Goal: Task Accomplishment & Management: Manage account settings

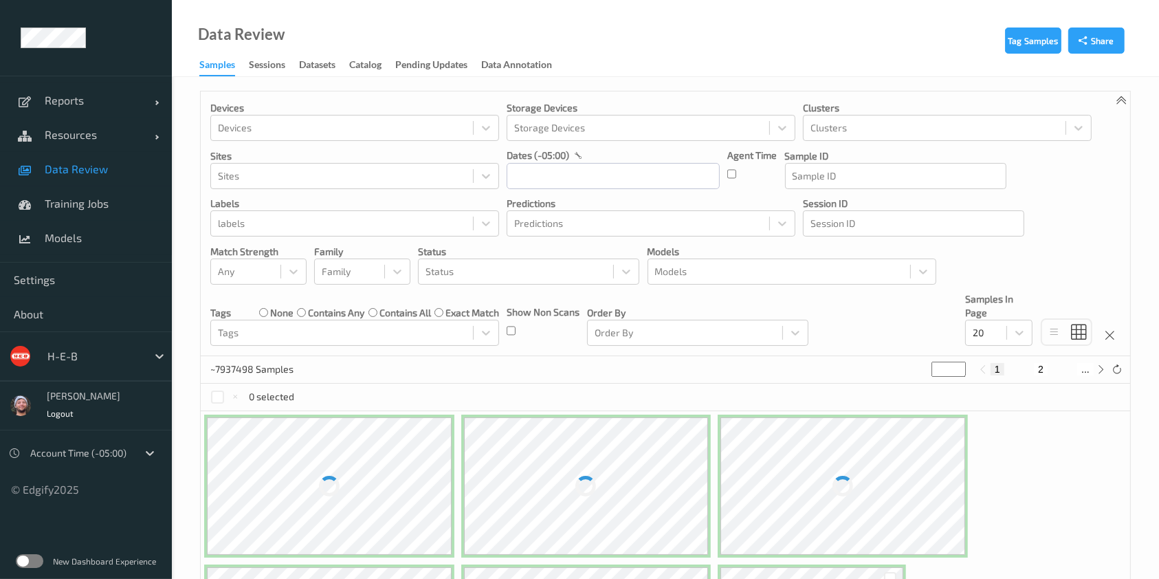
click at [97, 346] on div "H-E-B" at bounding box center [94, 356] width 107 height 22
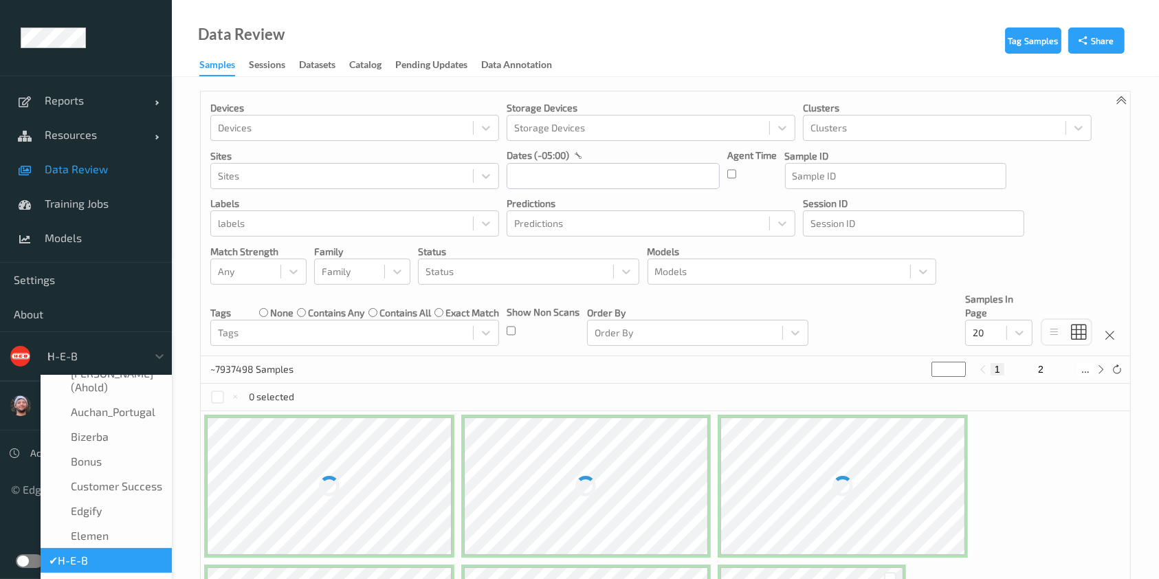
scroll to position [1, 0]
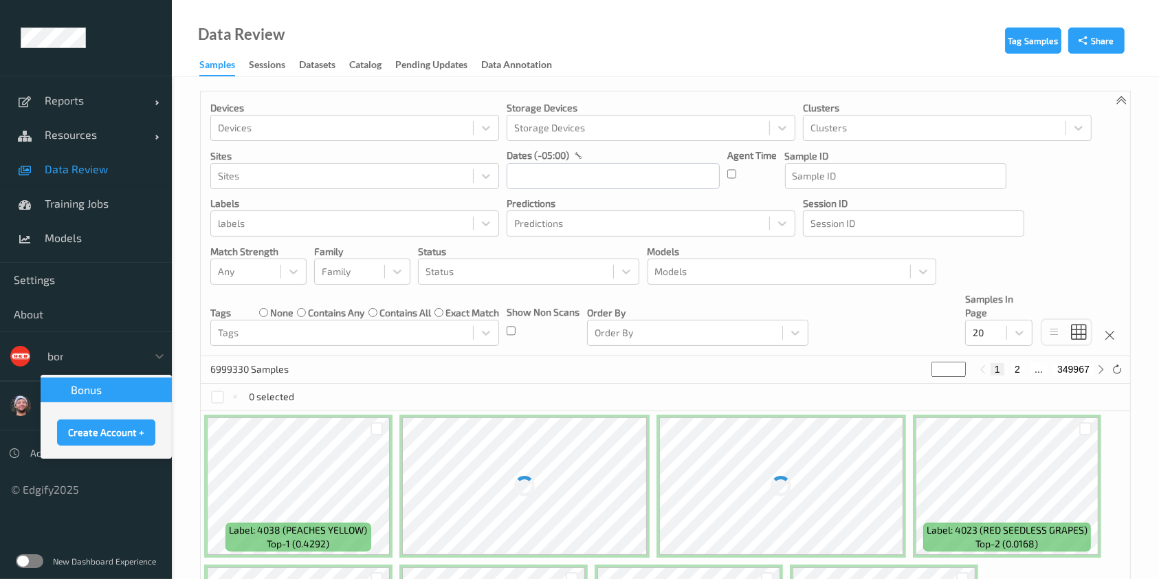
type input "bonu"
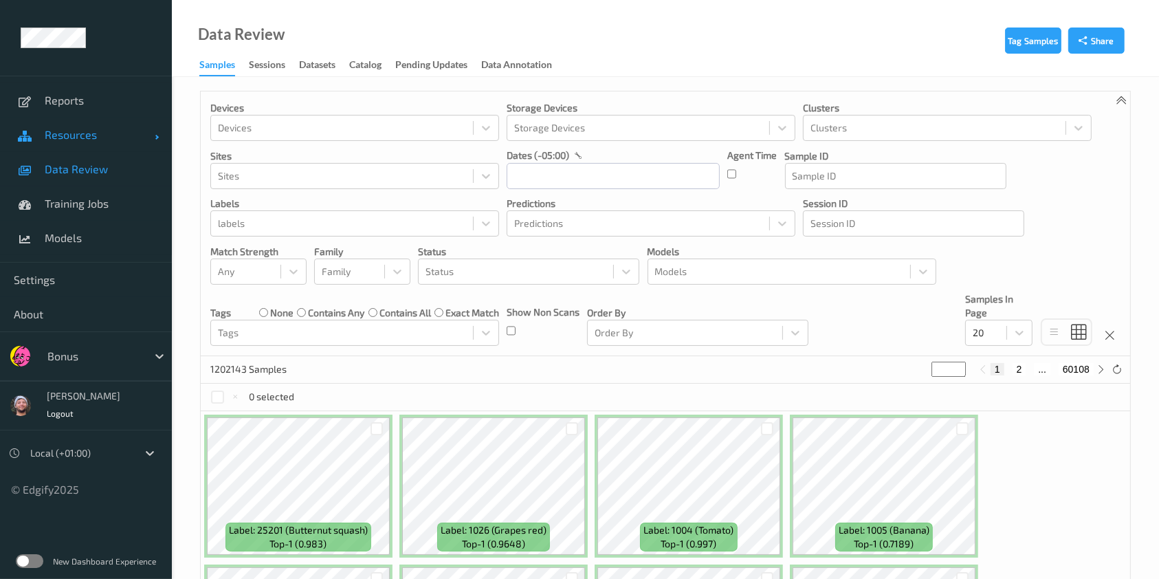
click at [113, 135] on span "Resources" at bounding box center [100, 135] width 110 height 14
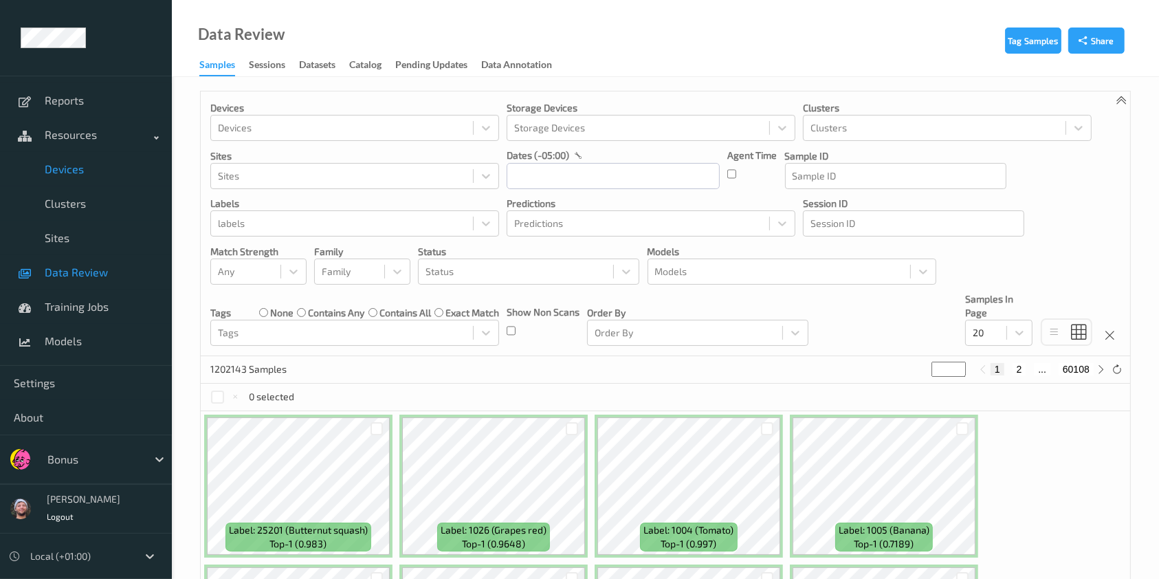
click at [118, 173] on span "Devices" at bounding box center [101, 169] width 113 height 14
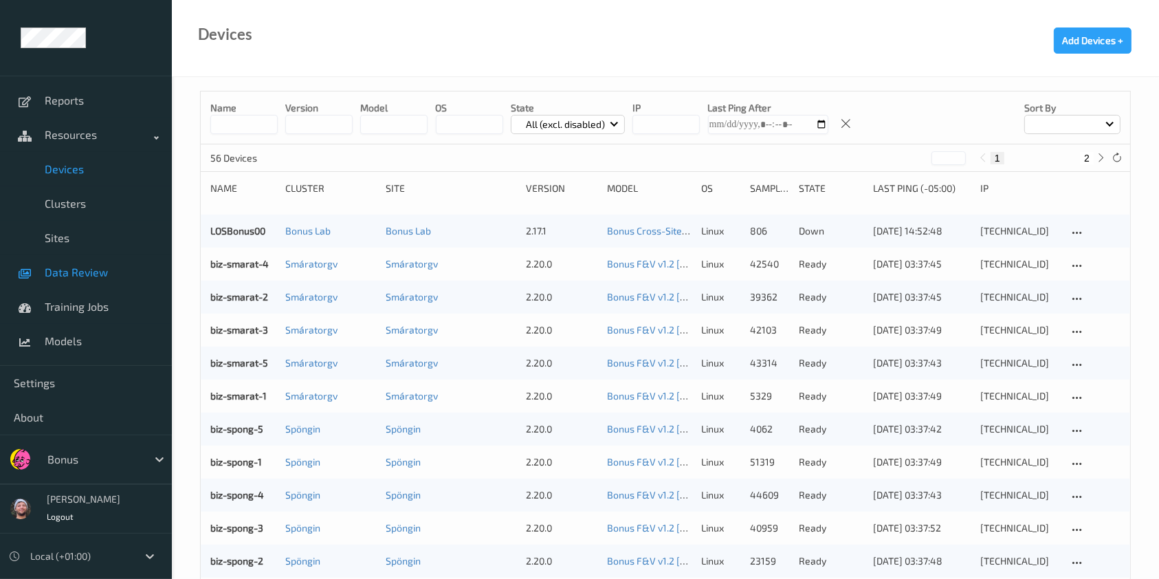
click at [153, 261] on link "Data Review" at bounding box center [86, 272] width 172 height 34
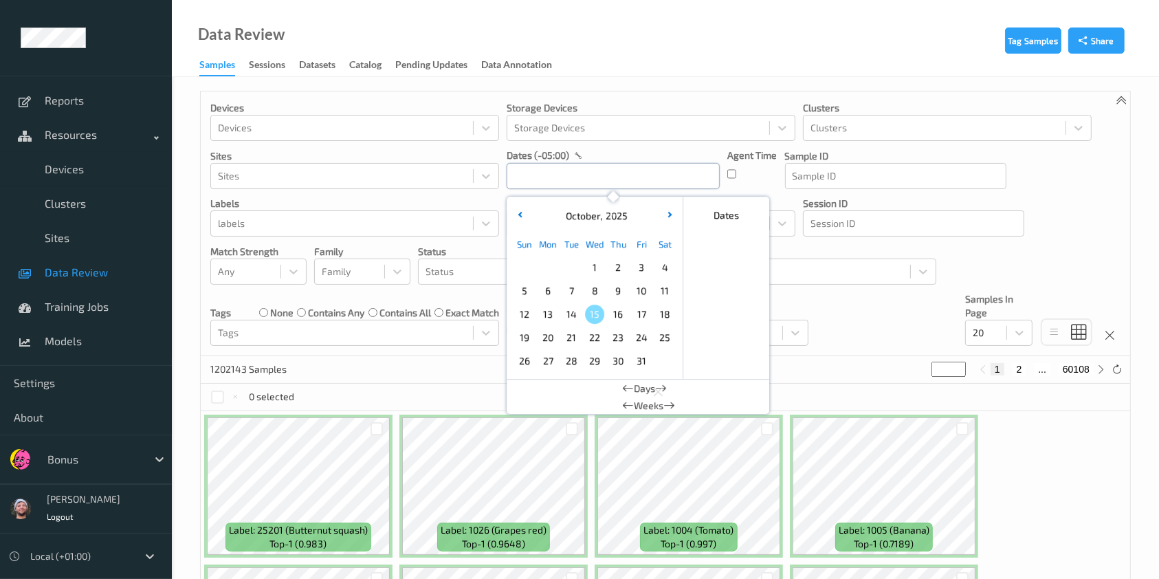
click at [640, 181] on input "text" at bounding box center [613, 176] width 213 height 26
click at [578, 313] on span "14" at bounding box center [570, 313] width 19 height 19
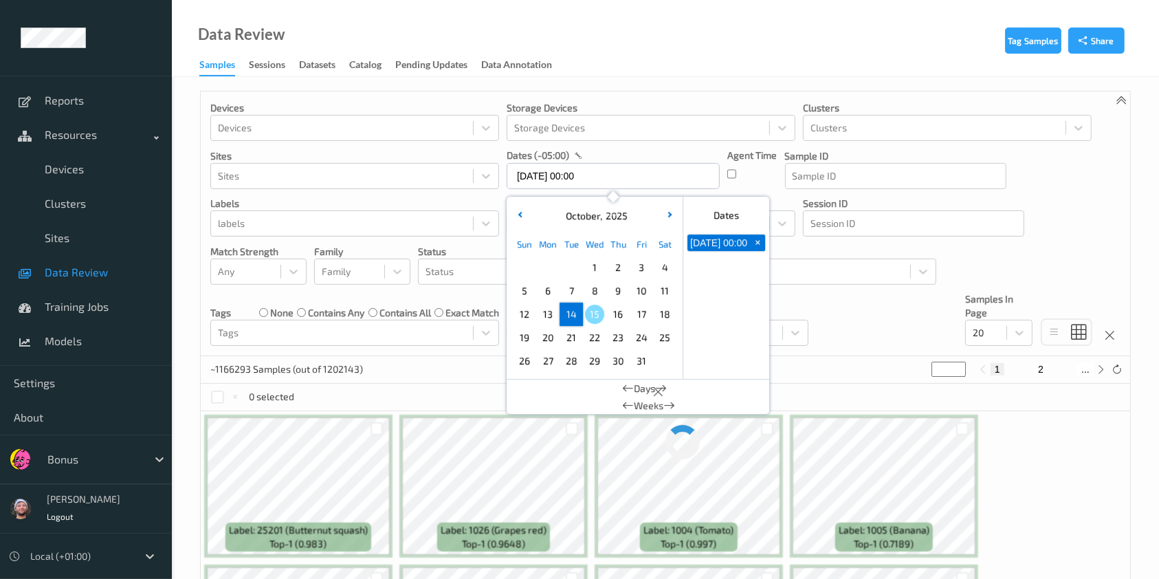
click at [578, 313] on span "14" at bounding box center [570, 313] width 19 height 19
type input "14/10/2025 00:00 -> 14/10/2025 23:59"
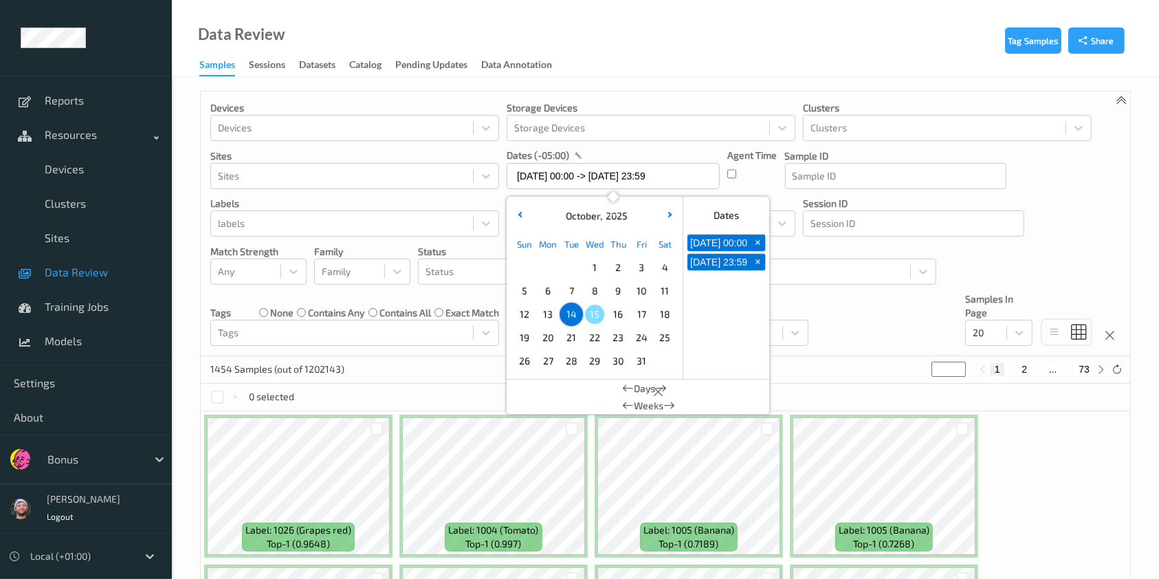
click at [825, 299] on div "Devices Devices Storage Devices Storage Devices Clusters Clusters Sites Sites d…" at bounding box center [665, 223] width 929 height 265
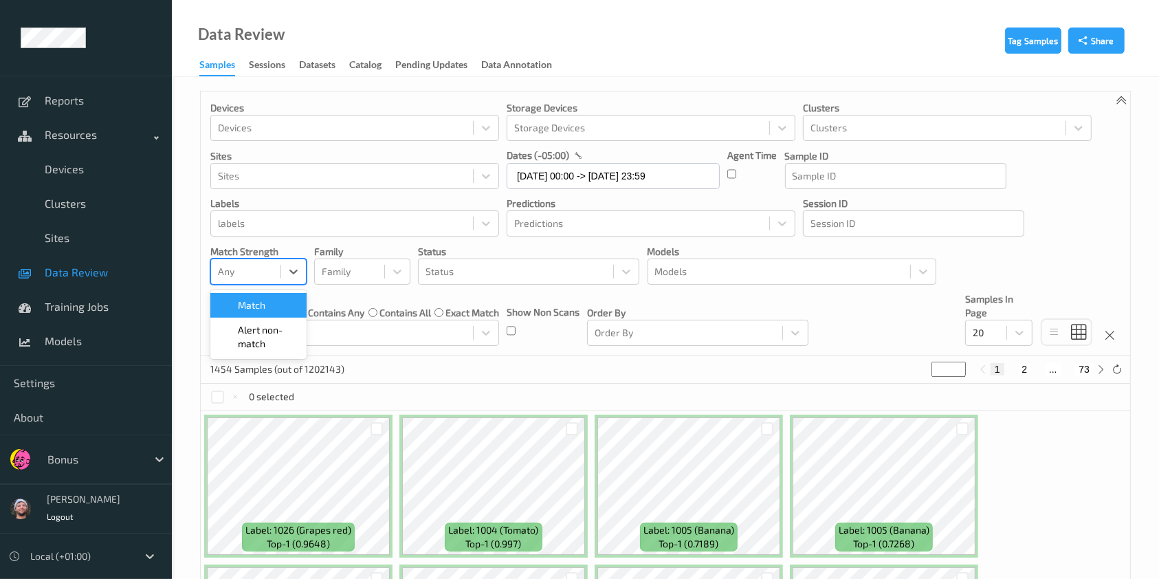
click at [269, 266] on div at bounding box center [246, 271] width 56 height 16
click at [293, 331] on span "Alert non-match" at bounding box center [268, 336] width 60 height 27
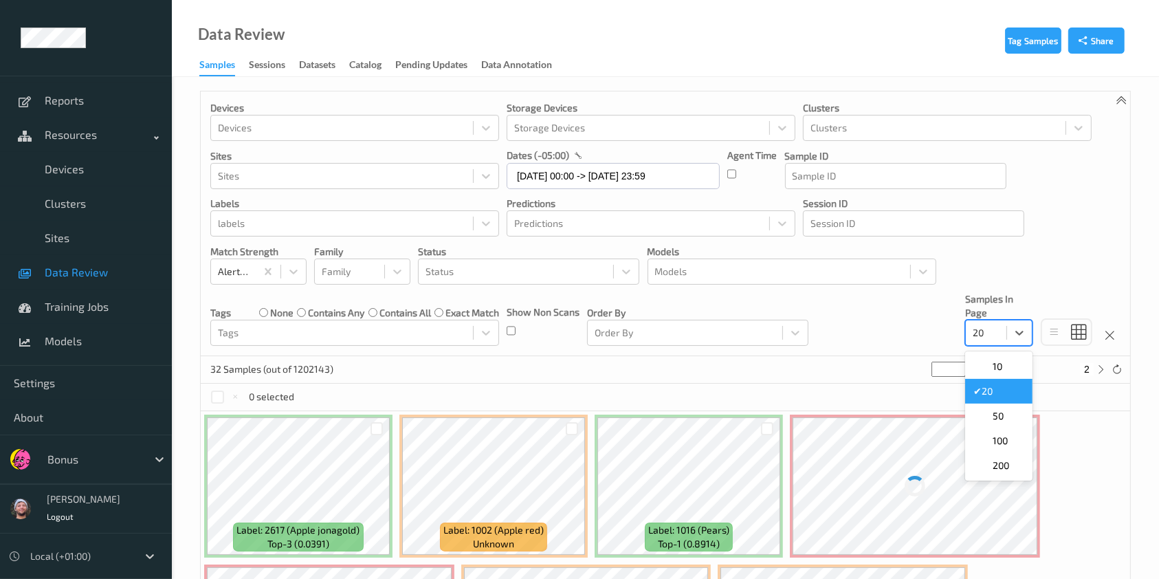
click at [987, 335] on div at bounding box center [985, 332] width 27 height 16
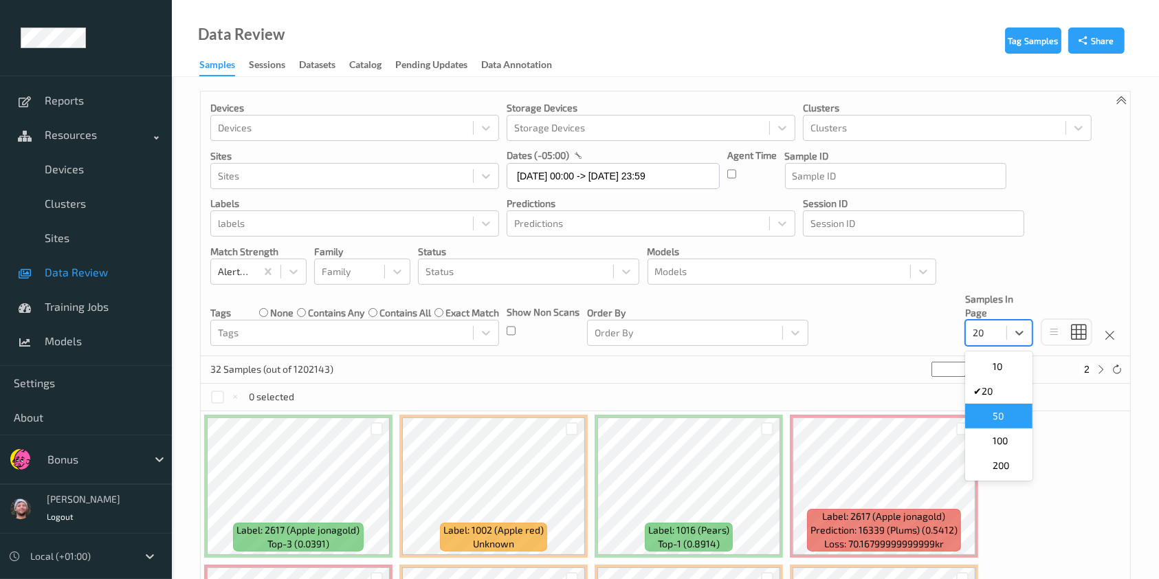
click at [1017, 419] on div "50" at bounding box center [998, 416] width 51 height 14
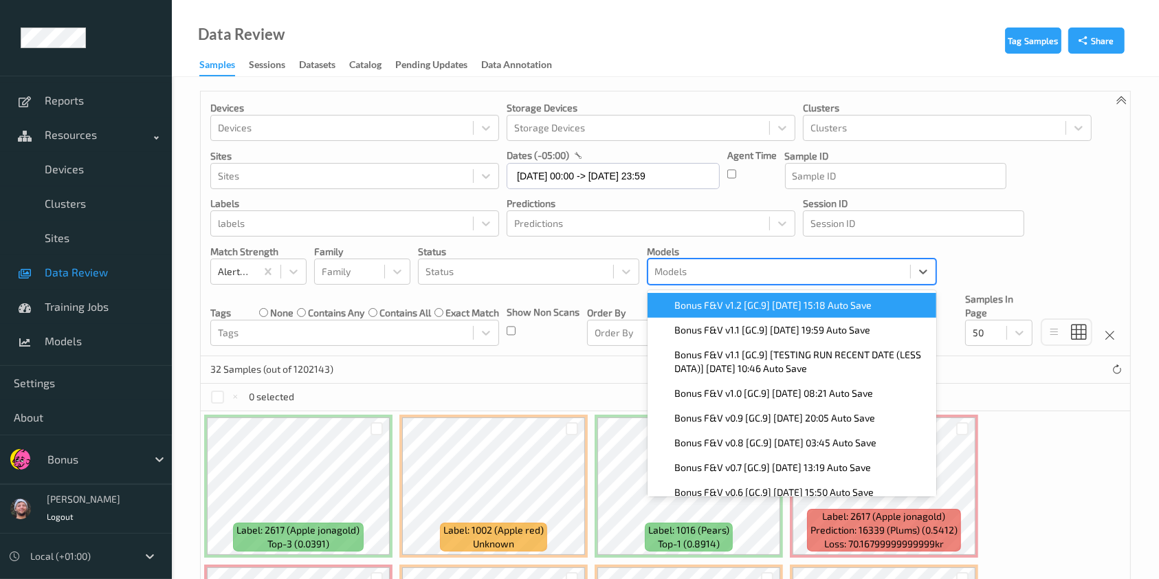
click at [765, 278] on div at bounding box center [779, 271] width 248 height 16
click at [787, 300] on span "Bonus F&V v1.2 [GC.9] 2025-10-09 15:18 Auto Save" at bounding box center [773, 305] width 197 height 14
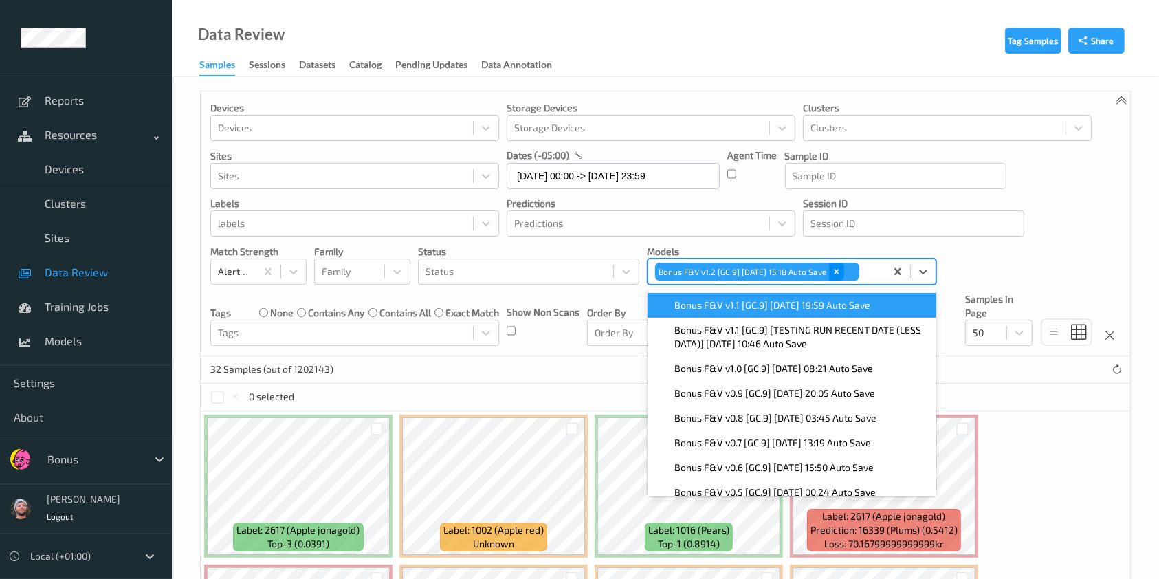
click at [844, 263] on Save"] "Remove Bonus F&V v1.2 [GC.9] 2025-10-09 15:18 Auto Save" at bounding box center [836, 272] width 15 height 18
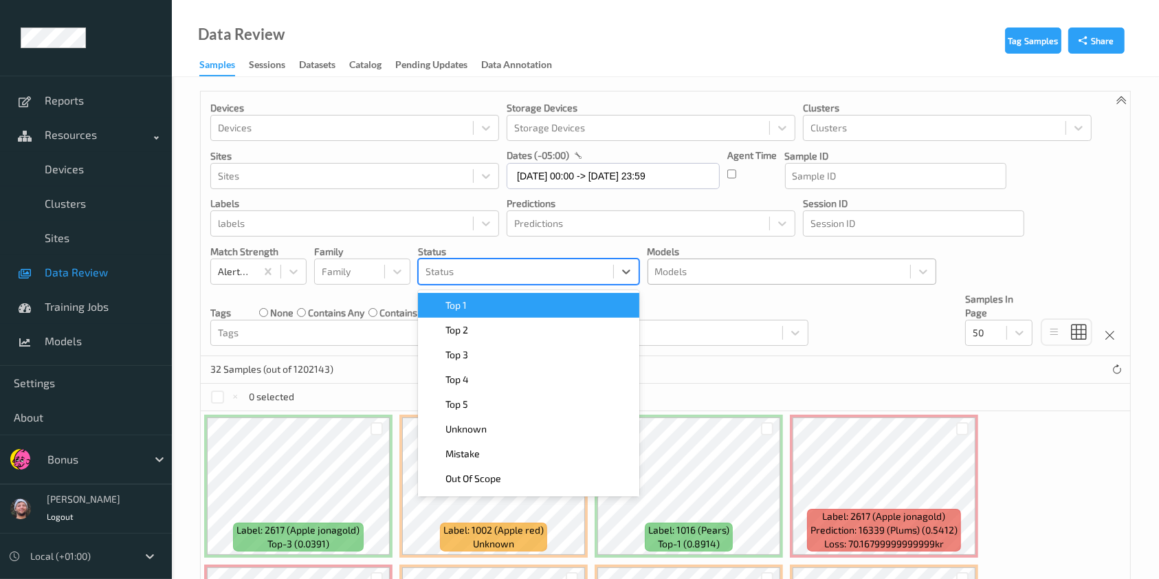
click at [501, 282] on div "Status" at bounding box center [528, 271] width 221 height 26
click at [528, 298] on div "Top 1" at bounding box center [528, 305] width 205 height 14
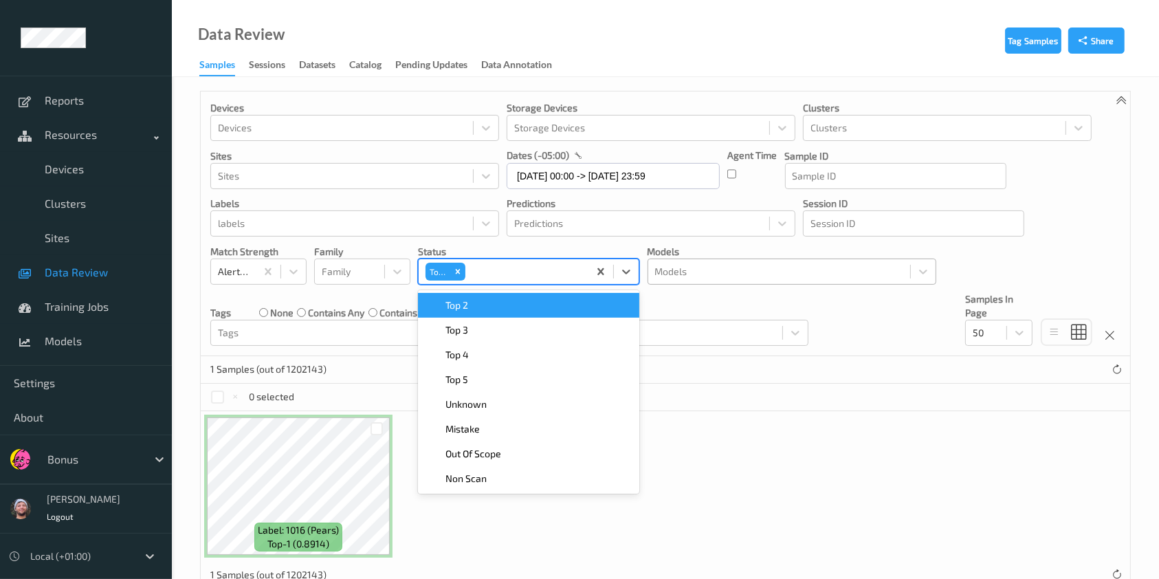
click at [528, 298] on div "Top 2" at bounding box center [528, 305] width 205 height 14
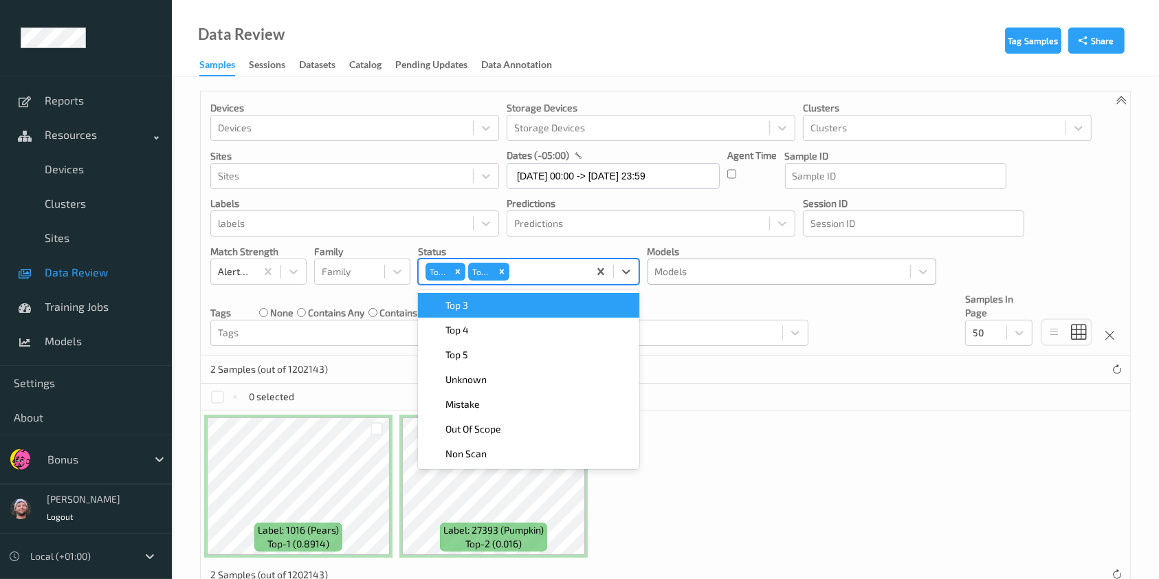
click at [529, 301] on div "Top 3" at bounding box center [528, 305] width 205 height 14
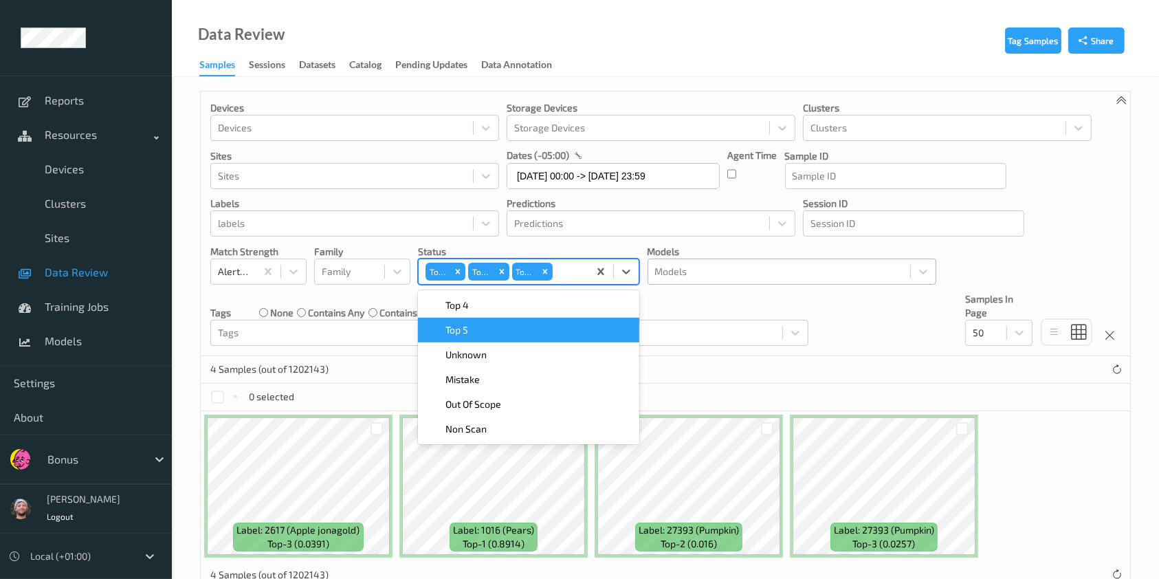
click at [717, 398] on div "0 selected" at bounding box center [665, 396] width 929 height 27
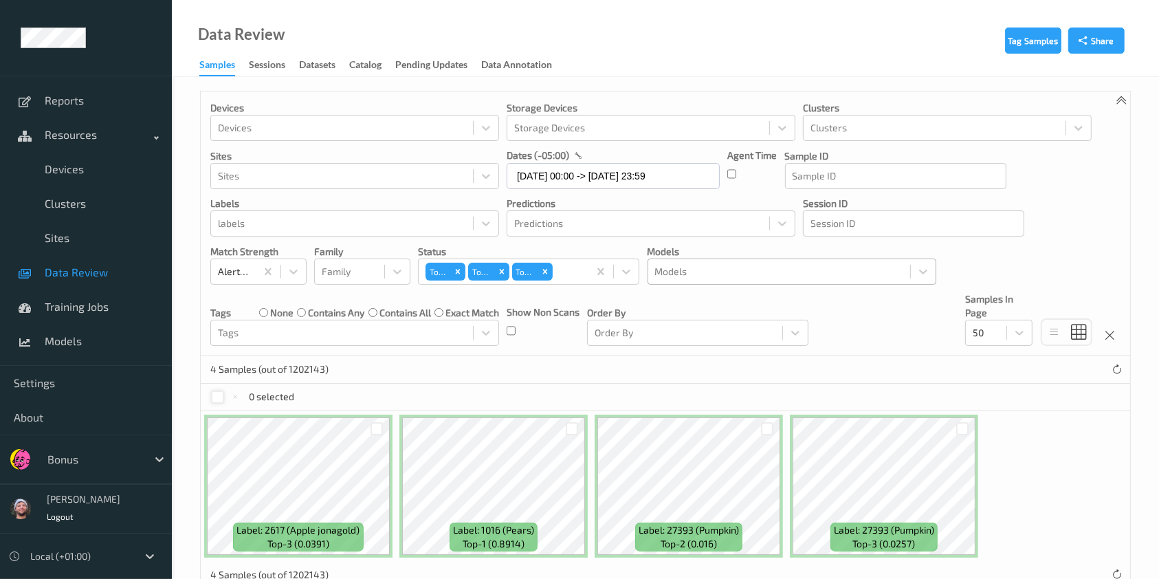
click at [214, 398] on div at bounding box center [217, 396] width 13 height 13
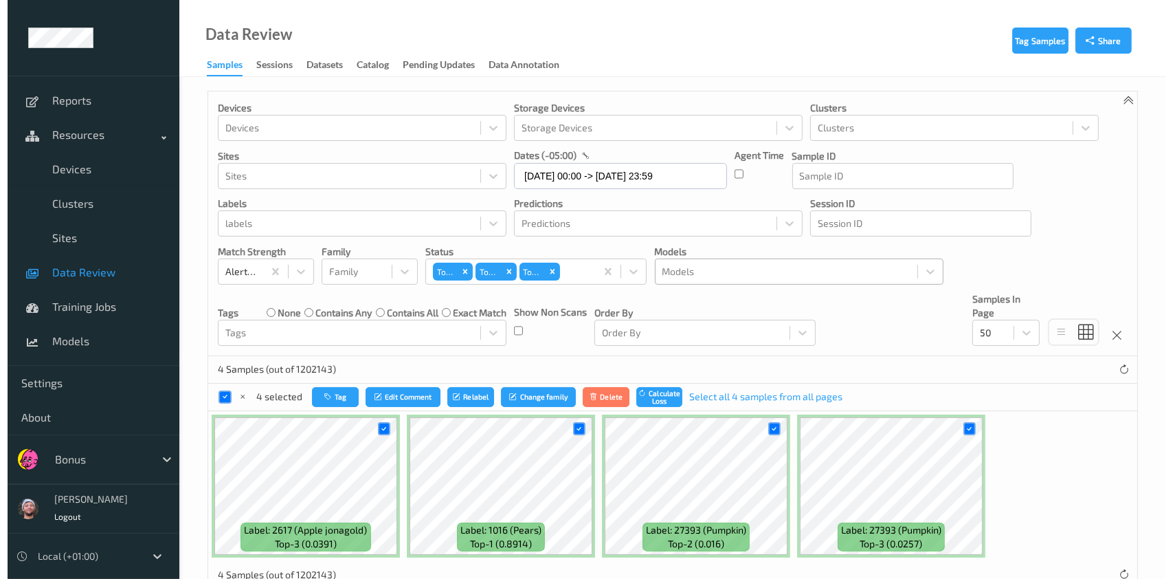
scroll to position [38, 0]
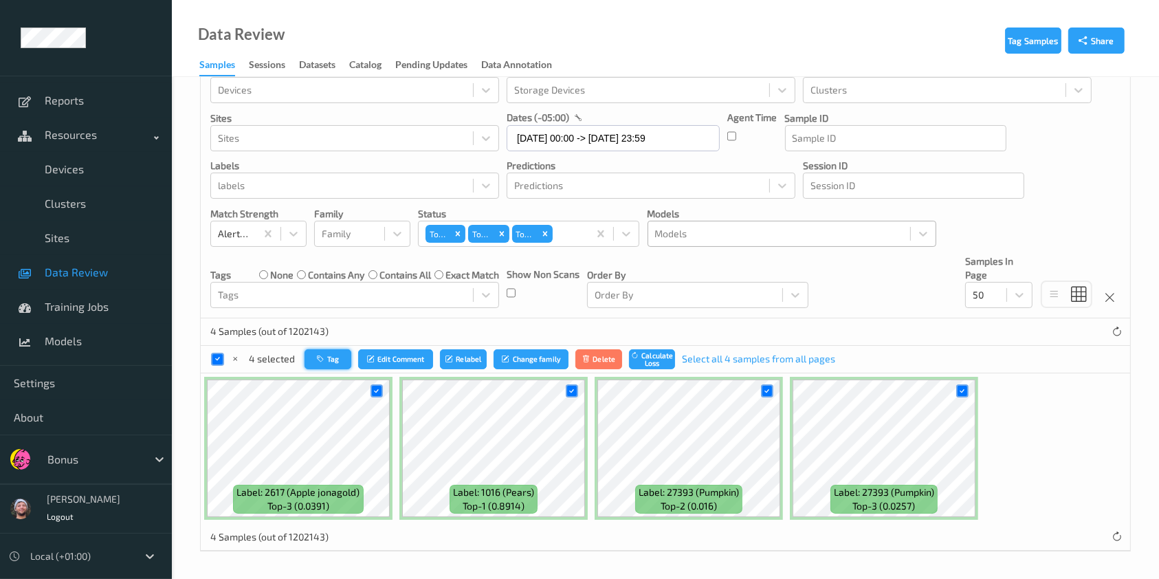
click at [339, 361] on button "Tag" at bounding box center [327, 359] width 47 height 20
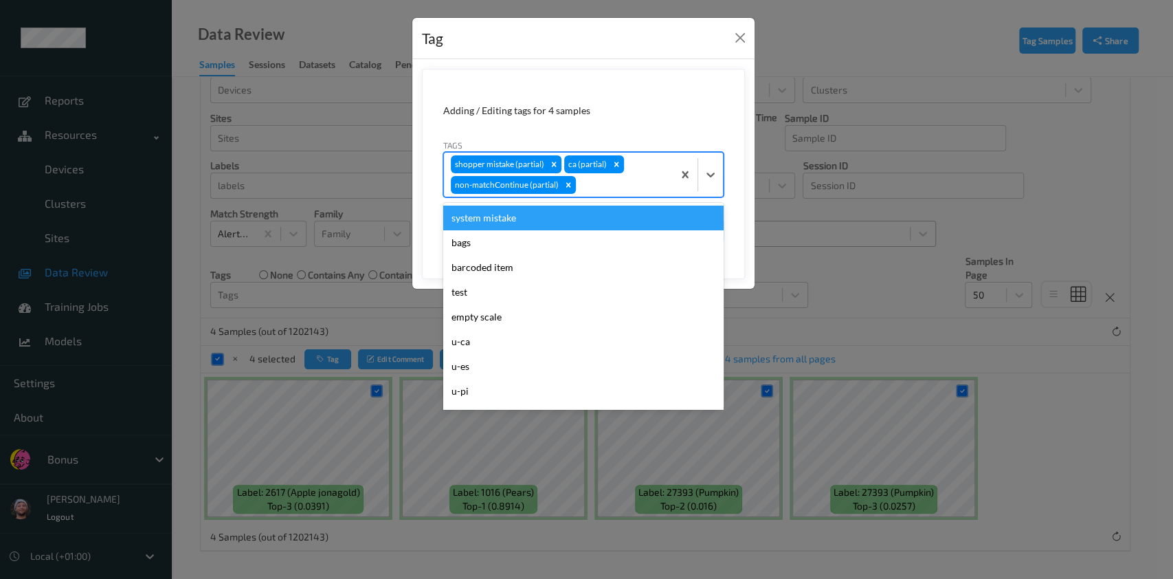
click at [603, 180] on div at bounding box center [622, 185] width 87 height 16
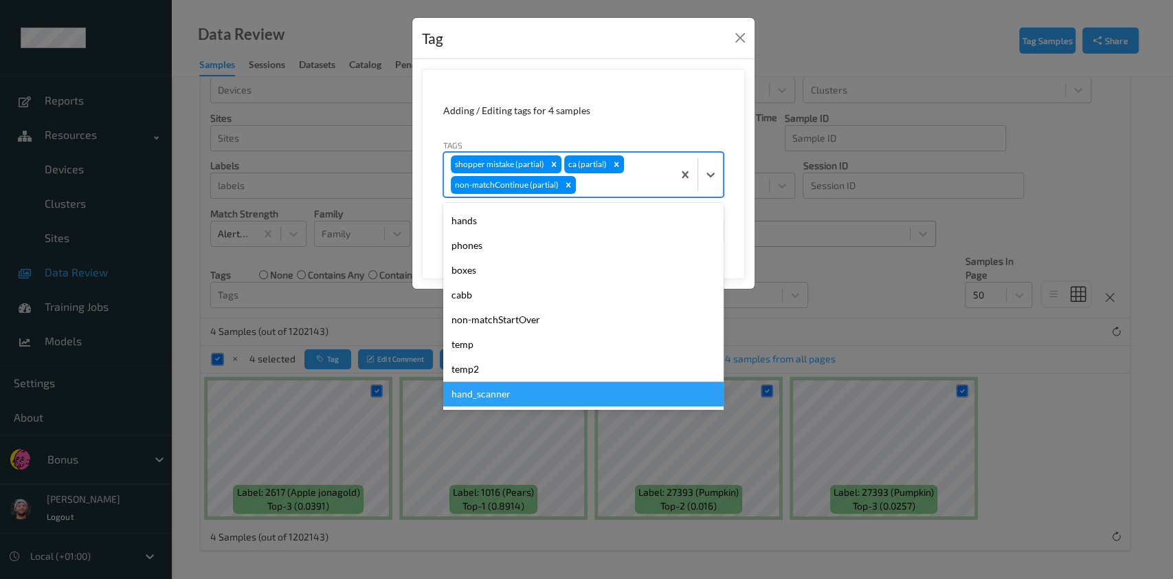
scroll to position [616, 0]
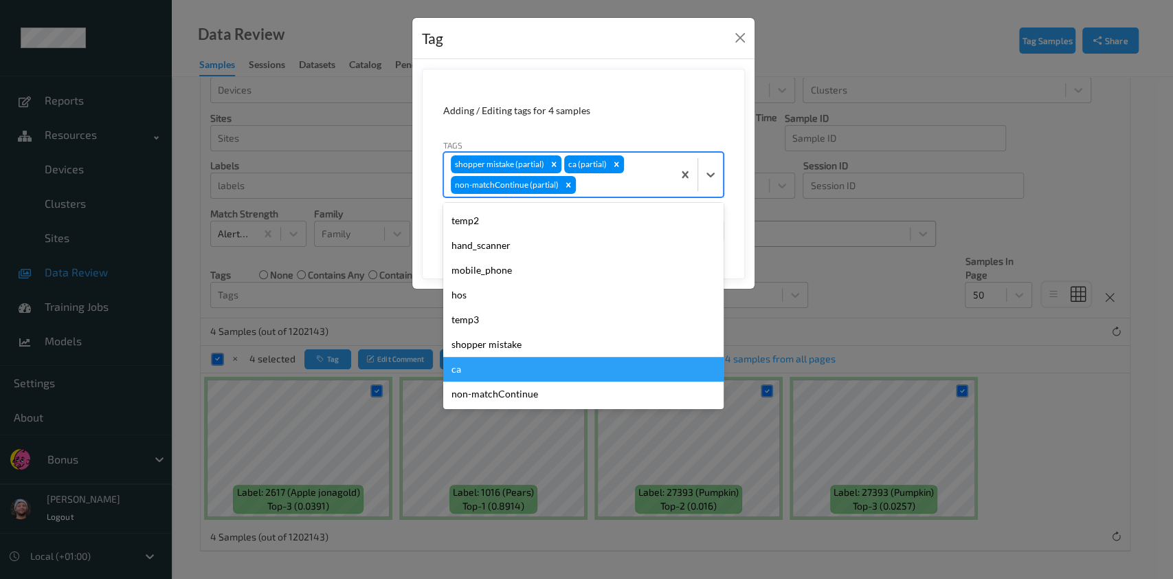
click at [647, 372] on div "ca" at bounding box center [583, 369] width 280 height 25
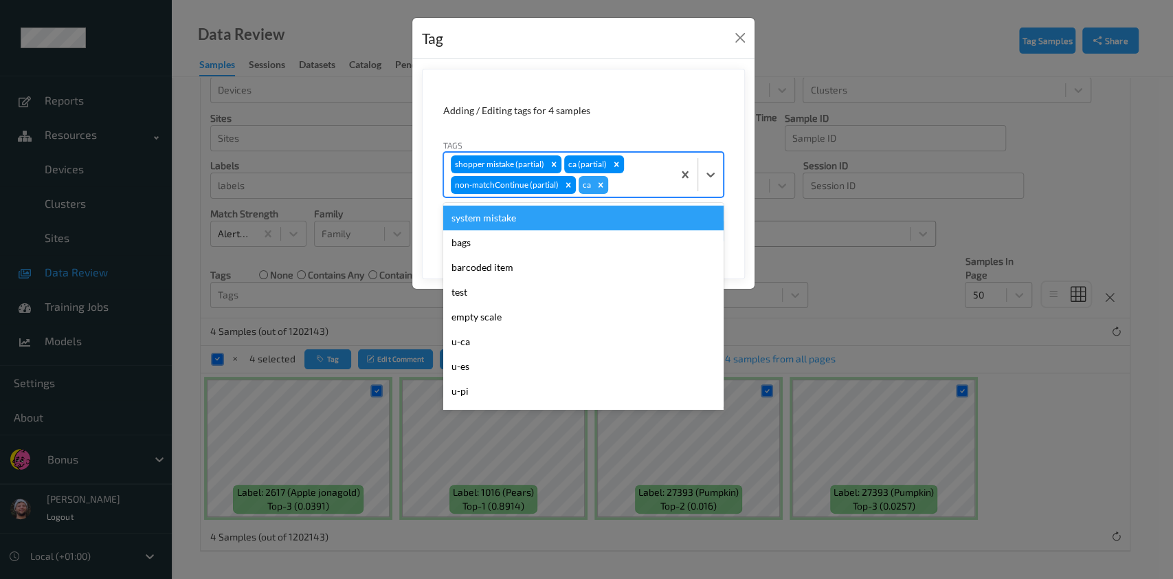
click at [623, 177] on div at bounding box center [638, 185] width 55 height 16
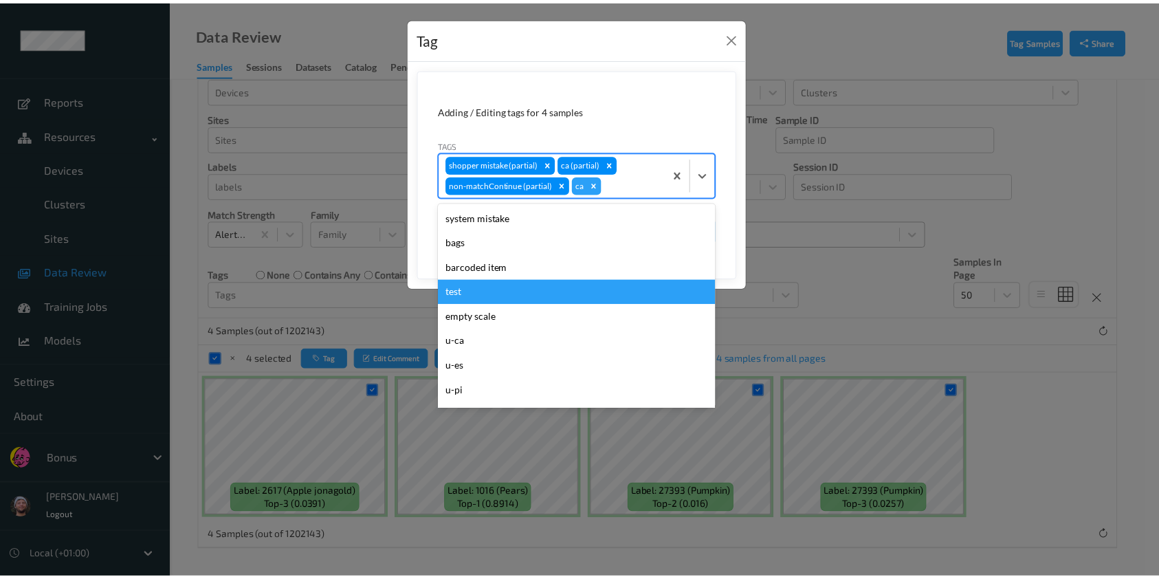
scroll to position [590, 0]
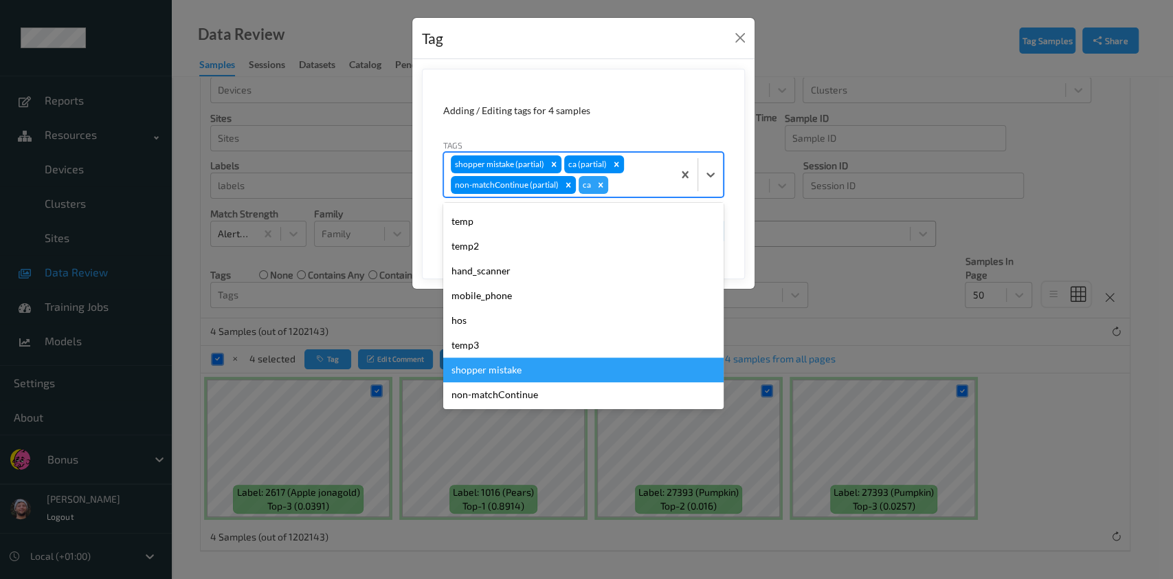
click at [660, 372] on div "shopper mistake" at bounding box center [583, 369] width 280 height 25
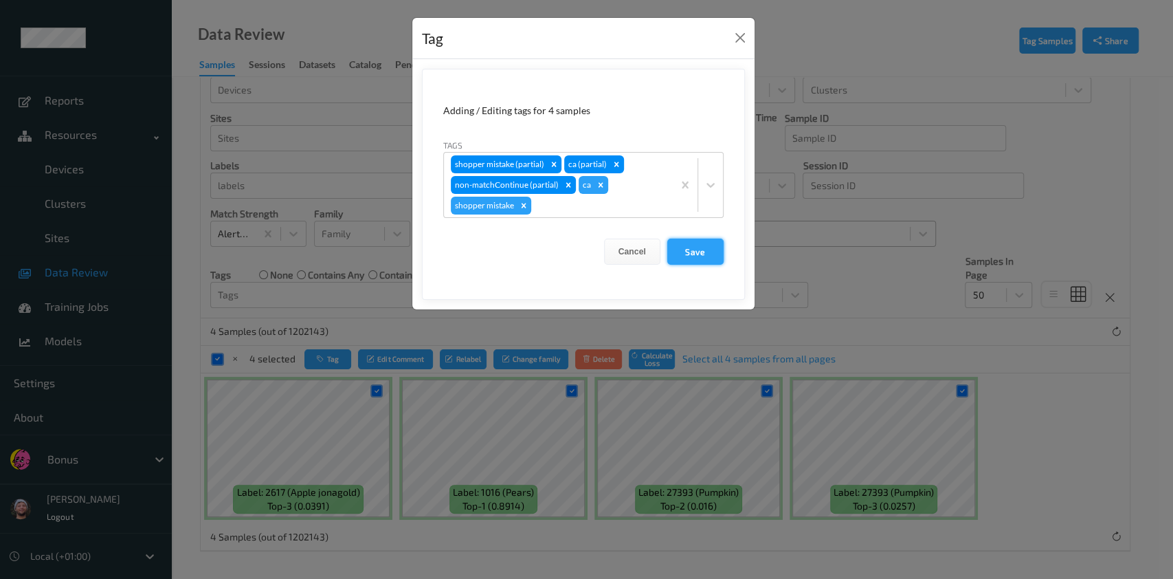
click at [689, 243] on button "Save" at bounding box center [695, 251] width 56 height 26
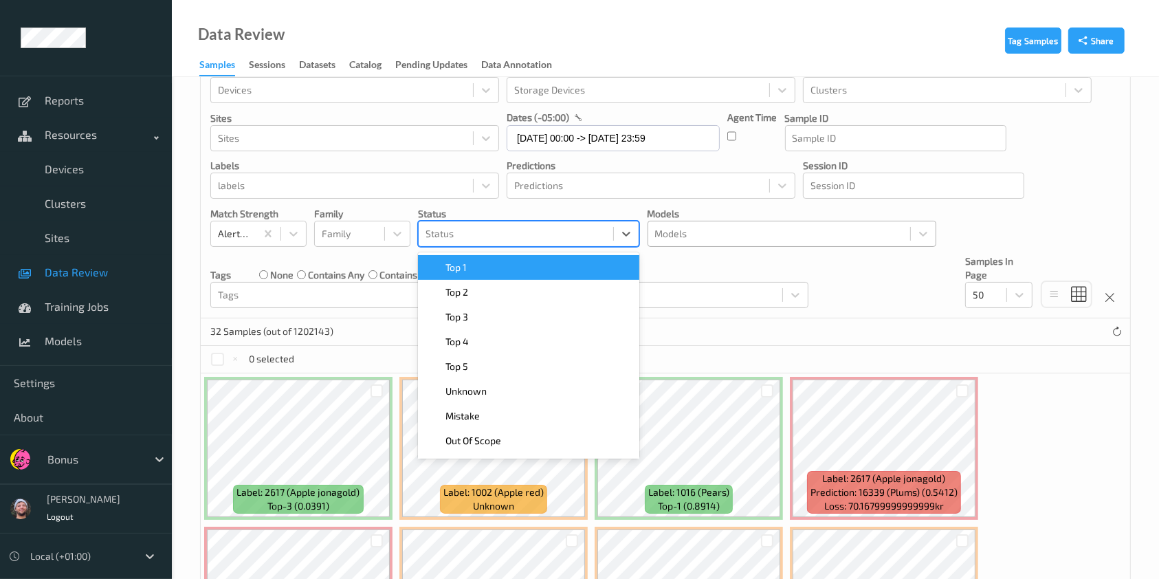
click at [564, 234] on div at bounding box center [515, 233] width 181 height 16
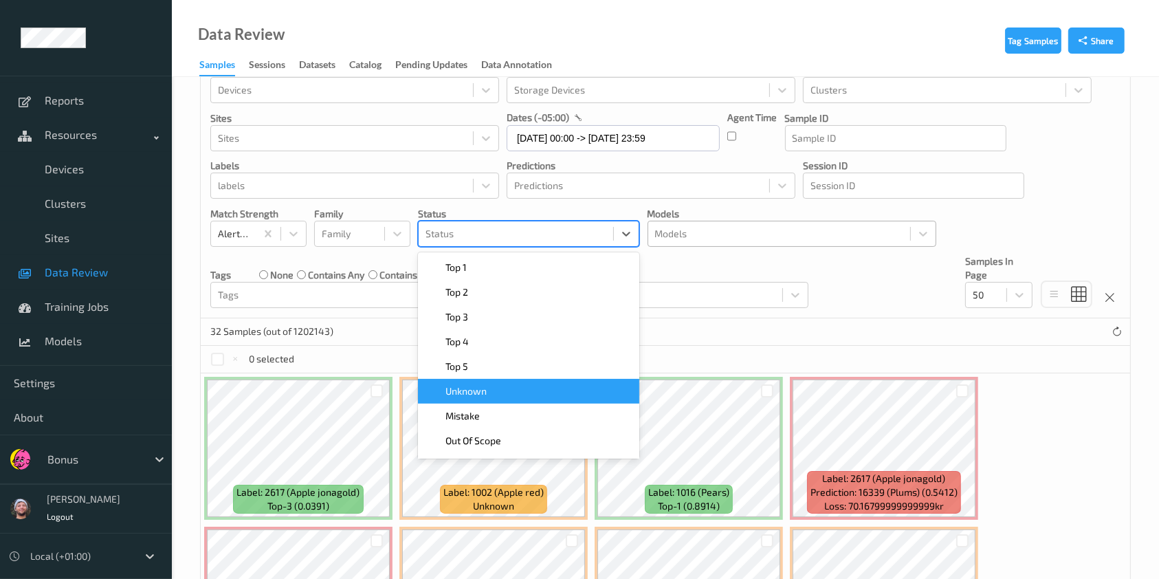
click at [603, 401] on div "Unknown" at bounding box center [528, 391] width 221 height 25
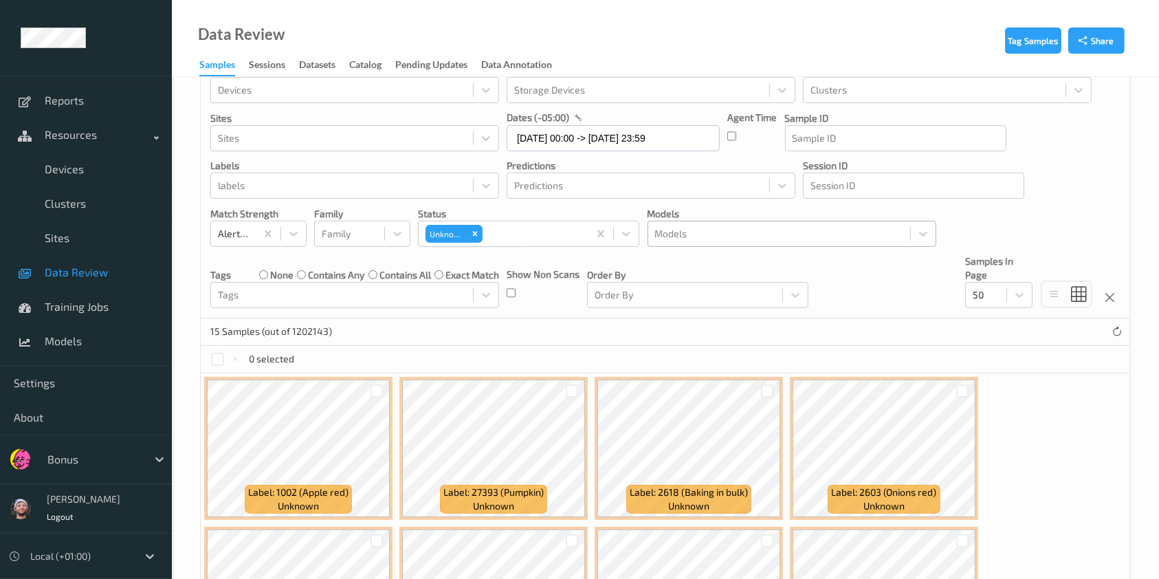
click at [731, 342] on div "15 Samples (out of 1202143)" at bounding box center [665, 331] width 929 height 27
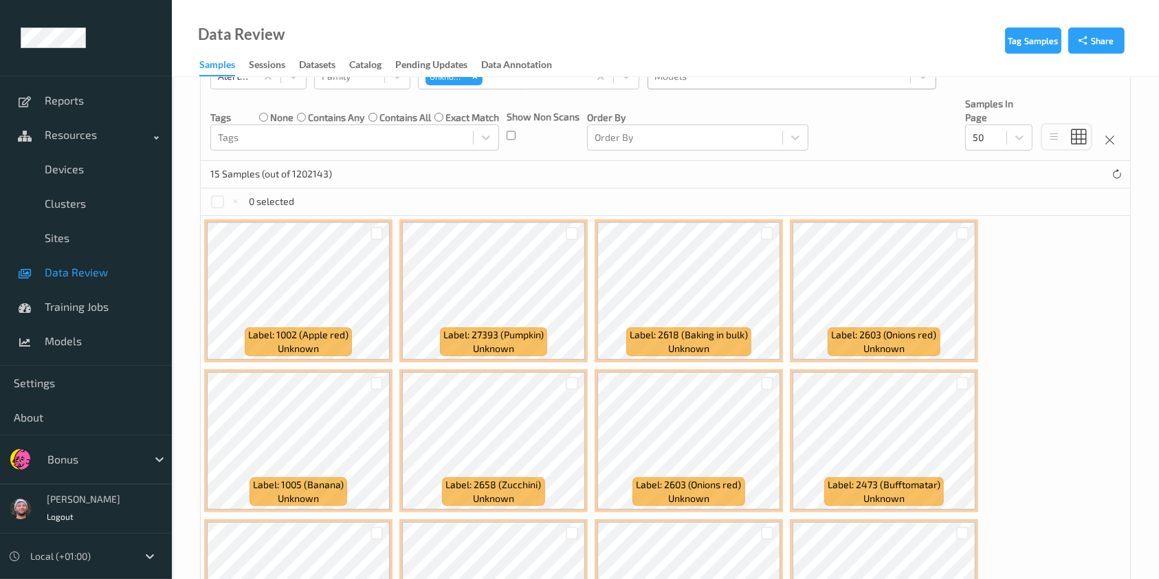
scroll to position [242, 0]
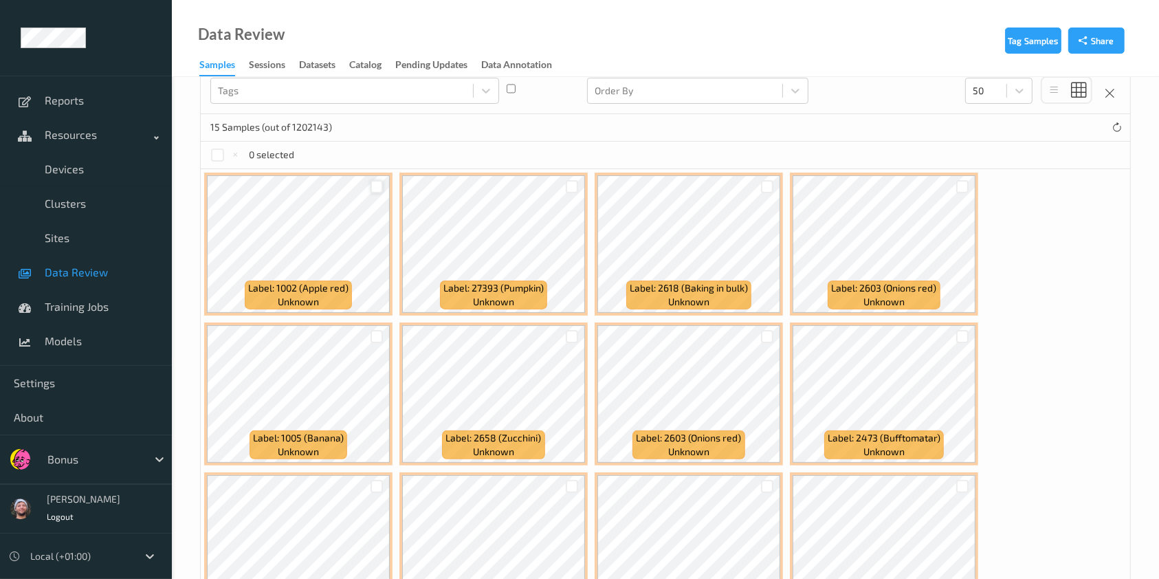
click at [375, 188] on div at bounding box center [376, 186] width 13 height 13
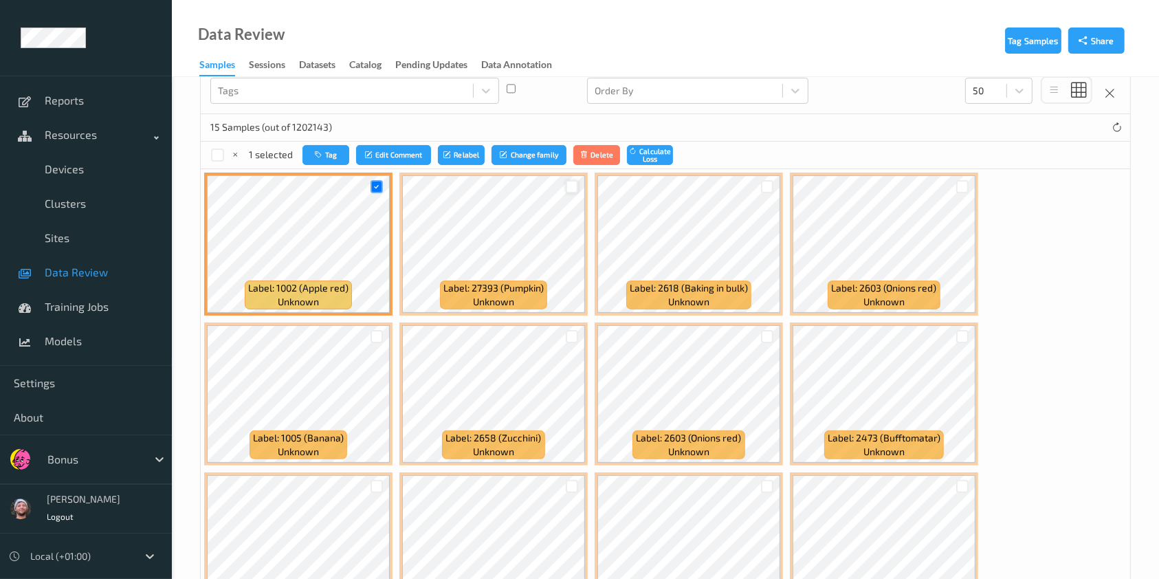
click at [566, 186] on div at bounding box center [572, 186] width 13 height 13
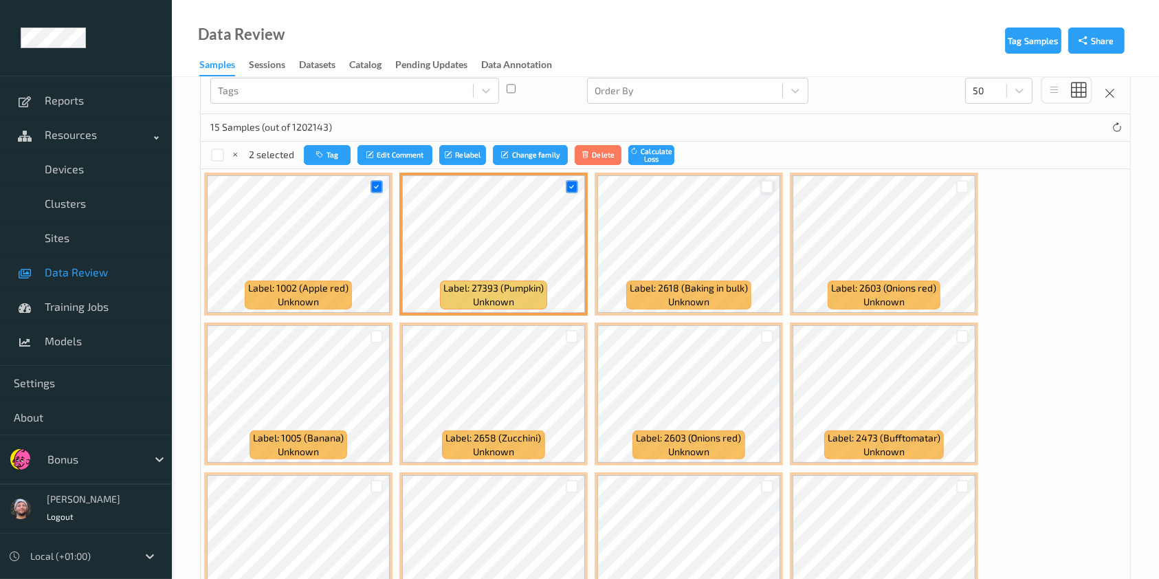
click at [764, 181] on div at bounding box center [767, 186] width 13 height 13
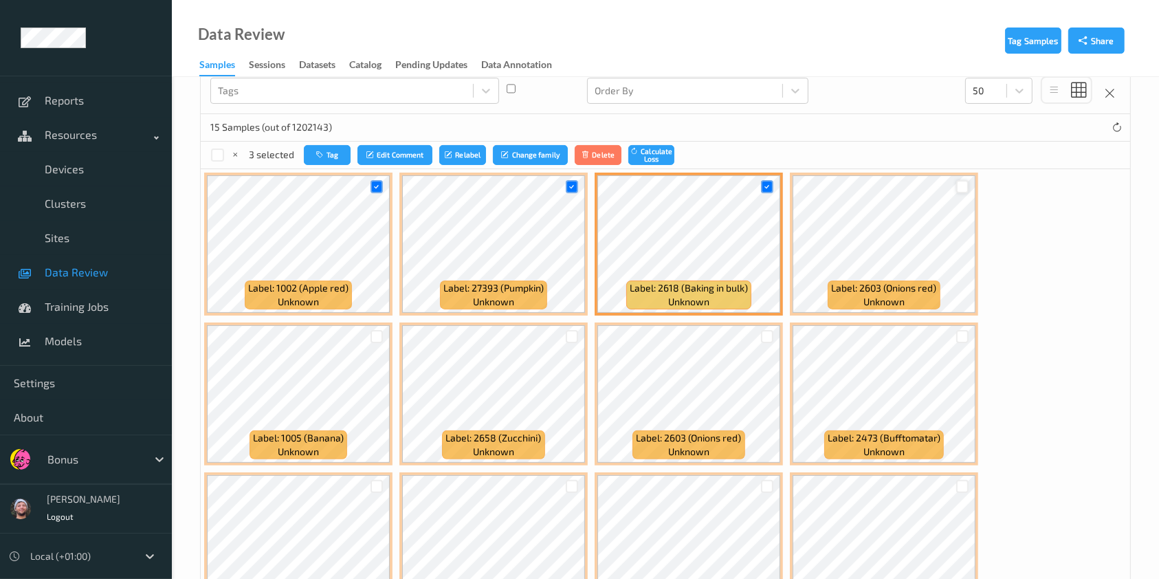
click at [965, 184] on div at bounding box center [962, 186] width 13 height 13
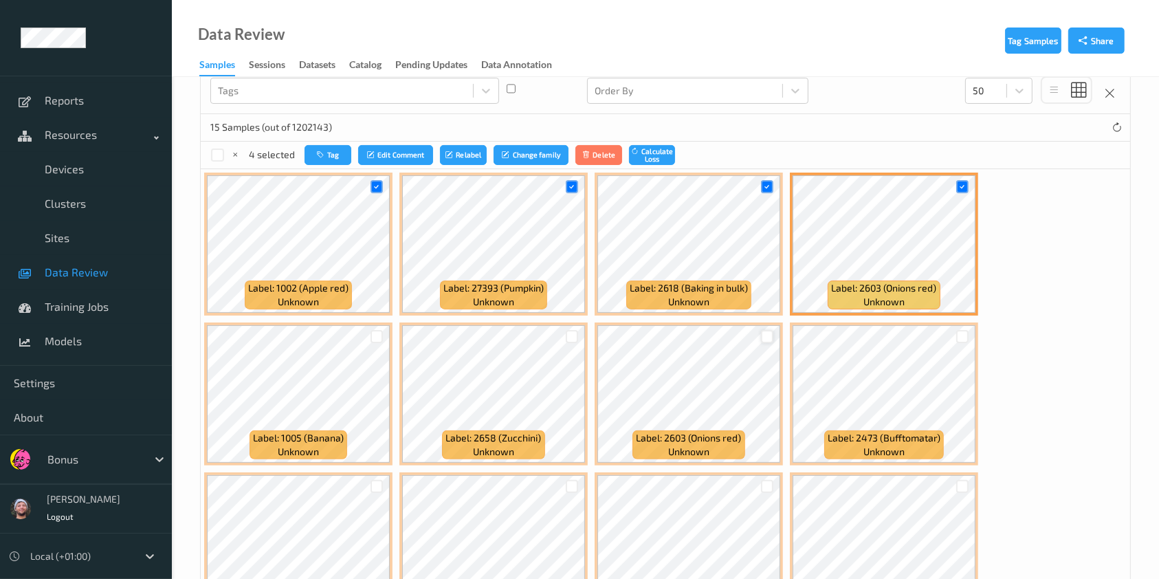
click at [768, 336] on div at bounding box center [767, 336] width 13 height 13
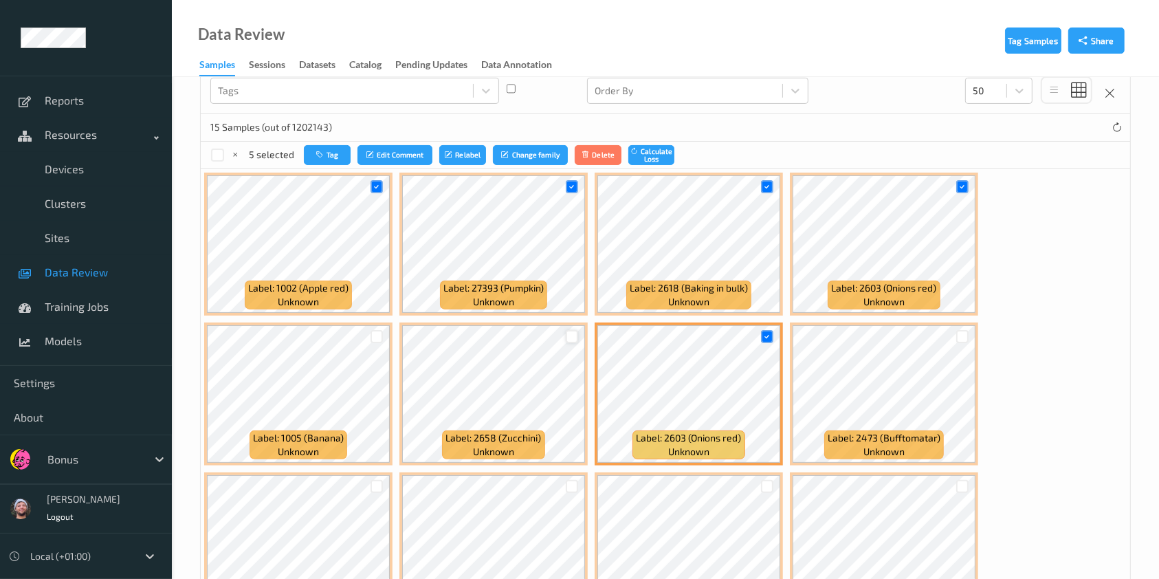
click at [569, 336] on div at bounding box center [572, 336] width 13 height 13
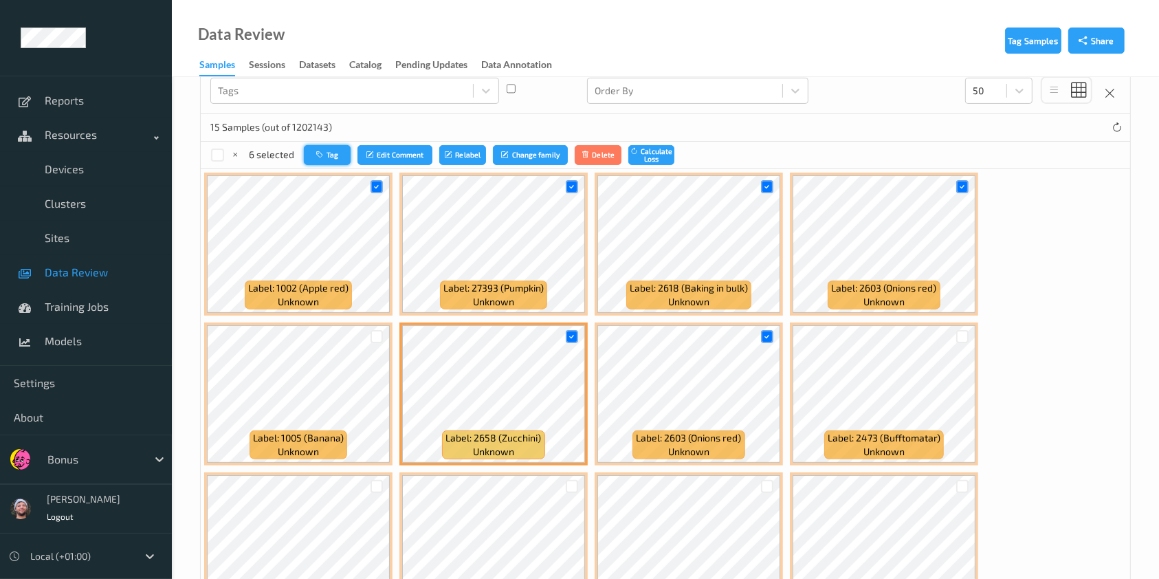
click at [333, 156] on button "Tag" at bounding box center [327, 155] width 47 height 20
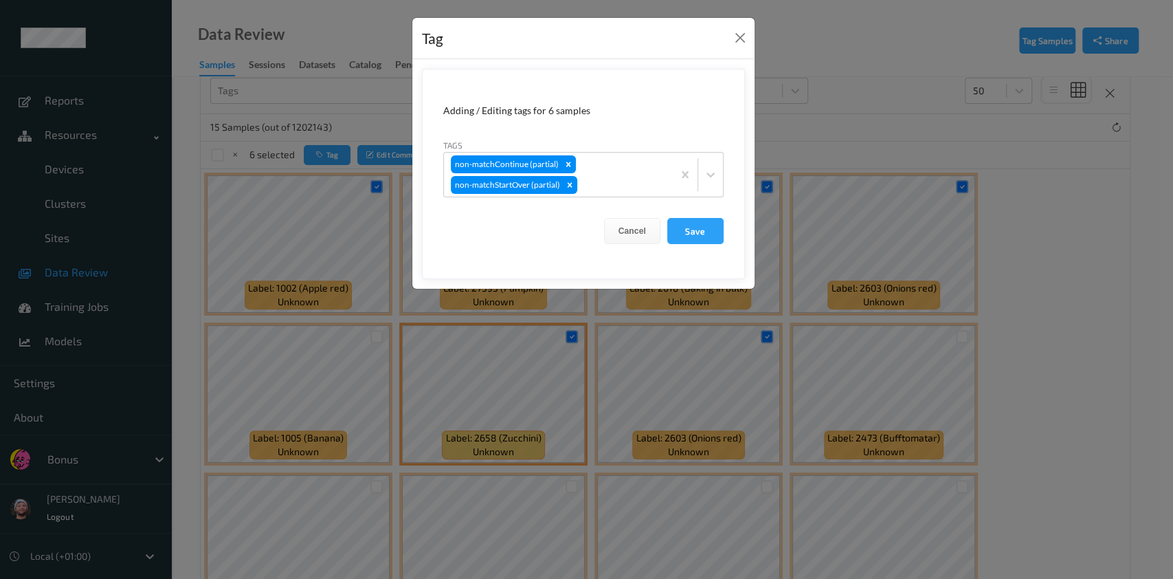
click at [975, 355] on div "Tag Adding / Editing tags for 6 samples Tags non-matchContinue (partial) non-ma…" at bounding box center [586, 289] width 1173 height 579
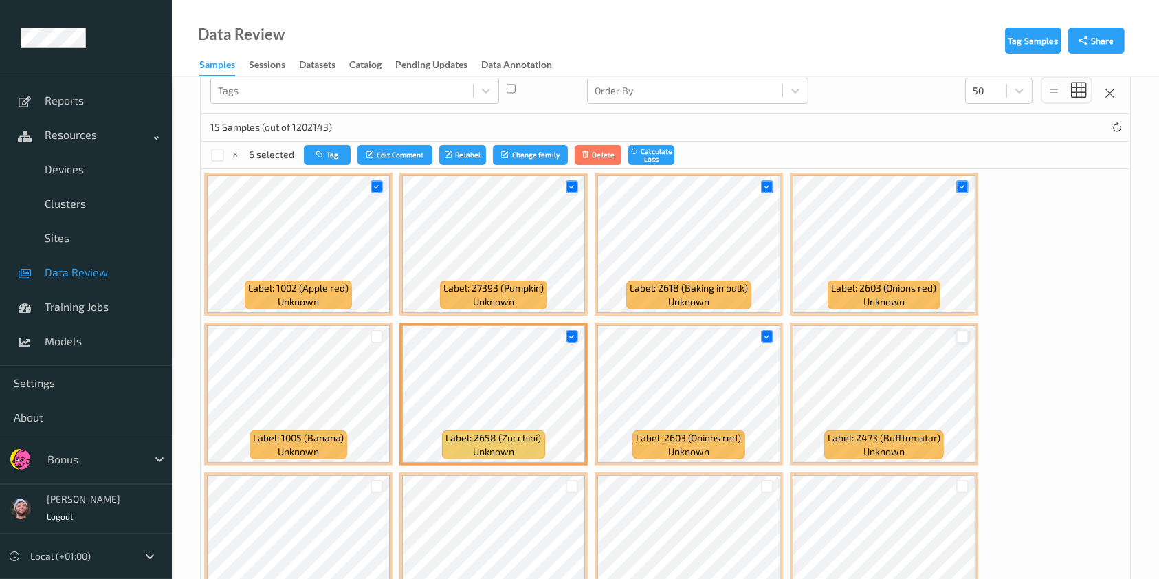
click at [956, 333] on div at bounding box center [962, 336] width 13 height 13
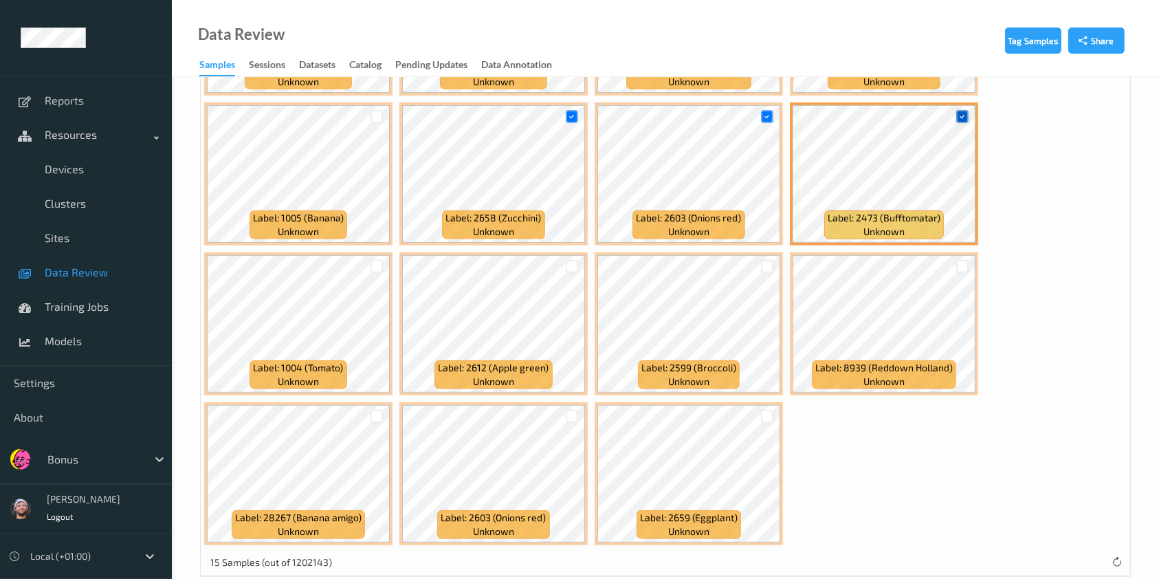
scroll to position [464, 0]
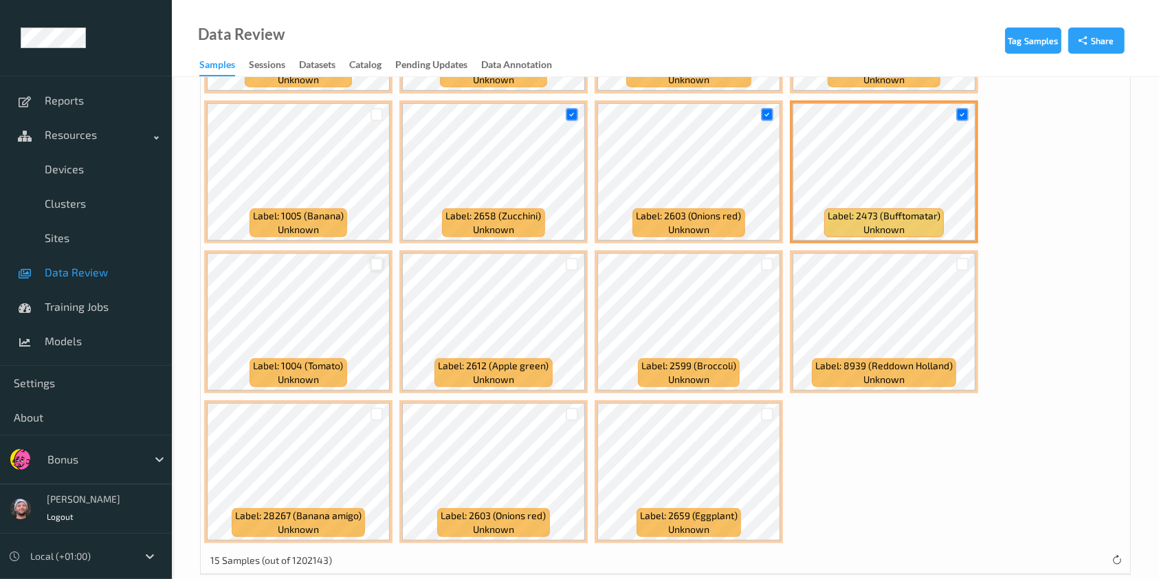
click at [374, 265] on div at bounding box center [376, 264] width 13 height 13
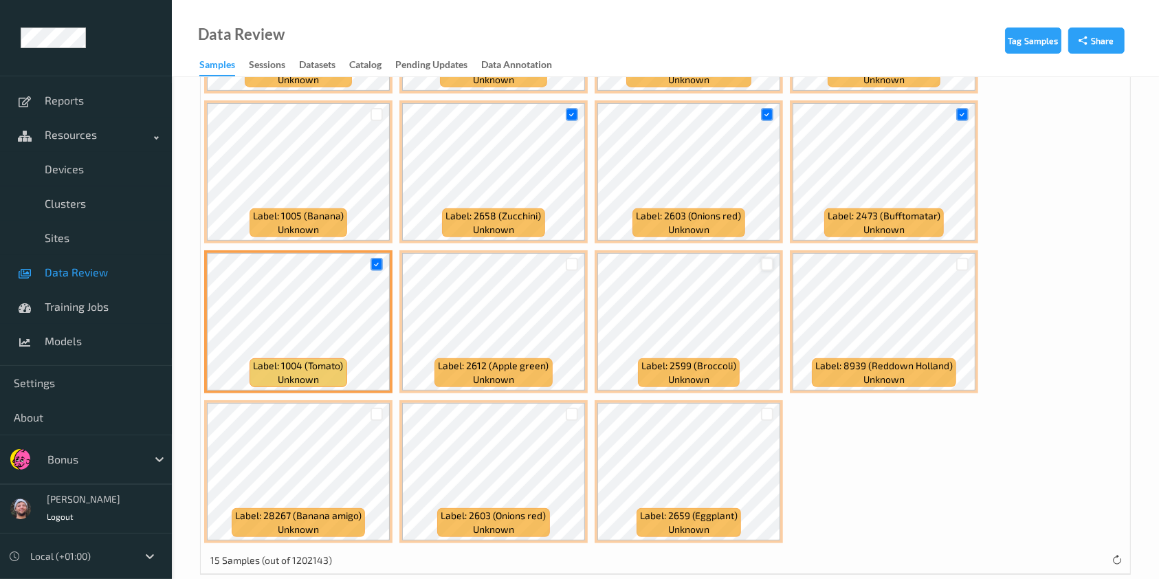
click at [764, 264] on div at bounding box center [767, 264] width 13 height 13
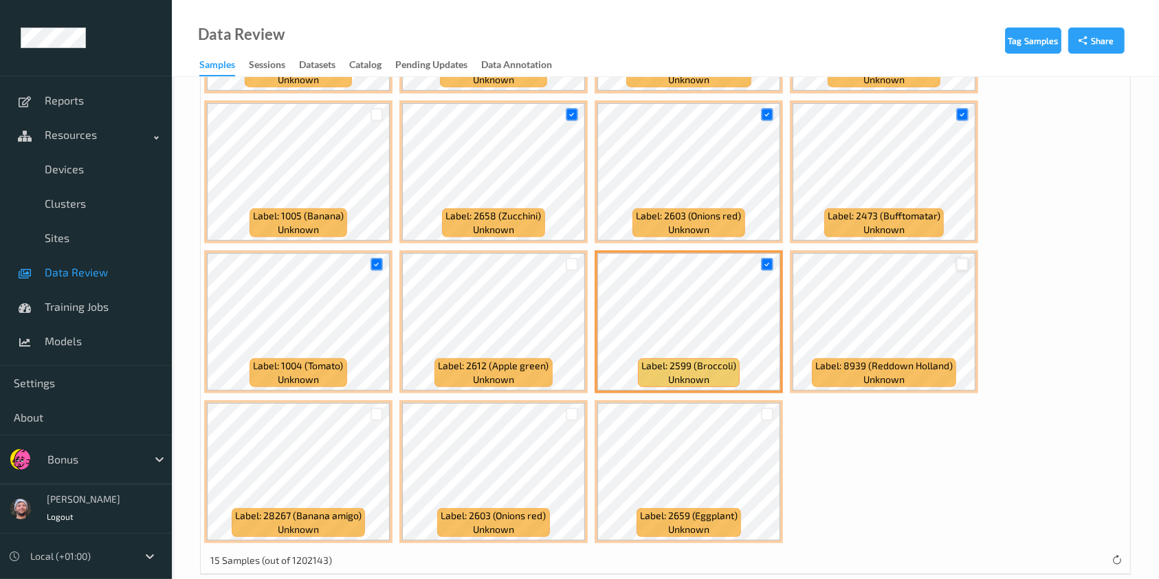
click at [959, 258] on div at bounding box center [962, 264] width 13 height 13
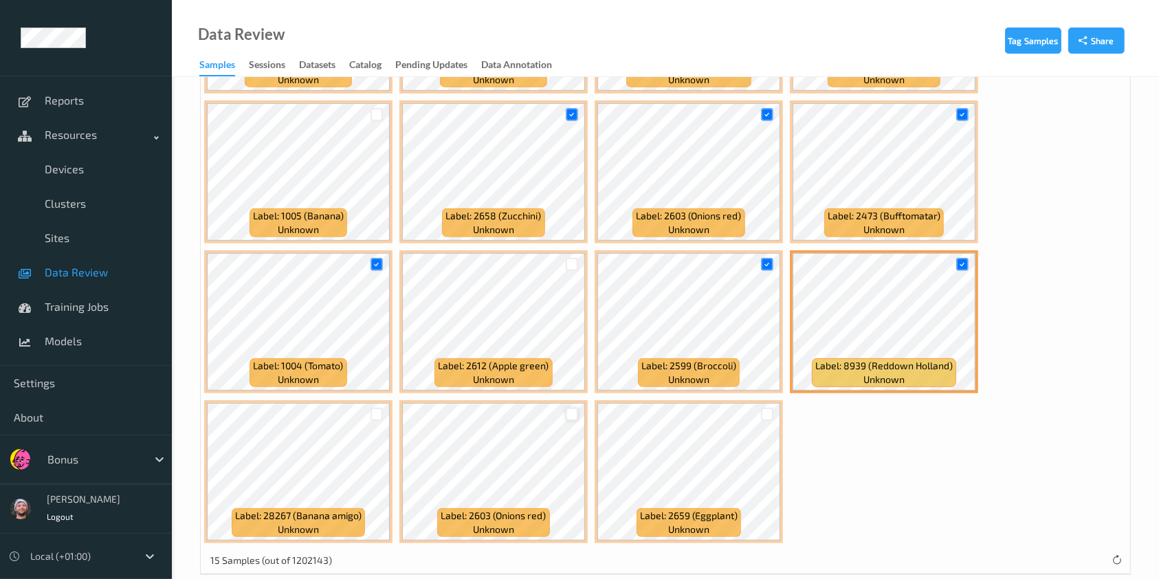
click at [566, 408] on div at bounding box center [572, 414] width 13 height 13
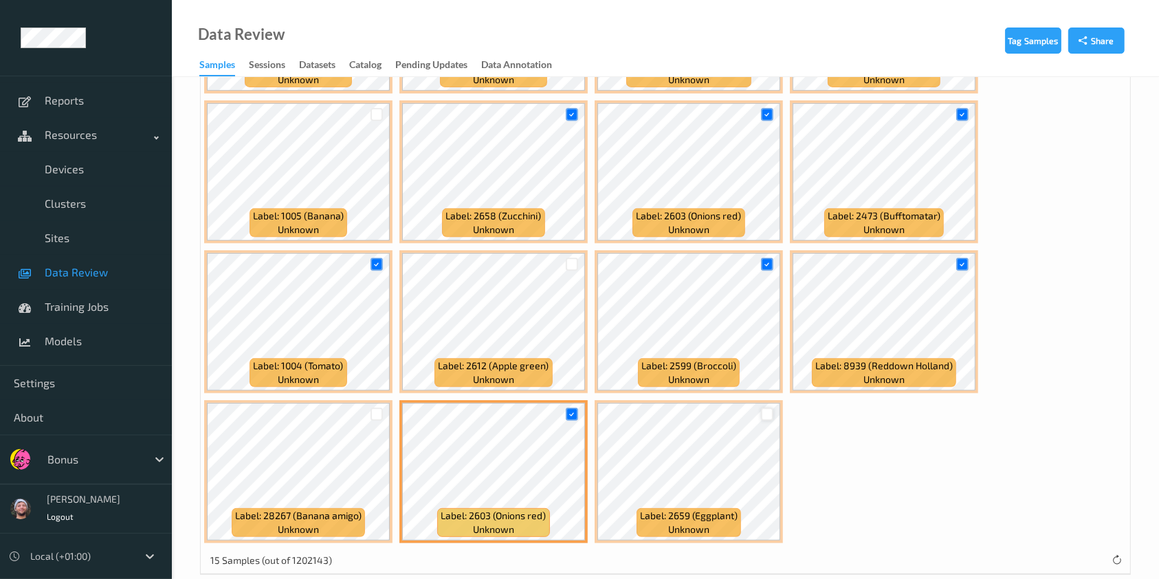
click at [761, 412] on div at bounding box center [767, 414] width 13 height 13
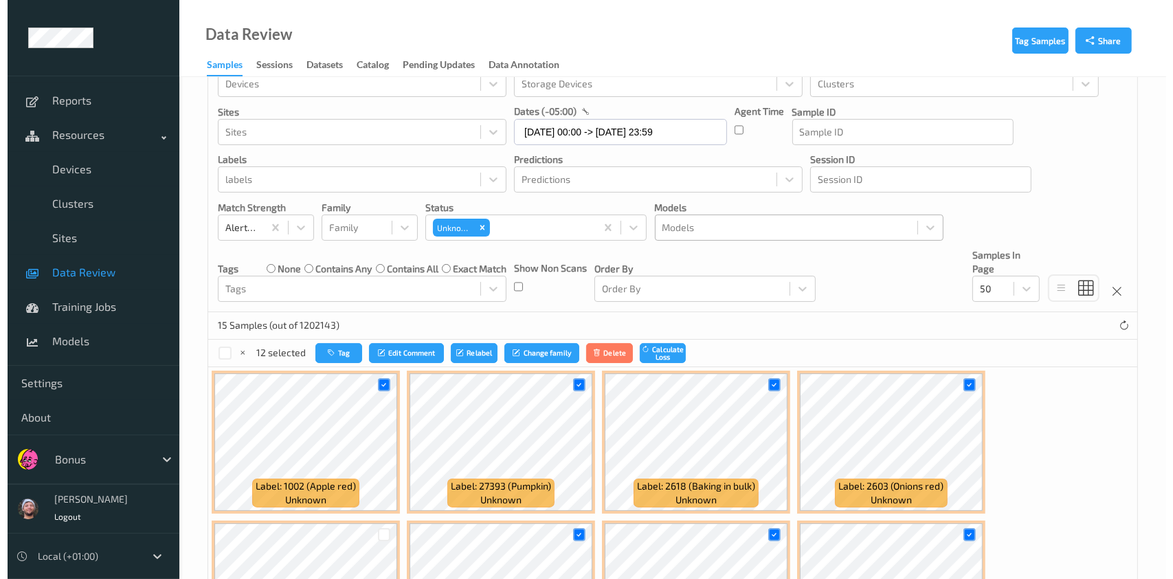
scroll to position [0, 0]
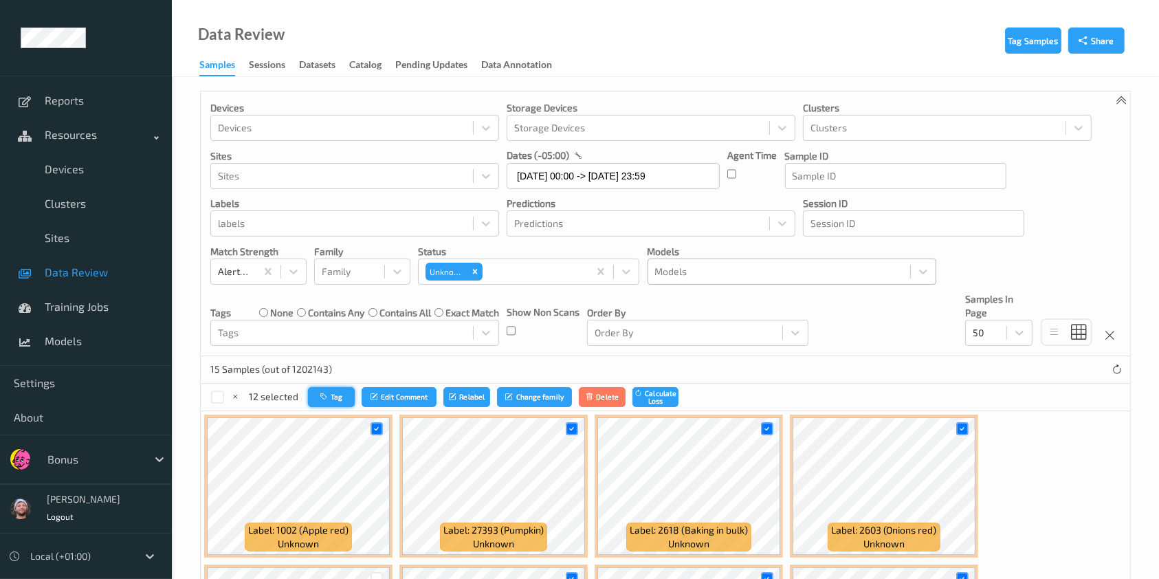
click at [345, 390] on button "Tag" at bounding box center [331, 397] width 47 height 20
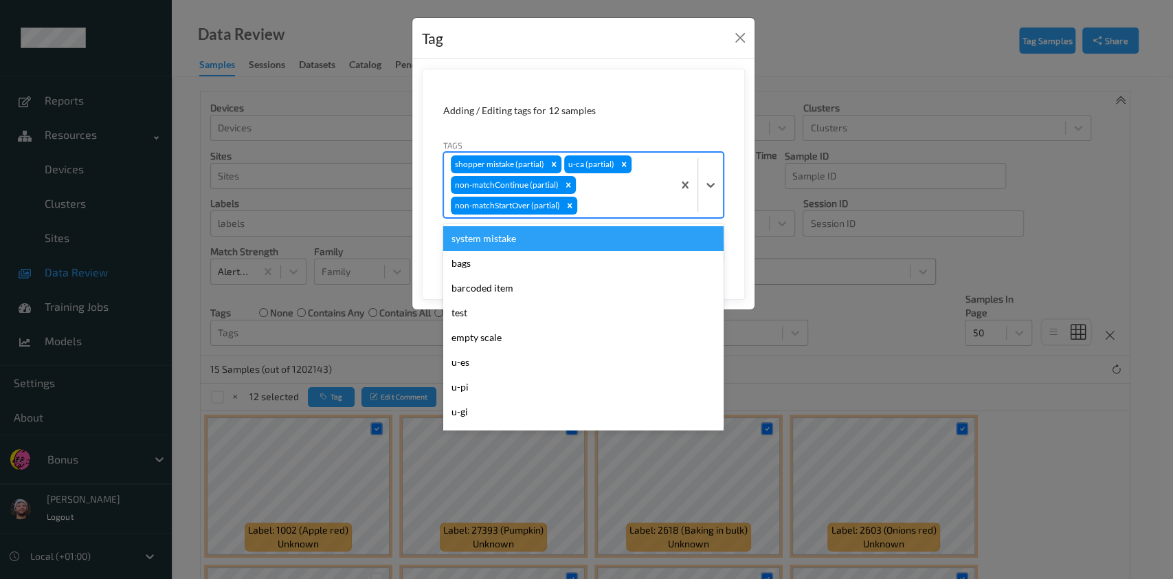
click at [632, 202] on div at bounding box center [623, 205] width 86 height 16
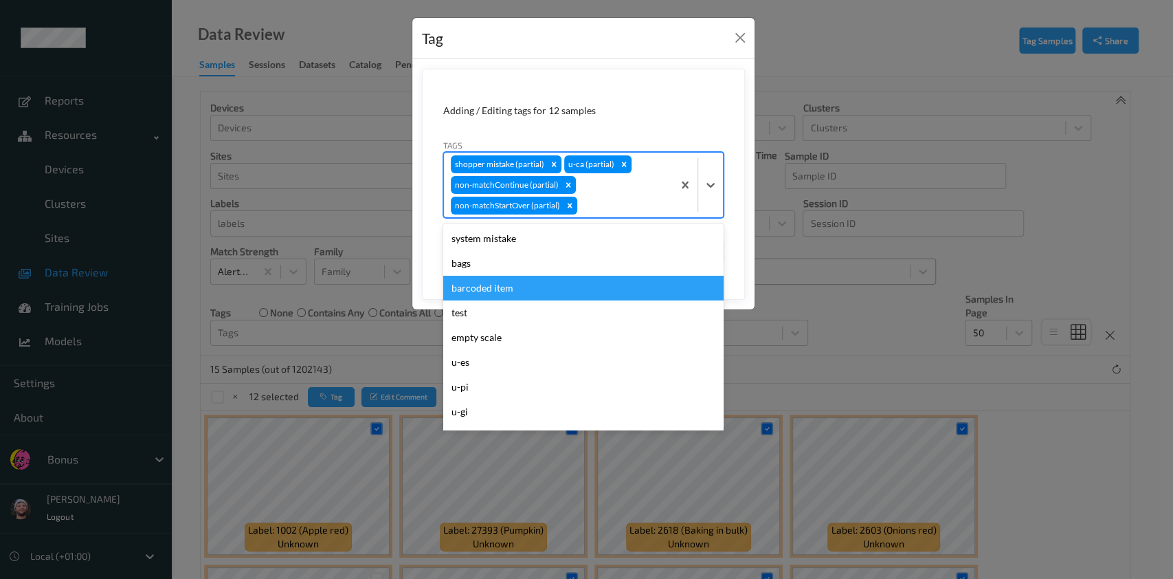
scroll to position [616, 0]
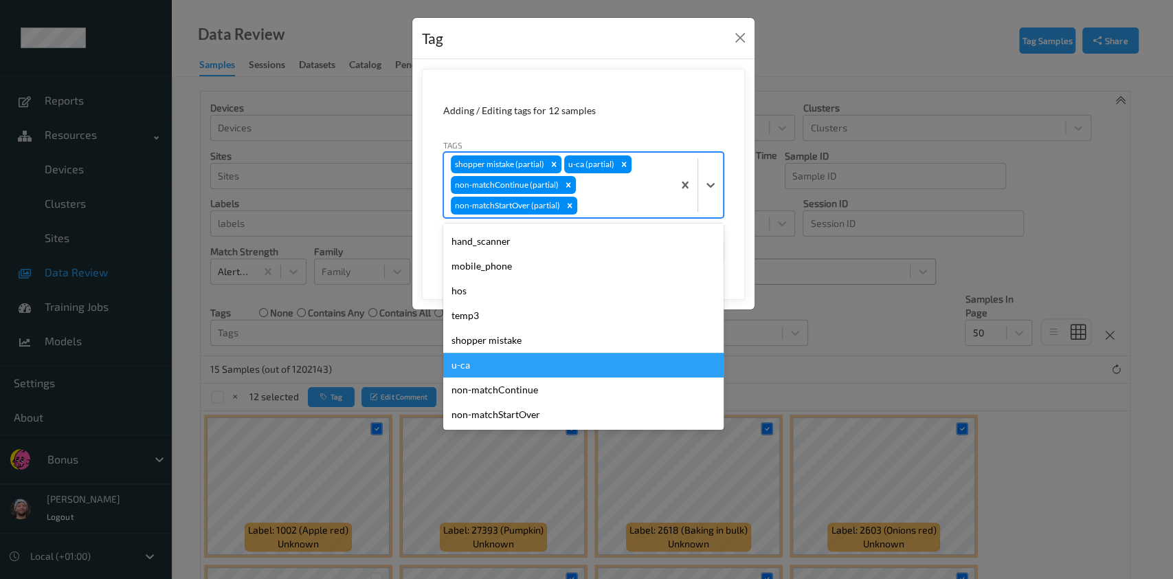
drag, startPoint x: 647, startPoint y: 380, endPoint x: 663, endPoint y: 369, distance: 19.8
click at [663, 369] on div "system mistake bags barcoded item test empty scale u-es u-pi u-gi ca es fp-wa f…" at bounding box center [583, 326] width 280 height 206
click at [663, 369] on div "u-ca" at bounding box center [583, 365] width 280 height 25
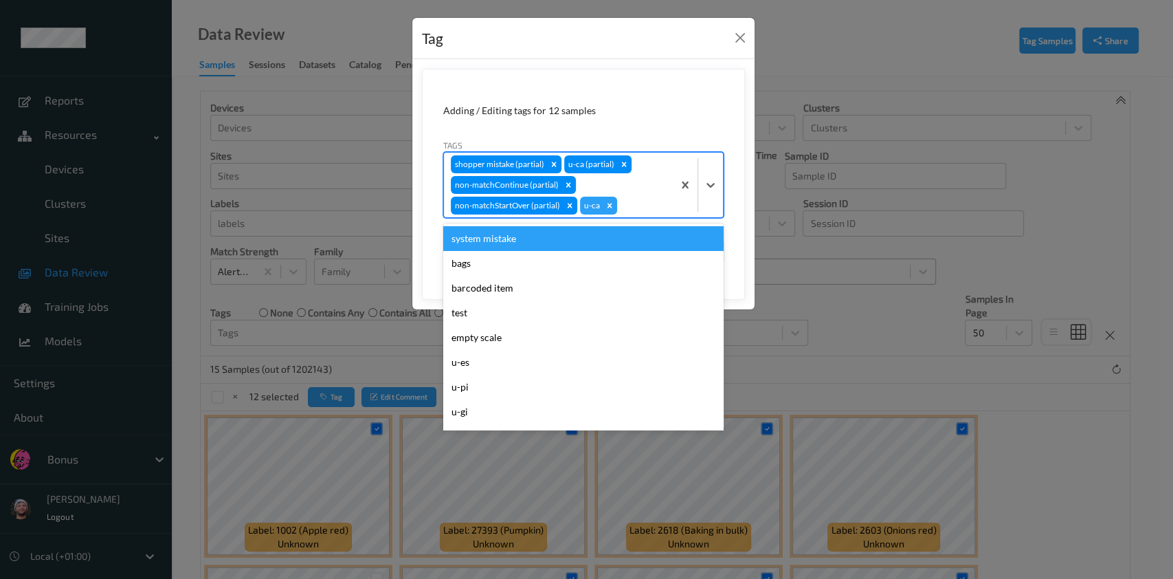
click at [638, 212] on div at bounding box center [643, 205] width 46 height 16
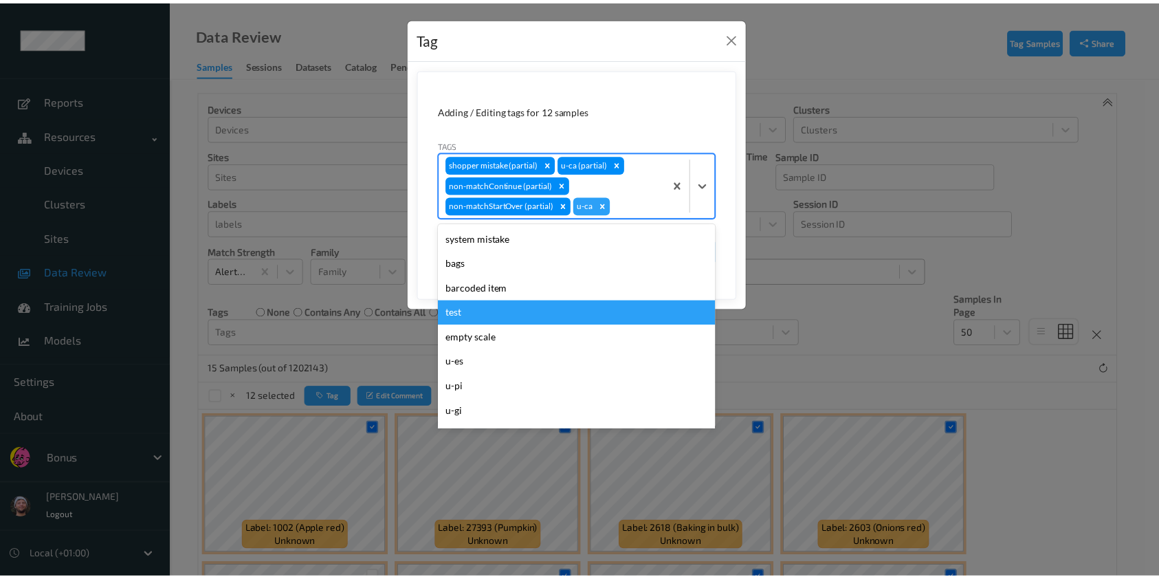
scroll to position [590, 0]
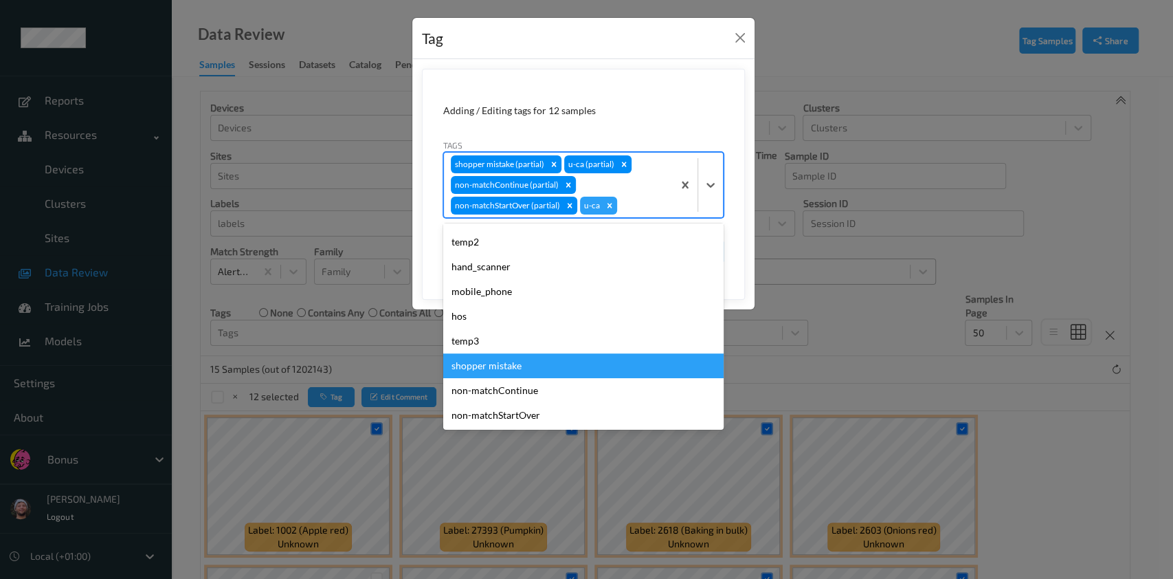
click at [625, 362] on div "shopper mistake" at bounding box center [583, 365] width 280 height 25
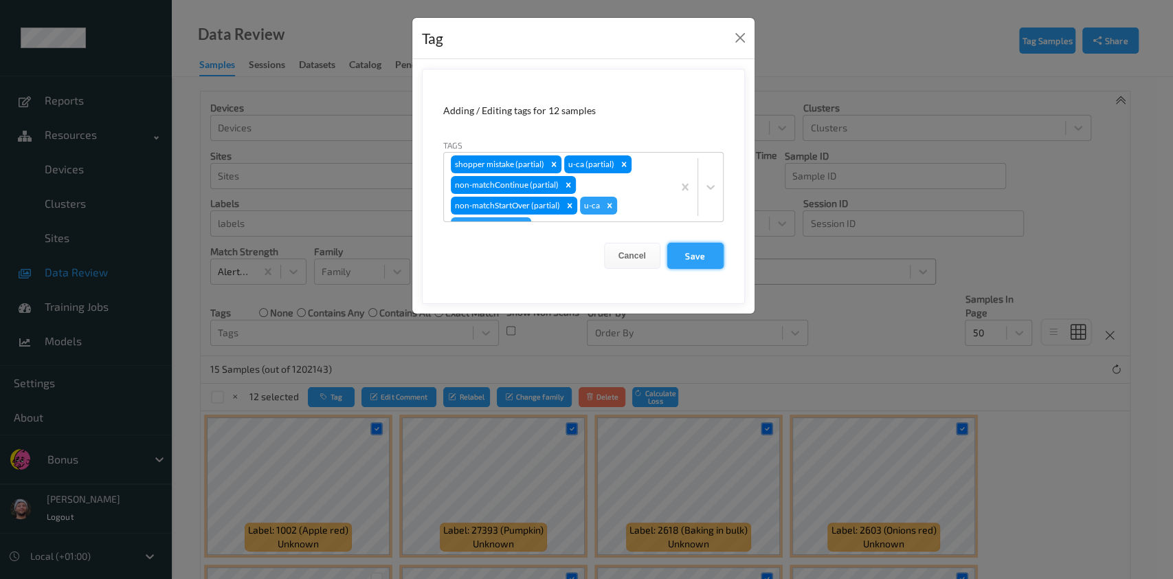
click at [696, 252] on button "Save" at bounding box center [695, 256] width 56 height 26
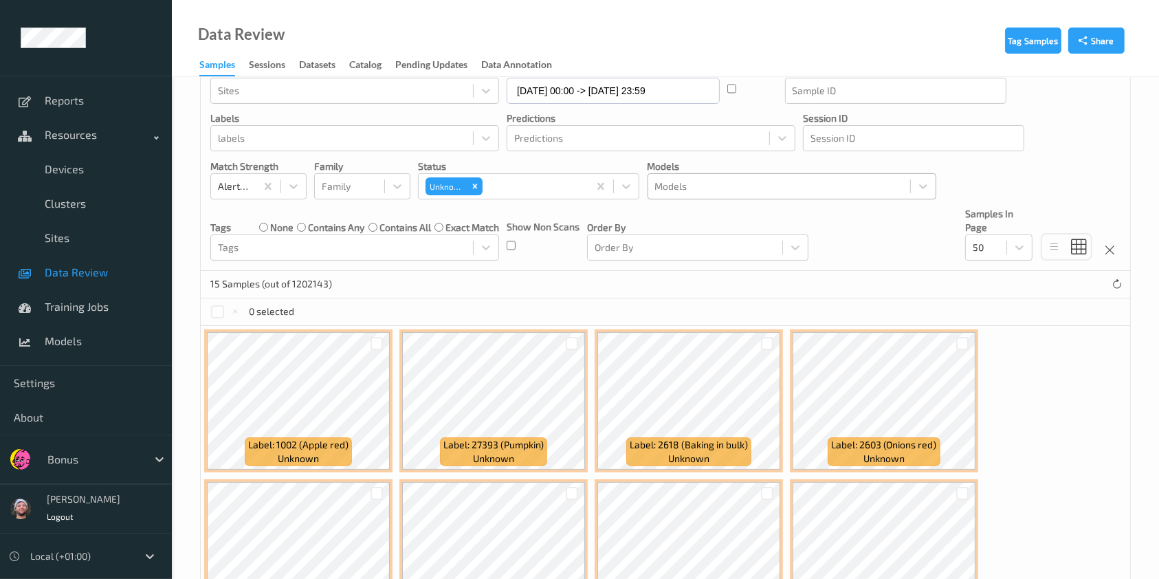
scroll to position [88, 0]
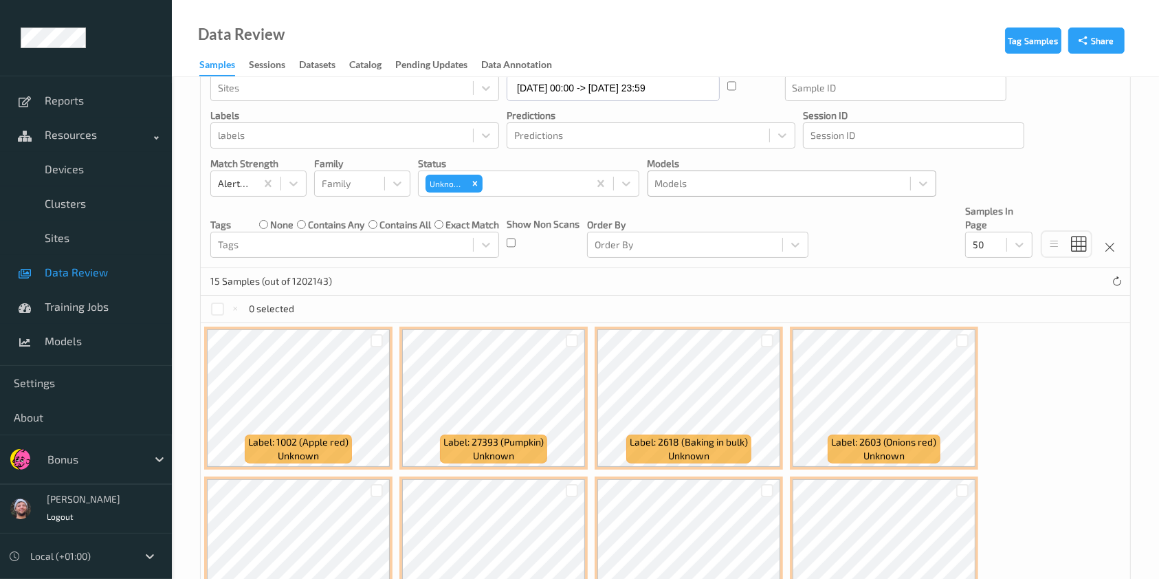
click at [285, 223] on label "none" at bounding box center [281, 225] width 23 height 14
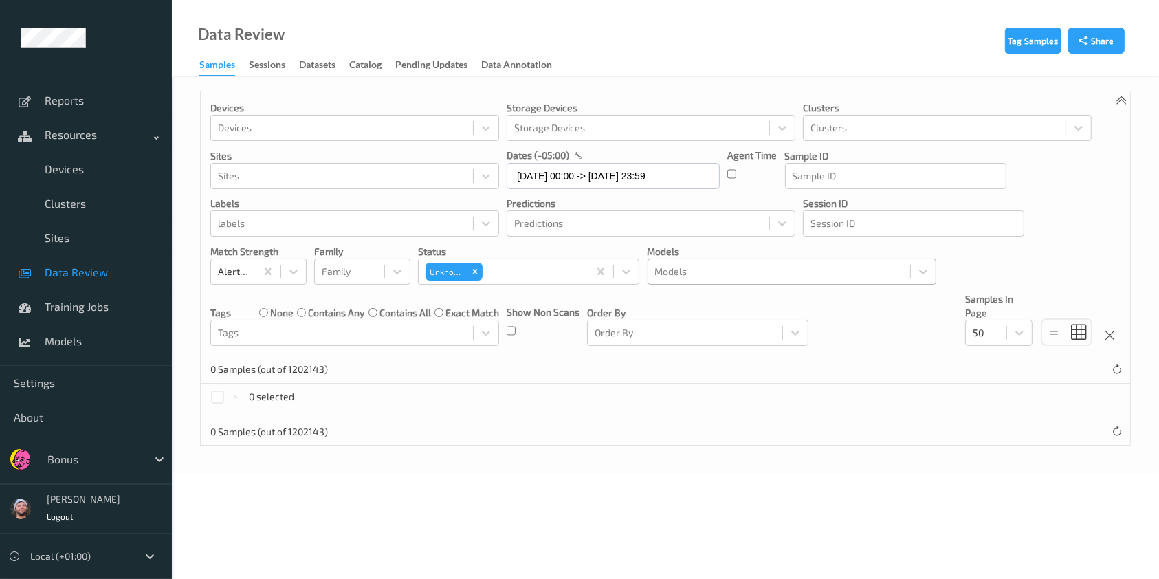
scroll to position [0, 0]
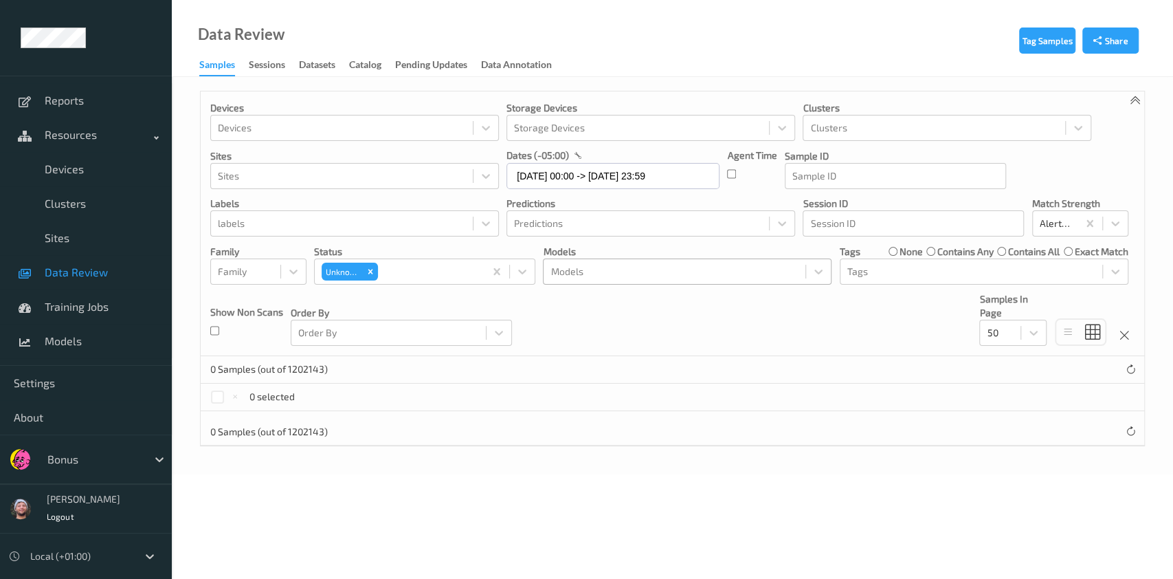
click at [297, 239] on div "Devices Devices Storage Devices Storage Devices Clusters Clusters Sites Sites d…" at bounding box center [673, 223] width 944 height 265
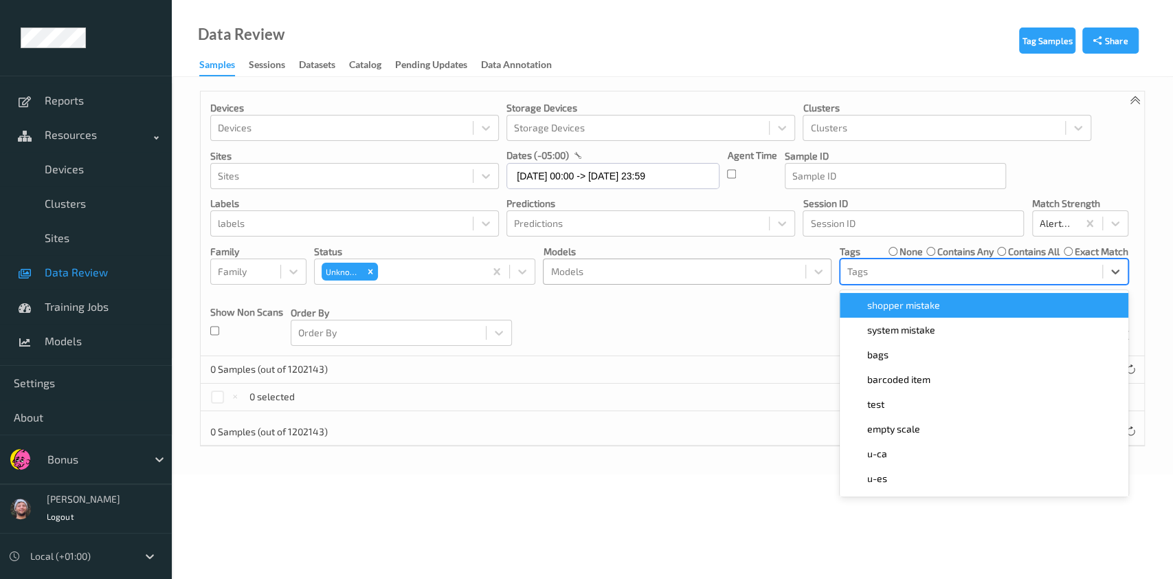
click at [915, 278] on div at bounding box center [971, 271] width 248 height 16
click at [933, 294] on div "shopper mistake" at bounding box center [984, 305] width 289 height 25
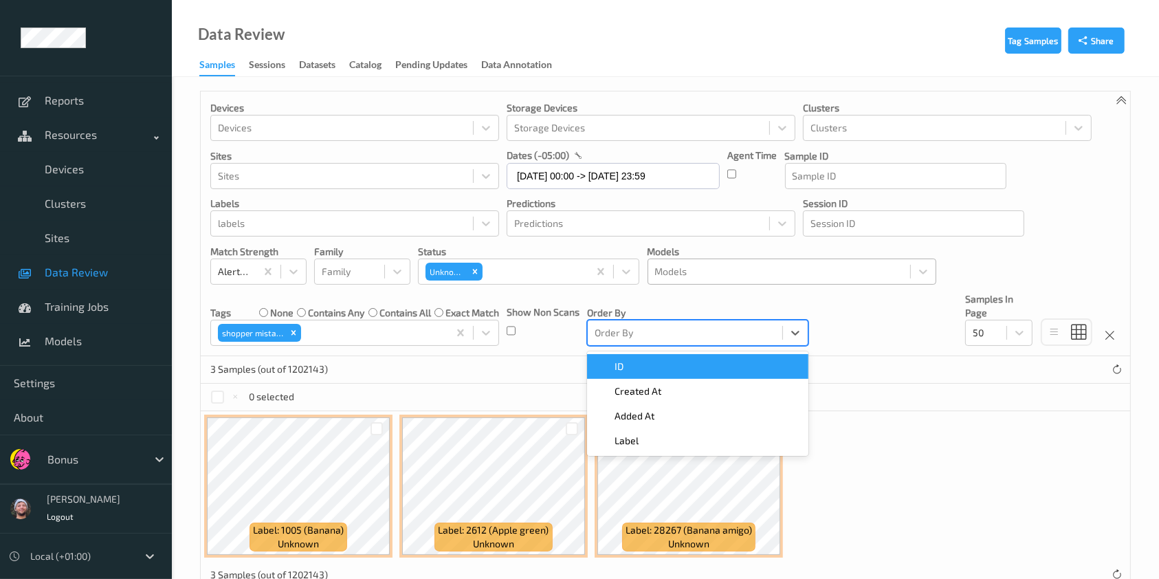
click at [720, 338] on div at bounding box center [684, 332] width 181 height 16
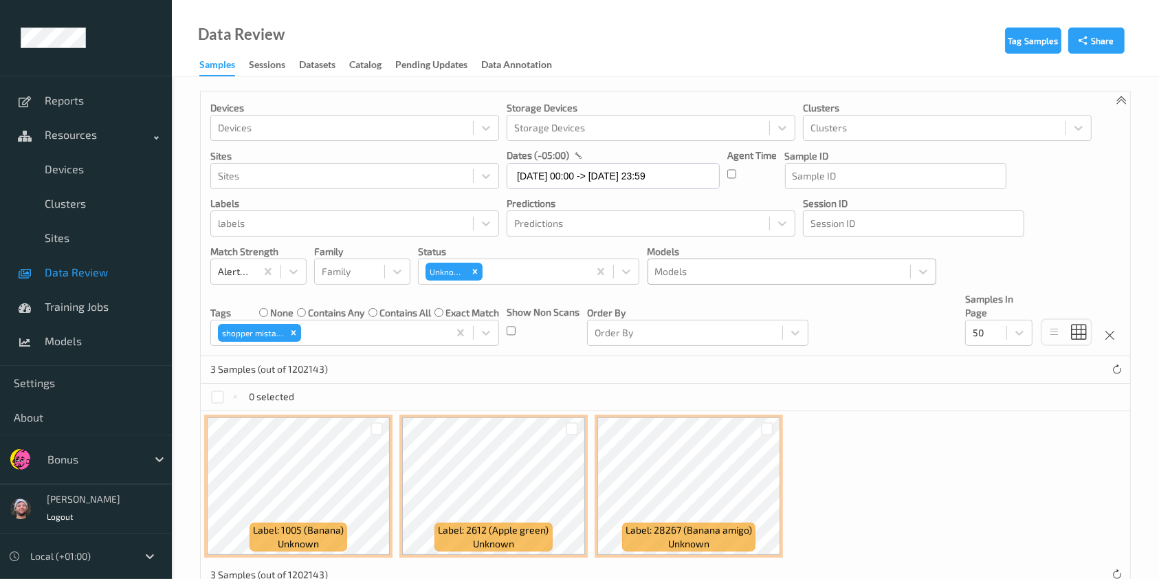
click at [880, 366] on div "3 Samples (out of 1202143)" at bounding box center [665, 369] width 929 height 27
click at [761, 427] on div at bounding box center [767, 428] width 13 height 13
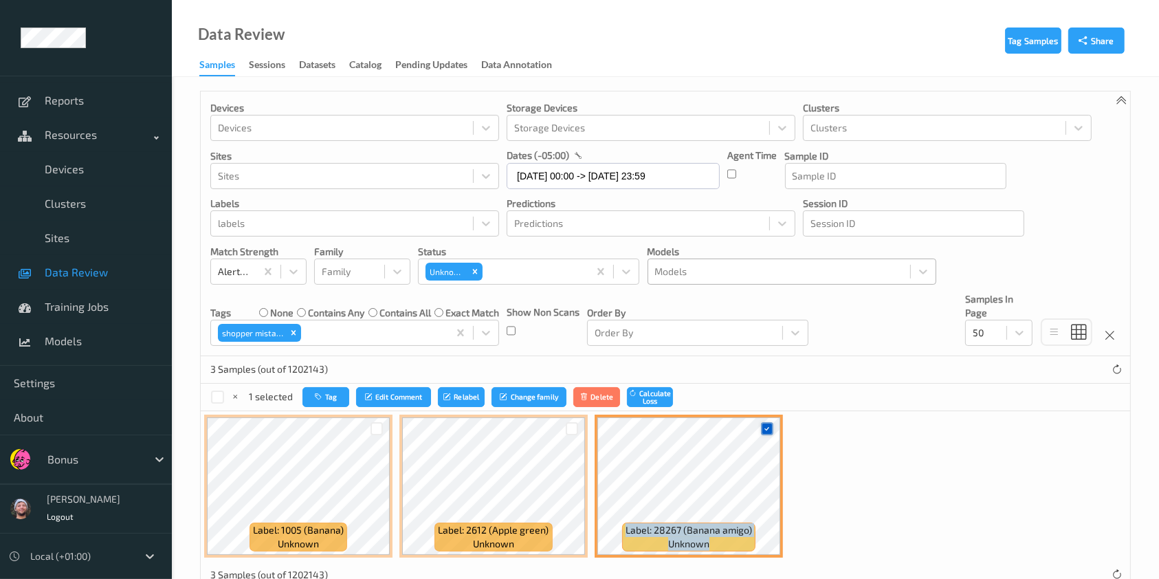
click at [762, 427] on icon at bounding box center [766, 428] width 9 height 9
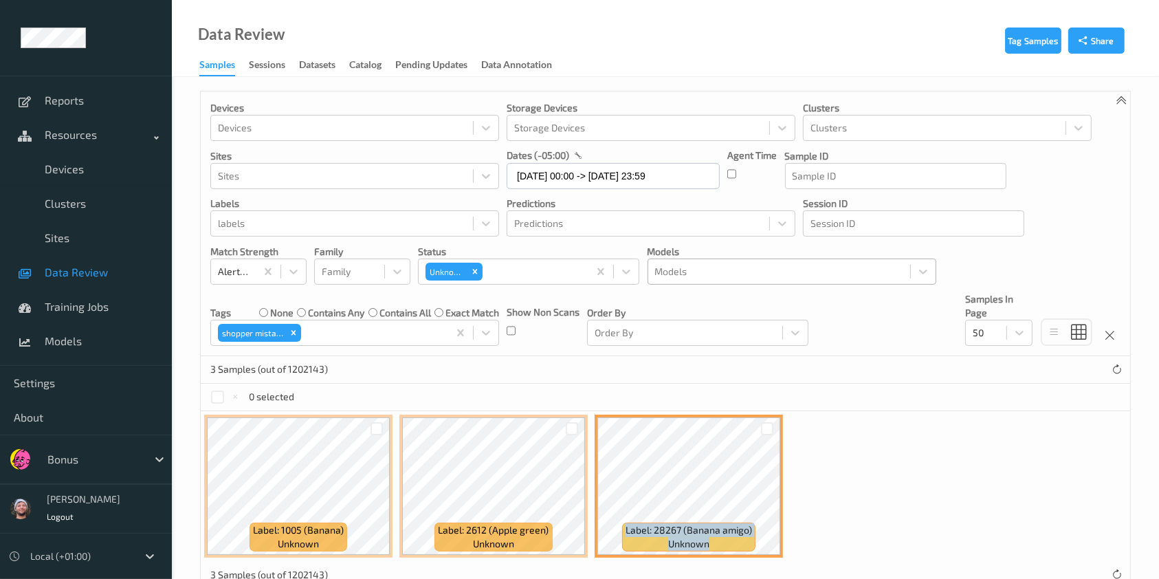
click at [772, 425] on div at bounding box center [767, 428] width 26 height 23
click at [770, 427] on div at bounding box center [767, 428] width 13 height 13
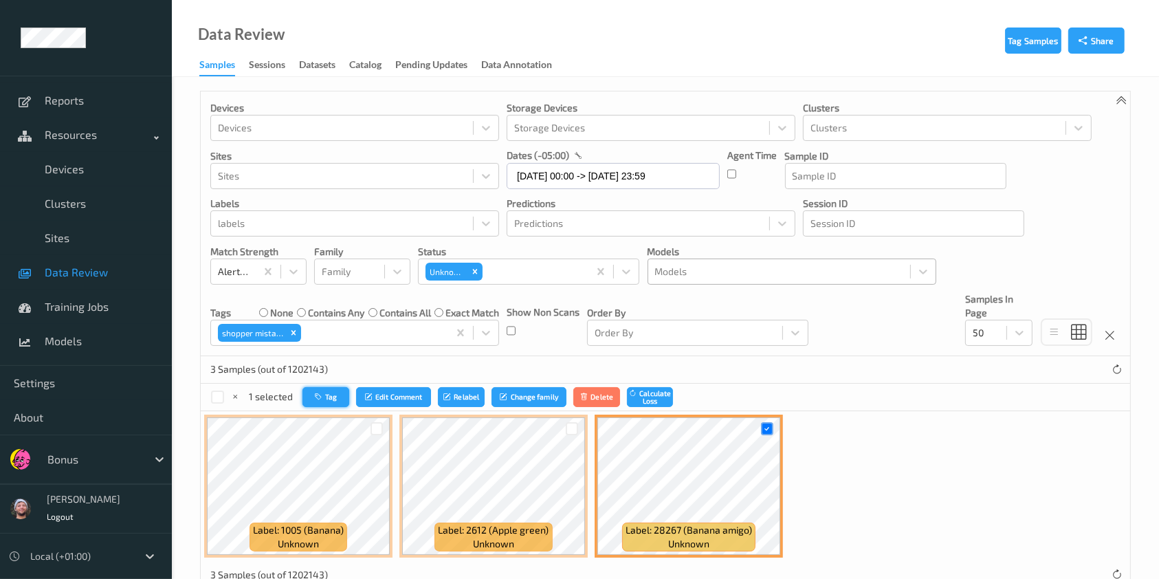
click at [337, 392] on button "Tag" at bounding box center [325, 397] width 47 height 20
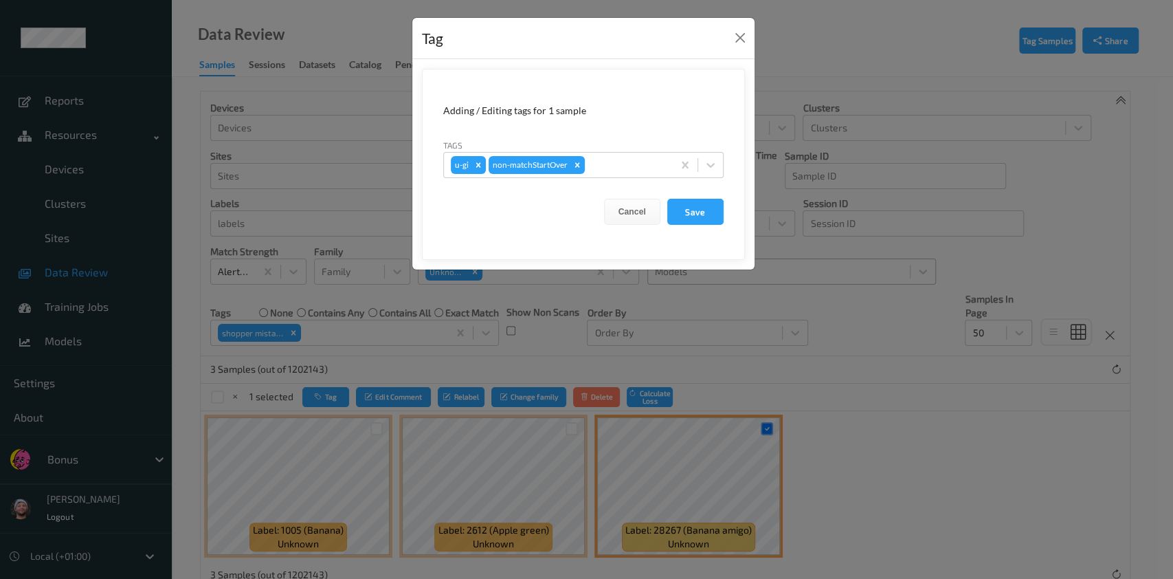
click at [653, 264] on div "Adding / Editing tags for 1 sample Tags u-gi non-matchStartOver Cancel Save" at bounding box center [583, 164] width 342 height 210
click at [654, 313] on div "Tag Adding / Editing tags for 1 sample Tags u-gi non-matchStartOver Cancel Save" at bounding box center [586, 289] width 1173 height 579
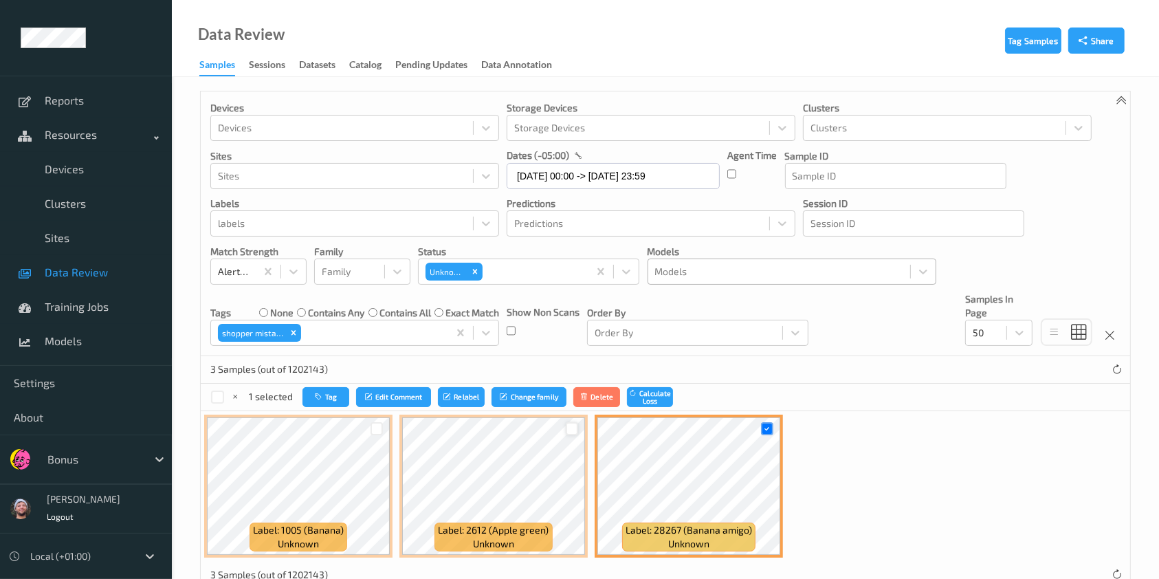
click at [573, 431] on div at bounding box center [572, 428] width 13 height 13
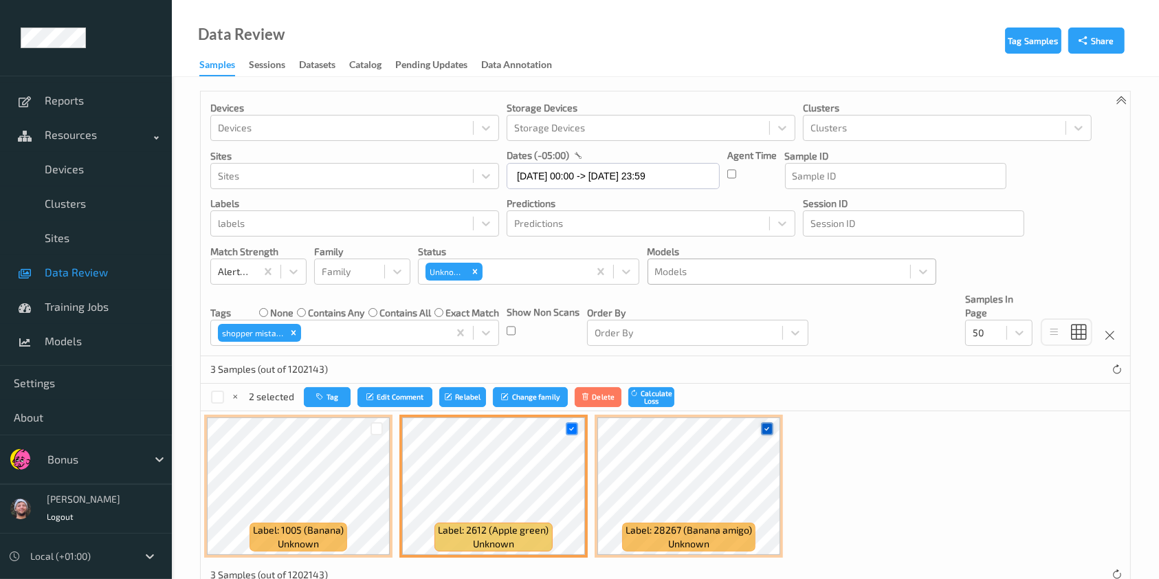
click at [766, 422] on div at bounding box center [767, 428] width 13 height 13
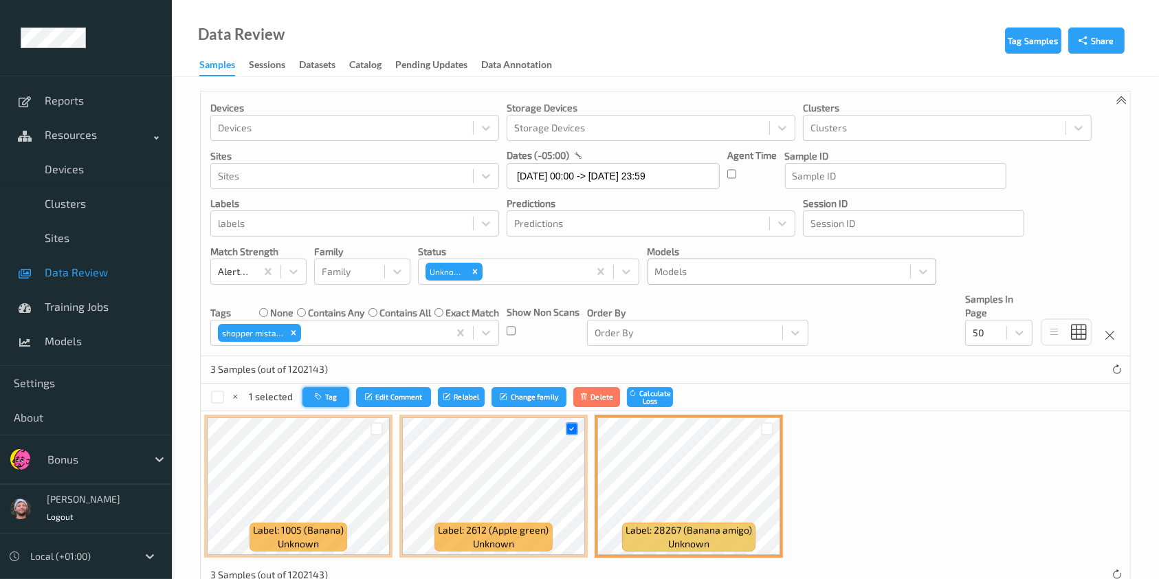
click at [321, 400] on button "Tag" at bounding box center [325, 397] width 47 height 20
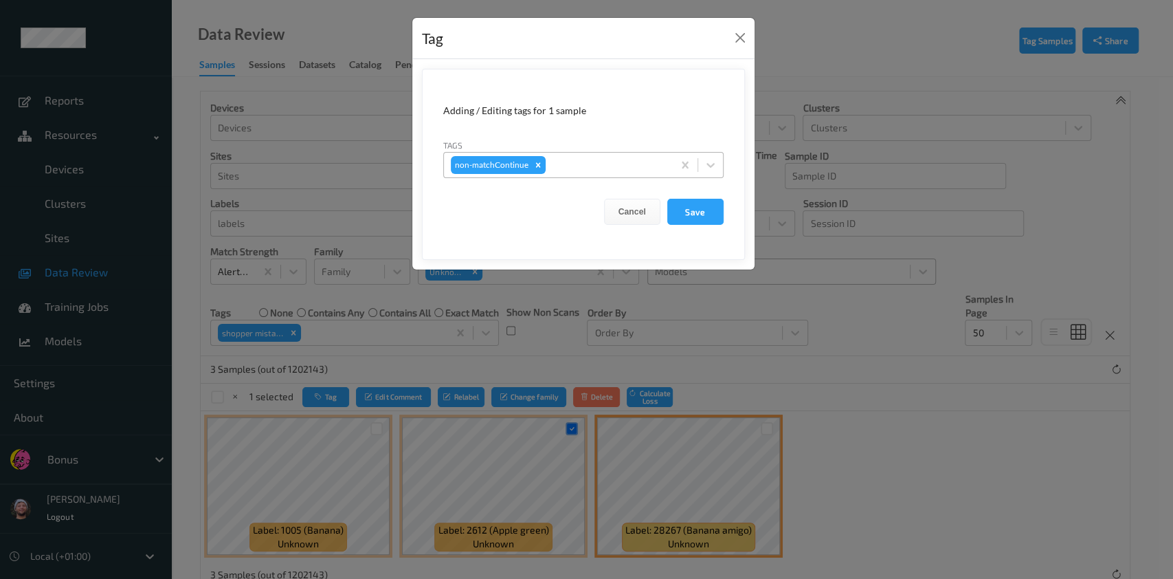
click at [569, 177] on div "non-matchContinue" at bounding box center [583, 165] width 280 height 26
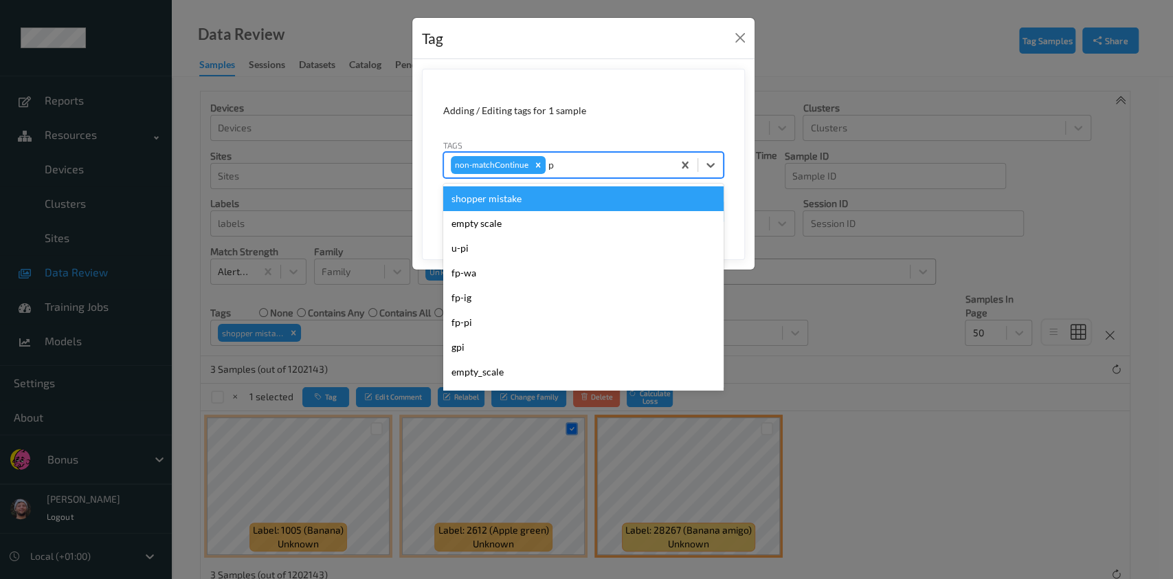
type input "pi"
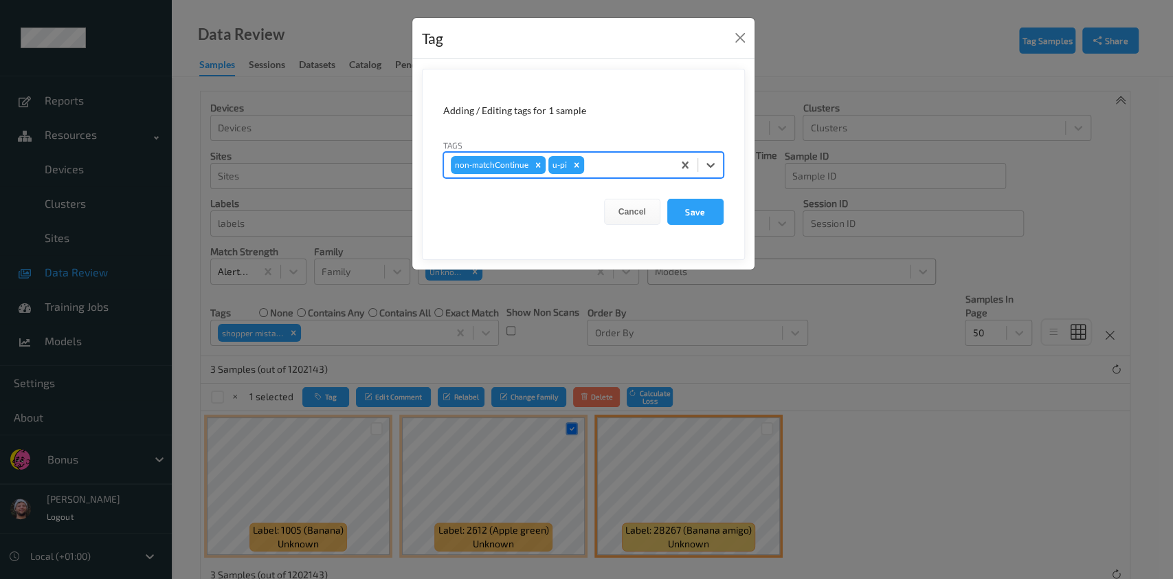
click at [667, 199] on button "Save" at bounding box center [695, 212] width 56 height 26
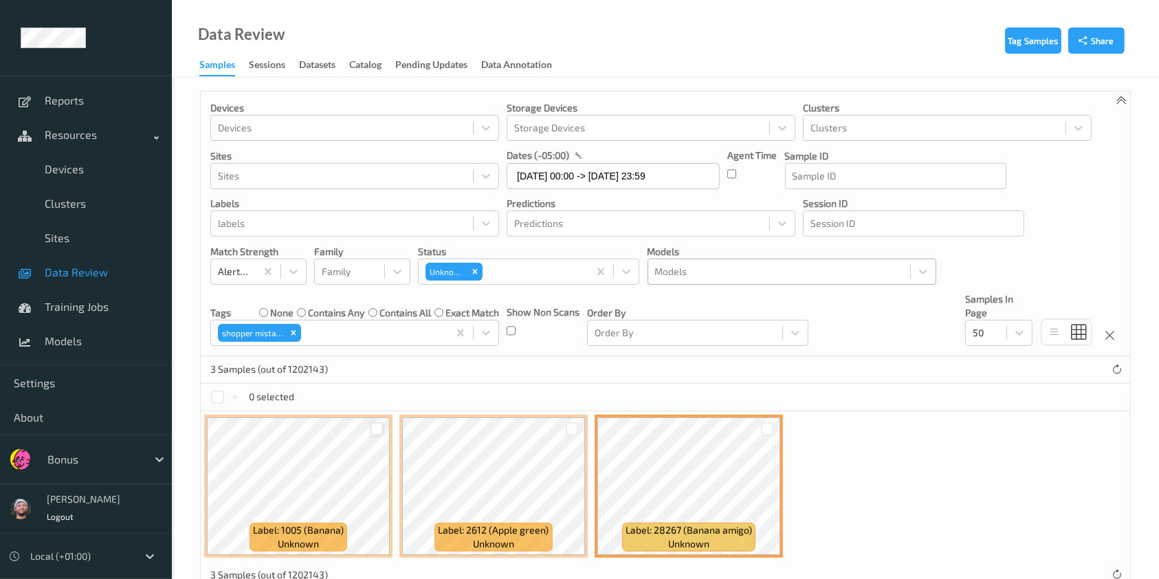
click at [370, 428] on div at bounding box center [376, 428] width 13 height 13
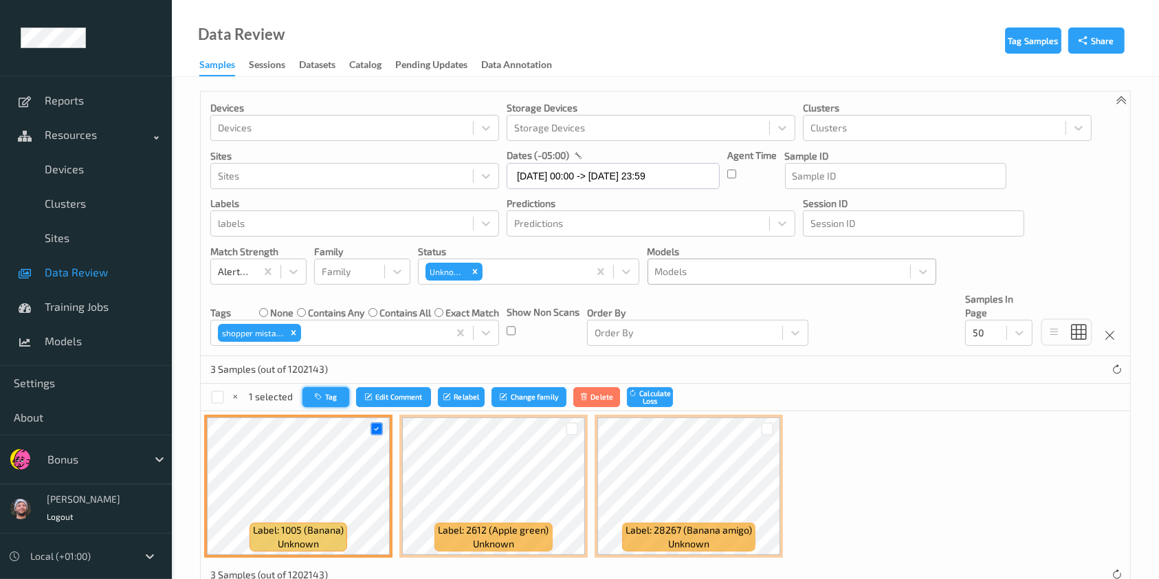
click at [325, 399] on button "Tag" at bounding box center [325, 397] width 47 height 20
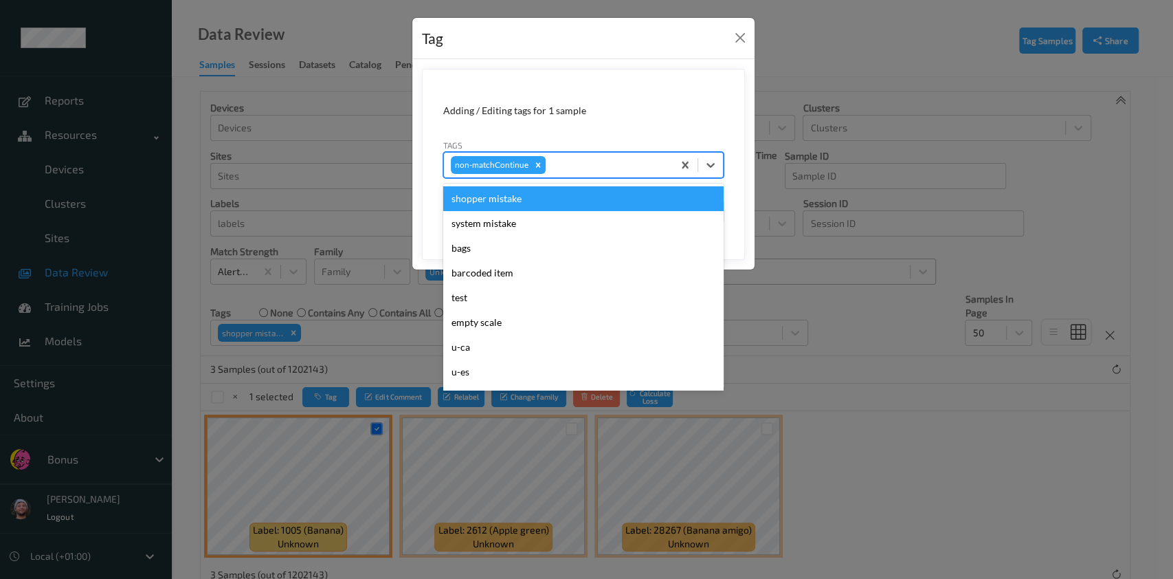
click at [587, 155] on div "non-matchContinue" at bounding box center [558, 164] width 229 height 23
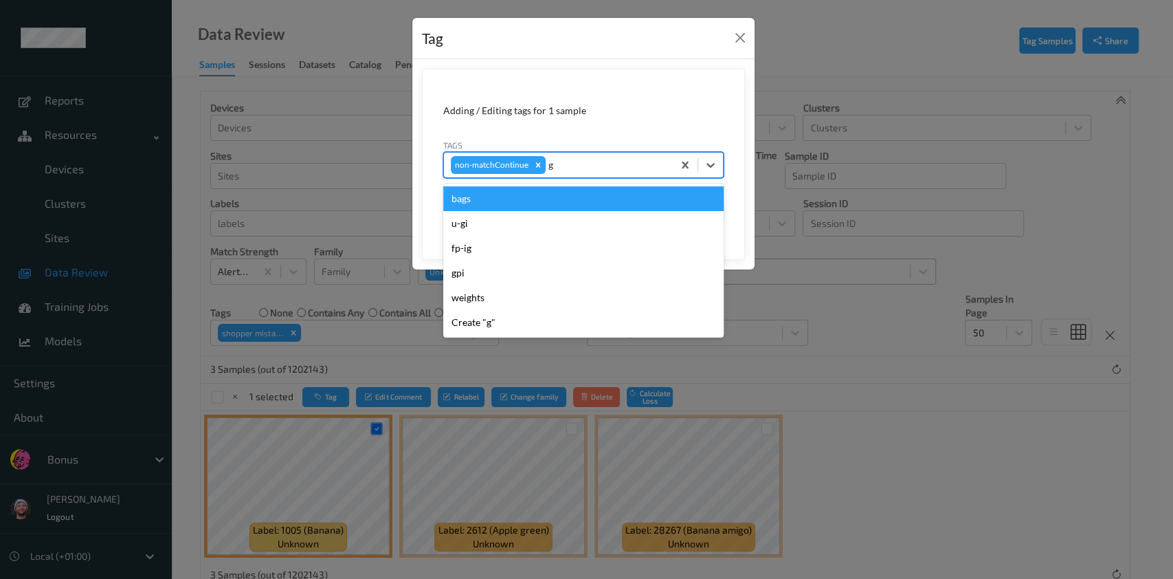
type input "gi"
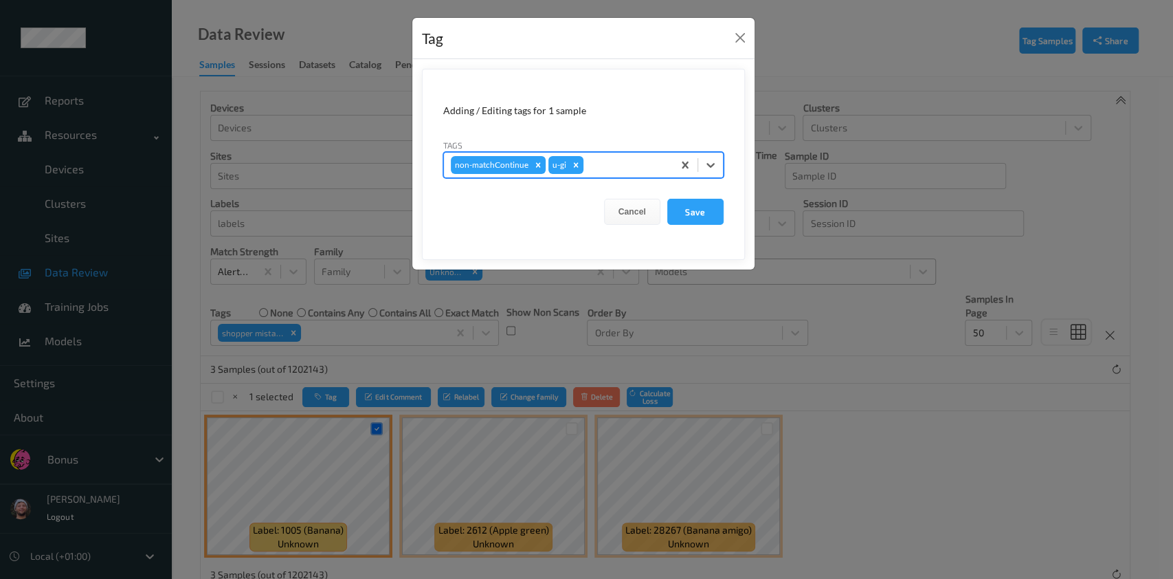
click at [667, 199] on button "Save" at bounding box center [695, 212] width 56 height 26
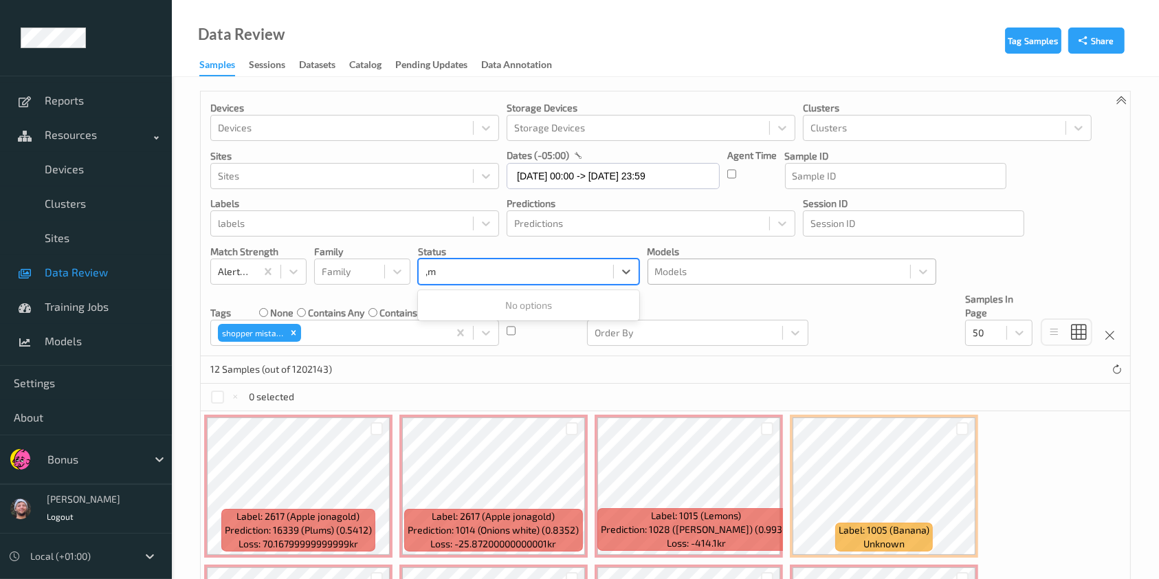
type input ","
type input "mi"
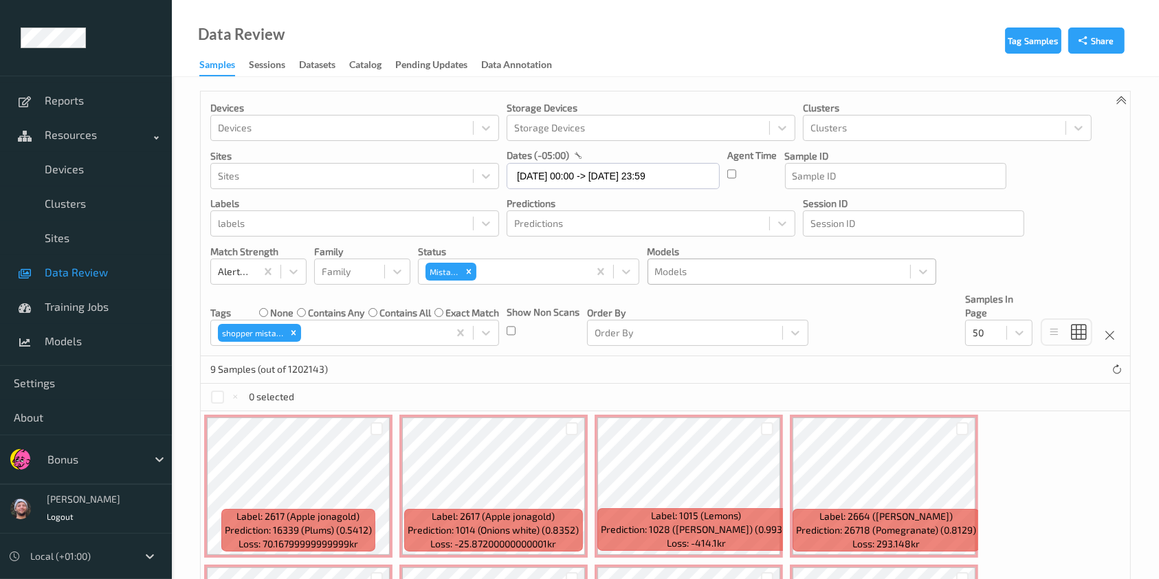
click at [887, 375] on div "9 Samples (out of 1202143)" at bounding box center [665, 369] width 929 height 27
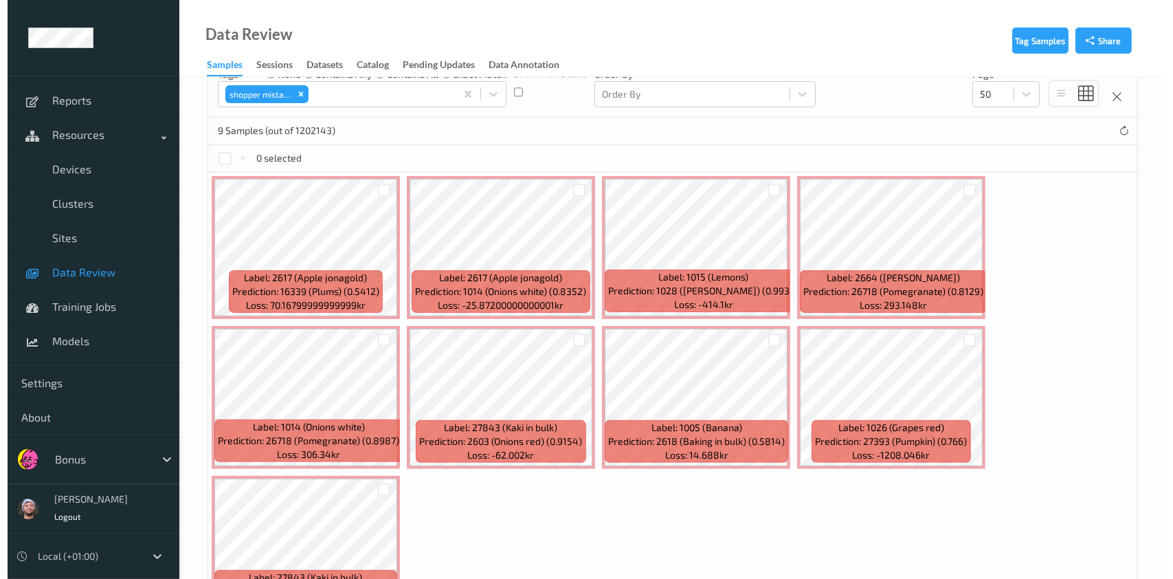
scroll to position [241, 0]
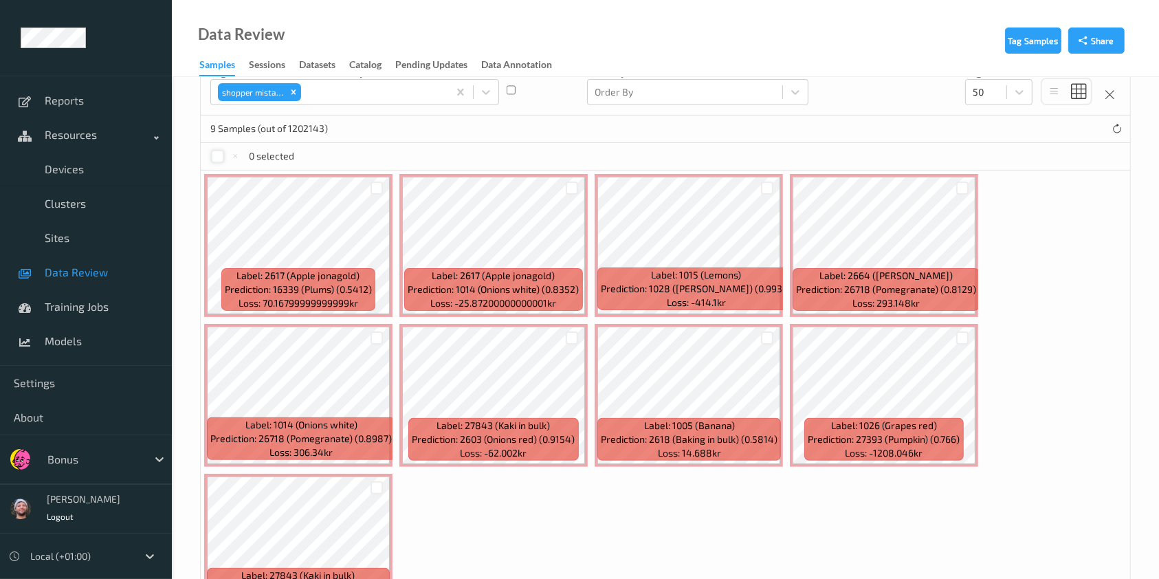
click at [223, 156] on div at bounding box center [217, 156] width 13 height 13
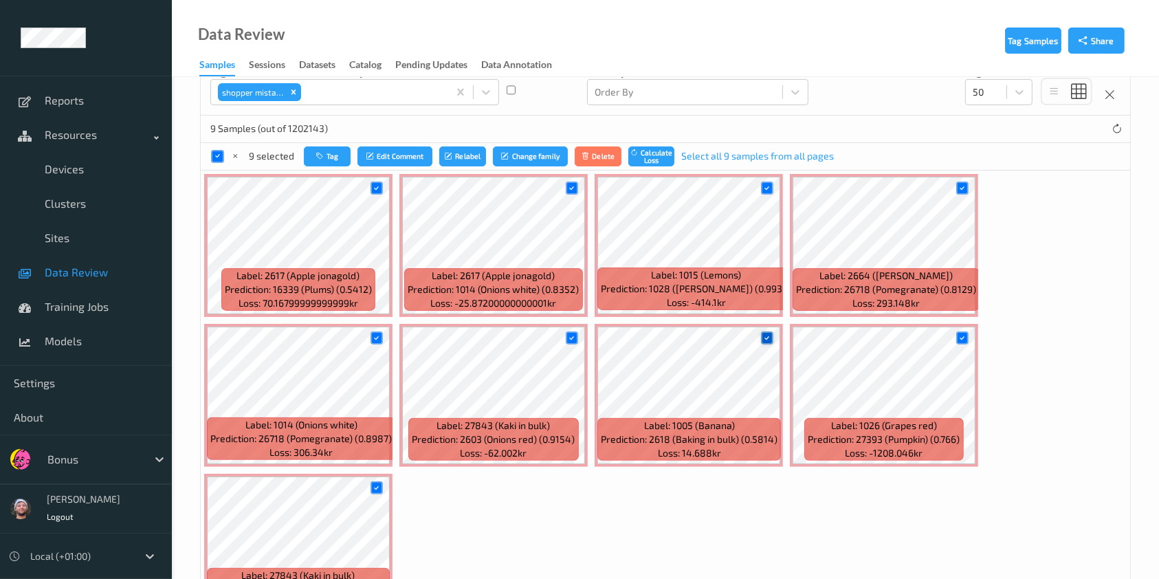
click at [768, 337] on icon at bounding box center [766, 337] width 9 height 9
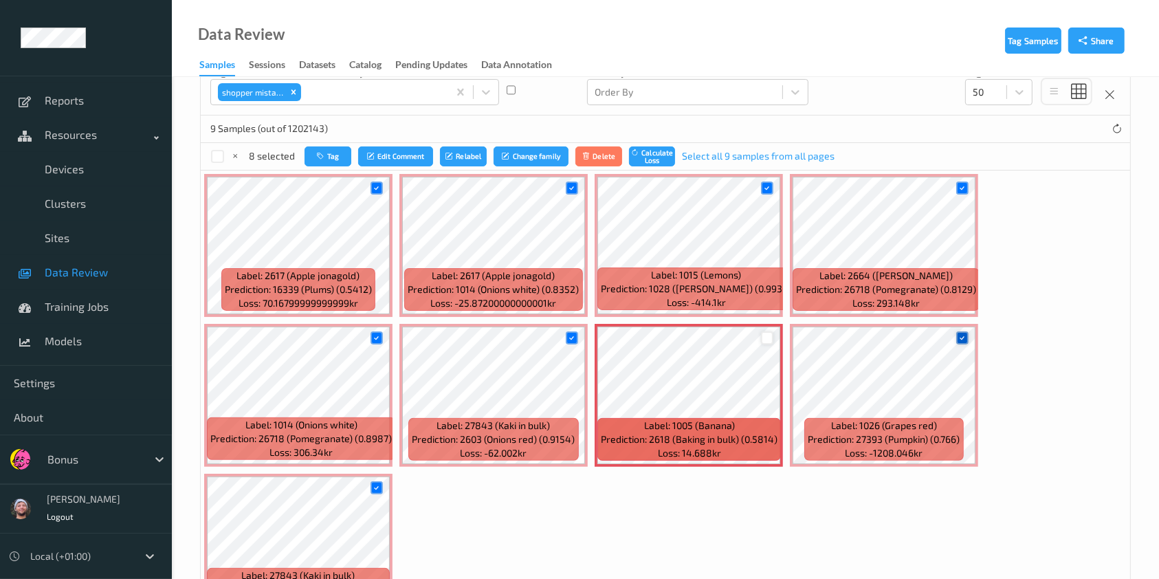
click at [957, 337] on icon at bounding box center [961, 337] width 9 height 9
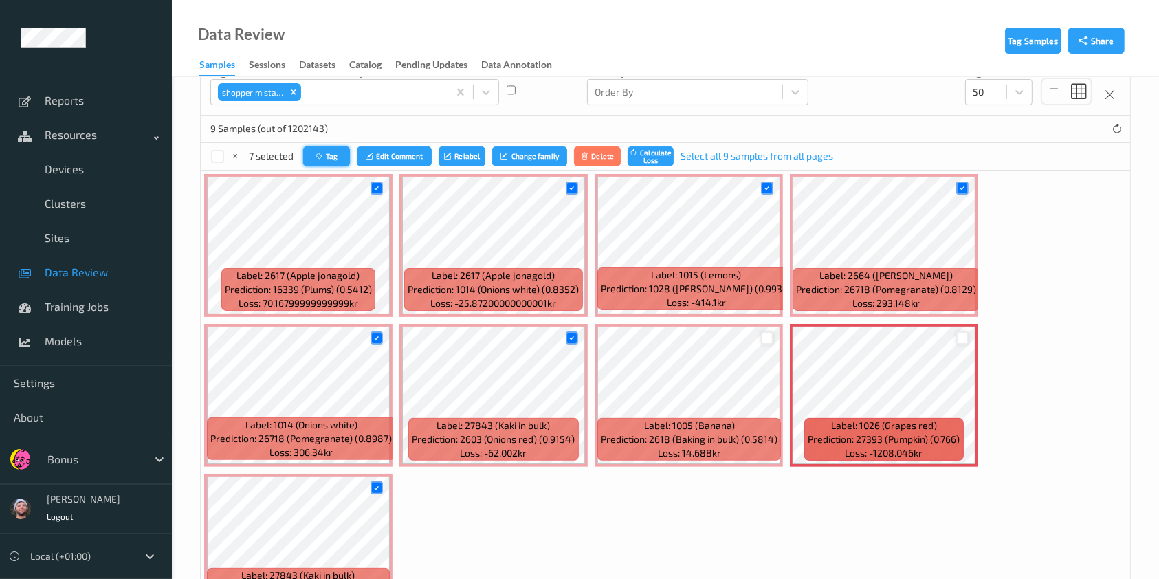
click at [320, 146] on button "Tag" at bounding box center [326, 156] width 47 height 20
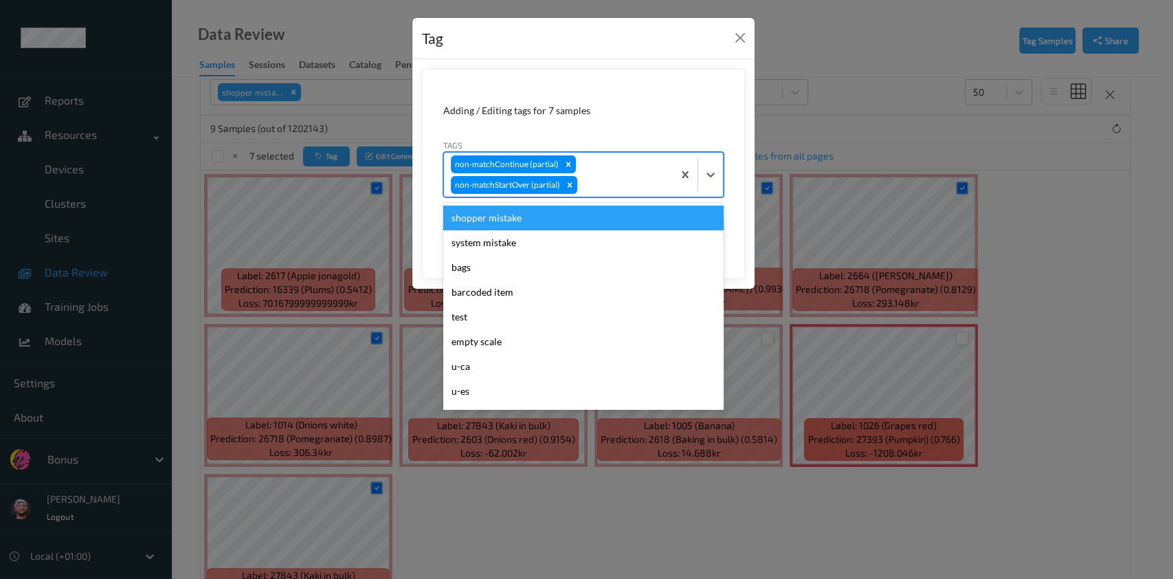
click at [610, 181] on div at bounding box center [623, 185] width 86 height 16
click at [624, 224] on div "shopper mistake" at bounding box center [583, 217] width 280 height 25
click at [645, 155] on div "non-matchContinue (partial) non-matchStartOver (partial) shopper mistake" at bounding box center [558, 175] width 229 height 44
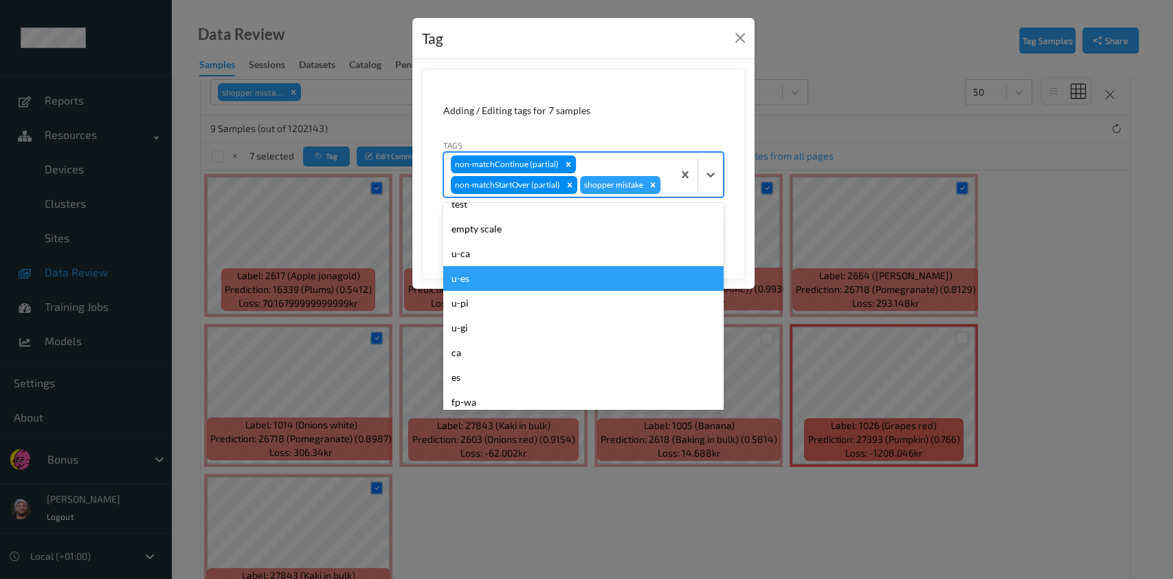
scroll to position [139, 0]
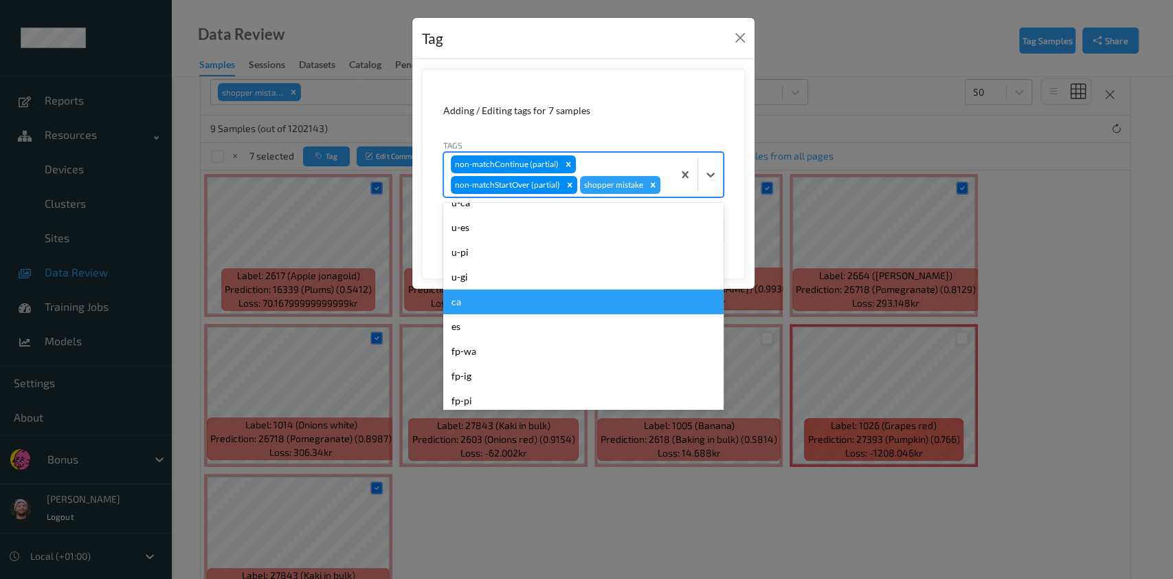
click at [588, 309] on div "ca" at bounding box center [583, 301] width 280 height 25
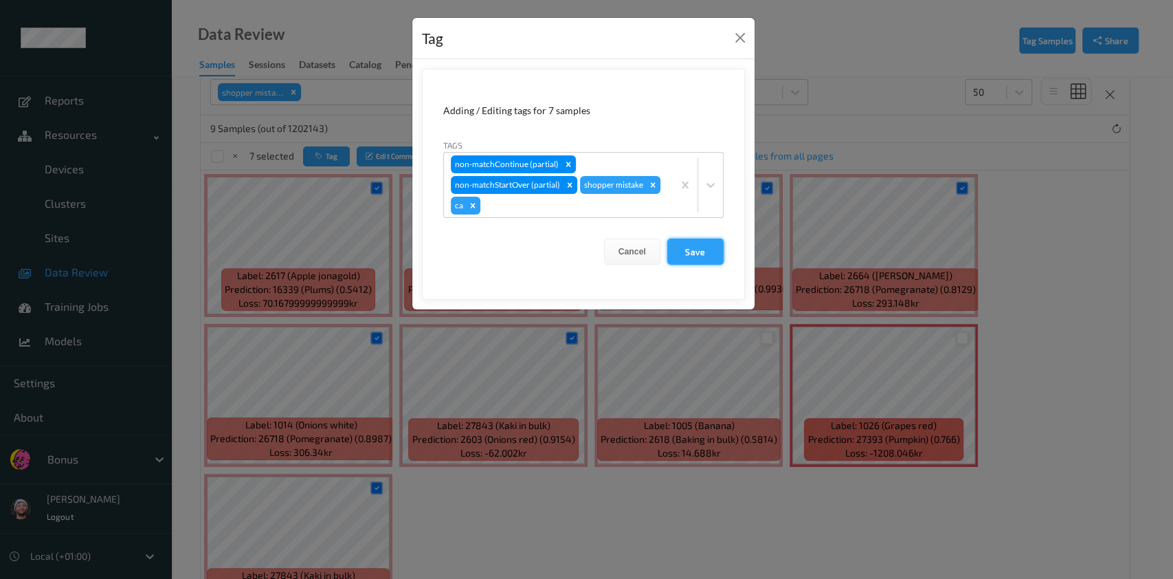
click at [692, 240] on button "Save" at bounding box center [695, 251] width 56 height 26
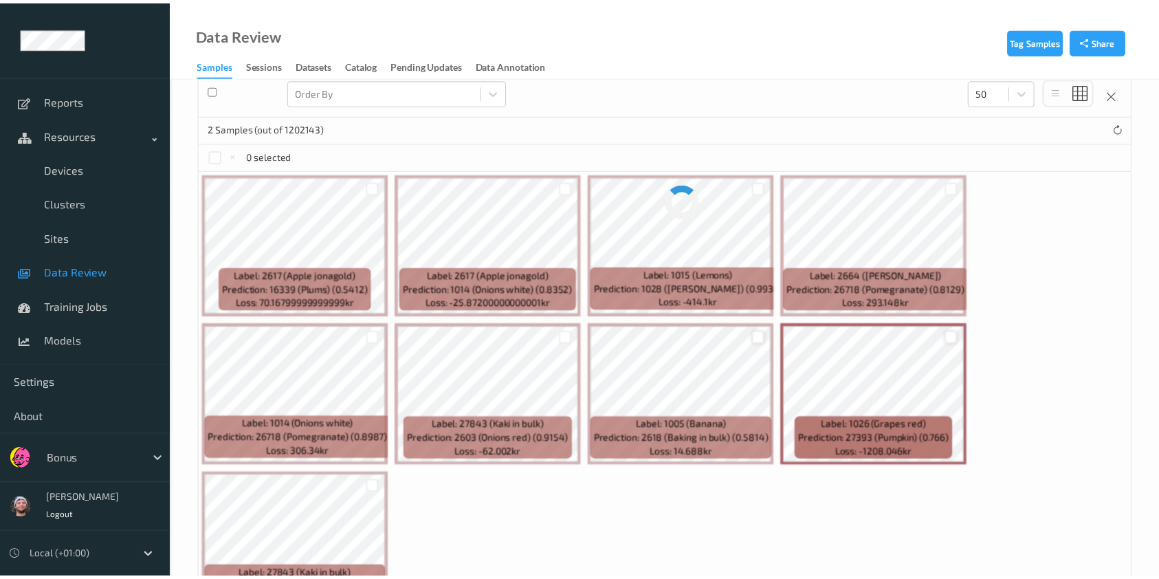
scroll to position [38, 0]
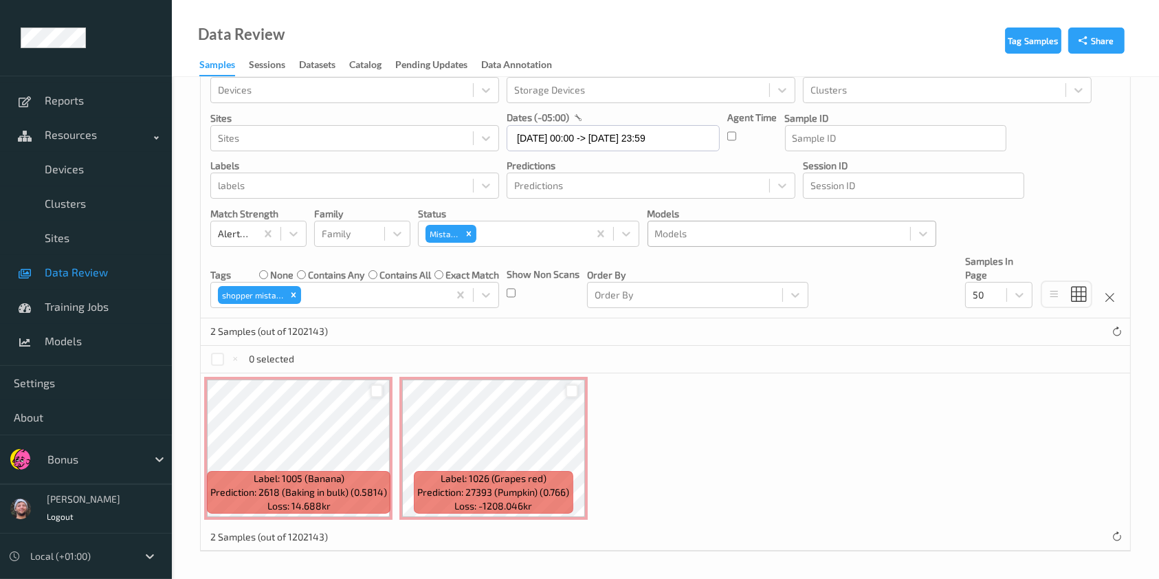
click at [376, 397] on div at bounding box center [377, 390] width 26 height 23
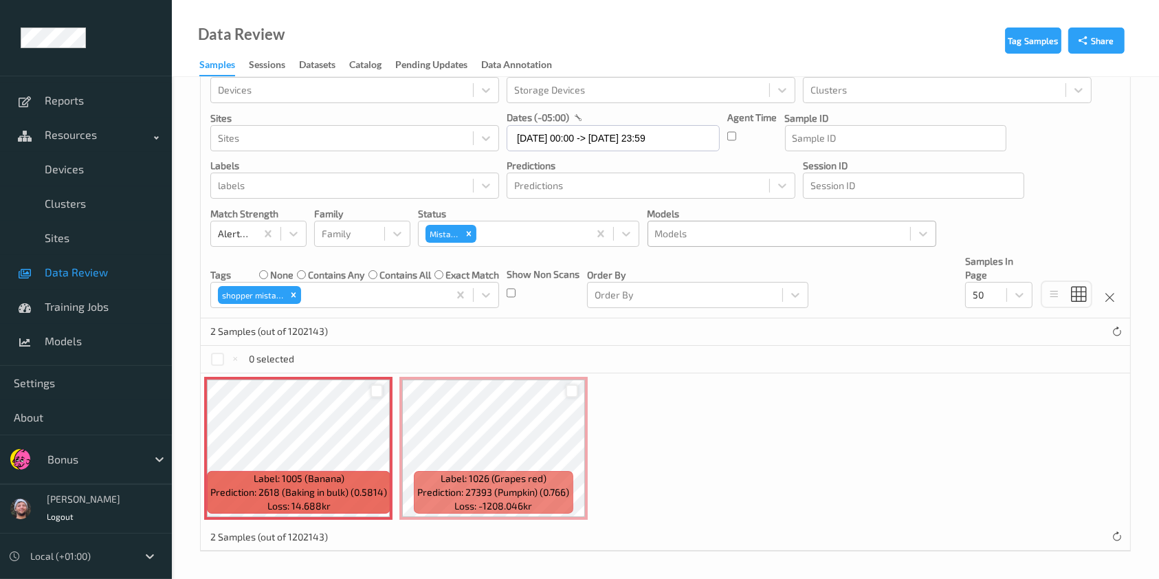
click at [376, 392] on div at bounding box center [376, 390] width 13 height 13
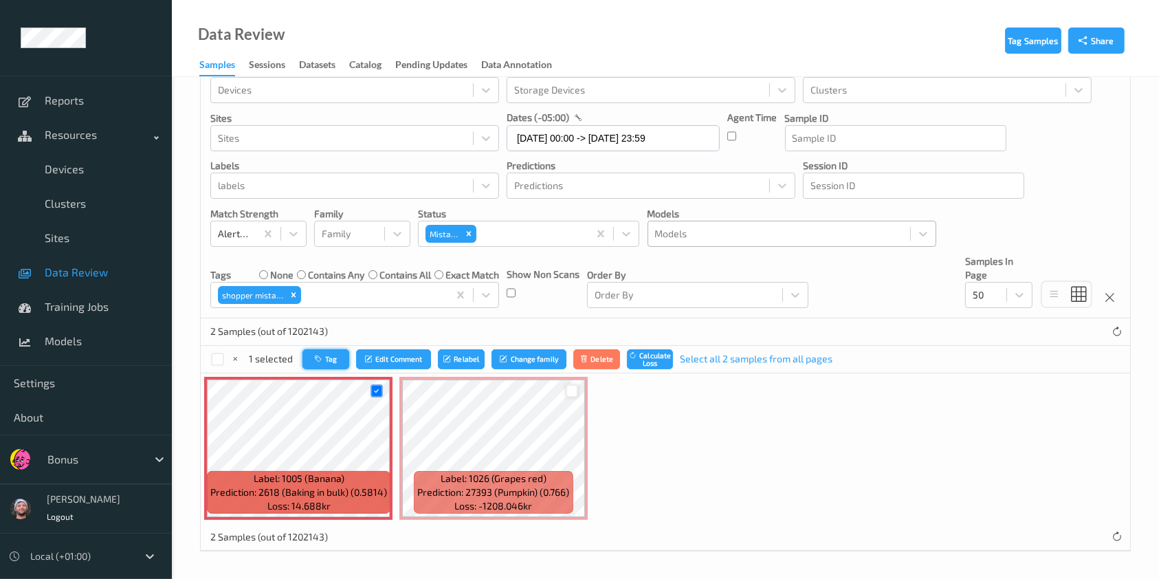
click at [302, 358] on button "Tag" at bounding box center [325, 359] width 47 height 20
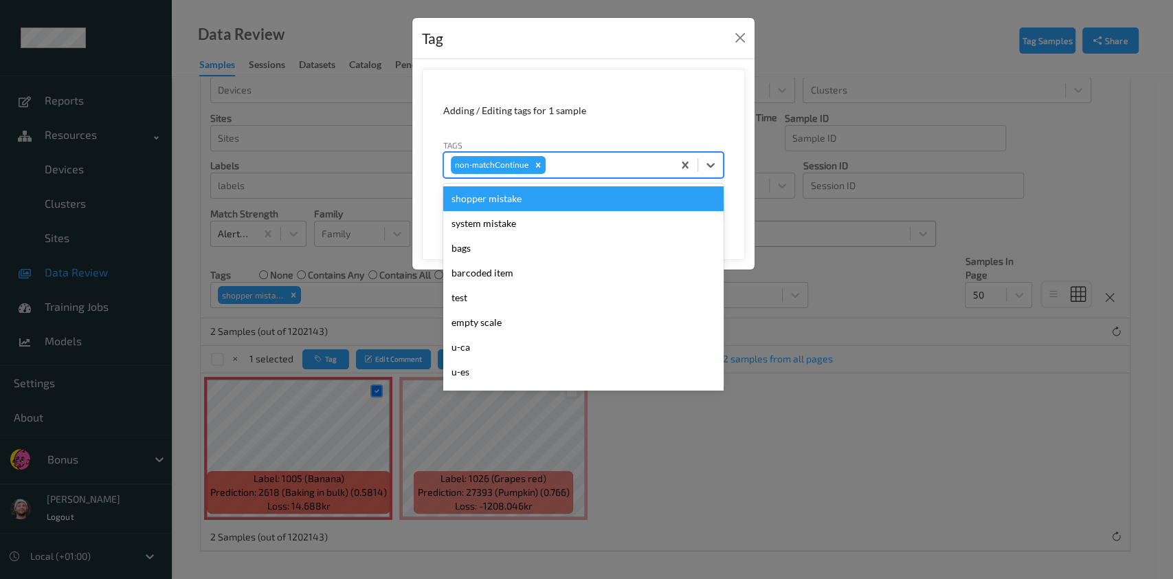
click at [634, 174] on div "non-matchContinue" at bounding box center [558, 164] width 229 height 23
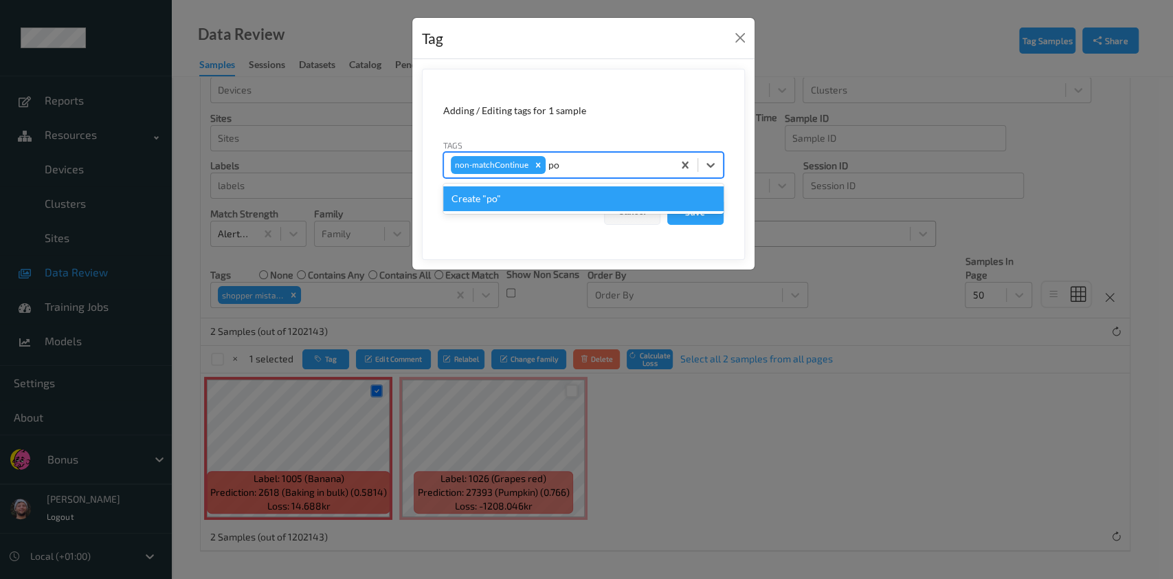
type input "p"
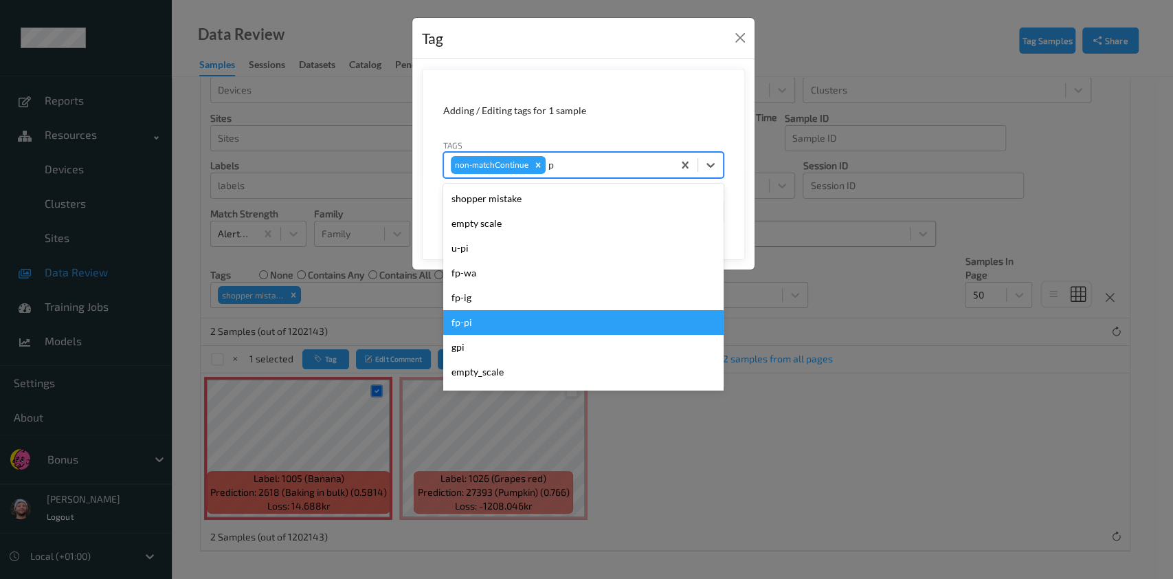
click at [612, 315] on div "fp-pi" at bounding box center [583, 322] width 280 height 25
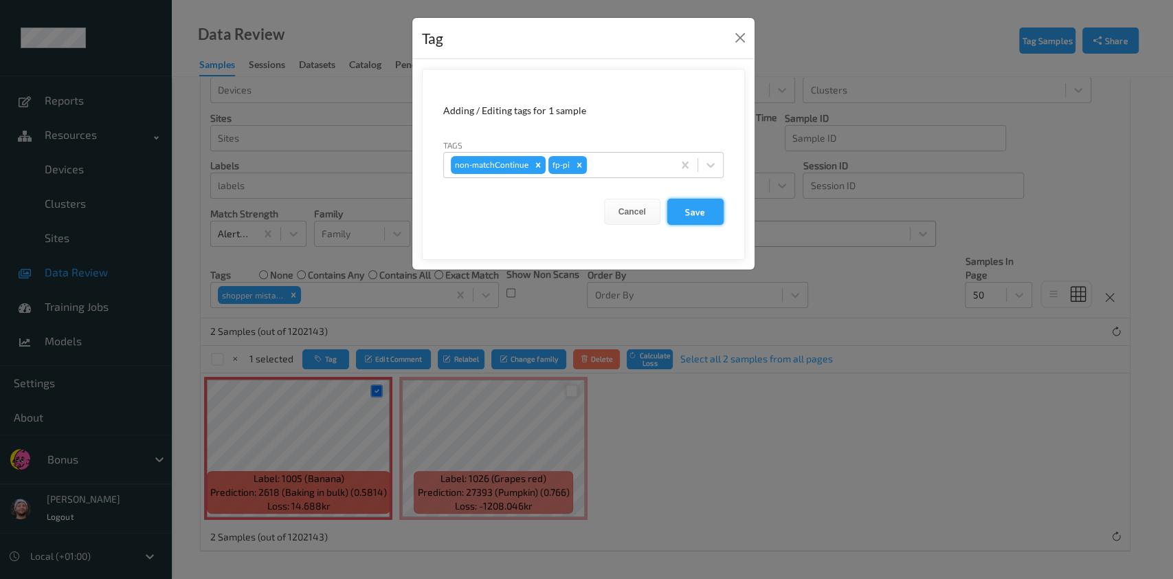
click at [704, 201] on button "Save" at bounding box center [695, 212] width 56 height 26
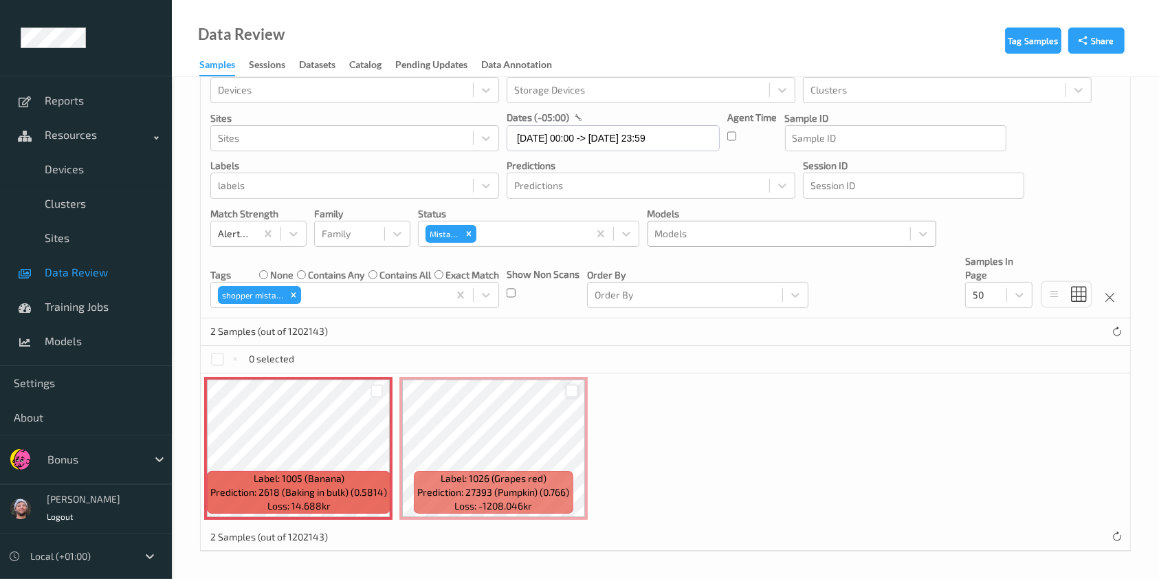
click at [572, 389] on div at bounding box center [572, 390] width 13 height 13
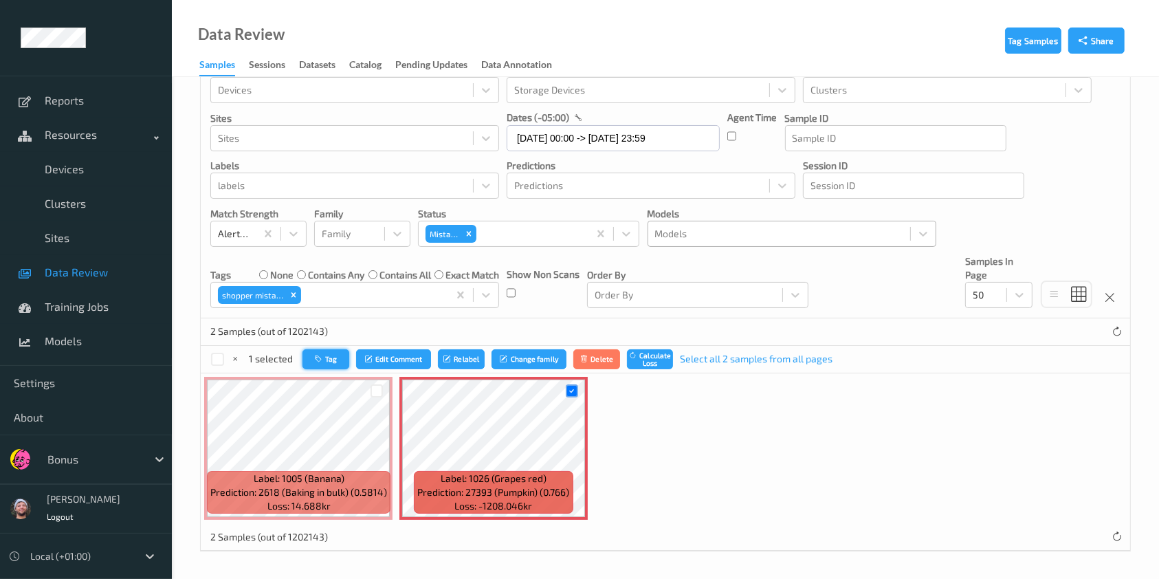
click at [320, 355] on icon "button" at bounding box center [320, 359] width 10 height 8
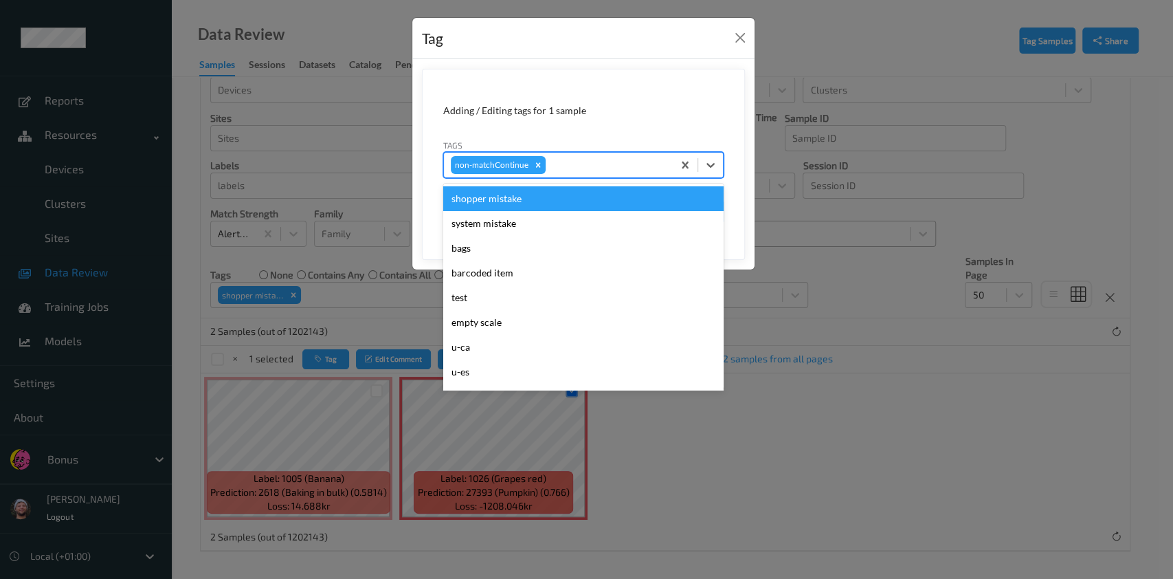
click at [577, 176] on div "non-matchContinue" at bounding box center [558, 164] width 229 height 23
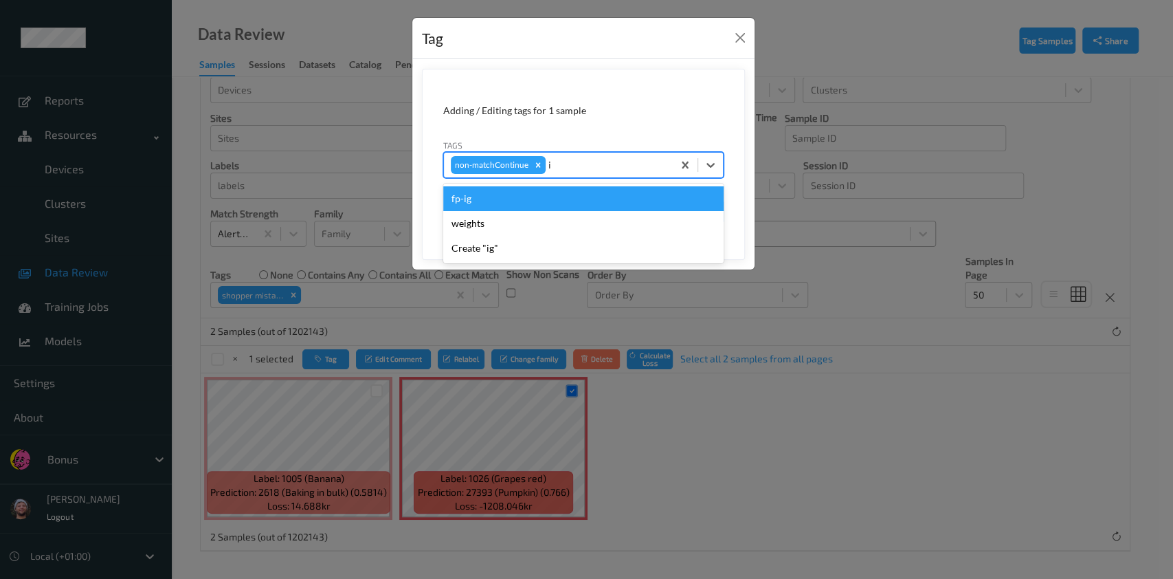
type input "ig"
click at [596, 201] on div "fp-ig" at bounding box center [583, 198] width 280 height 25
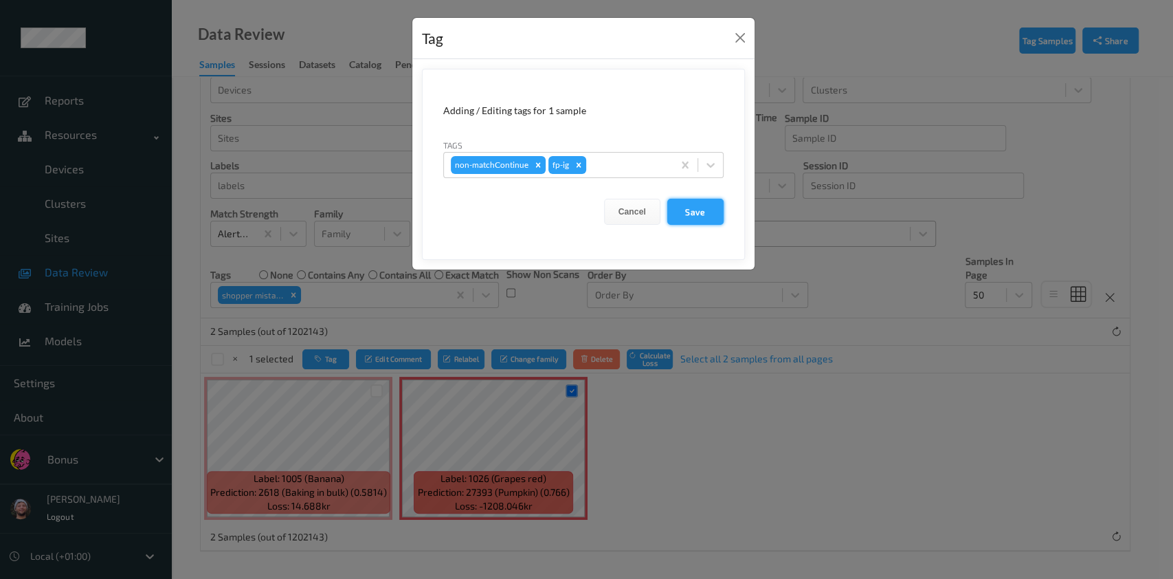
click at [687, 214] on button "Save" at bounding box center [695, 212] width 56 height 26
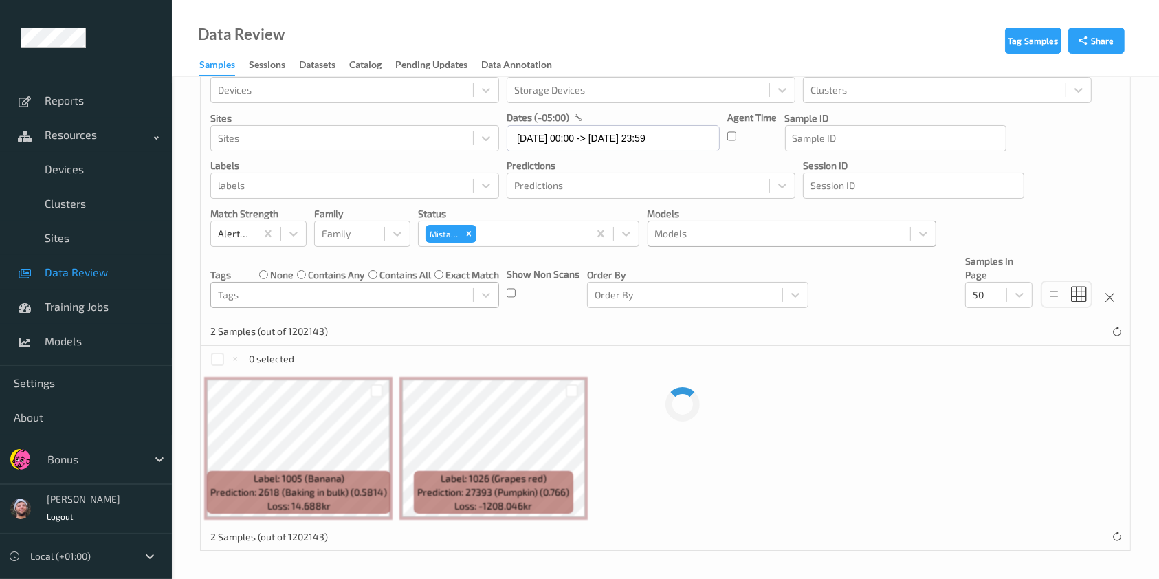
click at [333, 277] on label "contains any" at bounding box center [336, 275] width 56 height 14
click at [599, 237] on div at bounding box center [515, 233] width 181 height 16
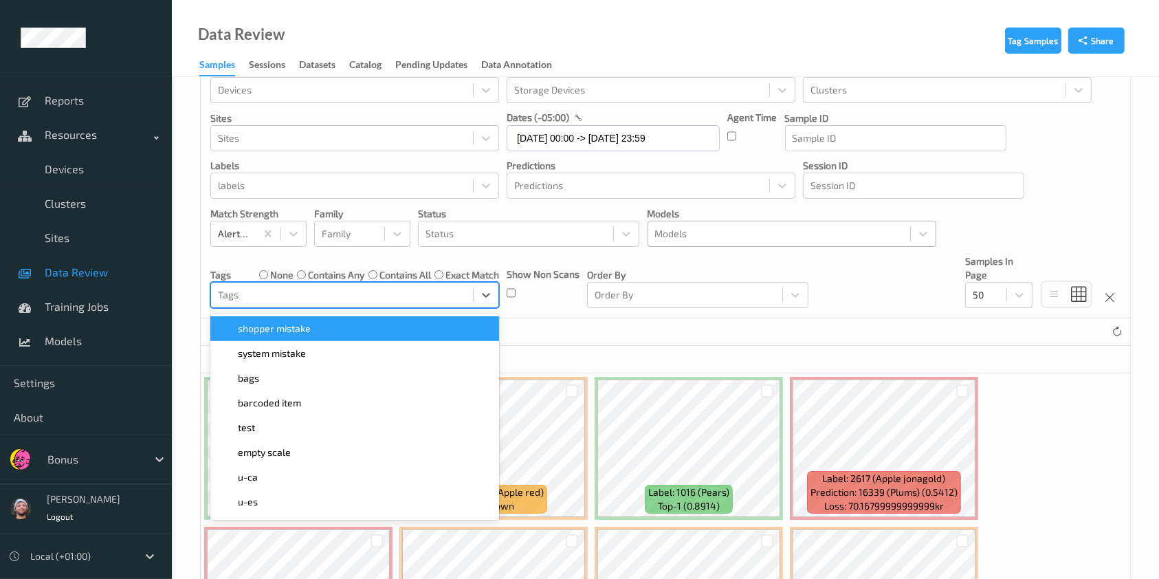
click at [425, 291] on div at bounding box center [342, 295] width 248 height 16
click at [458, 337] on div "shopper mistake" at bounding box center [354, 328] width 289 height 25
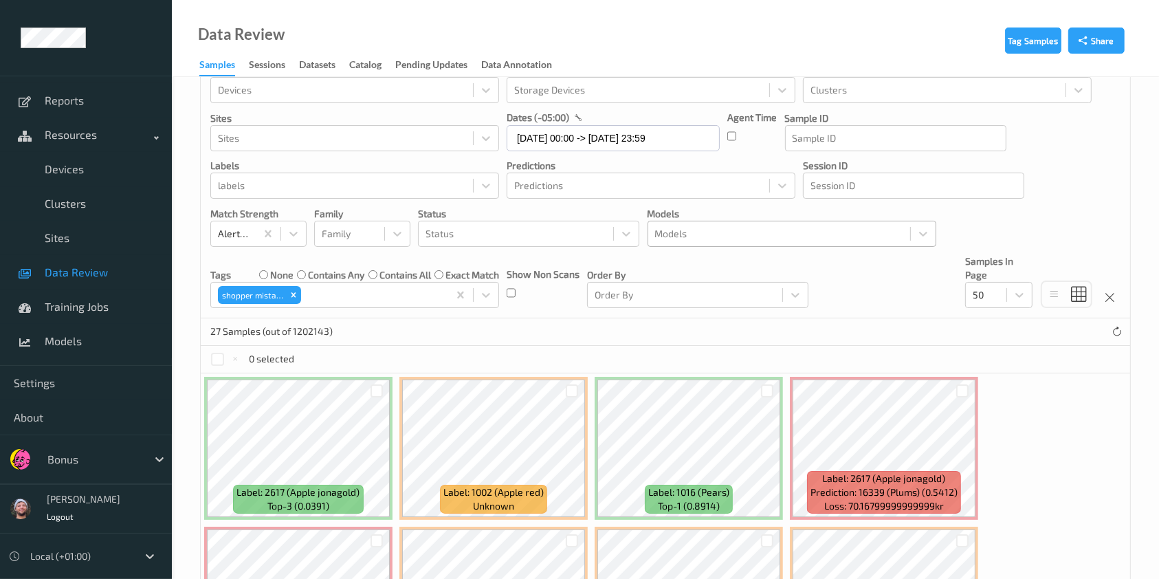
click at [573, 337] on div "27 Samples (out of 1202143)" at bounding box center [665, 331] width 929 height 27
click at [296, 297] on icon "Remove shopper mistake" at bounding box center [294, 295] width 10 height 10
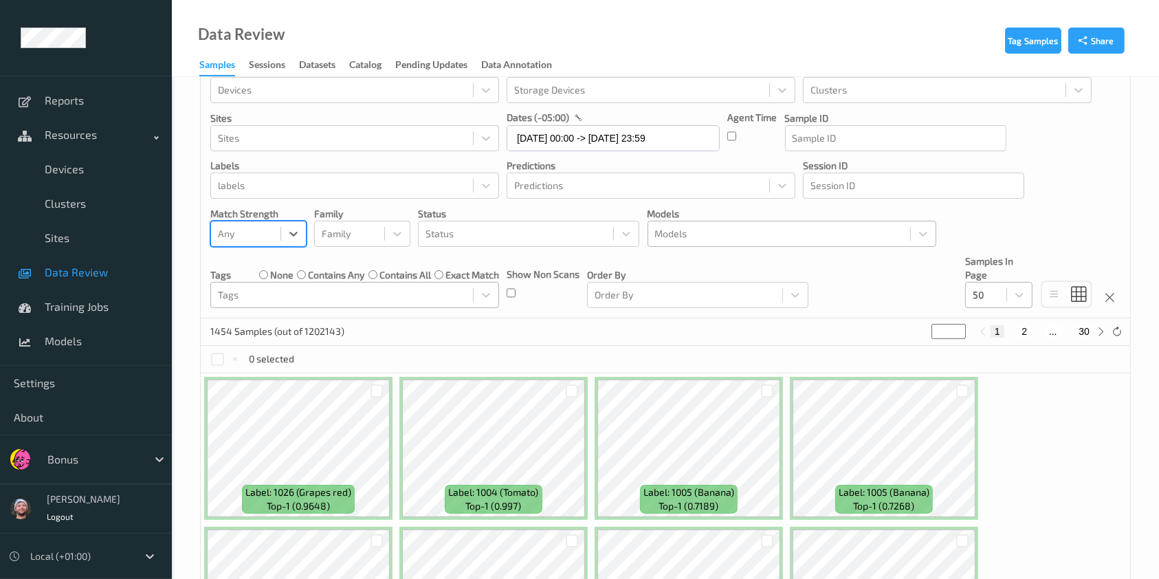
click at [988, 300] on div at bounding box center [985, 295] width 27 height 16
click at [1016, 423] on div "200" at bounding box center [998, 428] width 51 height 14
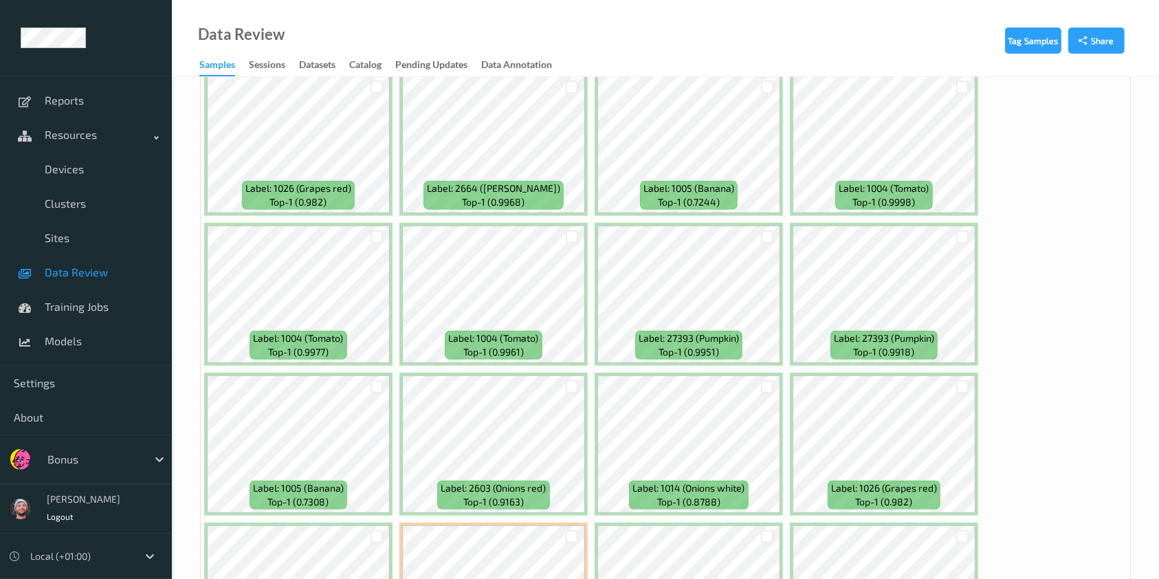
scroll to position [493, 0]
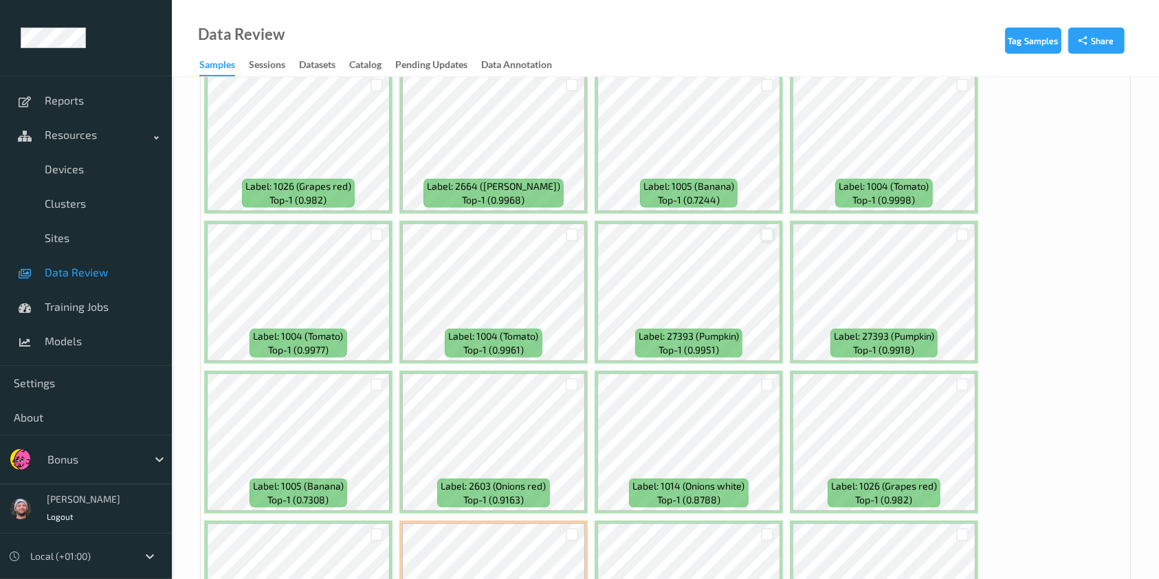
click at [763, 236] on div at bounding box center [767, 234] width 13 height 13
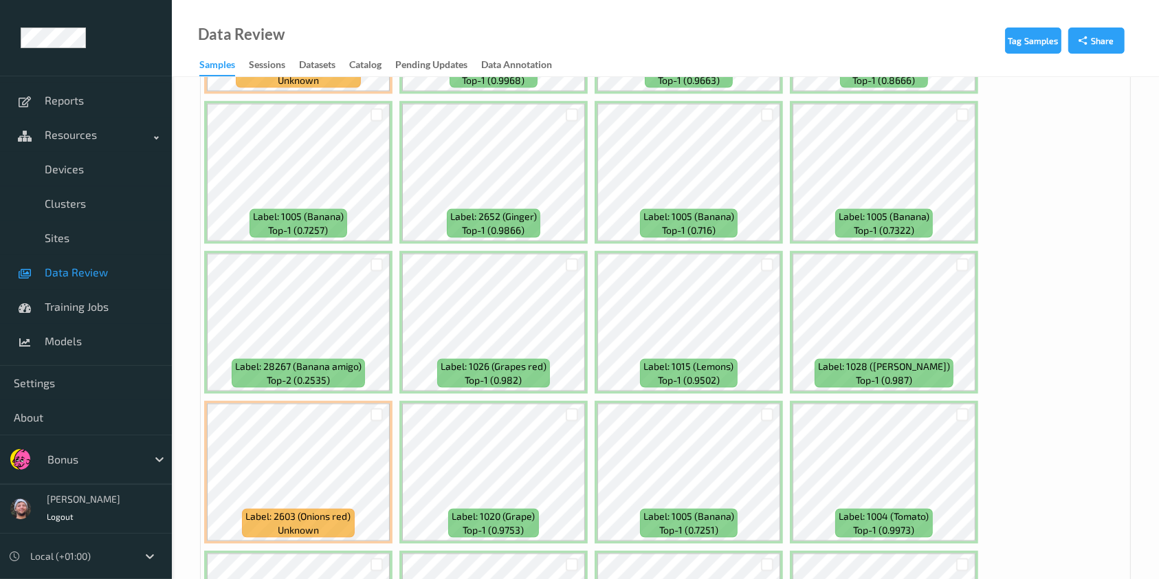
scroll to position [1963, 0]
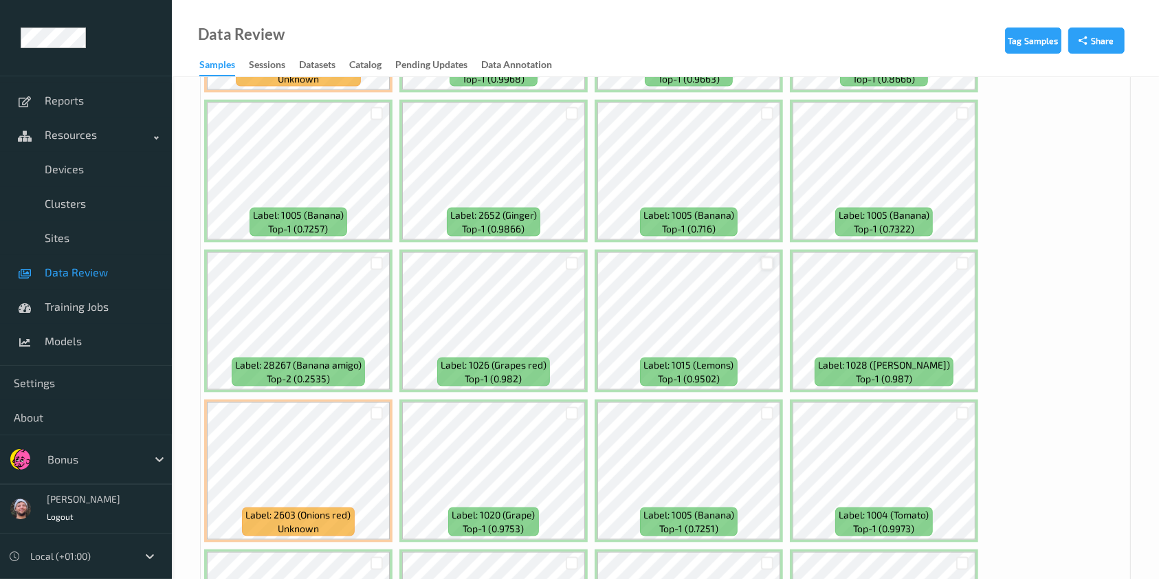
click at [765, 257] on div at bounding box center [767, 263] width 13 height 13
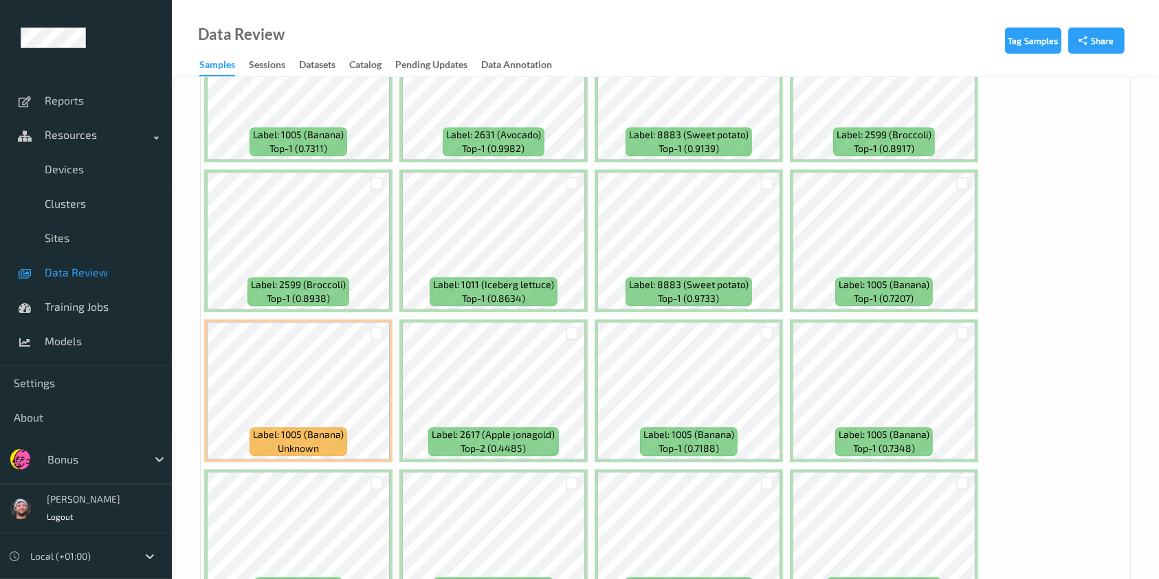
scroll to position [3544, 0]
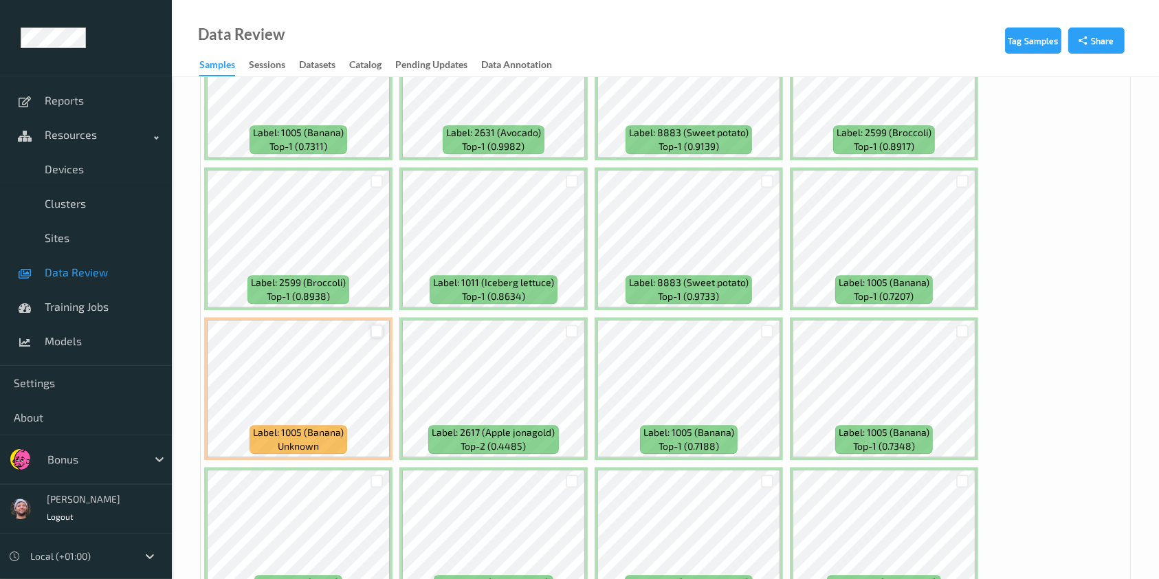
click at [375, 324] on div at bounding box center [376, 330] width 13 height 13
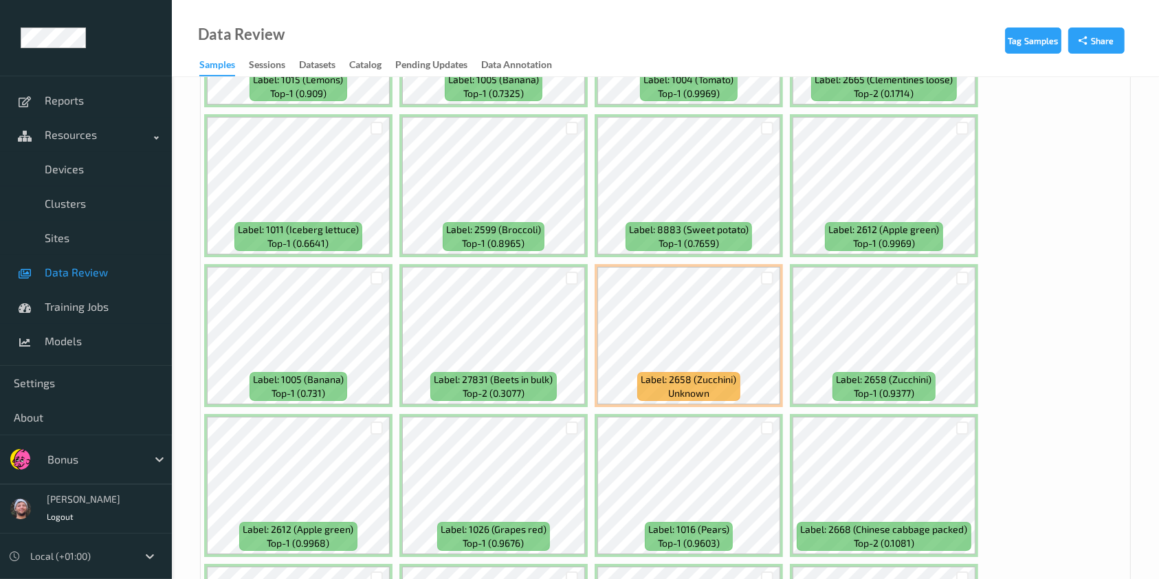
scroll to position [4681, 0]
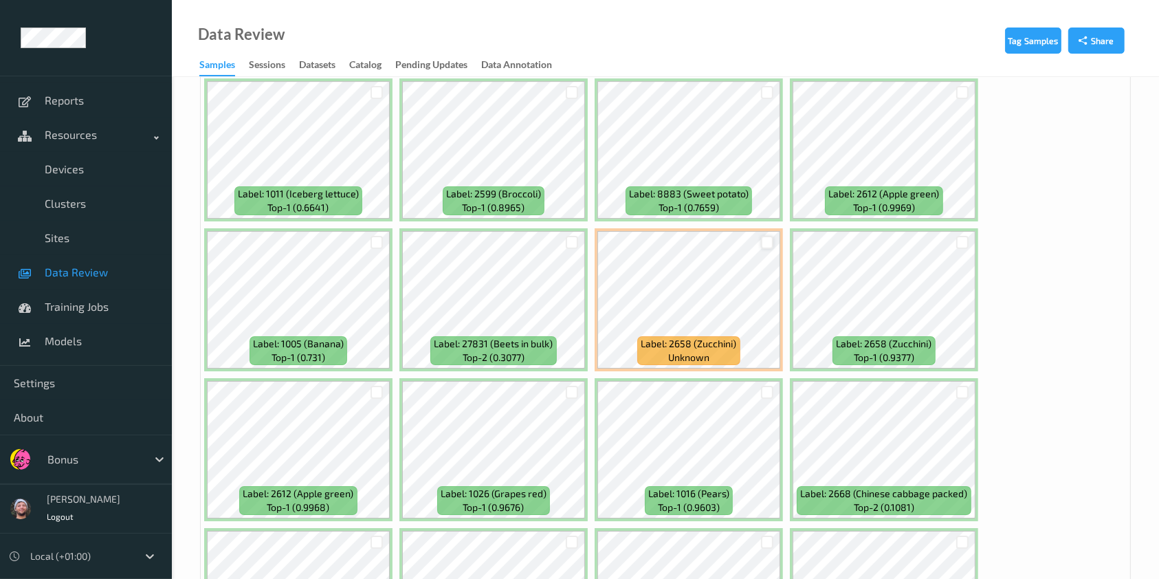
click at [762, 236] on div at bounding box center [767, 242] width 13 height 13
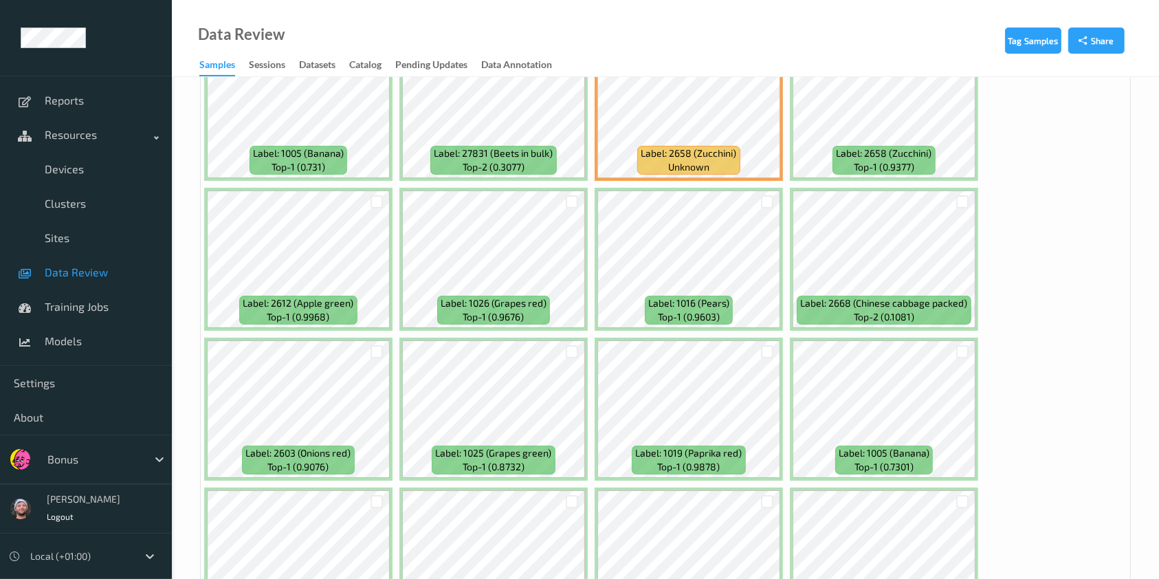
scroll to position [4886, 0]
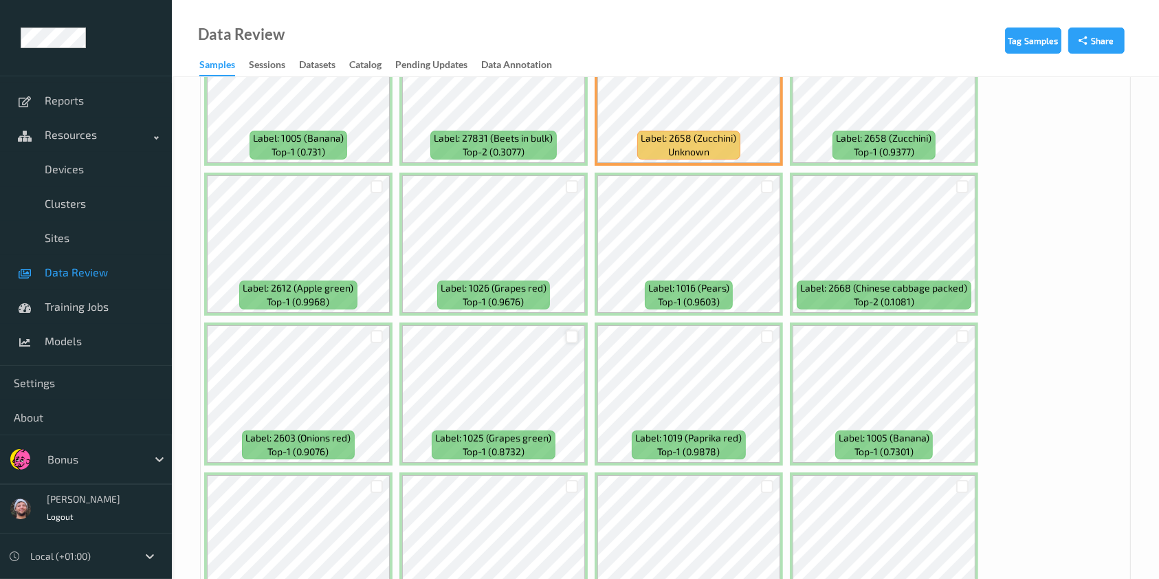
click at [566, 330] on div at bounding box center [572, 336] width 13 height 13
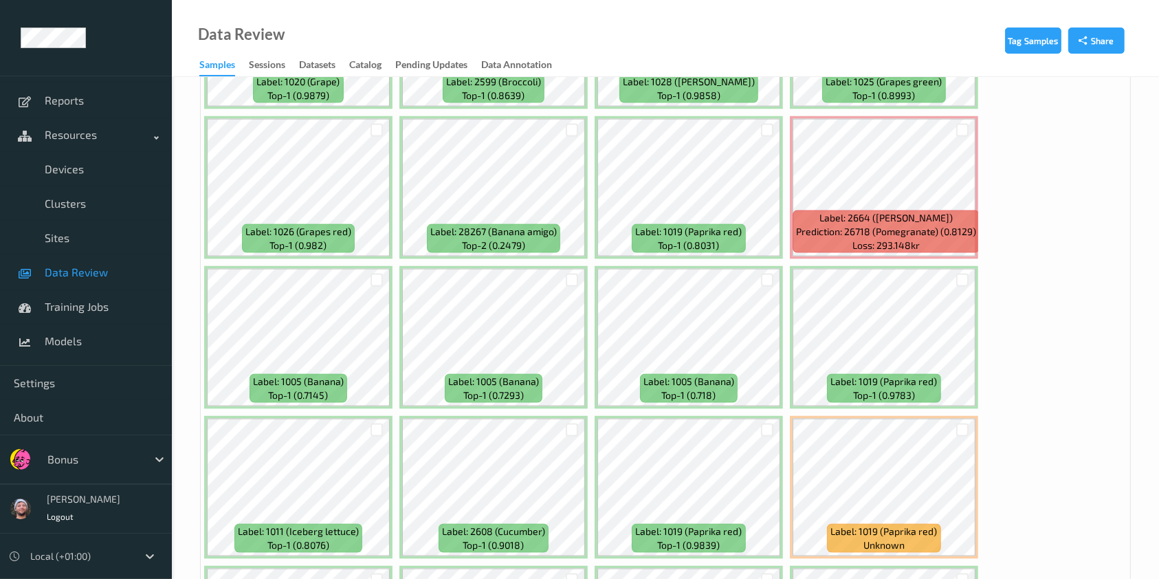
scroll to position [7349, 0]
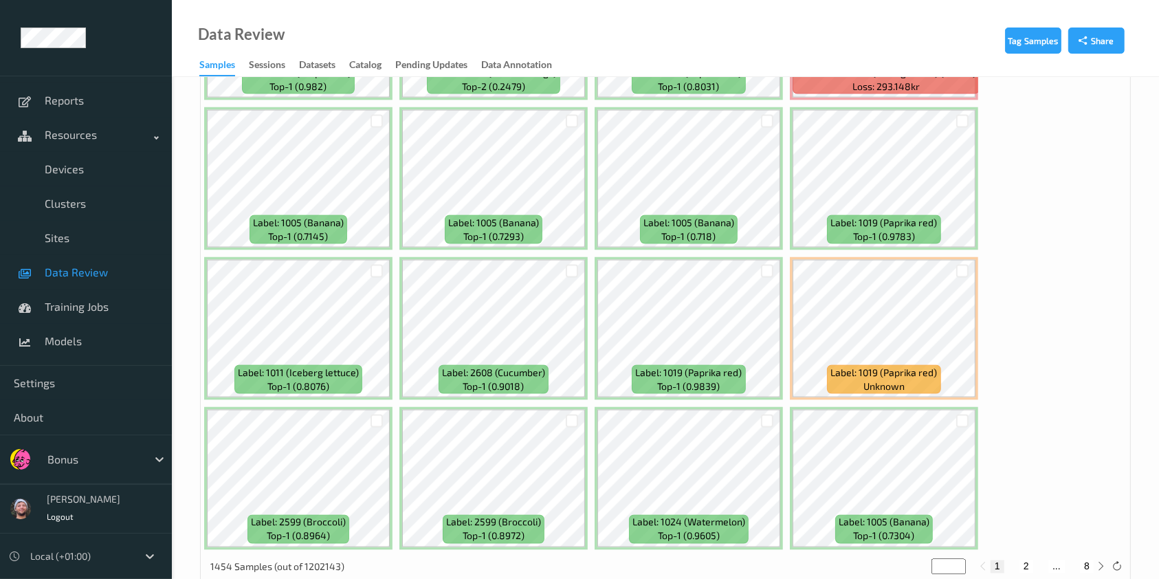
click at [1034, 560] on div "1 2 ... 8" at bounding box center [1041, 566] width 103 height 12
click at [1027, 560] on button "2" at bounding box center [1026, 566] width 14 height 12
type input "*"
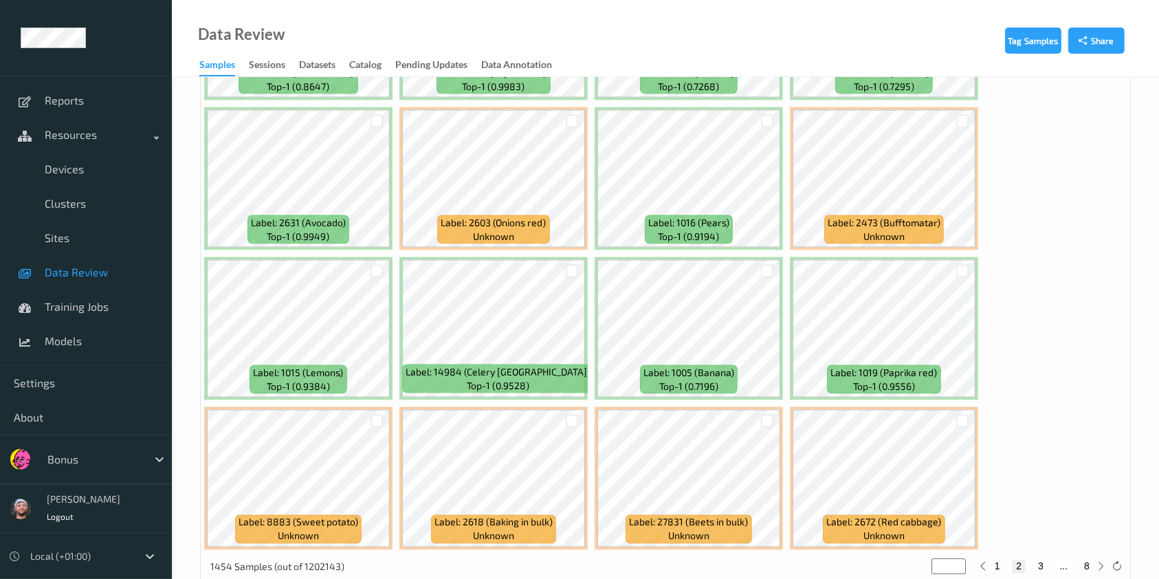
click at [1047, 560] on button "3" at bounding box center [1041, 566] width 14 height 12
type input "*"
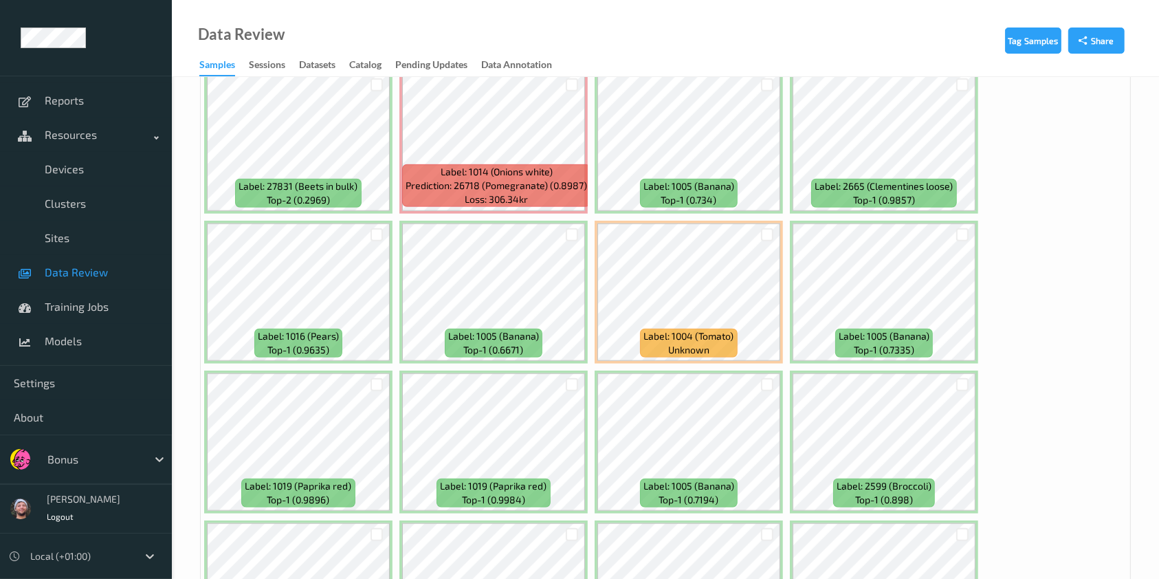
scroll to position [1100, 0]
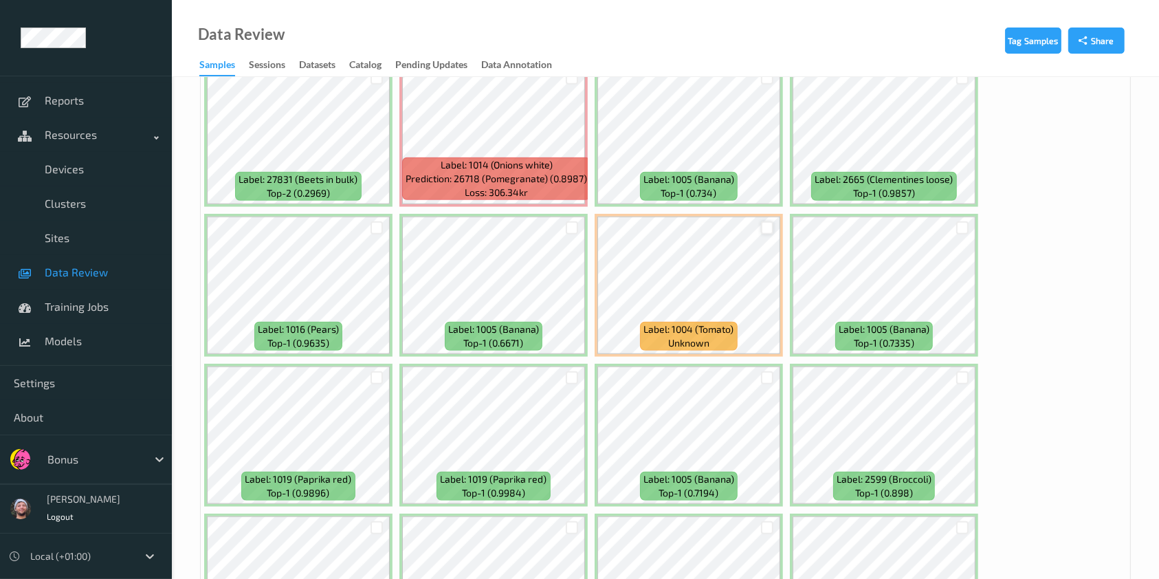
click at [764, 230] on div at bounding box center [767, 227] width 13 height 13
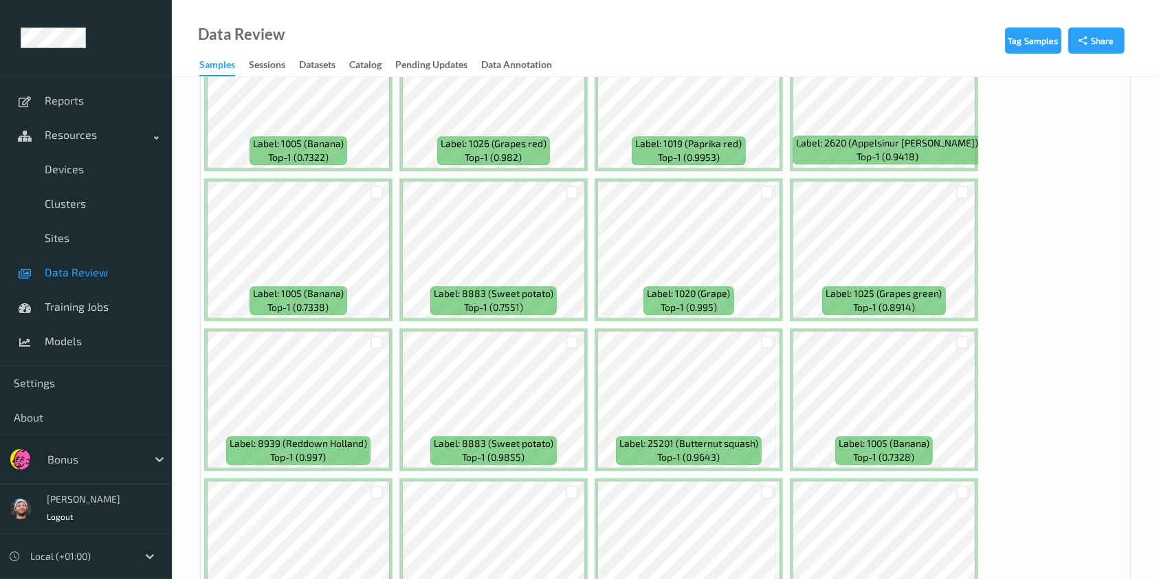
scroll to position [3796, 0]
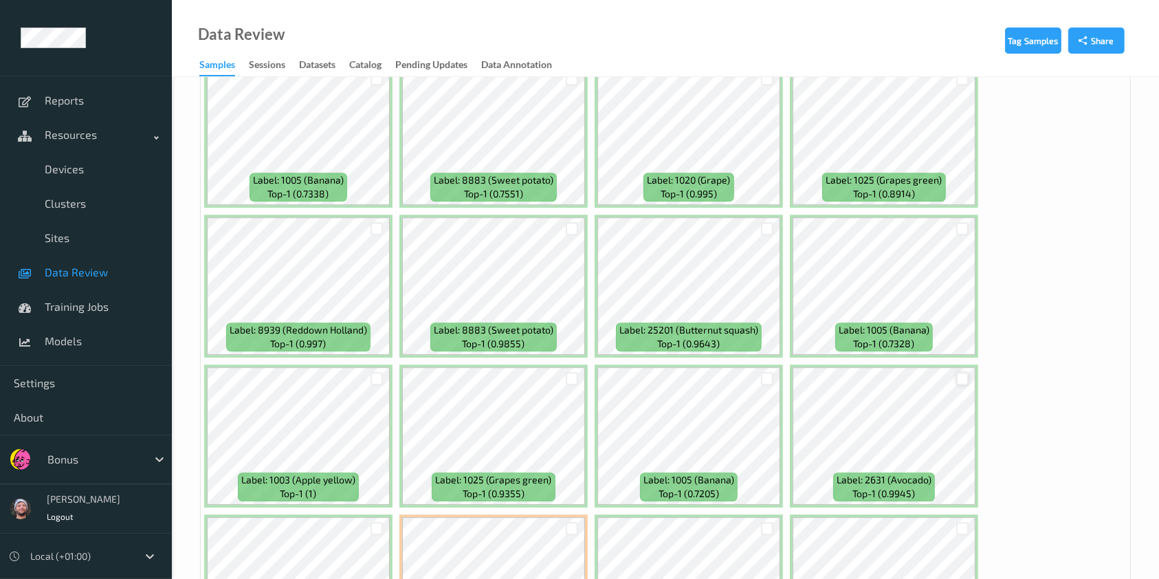
click at [957, 372] on div at bounding box center [962, 378] width 13 height 13
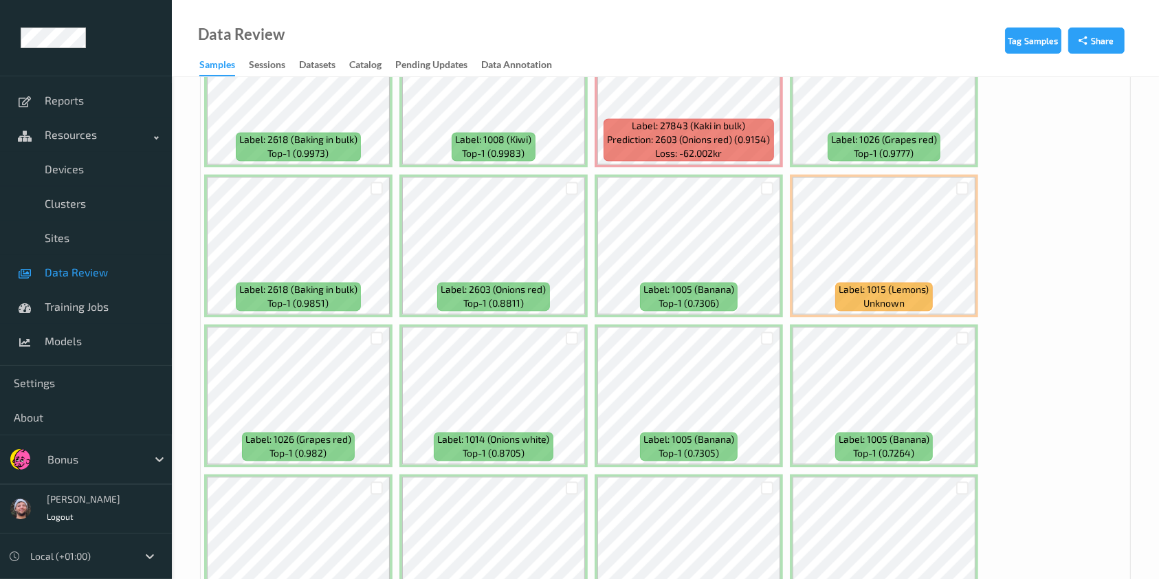
scroll to position [2421, 0]
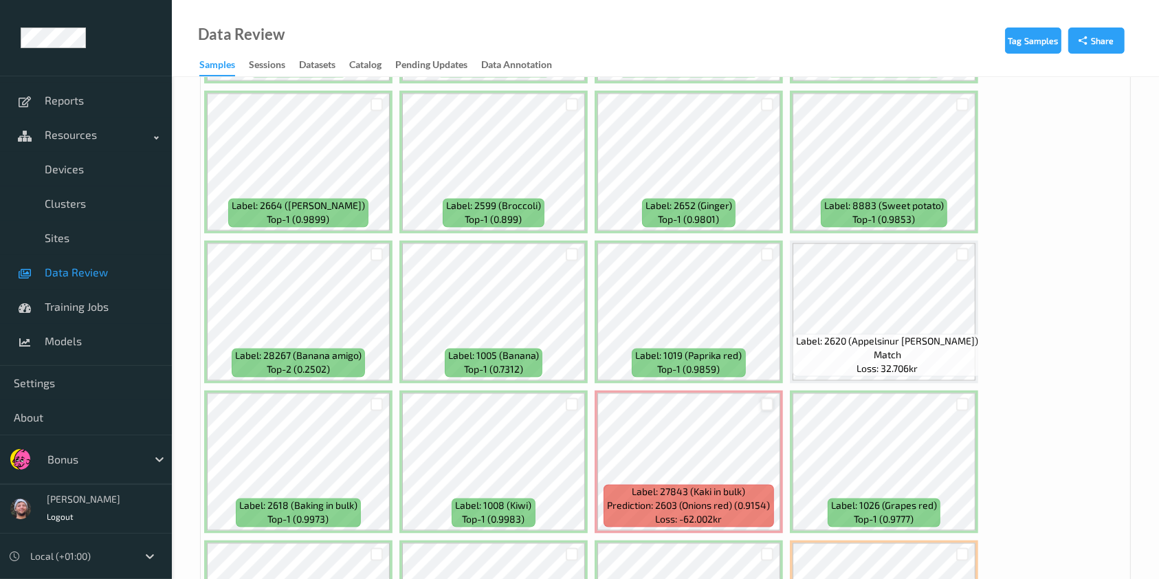
click at [765, 398] on div at bounding box center [767, 404] width 13 height 13
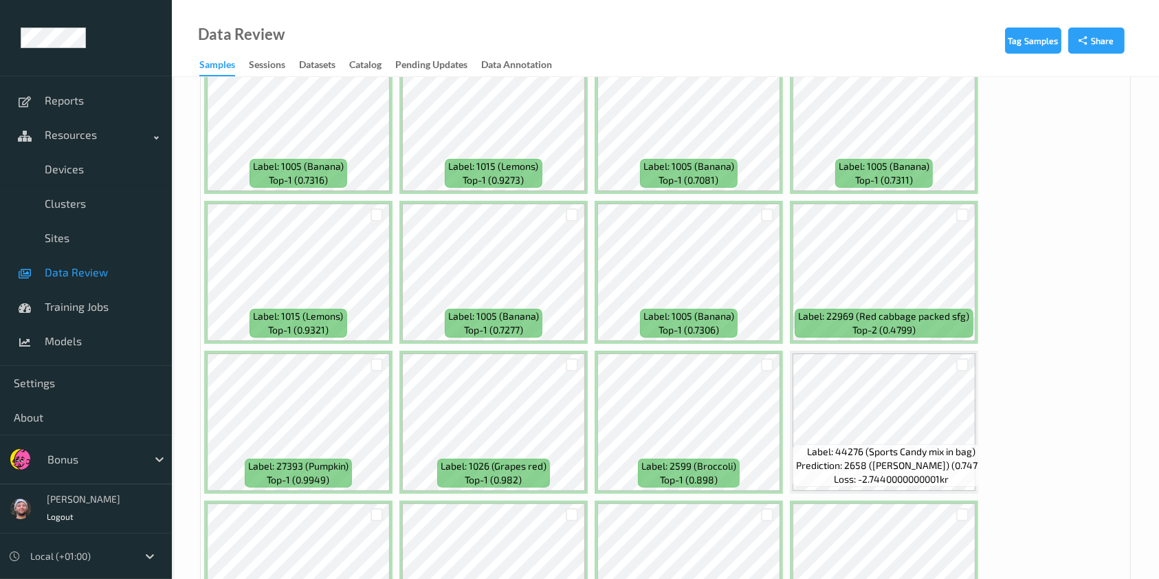
scroll to position [5266, 0]
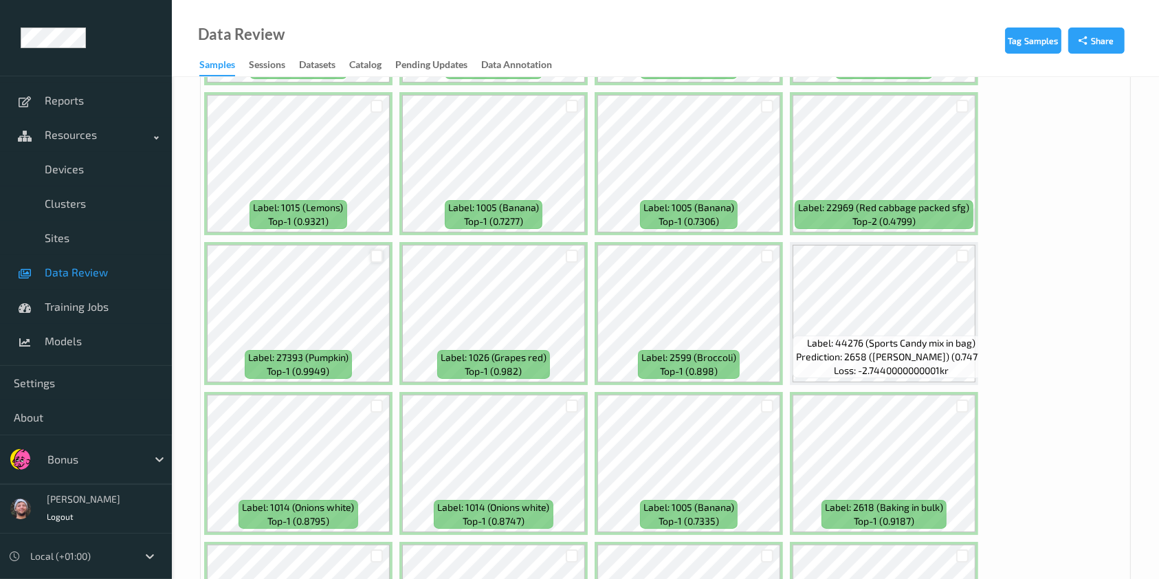
click at [371, 249] on div at bounding box center [376, 255] width 13 height 13
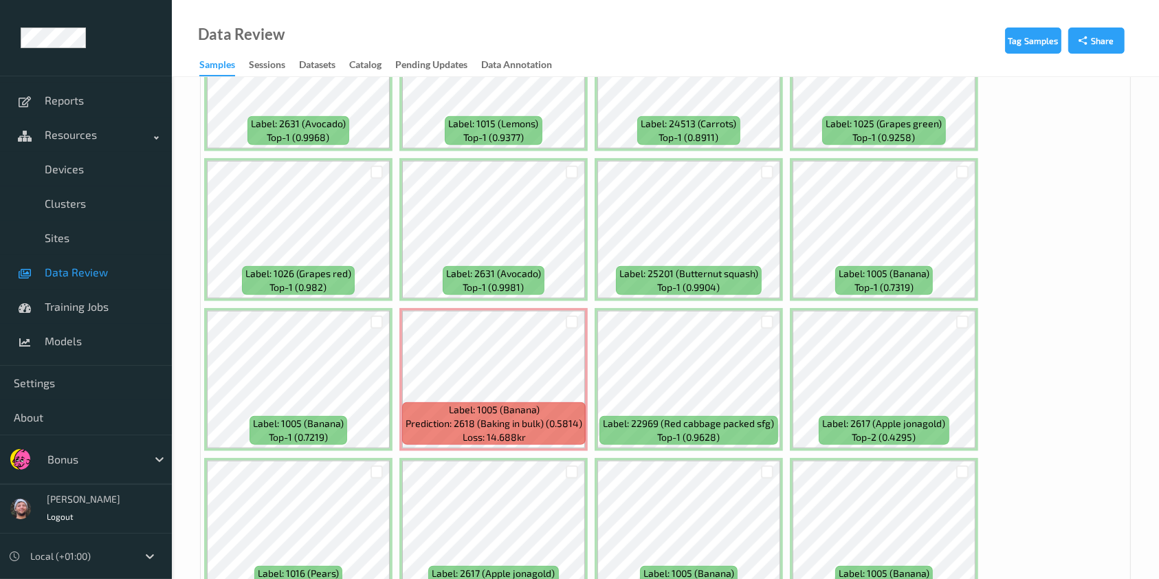
scroll to position [6824, 0]
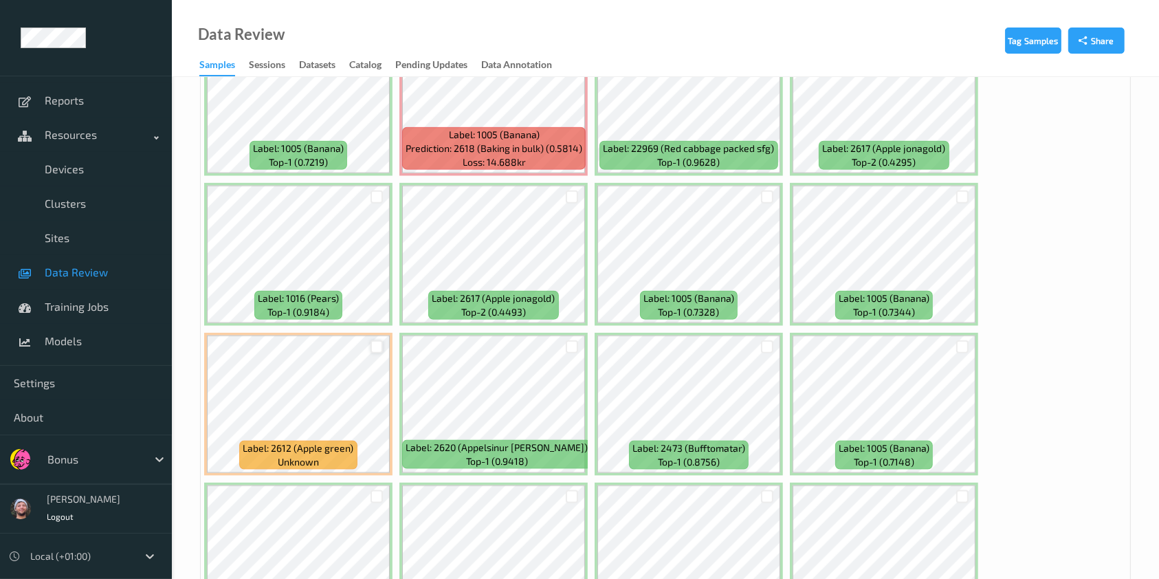
click at [379, 340] on div at bounding box center [376, 346] width 13 height 13
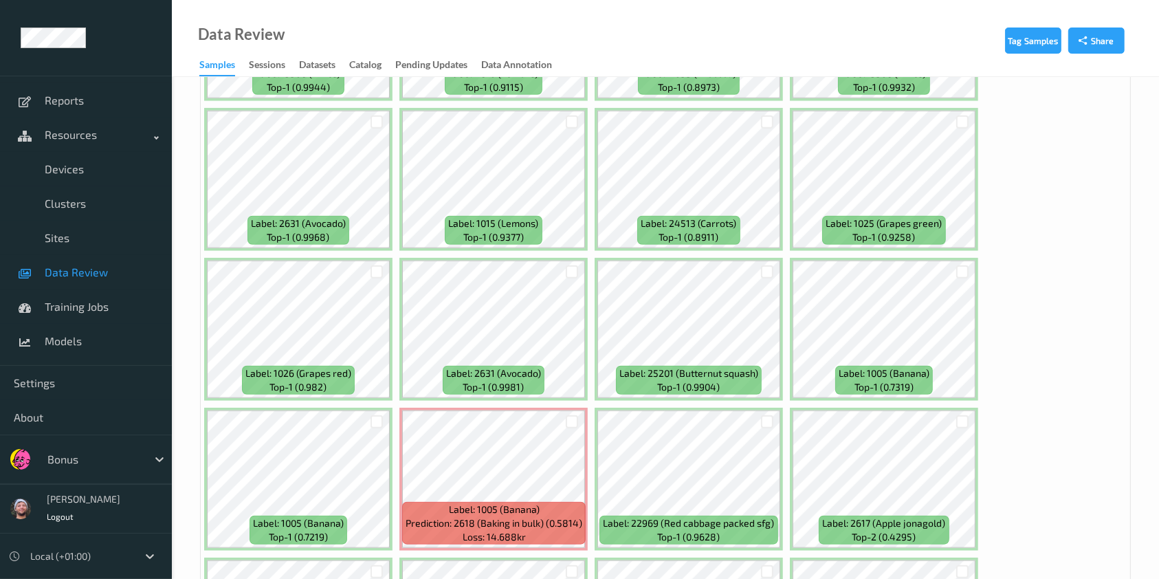
scroll to position [6442, 0]
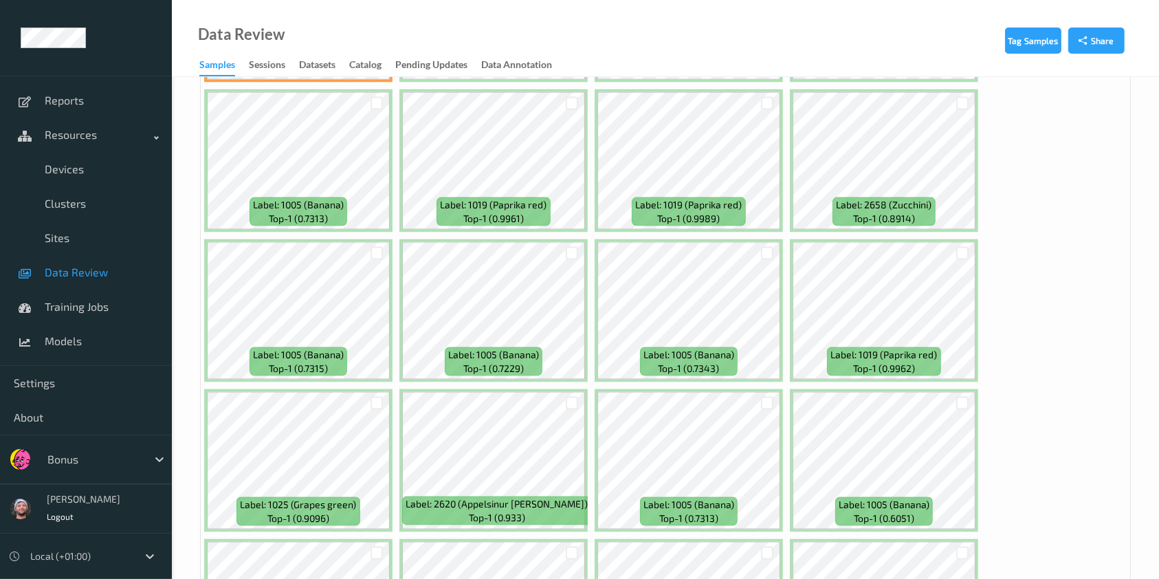
drag, startPoint x: 729, startPoint y: 471, endPoint x: 1061, endPoint y: 511, distance: 334.3
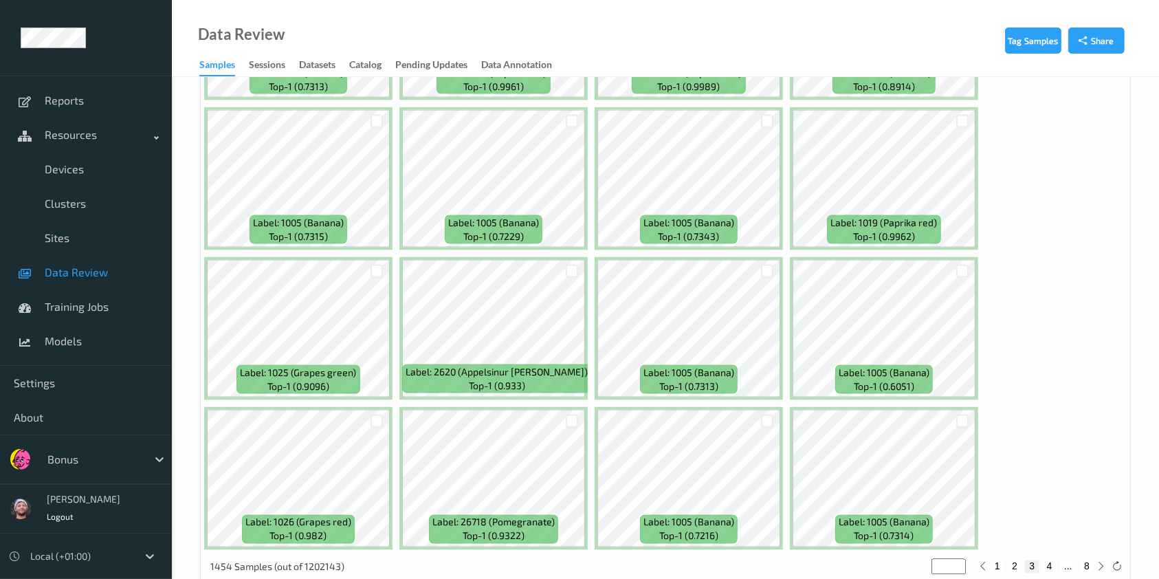
click at [1048, 560] on button "4" at bounding box center [1050, 566] width 14 height 12
type input "*"
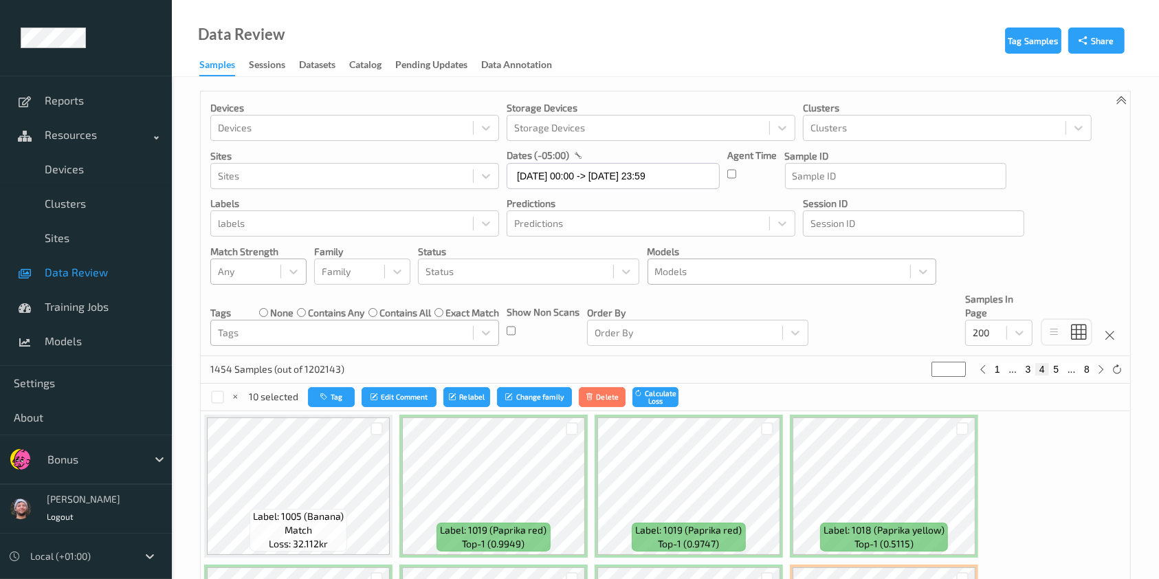
scroll to position [55, 0]
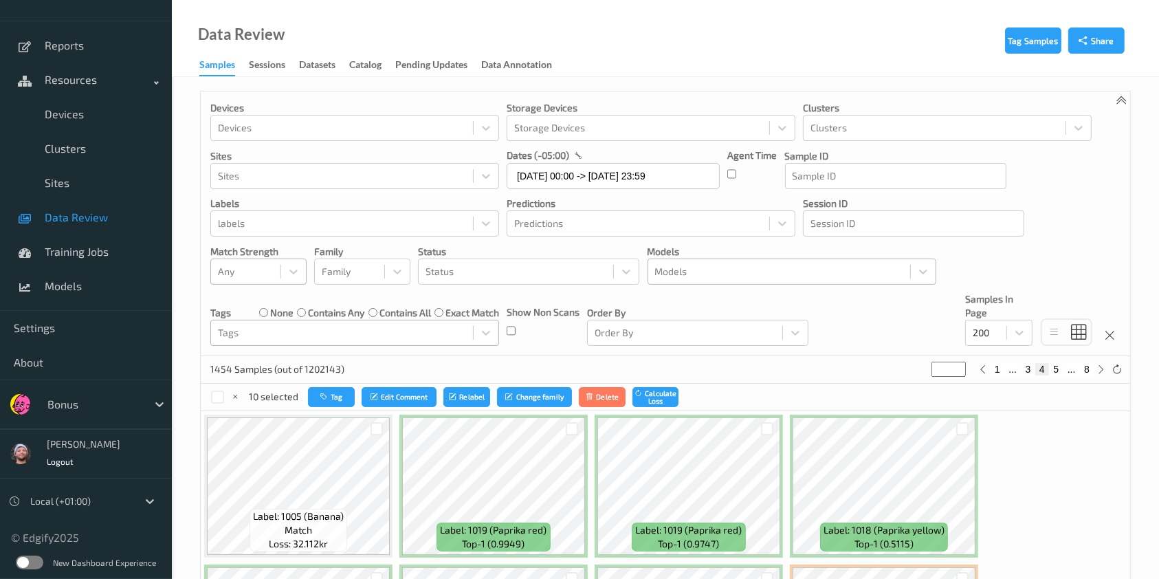
drag, startPoint x: 566, startPoint y: 621, endPoint x: 1167, endPoint y: -111, distance: 947.8
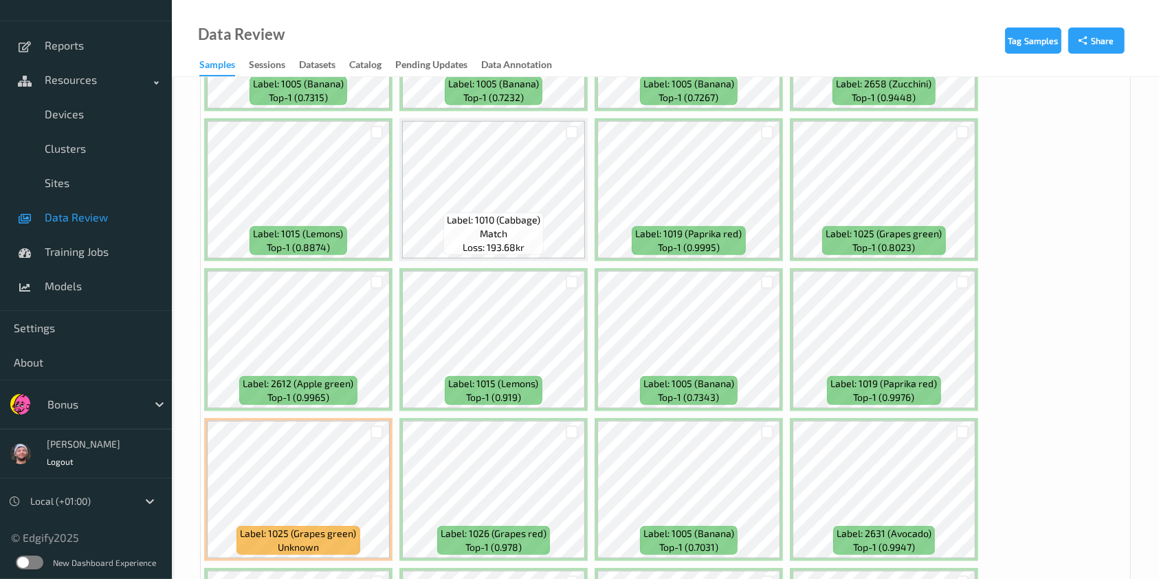
scroll to position [1191, 0]
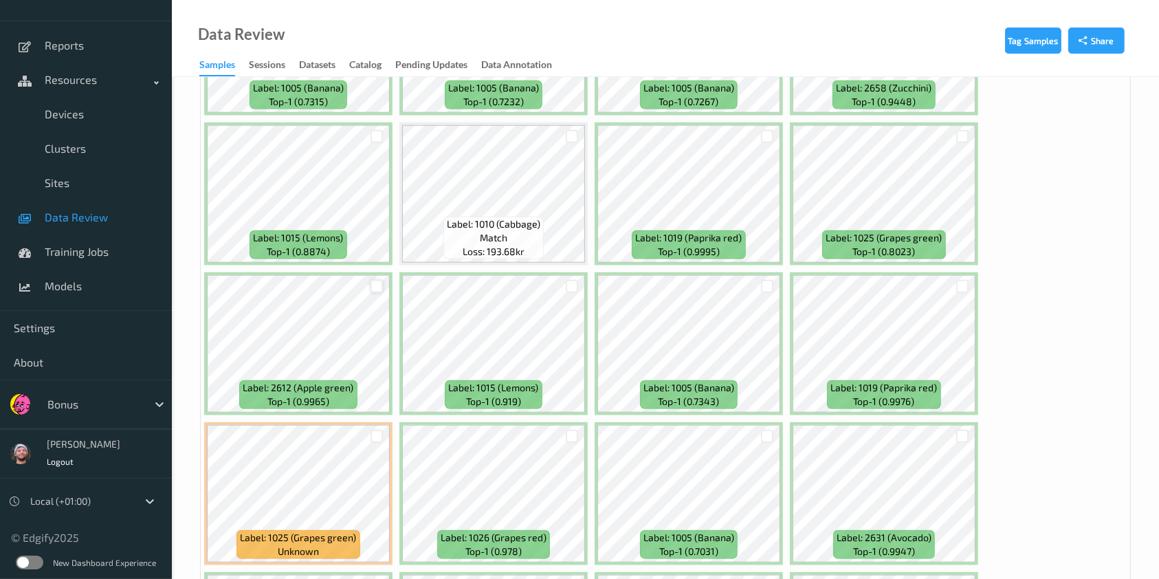
click at [375, 280] on div at bounding box center [376, 286] width 13 height 13
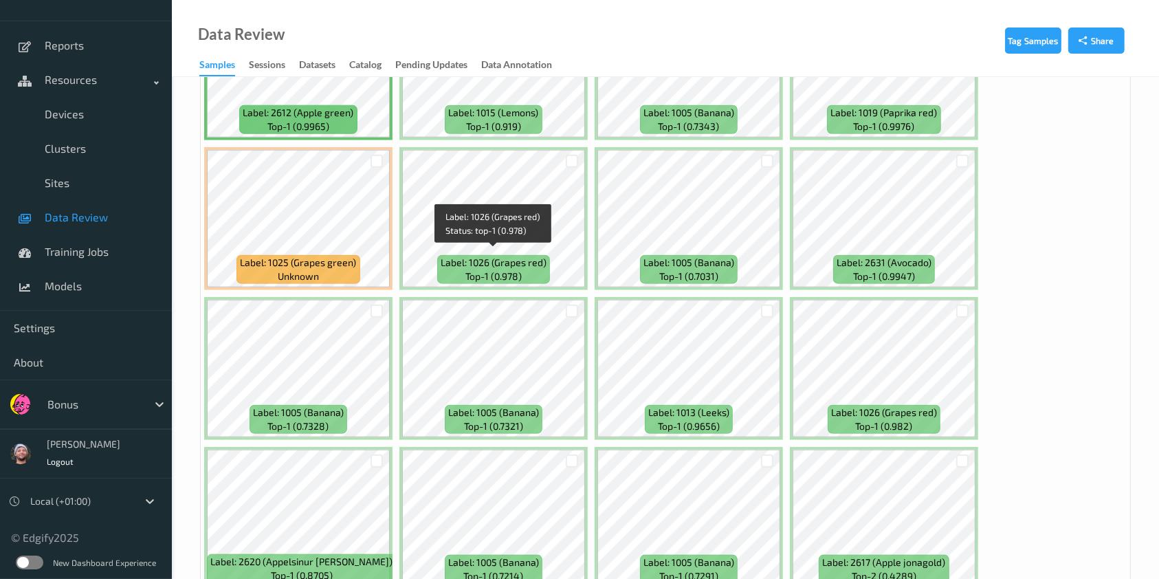
scroll to position [1924, 0]
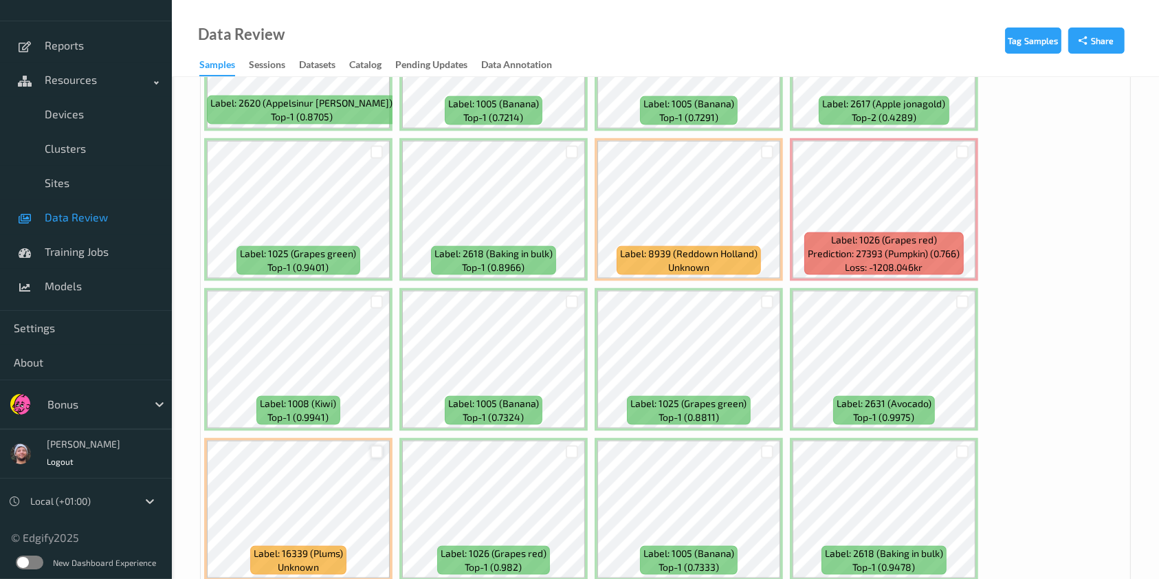
click at [376, 445] on div at bounding box center [376, 451] width 13 height 13
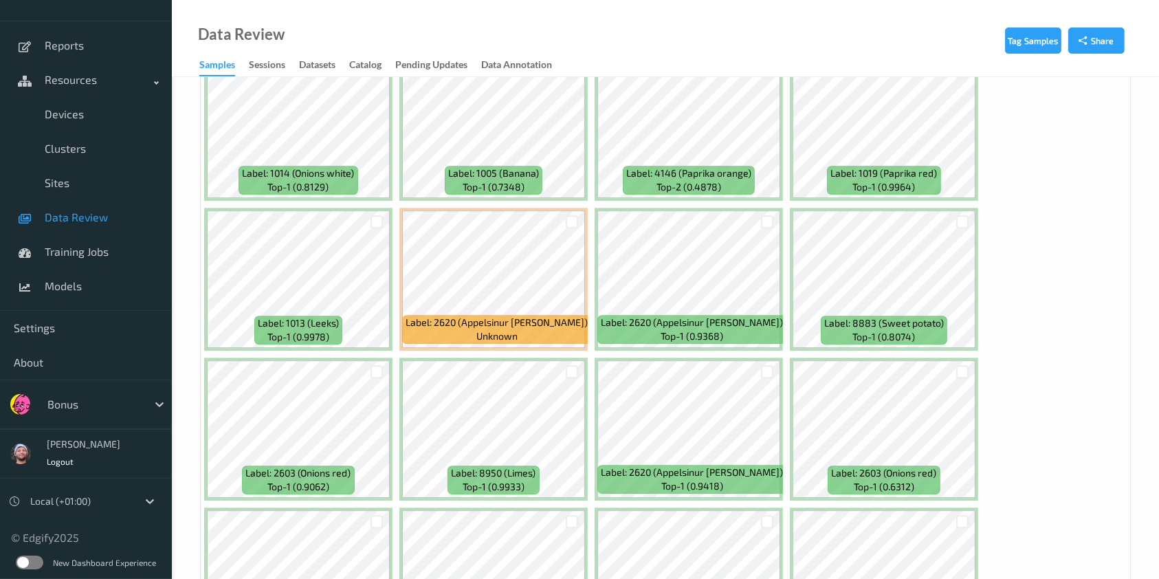
scroll to position [4124, 0]
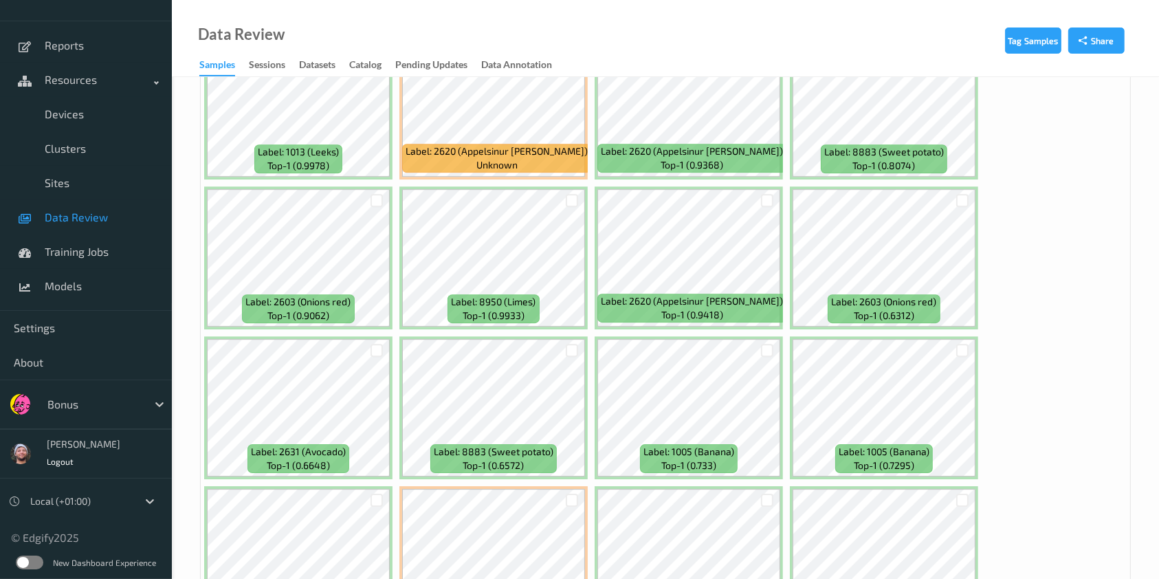
click at [959, 191] on div at bounding box center [962, 200] width 26 height 23
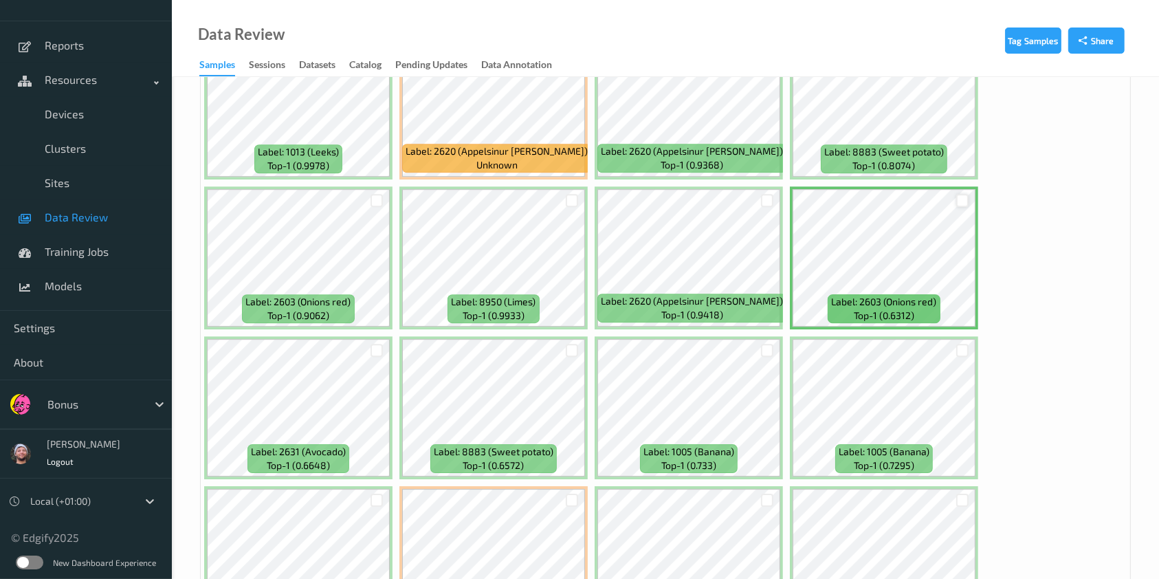
click at [959, 194] on div at bounding box center [962, 200] width 13 height 13
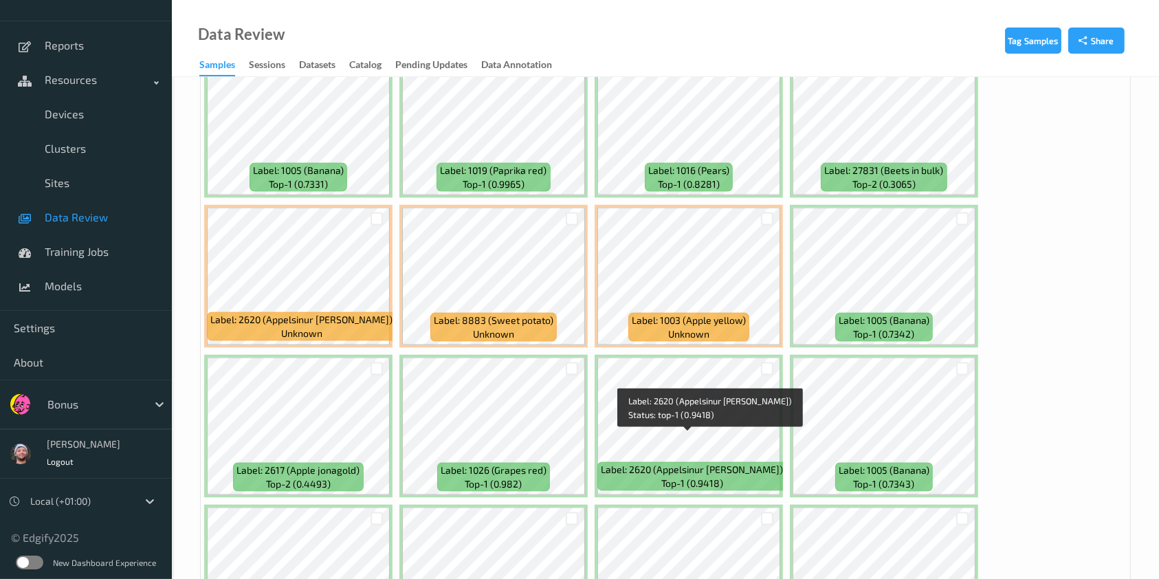
scroll to position [7349, 0]
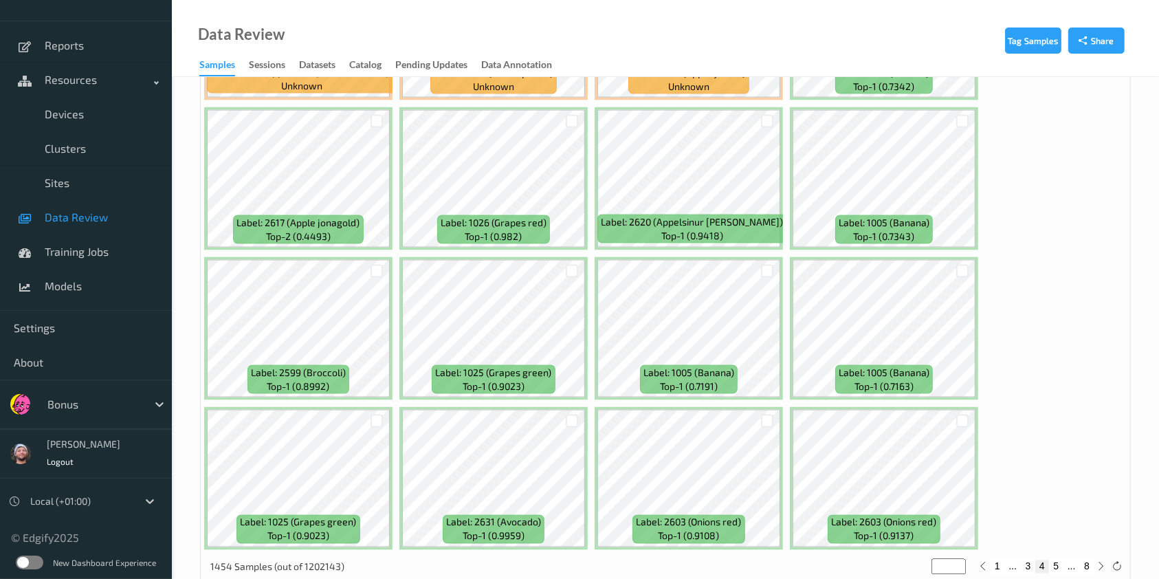
click at [1058, 560] on button "5" at bounding box center [1056, 566] width 14 height 12
type input "*"
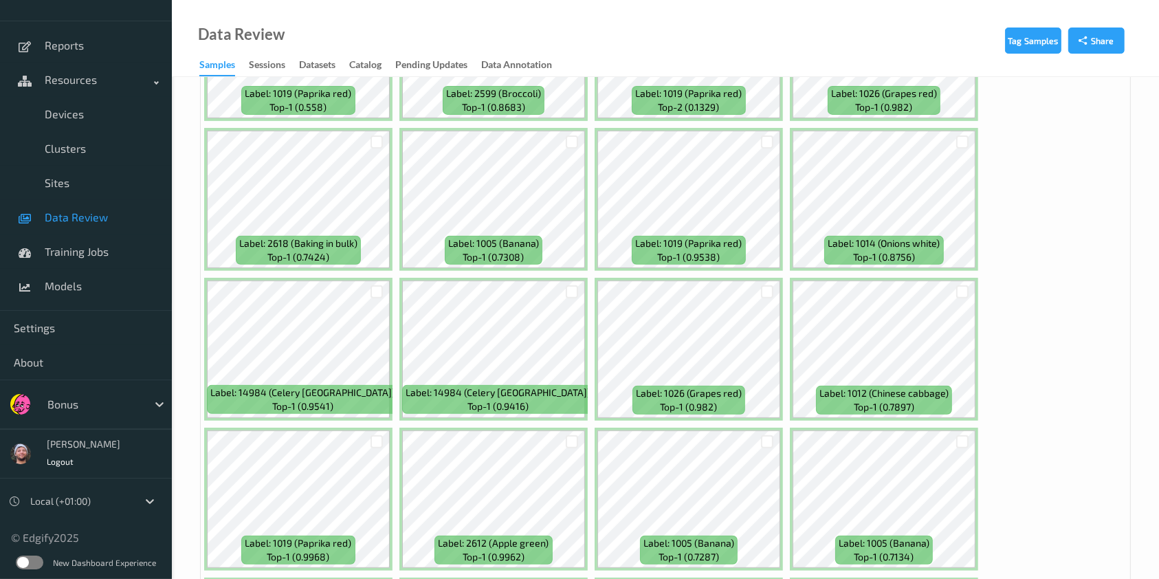
scroll to position [506, 0]
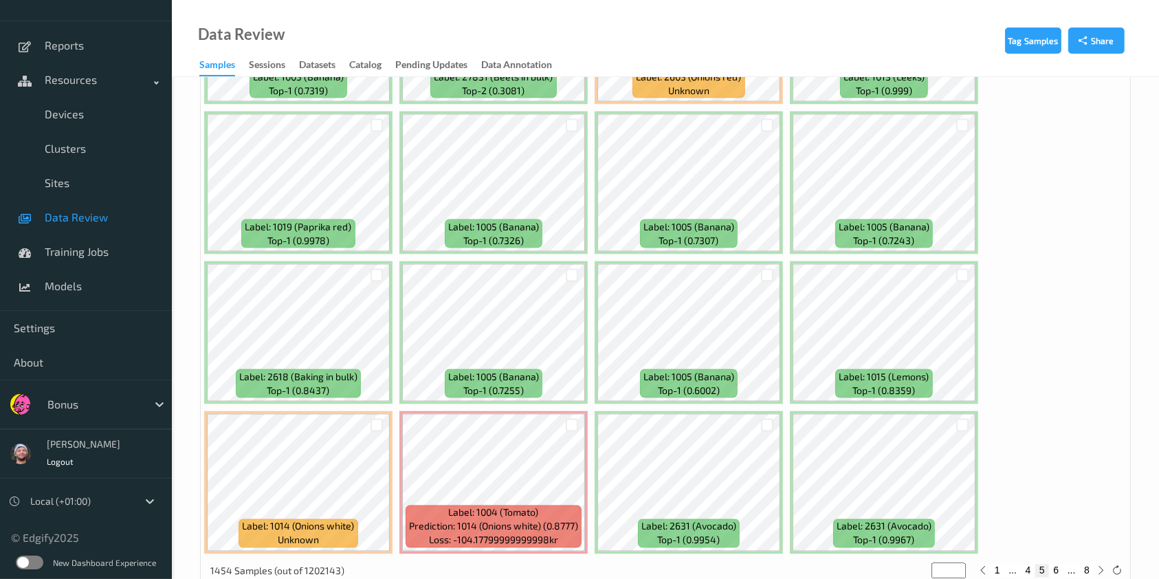
scroll to position [7349, 0]
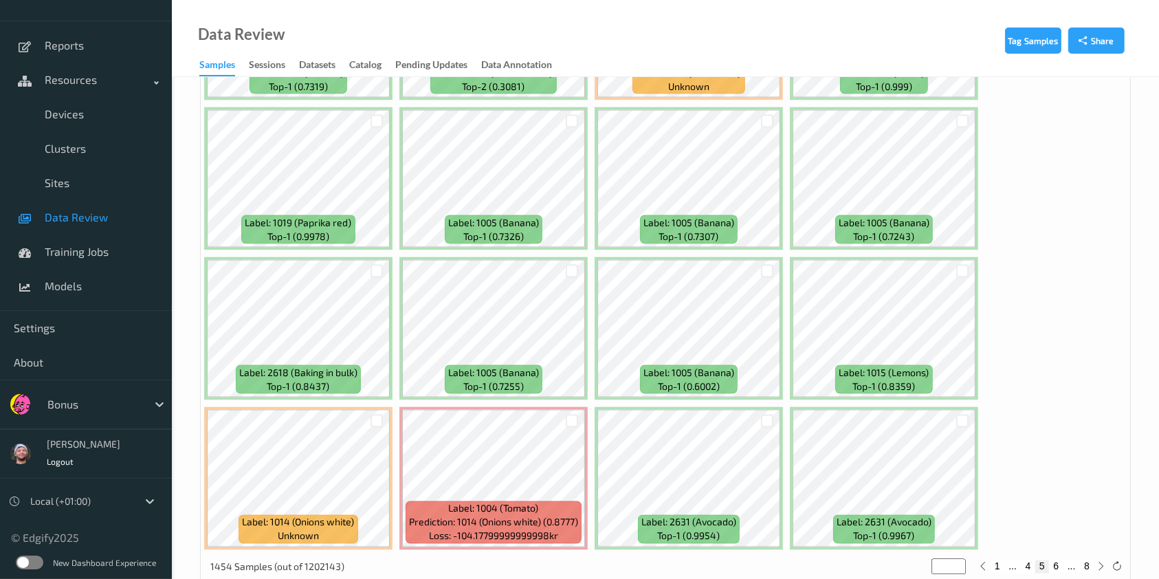
click at [1058, 560] on button "6" at bounding box center [1056, 566] width 14 height 12
type input "*"
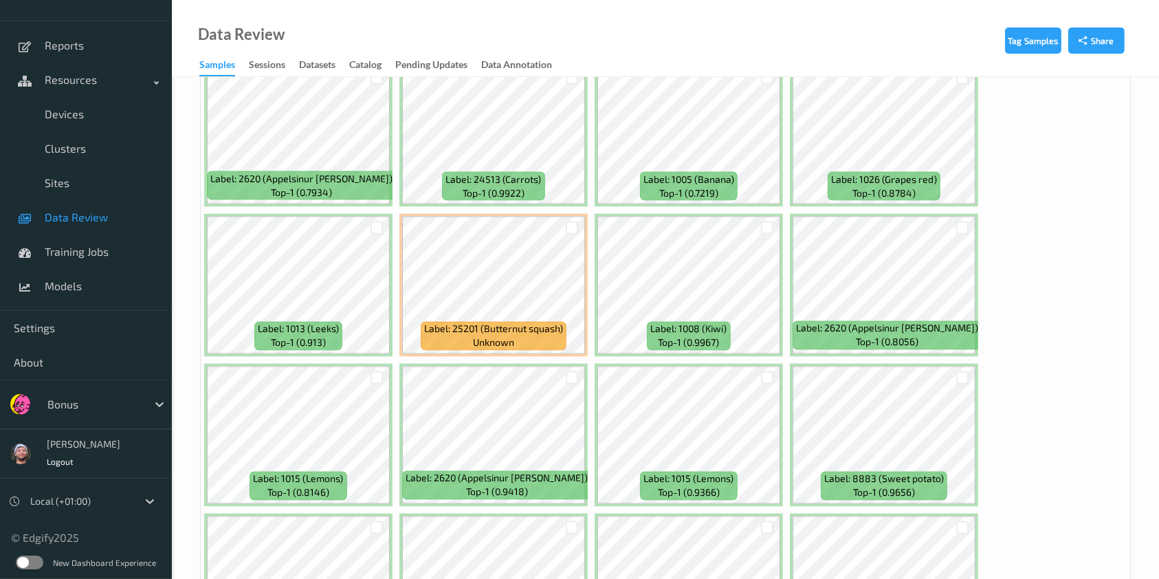
scroll to position [2474, 0]
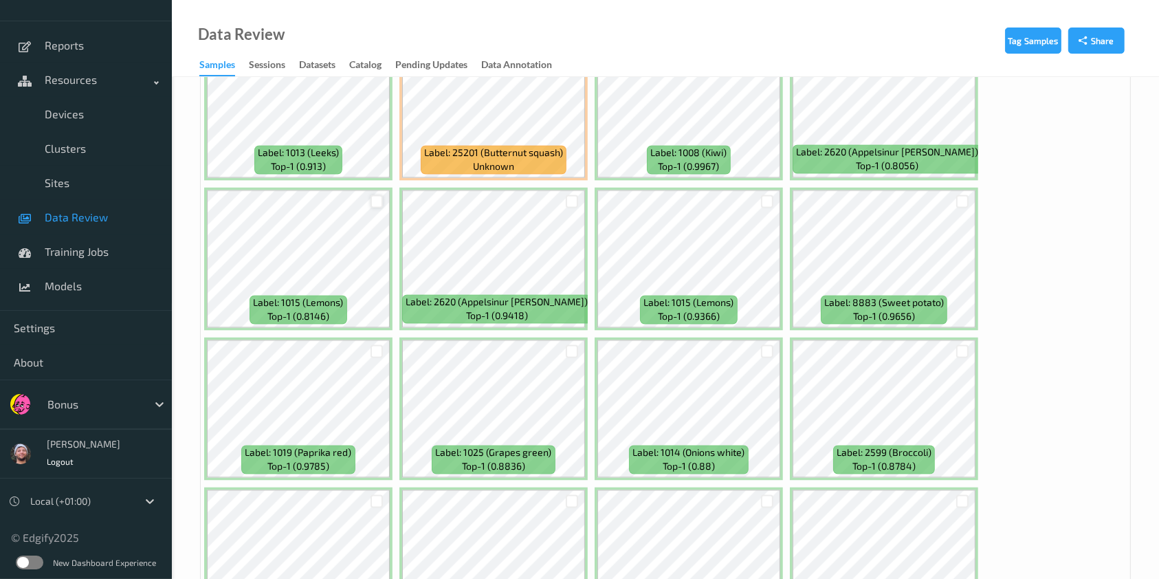
click at [377, 195] on div at bounding box center [376, 201] width 13 height 13
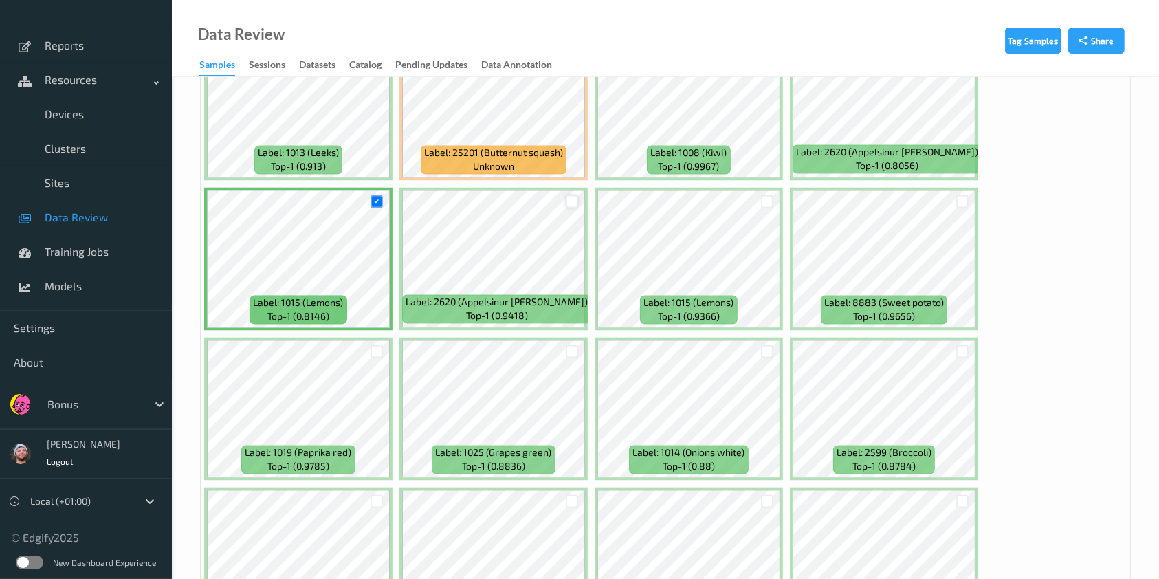
click at [570, 195] on div at bounding box center [572, 201] width 13 height 13
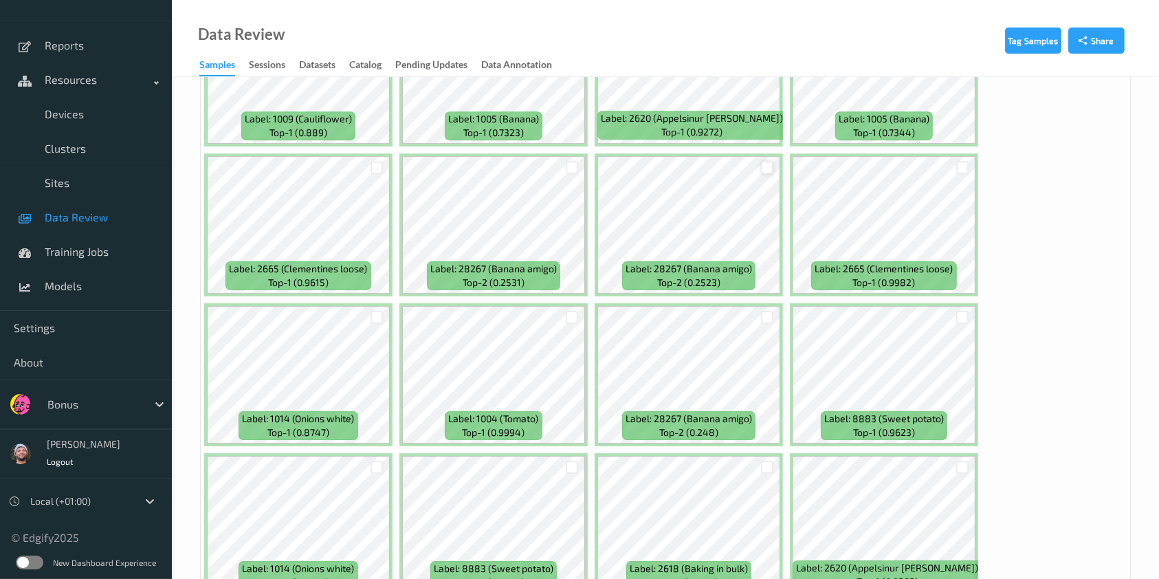
scroll to position [4124, 0]
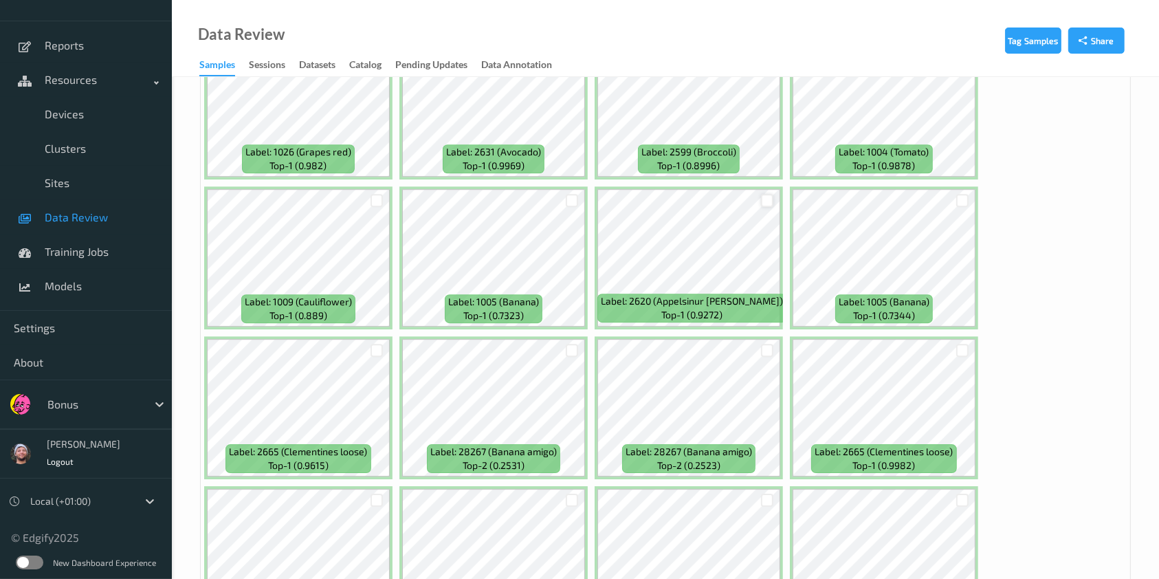
click at [768, 194] on div at bounding box center [767, 200] width 13 height 13
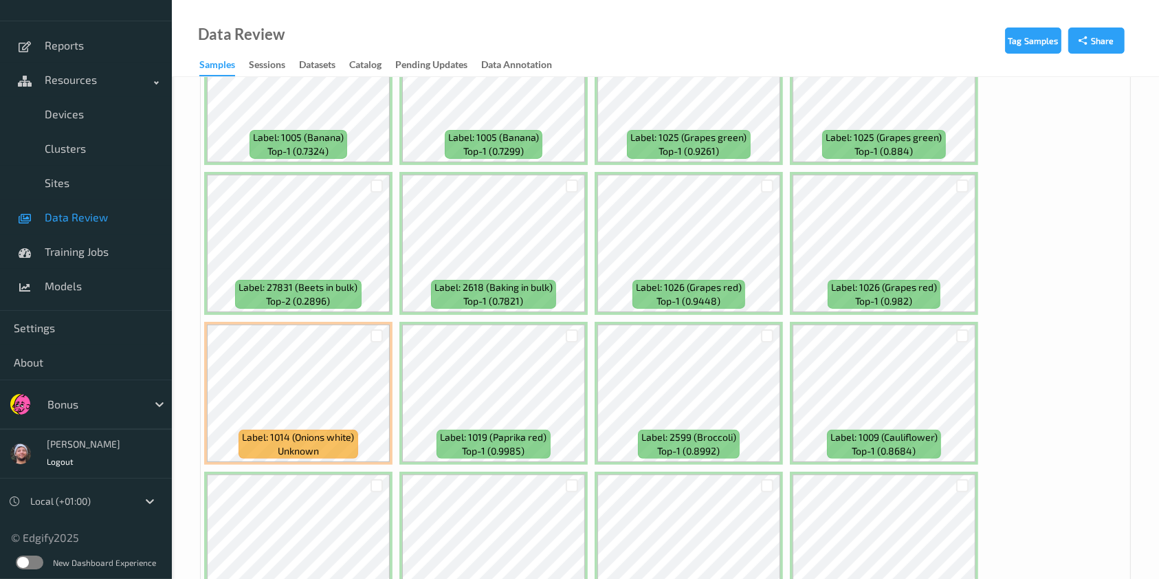
scroll to position [5498, 0]
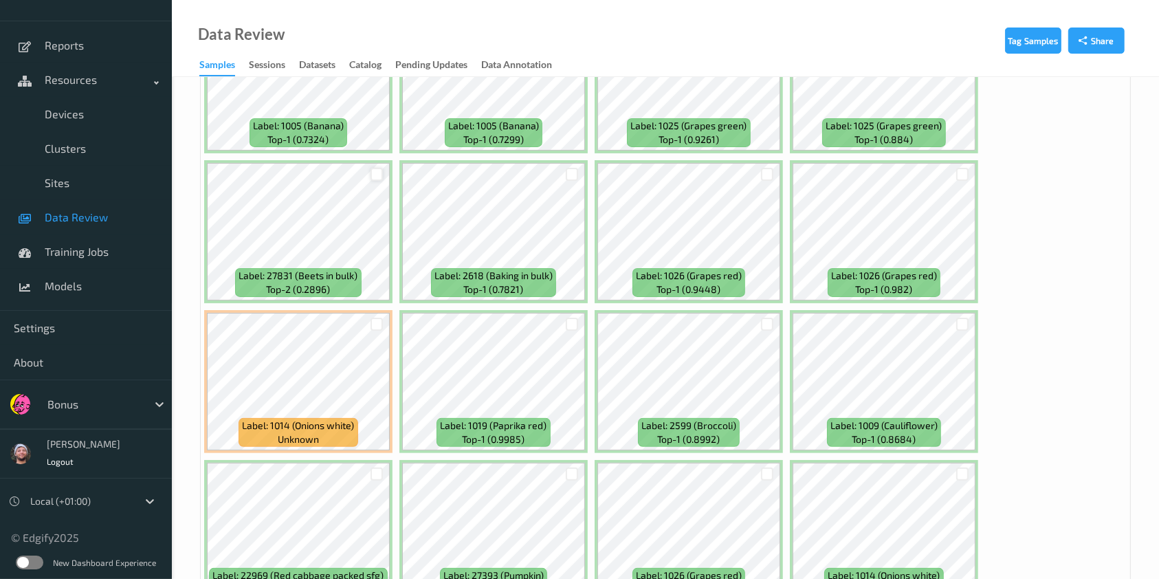
click at [376, 168] on div at bounding box center [376, 174] width 13 height 13
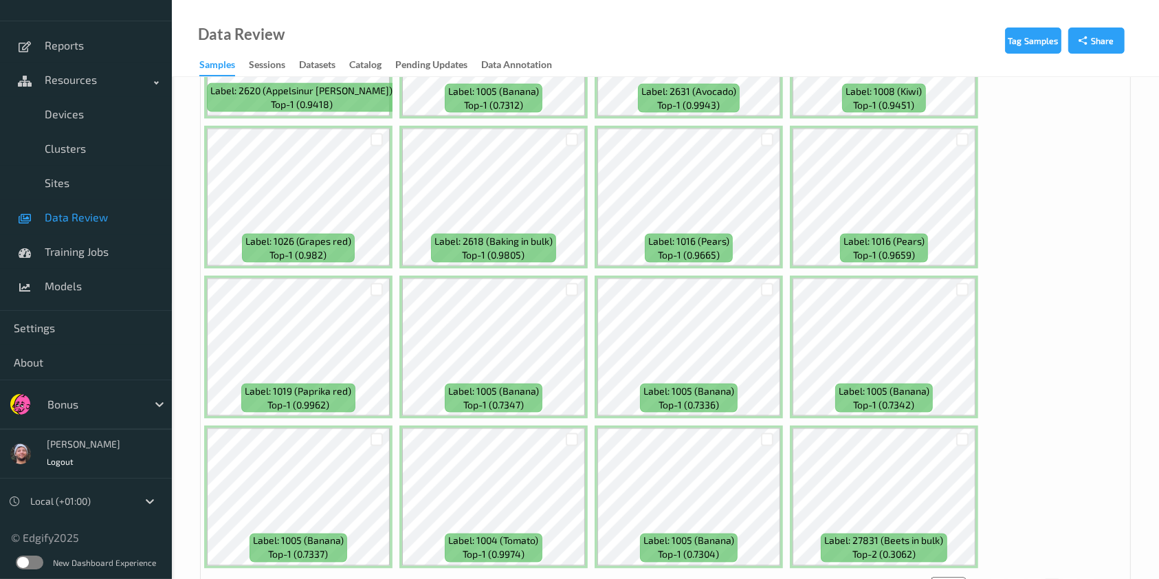
scroll to position [7349, 0]
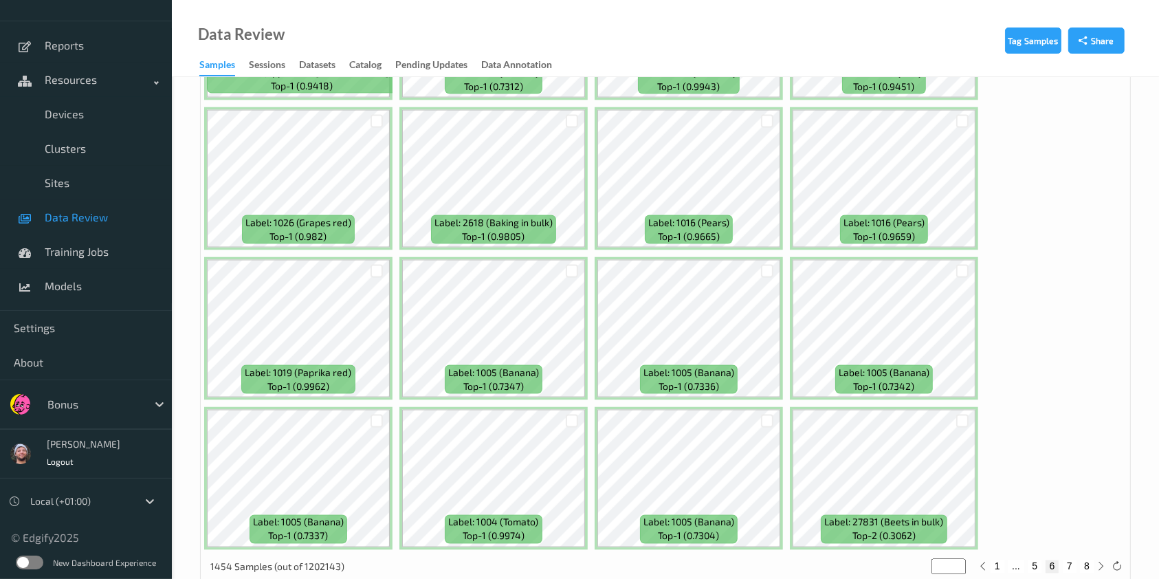
click at [1067, 560] on button "7" at bounding box center [1070, 566] width 14 height 12
type input "*"
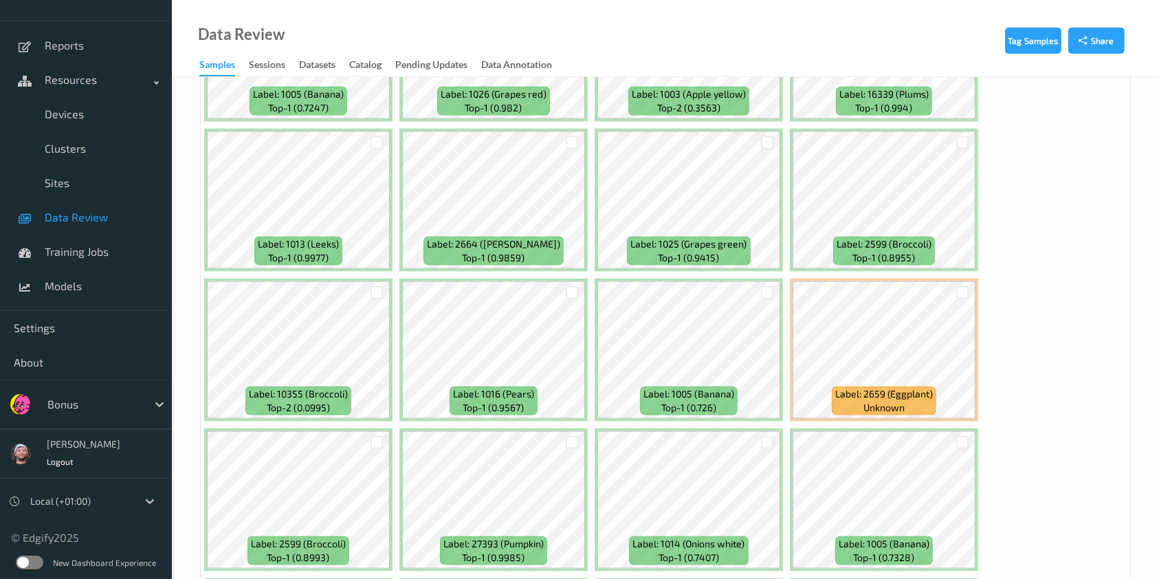
scroll to position [1649, 0]
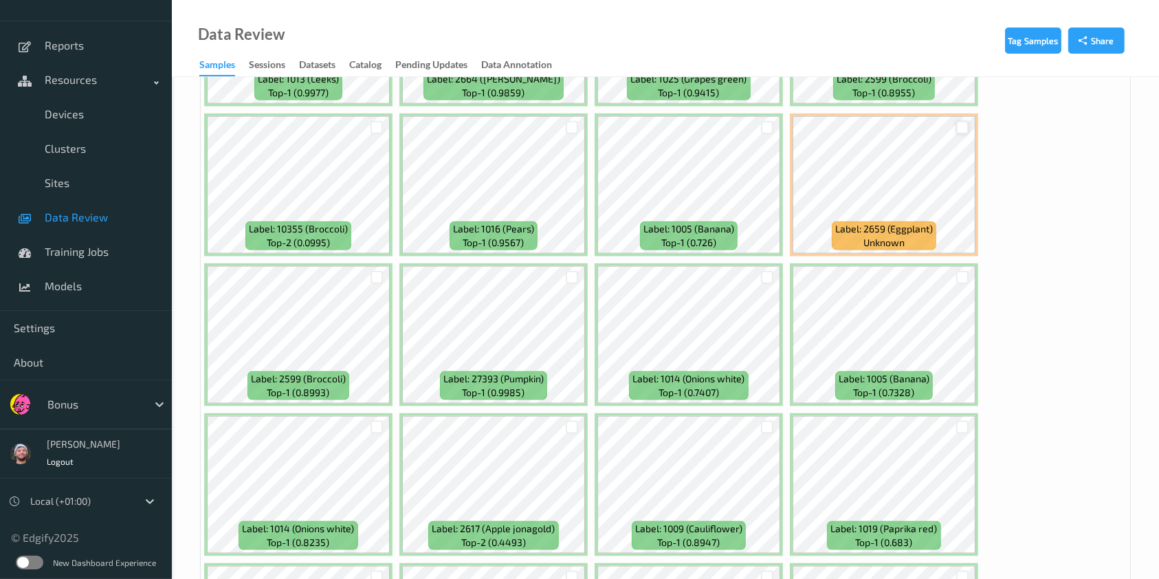
click at [961, 121] on div at bounding box center [962, 127] width 13 height 13
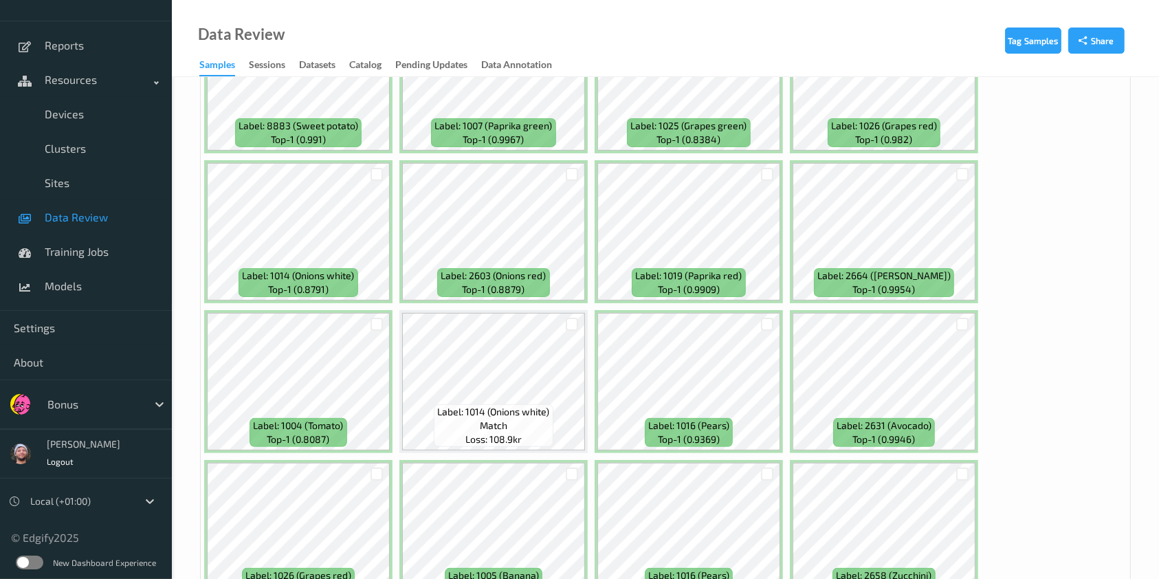
scroll to position [4948, 0]
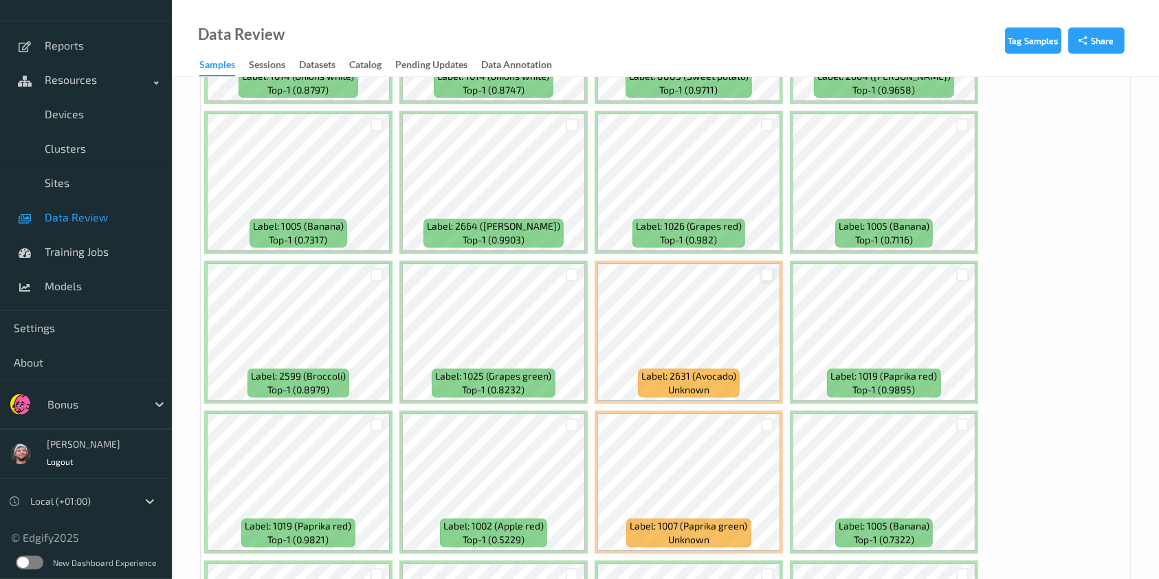
click at [766, 268] on div at bounding box center [767, 274] width 13 height 13
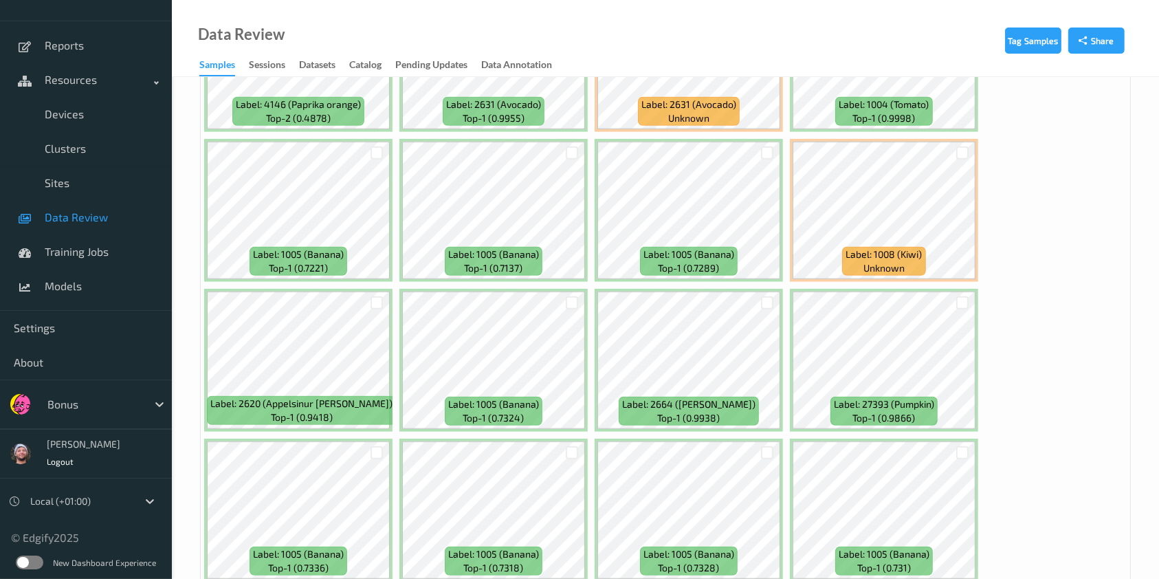
scroll to position [6139, 0]
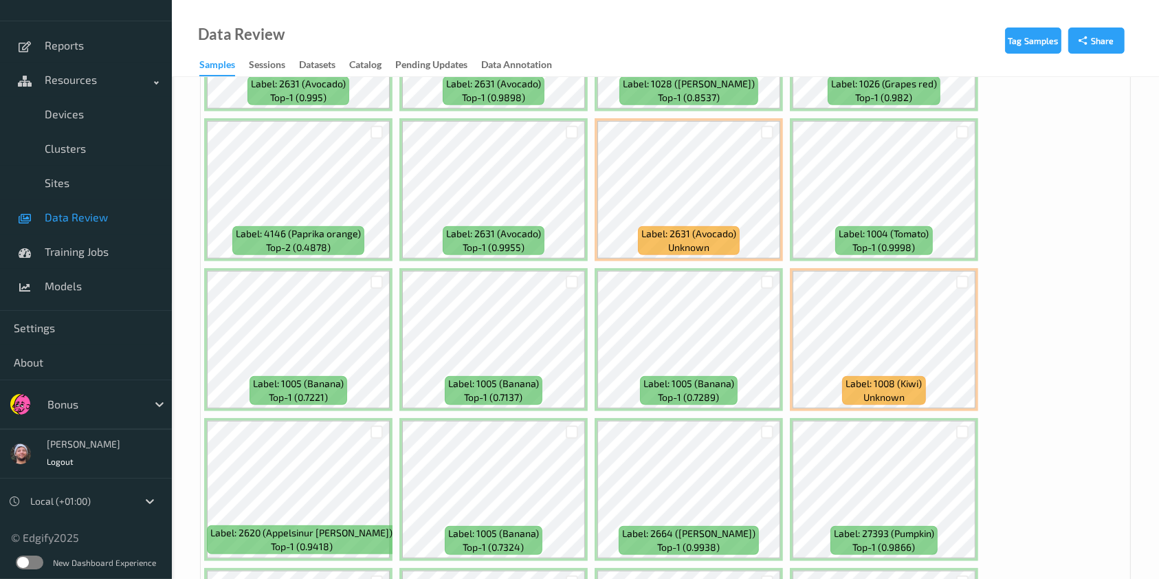
click at [757, 121] on div at bounding box center [767, 132] width 26 height 23
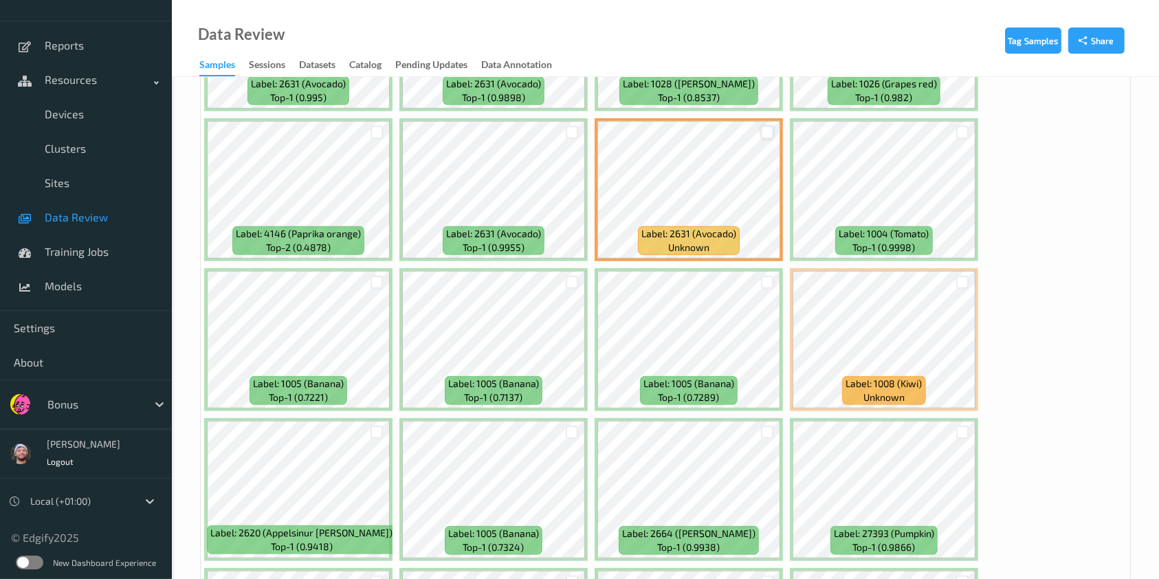
click at [761, 126] on div at bounding box center [767, 132] width 13 height 13
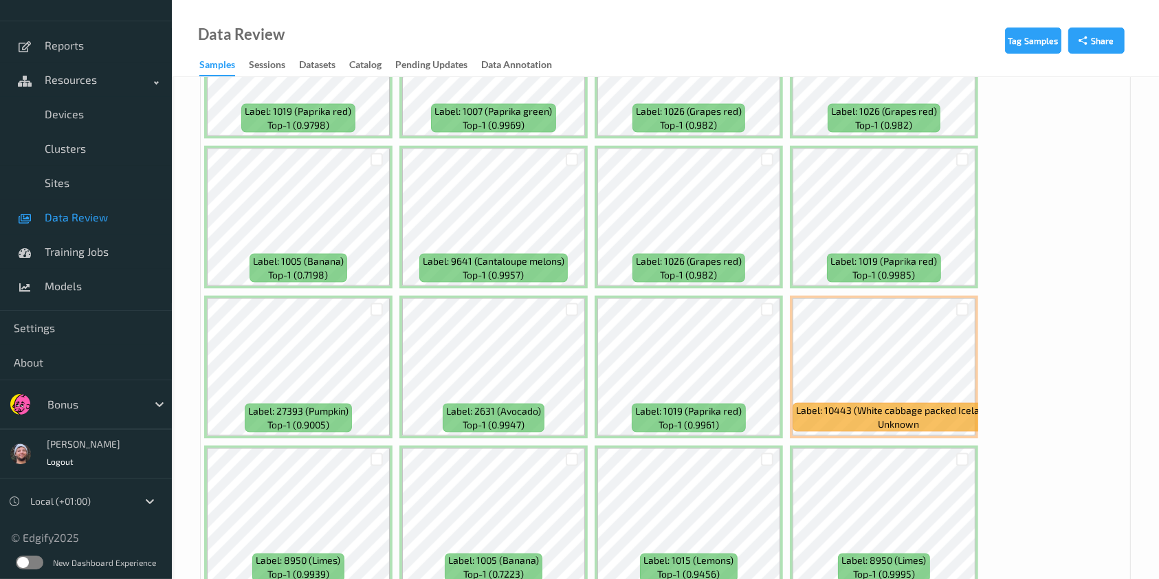
scroll to position [7349, 0]
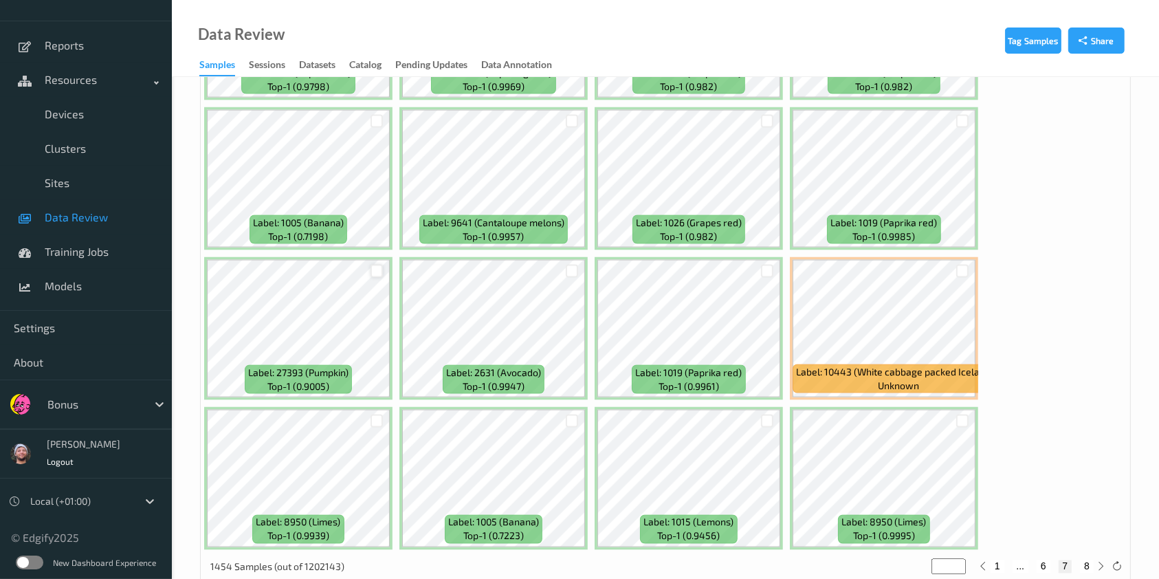
click at [377, 265] on div at bounding box center [376, 271] width 13 height 13
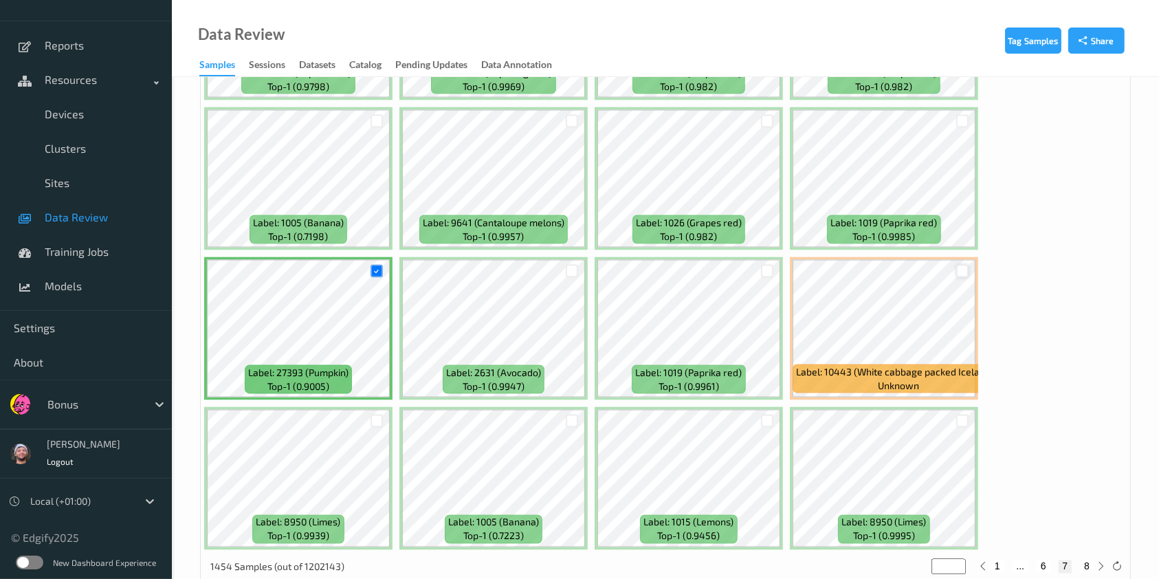
click at [964, 265] on div at bounding box center [962, 271] width 13 height 13
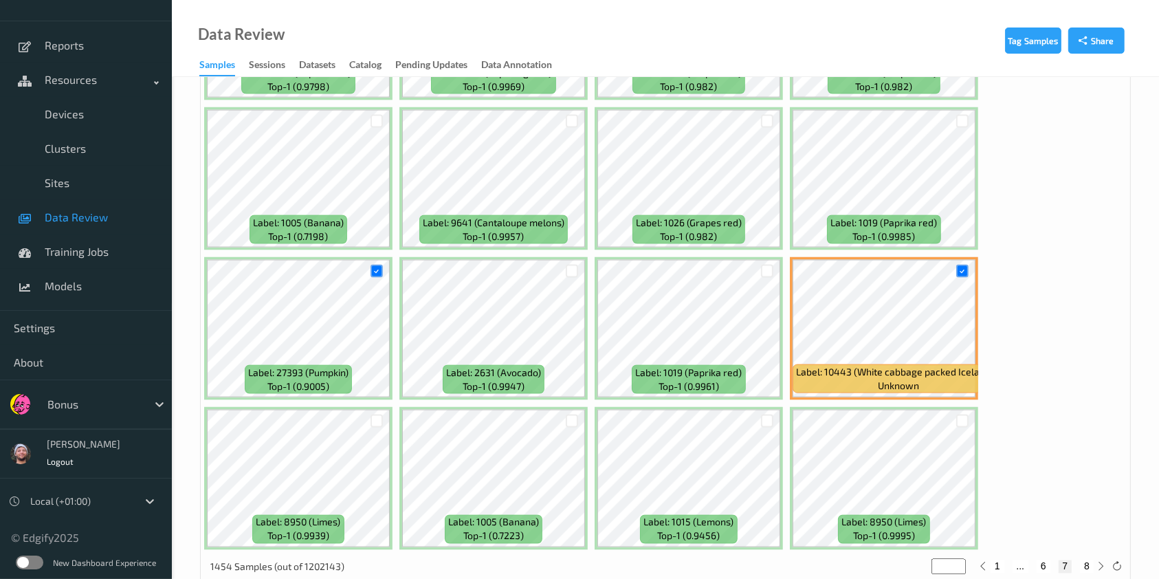
click at [1093, 560] on button "8" at bounding box center [1087, 566] width 14 height 12
type input "*"
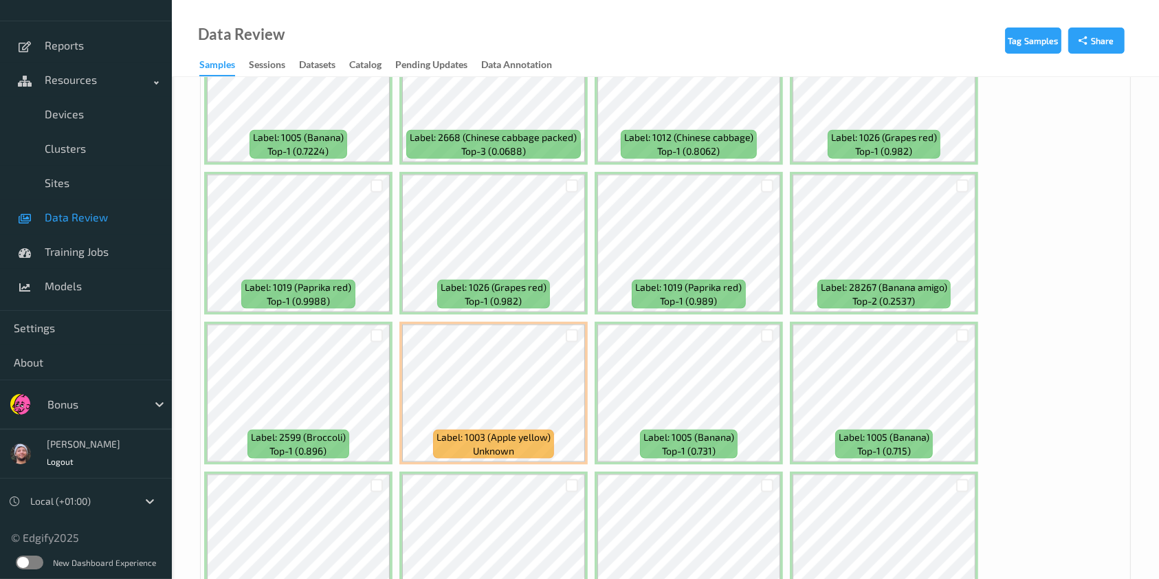
scroll to position [1977, 0]
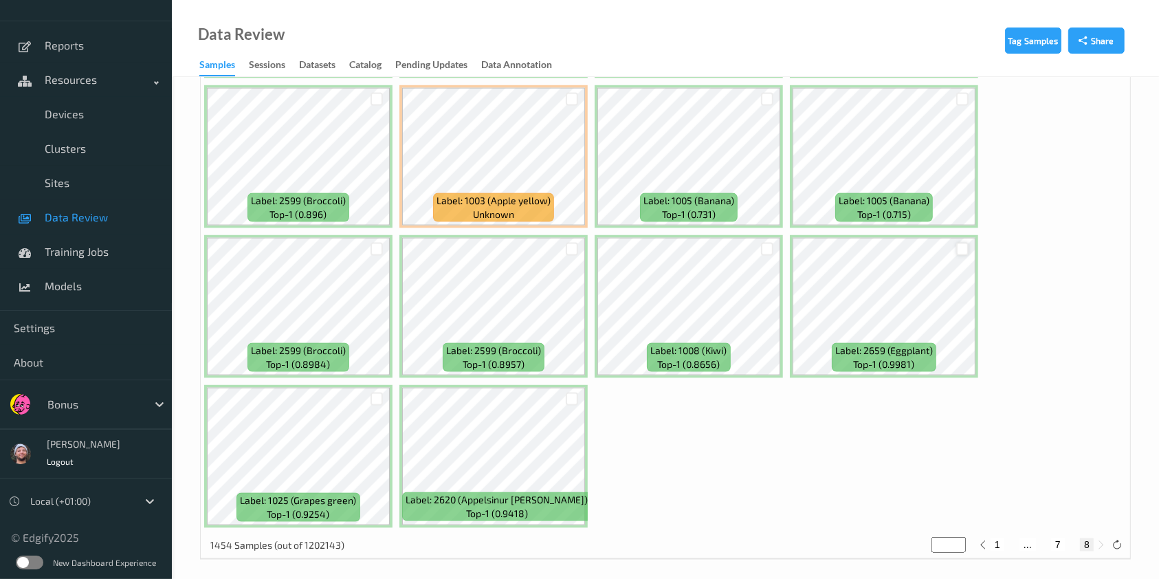
click at [959, 243] on div at bounding box center [962, 249] width 13 height 13
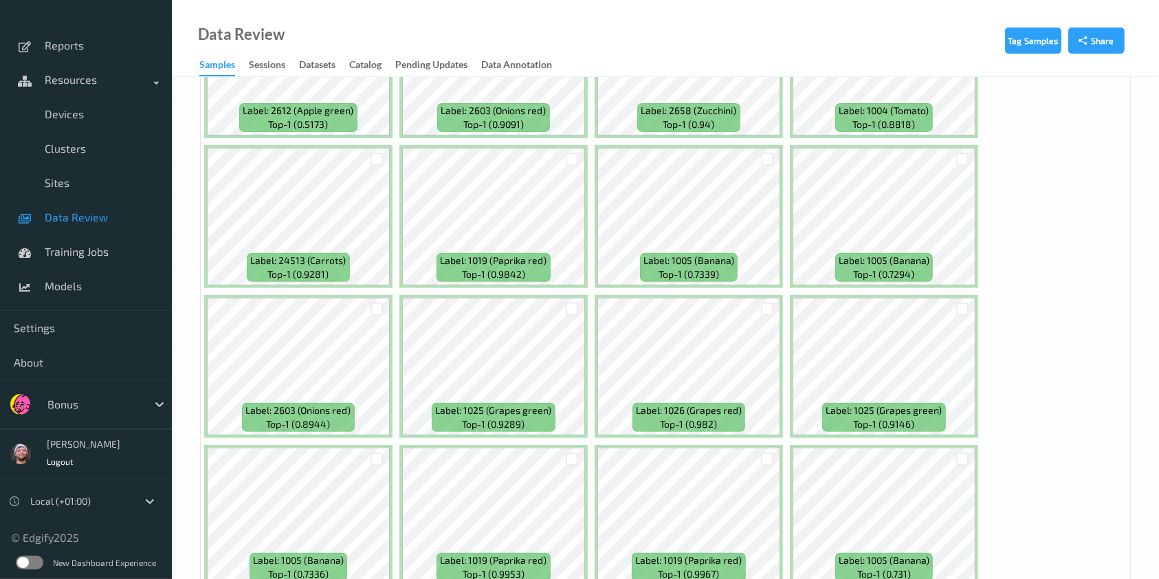
scroll to position [0, 0]
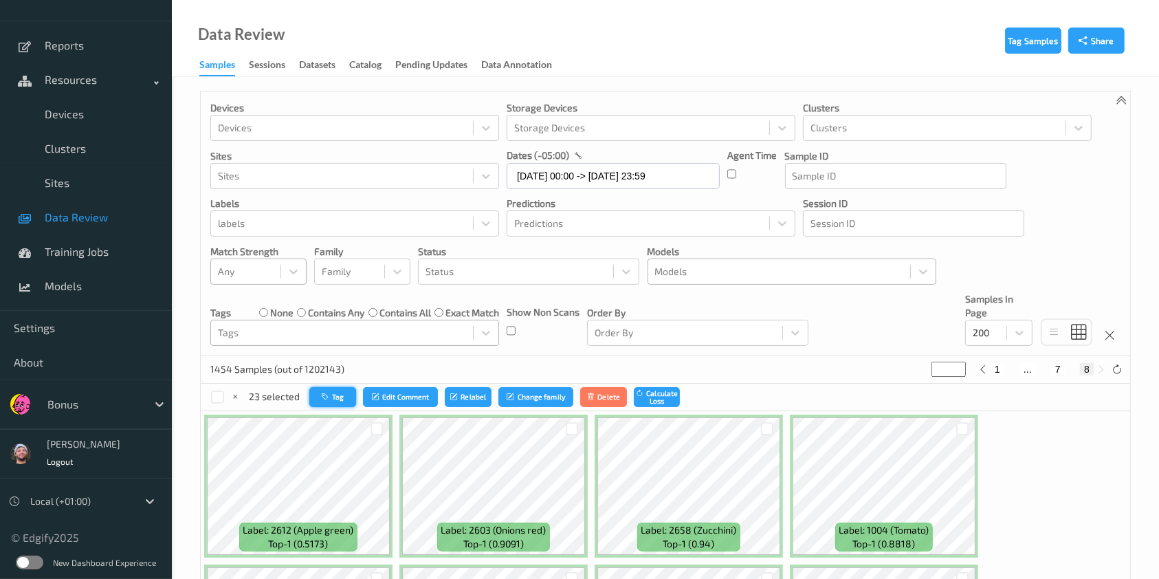
click at [339, 403] on button "Tag" at bounding box center [332, 397] width 47 height 20
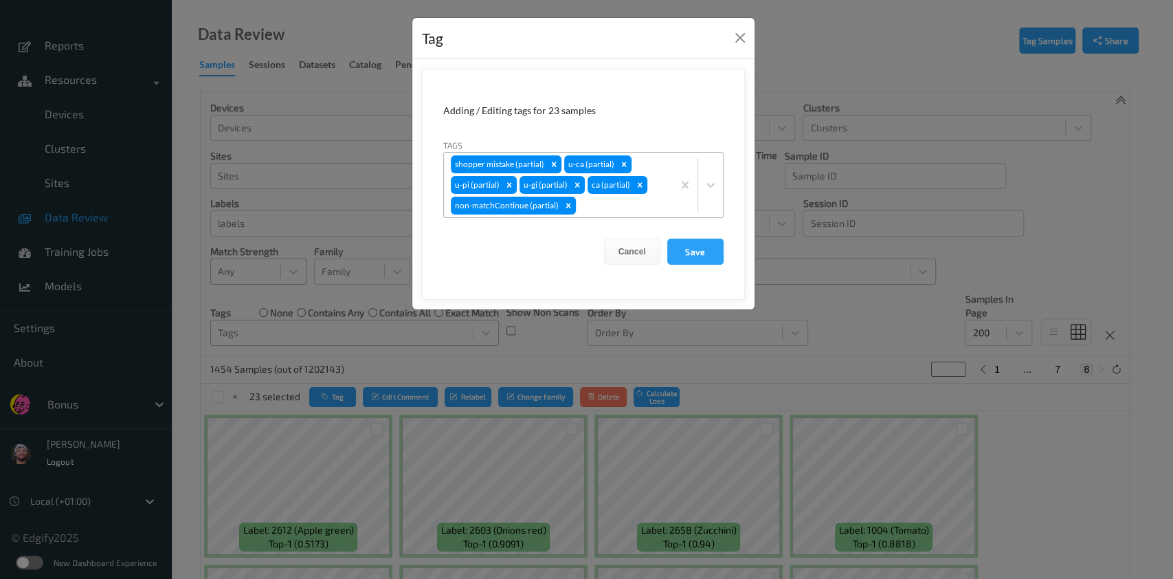
click at [636, 203] on div at bounding box center [622, 205] width 87 height 16
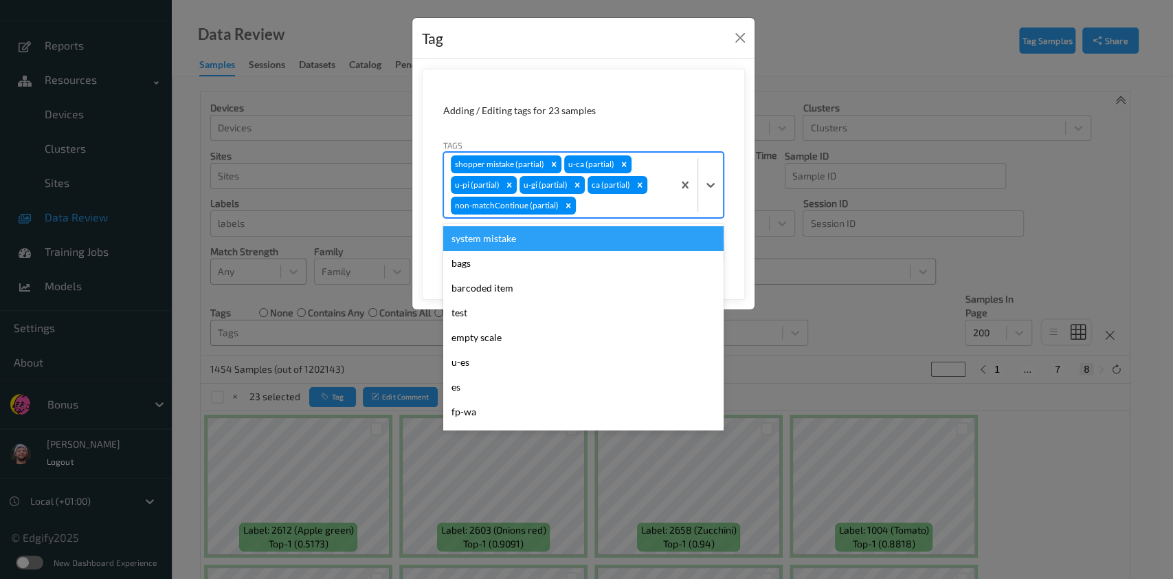
click at [522, 245] on div "system mistake" at bounding box center [583, 238] width 280 height 25
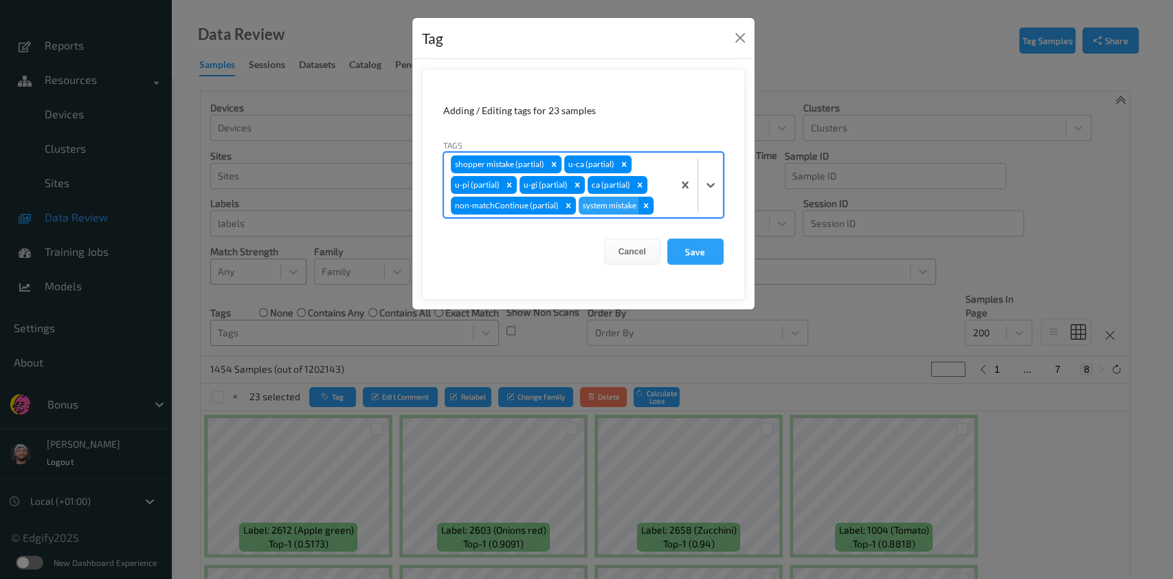
click at [649, 209] on icon "Remove system mistake" at bounding box center [646, 206] width 10 height 10
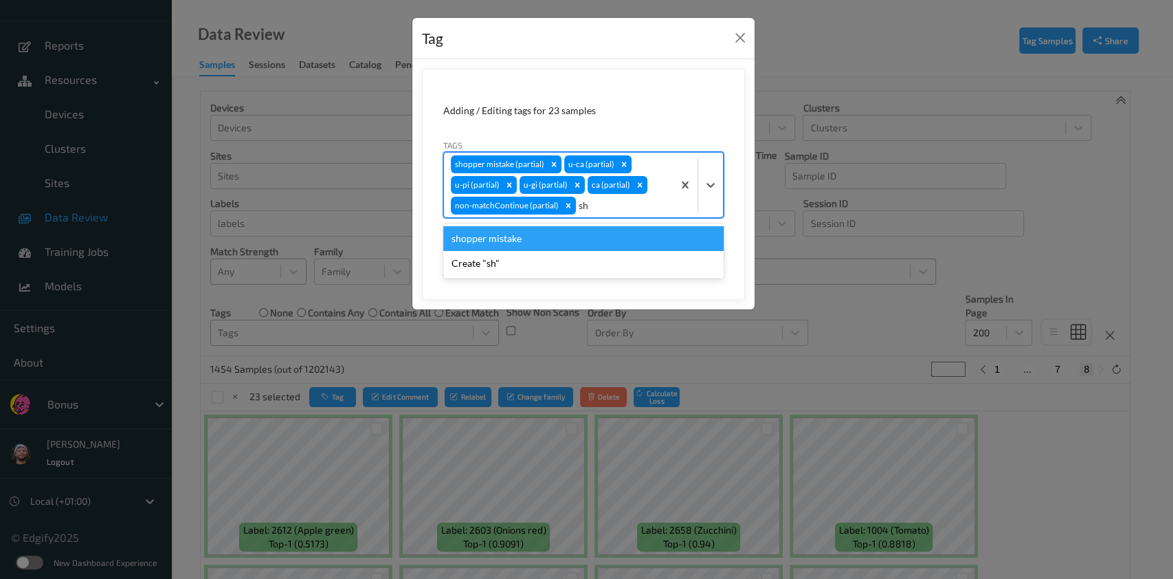
type input "s"
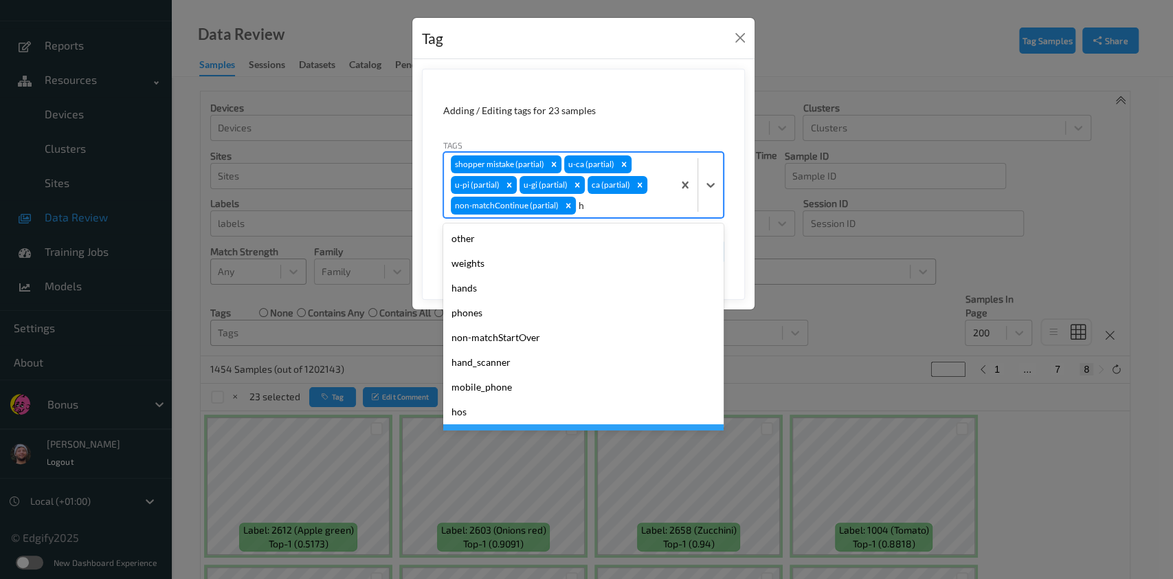
type input "ha"
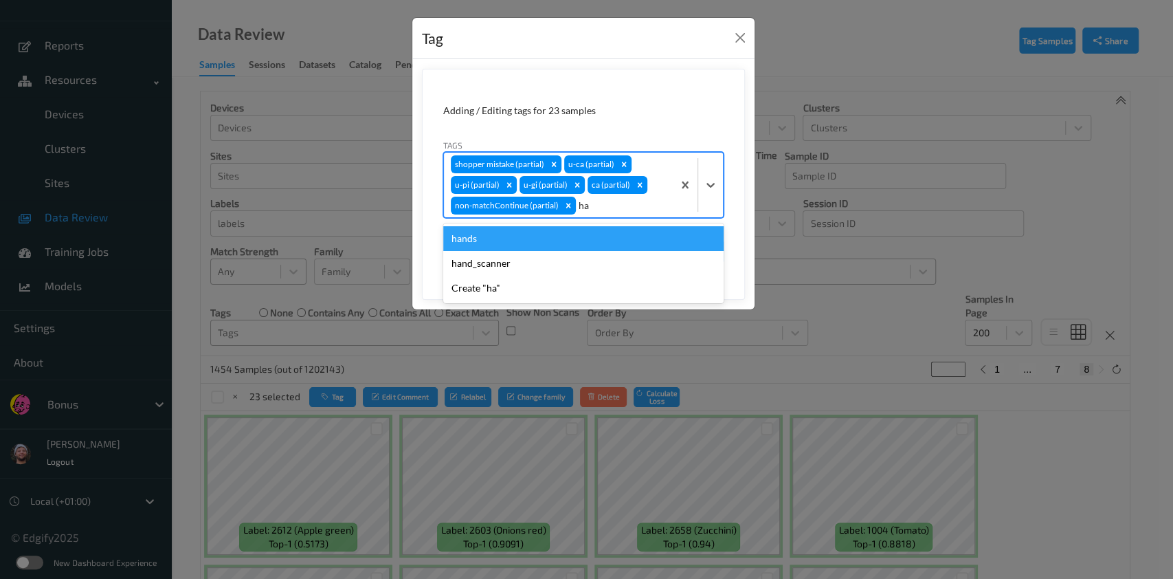
click at [591, 232] on div "hands" at bounding box center [583, 238] width 280 height 25
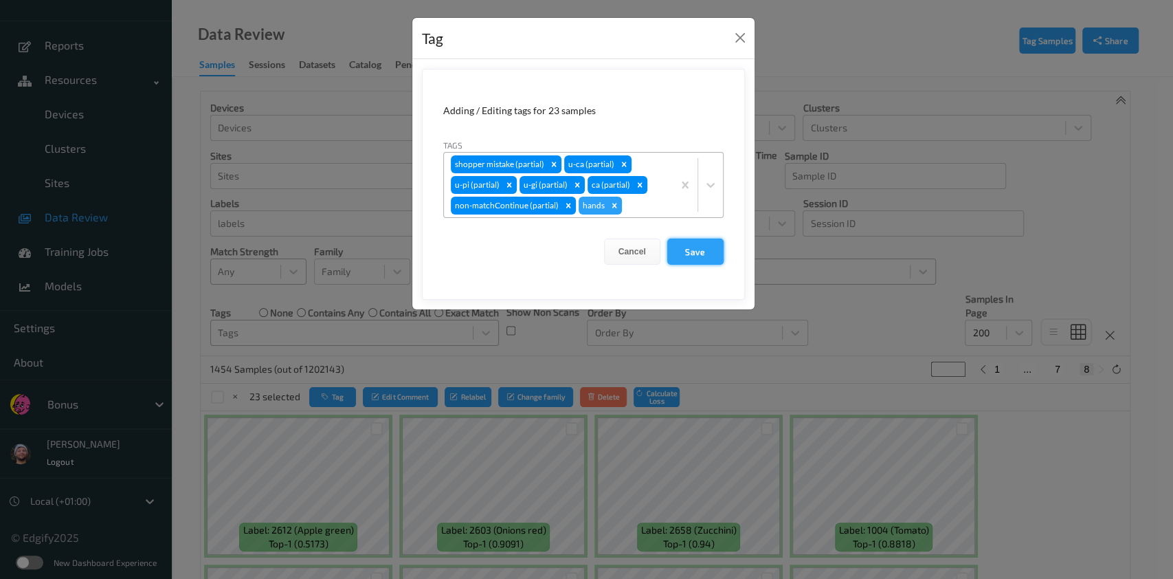
click at [711, 253] on button "Save" at bounding box center [695, 251] width 56 height 26
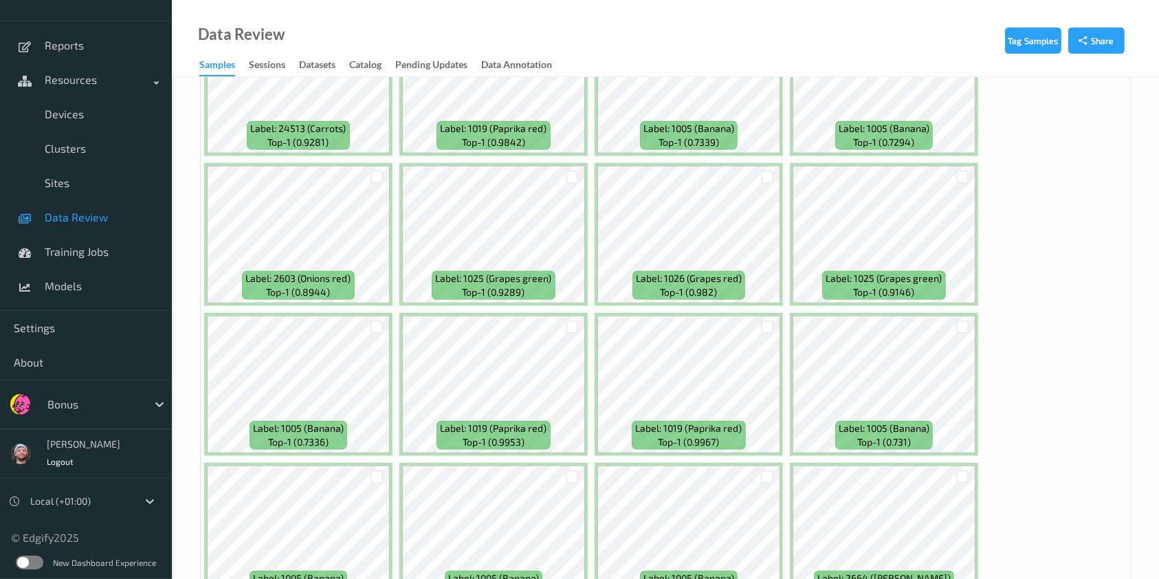
scroll to position [1191, 0]
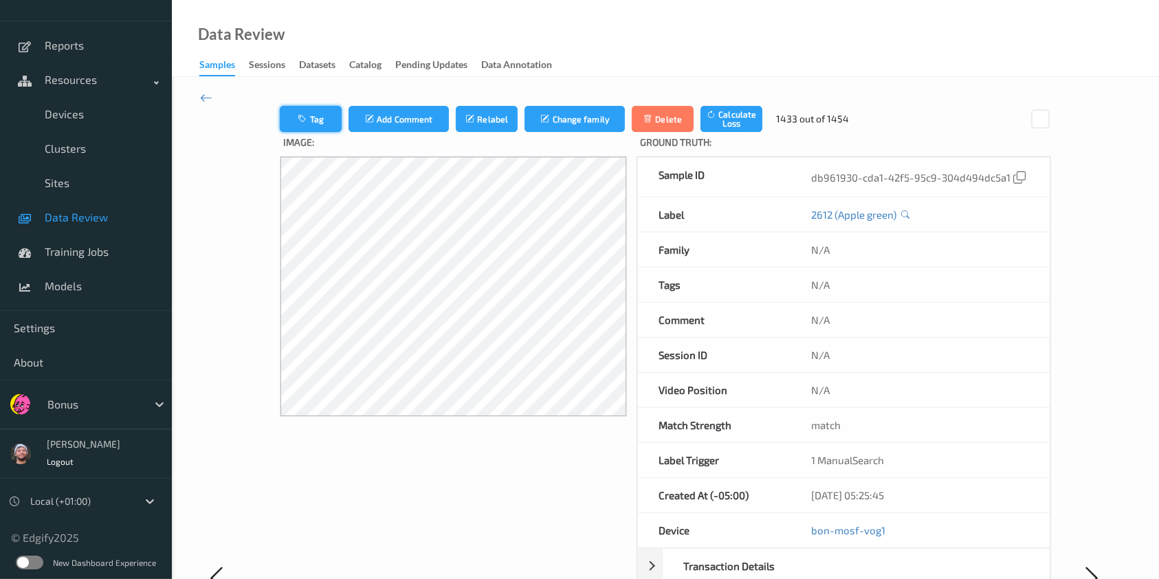
click at [313, 118] on button "Tag" at bounding box center [311, 119] width 62 height 26
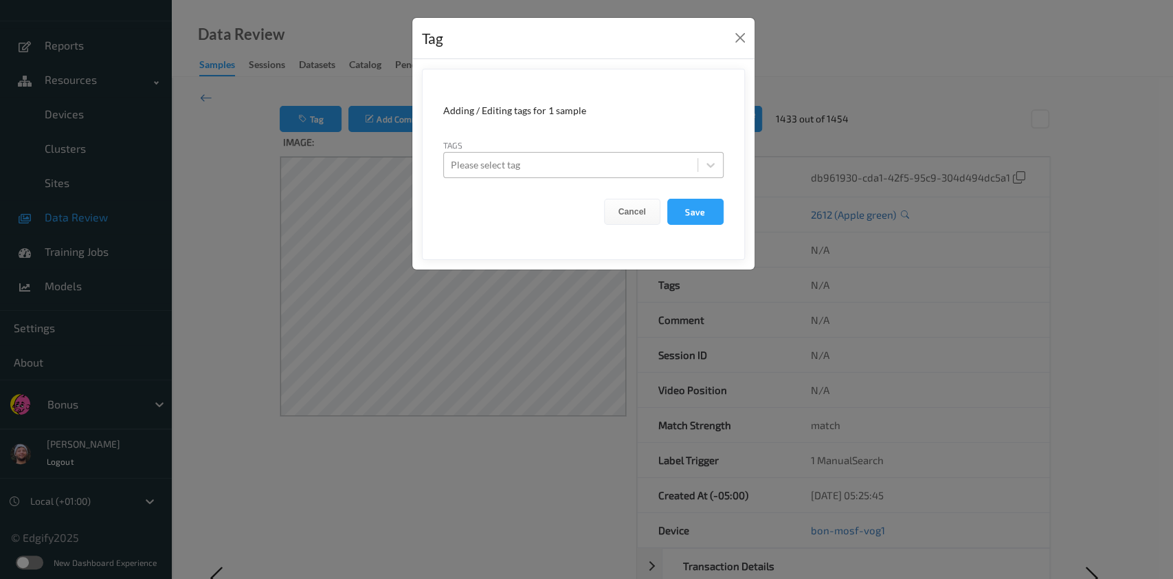
click at [566, 163] on div at bounding box center [571, 165] width 240 height 16
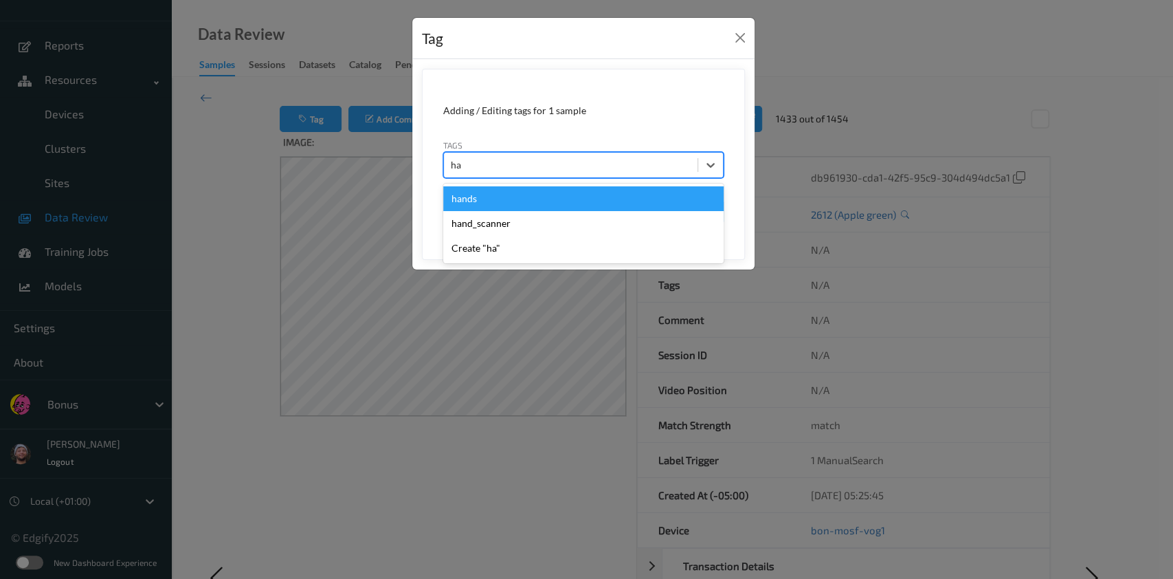
type input "han"
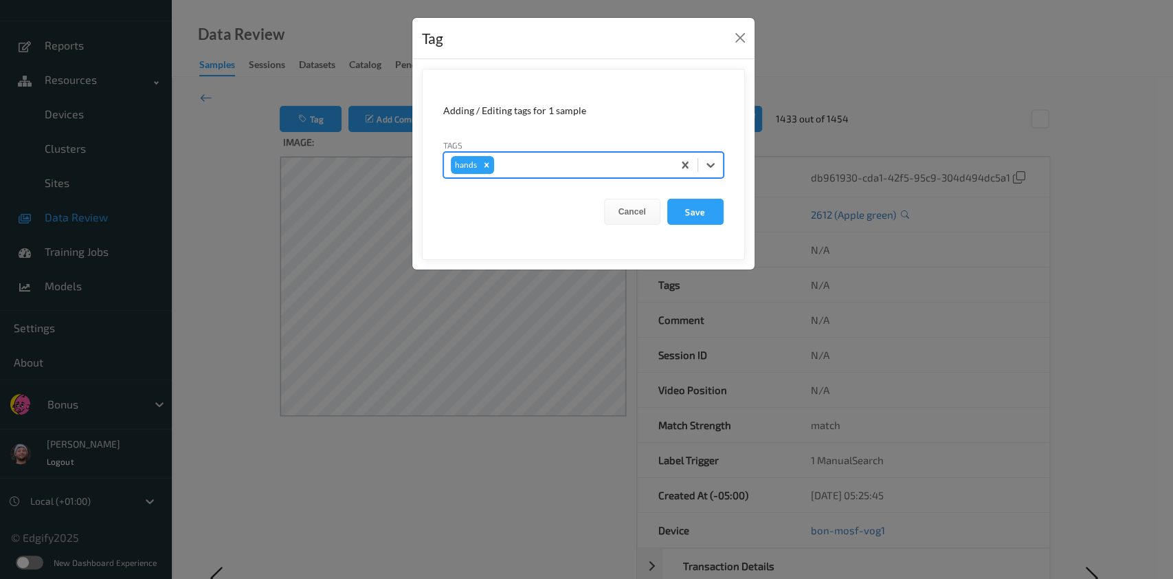
click at [667, 199] on button "Save" at bounding box center [695, 212] width 56 height 26
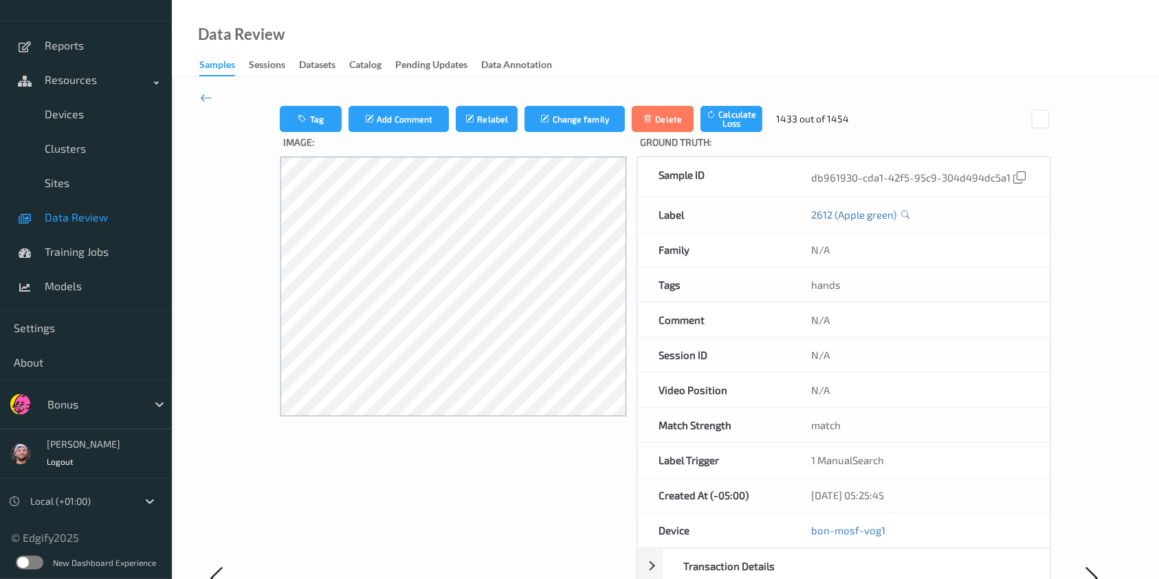
click at [140, 219] on span "Data Review" at bounding box center [101, 217] width 113 height 14
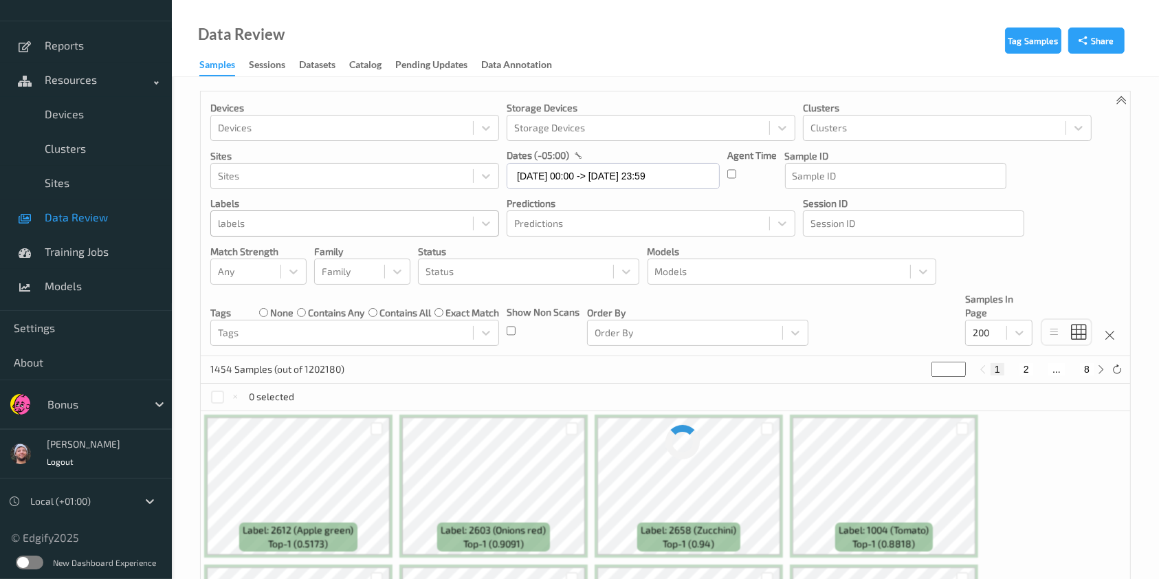
click at [292, 226] on div at bounding box center [342, 223] width 248 height 16
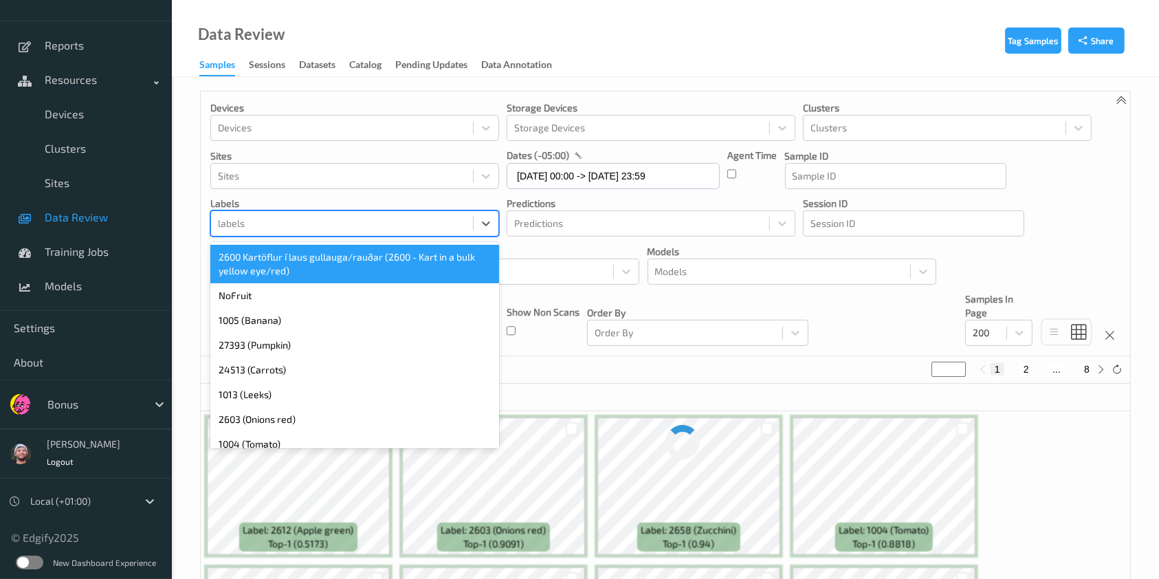
click at [580, 247] on p "Status" at bounding box center [528, 252] width 221 height 14
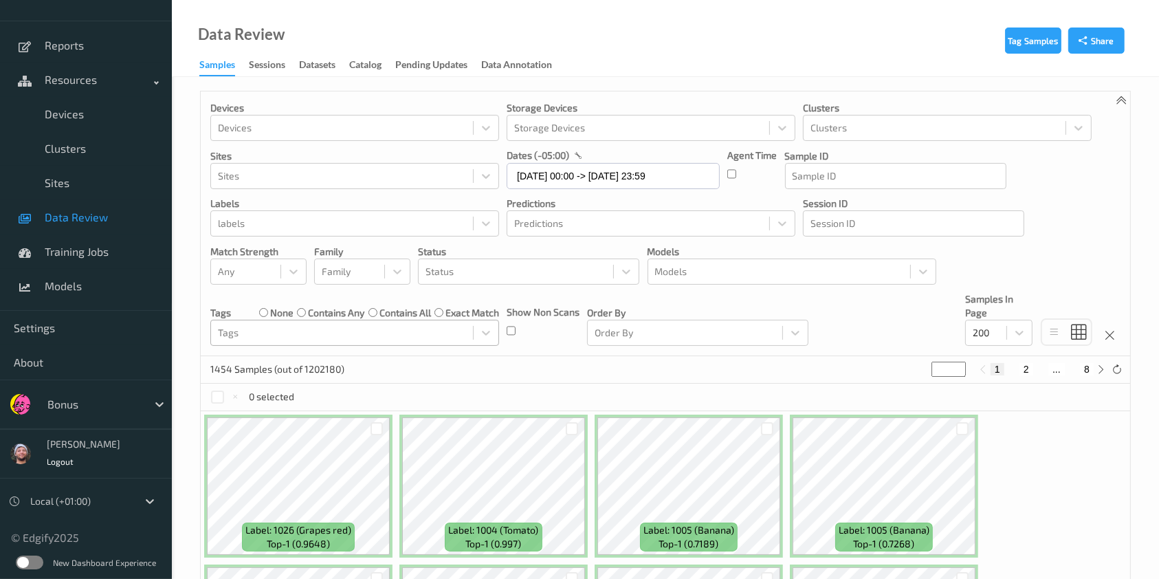
click at [428, 329] on div at bounding box center [342, 332] width 248 height 16
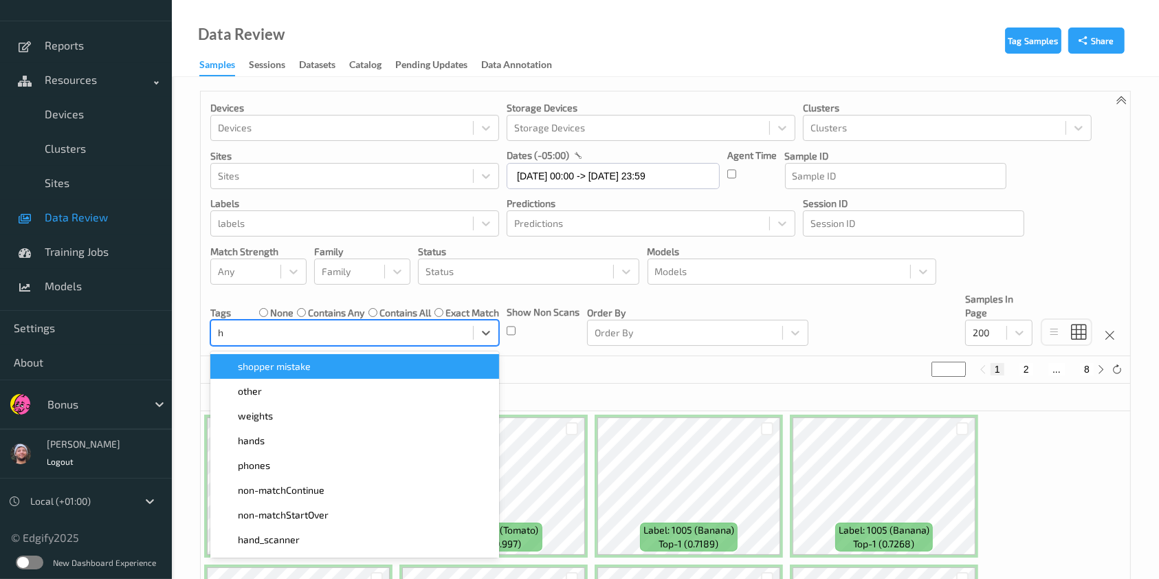
type input "ha"
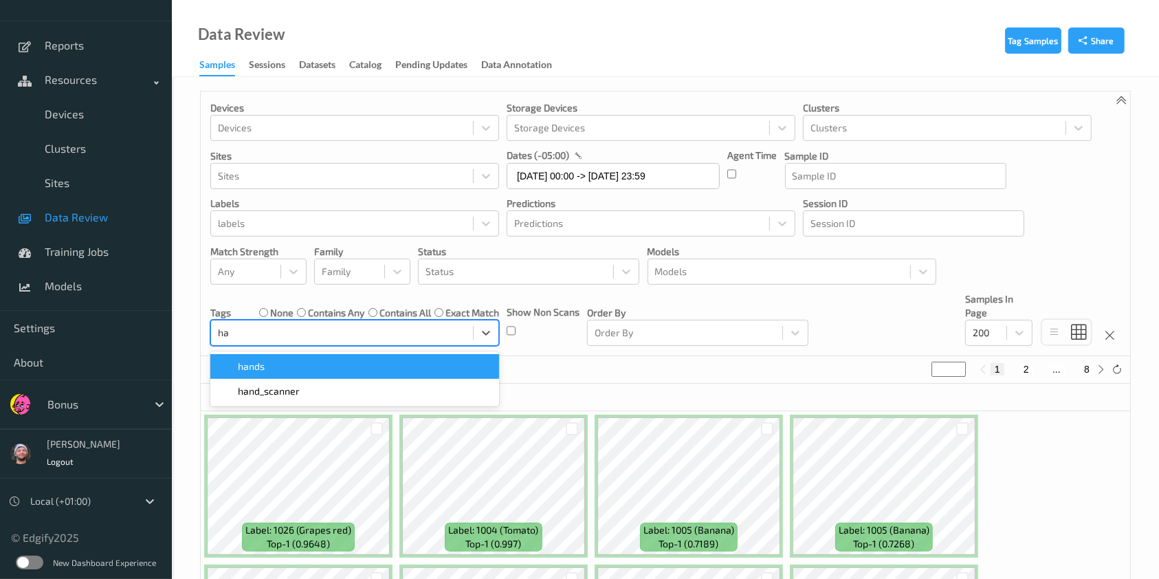
click at [398, 362] on div "hands" at bounding box center [355, 366] width 272 height 14
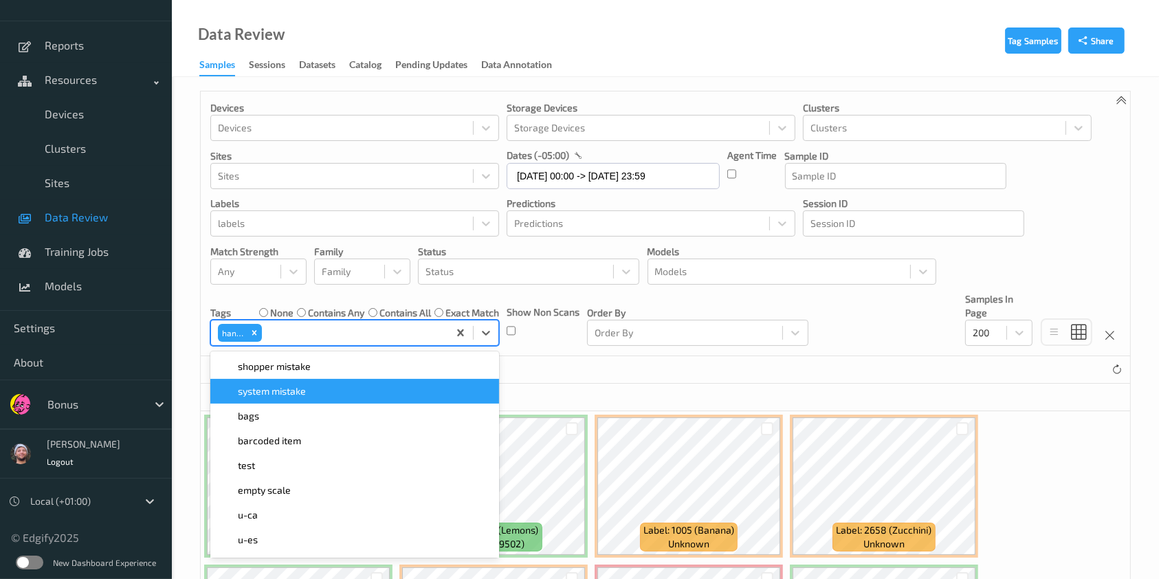
click at [551, 372] on div "24 Samples (out of 1202180)" at bounding box center [665, 369] width 929 height 27
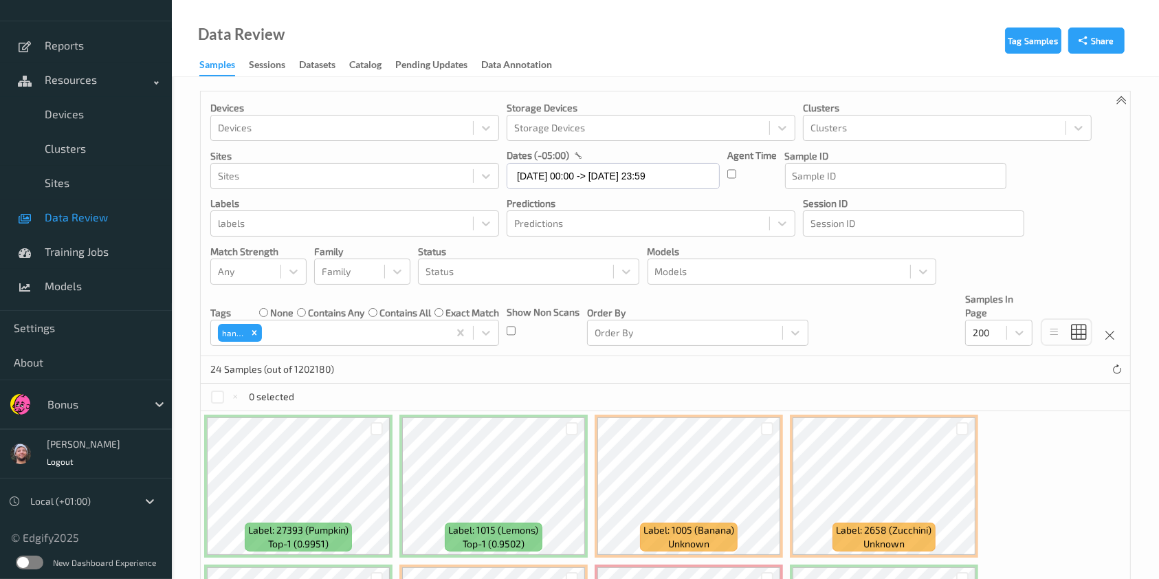
click at [577, 430] on div at bounding box center [572, 428] width 26 height 23
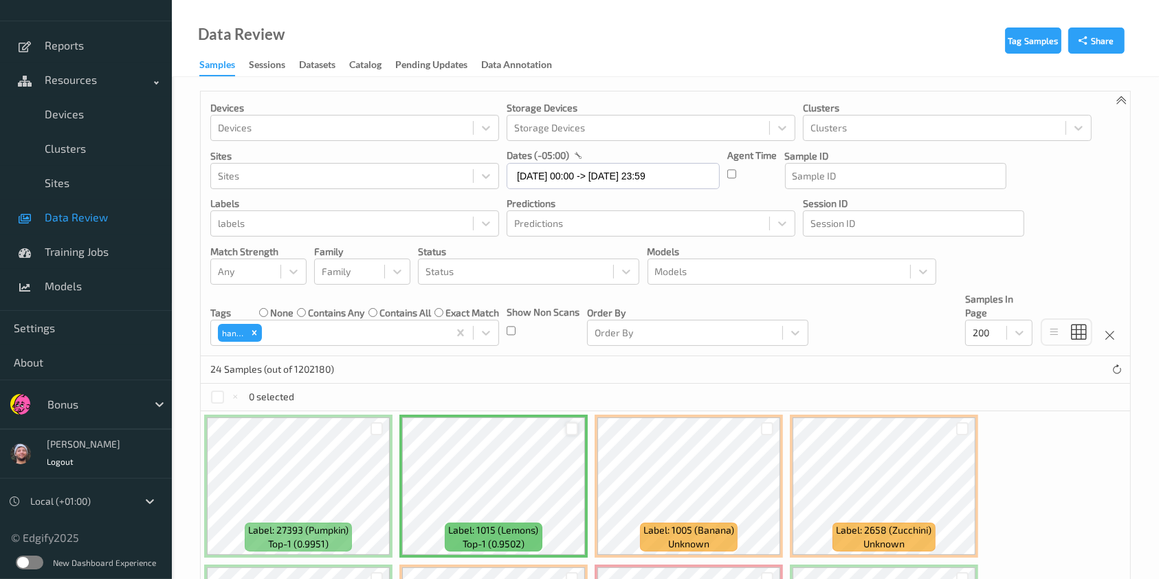
click at [568, 427] on div at bounding box center [572, 428] width 13 height 13
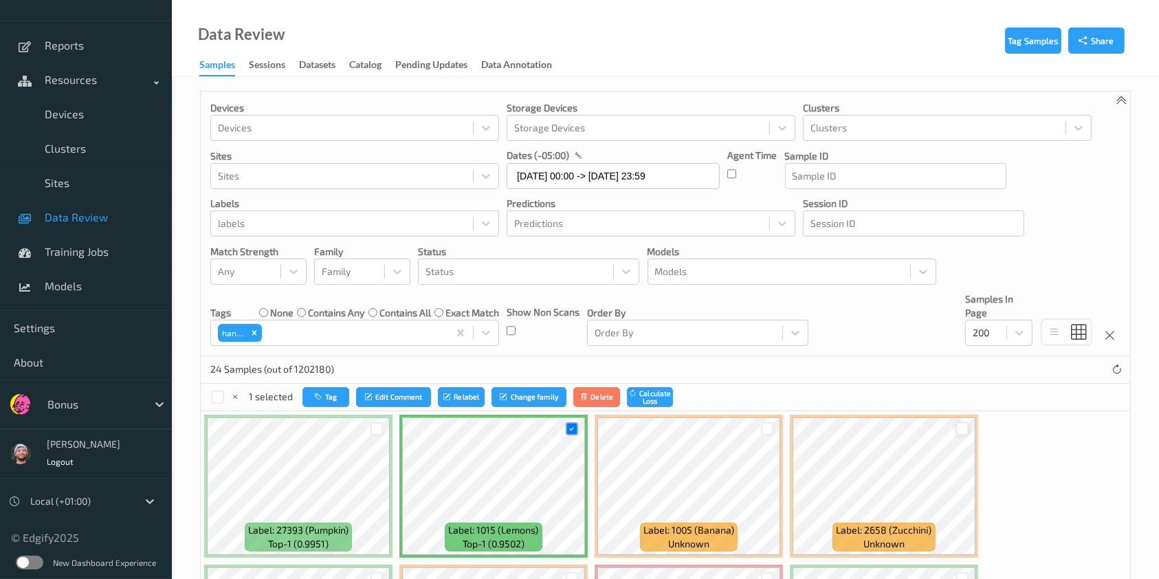
click at [961, 426] on div at bounding box center [962, 428] width 13 height 13
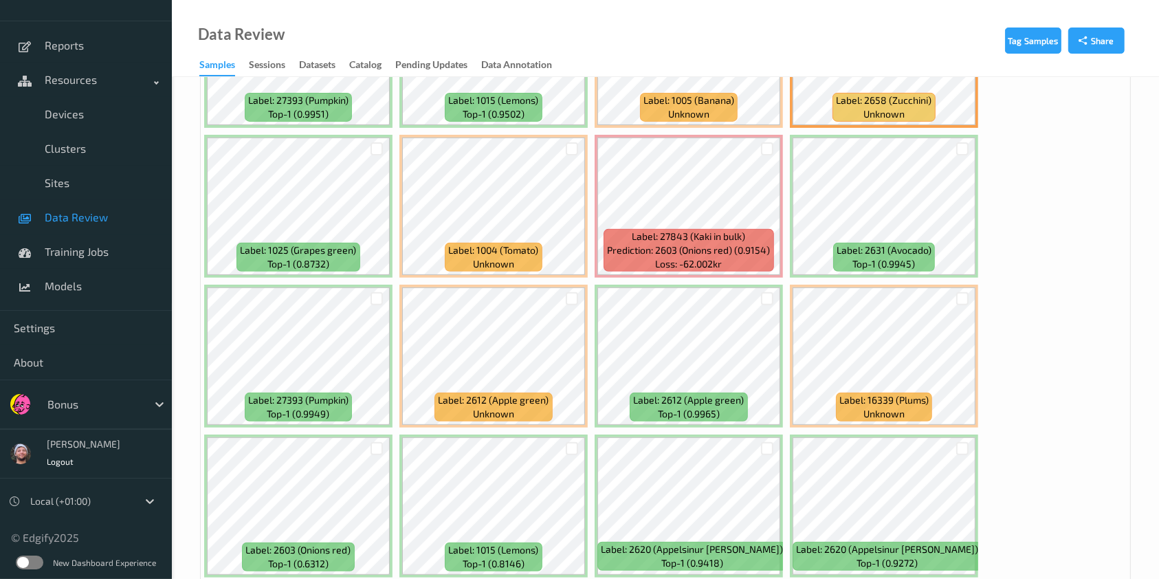
scroll to position [458, 0]
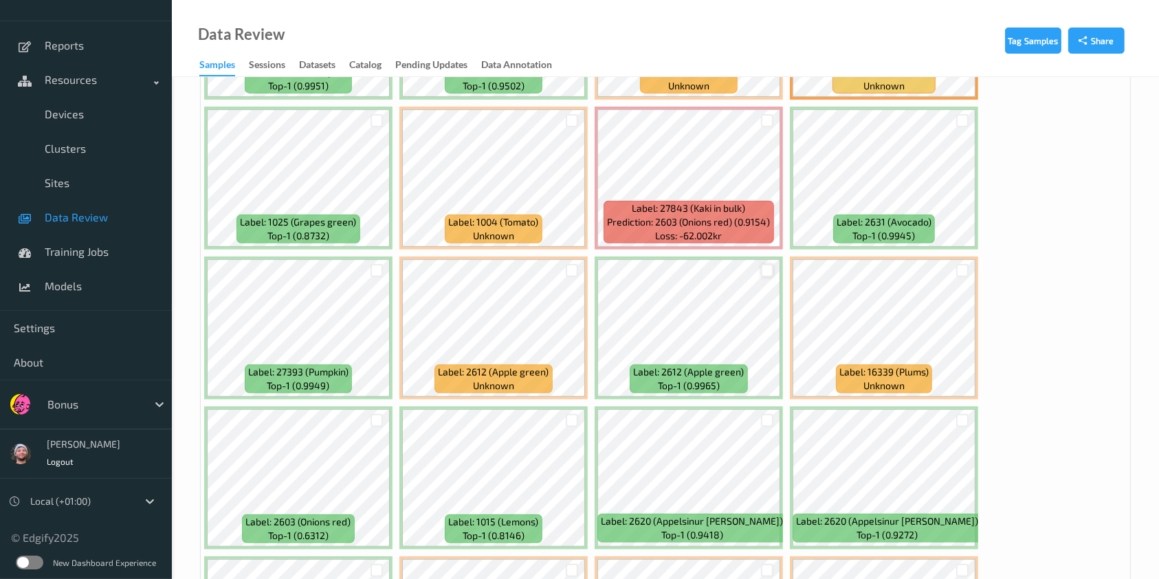
click at [766, 272] on div at bounding box center [767, 270] width 13 height 13
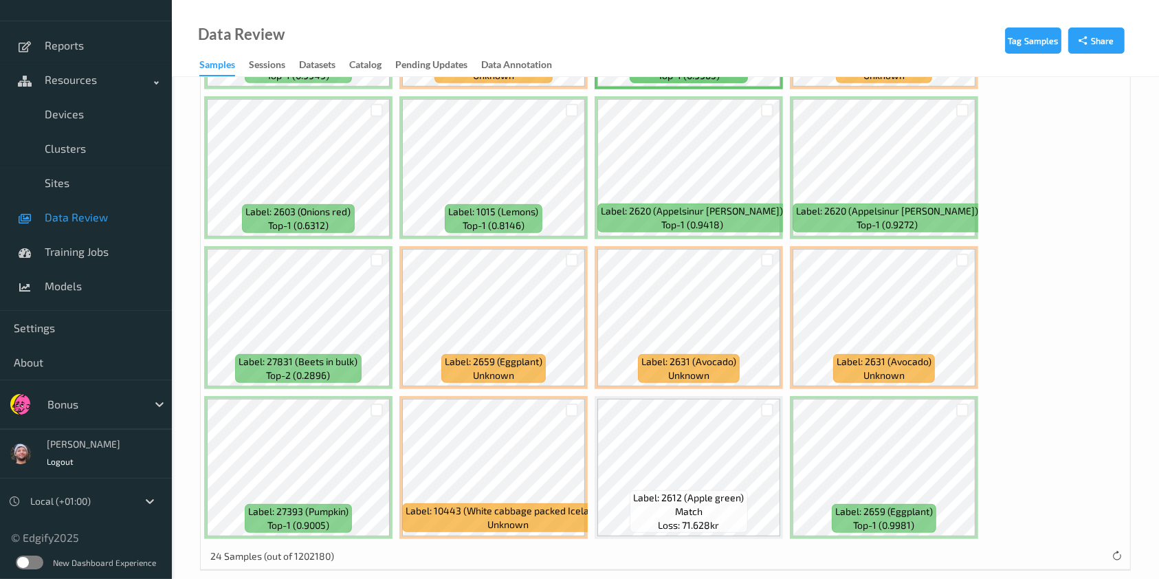
scroll to position [783, 0]
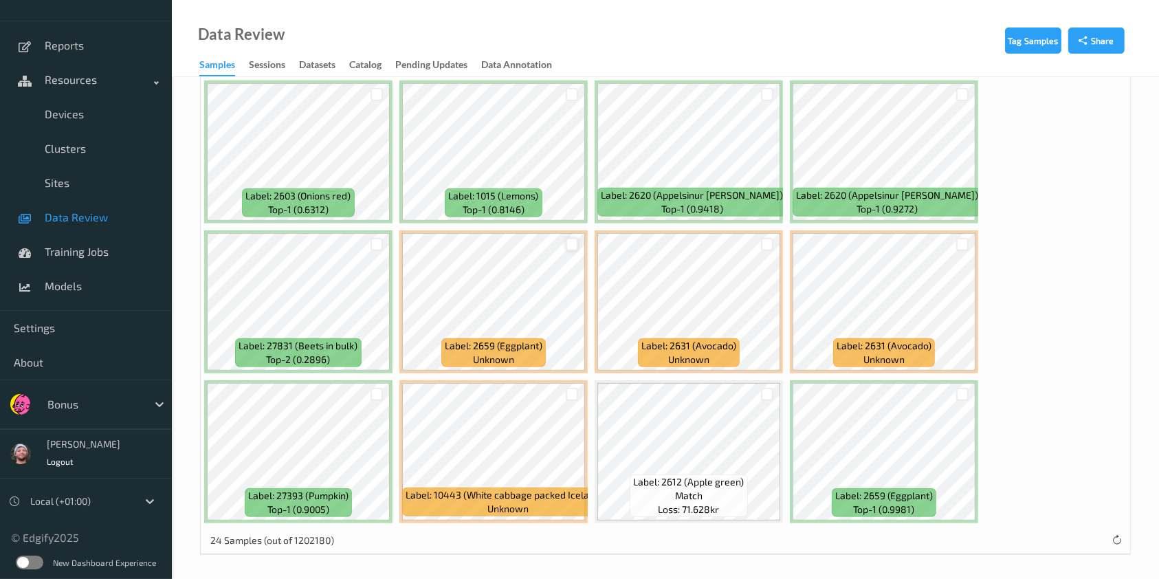
click at [575, 240] on div at bounding box center [572, 244] width 13 height 13
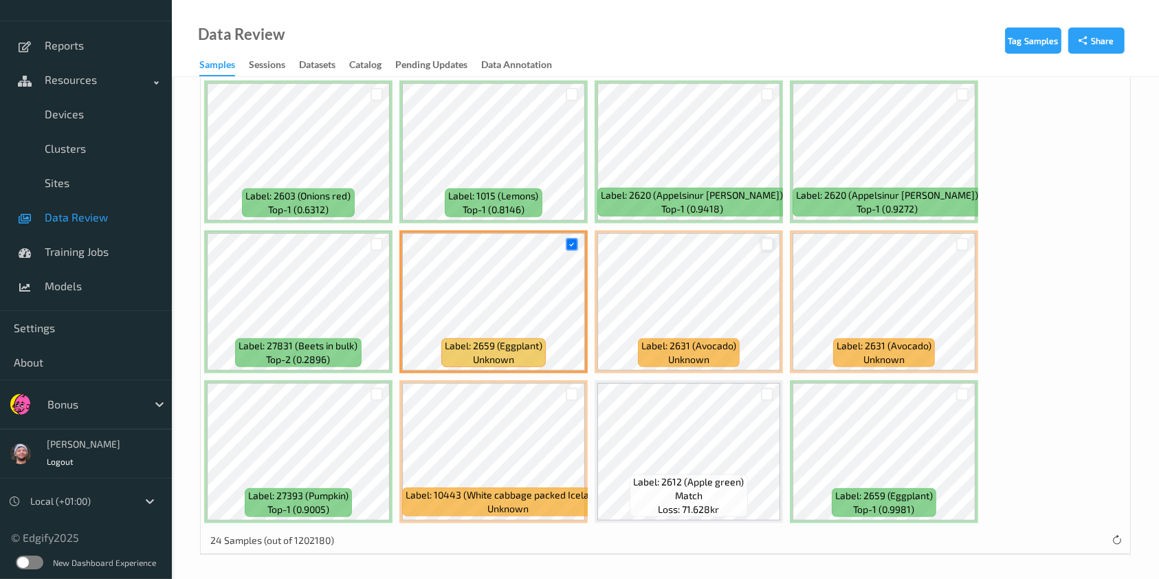
click at [771, 239] on div at bounding box center [767, 244] width 13 height 13
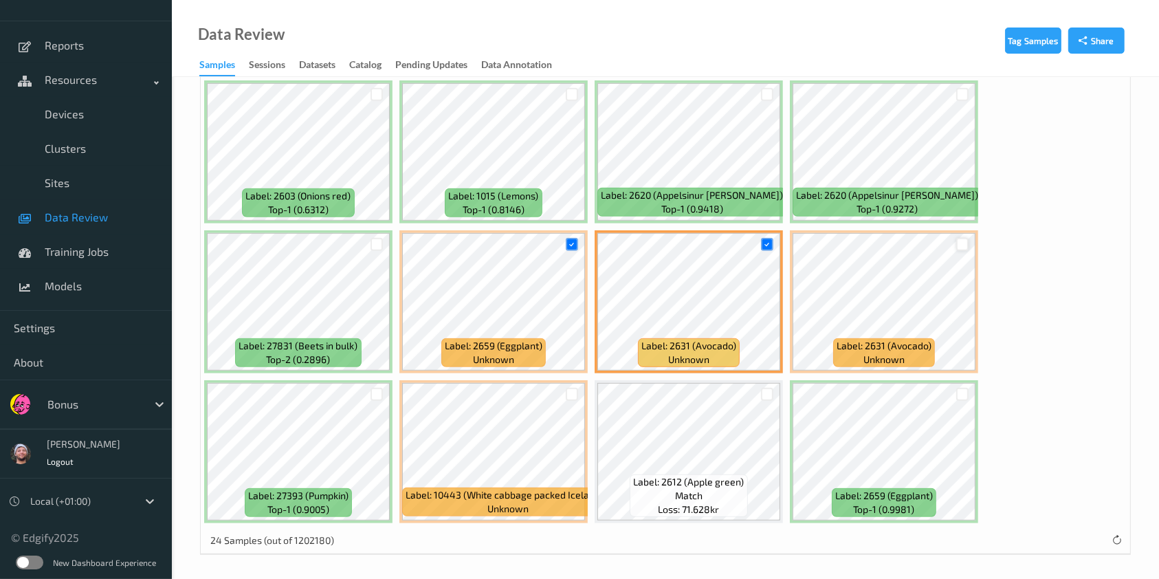
click at [959, 241] on div at bounding box center [962, 244] width 13 height 13
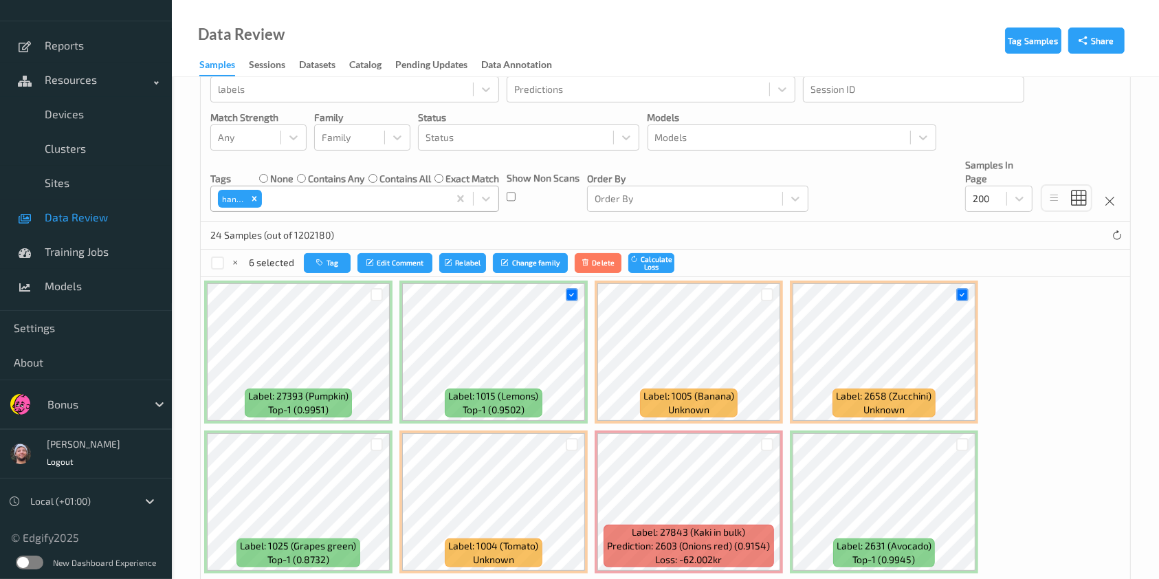
scroll to position [50, 0]
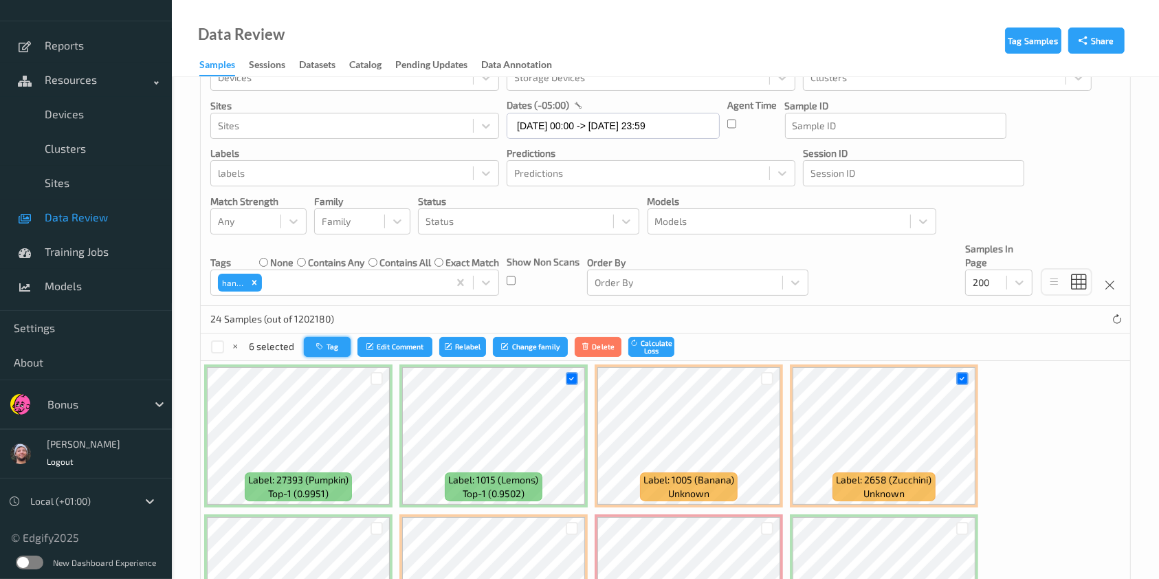
click at [318, 344] on icon "button" at bounding box center [321, 346] width 10 height 8
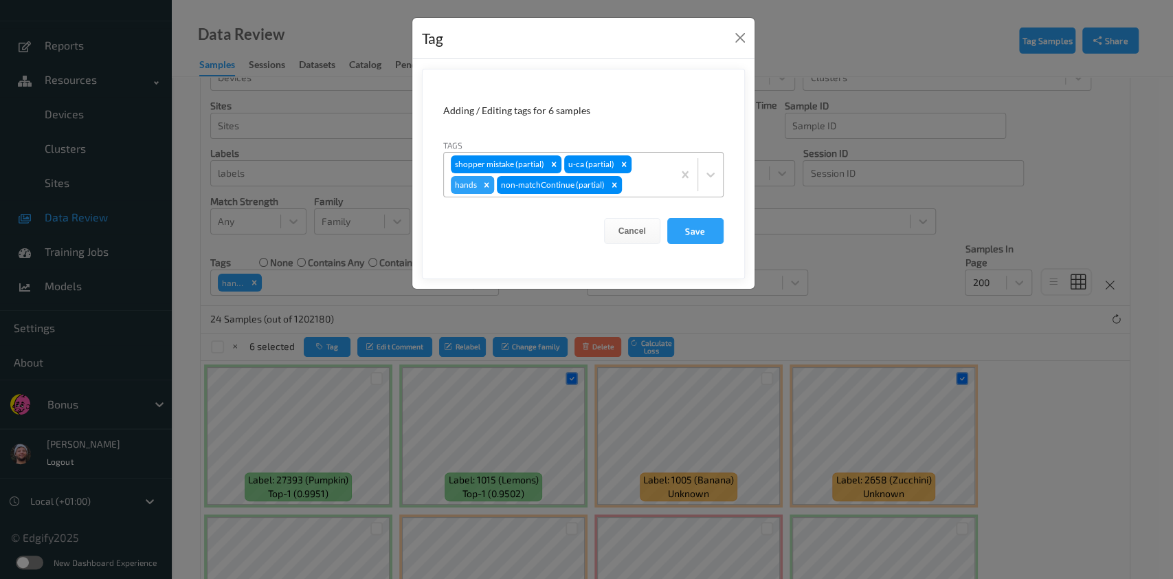
drag, startPoint x: 472, startPoint y: 187, endPoint x: 485, endPoint y: 182, distance: 13.9
click at [476, 185] on div "hands" at bounding box center [465, 185] width 28 height 18
click at [485, 181] on icon "Remove hands" at bounding box center [487, 185] width 10 height 10
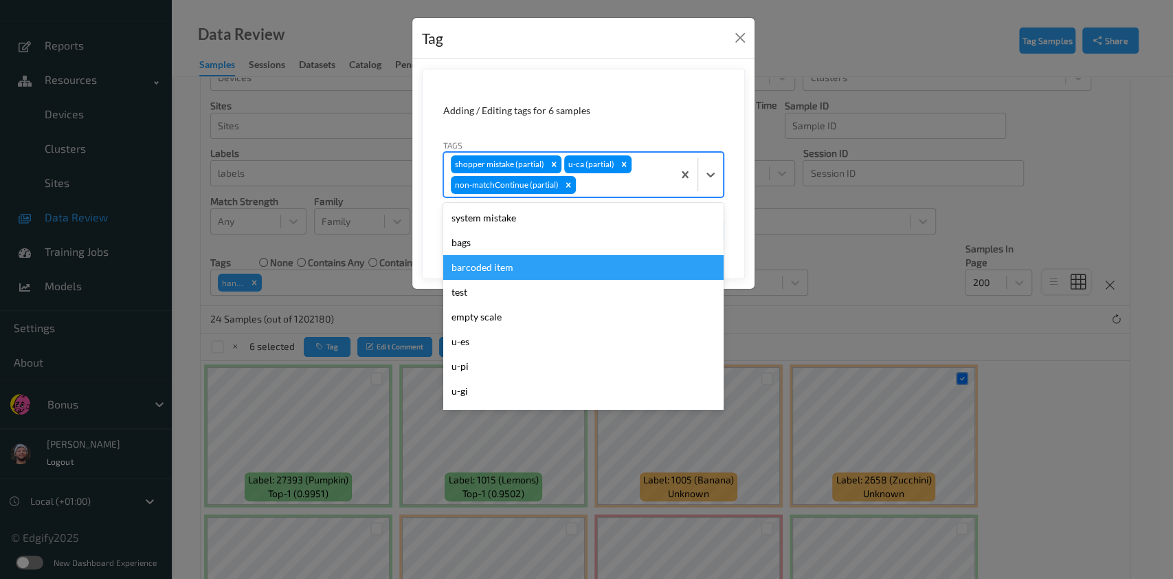
click at [498, 261] on div "barcoded item" at bounding box center [583, 267] width 280 height 25
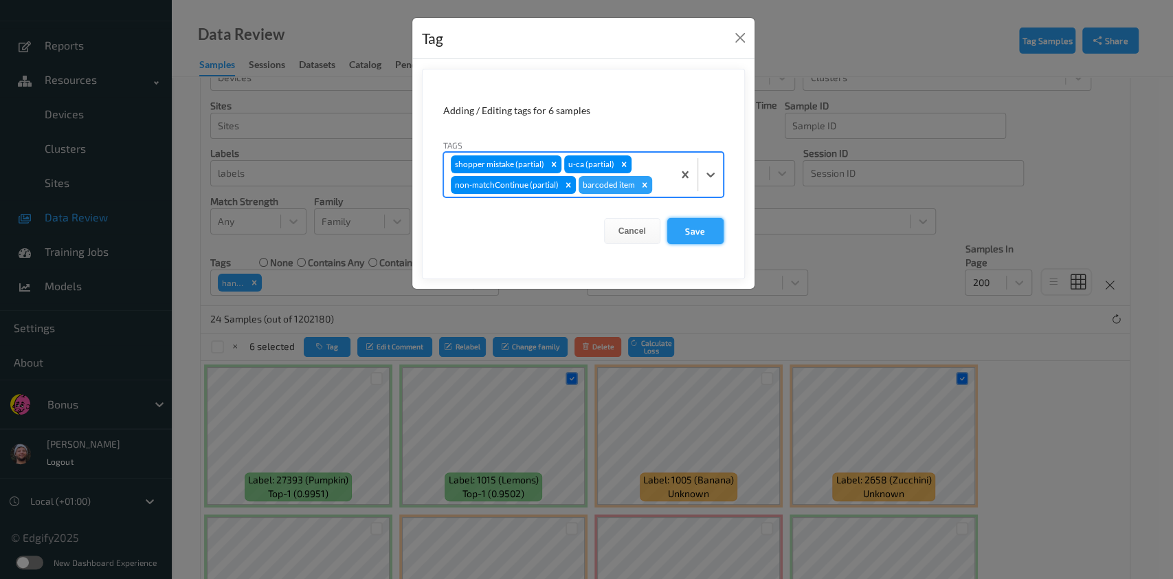
click at [695, 230] on button "Save" at bounding box center [695, 231] width 56 height 26
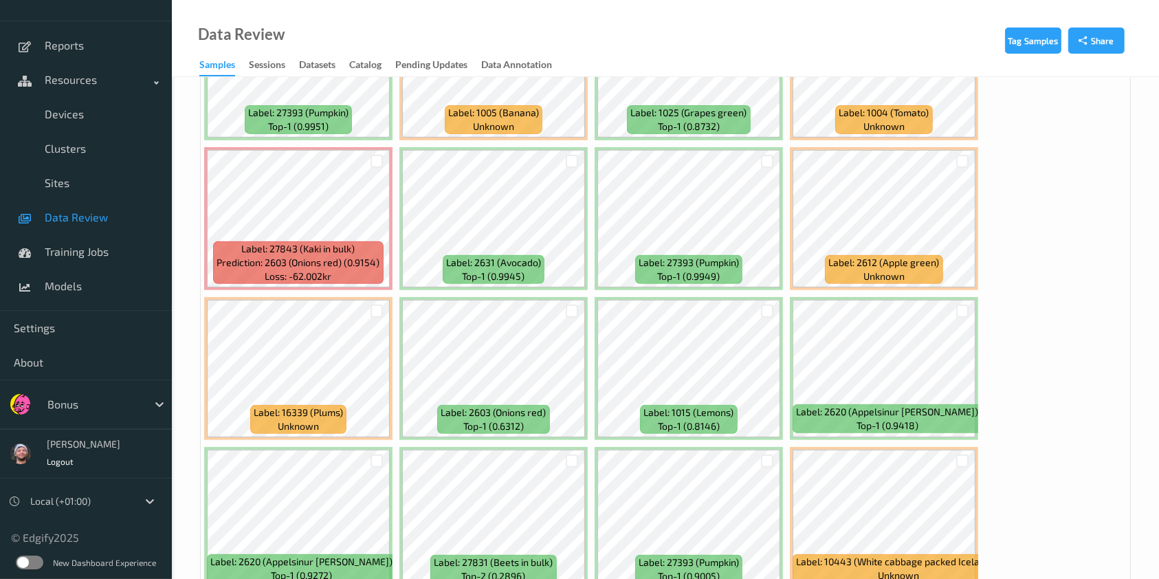
scroll to position [600, 0]
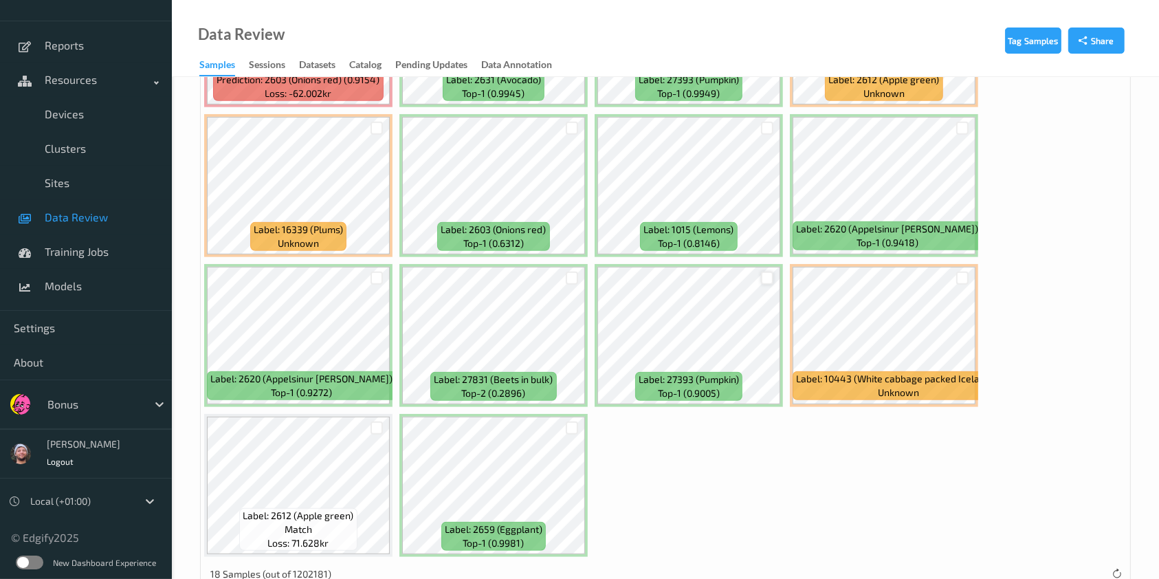
click at [764, 276] on div at bounding box center [767, 277] width 13 height 13
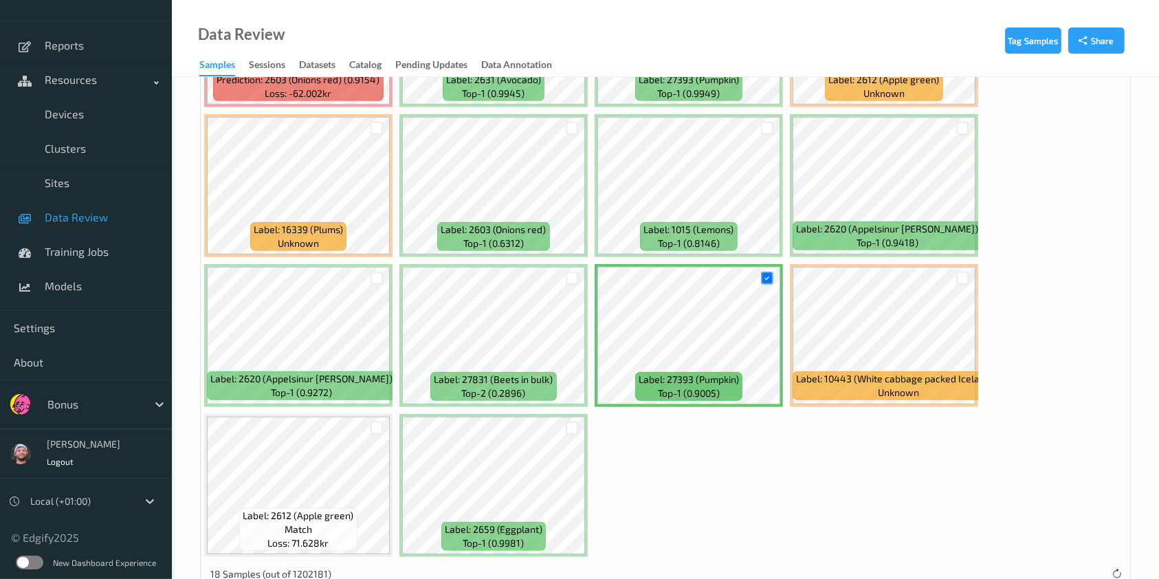
scroll to position [142, 0]
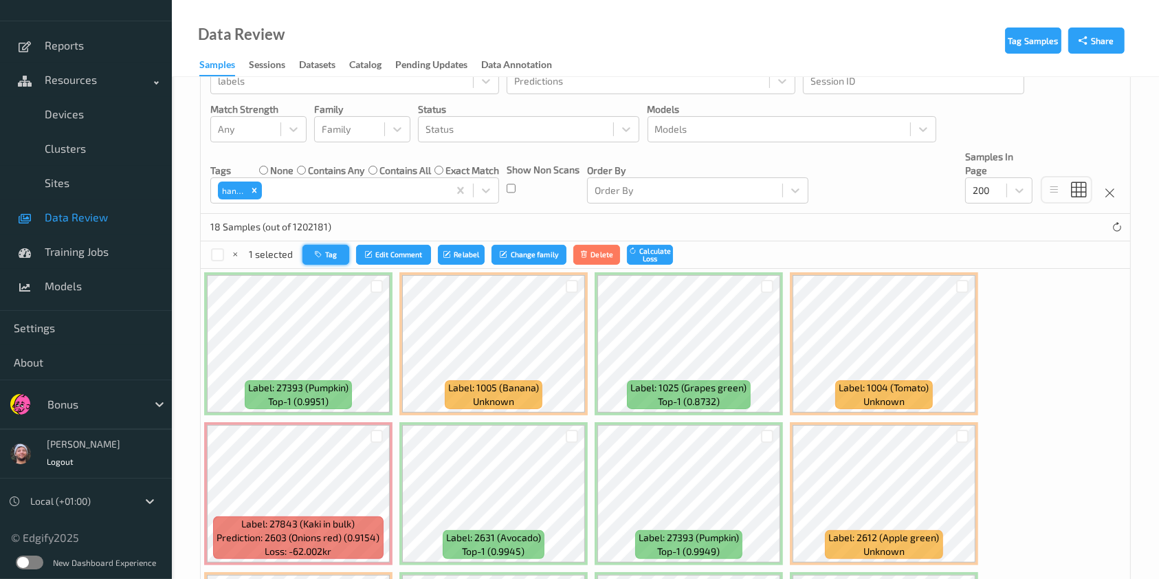
click at [325, 250] on button "Tag" at bounding box center [325, 255] width 47 height 20
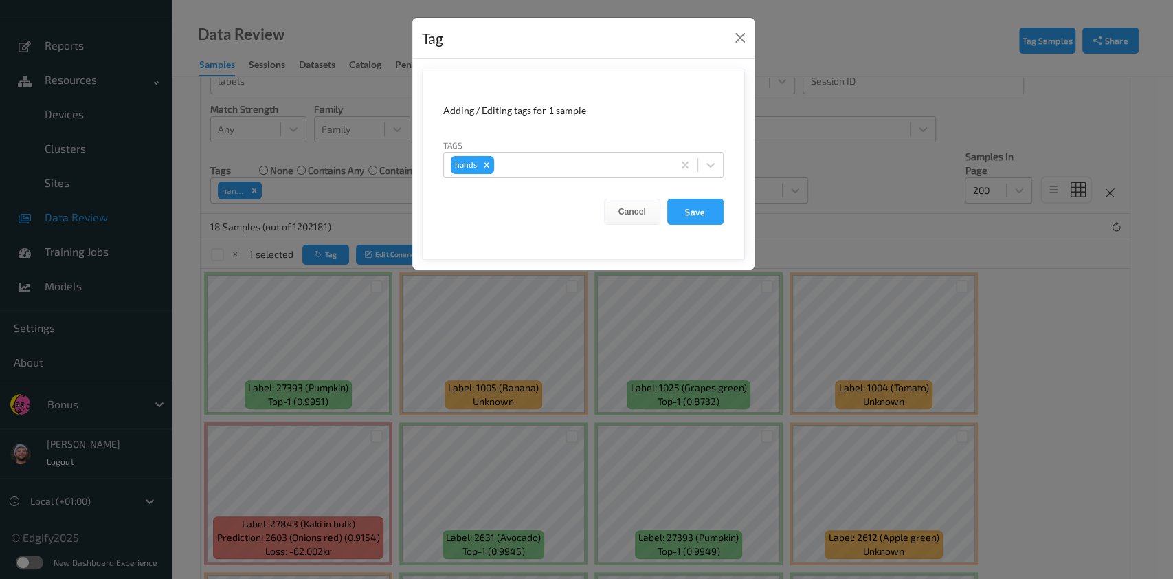
click at [586, 181] on form "Adding / Editing tags for 1 sample Tags hands Cancel Save" at bounding box center [583, 164] width 323 height 191
click at [589, 173] on div "hands" at bounding box center [558, 164] width 229 height 23
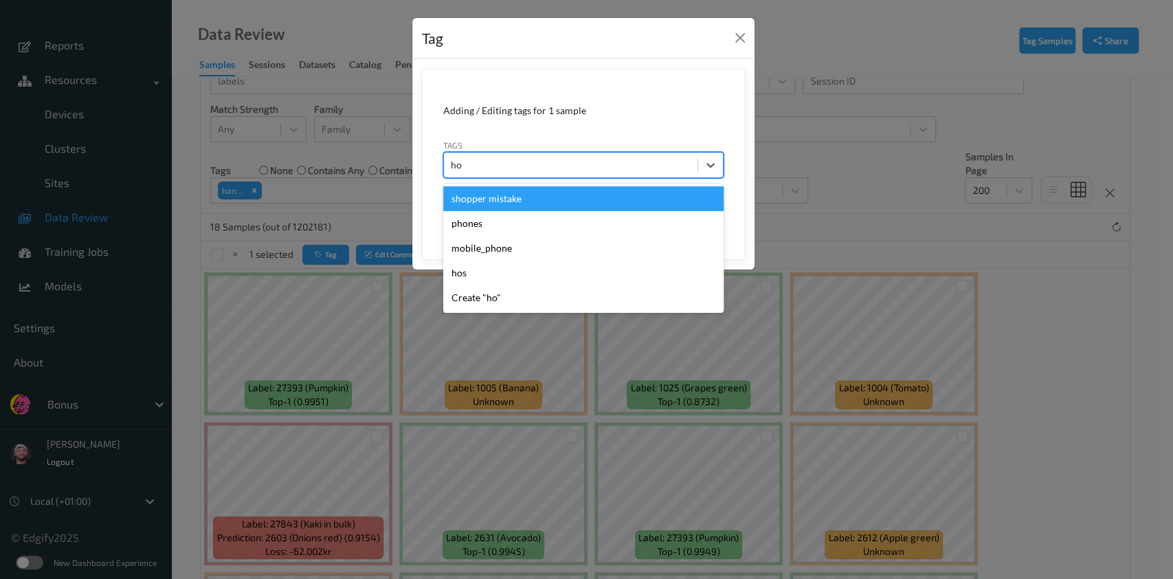
type input "hos"
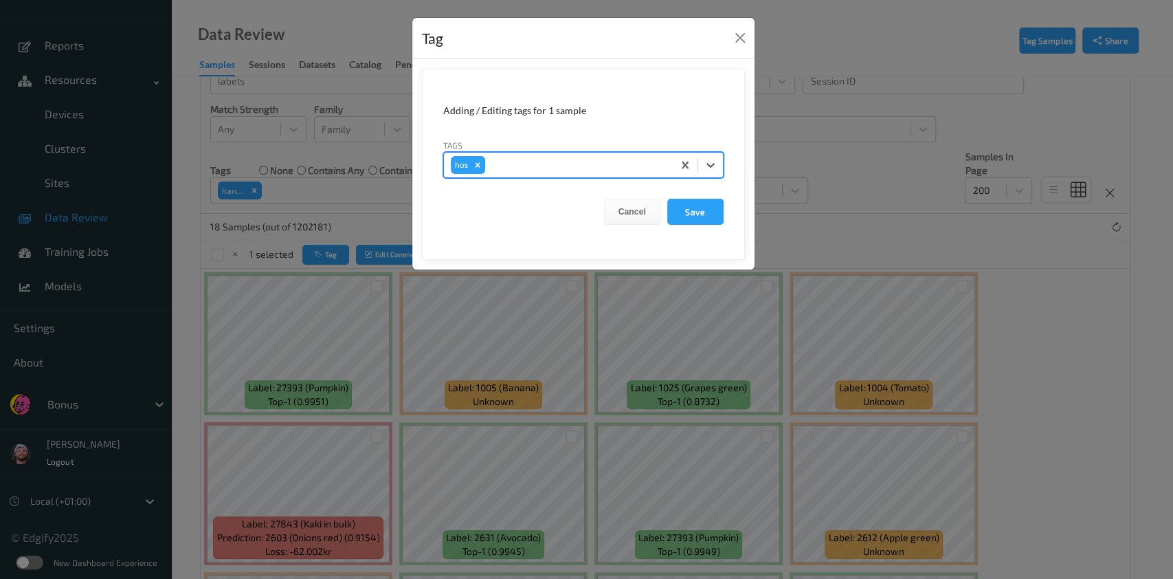
click at [667, 199] on button "Save" at bounding box center [695, 212] width 56 height 26
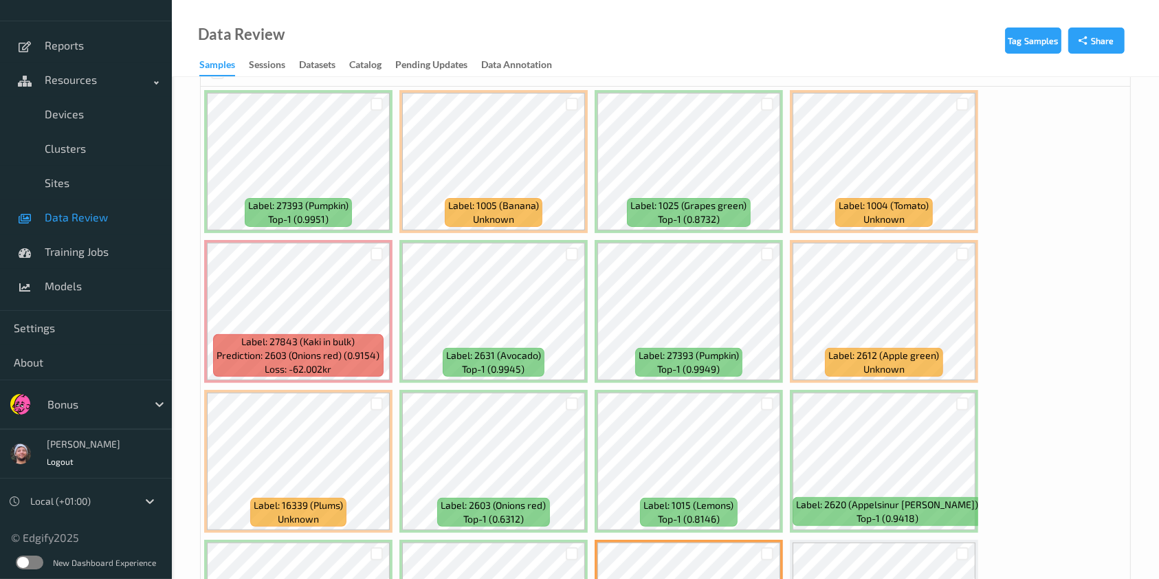
scroll to position [268, 0]
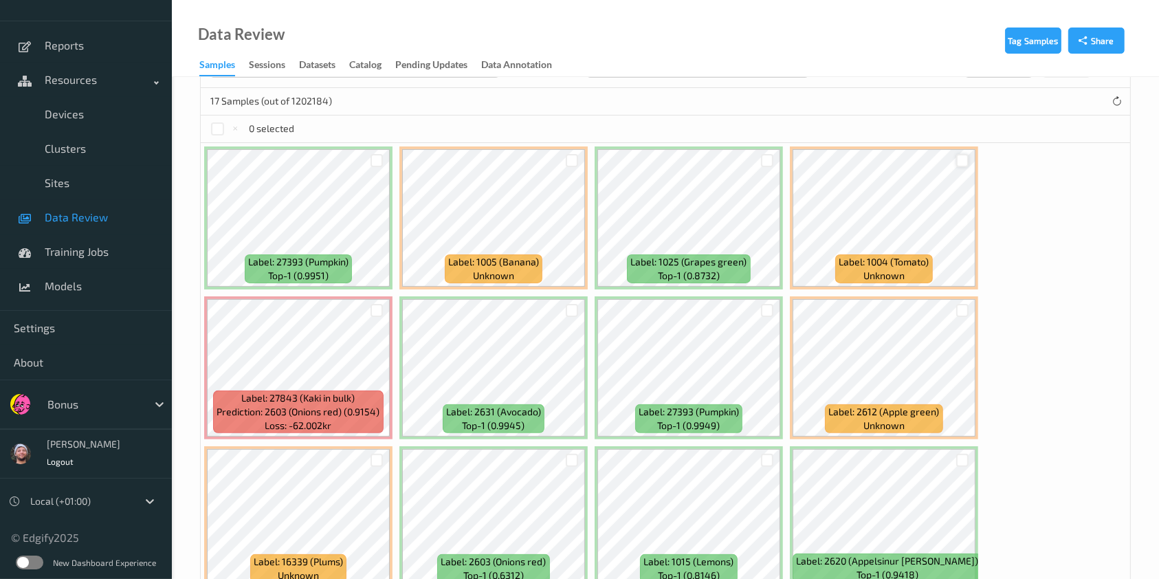
click at [956, 154] on div at bounding box center [962, 160] width 13 height 13
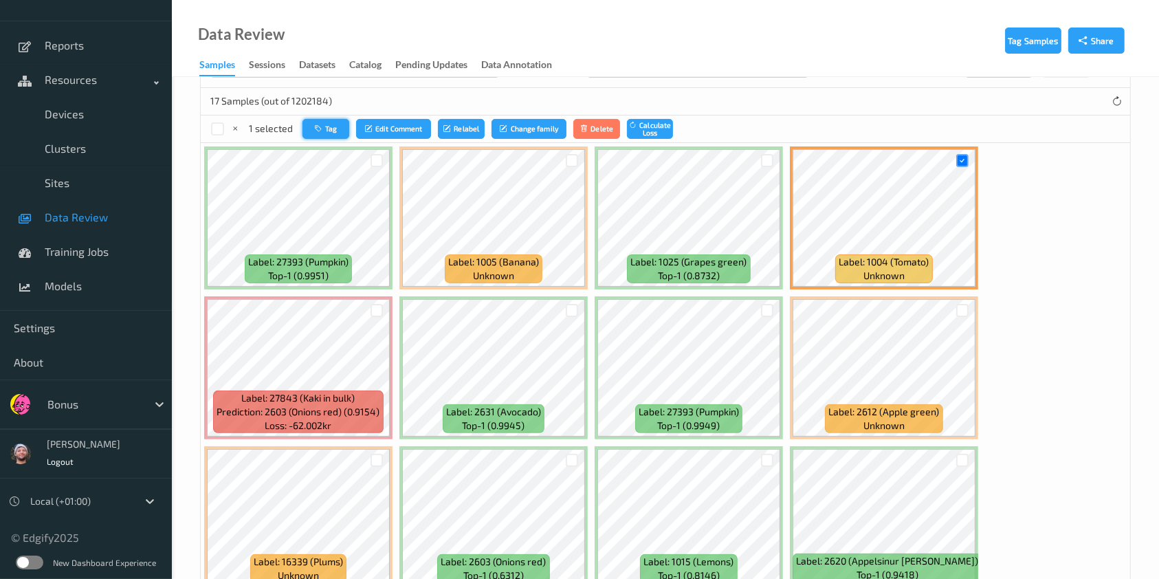
click at [316, 126] on icon "button" at bounding box center [320, 128] width 10 height 8
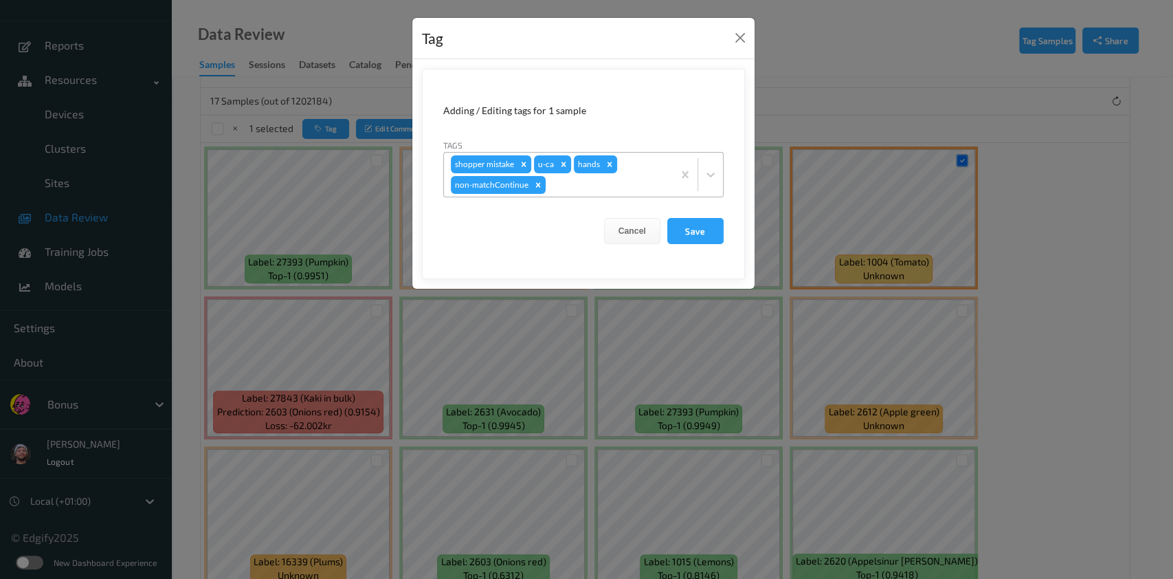
click at [586, 178] on div at bounding box center [607, 185] width 118 height 16
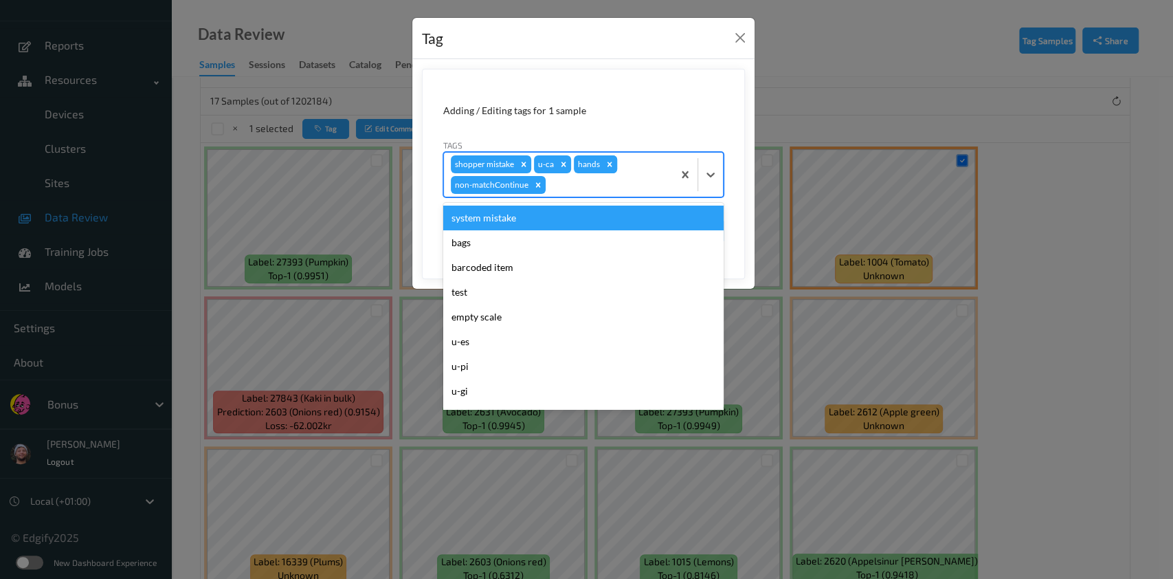
click at [612, 163] on icon "Remove hands" at bounding box center [610, 164] width 10 height 10
click at [588, 189] on div at bounding box center [607, 185] width 118 height 16
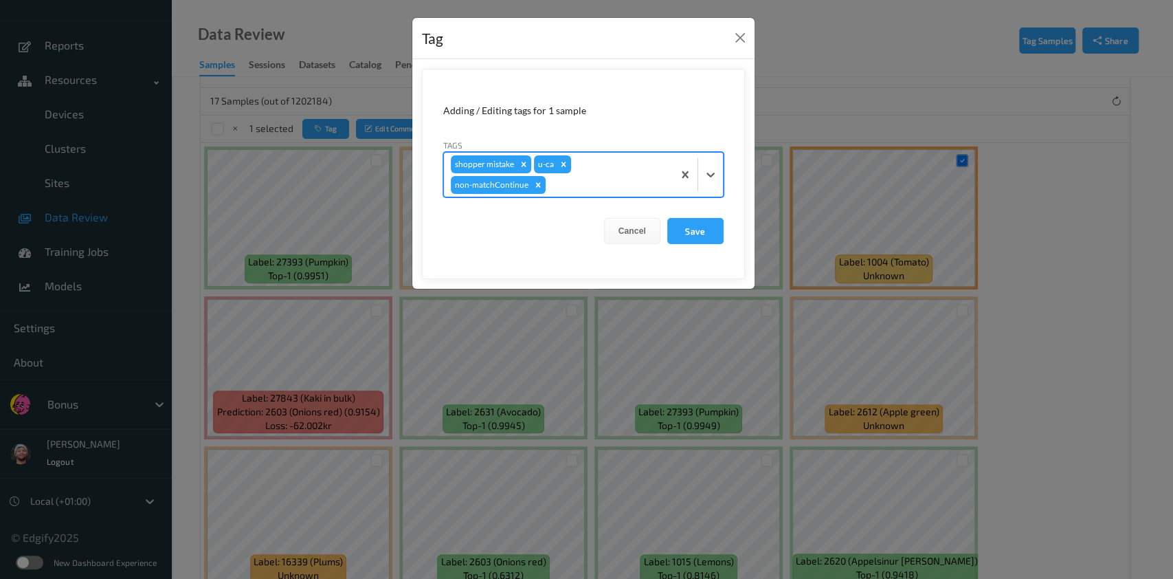
click at [566, 189] on div at bounding box center [607, 185] width 118 height 16
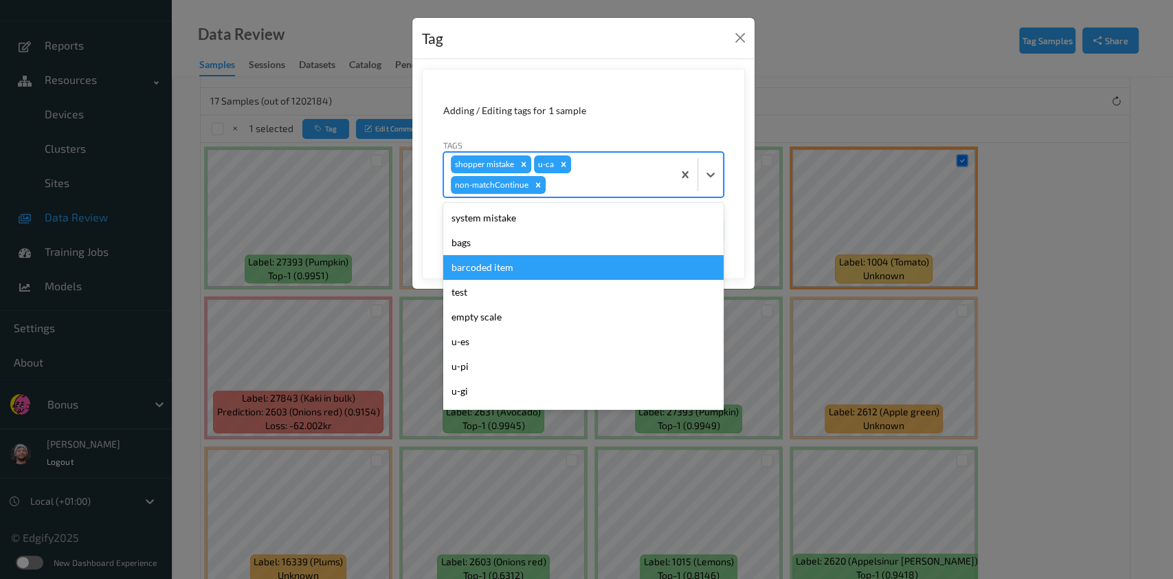
type input "h"
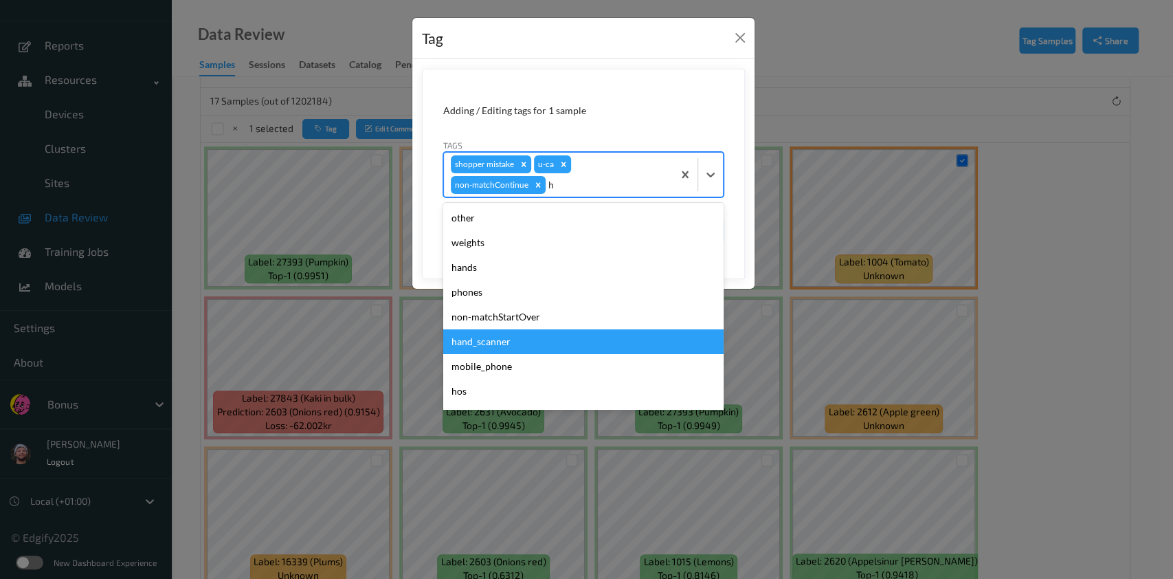
click at [498, 344] on div "hand_scanner" at bounding box center [583, 341] width 280 height 25
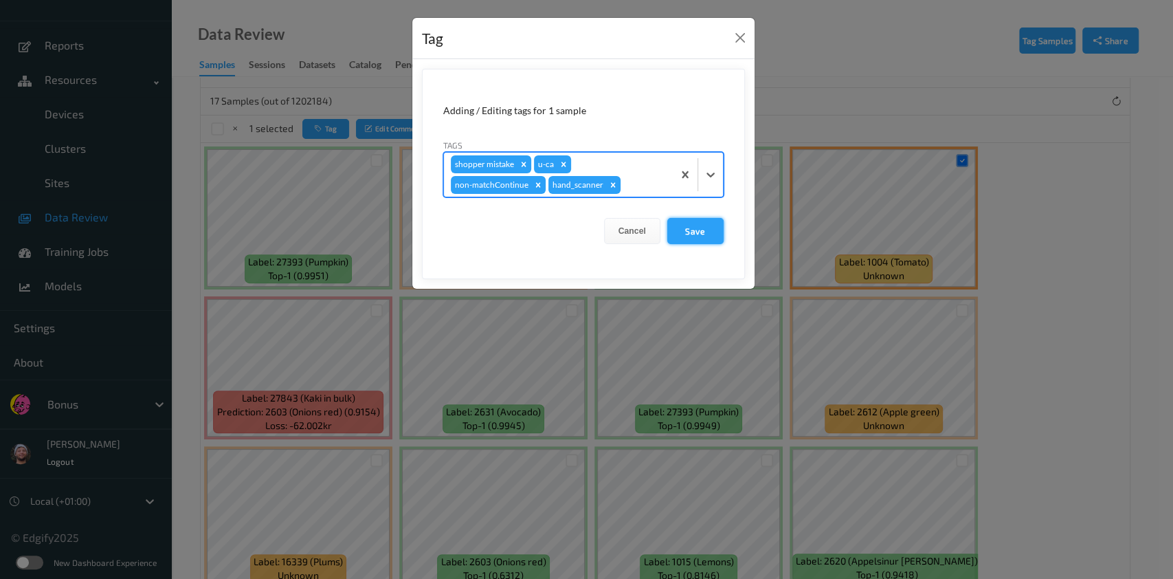
click at [703, 227] on button "Save" at bounding box center [695, 231] width 56 height 26
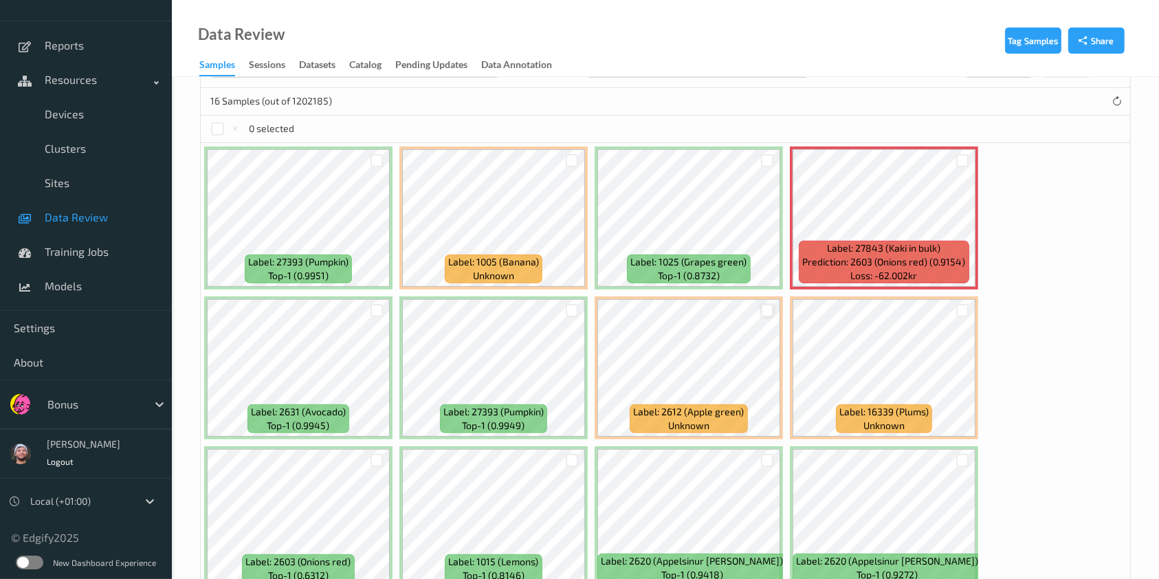
click at [762, 311] on div at bounding box center [767, 310] width 13 height 13
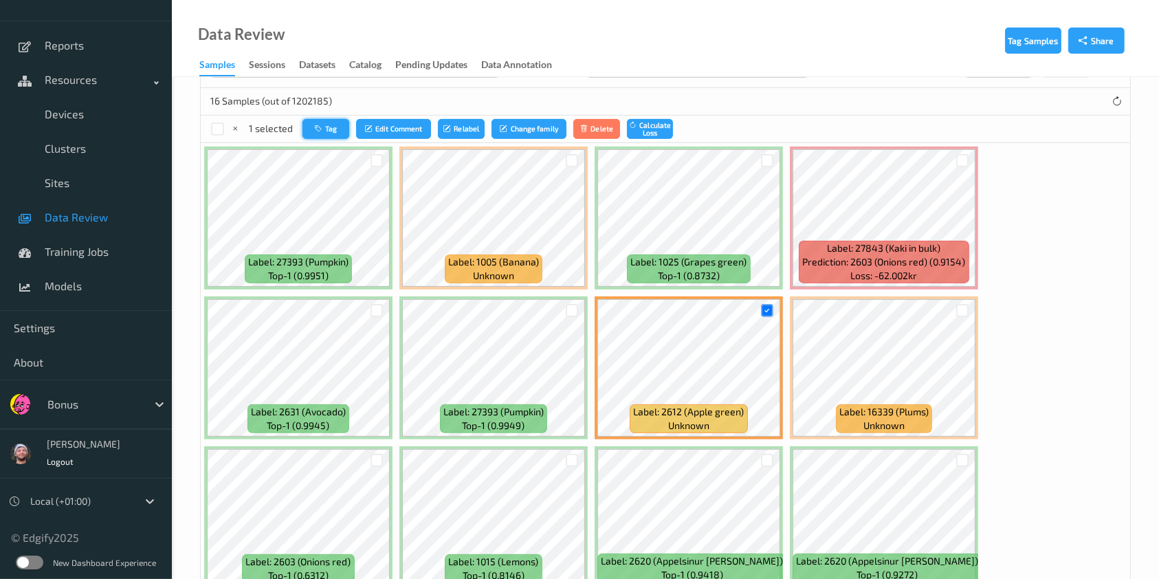
click at [322, 124] on icon "button" at bounding box center [320, 128] width 10 height 8
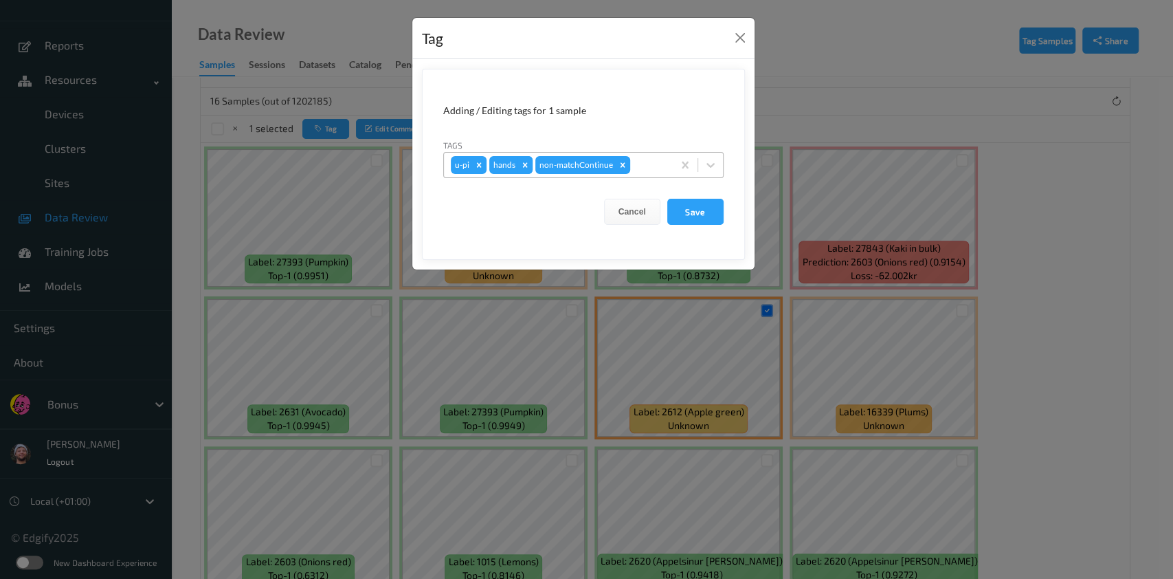
click at [528, 168] on div "Remove hands" at bounding box center [525, 165] width 15 height 18
click at [601, 170] on div at bounding box center [626, 165] width 79 height 16
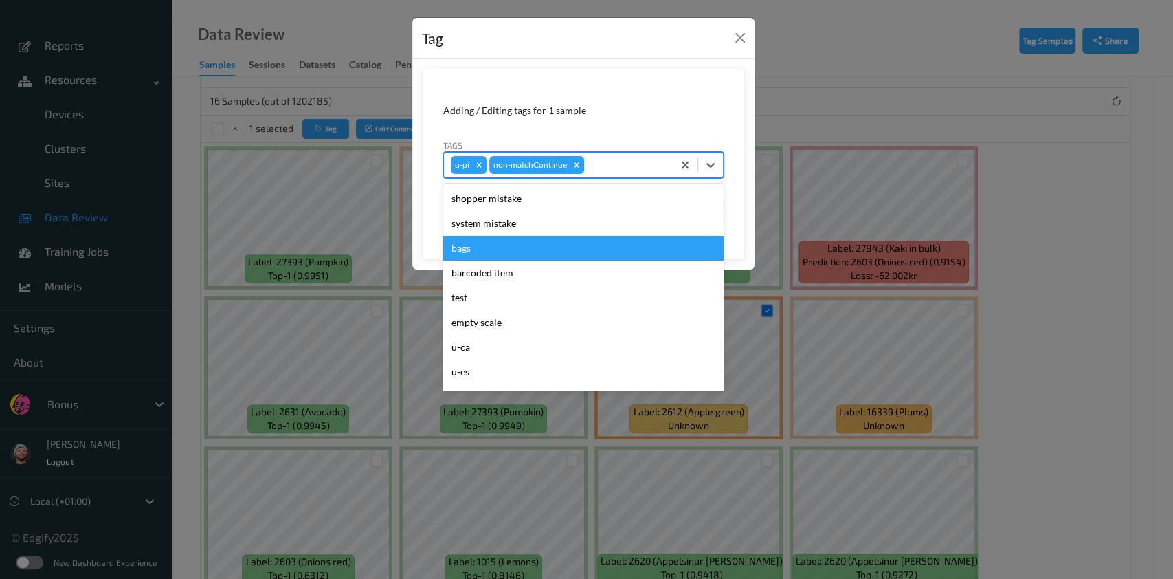
click at [492, 253] on div "bags" at bounding box center [583, 248] width 280 height 25
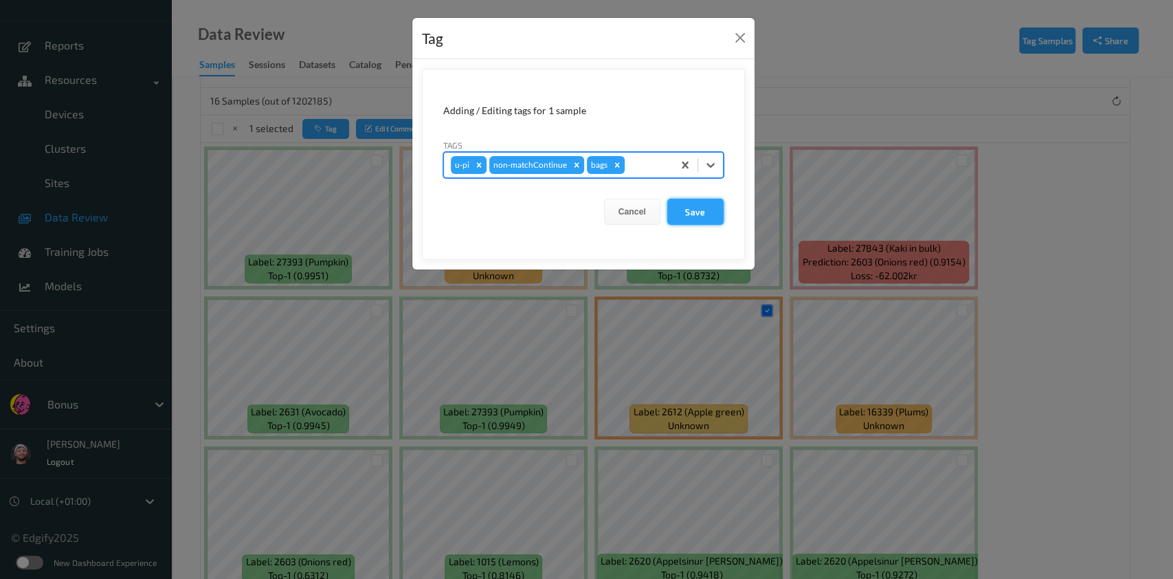
click at [682, 203] on button "Save" at bounding box center [695, 212] width 56 height 26
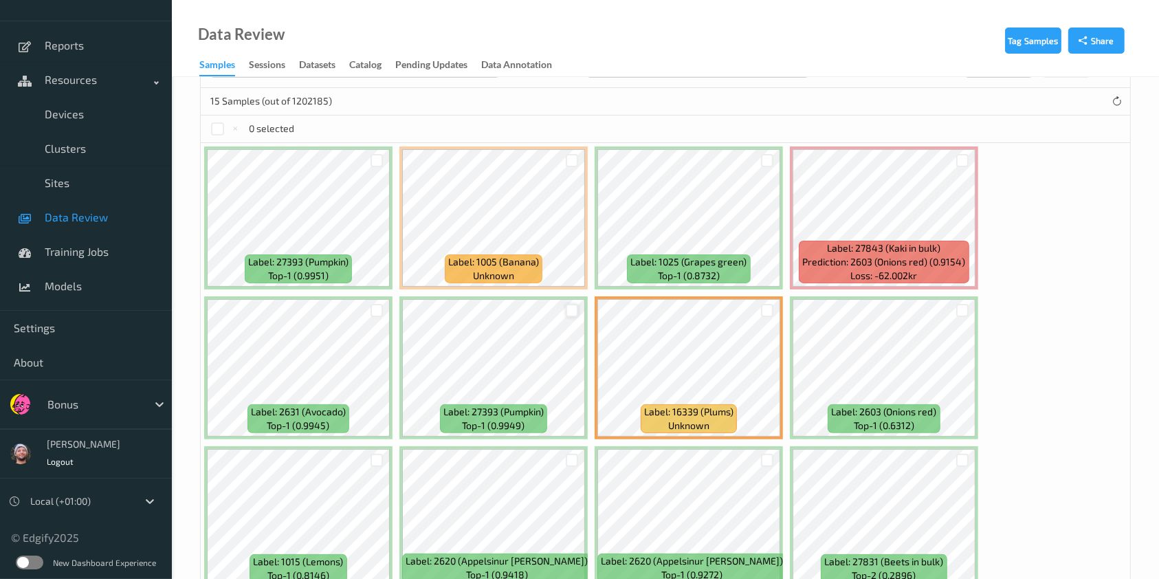
click at [572, 307] on div at bounding box center [572, 310] width 13 height 13
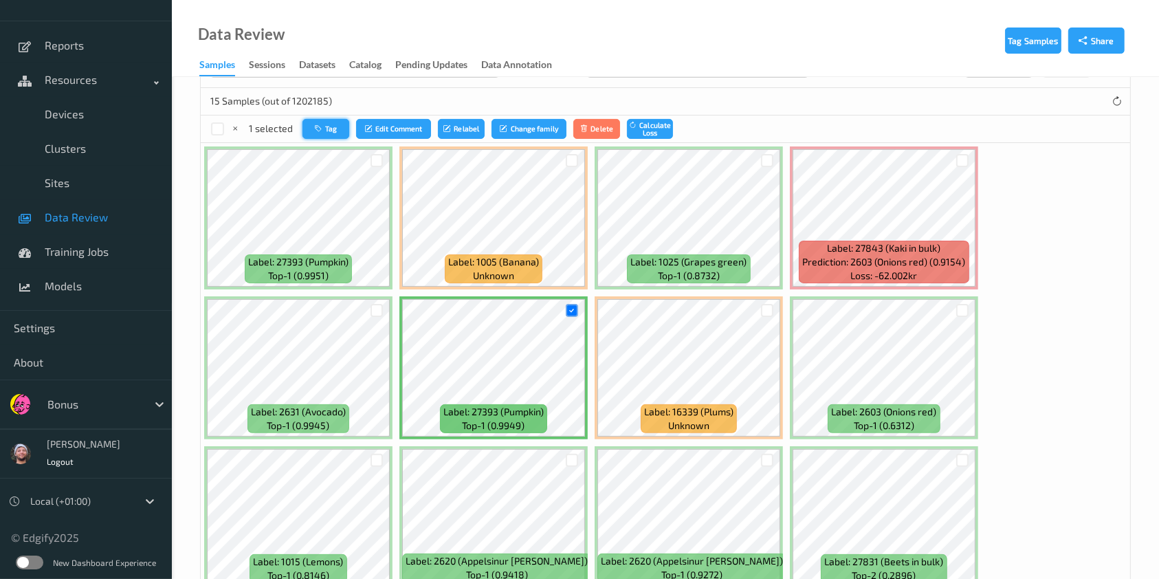
click at [319, 133] on button "Tag" at bounding box center [325, 129] width 47 height 20
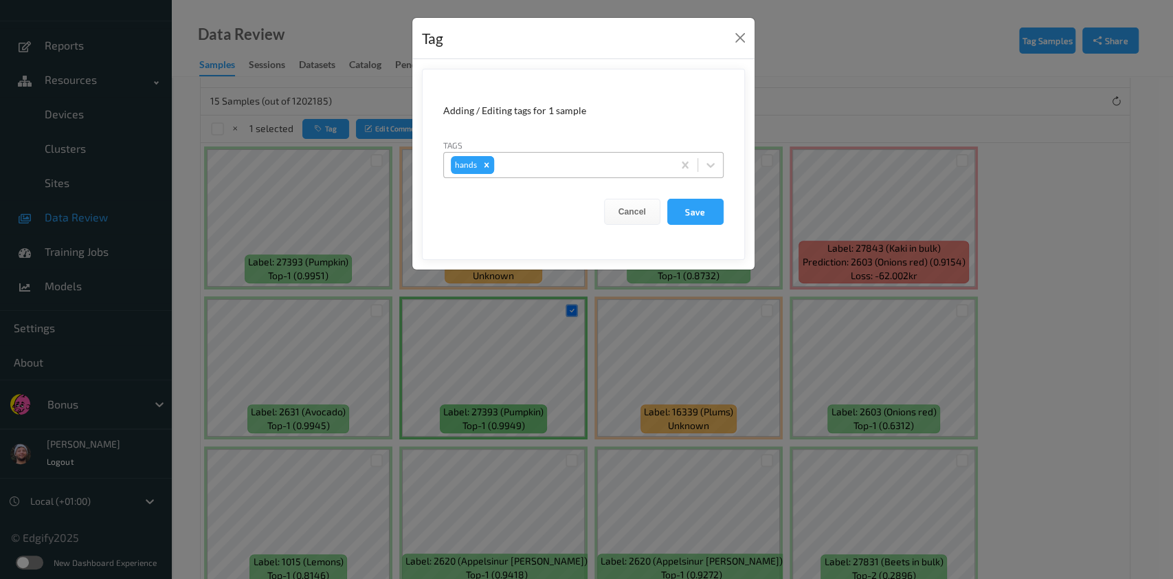
click at [479, 169] on div "Remove hands" at bounding box center [486, 165] width 15 height 18
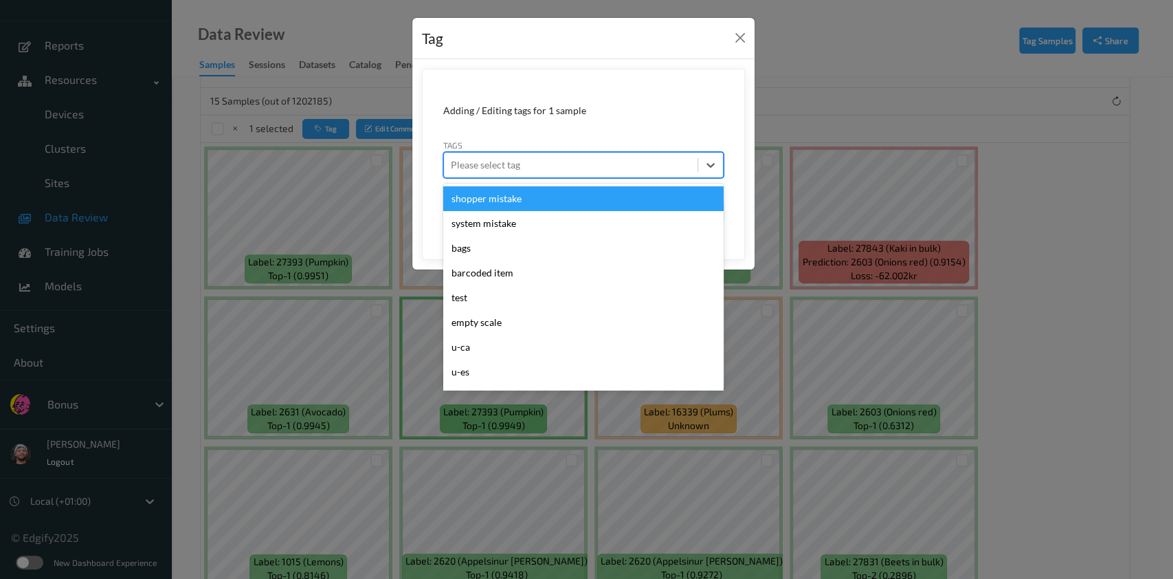
click at [499, 164] on div at bounding box center [571, 165] width 240 height 16
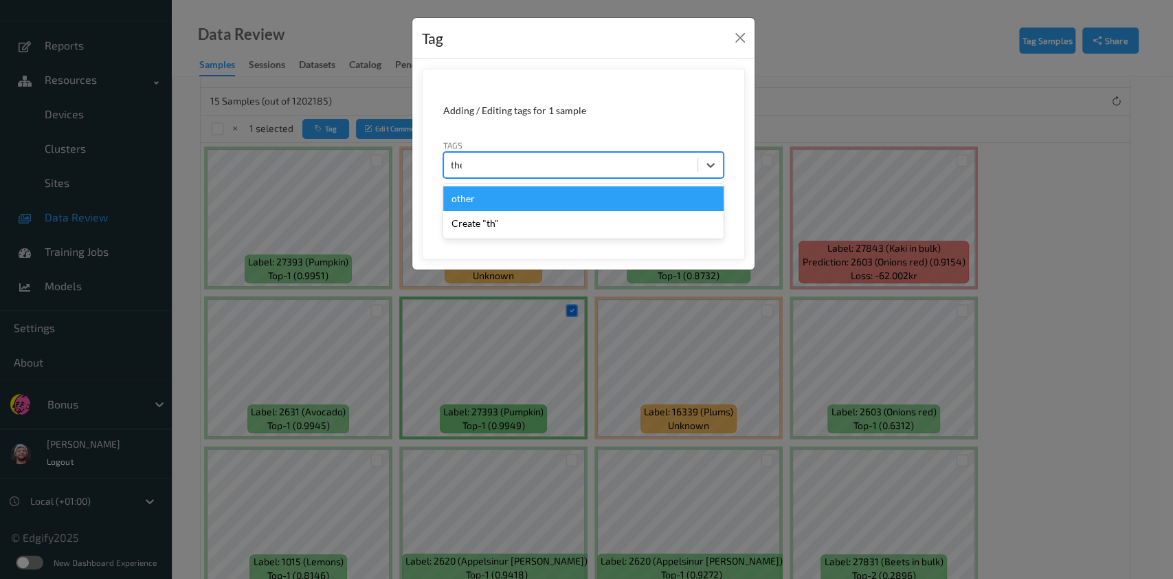
type input "ther"
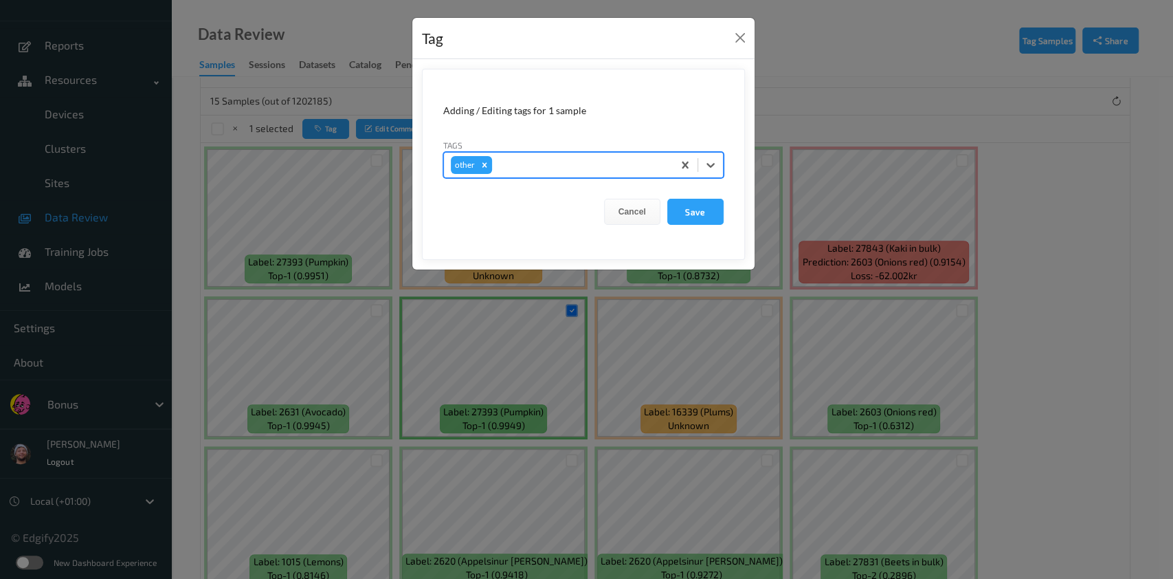
click at [667, 199] on button "Save" at bounding box center [695, 212] width 56 height 26
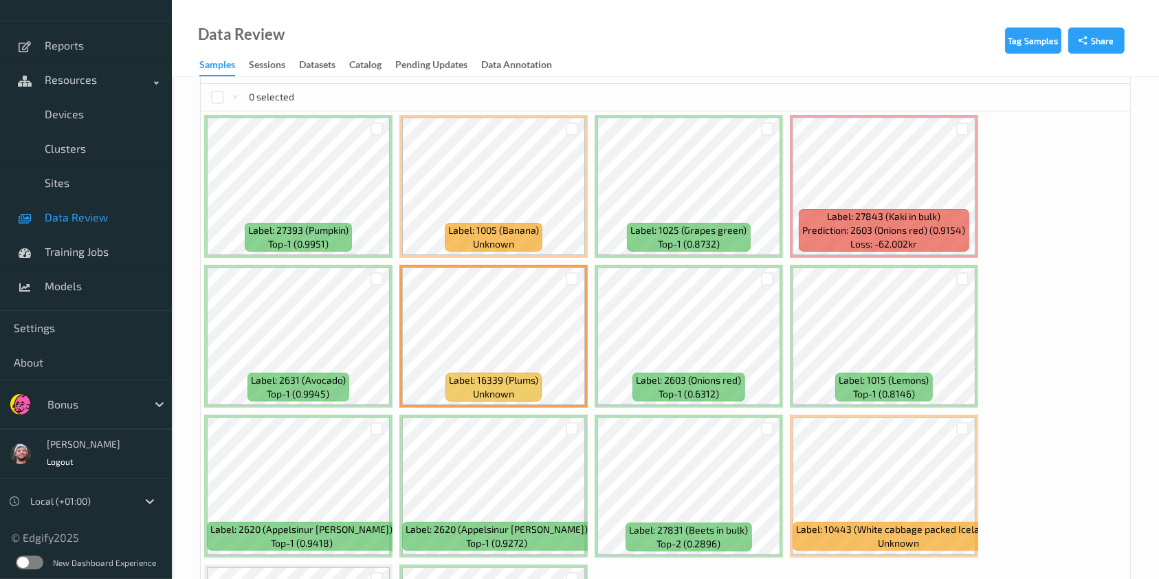
scroll to position [393, 0]
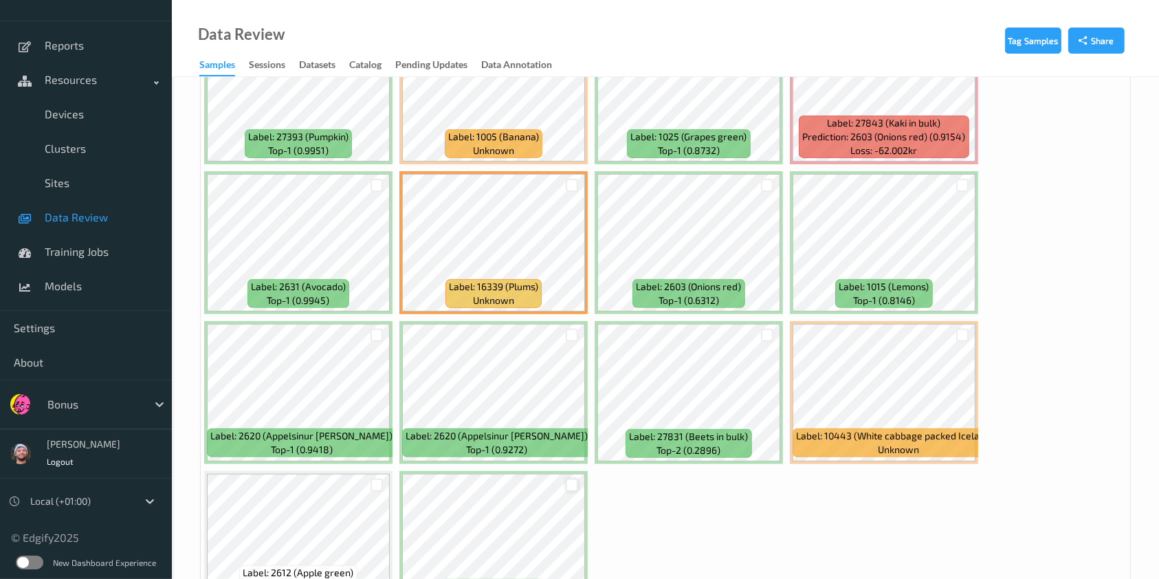
click at [569, 478] on div at bounding box center [572, 484] width 13 height 13
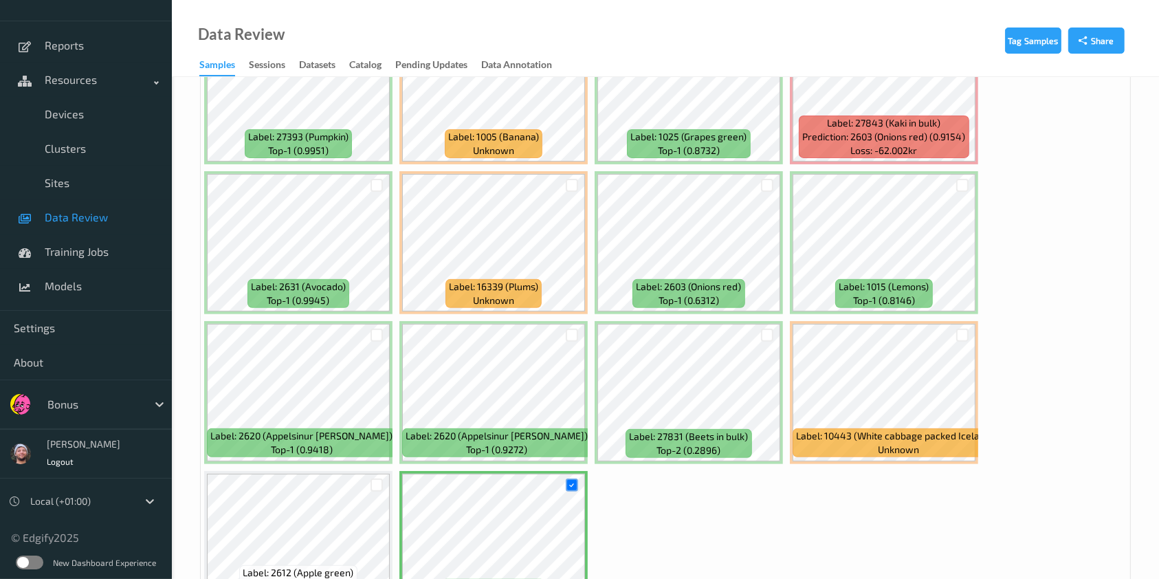
scroll to position [118, 0]
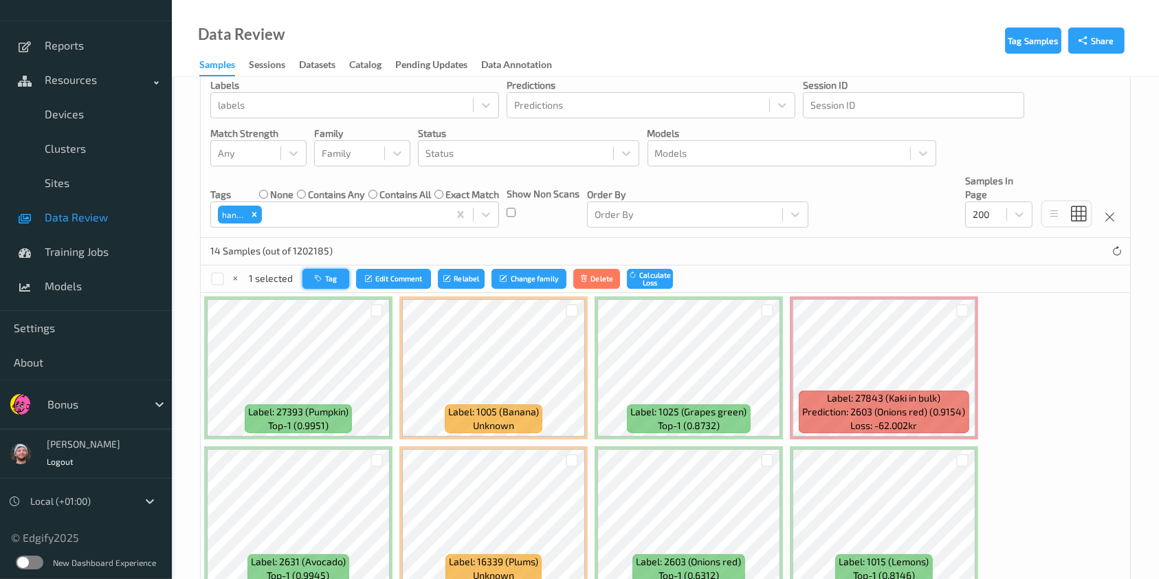
click at [308, 276] on button "Tag" at bounding box center [325, 279] width 47 height 20
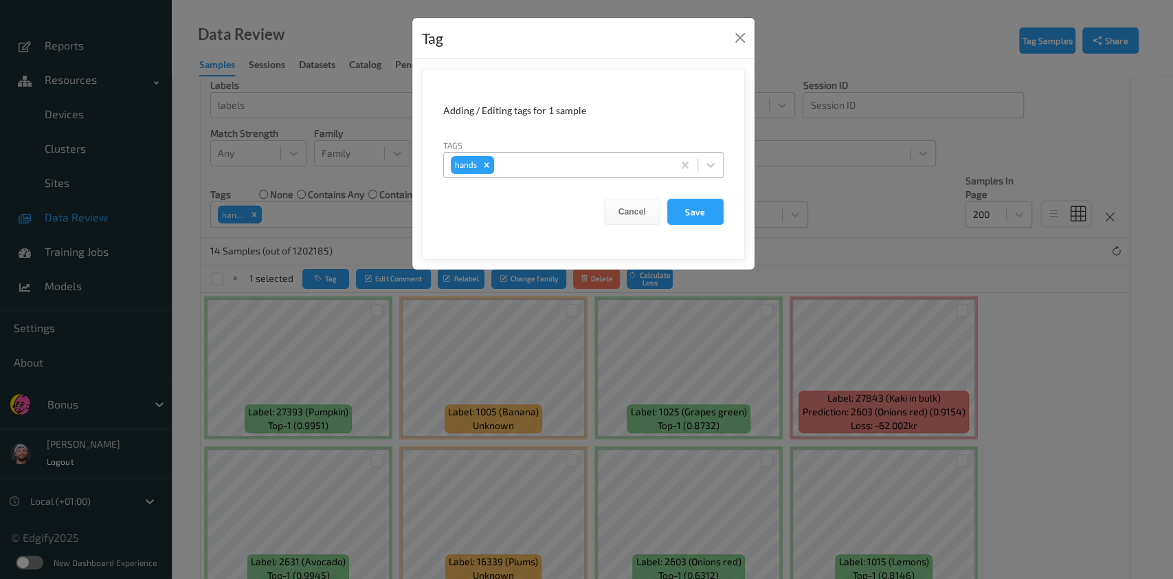
click at [572, 173] on div at bounding box center [581, 165] width 169 height 16
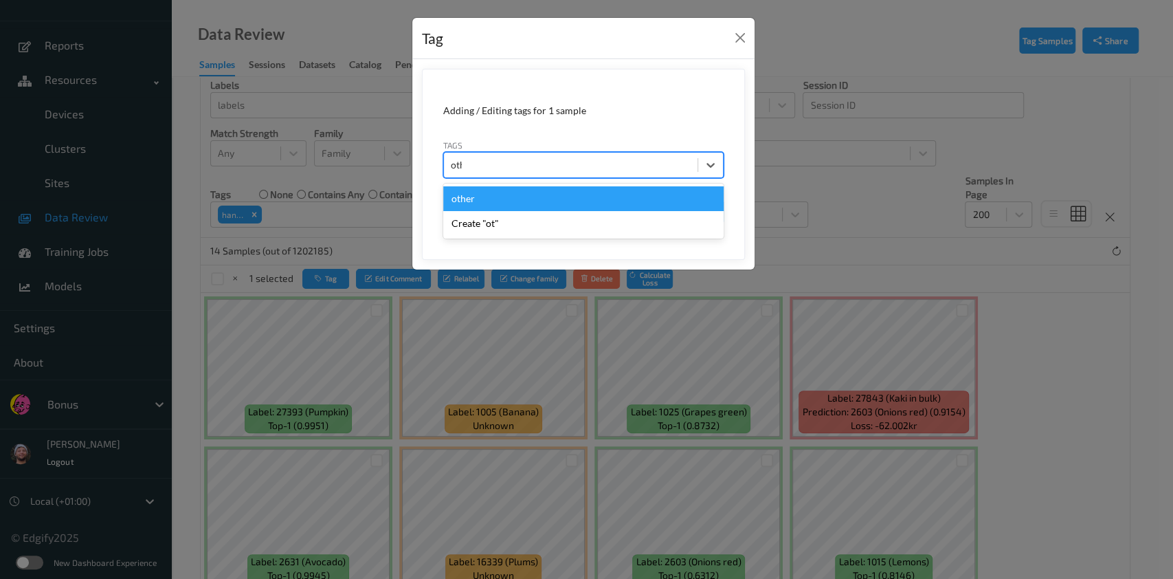
type input "other"
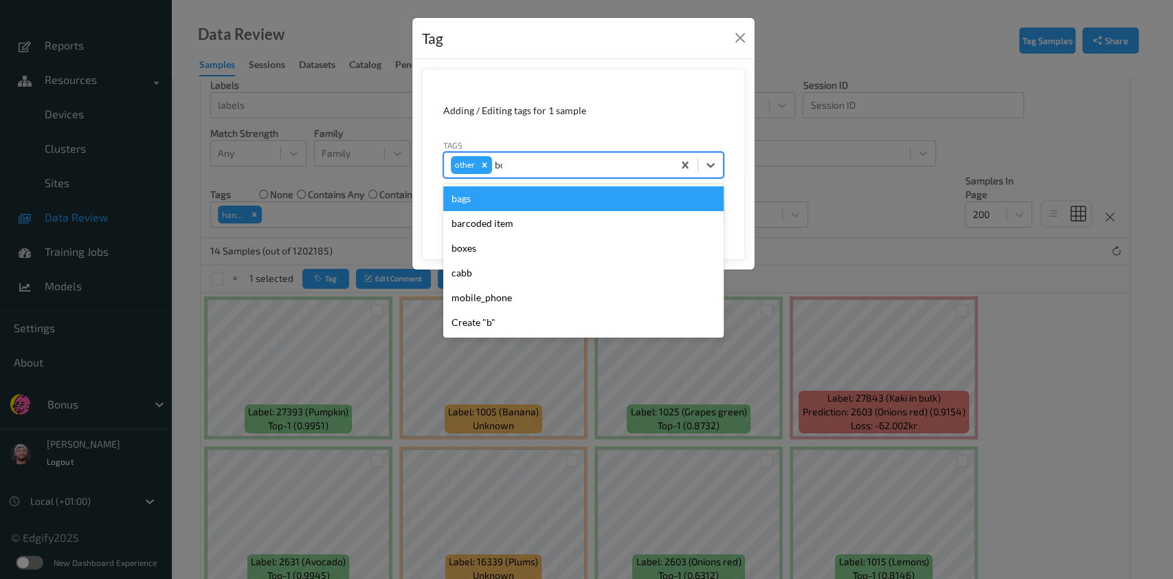
type input "box"
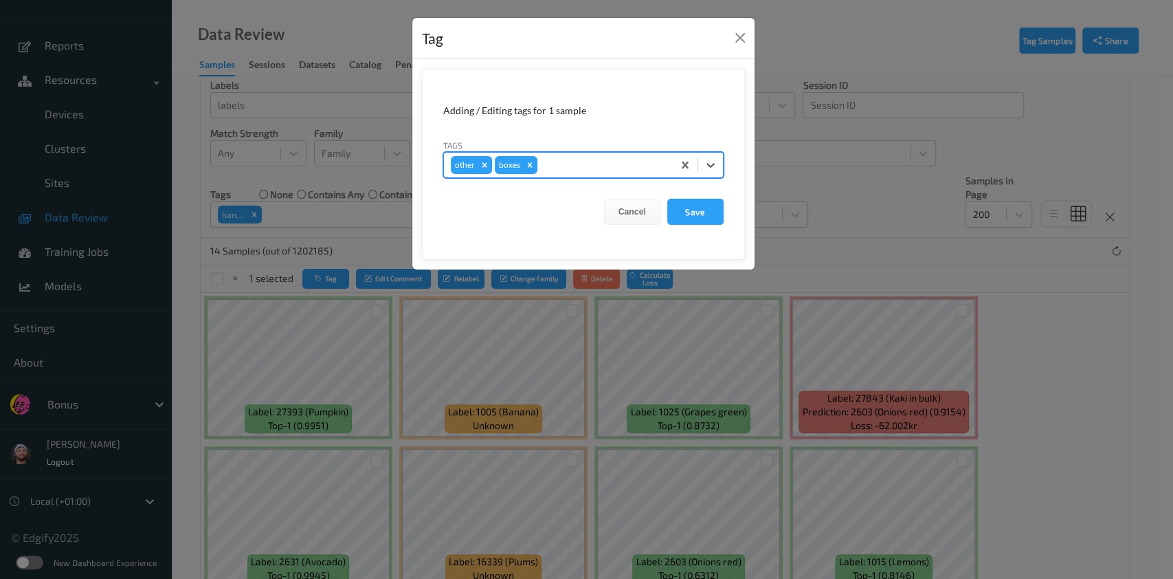
click at [667, 199] on button "Save" at bounding box center [695, 212] width 56 height 26
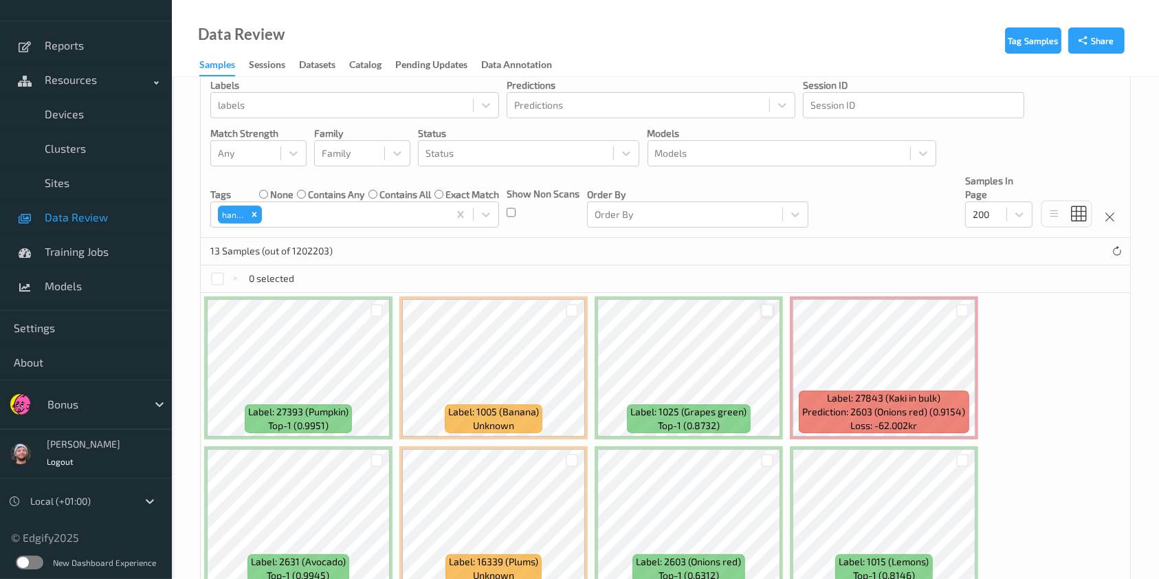
click at [761, 308] on div at bounding box center [767, 310] width 13 height 13
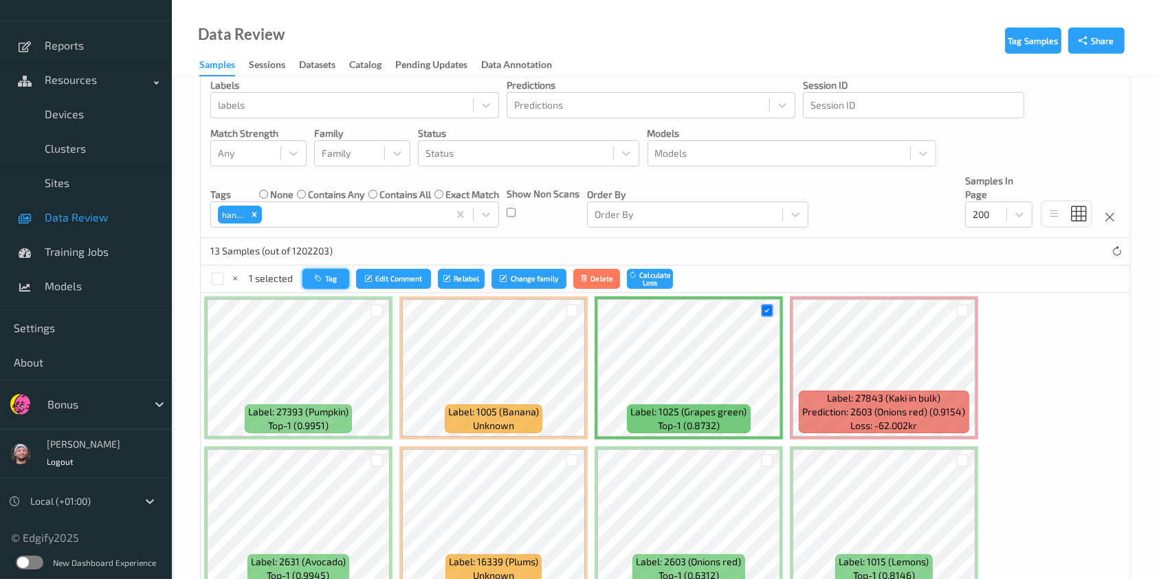
click at [315, 277] on icon "button" at bounding box center [320, 278] width 10 height 8
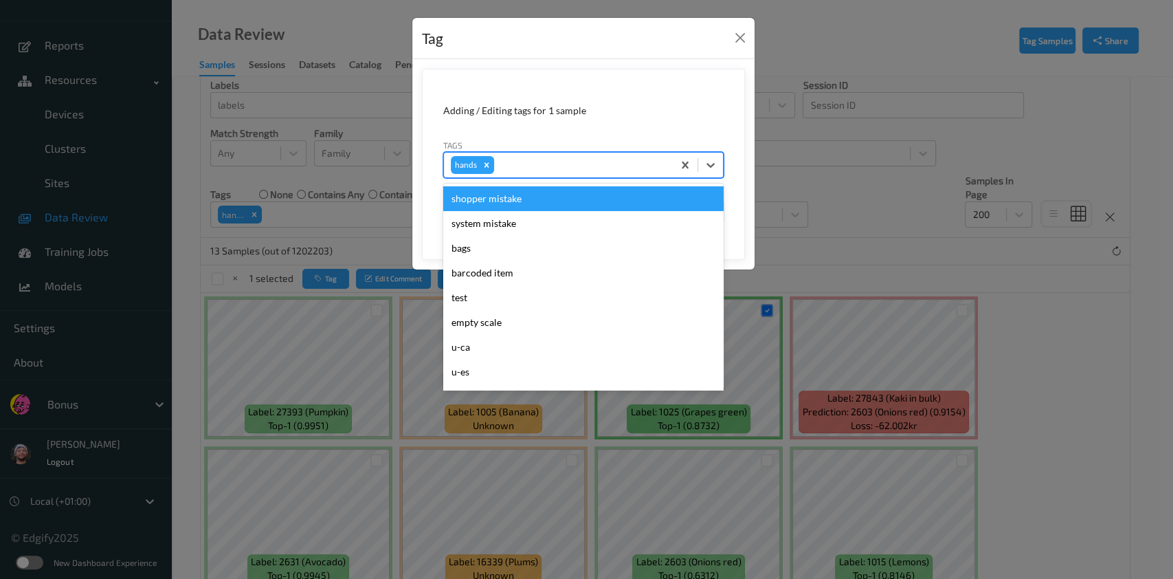
click at [523, 166] on div at bounding box center [581, 165] width 169 height 16
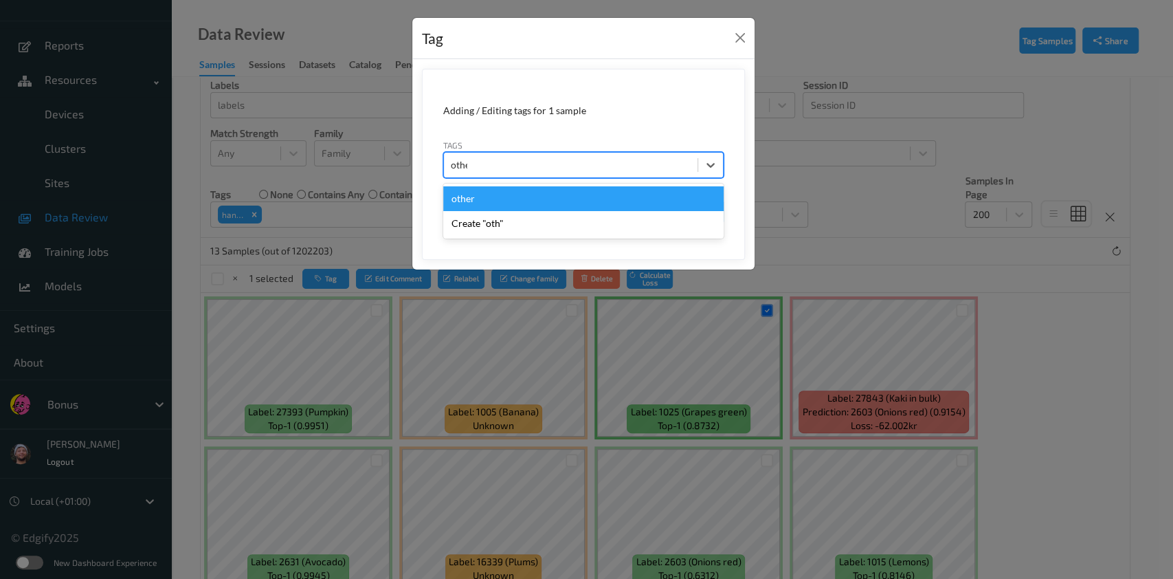
type input "other"
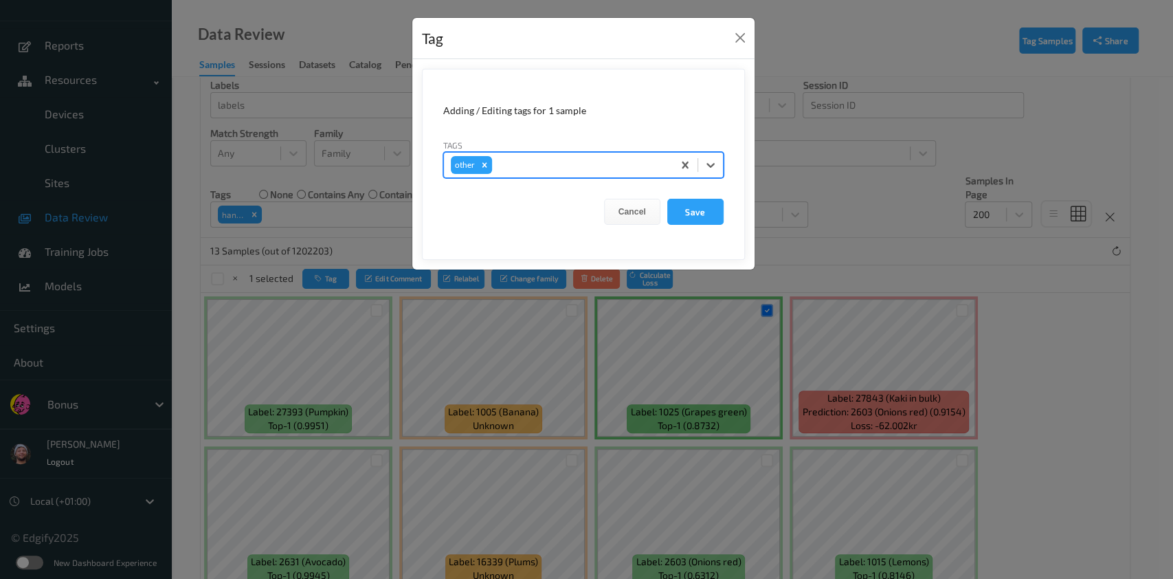
click at [667, 199] on button "Save" at bounding box center [695, 212] width 56 height 26
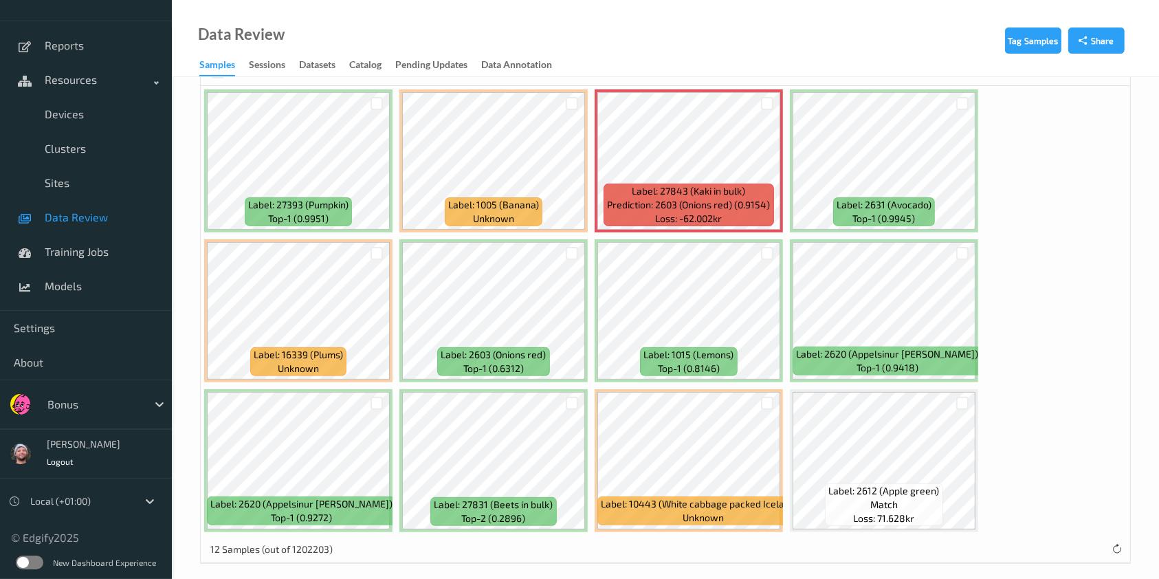
scroll to position [335, 0]
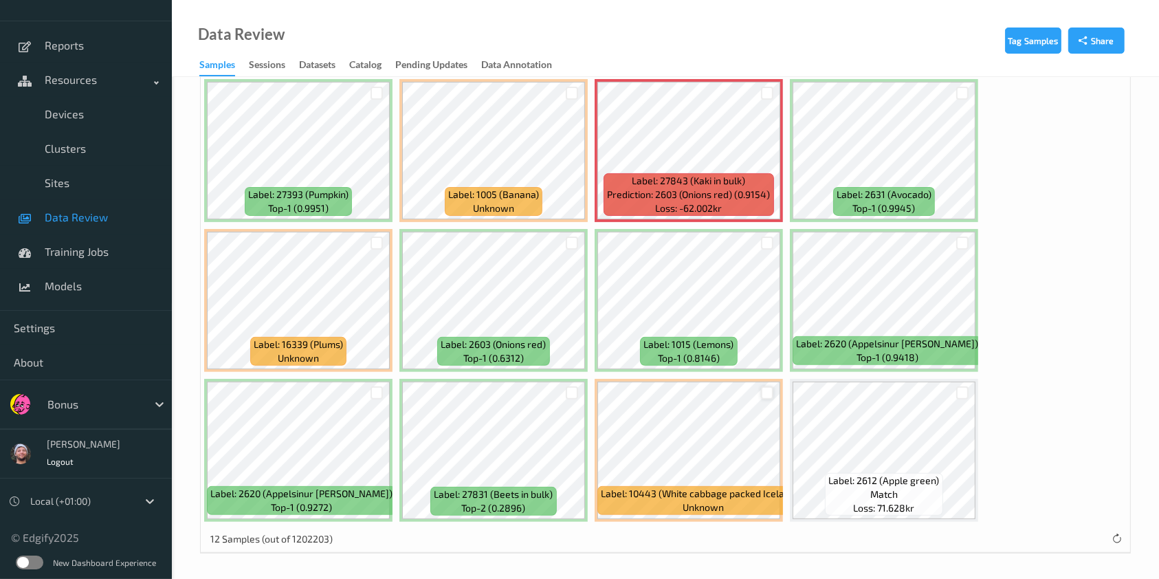
click at [764, 393] on div at bounding box center [767, 392] width 13 height 13
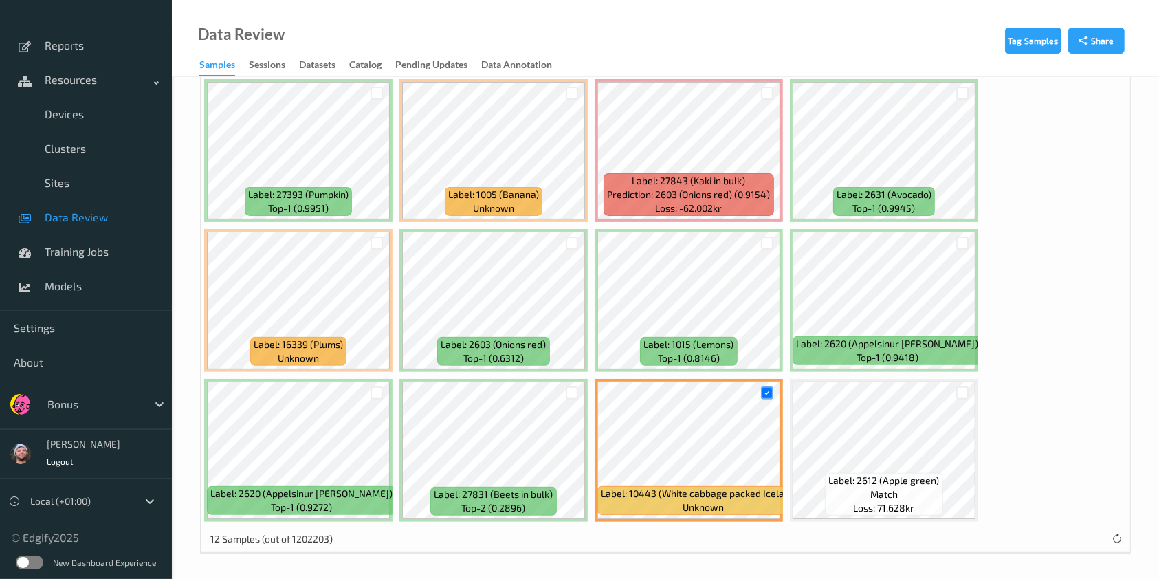
scroll to position [0, 0]
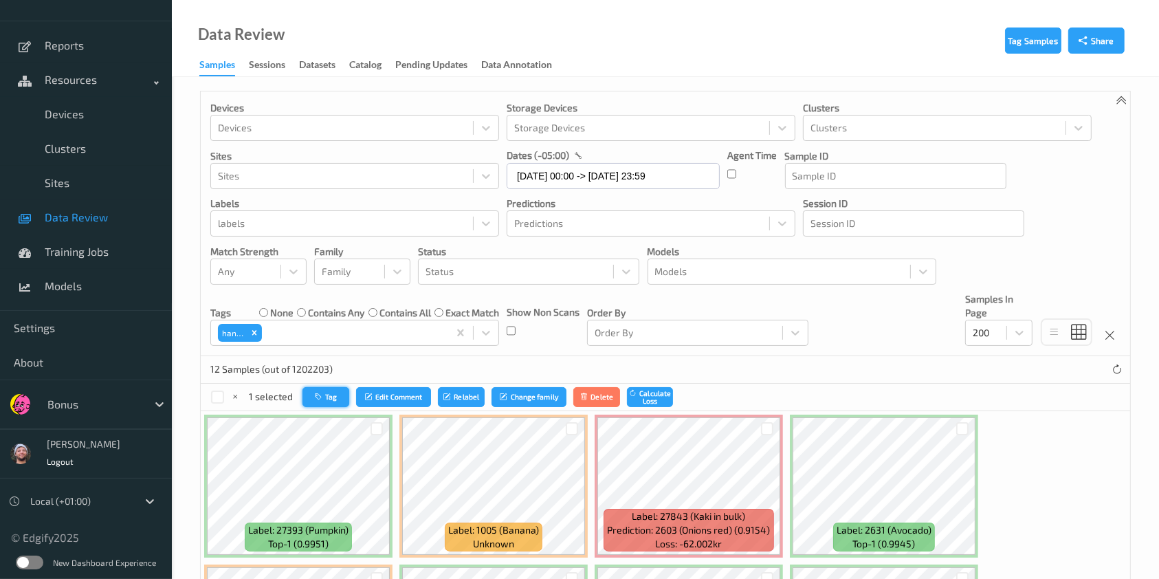
click at [332, 400] on button "Tag" at bounding box center [325, 397] width 47 height 20
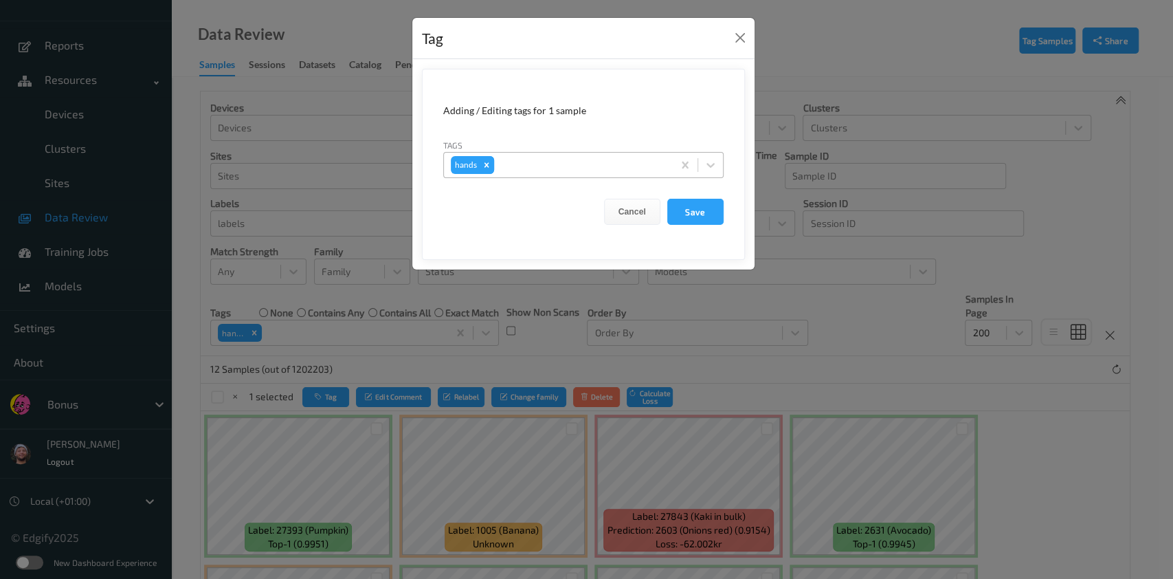
click at [481, 170] on div "Remove hands" at bounding box center [486, 165] width 15 height 18
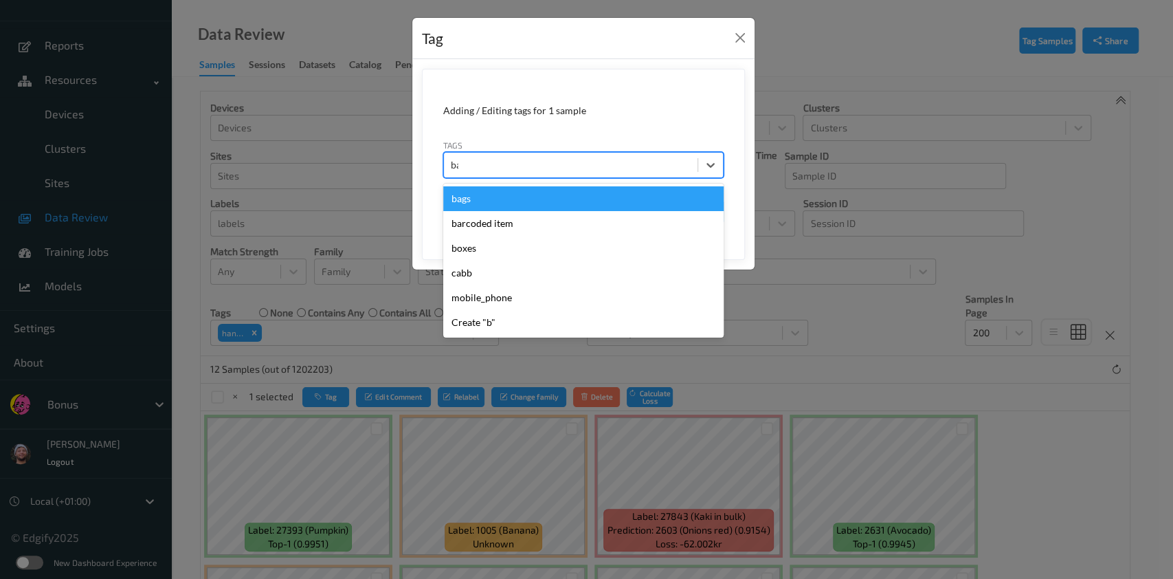
type input "bag"
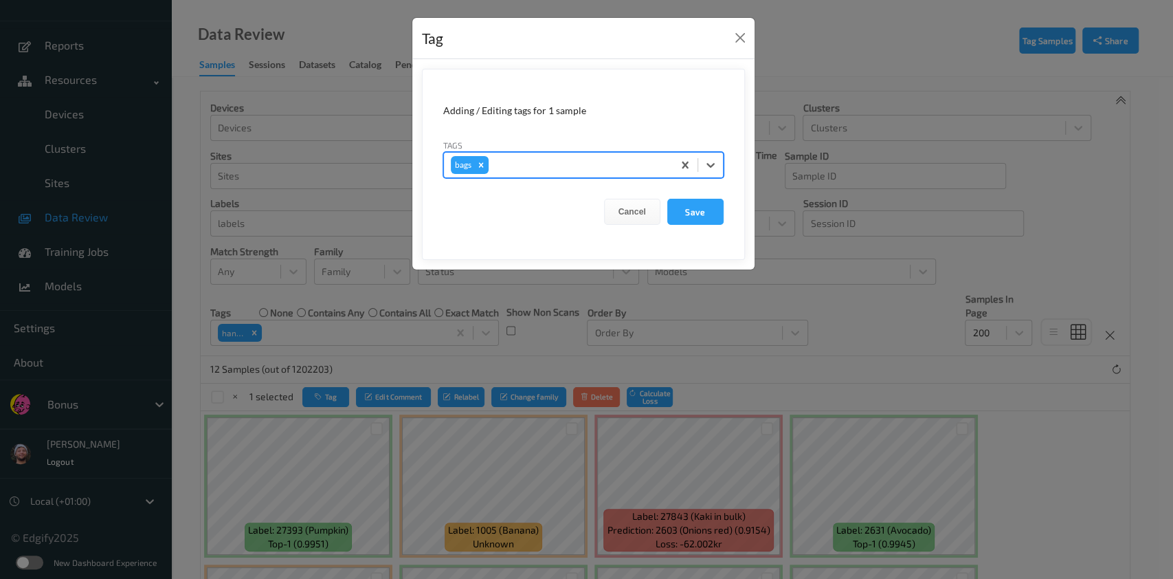
click at [667, 199] on button "Save" at bounding box center [695, 212] width 56 height 26
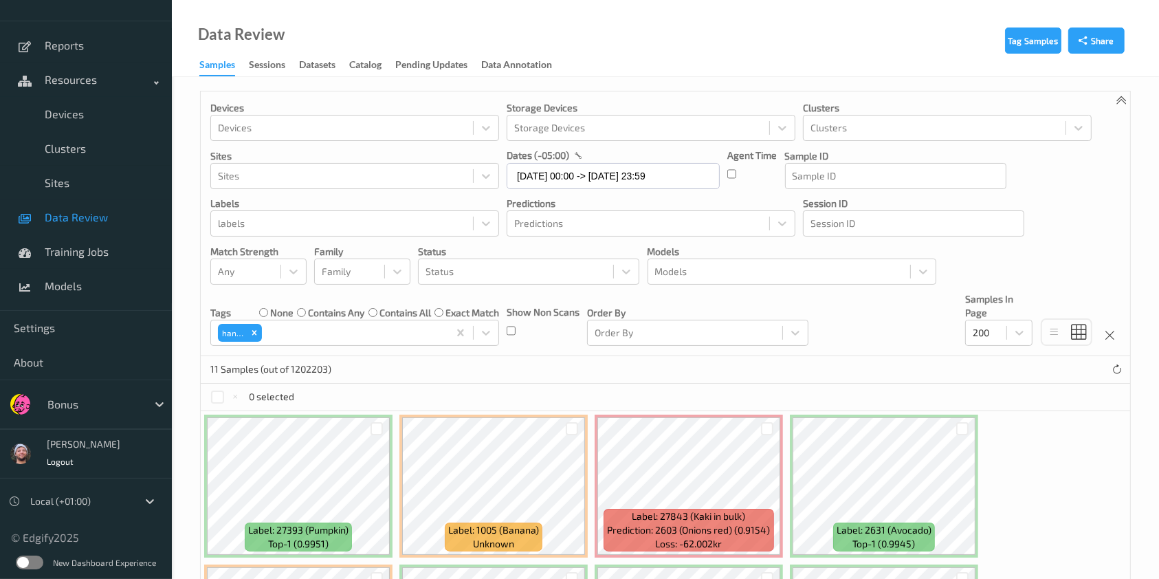
click at [606, 66] on div "Data Review Samples Sessions Datasets Catalog Pending Updates Data Annotation" at bounding box center [665, 38] width 987 height 77
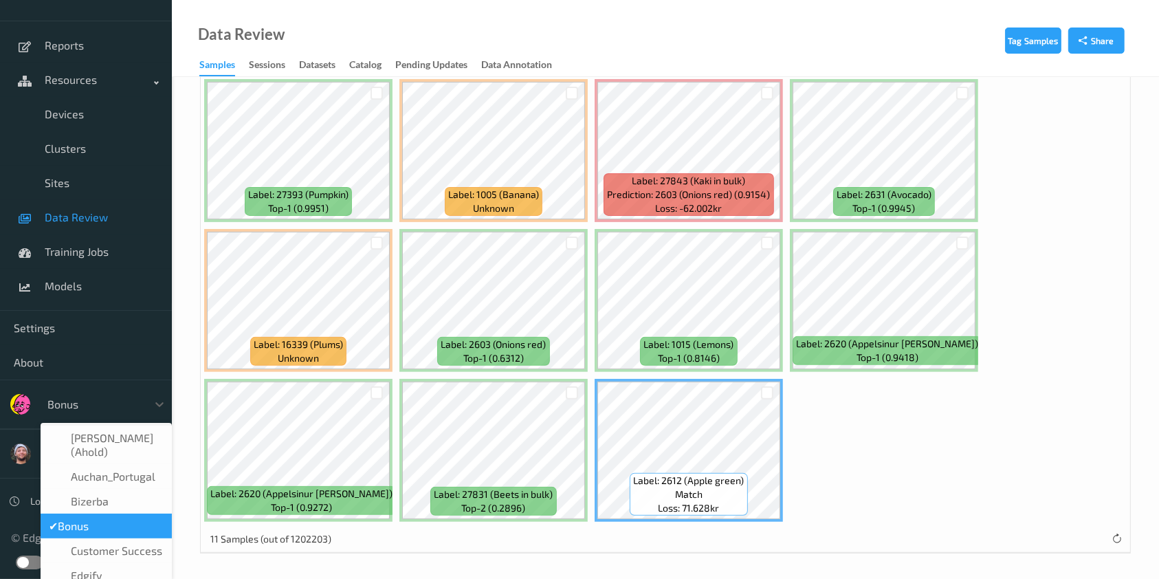
click at [105, 404] on div at bounding box center [93, 404] width 93 height 16
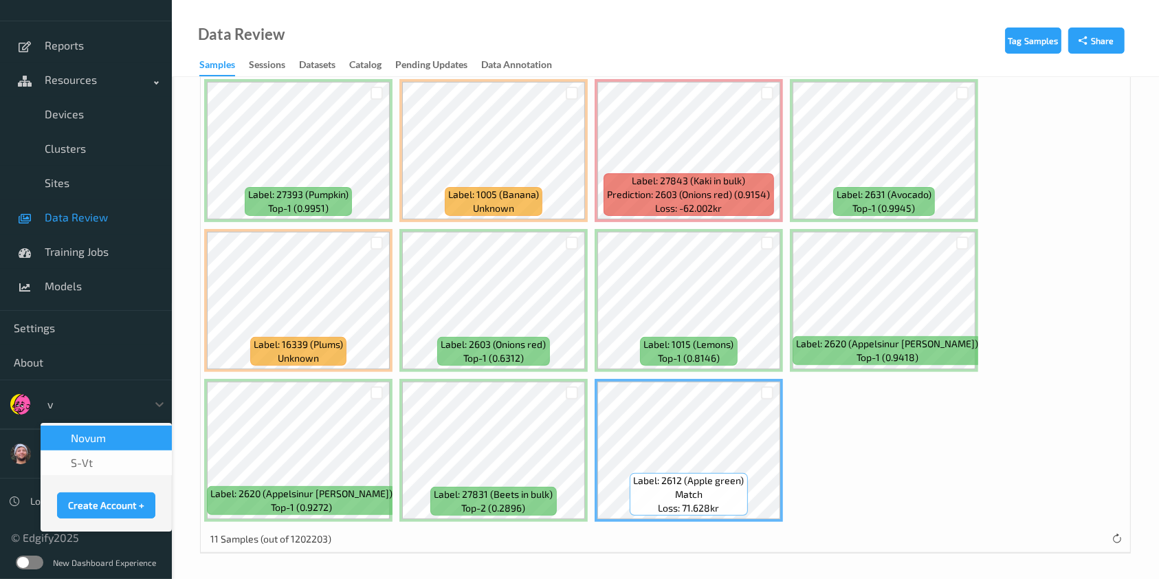
type input "vt"
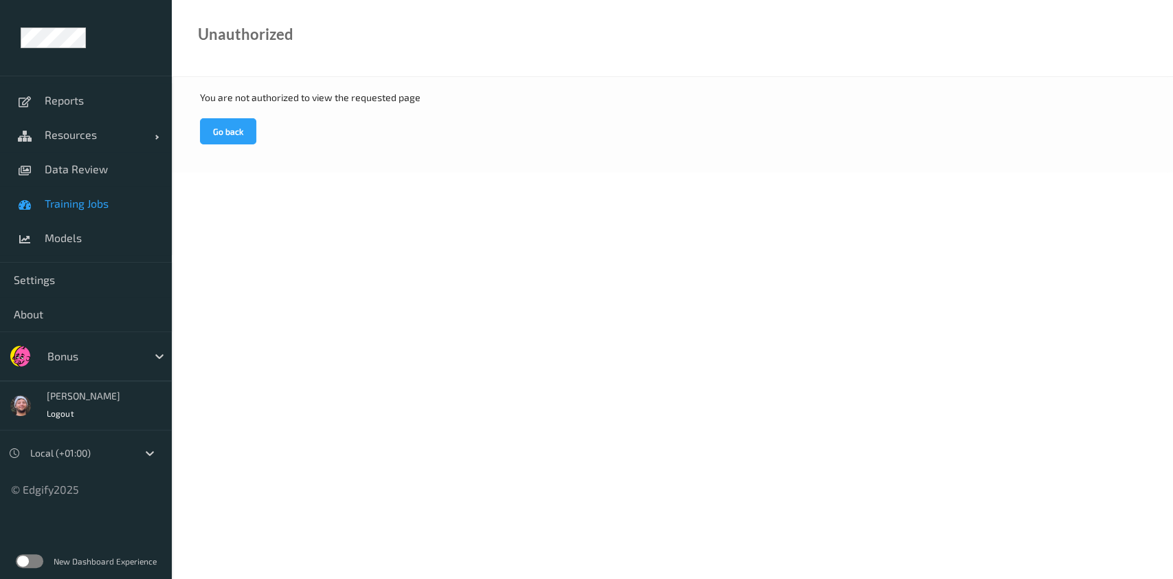
drag, startPoint x: 79, startPoint y: 159, endPoint x: 151, endPoint y: 198, distance: 81.2
click at [79, 159] on link "Data Review" at bounding box center [86, 169] width 172 height 34
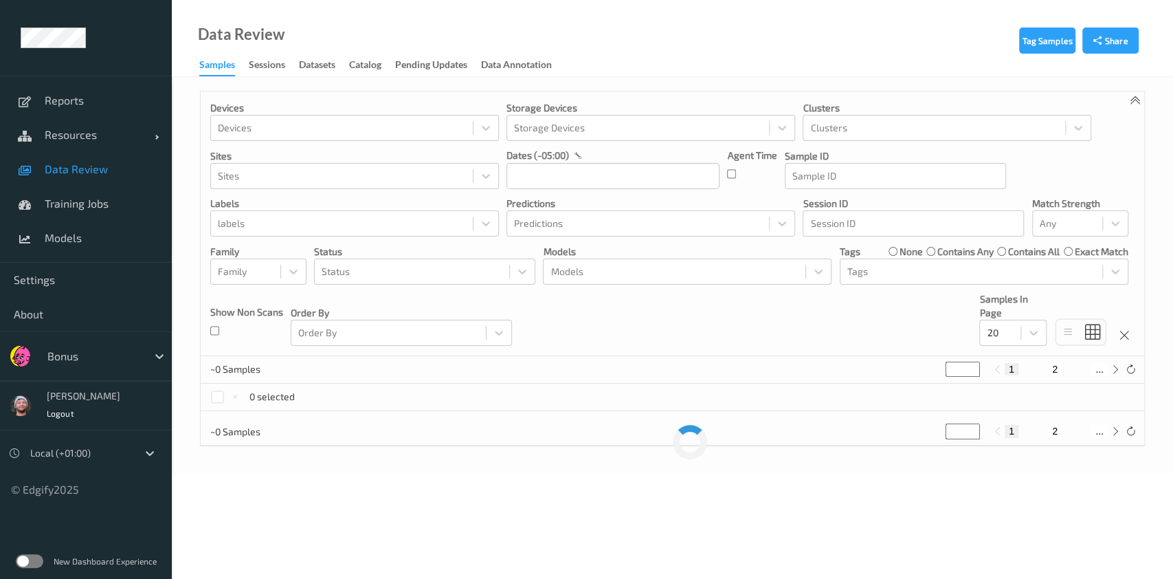
click at [89, 356] on div at bounding box center [93, 356] width 93 height 16
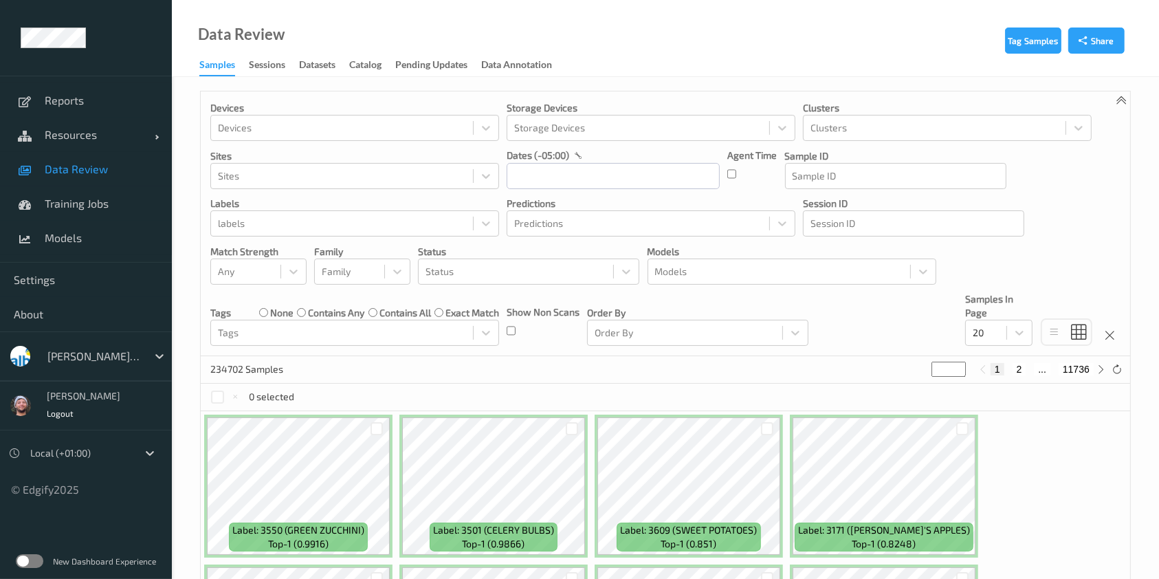
click at [102, 352] on div at bounding box center [93, 356] width 93 height 16
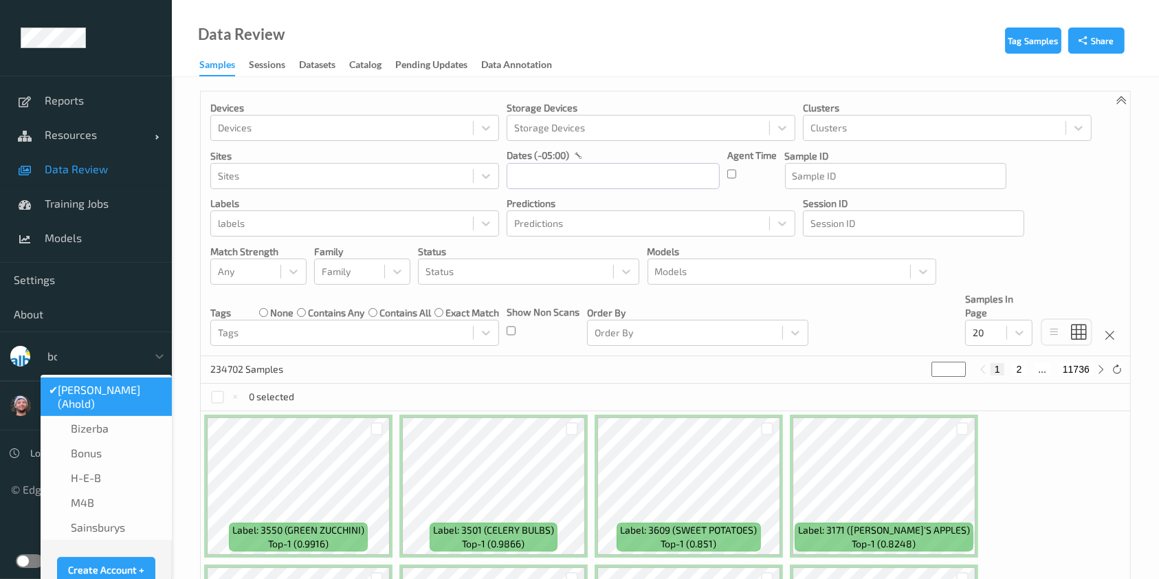
type input "bonu"
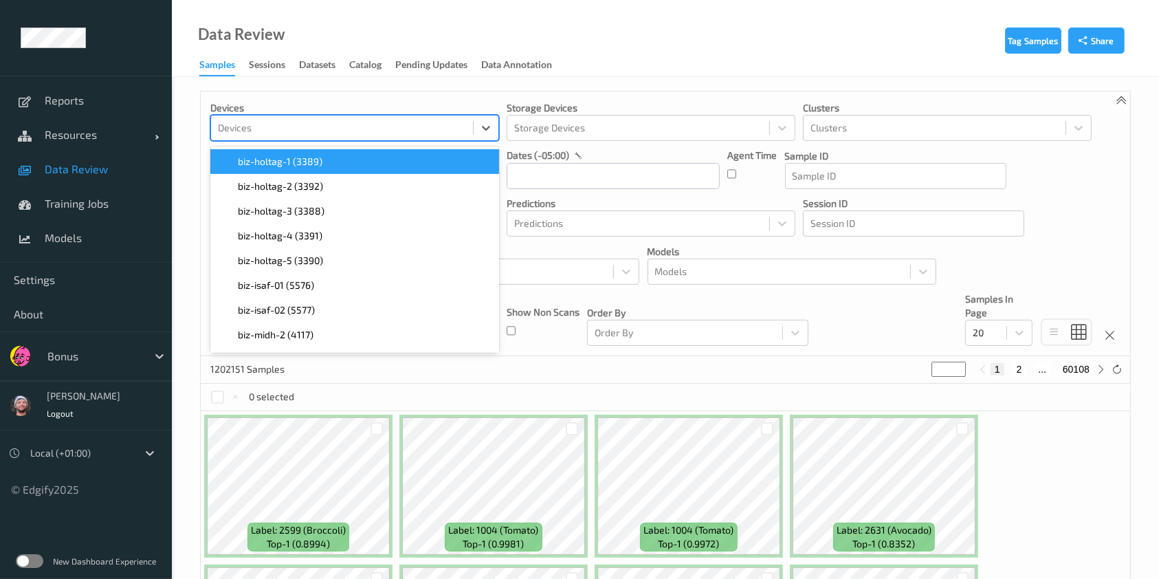
drag, startPoint x: 276, startPoint y: -111, endPoint x: 241, endPoint y: -111, distance: 34.4
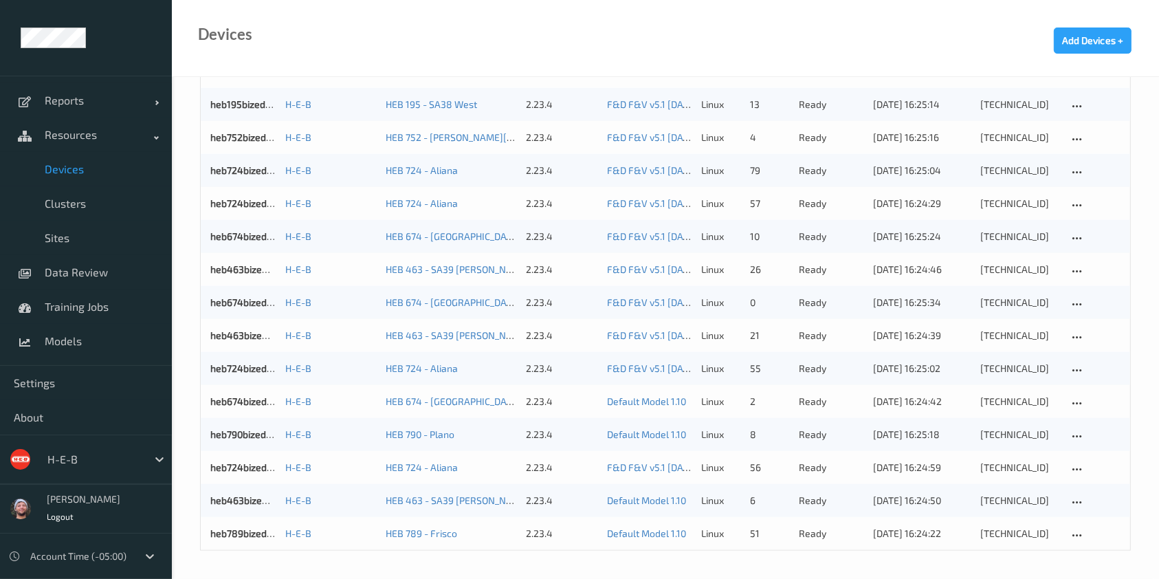
scroll to position [1314, 0]
click at [82, 452] on div at bounding box center [93, 459] width 93 height 16
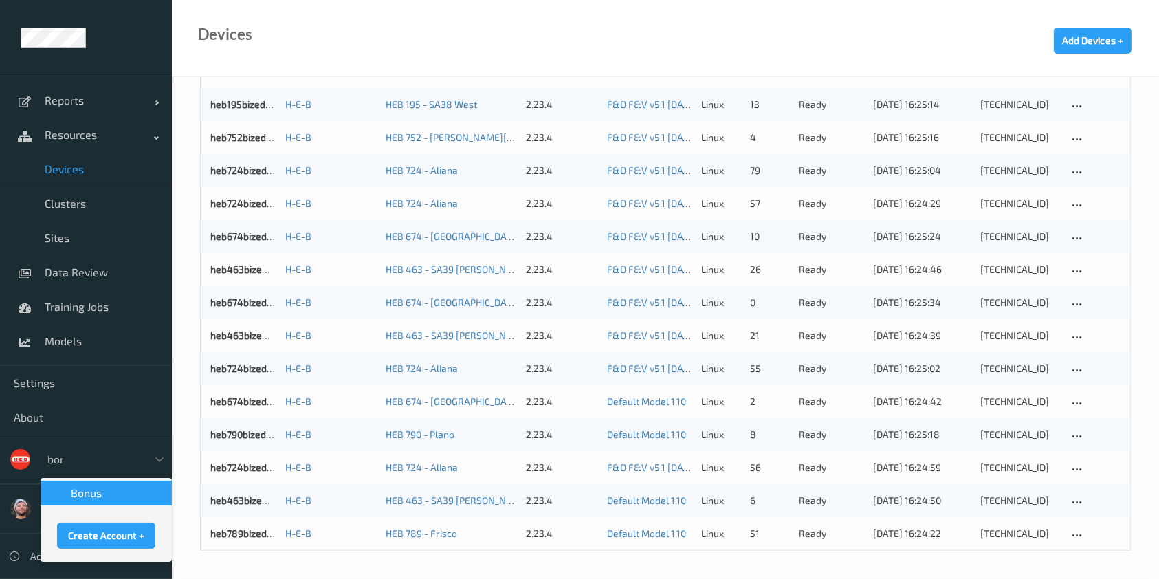
scroll to position [0, 0]
type input "bonu"
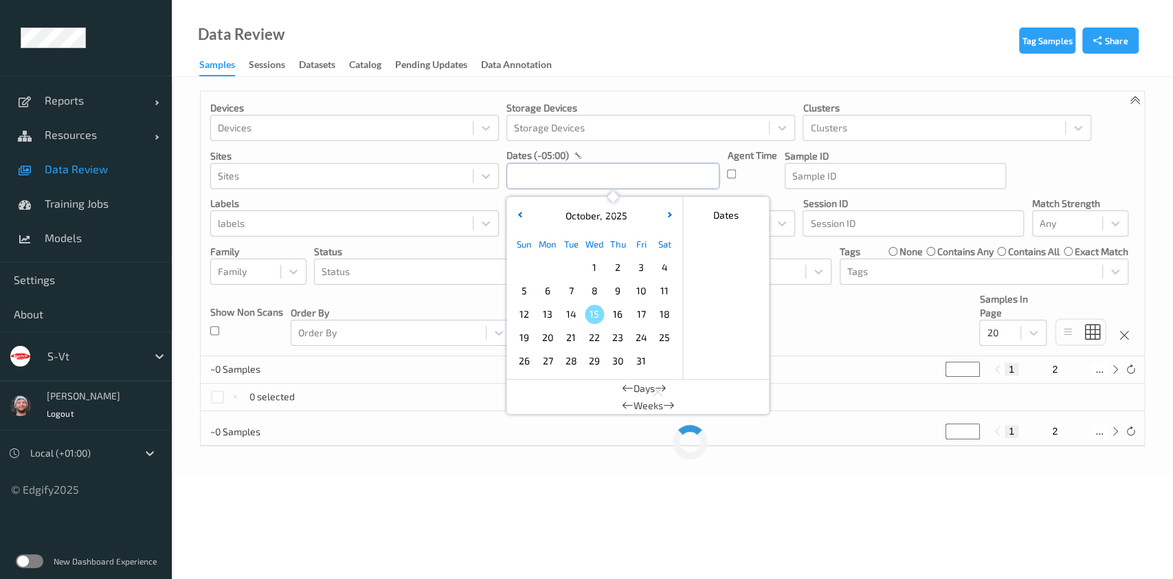
click at [577, 177] on input "text" at bounding box center [613, 176] width 213 height 26
click at [550, 313] on span "13" at bounding box center [547, 313] width 19 height 19
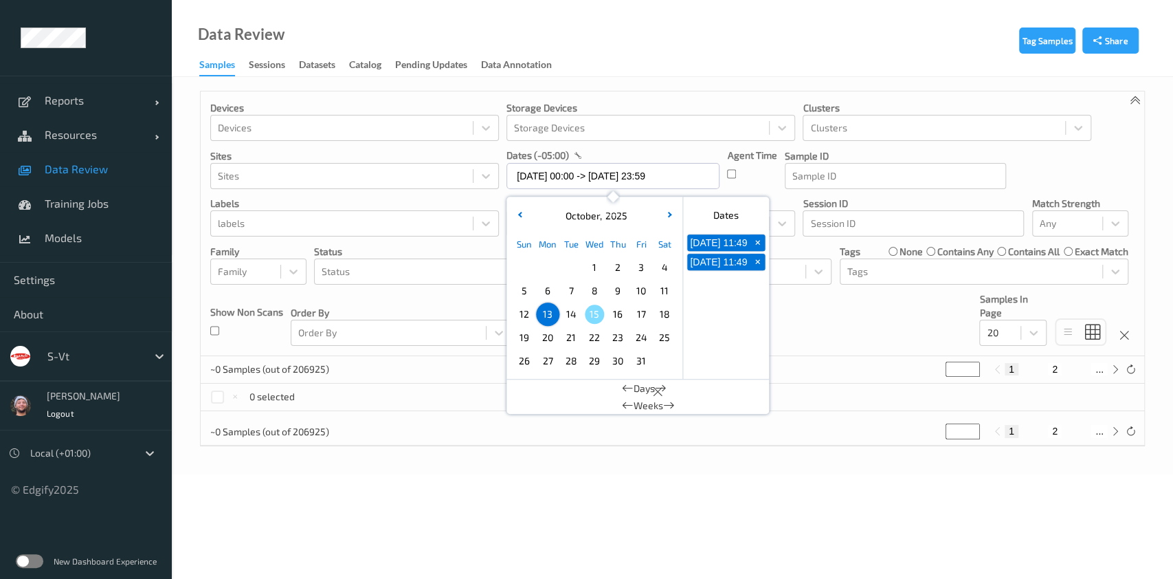
type input "13/10/2025 00:00 -> 13/10/2025 23:59"
click at [411, 376] on div "~0 Samples (out of 206925) * 1 2 ..." at bounding box center [673, 369] width 944 height 27
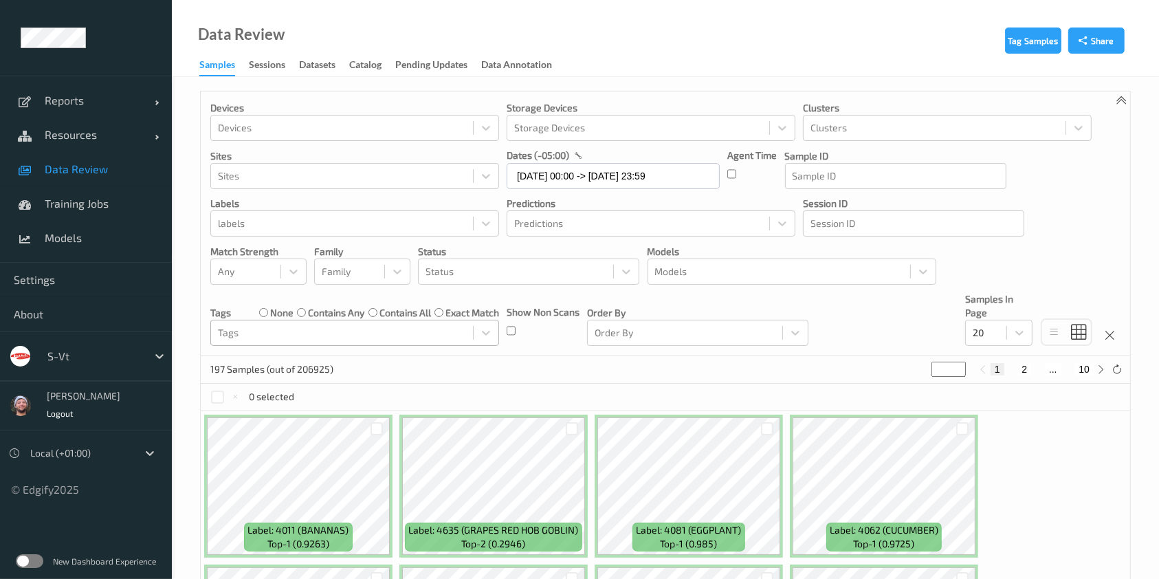
click at [377, 324] on div at bounding box center [342, 332] width 248 height 16
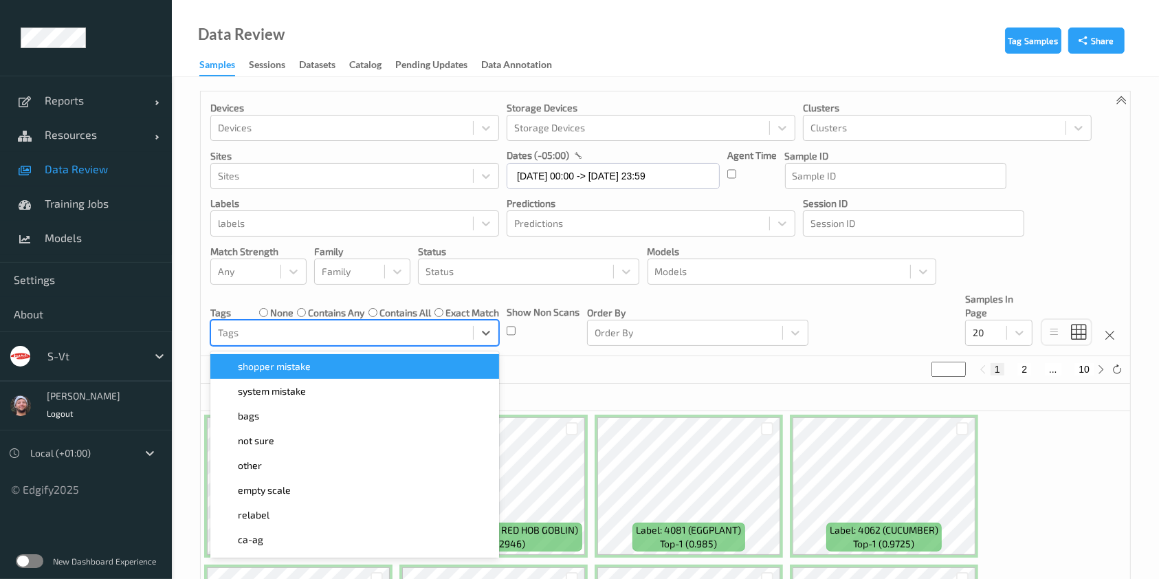
type input "h"
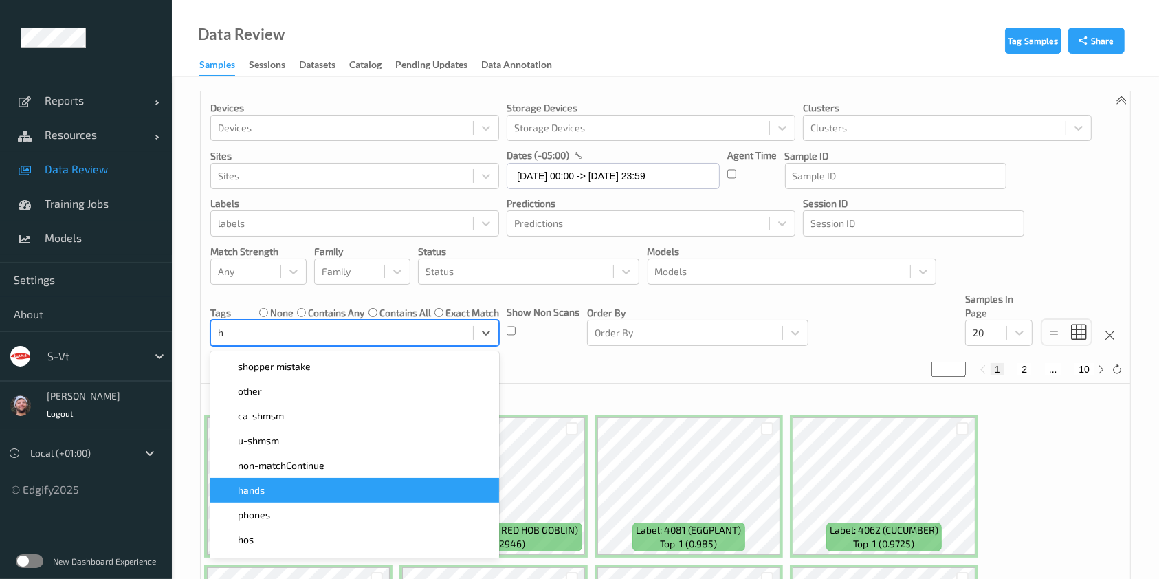
click at [342, 494] on div "hands" at bounding box center [355, 490] width 272 height 14
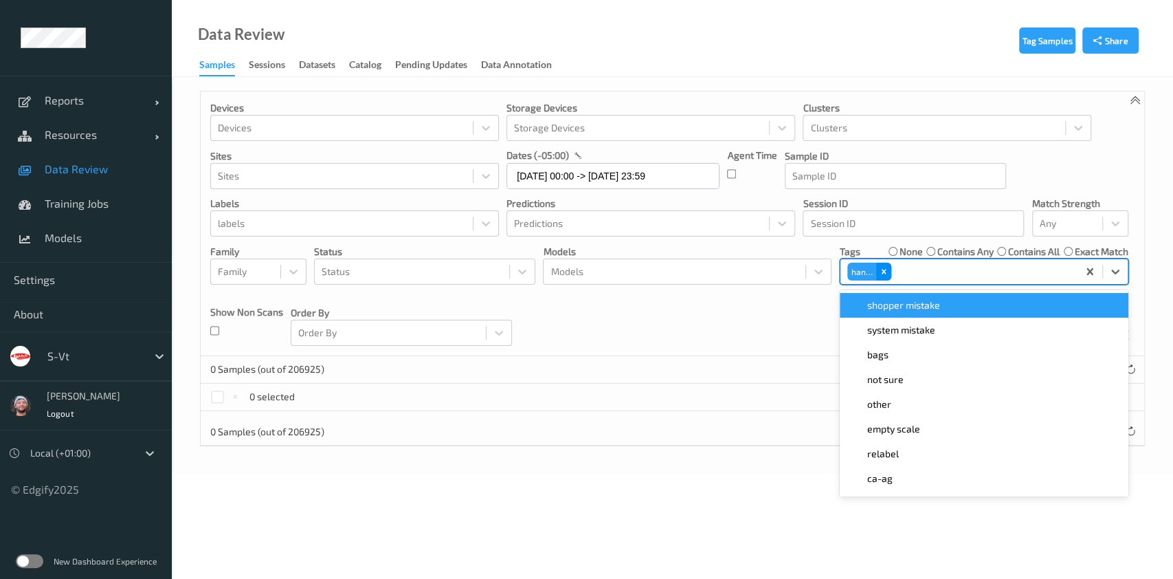
click at [885, 265] on div "Remove hands" at bounding box center [883, 272] width 15 height 18
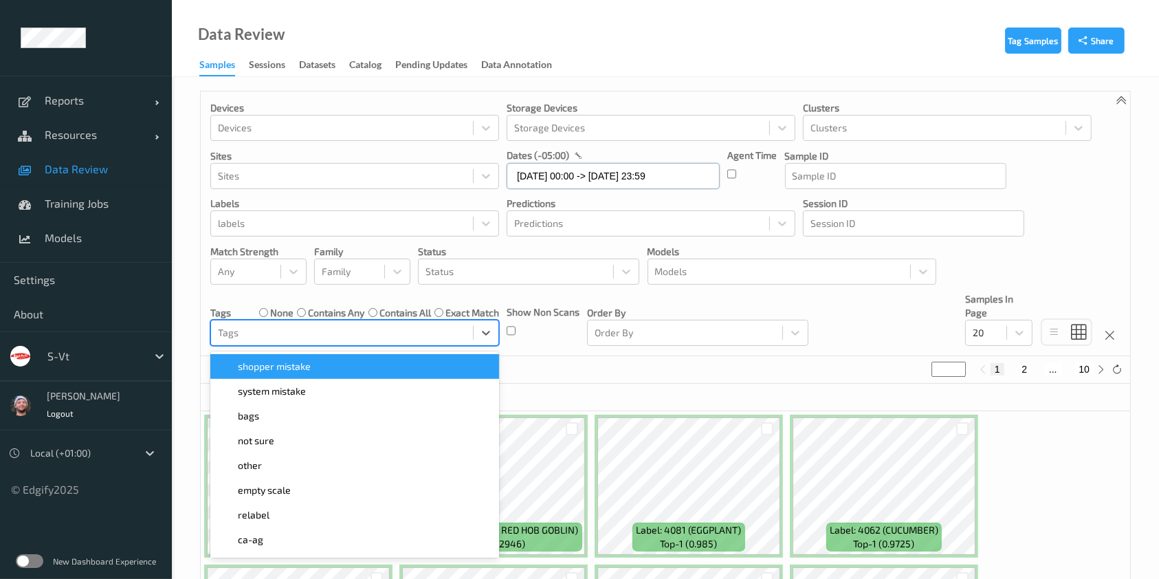
click at [560, 179] on input "13/10/2025 00:00 -> 13/10/2025 23:59" at bounding box center [613, 176] width 213 height 26
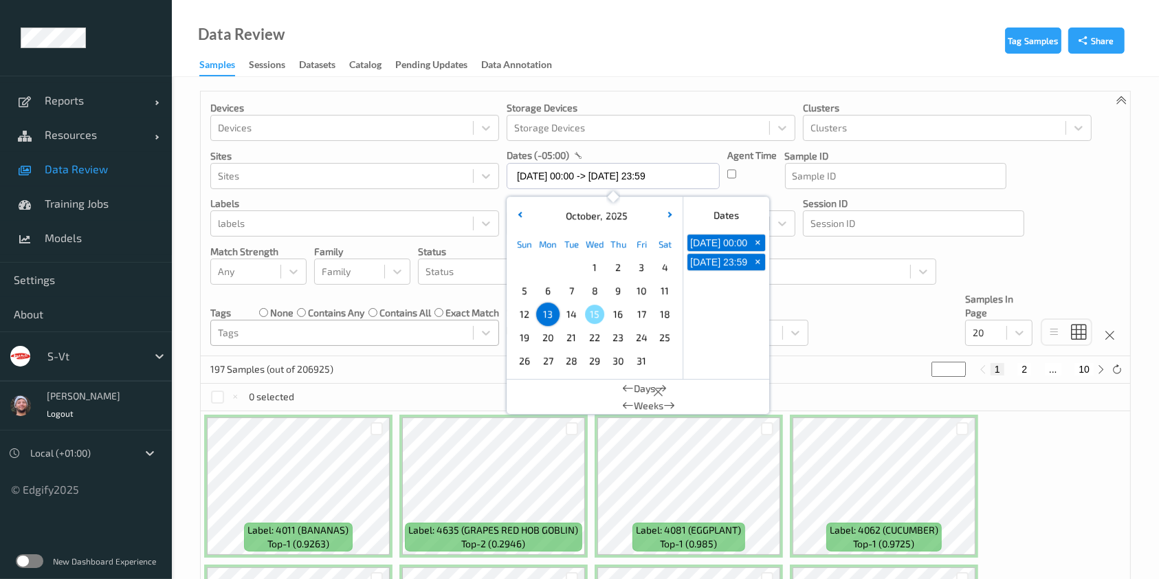
click at [589, 289] on span "8" at bounding box center [594, 290] width 19 height 19
type input "08/10/2025 00:00 -> 08/10/2025 23:59"
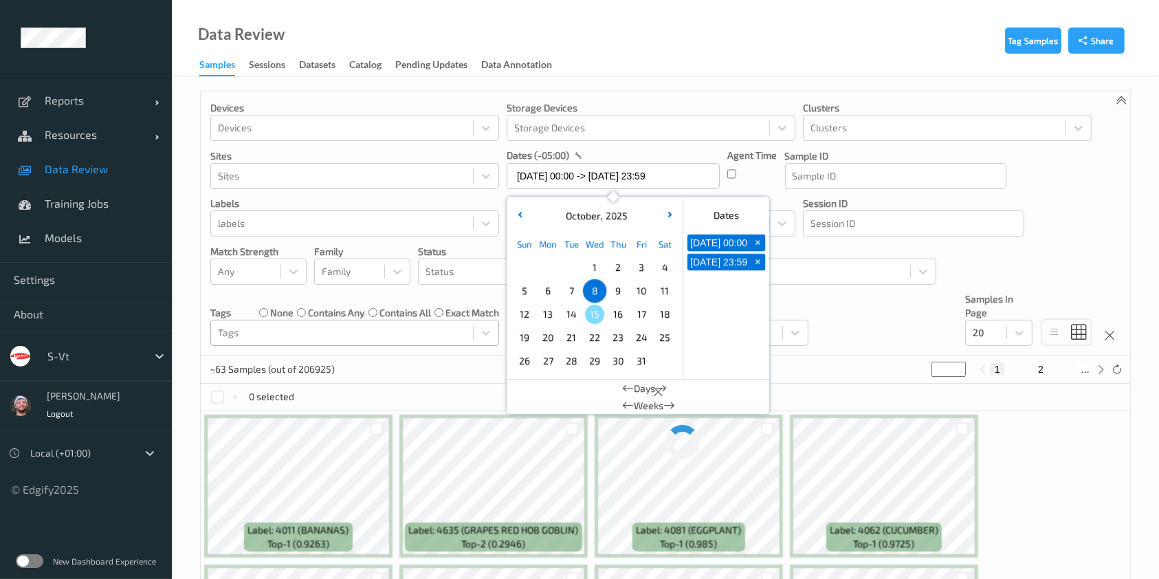
click at [458, 388] on div "0 selected" at bounding box center [665, 396] width 929 height 27
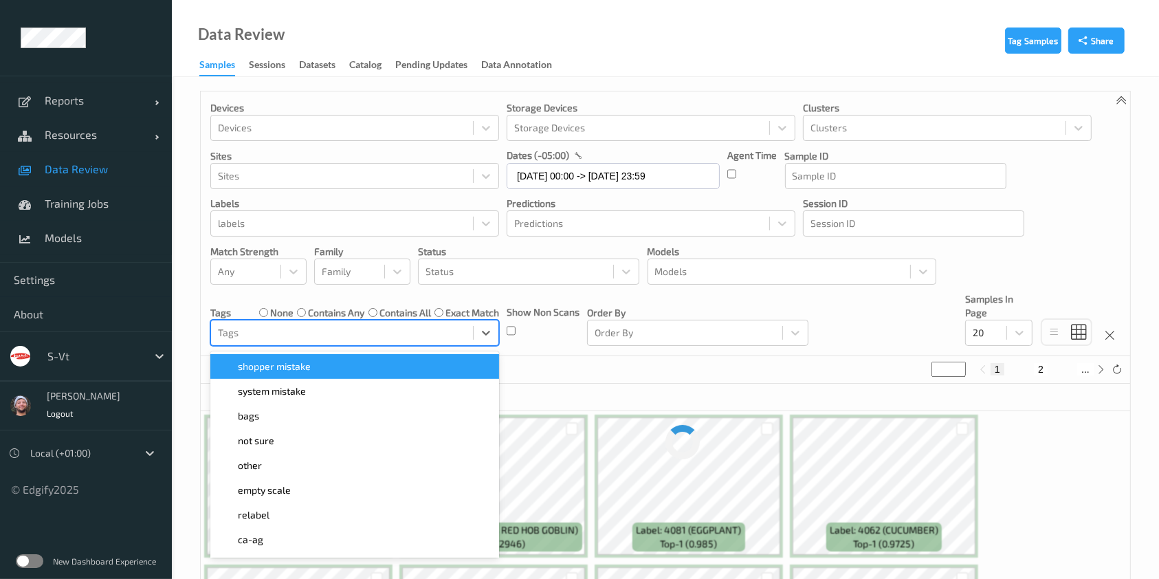
click at [407, 337] on div at bounding box center [342, 332] width 248 height 16
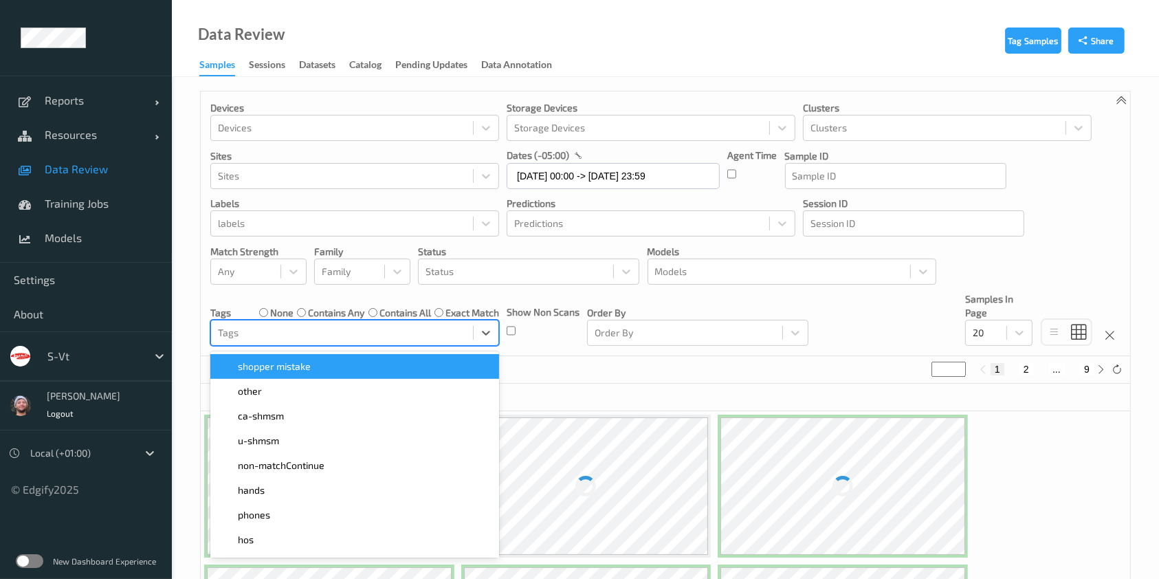
type input "h"
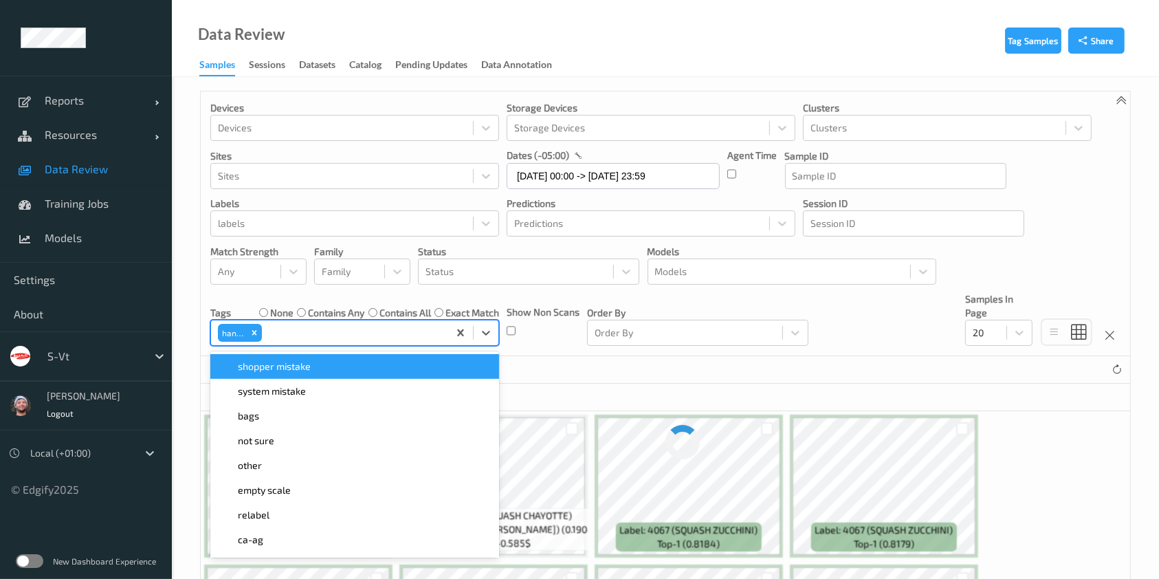
click at [579, 370] on div "3 Samples (out of 206925)" at bounding box center [665, 369] width 929 height 27
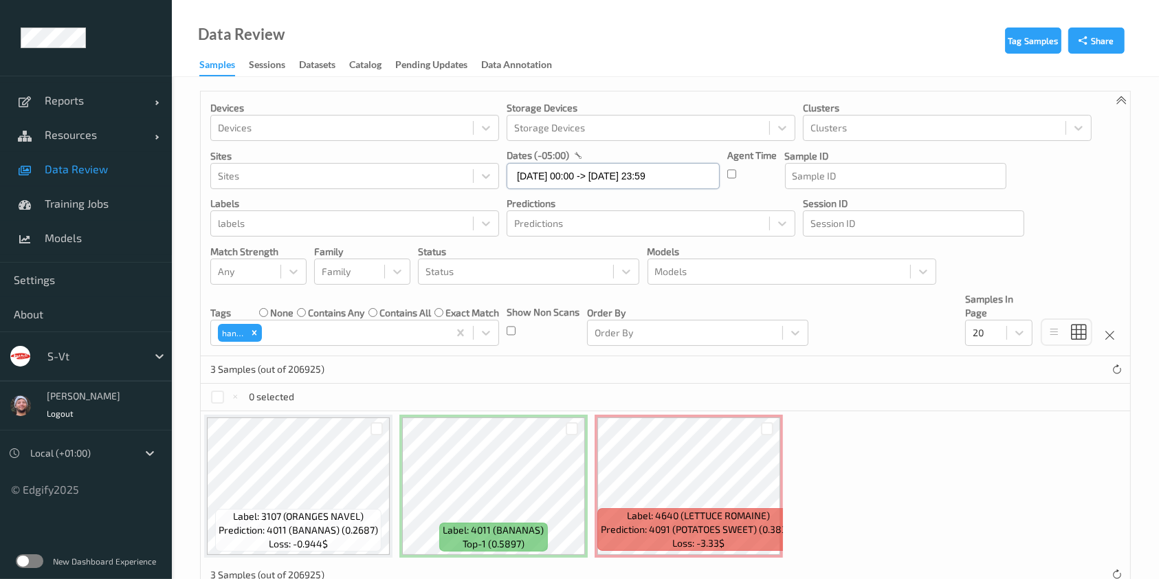
click at [587, 177] on input "08/10/2025 00:00 -> 08/10/2025 23:59" at bounding box center [613, 176] width 213 height 26
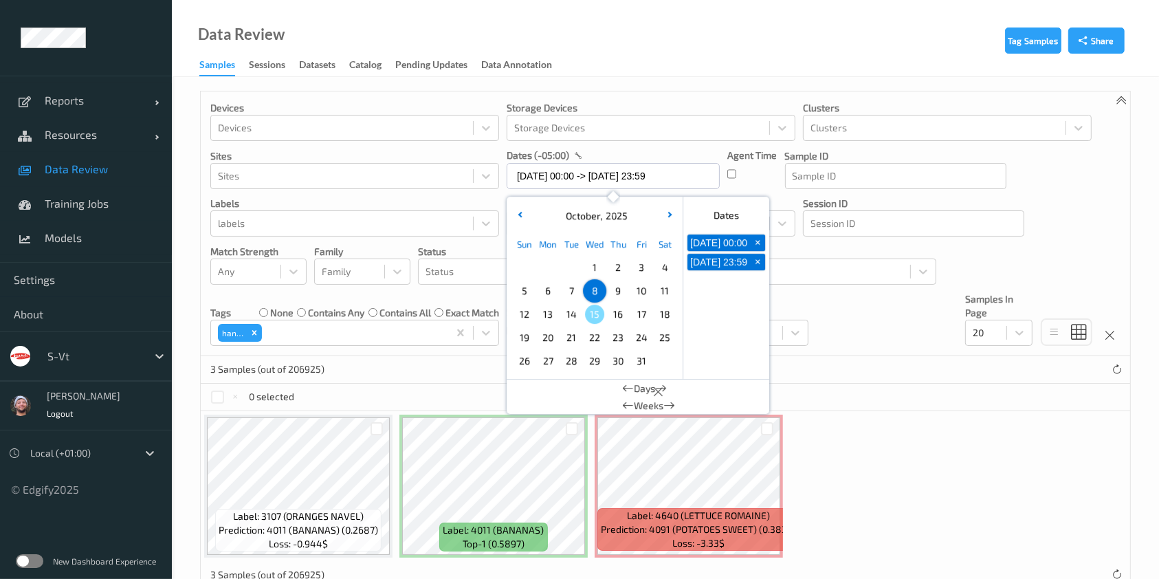
click at [616, 290] on span "9" at bounding box center [617, 290] width 19 height 19
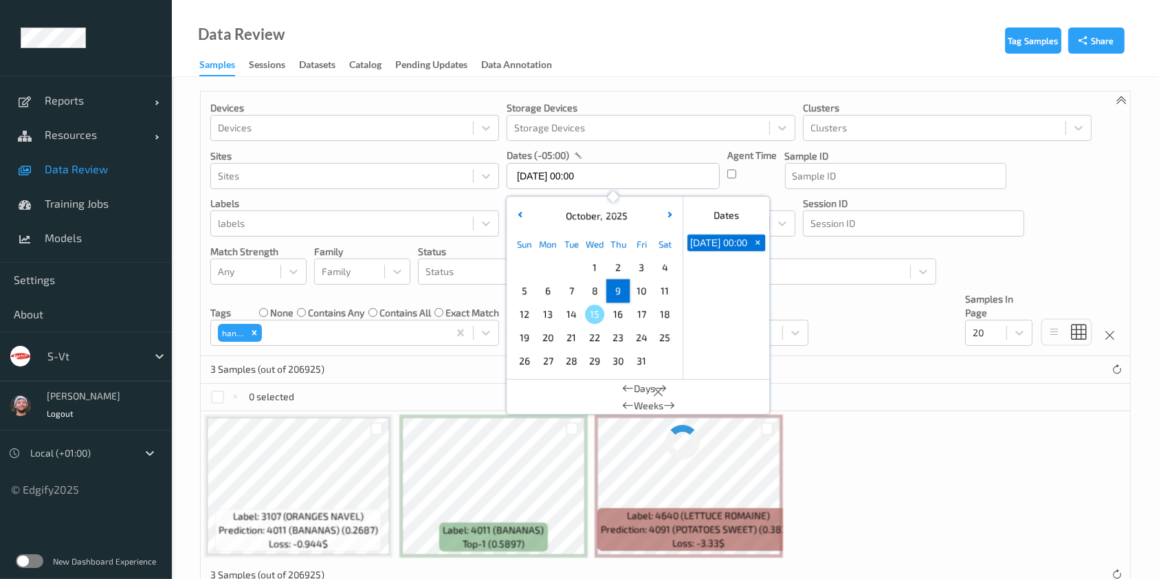
click at [616, 290] on span "9" at bounding box center [617, 290] width 19 height 19
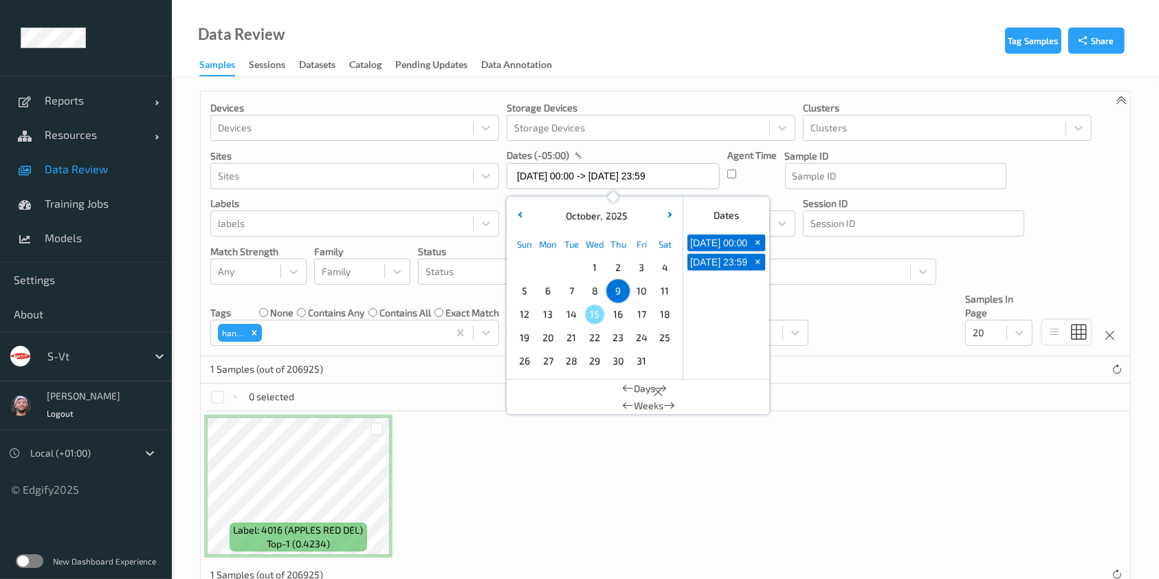
click at [630, 294] on div "10" at bounding box center [641, 290] width 23 height 23
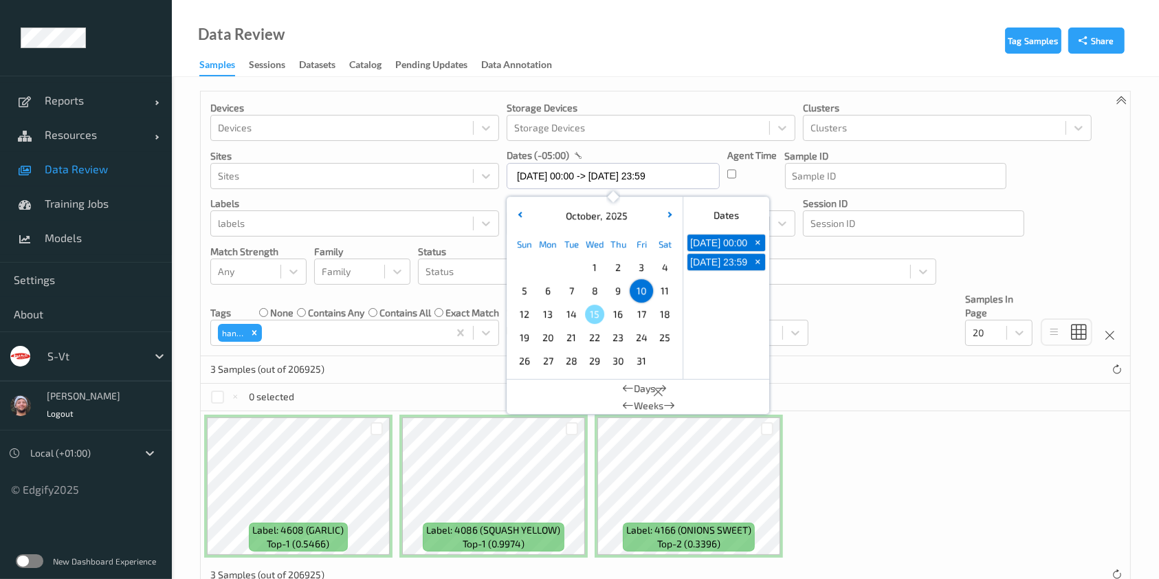
click at [664, 294] on span "11" at bounding box center [664, 290] width 19 height 19
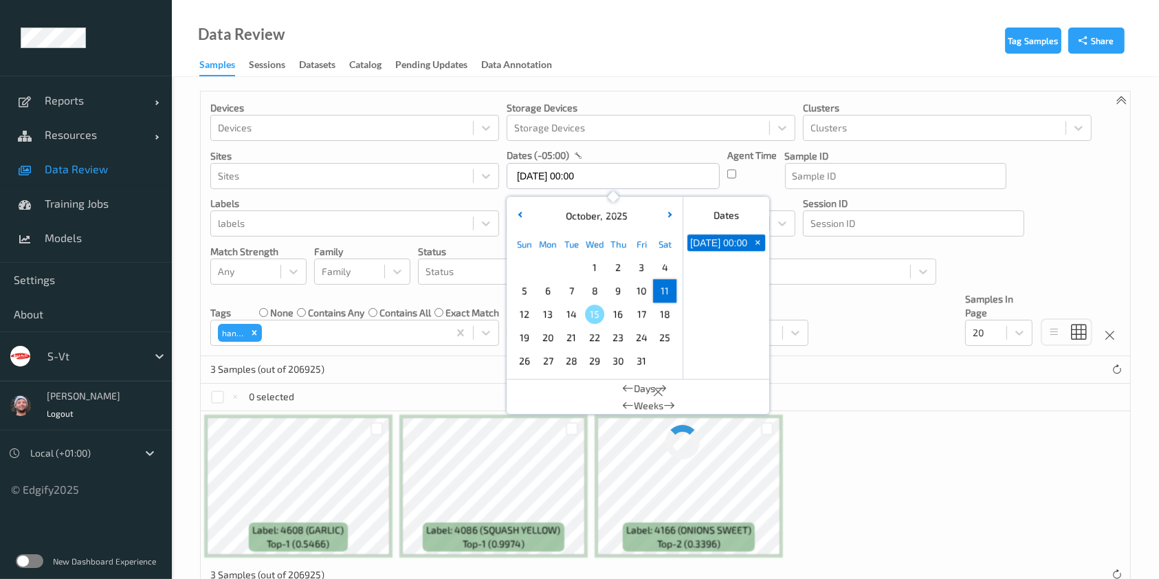
click at [664, 294] on span "11" at bounding box center [664, 290] width 19 height 19
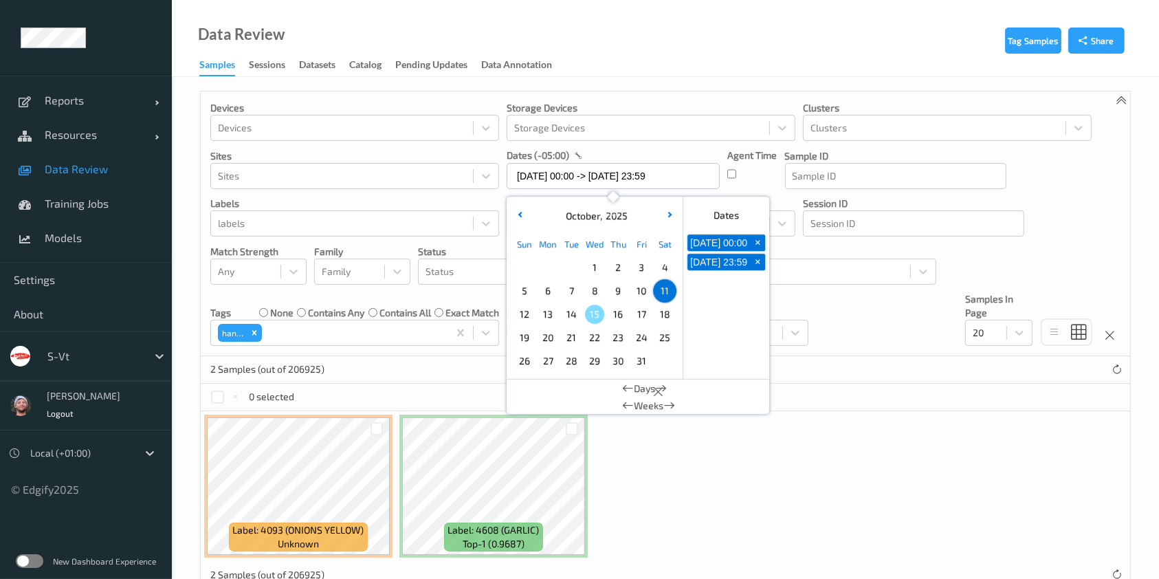
click at [520, 318] on span "12" at bounding box center [524, 313] width 19 height 19
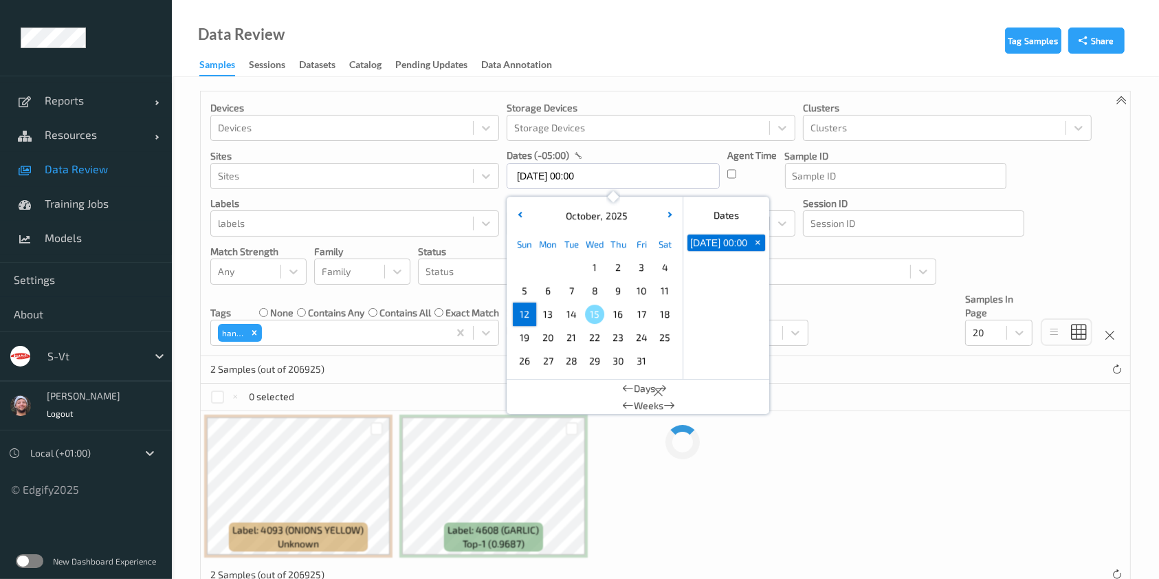
click at [520, 318] on span "12" at bounding box center [524, 313] width 19 height 19
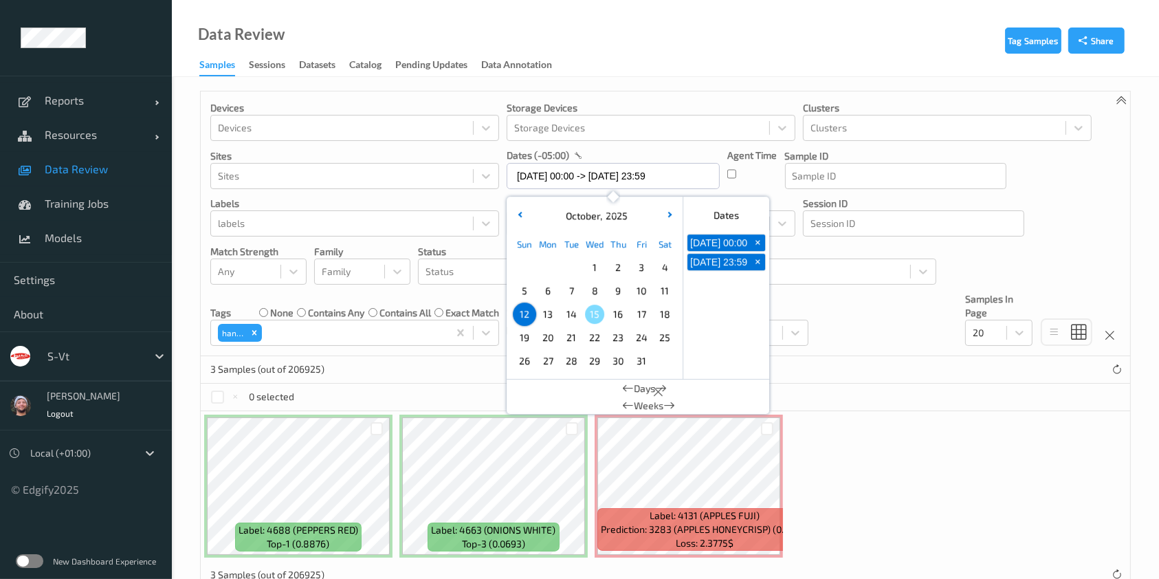
click at [544, 318] on span "13" at bounding box center [547, 313] width 19 height 19
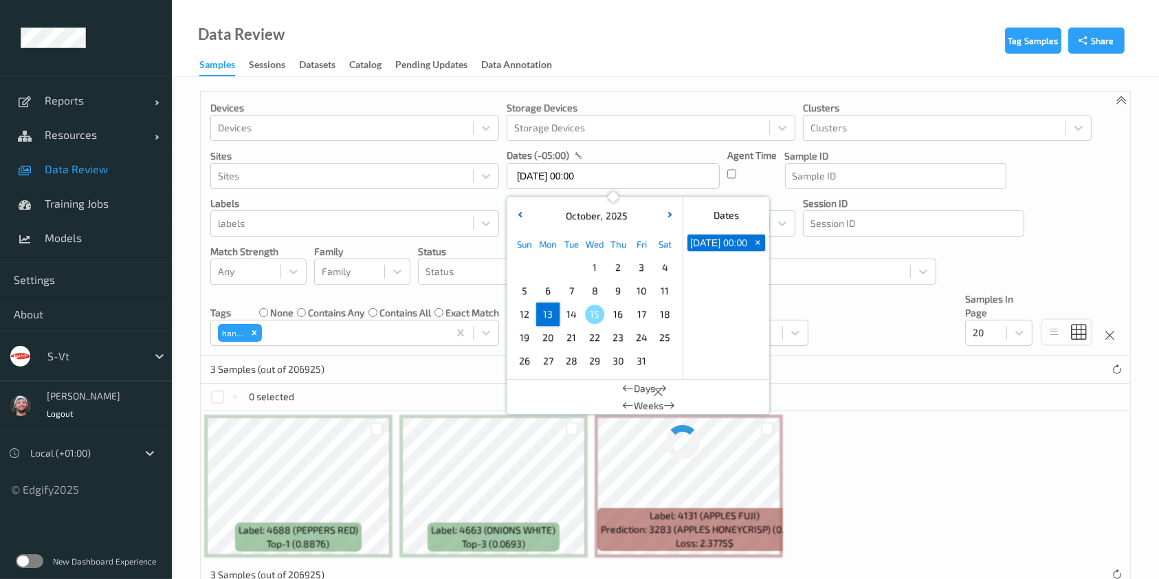
click at [544, 318] on span "13" at bounding box center [547, 313] width 19 height 19
type input "13/10/2025 00:00 -> 13/10/2025 23:59"
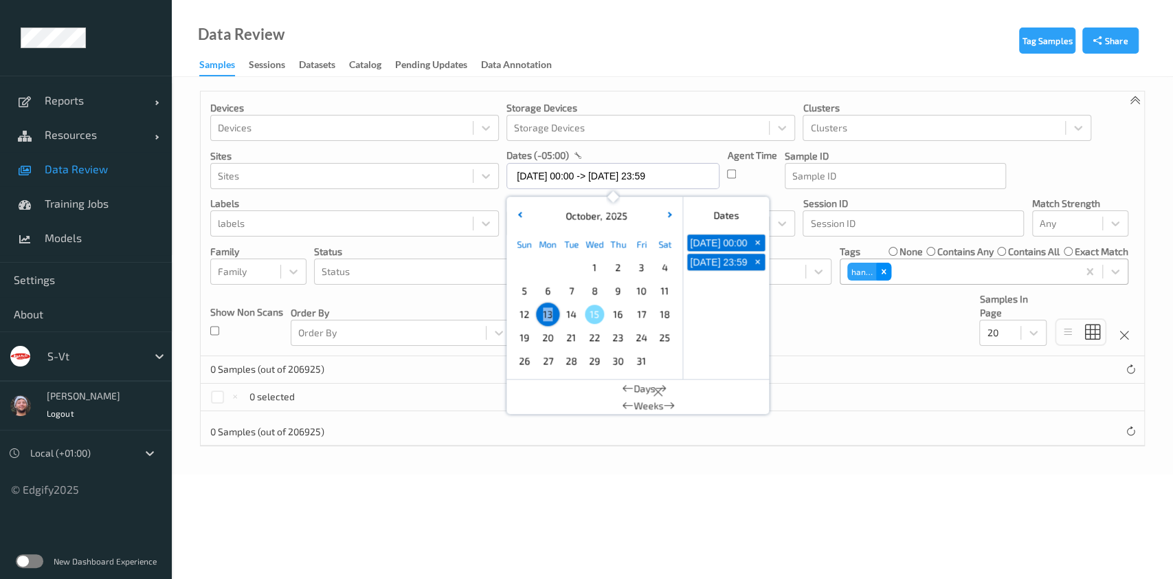
click at [885, 276] on div "Remove hands" at bounding box center [883, 272] width 15 height 18
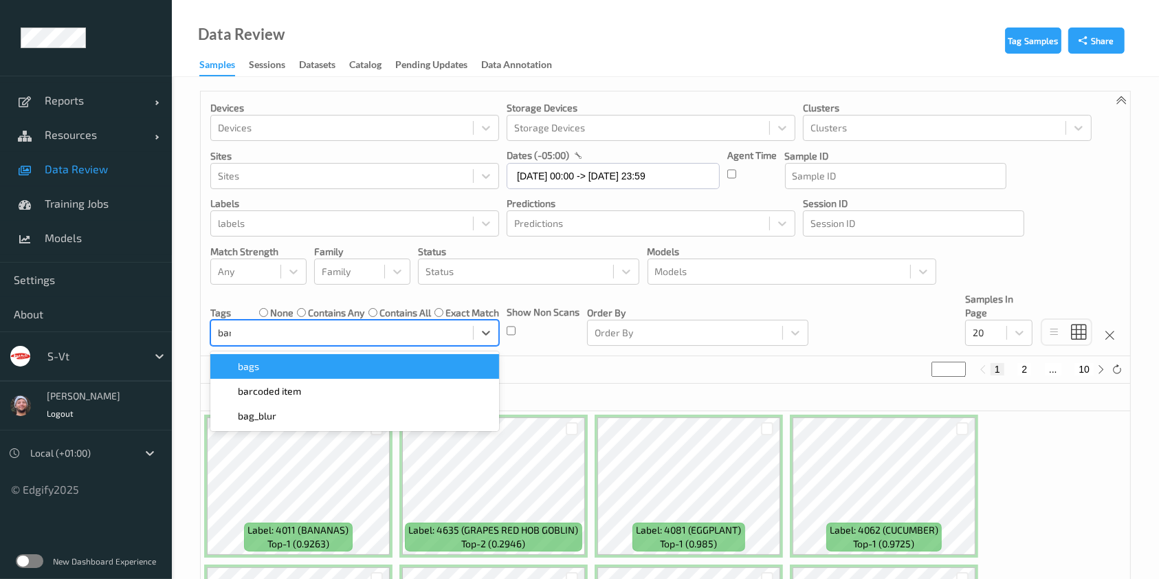
type input "barc"
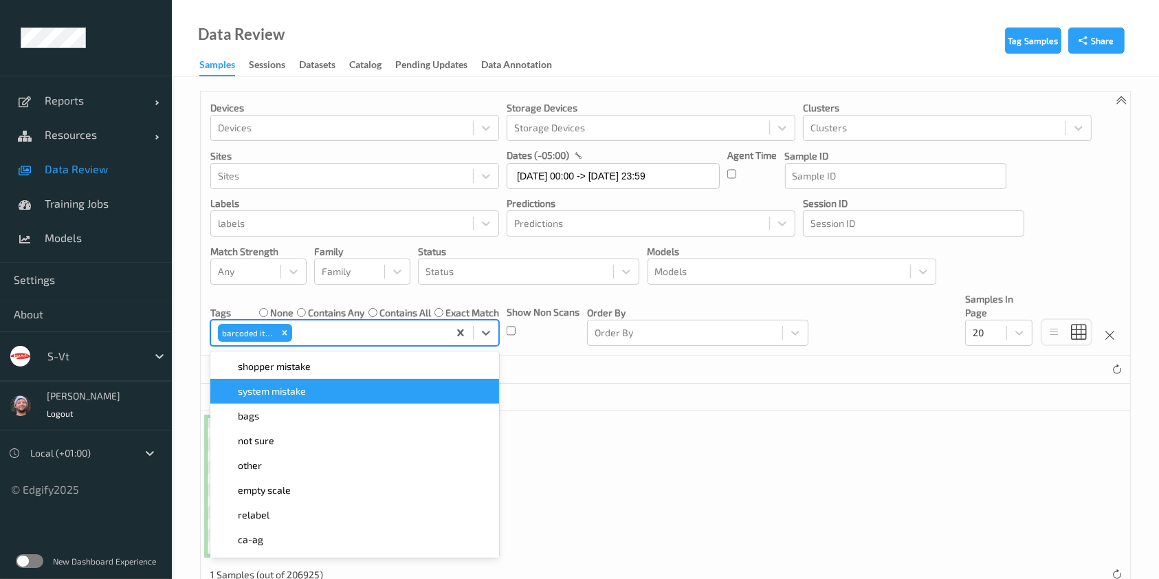
click at [556, 453] on div "Label: 4608 (GARLIC) top-1 (0.5887)" at bounding box center [665, 486] width 929 height 150
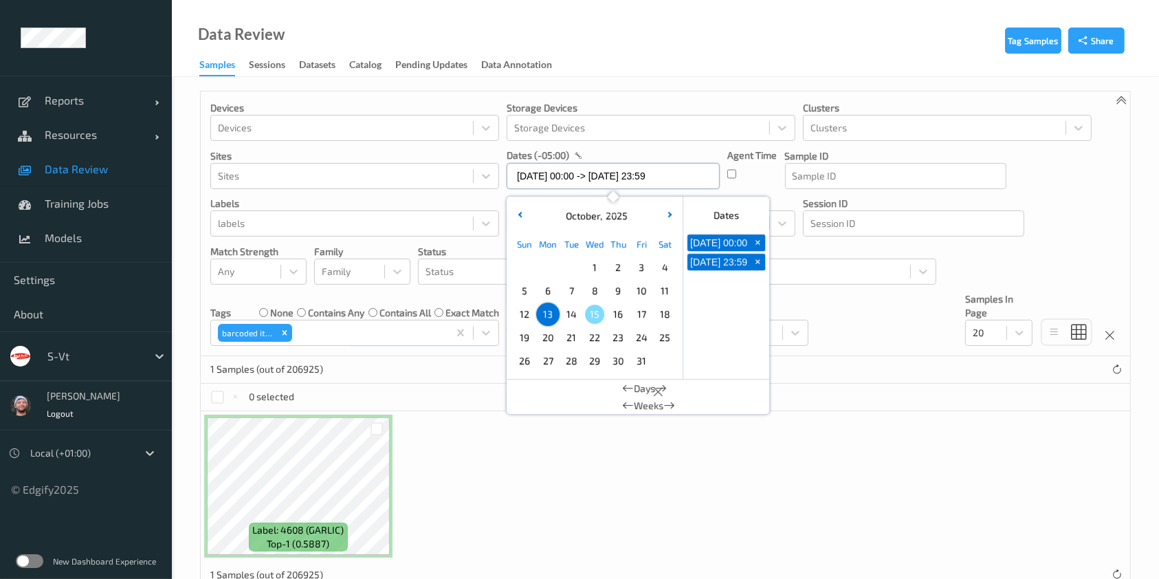
click at [544, 164] on input "13/10/2025 00:00 -> 13/10/2025 23:59" at bounding box center [613, 176] width 213 height 26
click at [574, 308] on span "14" at bounding box center [570, 313] width 19 height 19
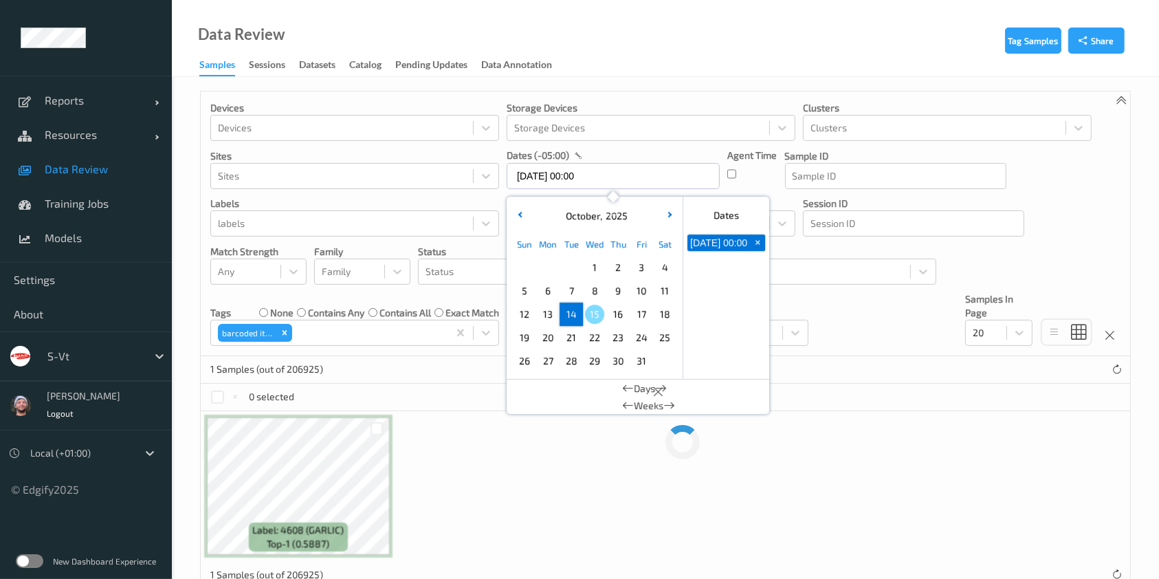
click at [574, 308] on span "14" at bounding box center [570, 313] width 19 height 19
type input "14/10/2025 00:00 -> 14/10/2025 23:59"
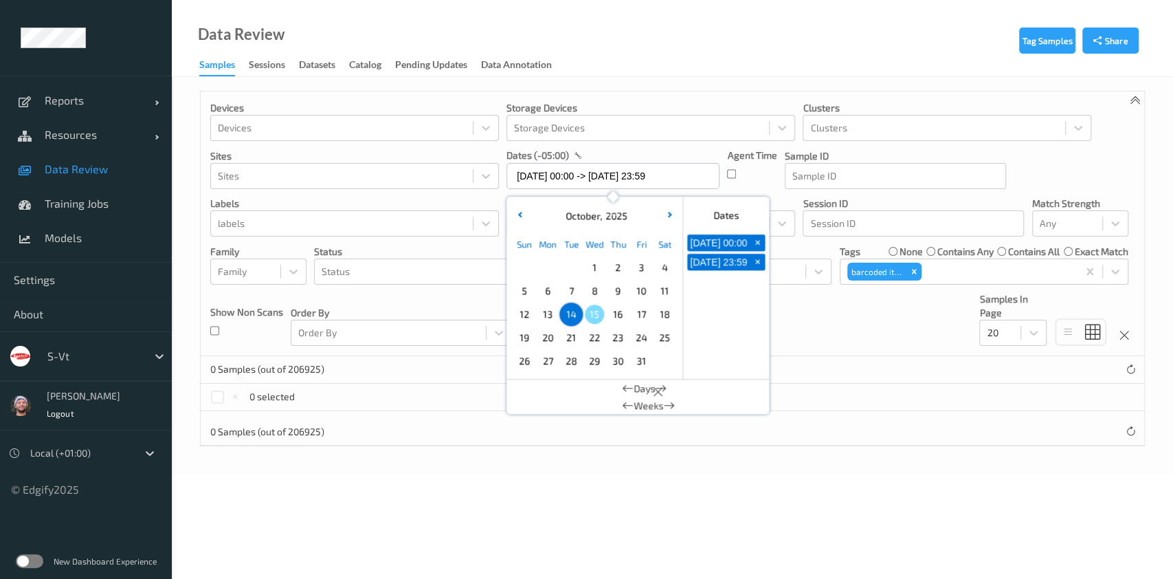
click at [630, 65] on div "Data Review Samples Sessions Datasets Catalog Pending Updates Data Annotation" at bounding box center [672, 38] width 1001 height 77
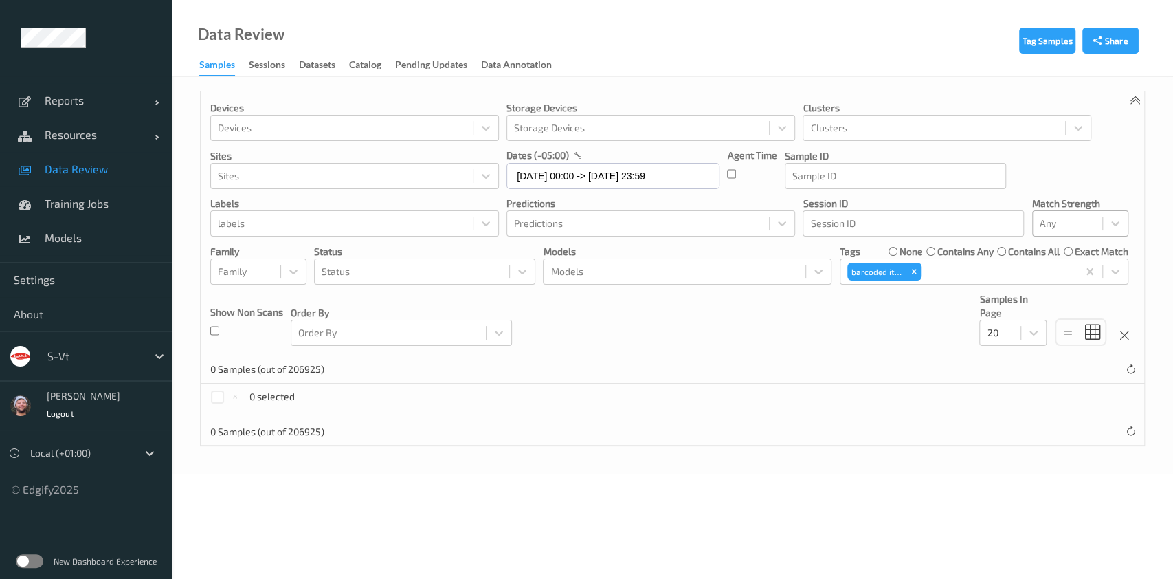
click at [1083, 223] on div at bounding box center [1068, 223] width 56 height 16
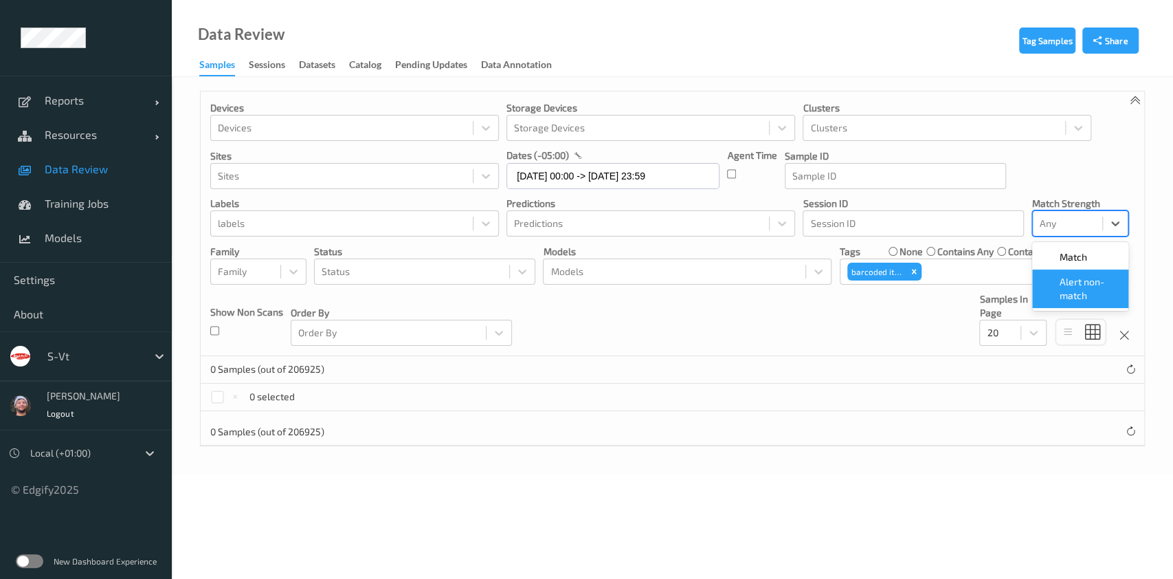
click at [1071, 286] on span "Alert non-match" at bounding box center [1090, 288] width 60 height 27
click at [911, 263] on div "Remove barcoded item" at bounding box center [913, 272] width 15 height 18
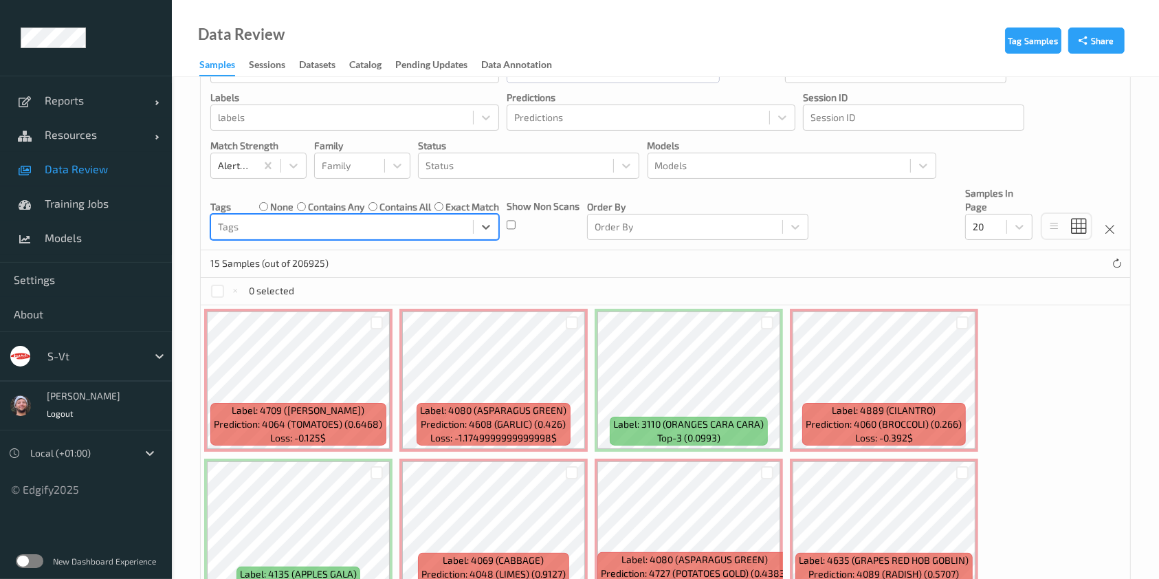
scroll to position [105, 0]
click at [556, 159] on div at bounding box center [515, 166] width 181 height 16
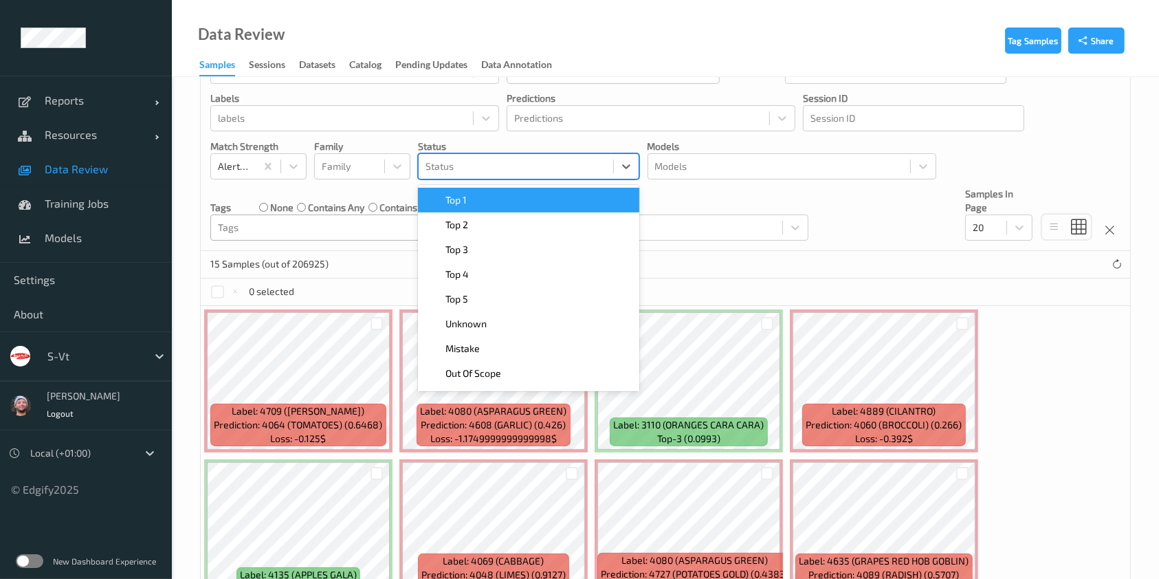
click at [533, 200] on div "Top 1" at bounding box center [528, 200] width 205 height 14
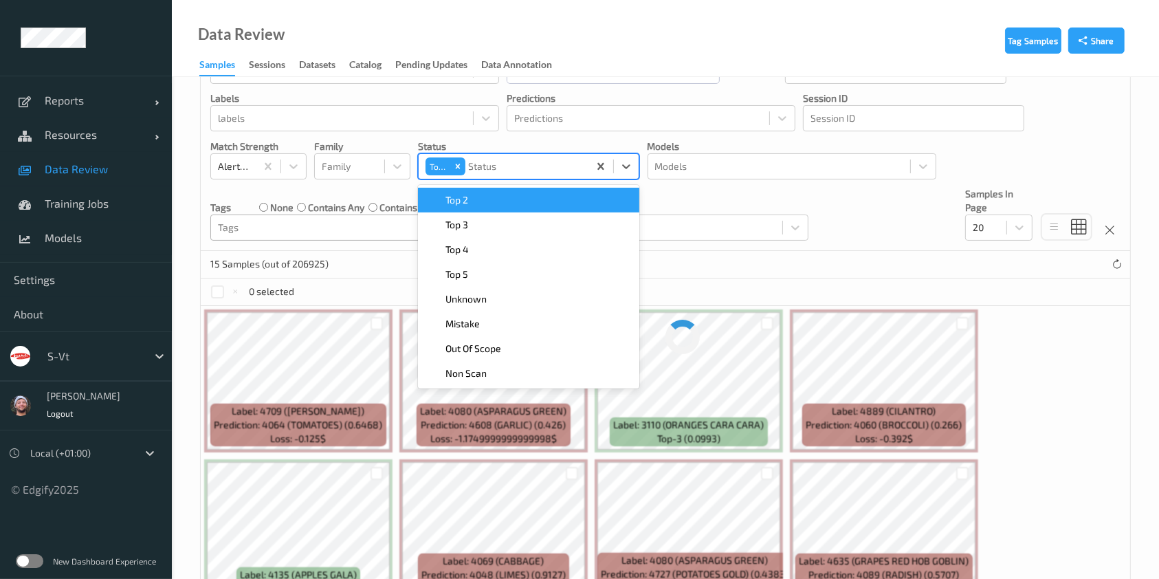
click at [533, 200] on div "Top 2" at bounding box center [528, 200] width 205 height 14
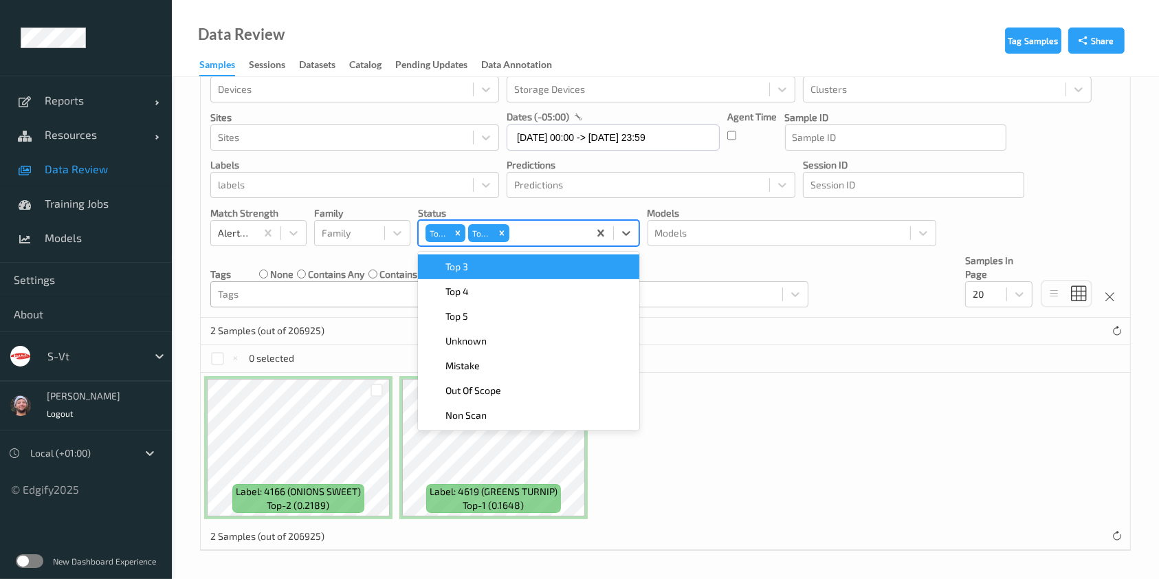
scroll to position [38, 0]
click at [533, 200] on div "Devices Devices Storage Devices Storage Devices Clusters Clusters Sites Sites d…" at bounding box center [665, 186] width 929 height 265
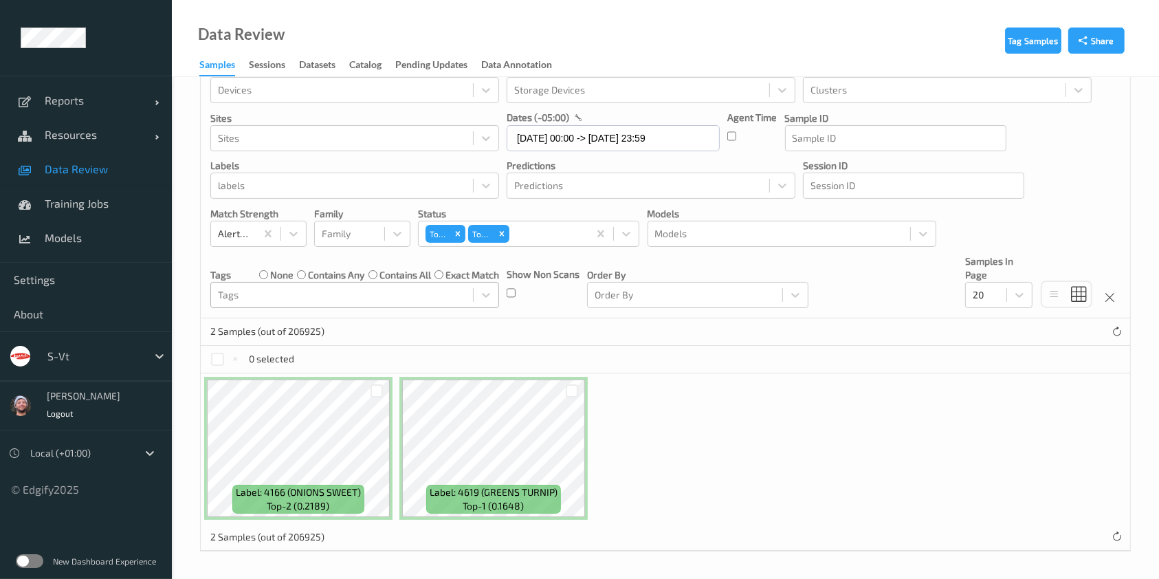
click at [531, 216] on p "Status" at bounding box center [528, 214] width 221 height 14
click at [532, 222] on div "Top 1 Top 2" at bounding box center [504, 233] width 170 height 23
click at [534, 250] on div "Devices Devices Storage Devices Storage Devices Clusters Clusters Sites Sites d…" at bounding box center [665, 186] width 929 height 265
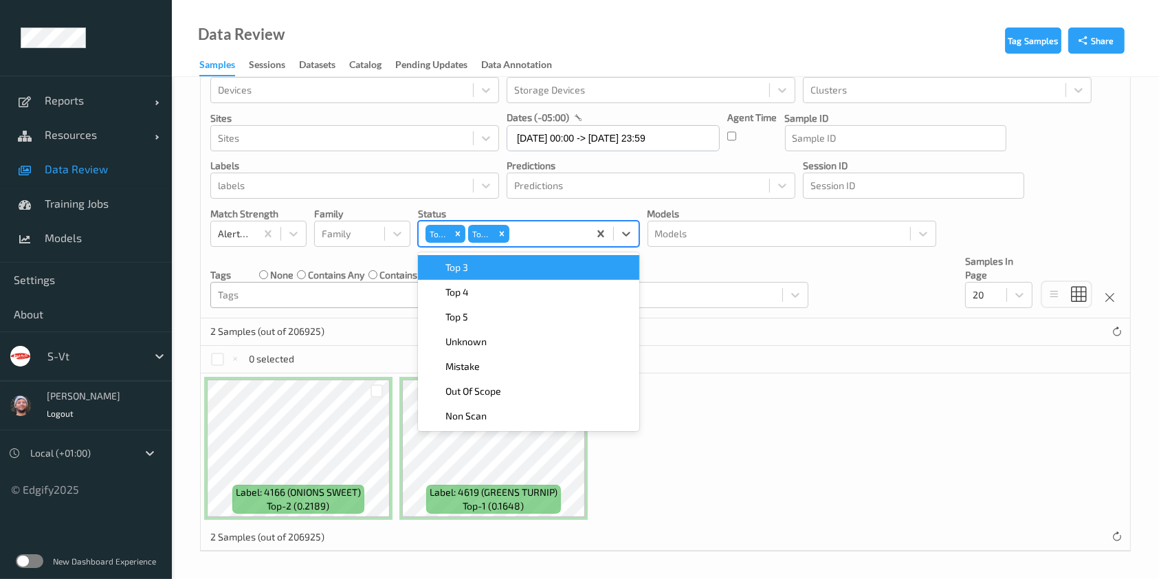
click at [537, 243] on div "Top 1 Top 2" at bounding box center [504, 233] width 170 height 23
click at [539, 250] on div "Devices Devices Storage Devices Storage Devices Clusters Clusters Sites Sites d…" at bounding box center [665, 186] width 929 height 265
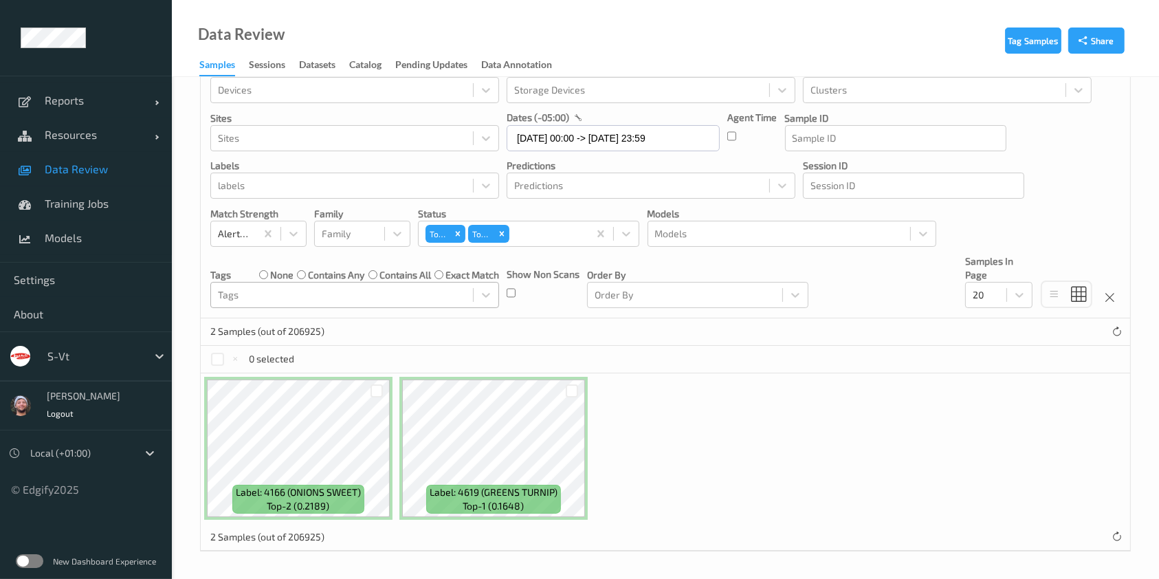
click at [557, 247] on div "Devices Devices Storage Devices Storage Devices Clusters Clusters Sites Sites d…" at bounding box center [665, 186] width 929 height 265
click at [554, 239] on div at bounding box center [547, 233] width 70 height 16
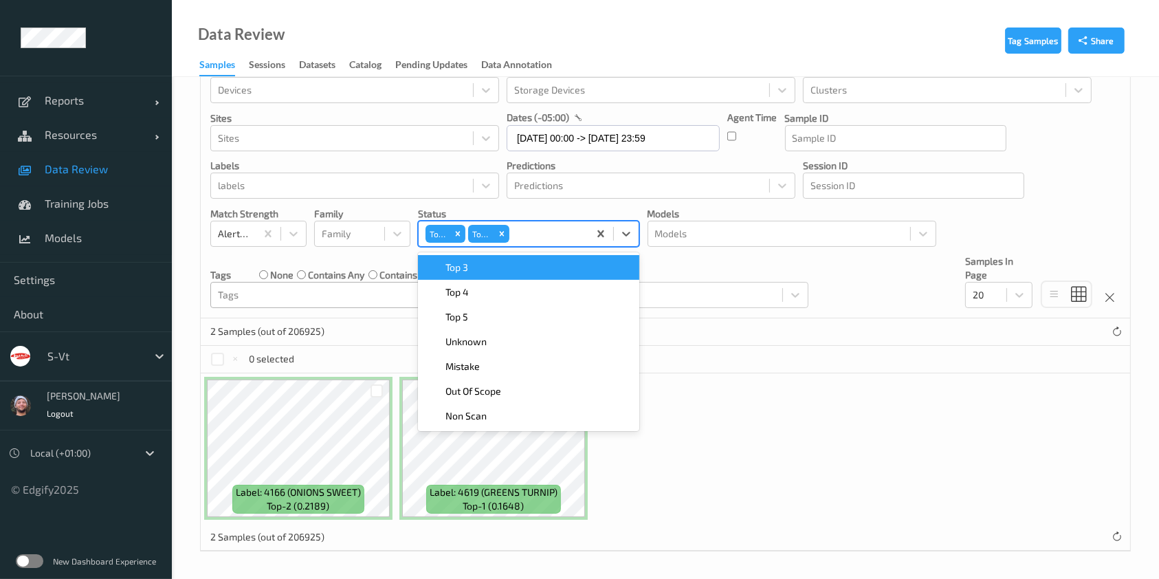
click at [554, 263] on div "Top 3" at bounding box center [528, 267] width 205 height 14
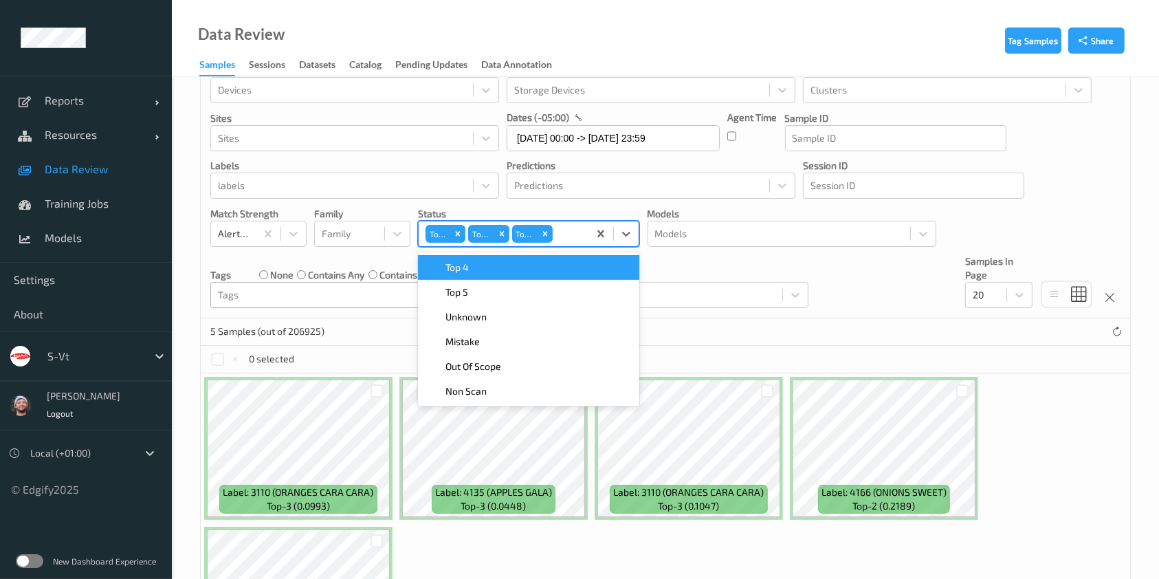
click at [904, 325] on div "5 Samples (out of 206925)" at bounding box center [665, 331] width 929 height 27
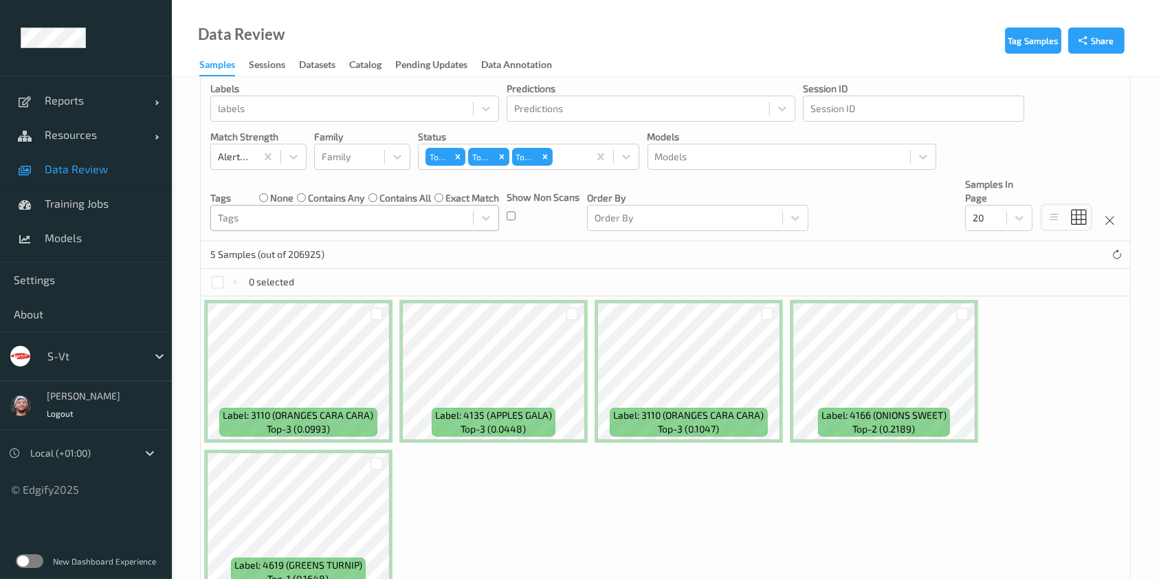
scroll to position [187, 0]
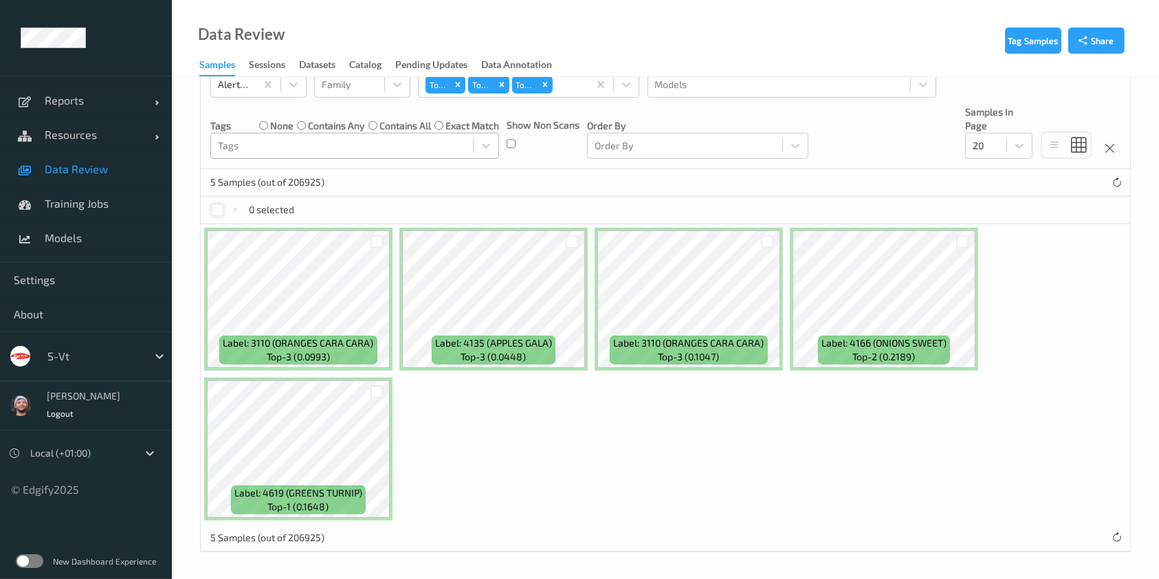
click at [211, 211] on div at bounding box center [217, 209] width 13 height 13
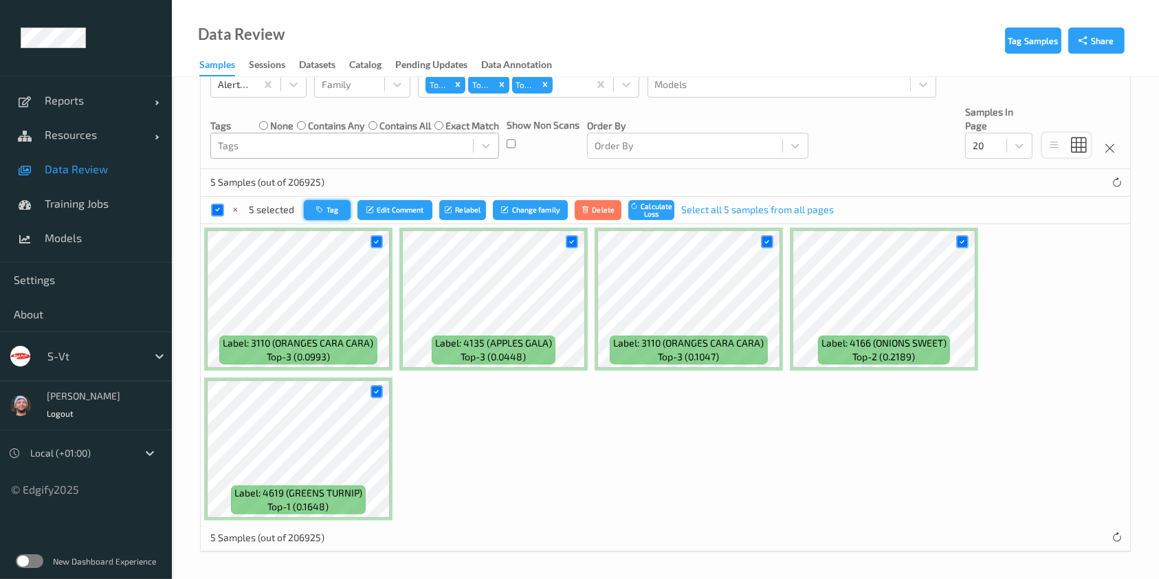
click at [346, 207] on button "Tag" at bounding box center [327, 210] width 47 height 20
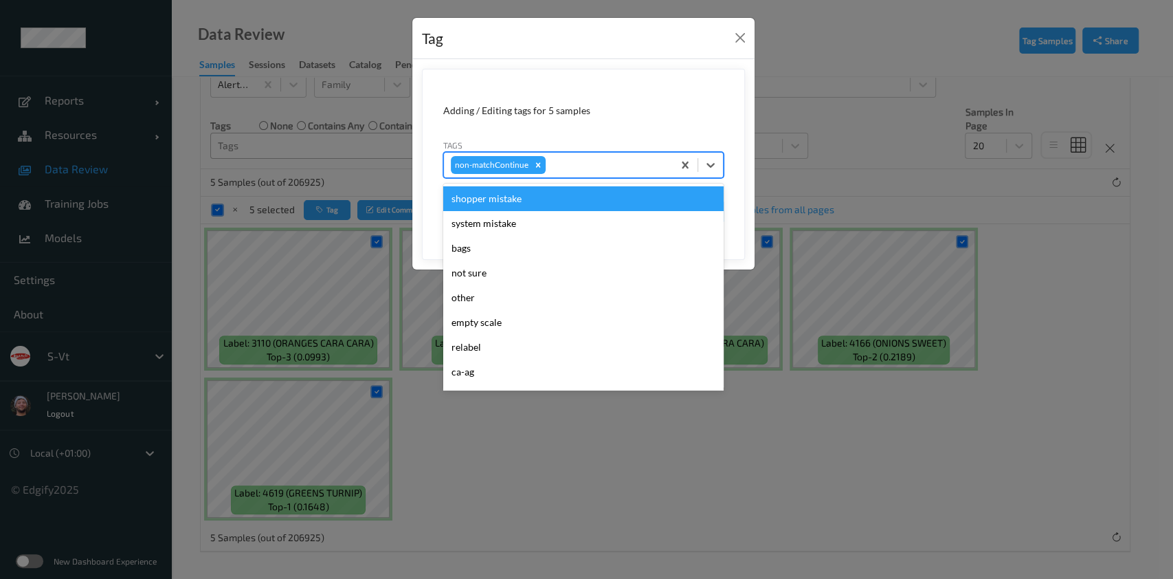
click at [622, 162] on div at bounding box center [607, 165] width 118 height 16
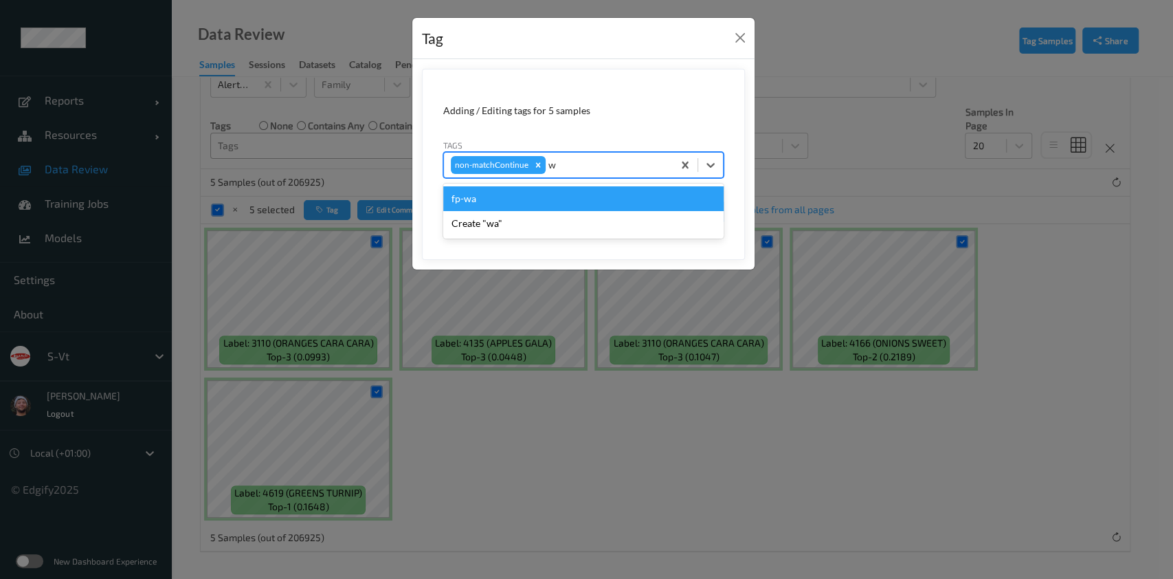
type input "wa"
click at [590, 201] on div "fp-wa" at bounding box center [583, 198] width 280 height 25
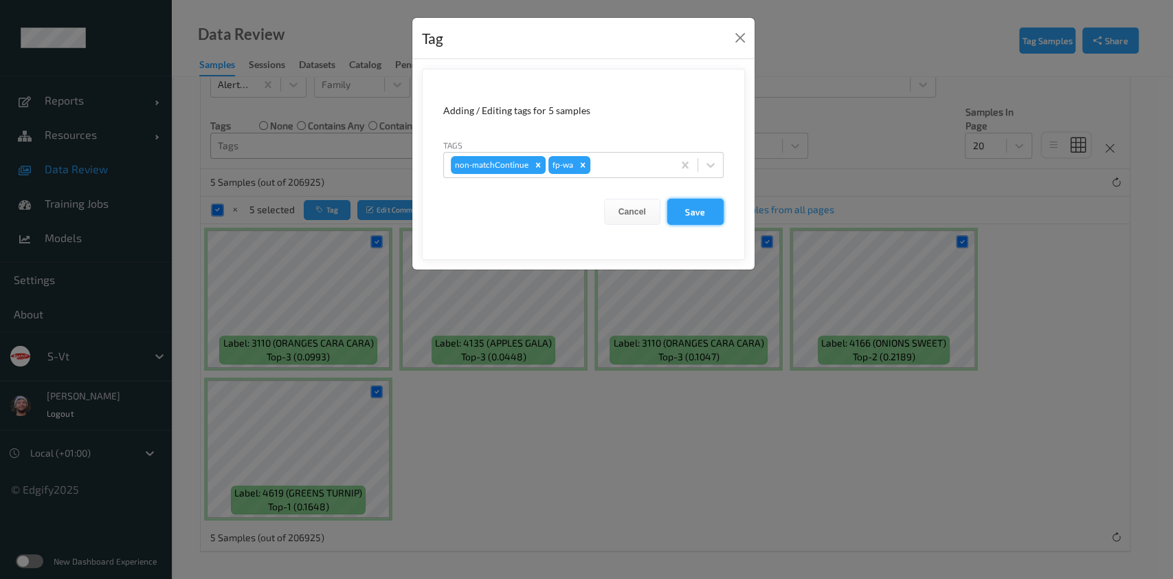
click at [709, 201] on button "Save" at bounding box center [695, 212] width 56 height 26
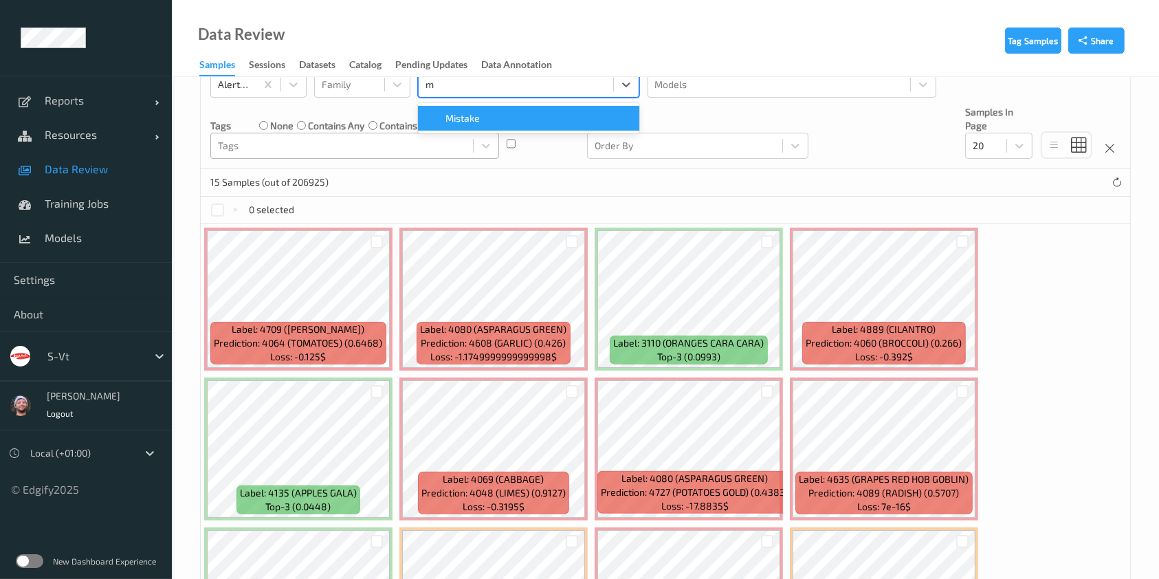
type input "mi"
click at [577, 119] on div "Mistake" at bounding box center [528, 118] width 205 height 14
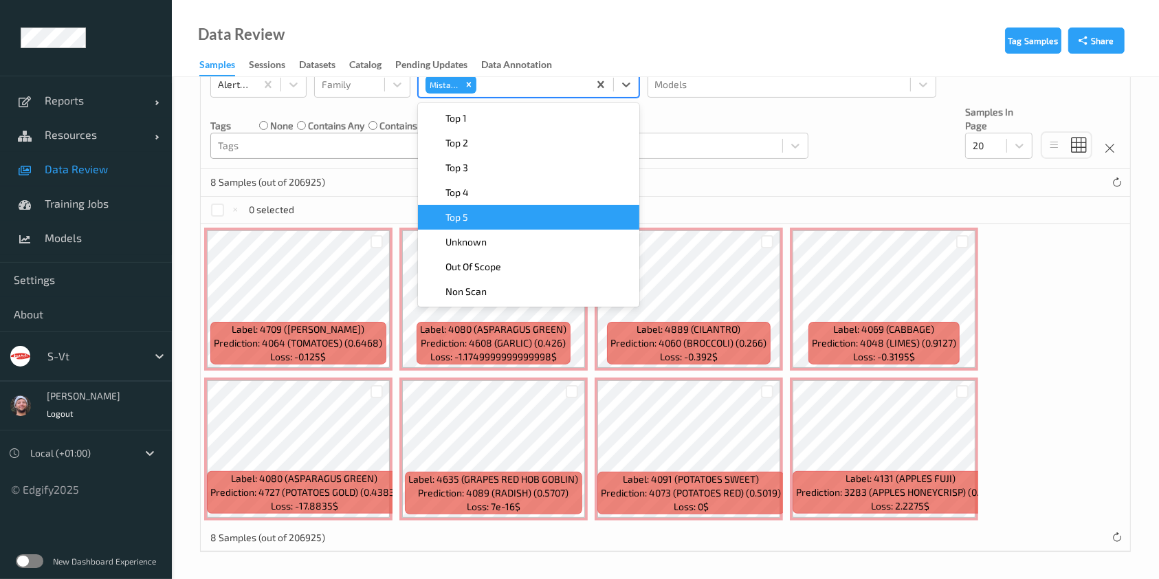
click at [717, 186] on div "8 Samples (out of 206925)" at bounding box center [665, 182] width 929 height 27
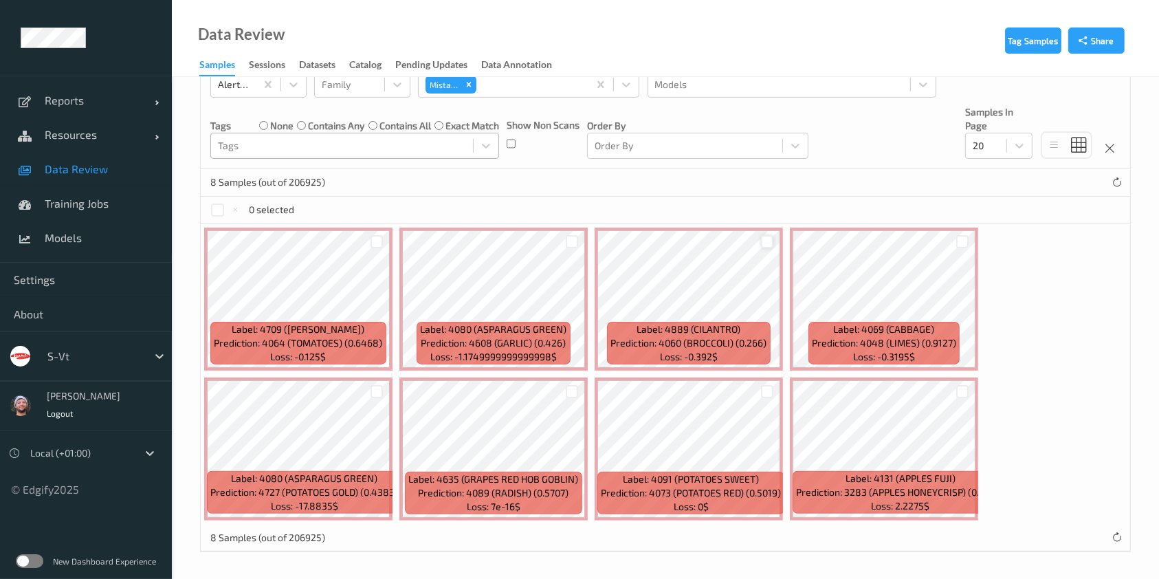
click at [766, 239] on div at bounding box center [767, 241] width 13 height 13
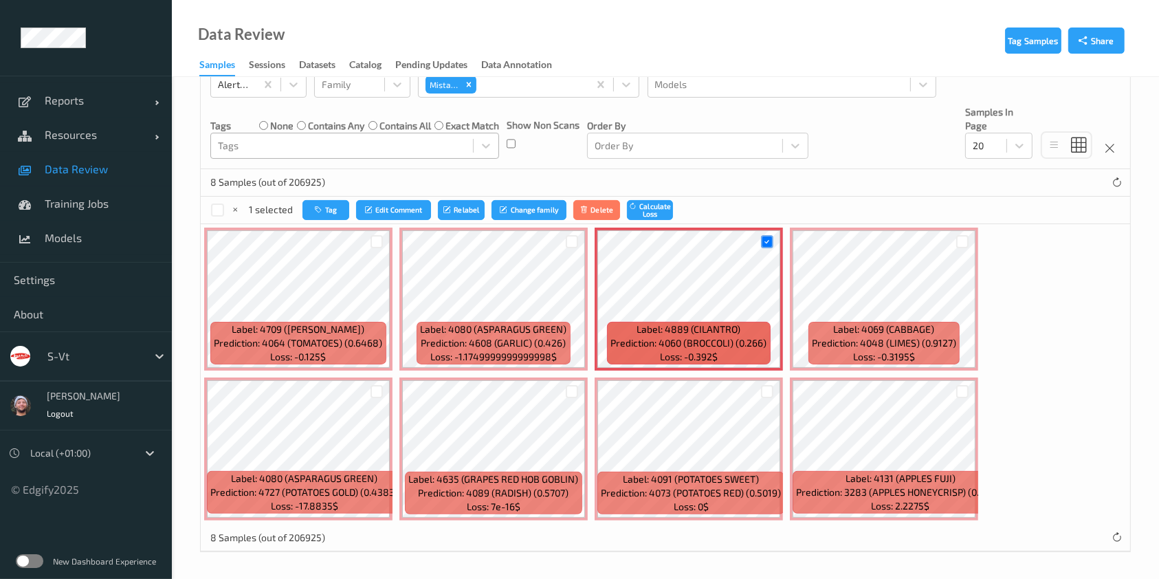
click at [384, 244] on div at bounding box center [377, 241] width 26 height 23
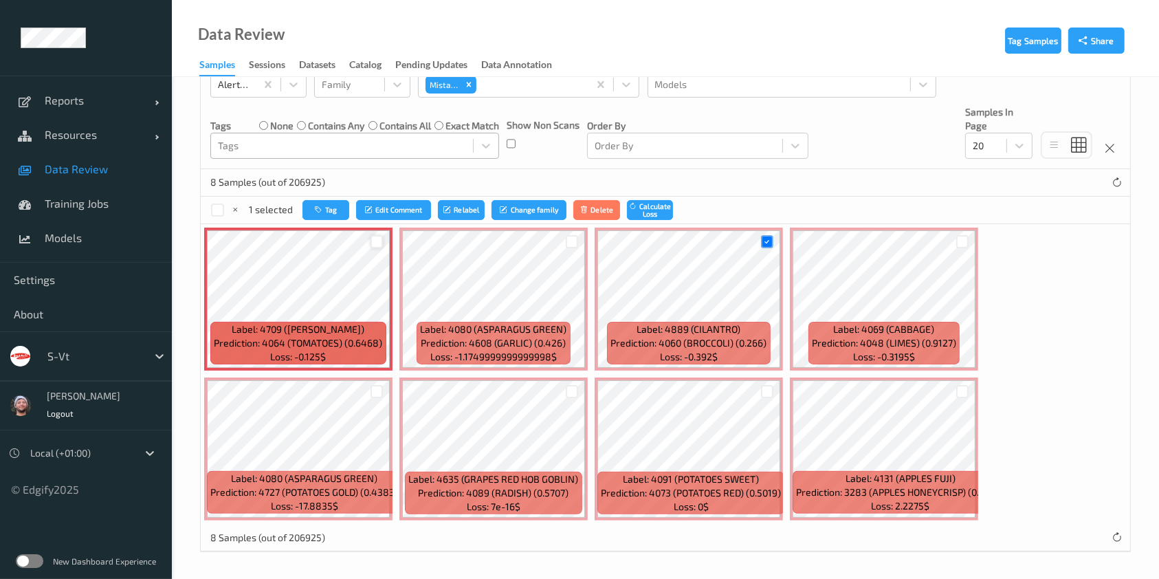
click at [379, 242] on div at bounding box center [376, 241] width 13 height 13
click at [958, 242] on div at bounding box center [962, 241] width 13 height 13
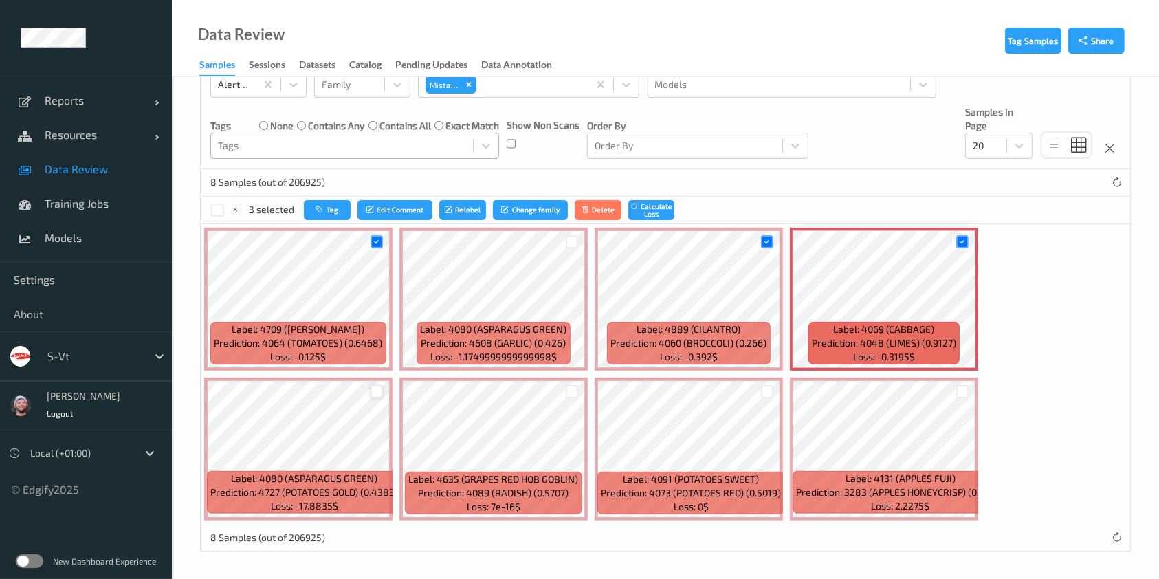
click at [377, 393] on div at bounding box center [376, 391] width 13 height 13
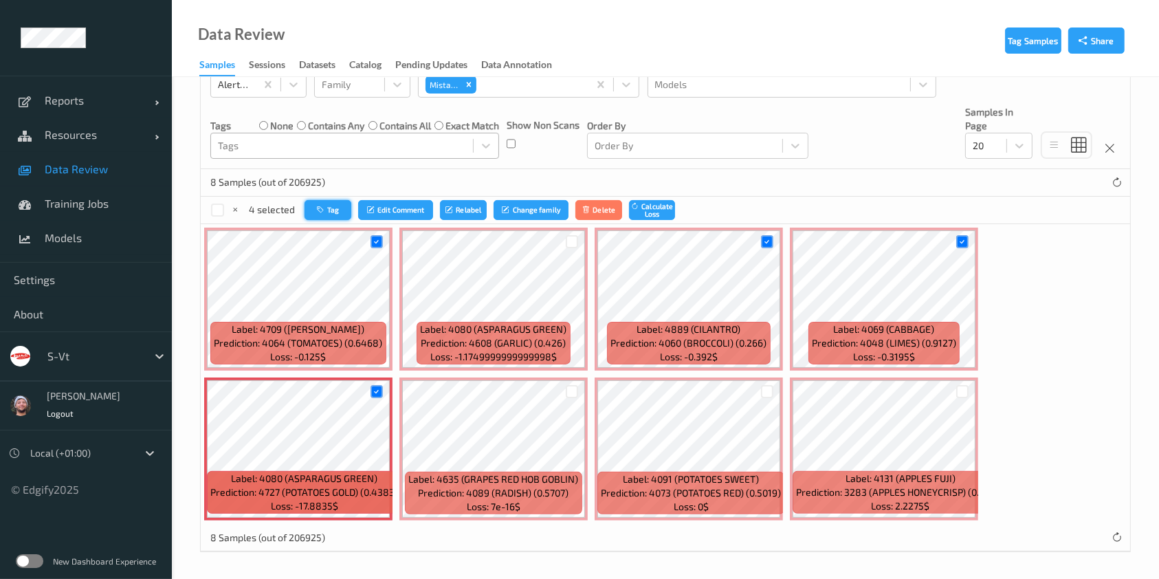
click at [335, 203] on button "Tag" at bounding box center [327, 210] width 47 height 20
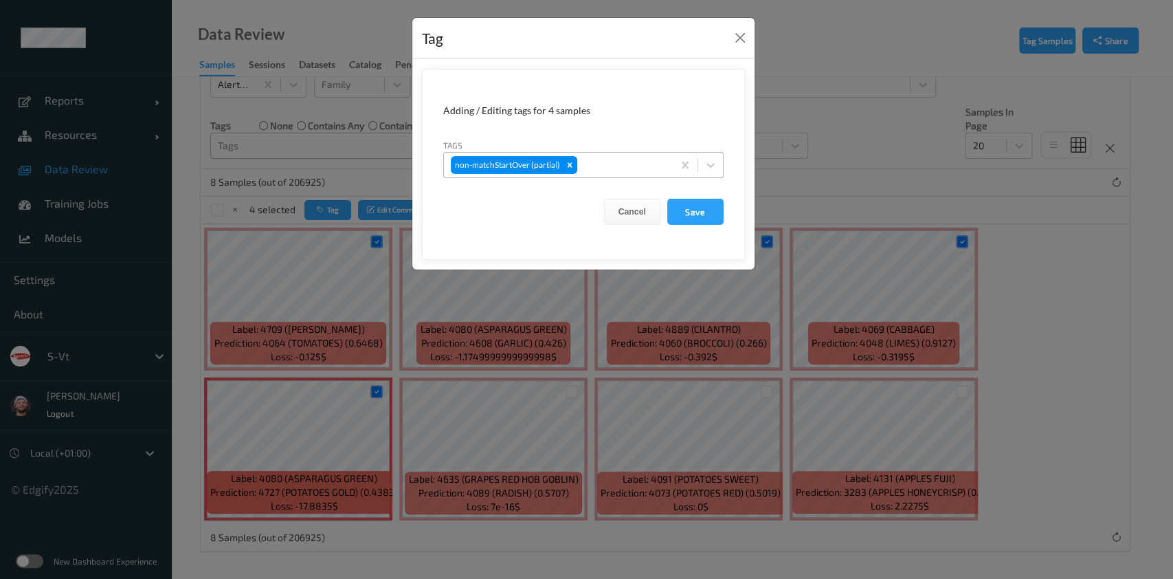
click at [627, 166] on div at bounding box center [623, 165] width 86 height 16
type input "ca"
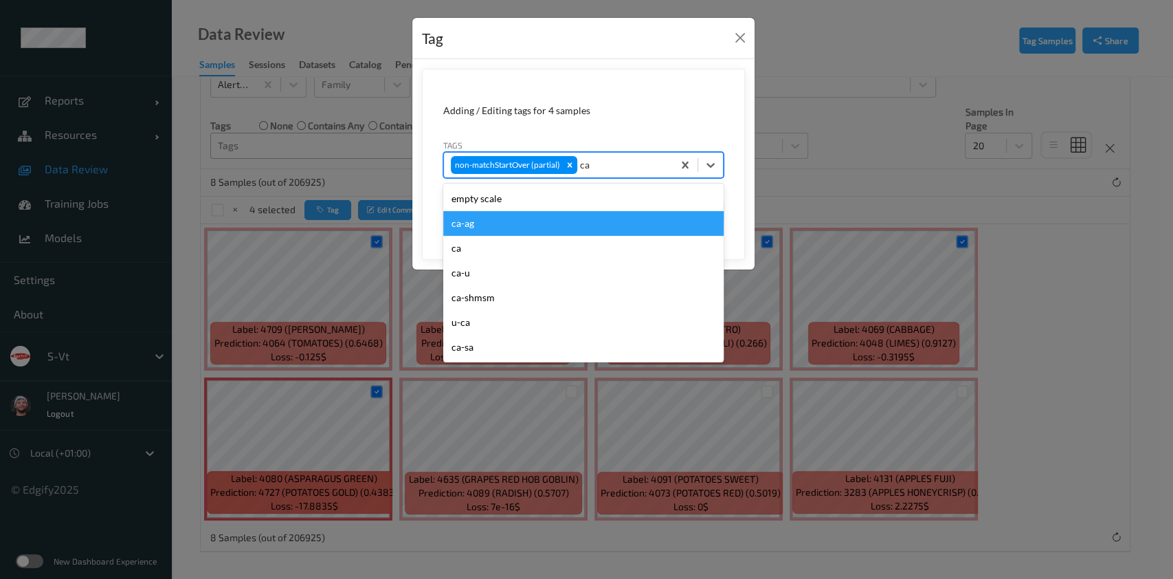
click at [487, 250] on div "ca" at bounding box center [583, 248] width 280 height 25
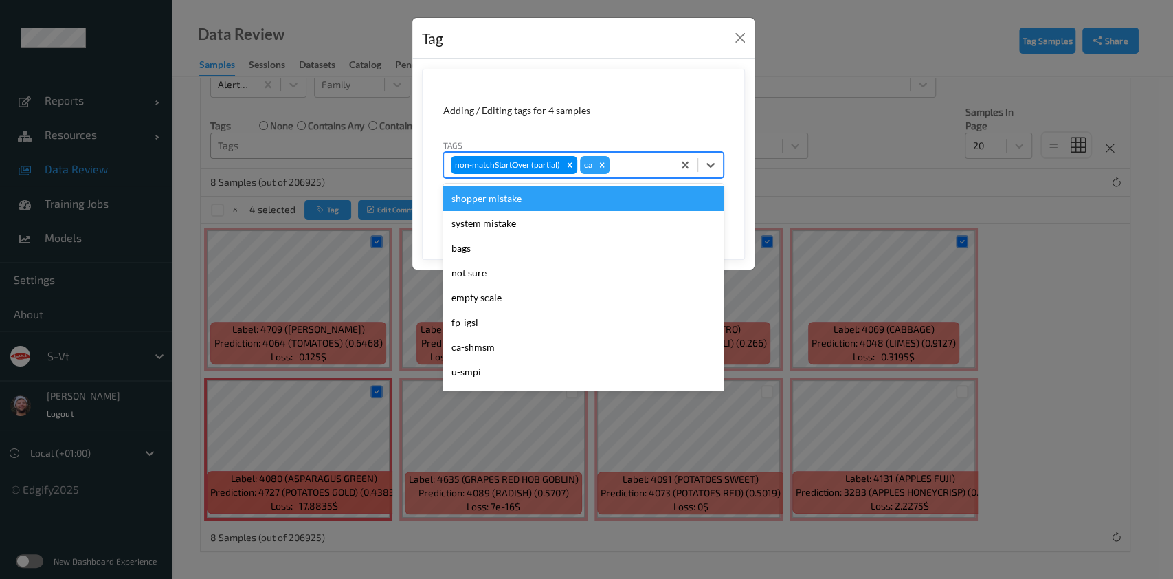
type input "s"
click at [496, 193] on div "shopper mistake" at bounding box center [583, 198] width 280 height 25
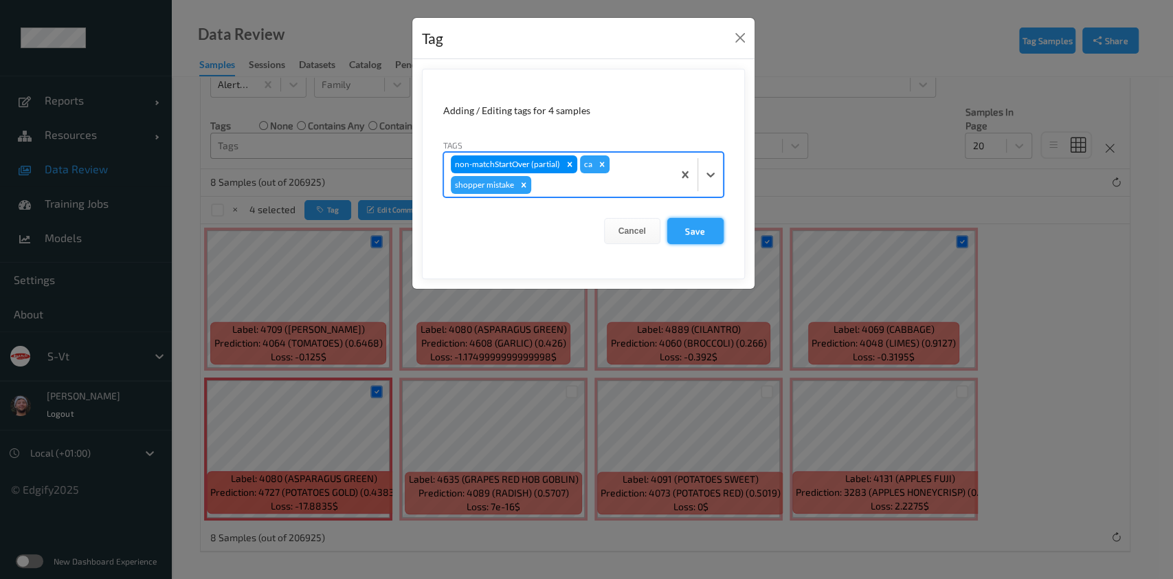
click at [694, 220] on form "Adding / Editing tags for 4 samples Tags option shopper mistake, selected. Sele…" at bounding box center [583, 174] width 323 height 210
click at [694, 220] on button "Save" at bounding box center [695, 231] width 56 height 26
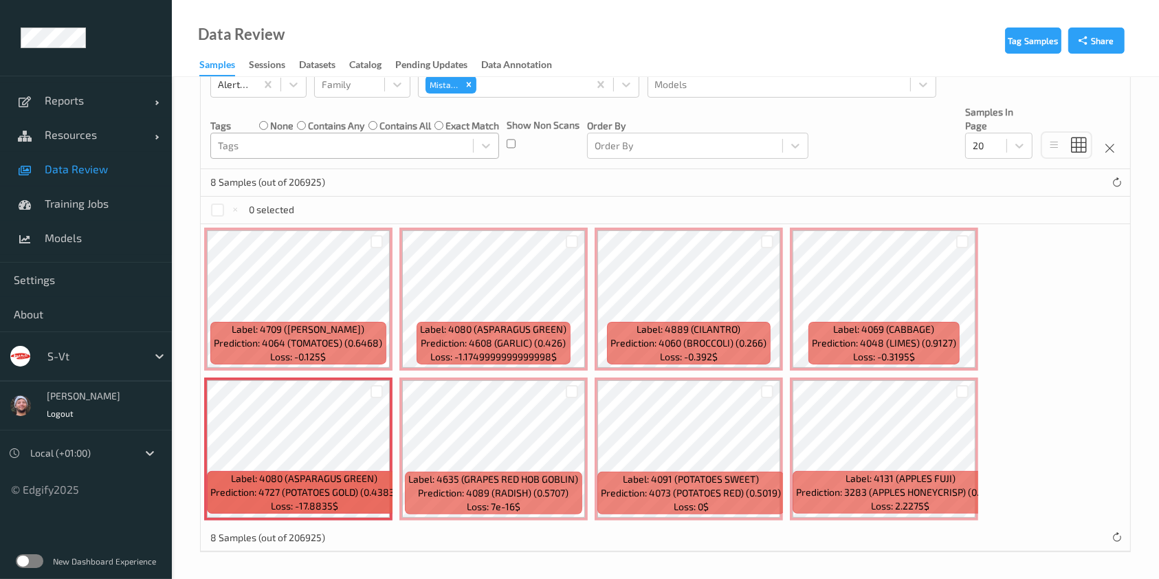
click at [271, 128] on label "none" at bounding box center [281, 126] width 23 height 14
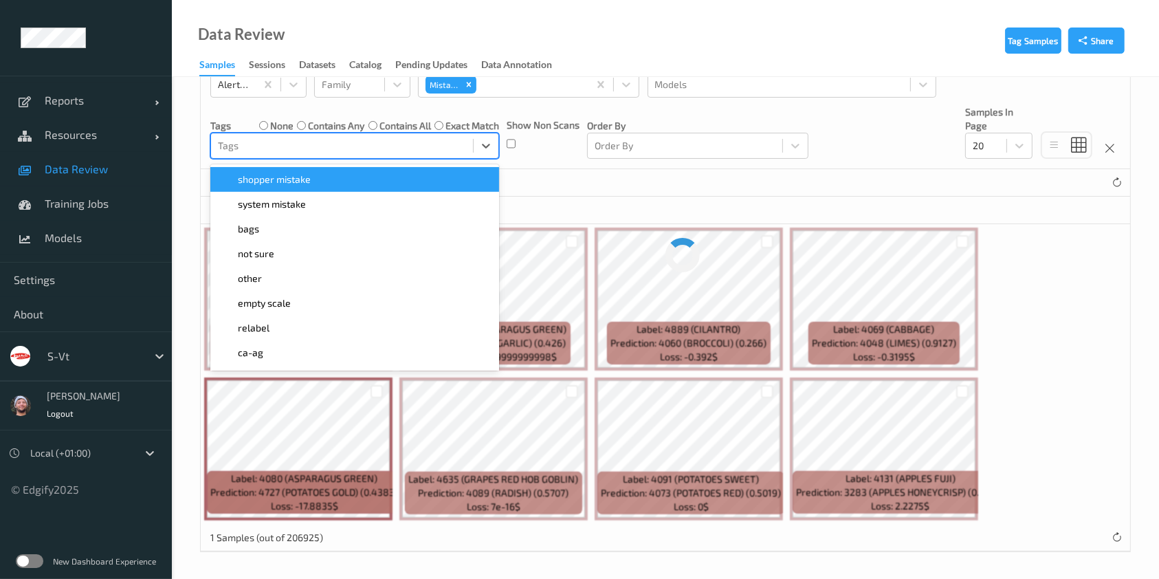
click at [274, 146] on div at bounding box center [342, 145] width 248 height 16
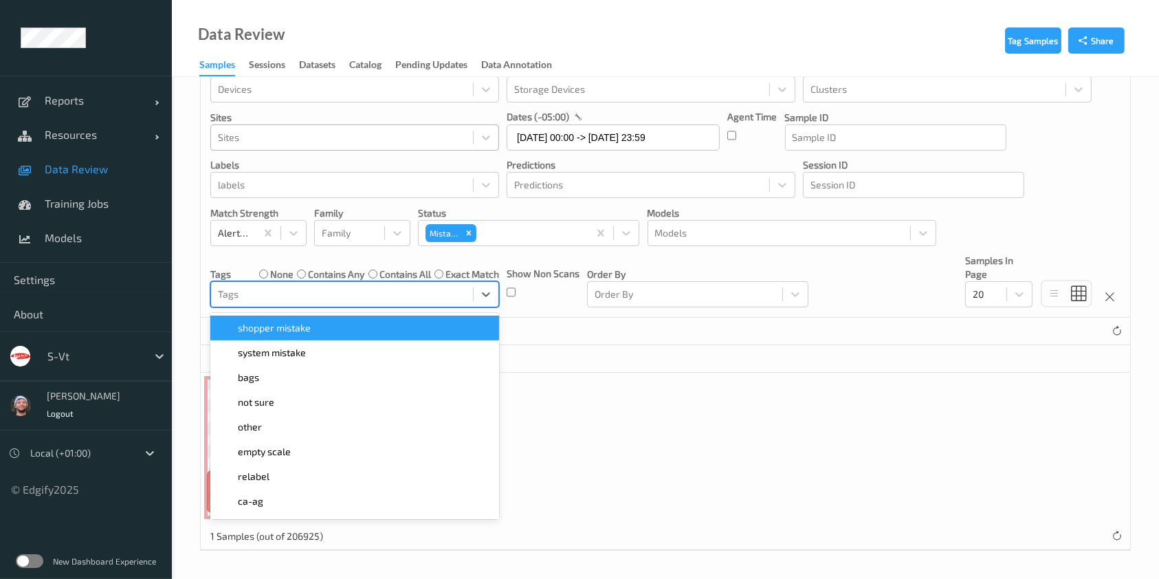
scroll to position [38, 0]
type input "sh"
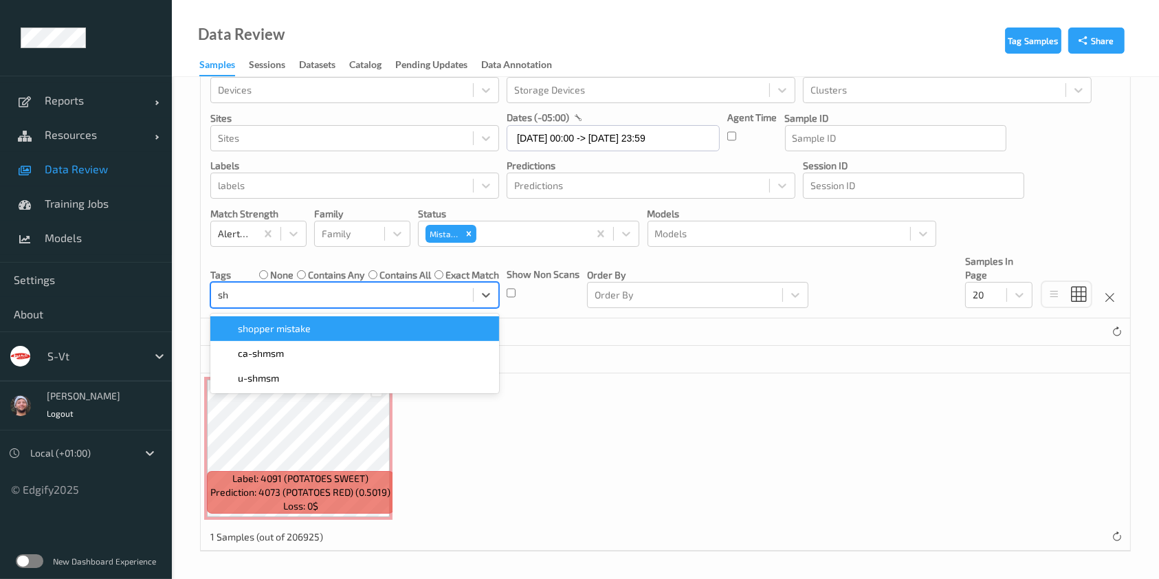
click at [318, 329] on div "shopper mistake" at bounding box center [355, 329] width 272 height 14
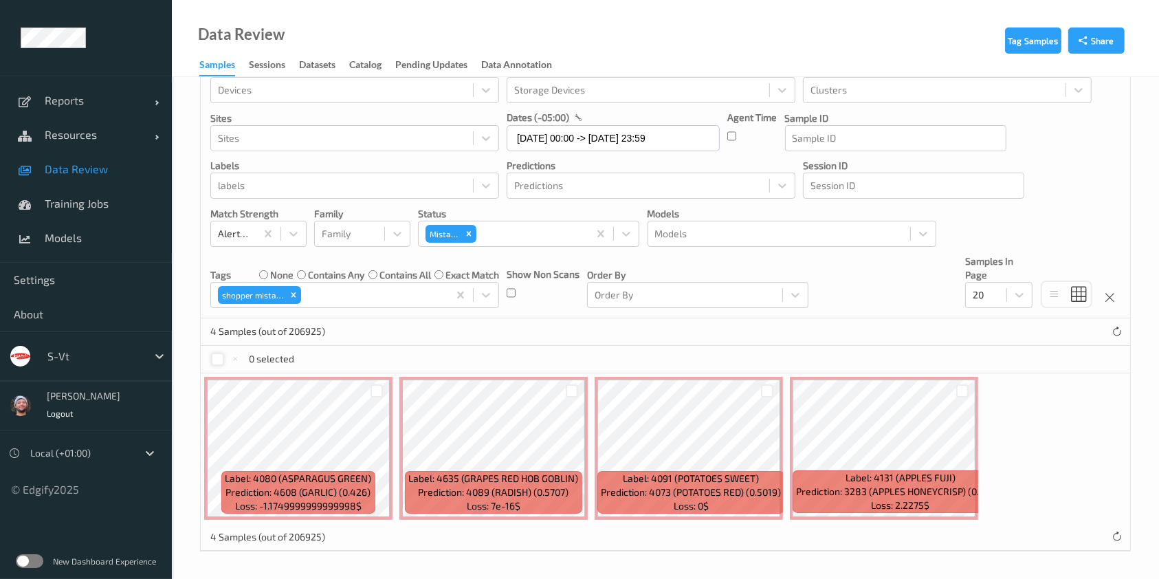
click at [218, 359] on div at bounding box center [217, 359] width 13 height 13
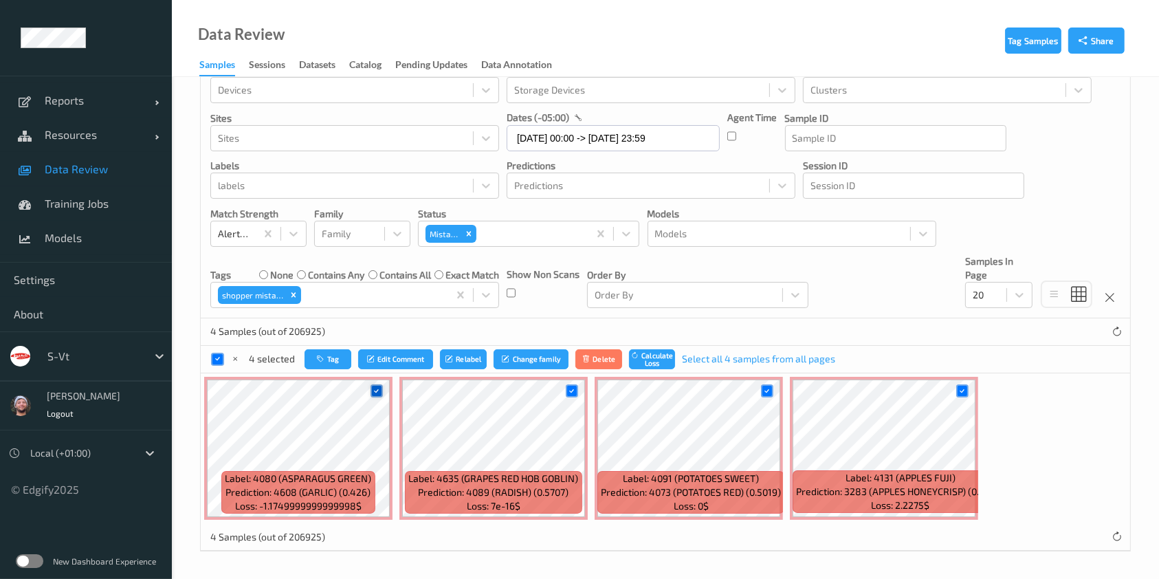
click at [379, 391] on icon at bounding box center [376, 390] width 9 height 9
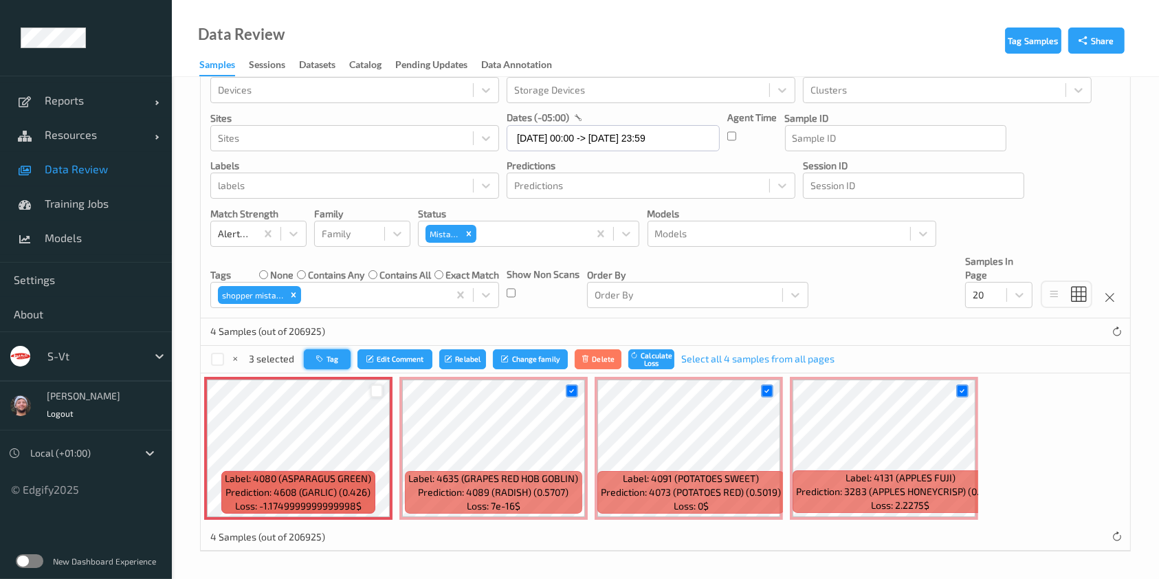
click at [323, 356] on icon "button" at bounding box center [321, 359] width 10 height 8
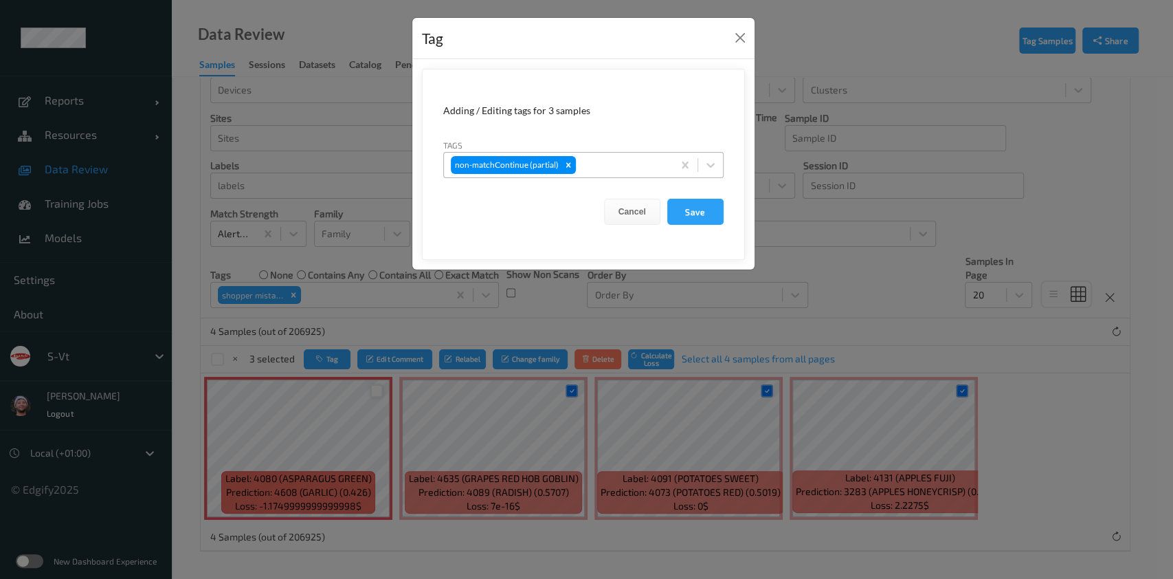
click at [615, 155] on div "non-matchContinue (partial)" at bounding box center [558, 164] width 229 height 23
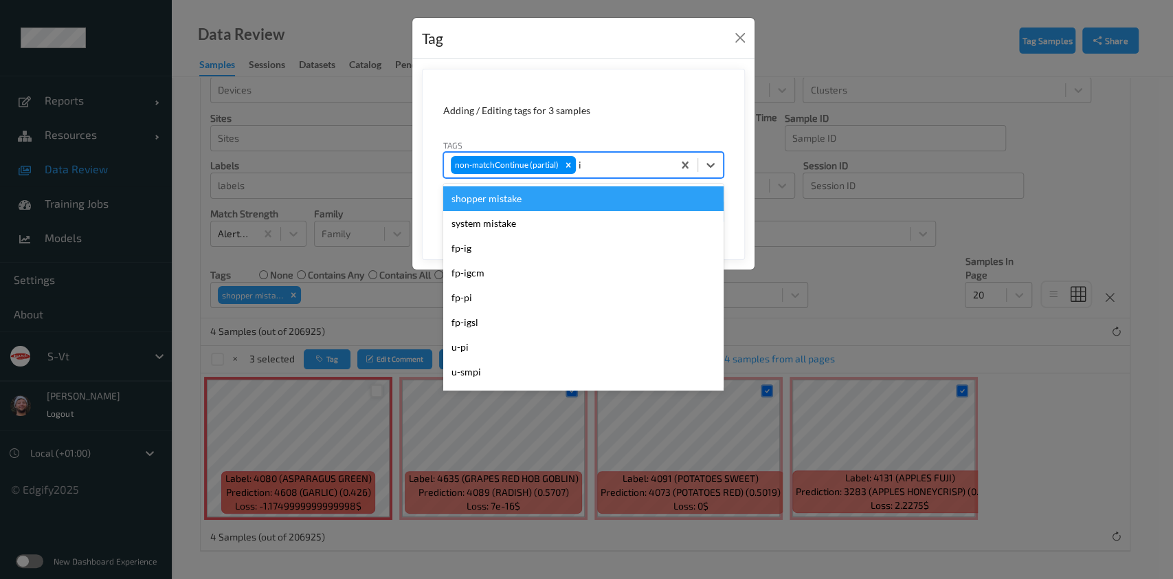
type input "ig"
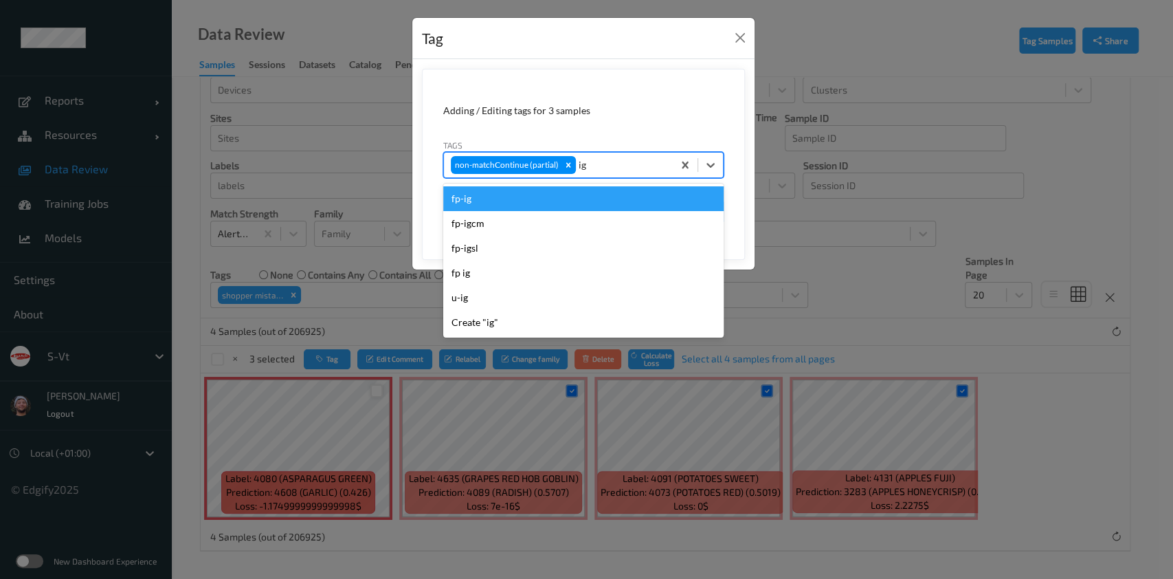
click at [530, 201] on div "fp-ig" at bounding box center [583, 198] width 280 height 25
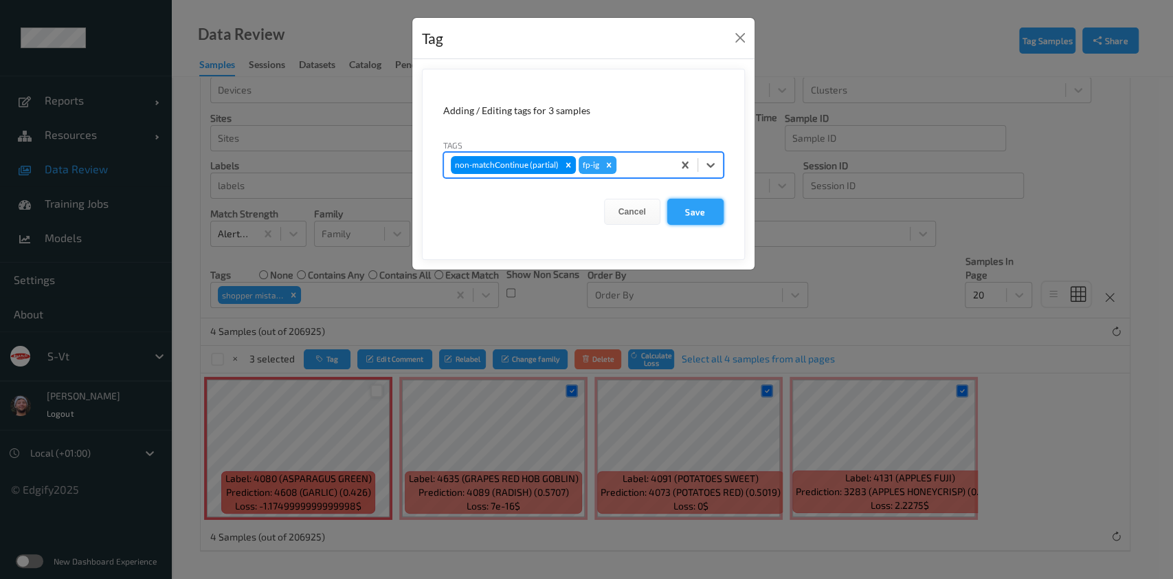
click at [685, 212] on button "Save" at bounding box center [695, 212] width 56 height 26
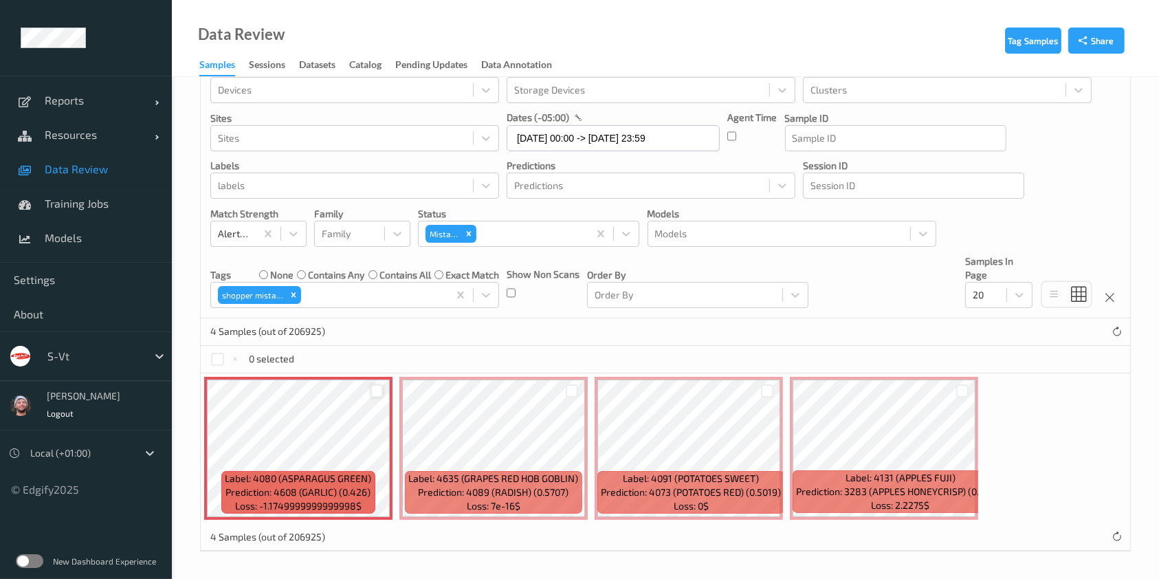
click at [377, 386] on div at bounding box center [376, 390] width 13 height 13
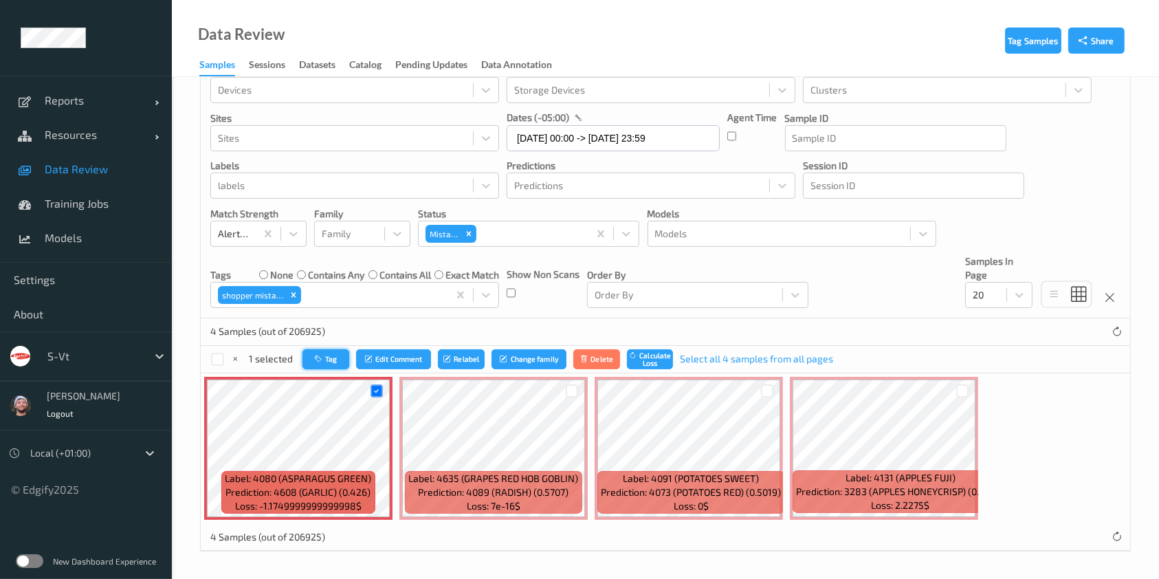
click at [339, 366] on button "Tag" at bounding box center [325, 359] width 47 height 20
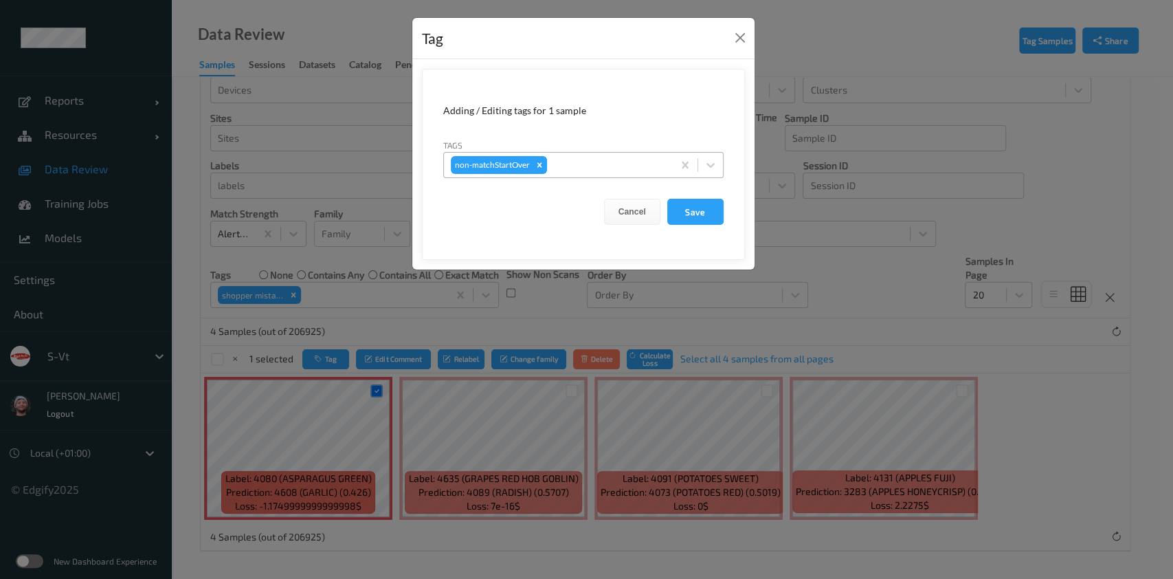
click at [620, 165] on div at bounding box center [608, 165] width 116 height 16
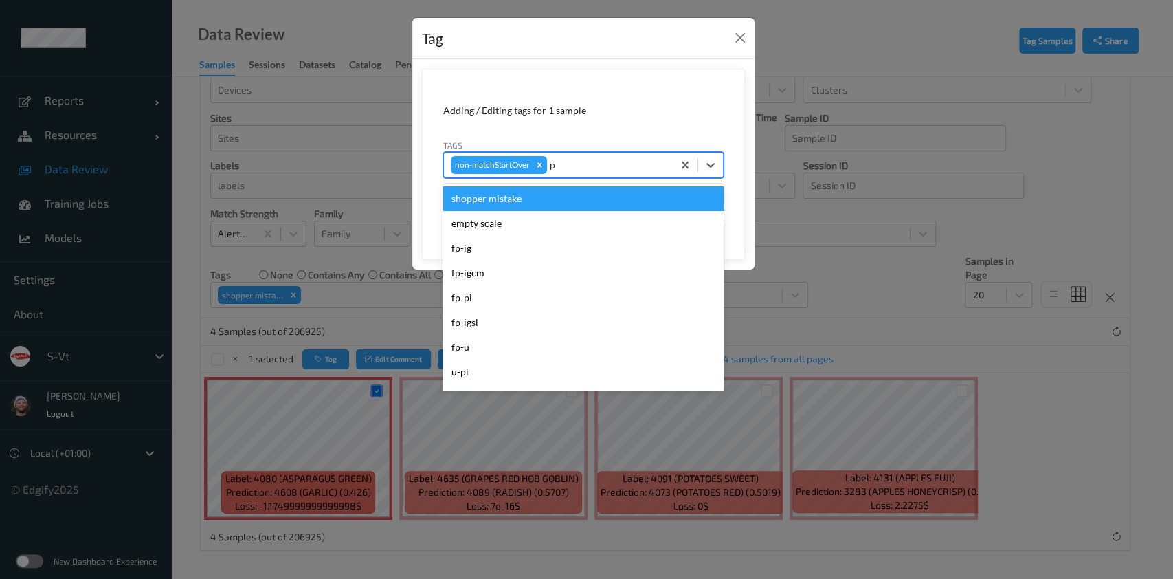
type input "pi"
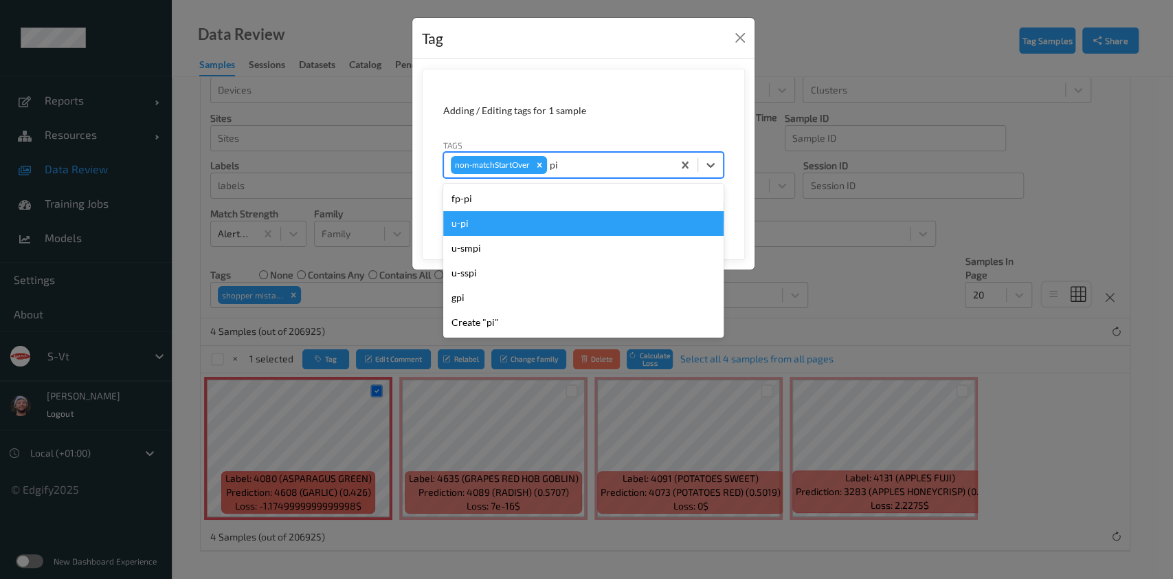
click at [504, 205] on div "fp-pi" at bounding box center [583, 198] width 280 height 25
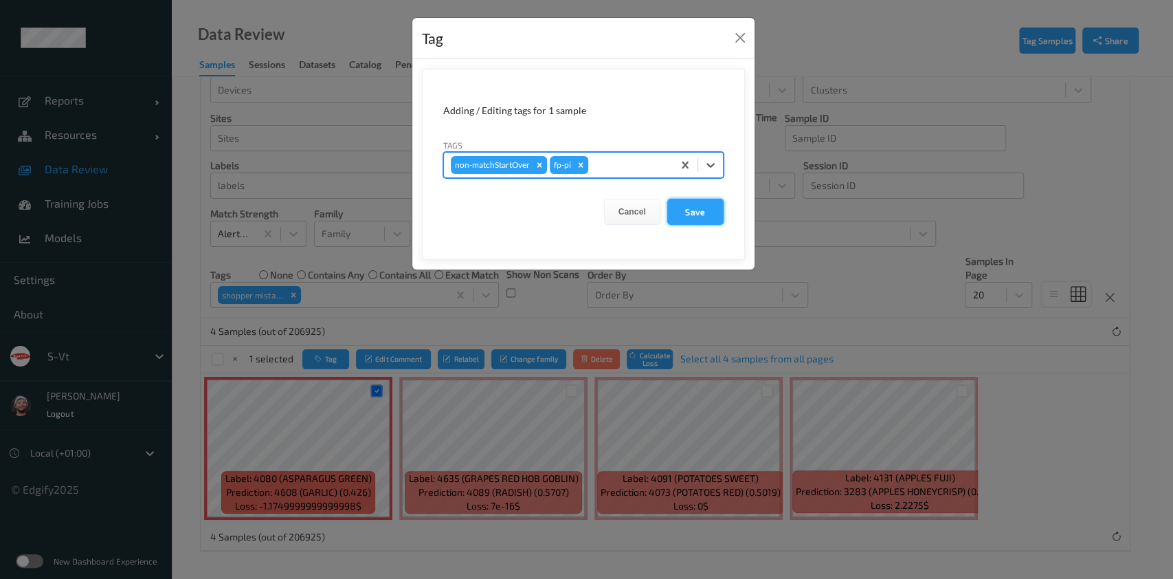
click at [693, 210] on button "Save" at bounding box center [695, 212] width 56 height 26
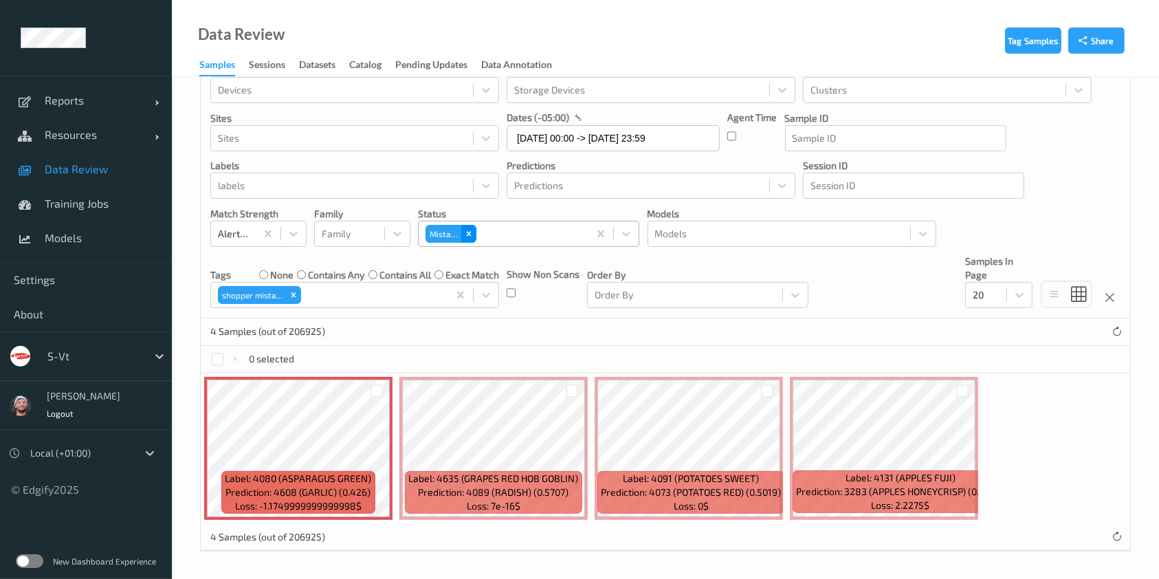
click at [472, 234] on icon "Remove Mistake" at bounding box center [469, 234] width 10 height 10
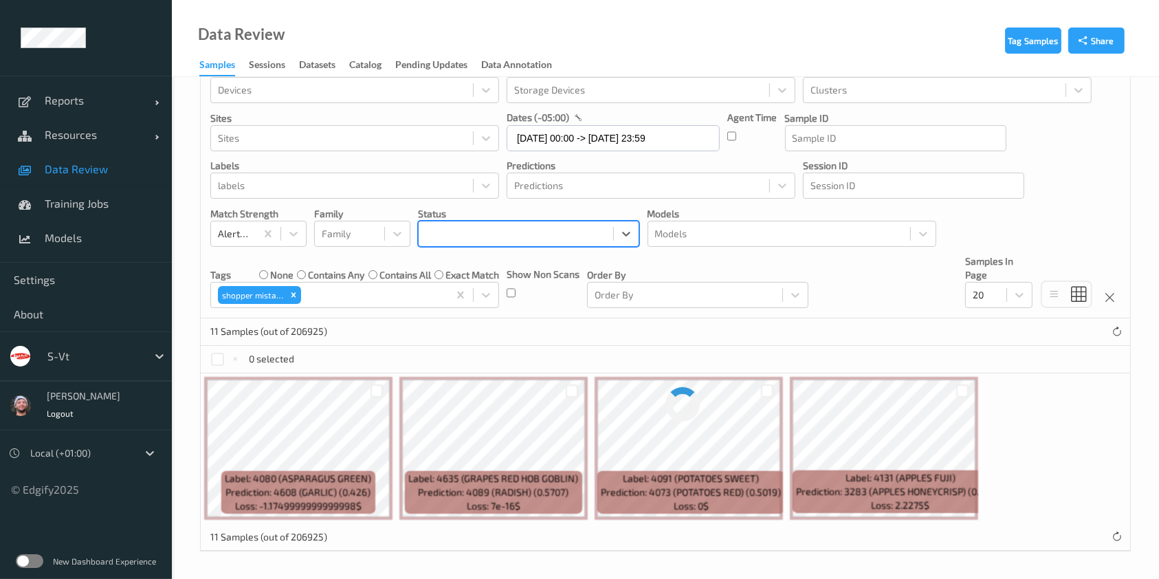
click at [507, 232] on div at bounding box center [515, 233] width 181 height 16
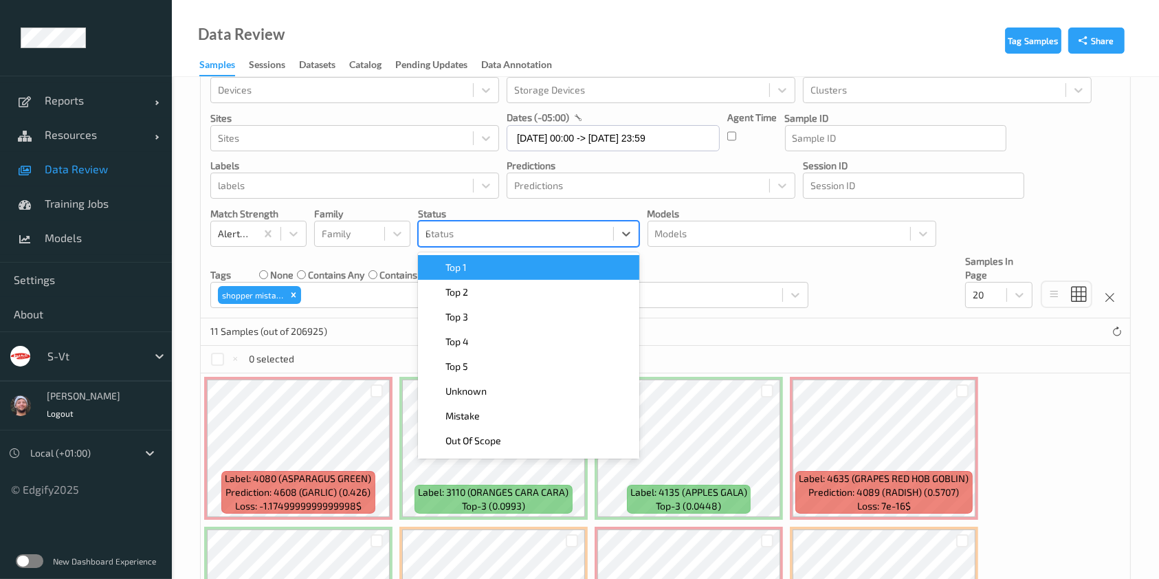
type input "un"
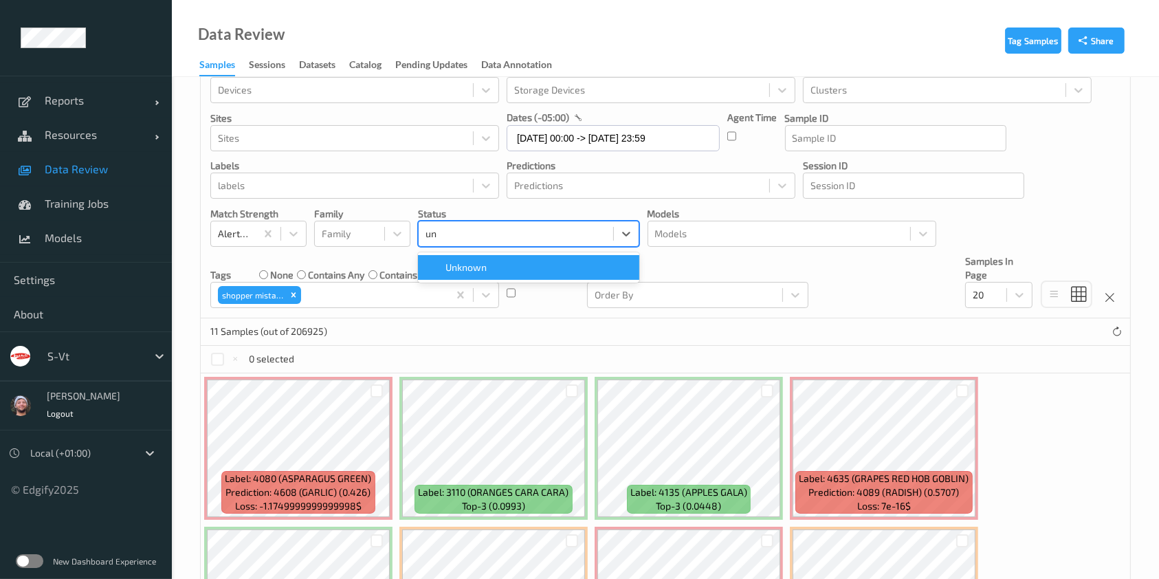
click at [469, 267] on span "Unknown" at bounding box center [465, 267] width 41 height 14
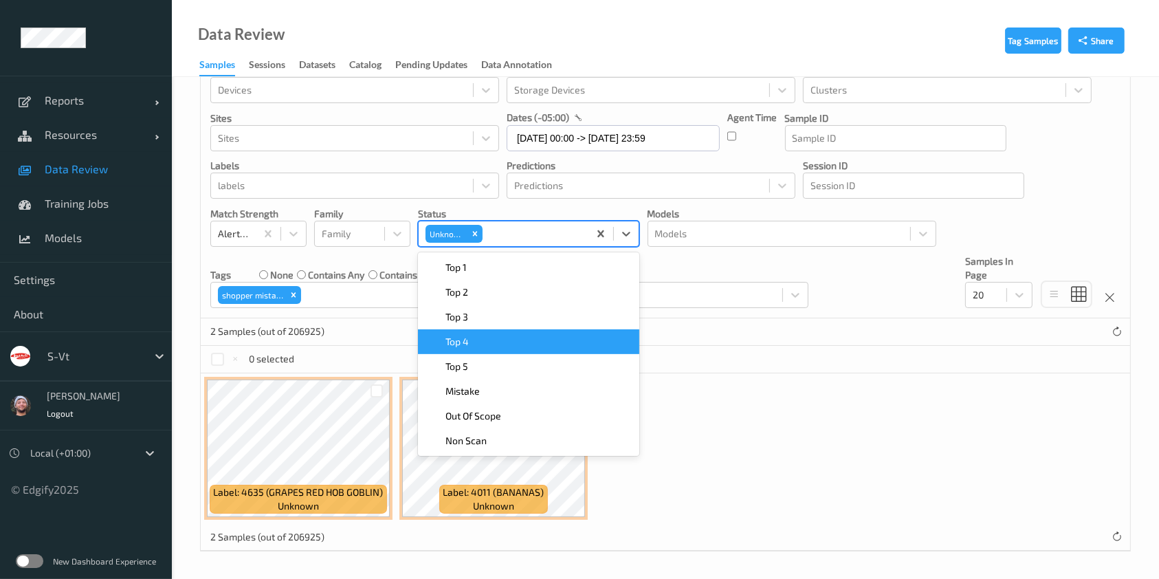
click at [691, 343] on div "2 Samples (out of 206925)" at bounding box center [665, 331] width 929 height 27
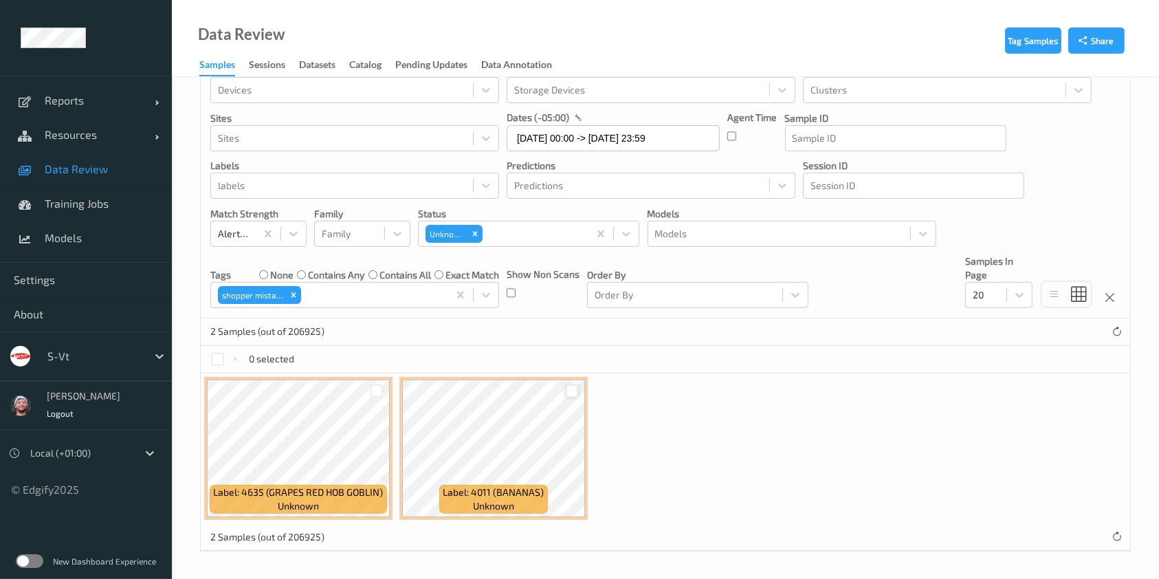
click at [576, 384] on div at bounding box center [572, 390] width 13 height 13
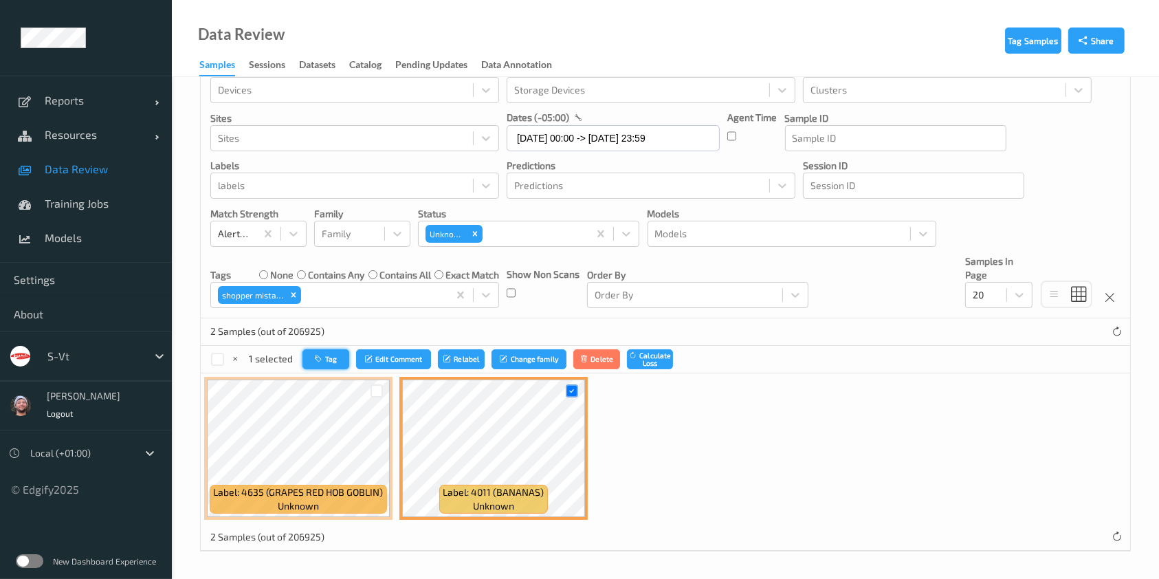
click at [318, 363] on button "Tag" at bounding box center [325, 359] width 47 height 20
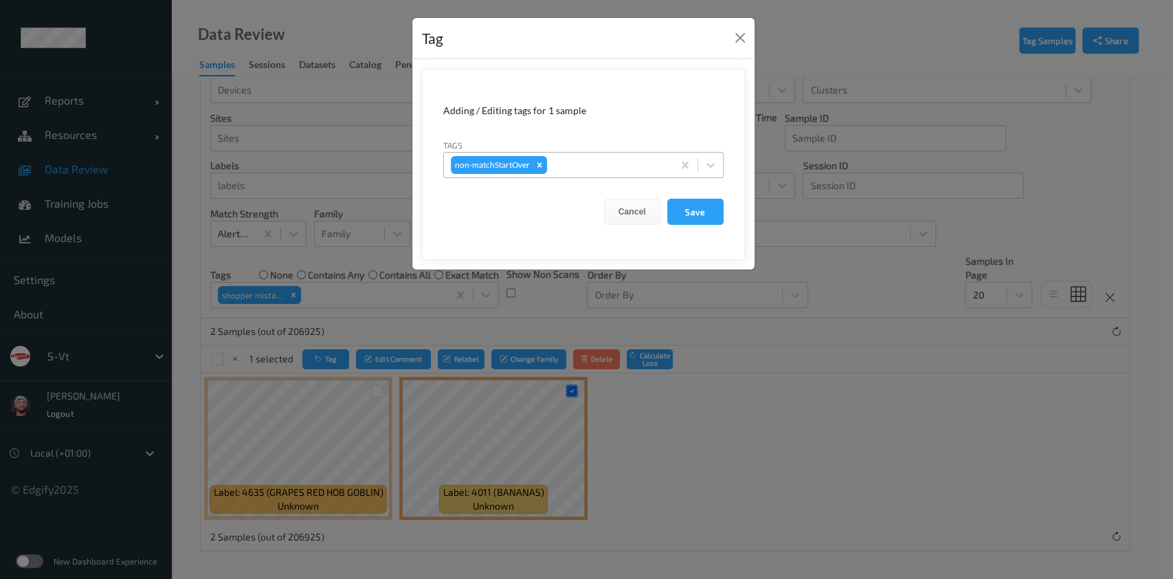
click at [580, 152] on div "non-matchStartOver" at bounding box center [583, 165] width 280 height 26
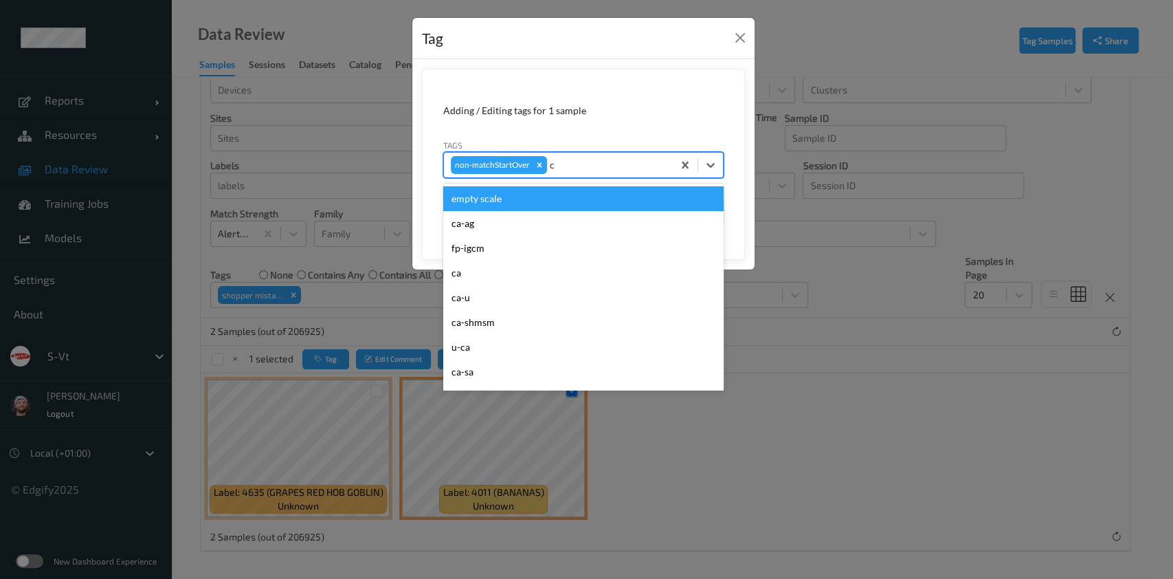
type input "ca"
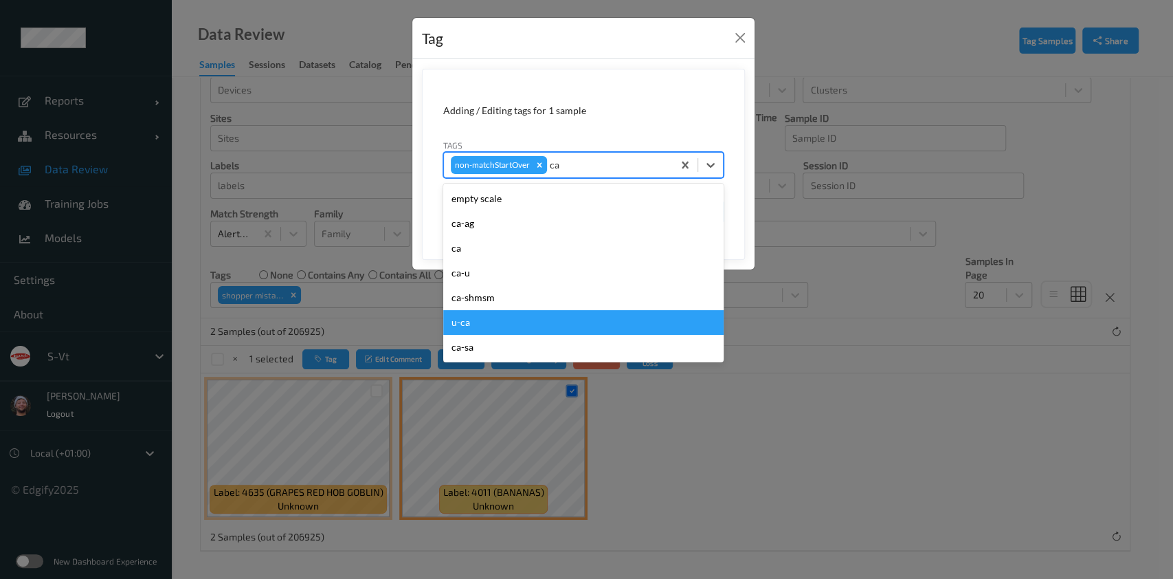
click at [501, 318] on div "u-ca" at bounding box center [583, 322] width 280 height 25
type input "s"
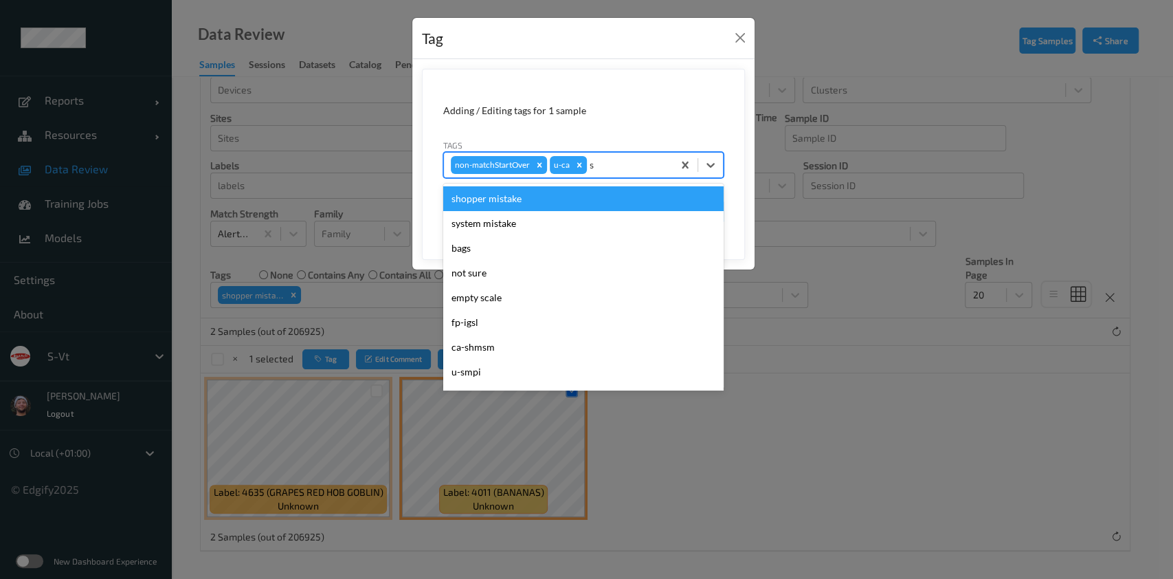
click at [546, 195] on div "shopper mistake" at bounding box center [583, 198] width 280 height 25
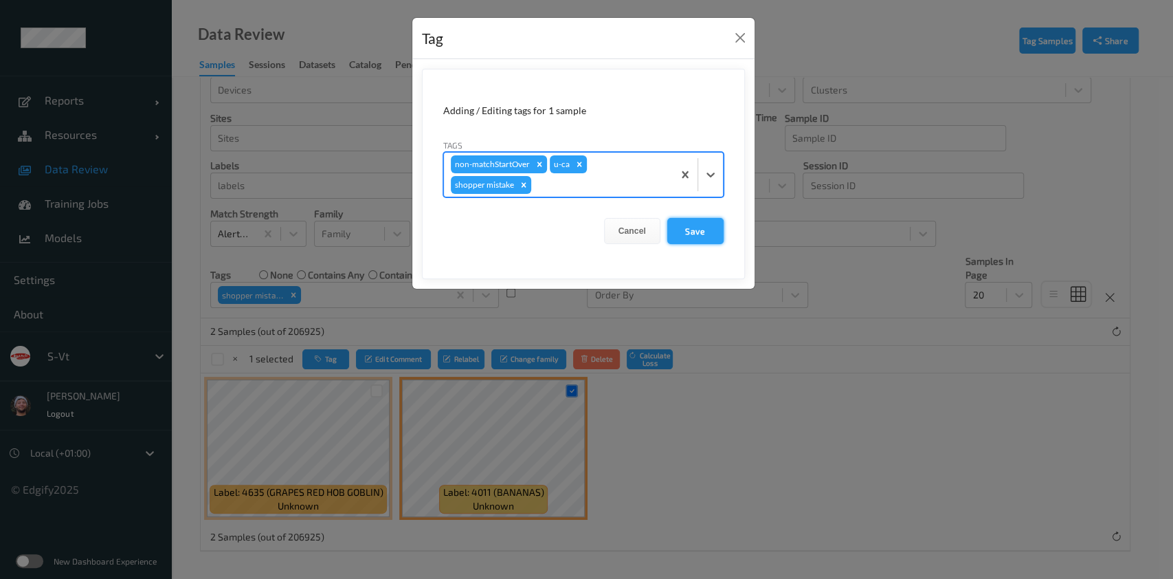
click at [685, 229] on button "Save" at bounding box center [695, 231] width 56 height 26
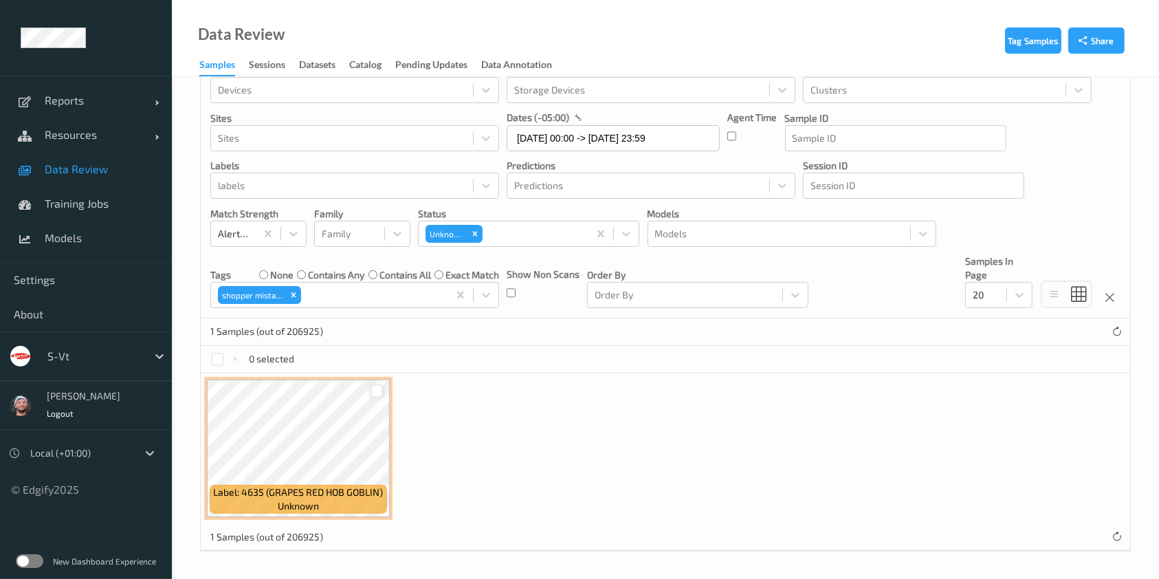
click at [377, 388] on div at bounding box center [376, 390] width 13 height 13
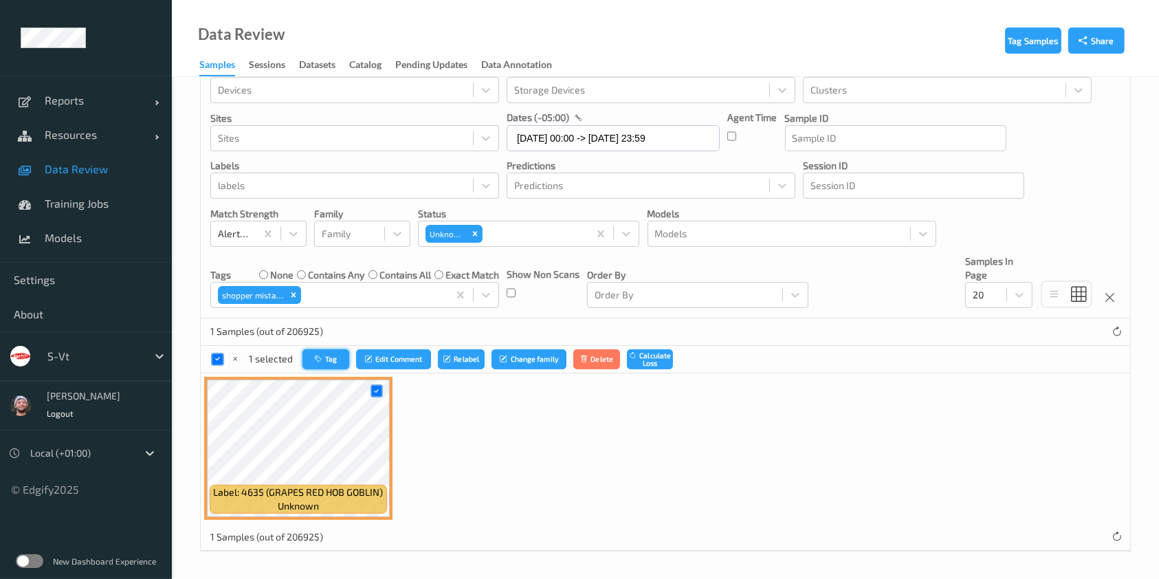
click at [326, 363] on button "Tag" at bounding box center [325, 359] width 47 height 20
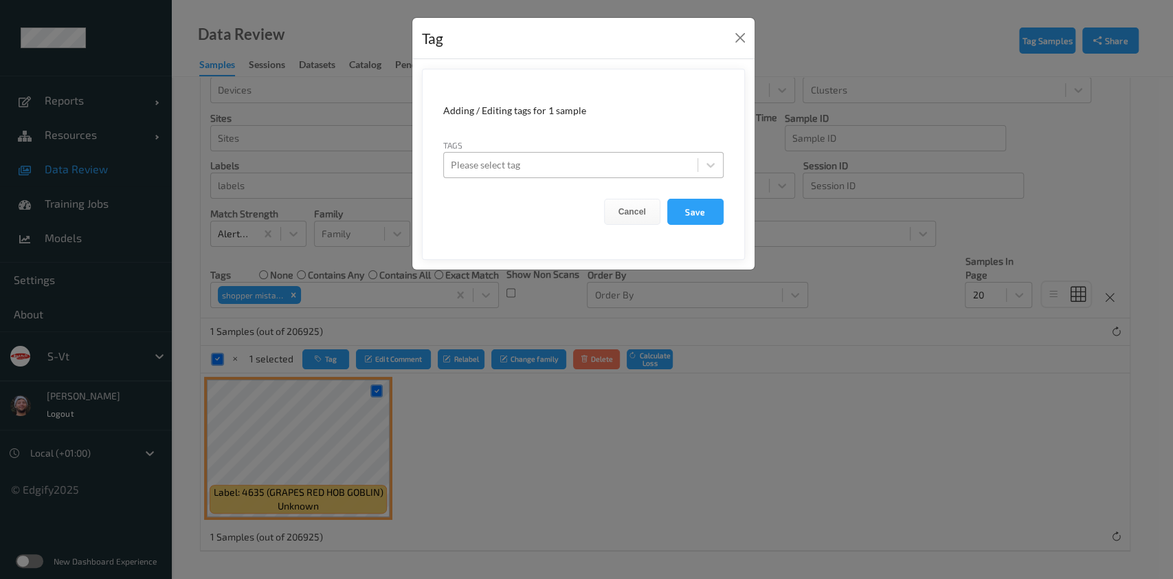
click at [613, 173] on div "Please select tag" at bounding box center [571, 165] width 254 height 22
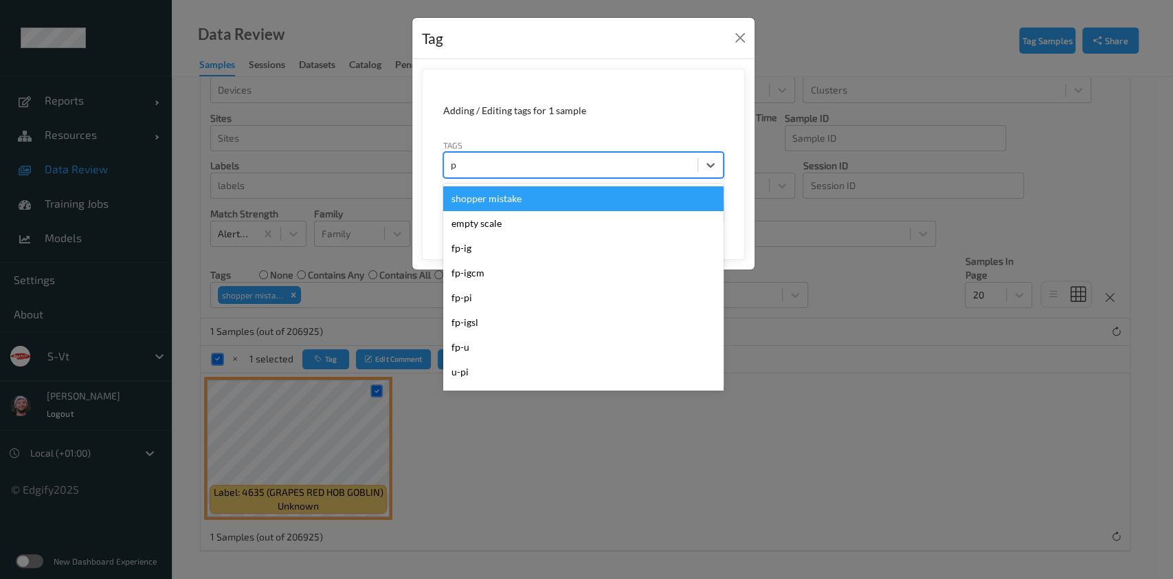
type input "pi"
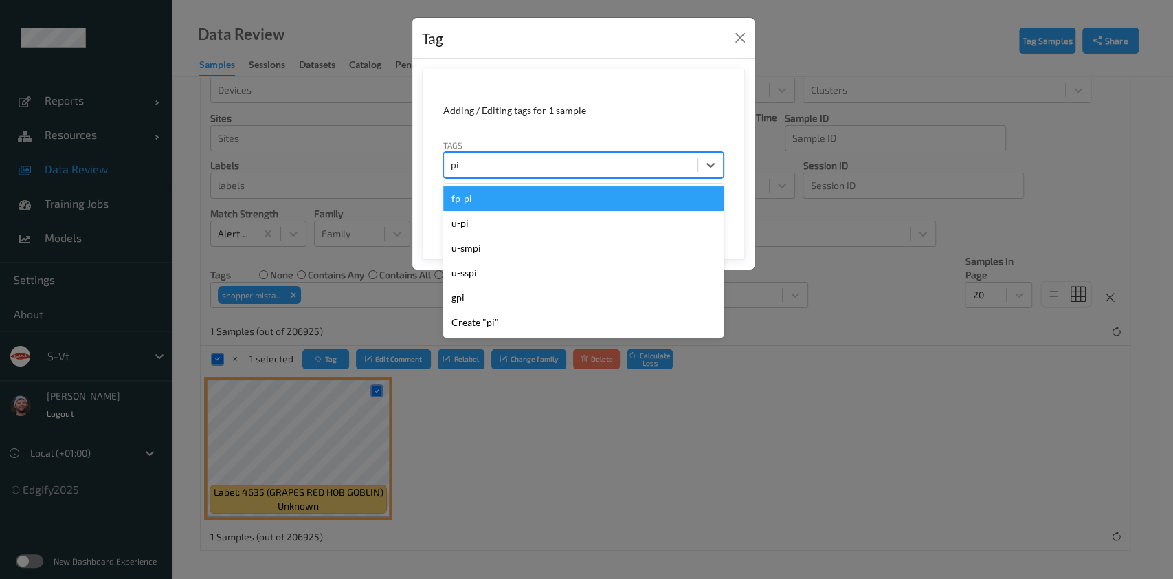
click at [601, 202] on div "fp-pi" at bounding box center [583, 198] width 280 height 25
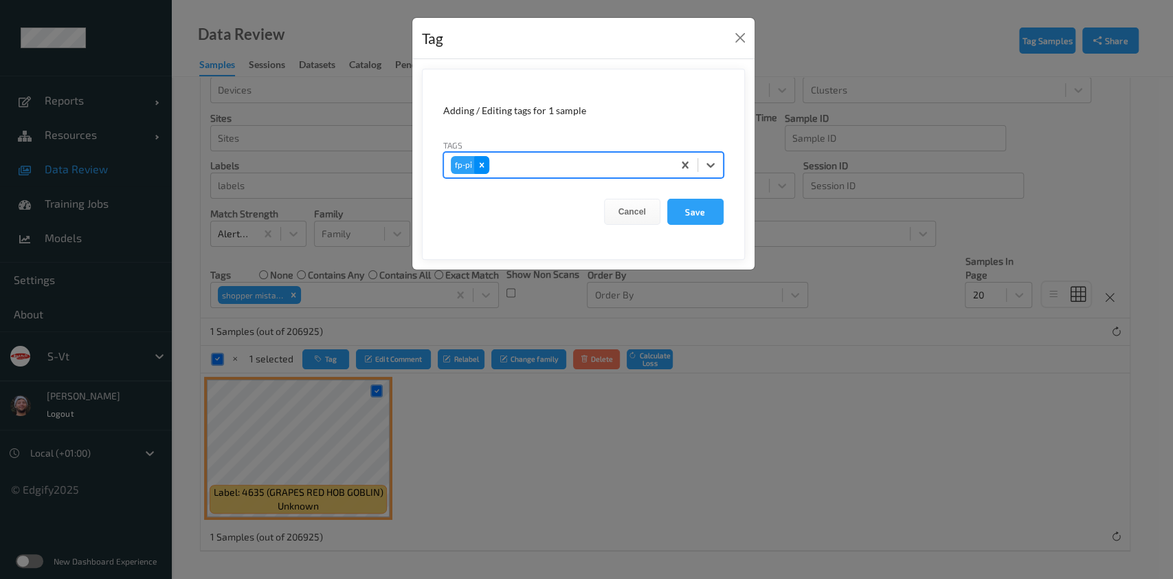
click at [478, 162] on icon "Remove fp-pi" at bounding box center [482, 165] width 10 height 10
type input "pi"
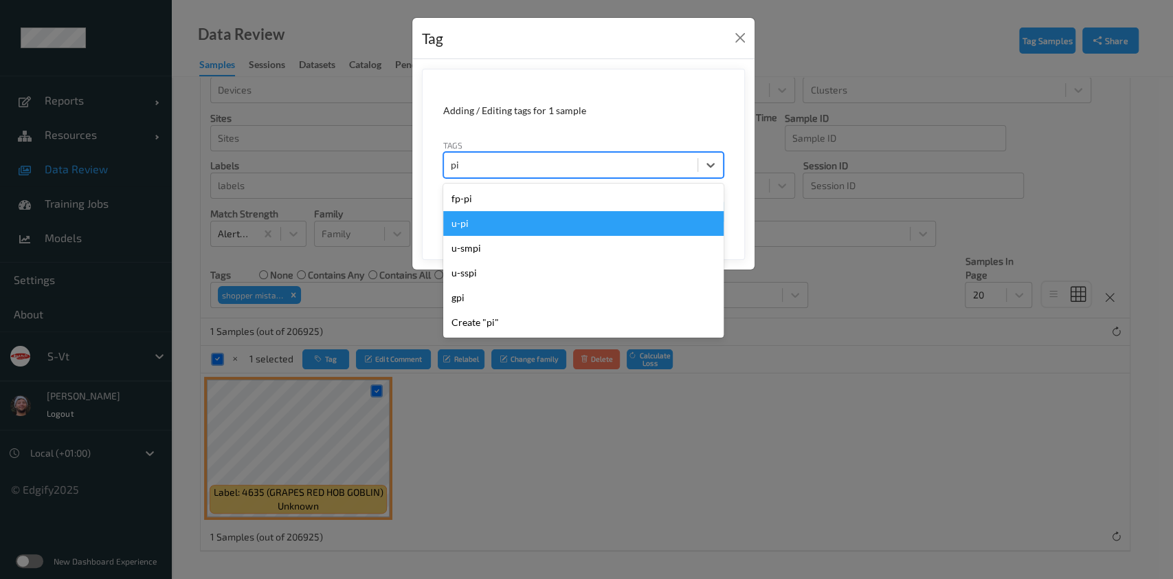
click at [500, 223] on div "u-pi" at bounding box center [583, 223] width 280 height 25
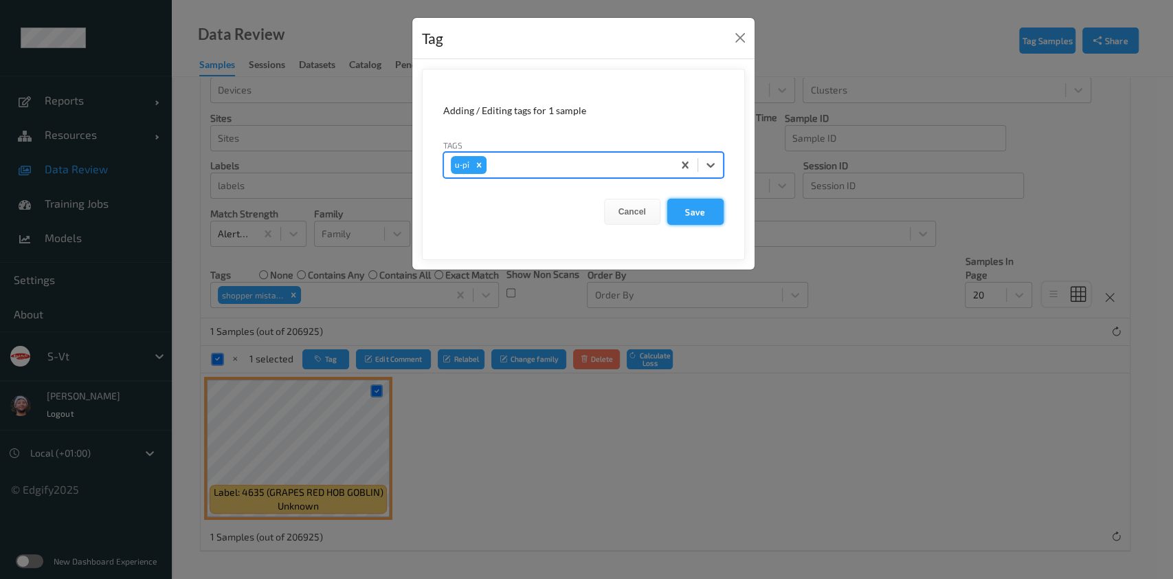
click at [692, 210] on button "Save" at bounding box center [695, 212] width 56 height 26
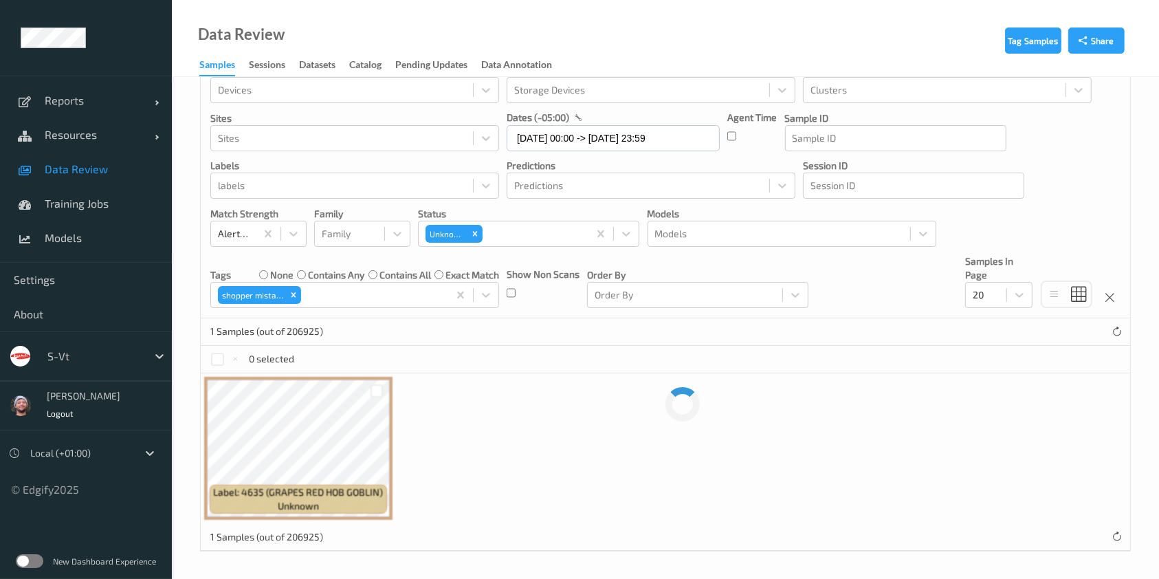
click at [860, 296] on div "Devices Devices Storage Devices Storage Devices Clusters Clusters Sites Sites d…" at bounding box center [665, 186] width 929 height 265
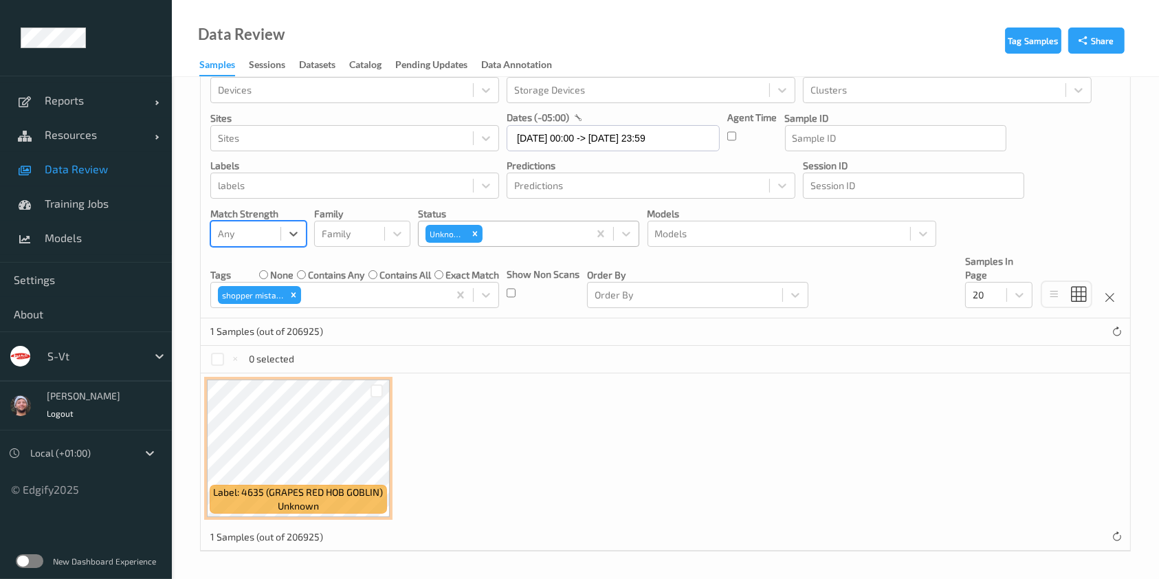
click at [483, 234] on div "Unknown" at bounding box center [453, 233] width 59 height 21
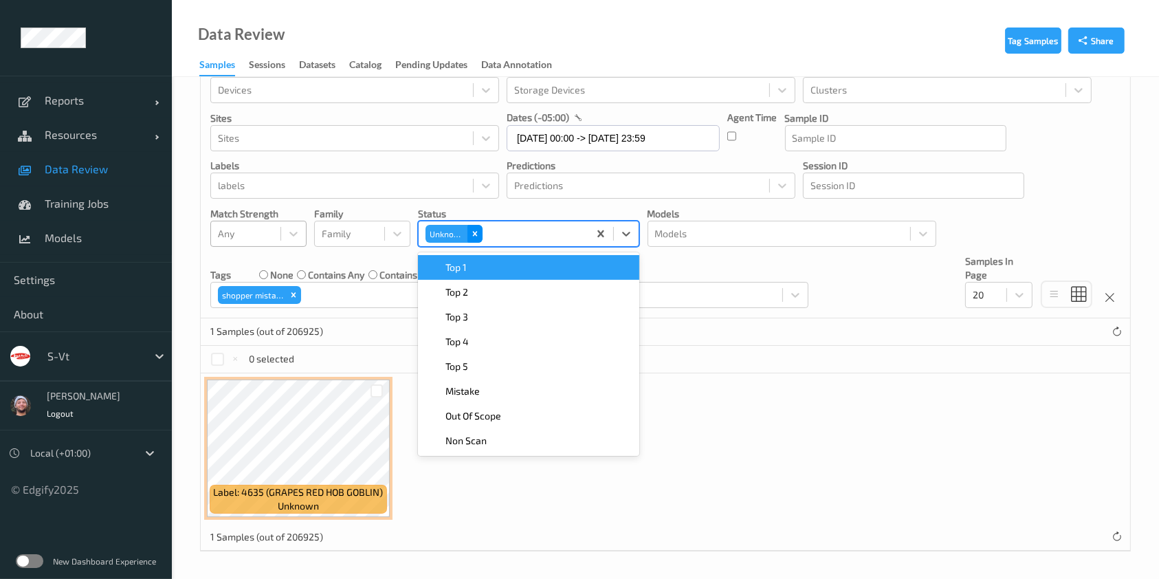
click at [477, 238] on div "Remove Unknown" at bounding box center [474, 234] width 15 height 18
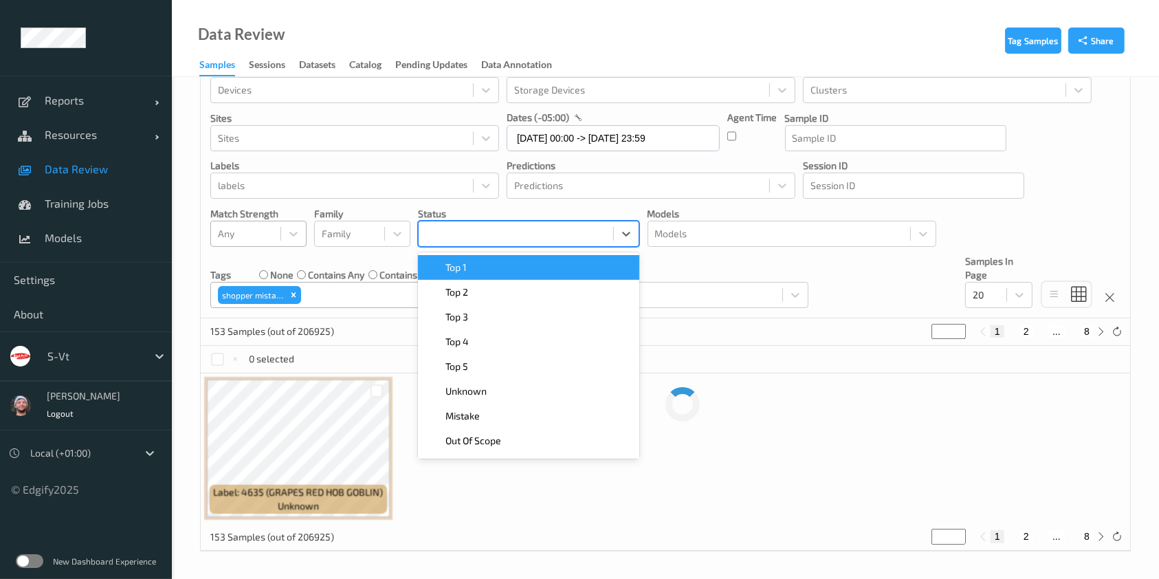
click at [357, 297] on div at bounding box center [372, 295] width 137 height 16
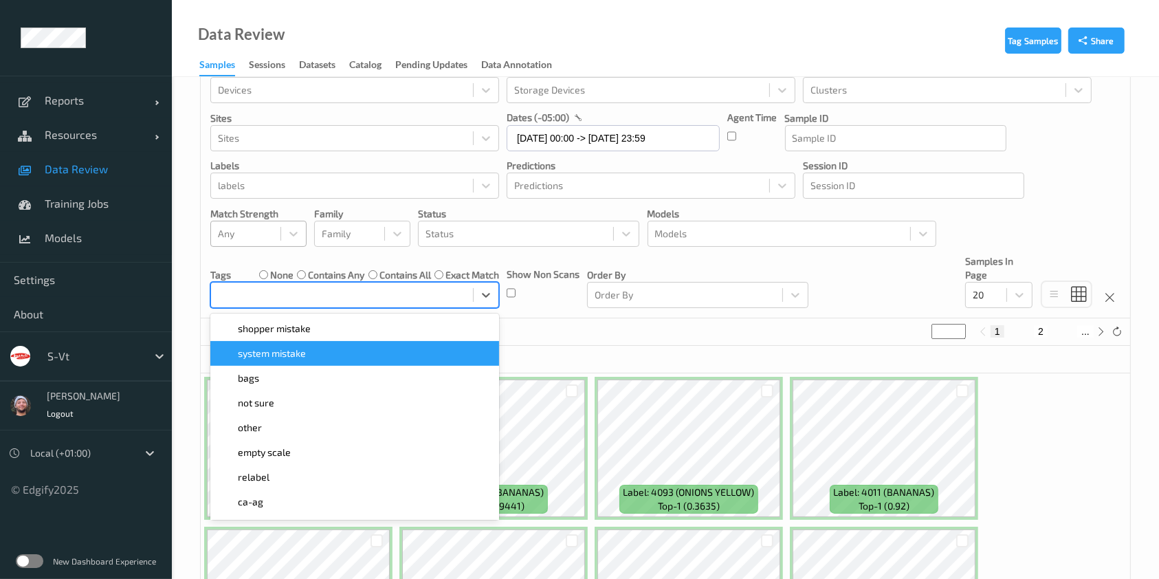
click at [643, 337] on div "~21 Samples (out of 206925) * 1 2 ..." at bounding box center [665, 331] width 929 height 27
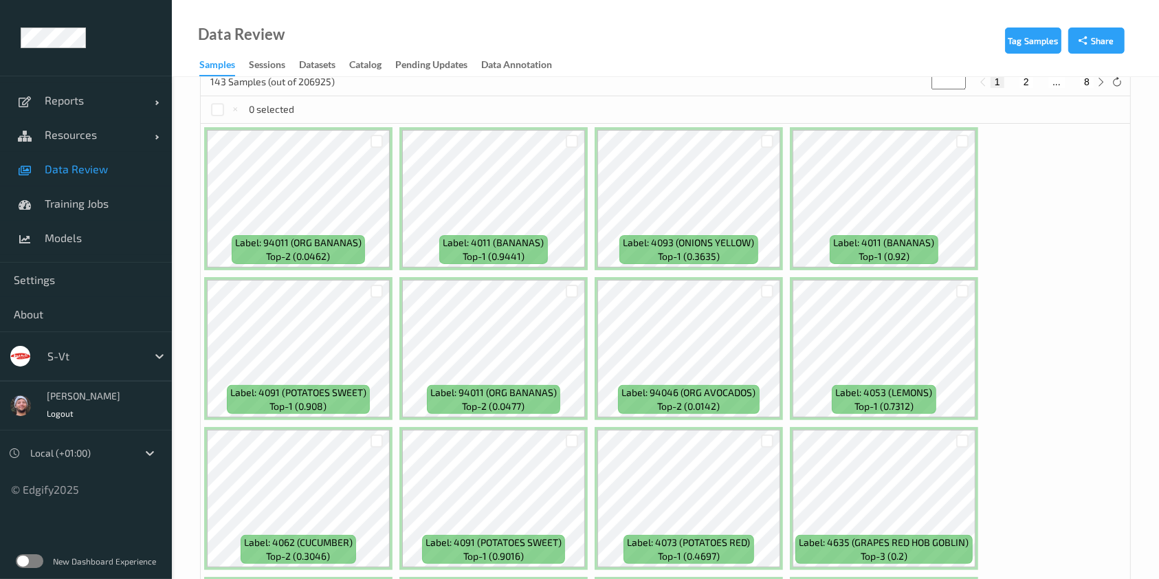
scroll to position [129, 0]
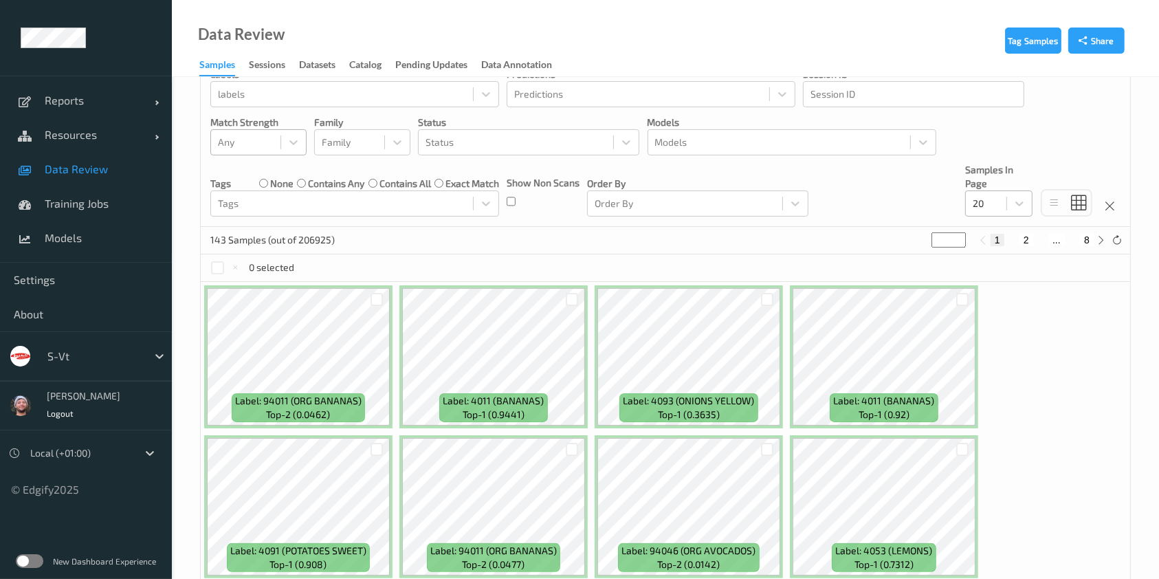
click at [1005, 203] on div "20" at bounding box center [986, 203] width 41 height 22
click at [995, 327] on div "200" at bounding box center [998, 336] width 67 height 25
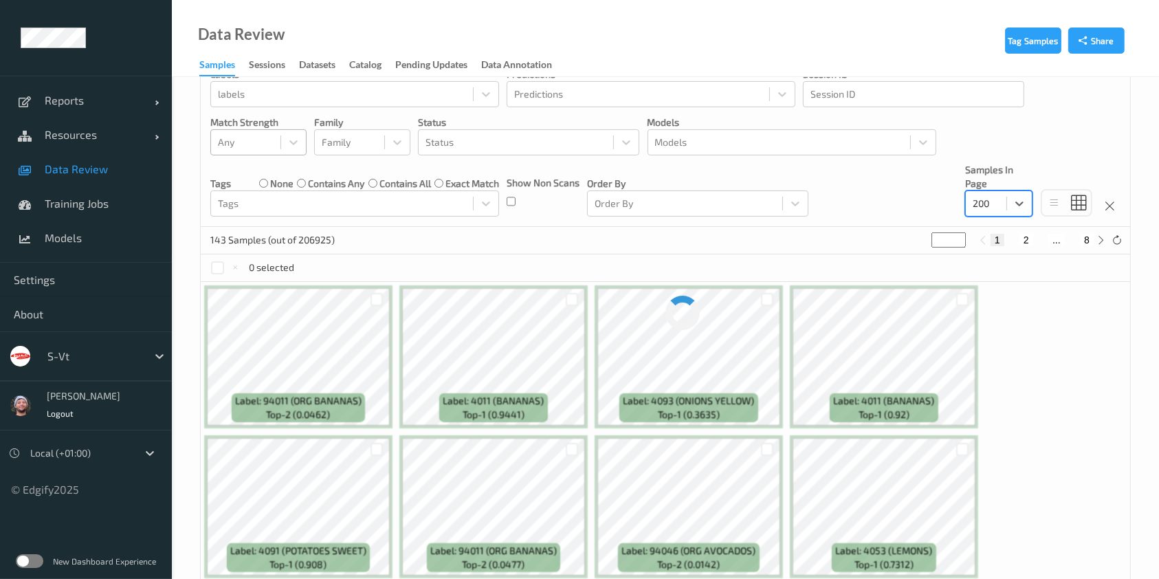
click at [845, 205] on div "Devices Devices Storage Devices Storage Devices Clusters Clusters Sites Sites d…" at bounding box center [665, 94] width 929 height 265
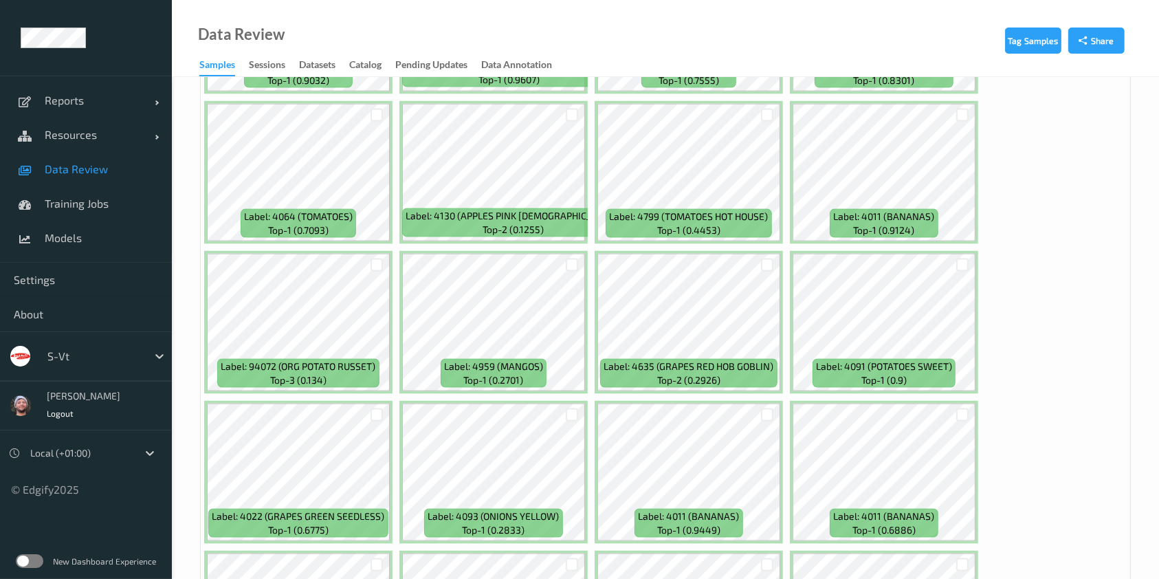
scroll to position [1962, 0]
click at [377, 109] on div at bounding box center [376, 114] width 13 height 13
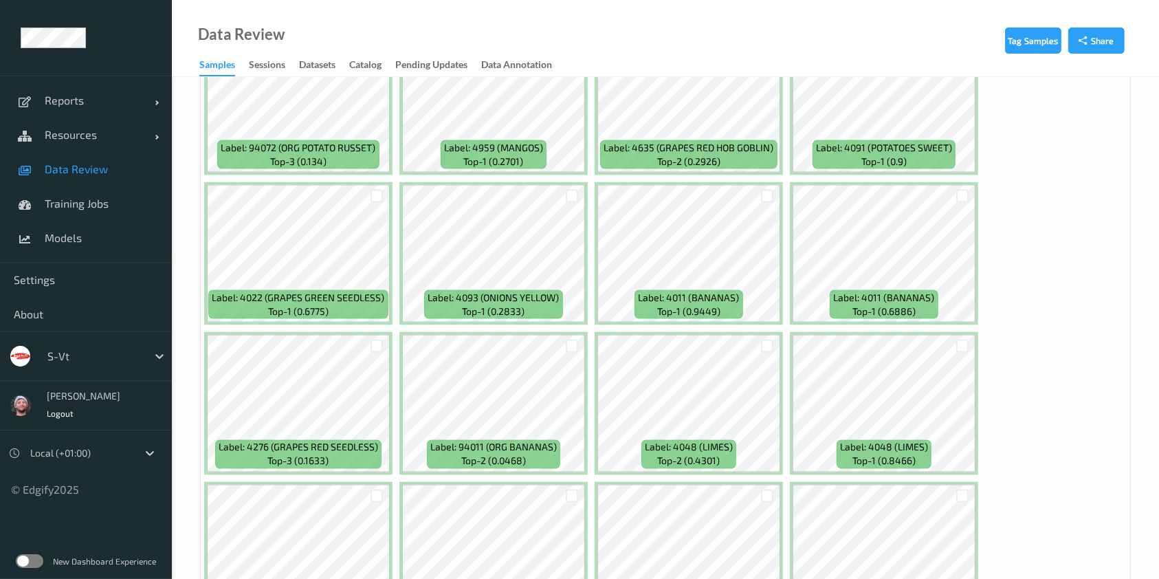
scroll to position [2237, 0]
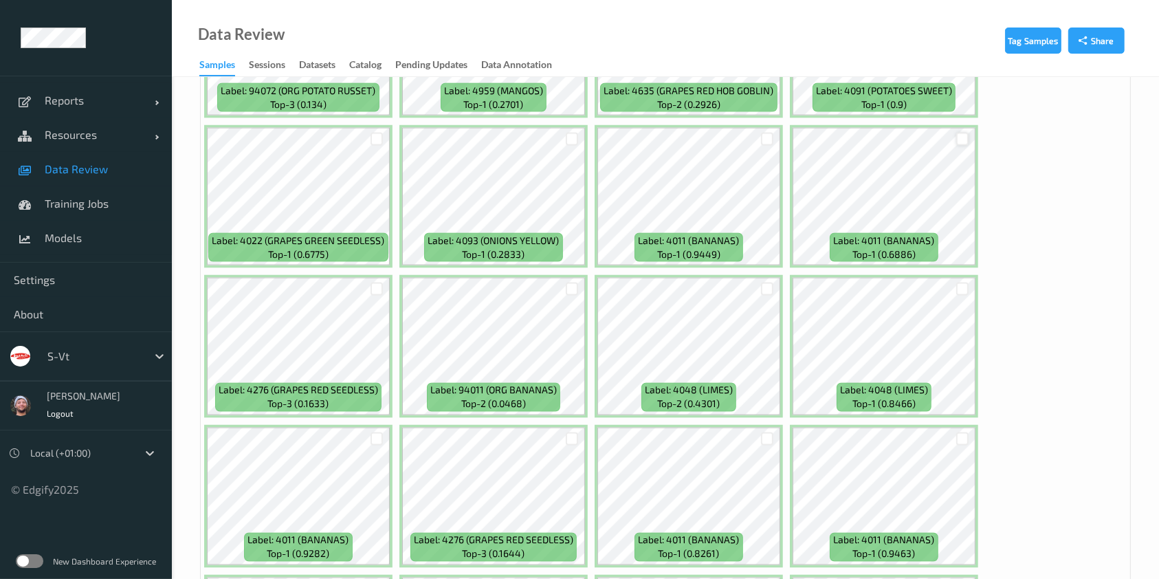
click at [964, 133] on div at bounding box center [962, 139] width 13 height 13
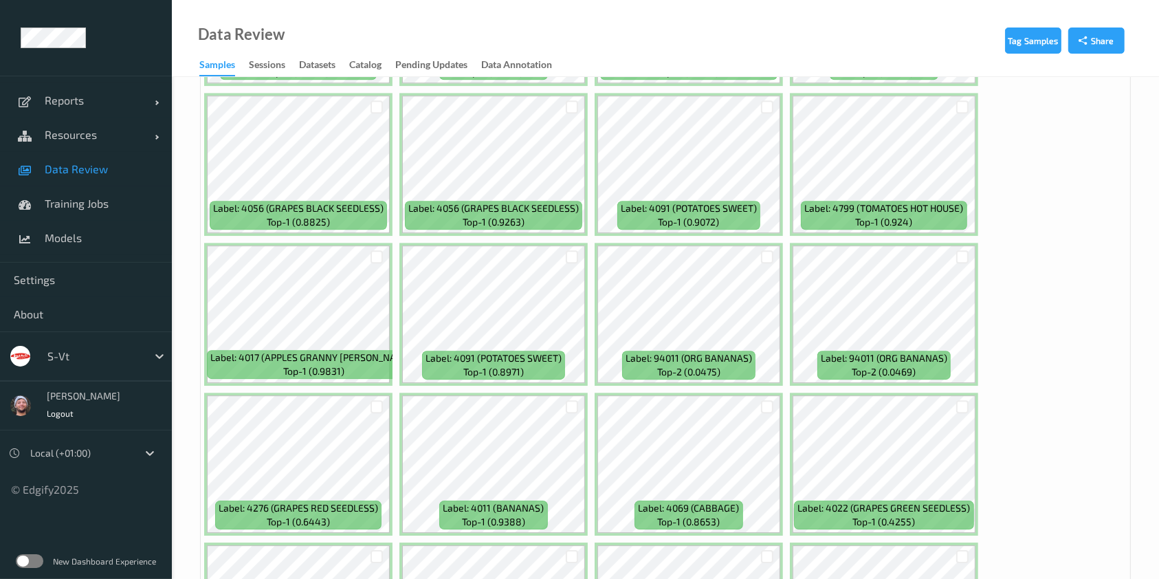
scroll to position [4069, 0]
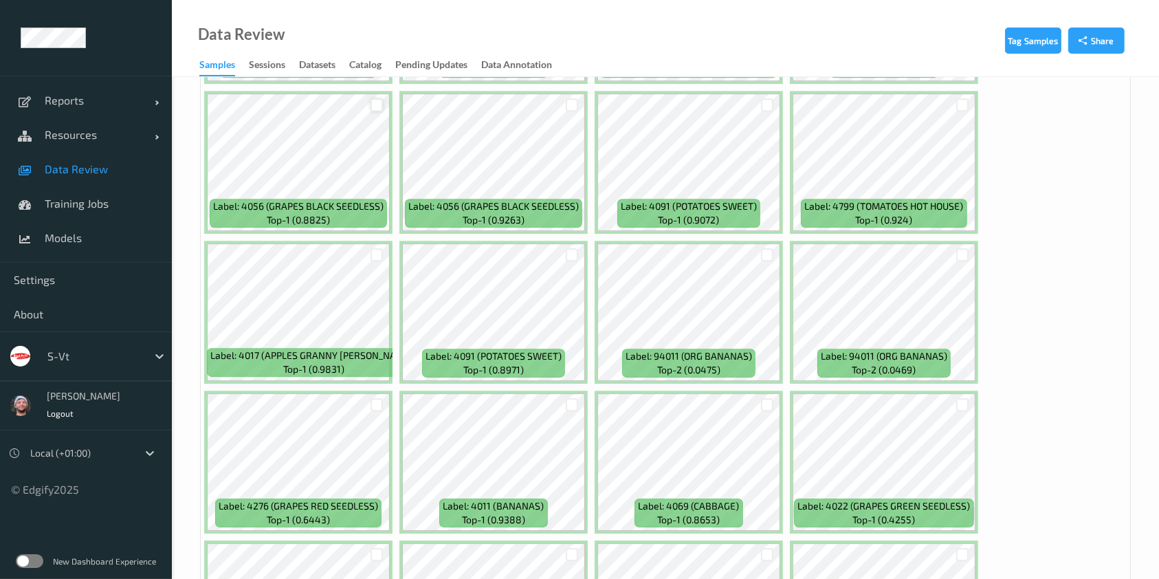
click at [370, 98] on div at bounding box center [376, 104] width 13 height 13
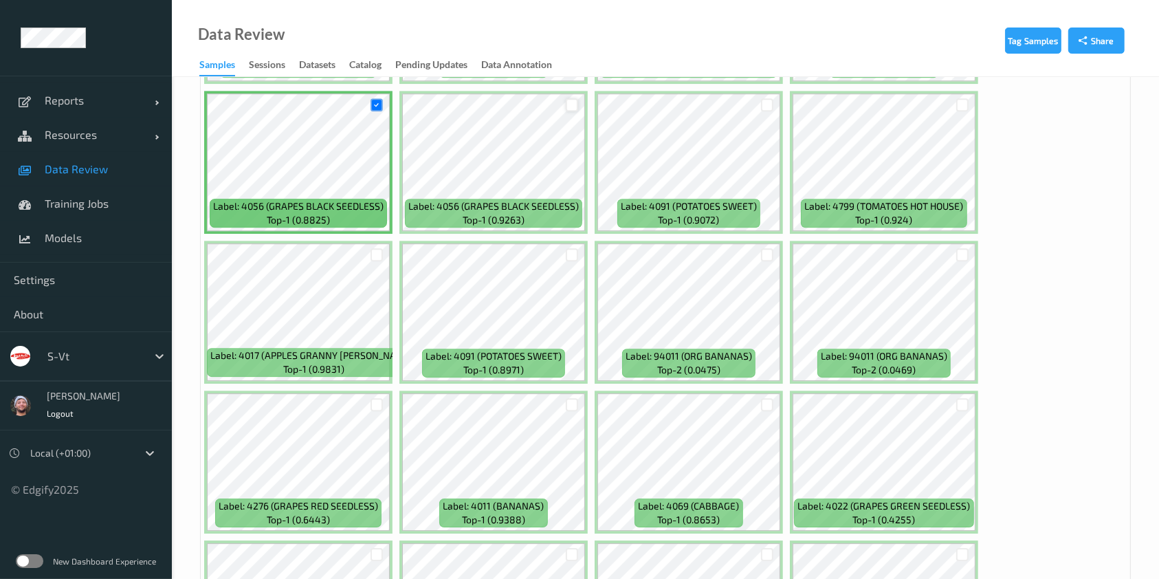
click at [573, 98] on div at bounding box center [572, 104] width 13 height 13
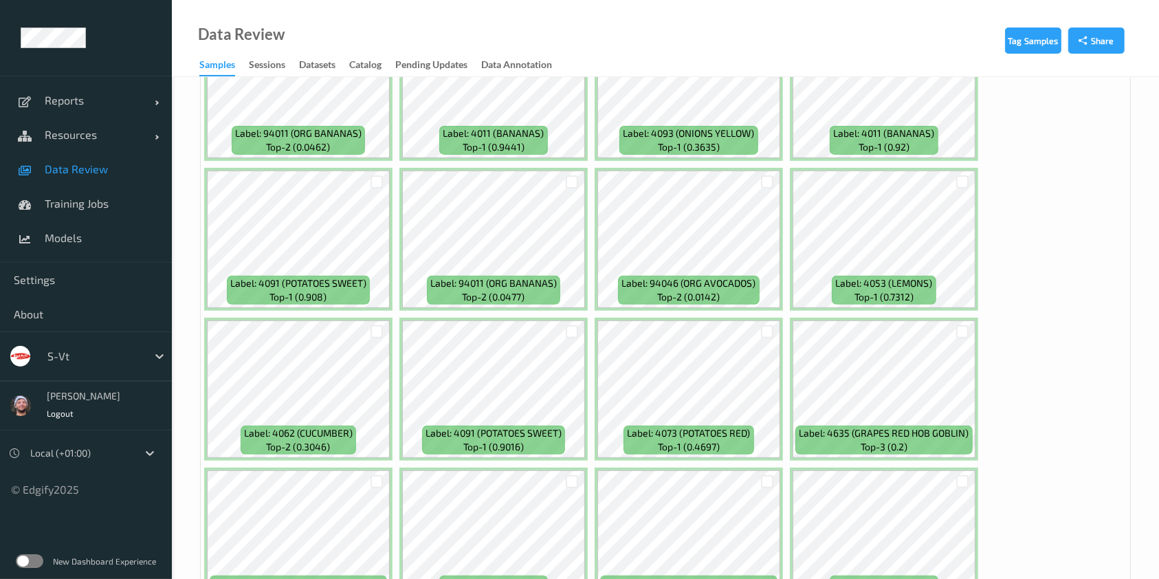
scroll to position [0, 0]
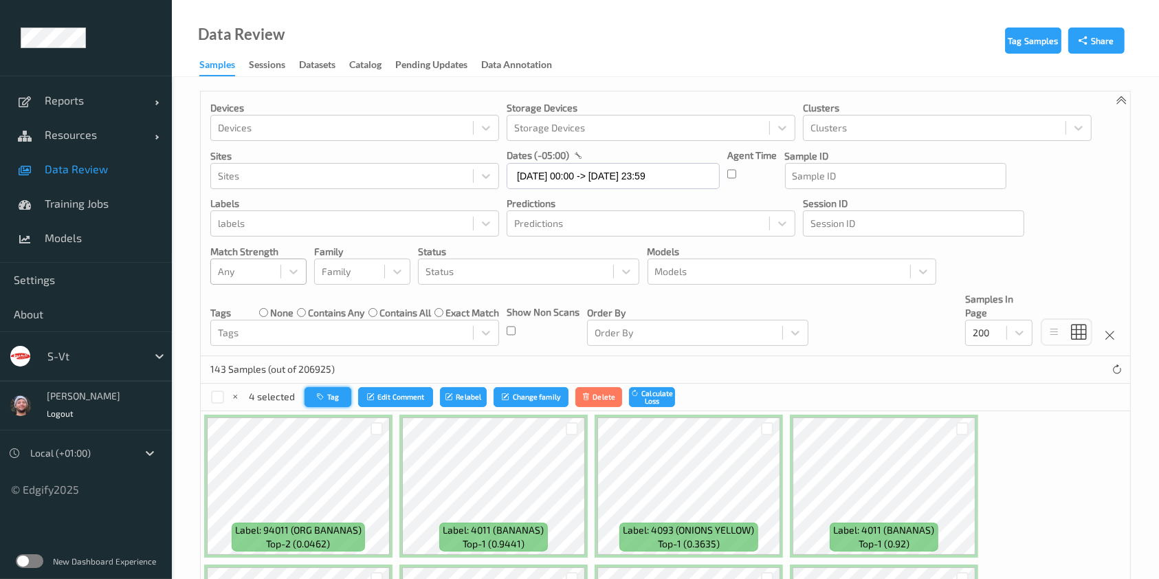
click at [315, 404] on button "Tag" at bounding box center [327, 397] width 47 height 20
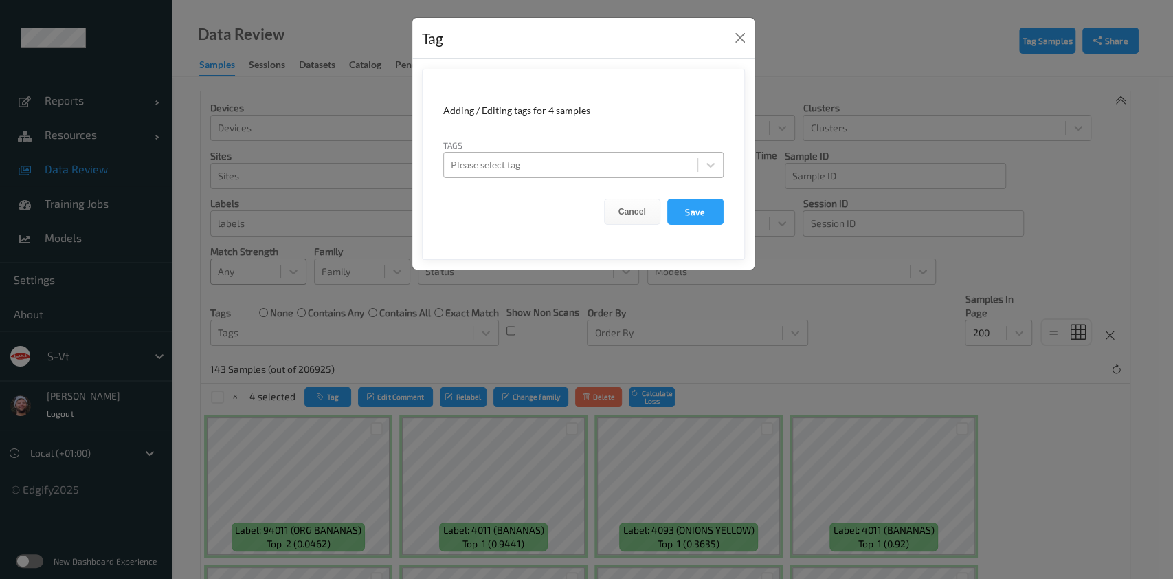
drag, startPoint x: 591, startPoint y: 145, endPoint x: 584, endPoint y: 155, distance: 12.4
click at [590, 145] on div "Tags Please select tag" at bounding box center [583, 158] width 280 height 40
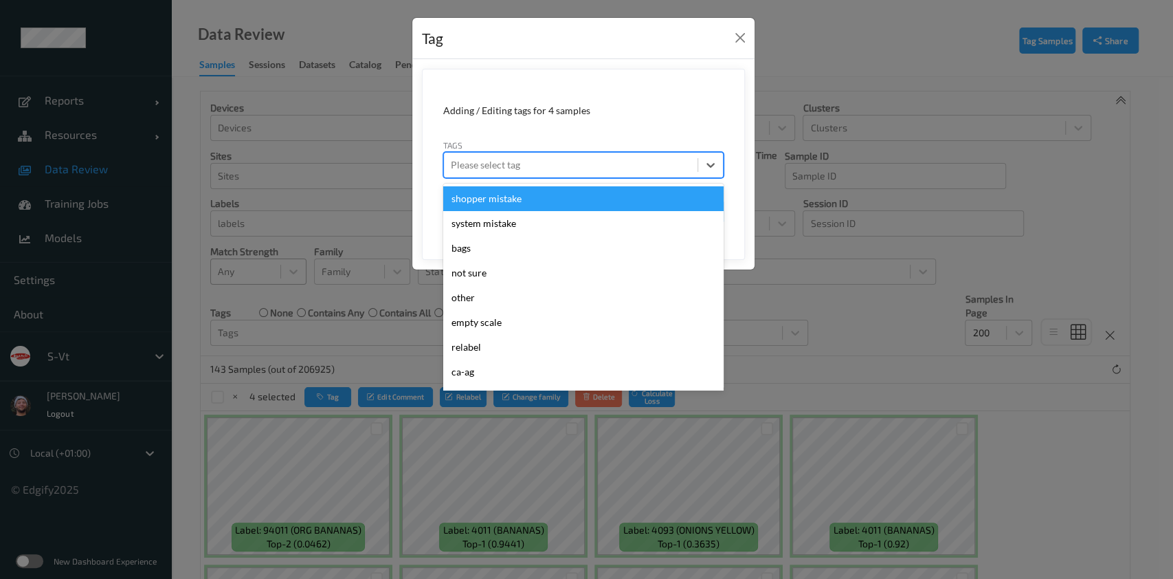
click at [584, 155] on div "Please select tag" at bounding box center [571, 165] width 254 height 22
type input "ha"
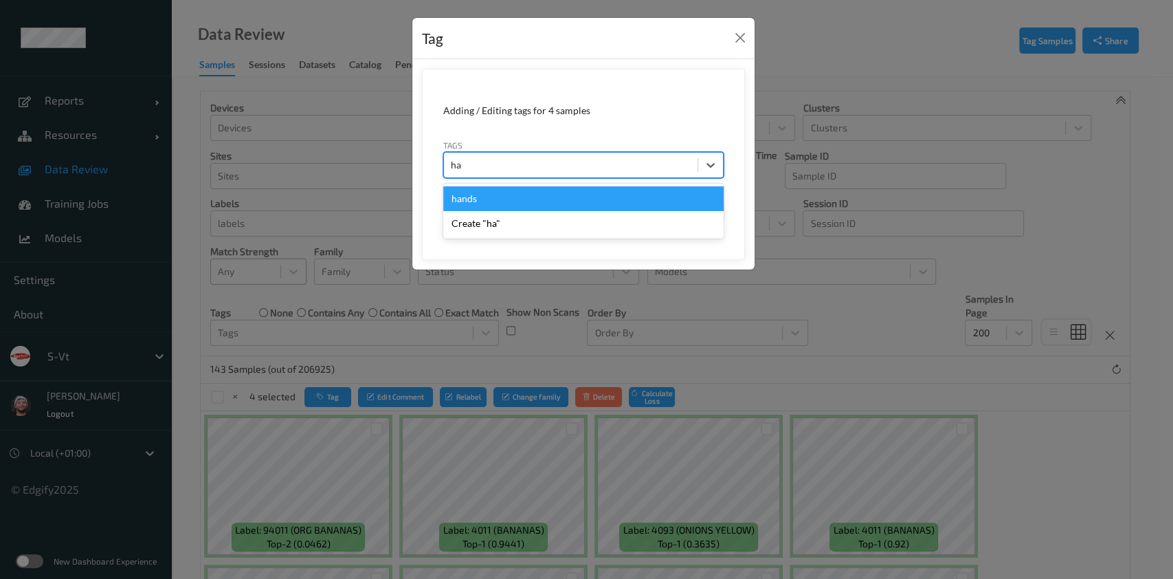
click at [504, 195] on div "hands" at bounding box center [583, 198] width 280 height 25
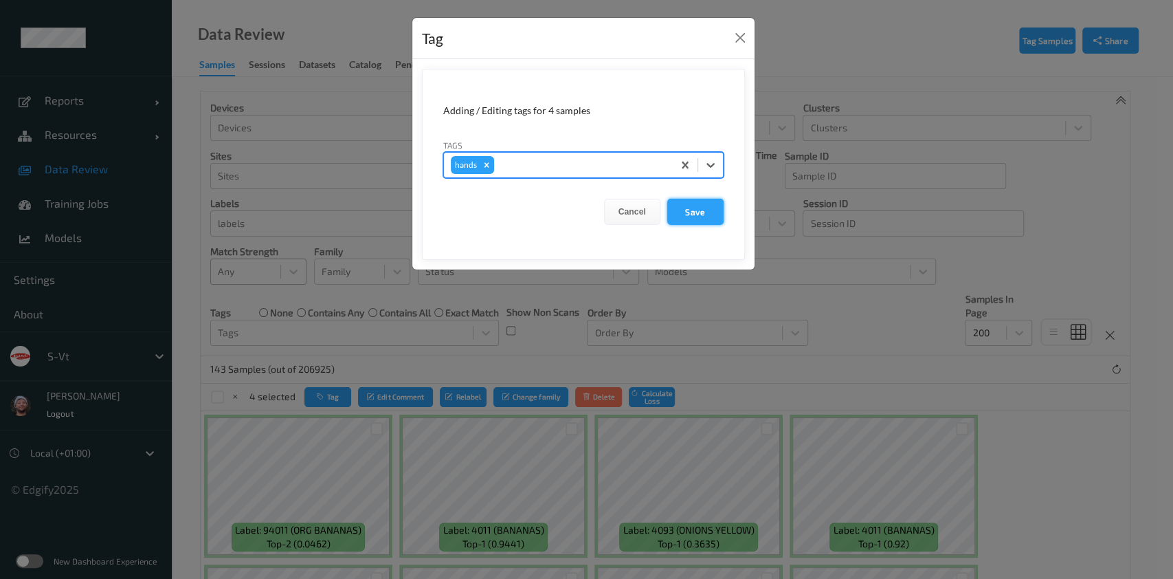
click at [693, 214] on button "Save" at bounding box center [695, 212] width 56 height 26
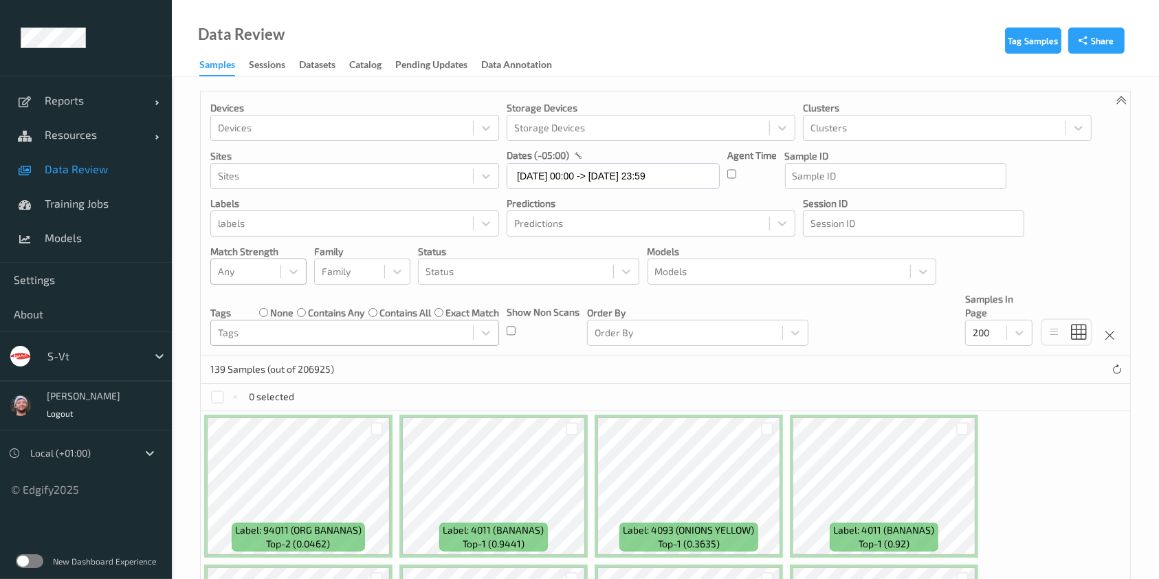
click at [346, 326] on div at bounding box center [342, 332] width 248 height 16
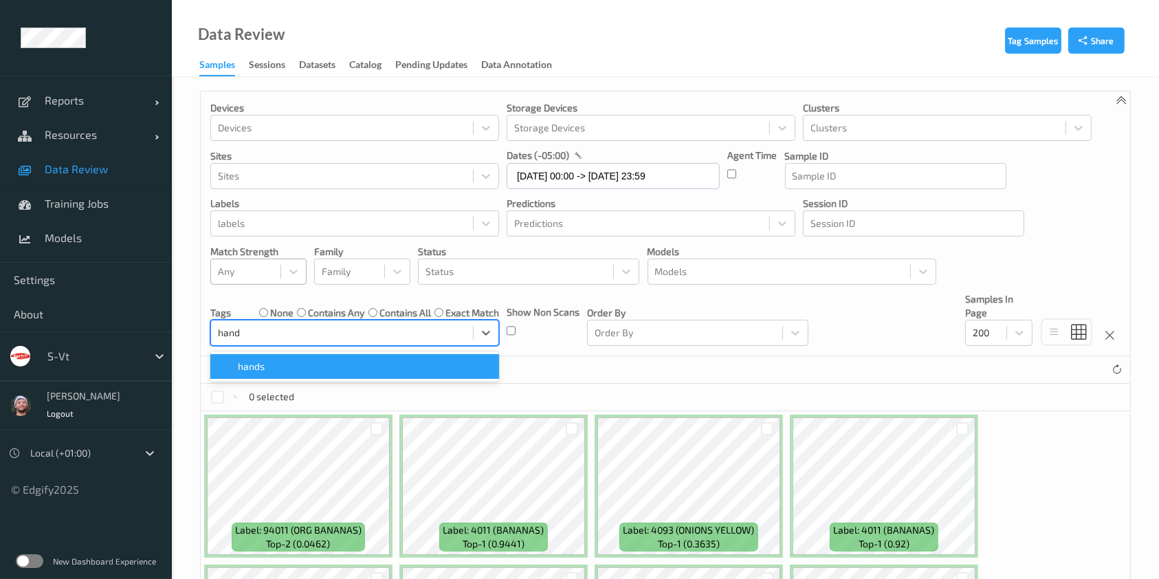
type input "hands"
click at [343, 368] on div "hands" at bounding box center [355, 366] width 272 height 14
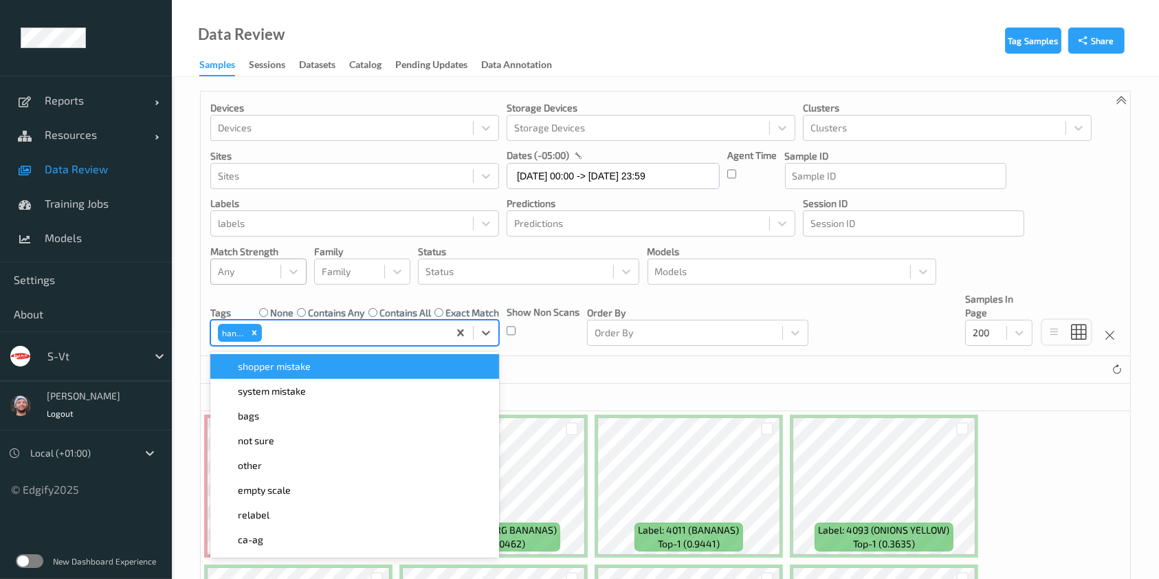
click at [641, 373] on div "154 Samples (out of 206925)" at bounding box center [665, 369] width 929 height 27
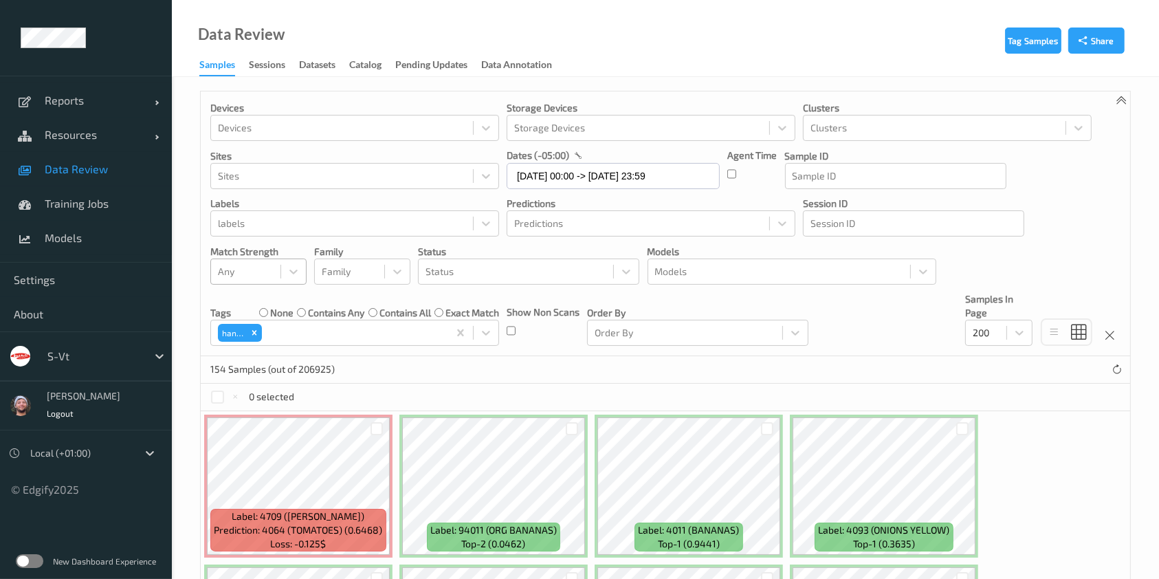
click at [308, 311] on label "contains any" at bounding box center [336, 313] width 56 height 14
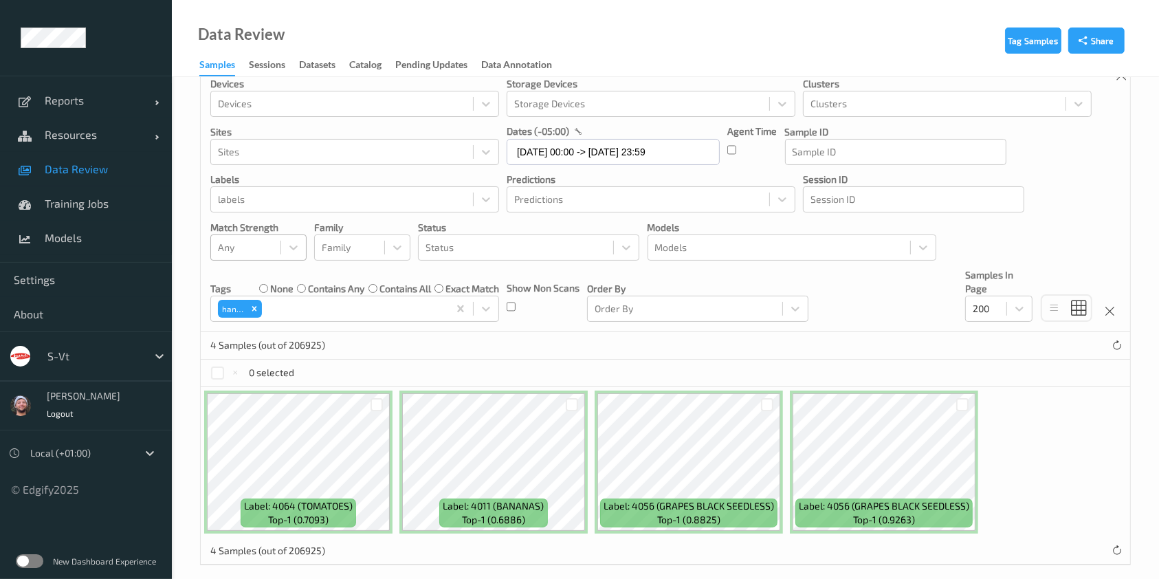
scroll to position [38, 0]
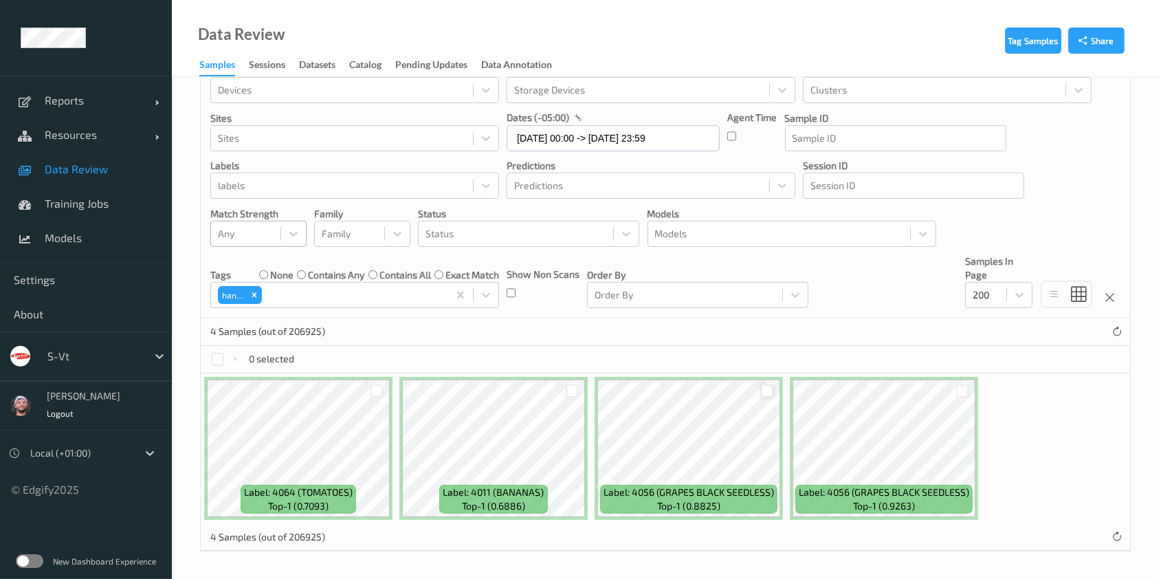
click at [764, 389] on div at bounding box center [767, 390] width 13 height 13
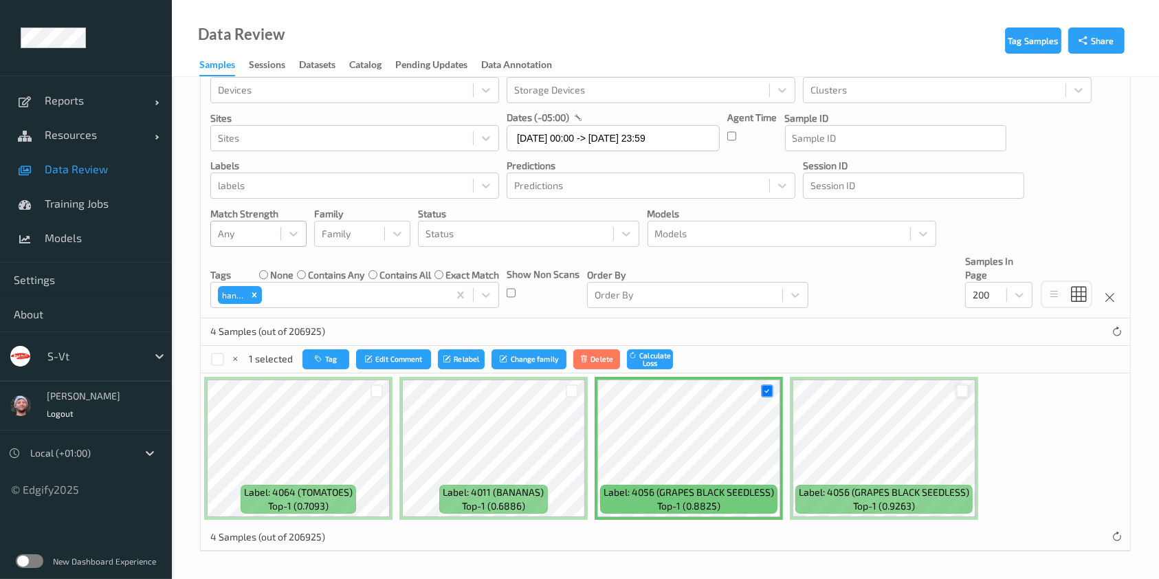
click at [962, 387] on div at bounding box center [962, 390] width 13 height 13
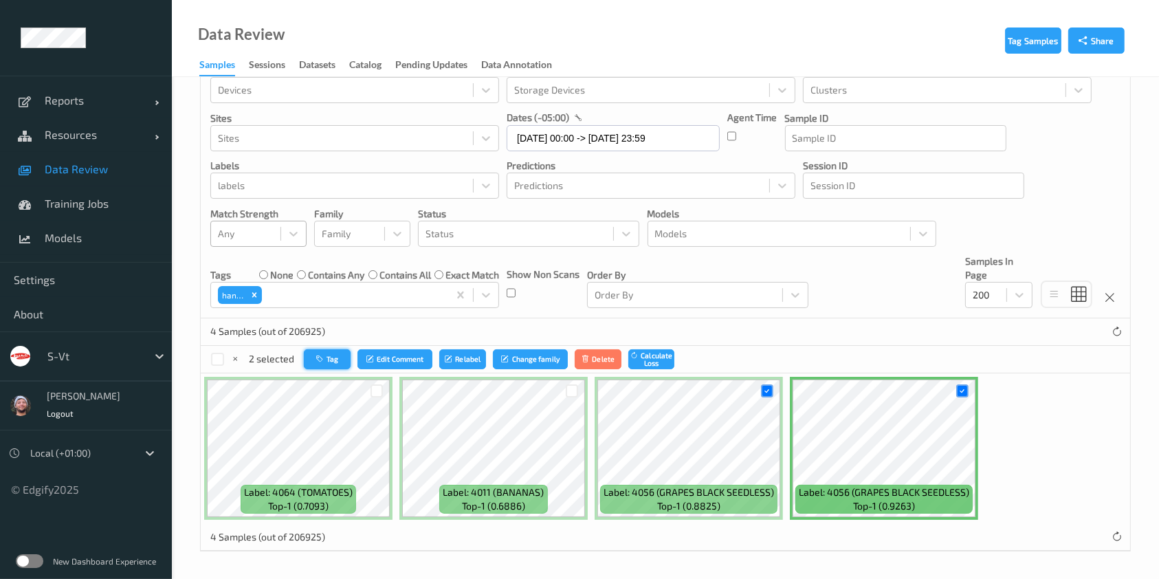
click at [339, 362] on button "Tag" at bounding box center [327, 359] width 47 height 20
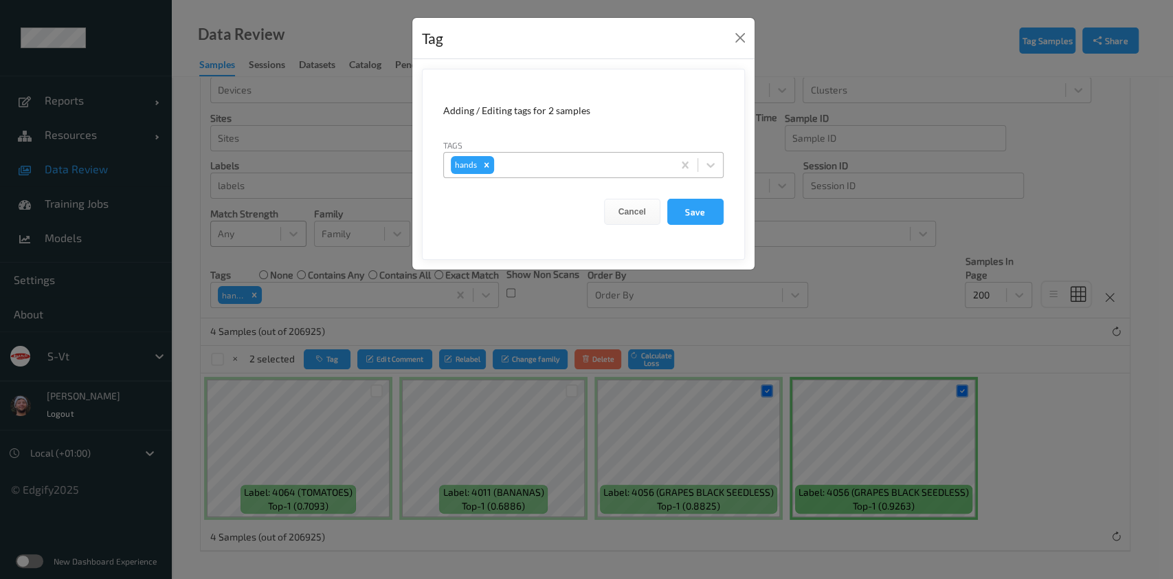
click at [589, 161] on div at bounding box center [581, 165] width 169 height 16
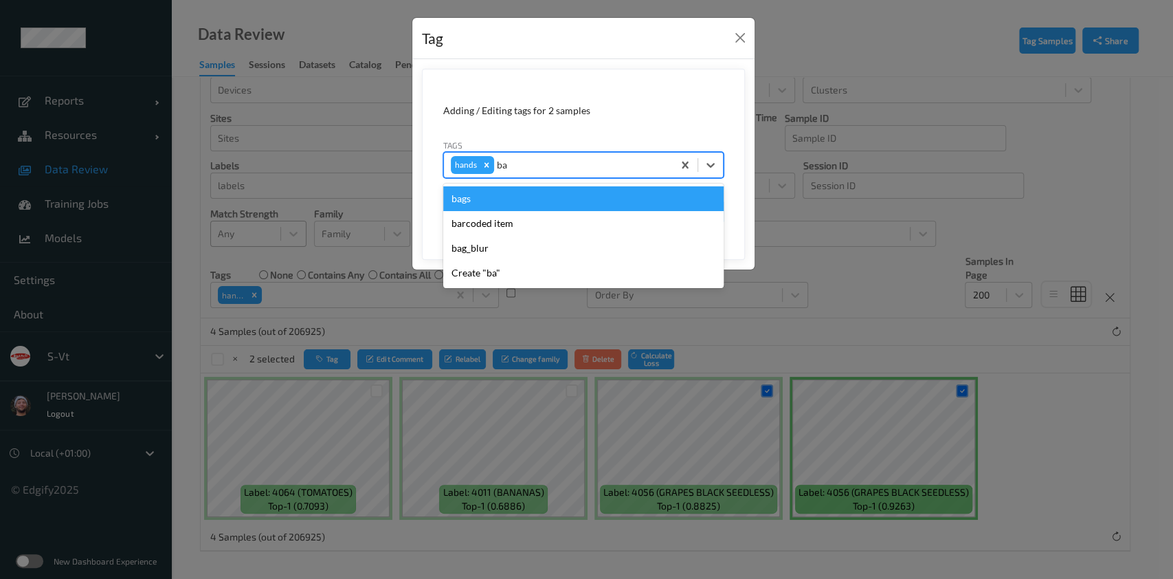
type input "bar"
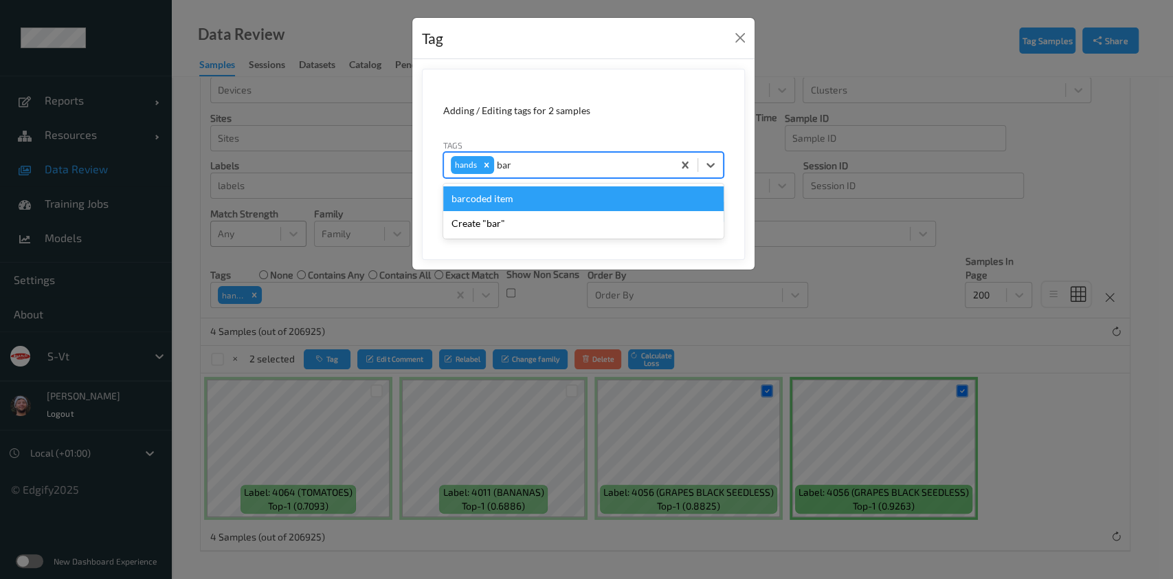
click at [522, 203] on div "barcoded item" at bounding box center [583, 198] width 280 height 25
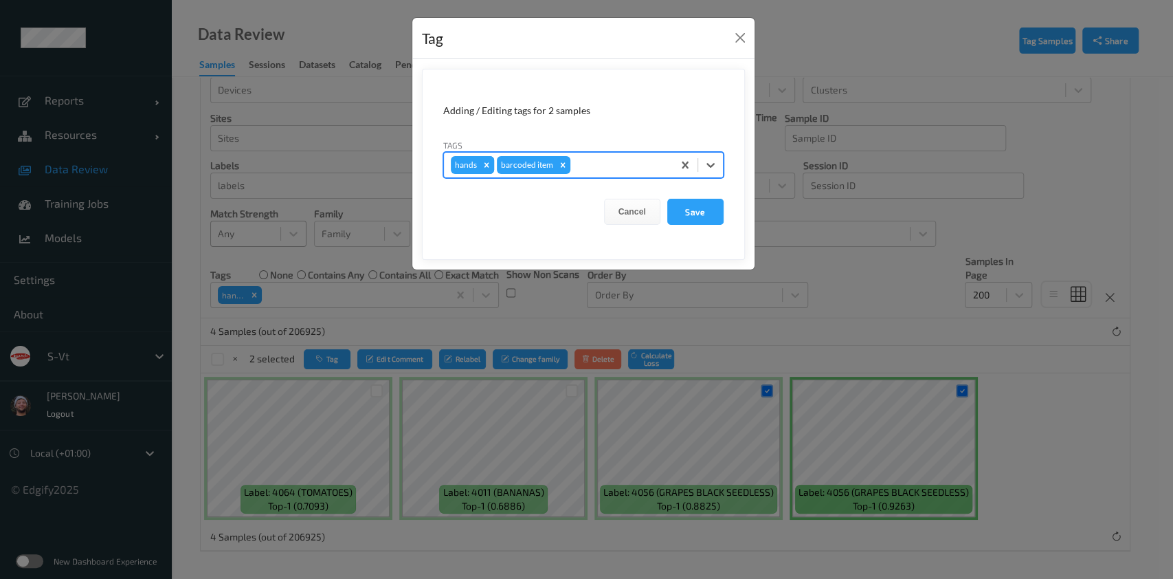
click at [485, 160] on icon "Remove hands" at bounding box center [487, 165] width 10 height 10
click at [671, 208] on button "Save" at bounding box center [695, 212] width 56 height 26
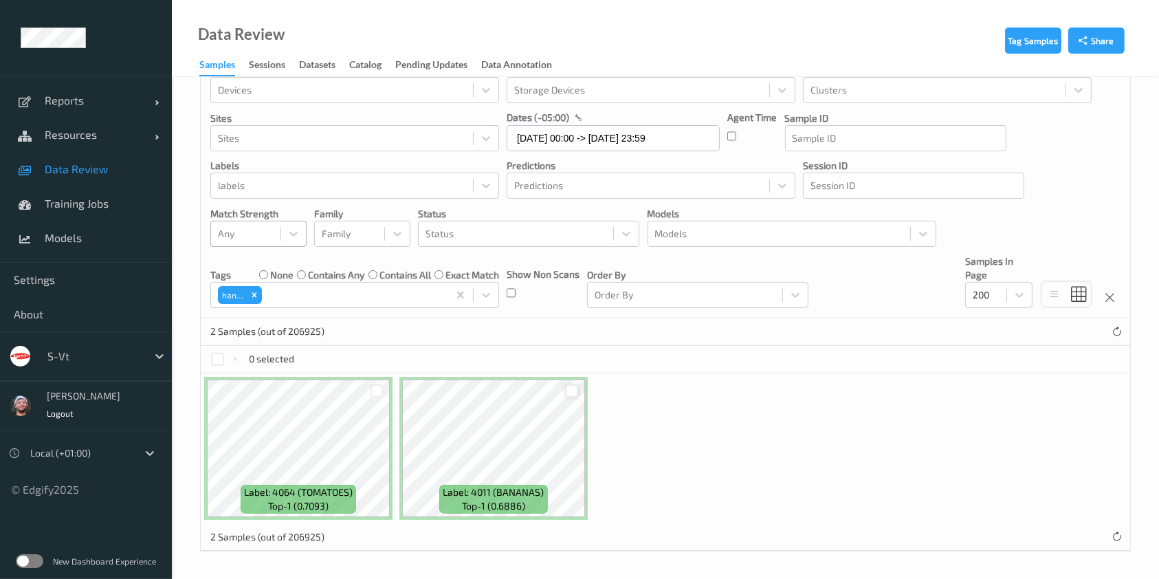
click at [568, 393] on div at bounding box center [572, 390] width 13 height 13
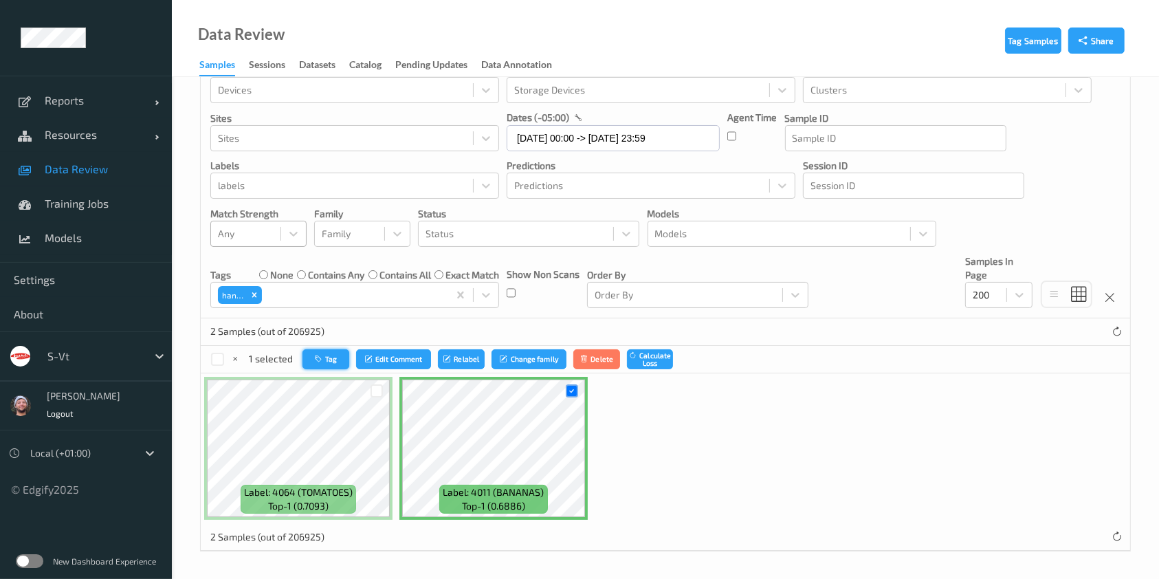
click at [315, 357] on icon "button" at bounding box center [320, 359] width 10 height 8
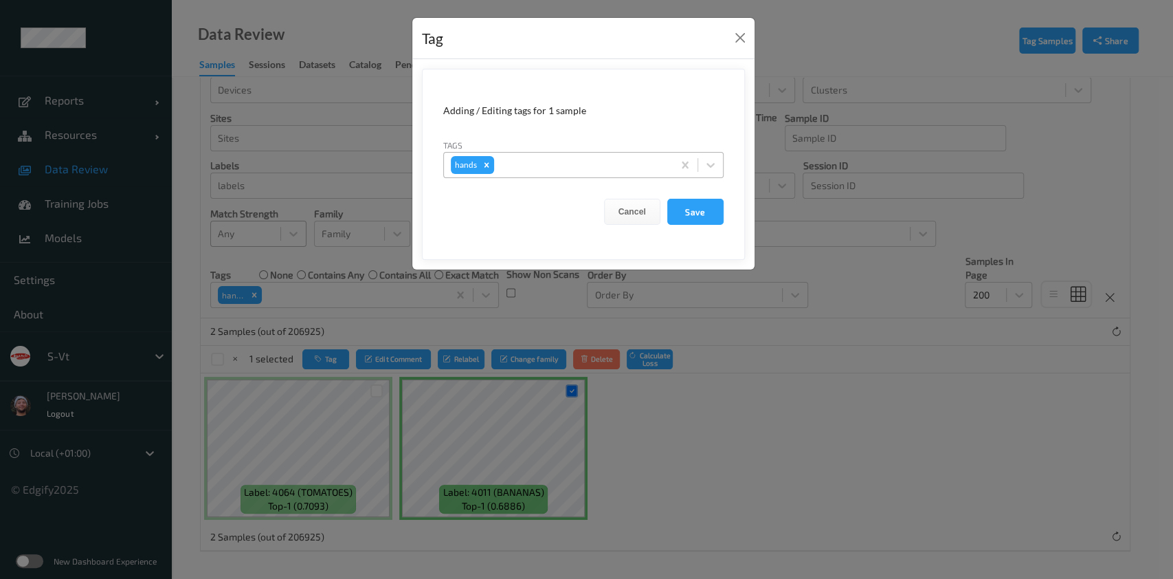
click at [586, 162] on div at bounding box center [581, 165] width 169 height 16
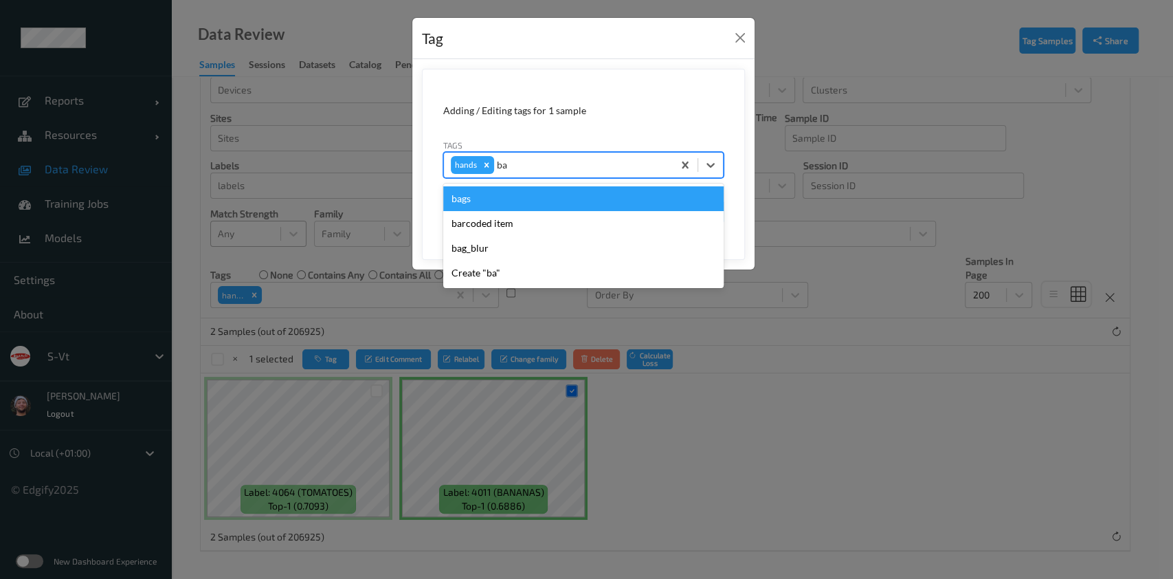
type input "bag"
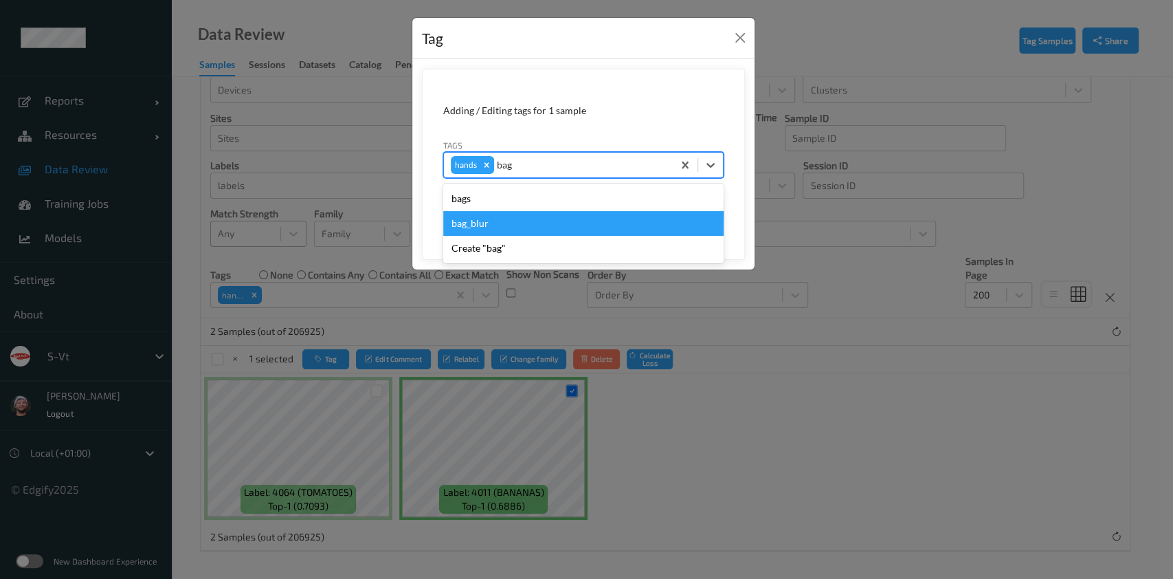
click at [511, 219] on div "bag_blur" at bounding box center [583, 223] width 280 height 25
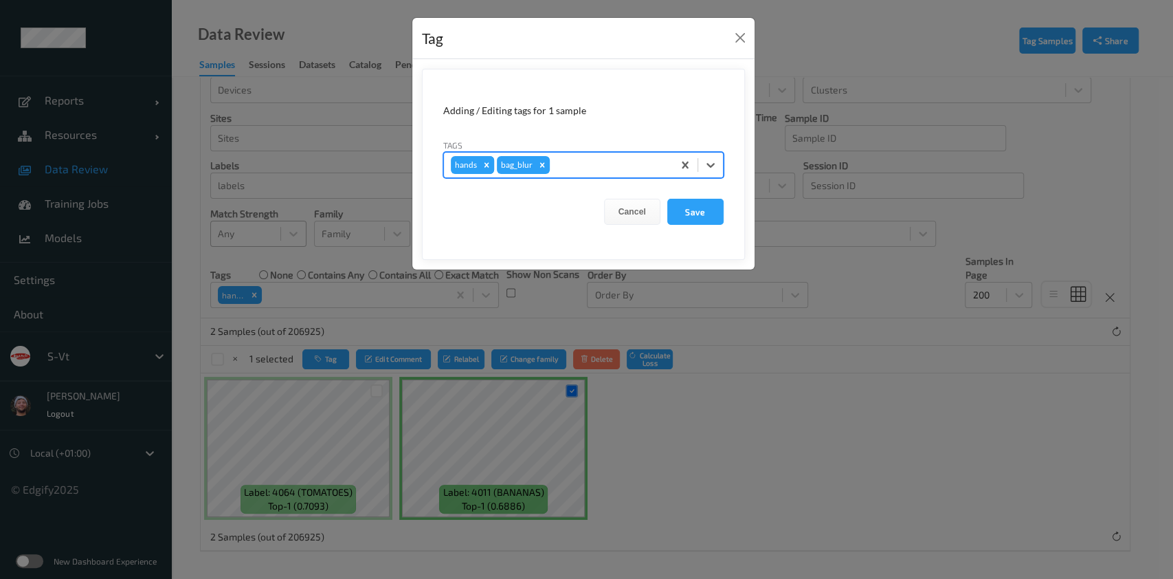
click at [486, 163] on icon "Remove hands" at bounding box center [486, 164] width 5 height 5
click at [704, 212] on button "Save" at bounding box center [695, 212] width 56 height 26
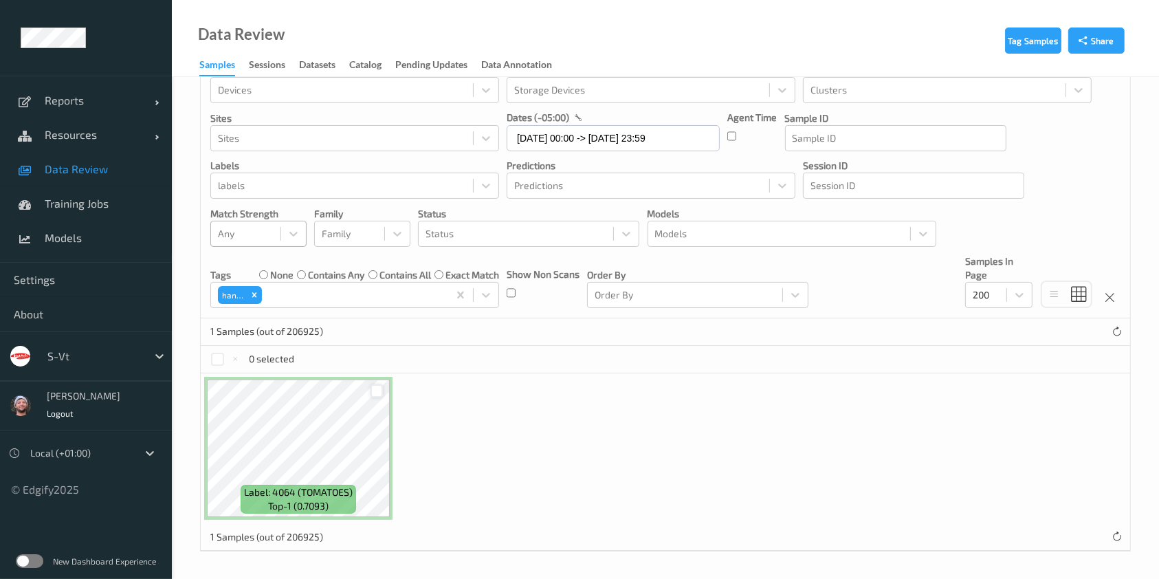
click at [377, 386] on div at bounding box center [376, 390] width 13 height 13
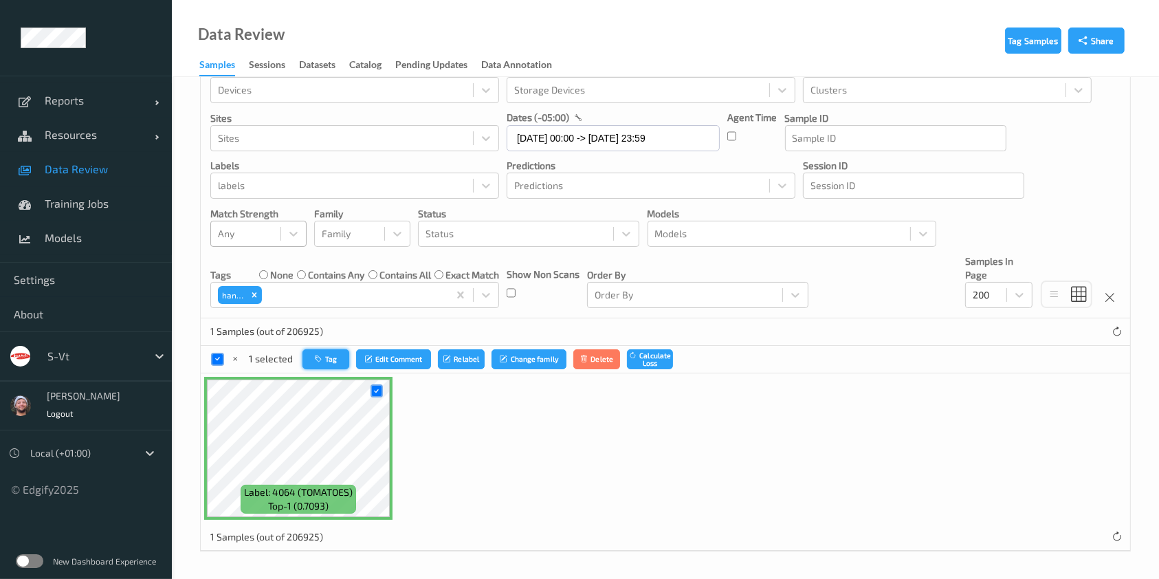
click at [324, 355] on icon "button" at bounding box center [320, 359] width 10 height 8
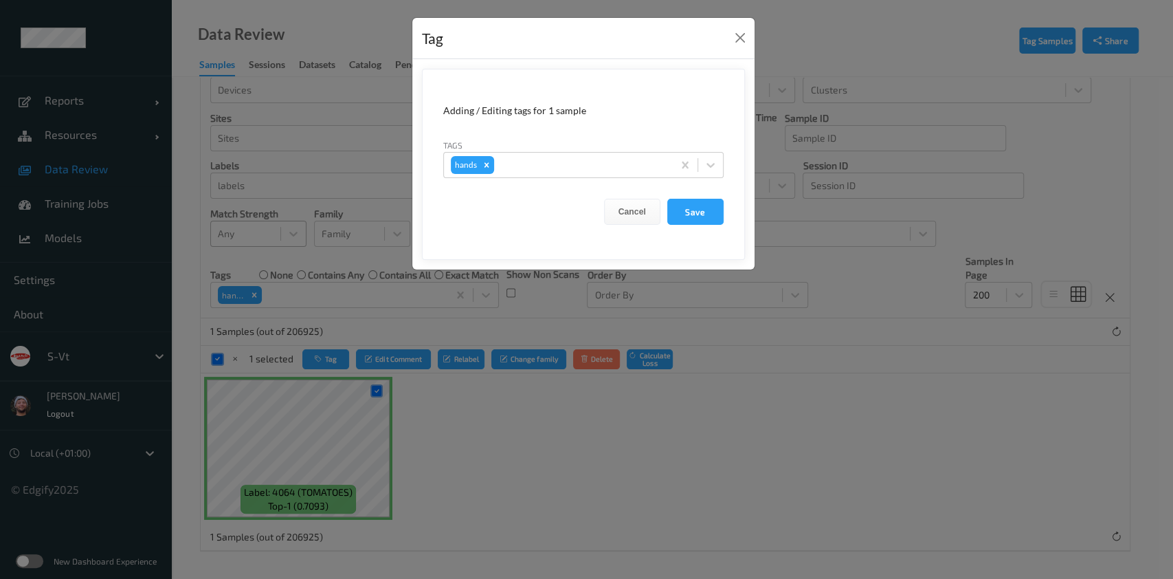
click at [449, 347] on div "Tag Adding / Editing tags for 1 sample Tags hands Cancel Save" at bounding box center [586, 289] width 1173 height 579
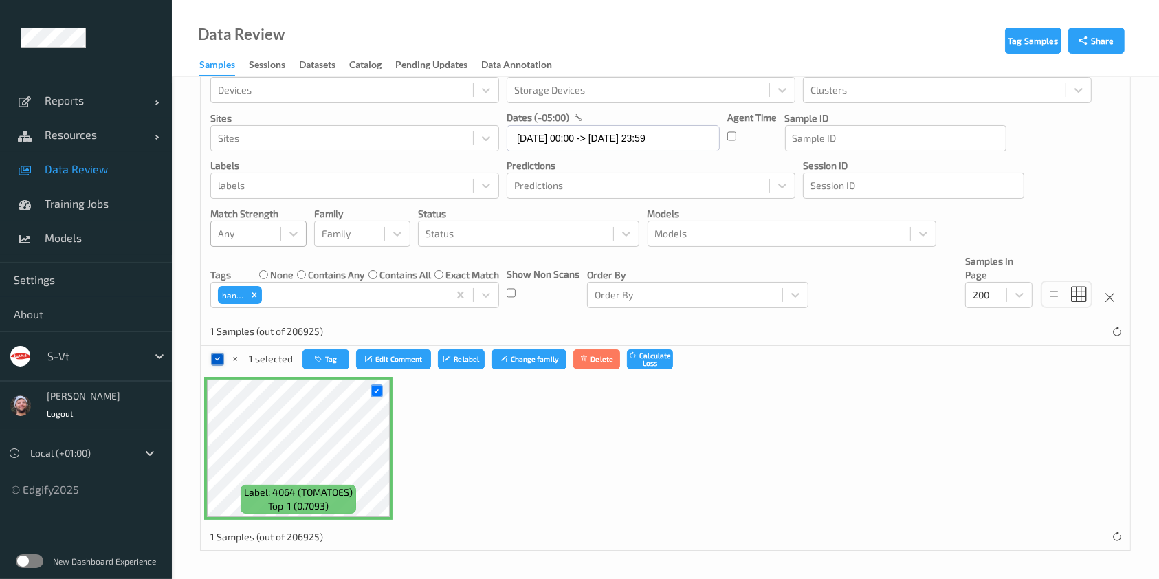
click at [221, 356] on div "1 selected Tag Edit Comment Relabel Change family Delete Calculate Loss" at bounding box center [441, 359] width 463 height 20
click at [220, 357] on icon at bounding box center [217, 359] width 9 height 9
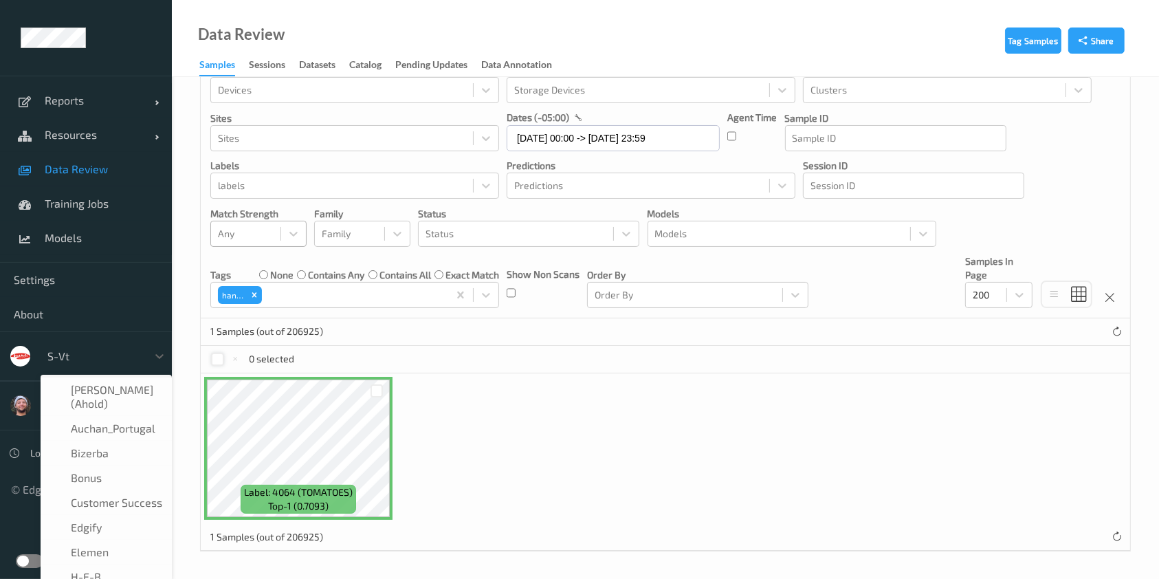
click at [97, 353] on div at bounding box center [93, 356] width 93 height 16
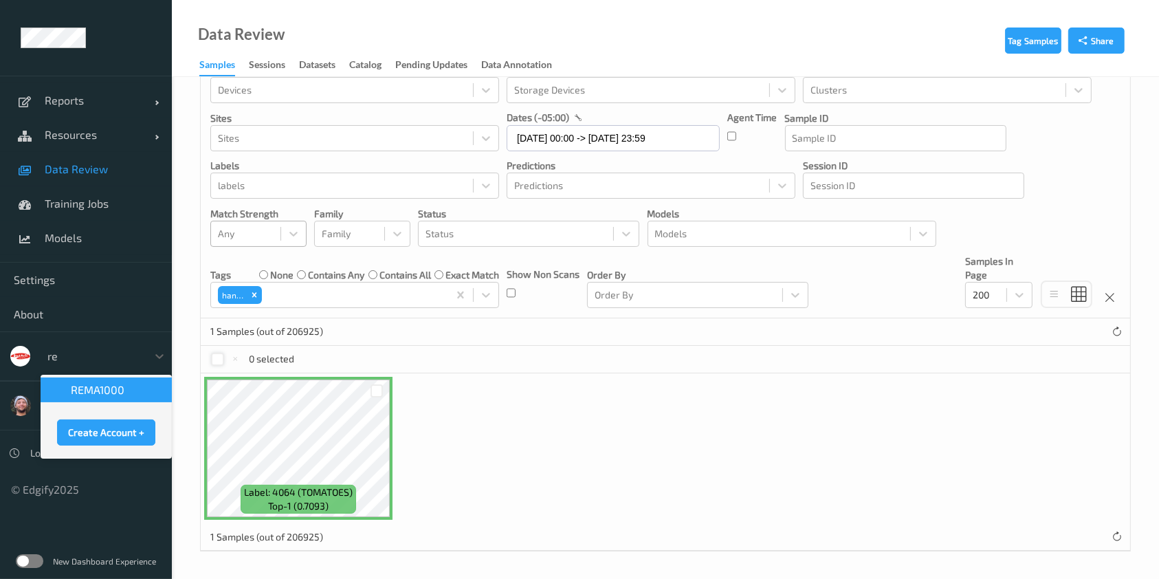
scroll to position [0, 0]
type input "rem"
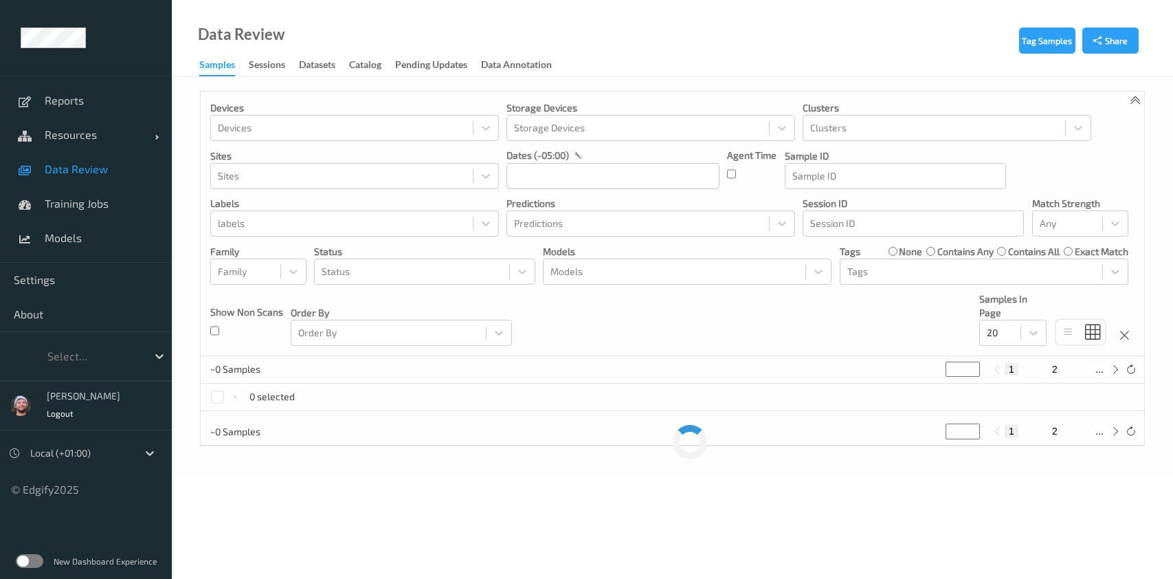
click at [88, 134] on span "Resources" at bounding box center [100, 135] width 110 height 14
click at [82, 168] on span "Devices" at bounding box center [101, 169] width 113 height 14
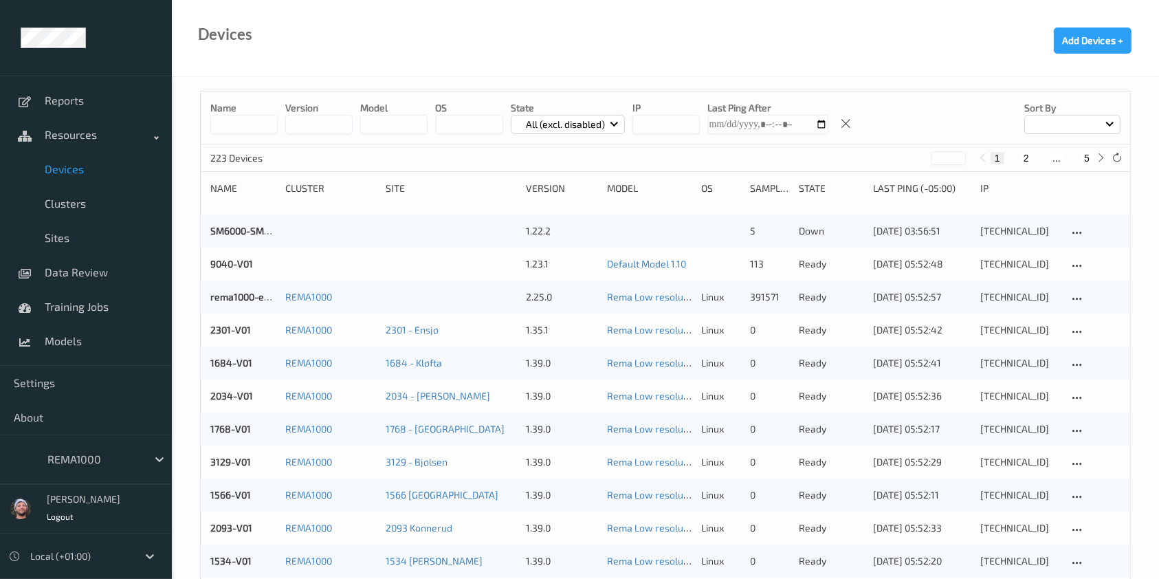
click at [1089, 157] on button "5" at bounding box center [1087, 158] width 14 height 12
type input "*"
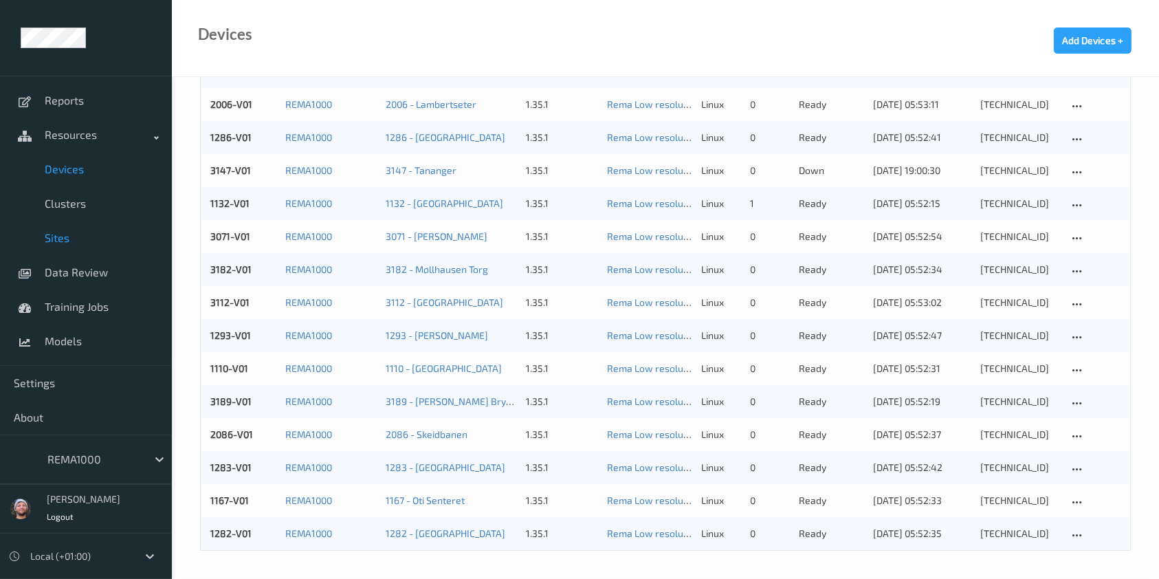
scroll to position [56, 0]
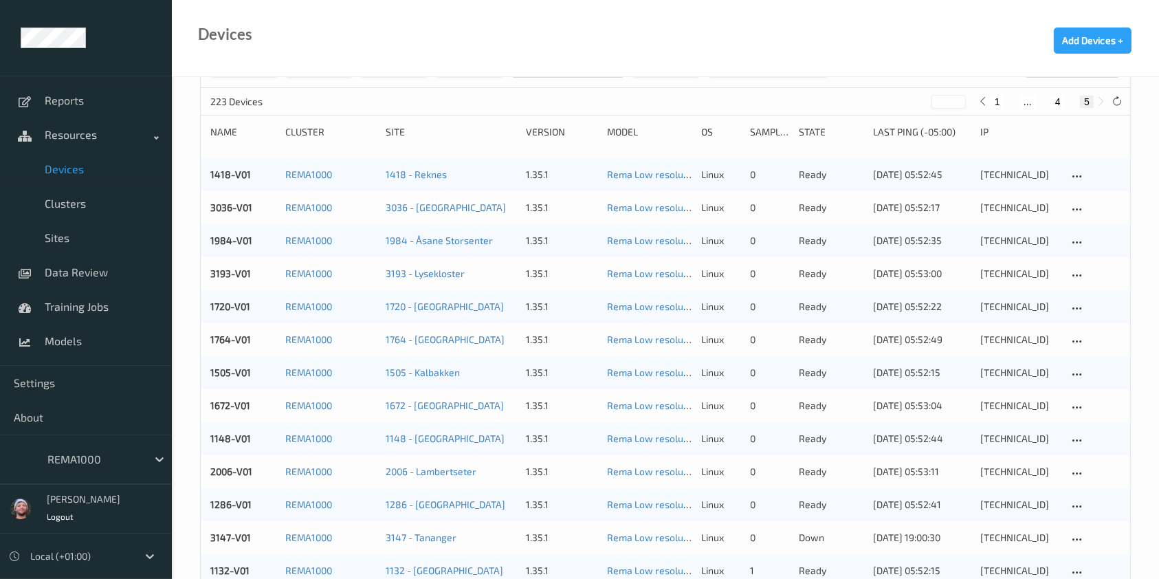
click at [109, 459] on div at bounding box center [93, 459] width 93 height 16
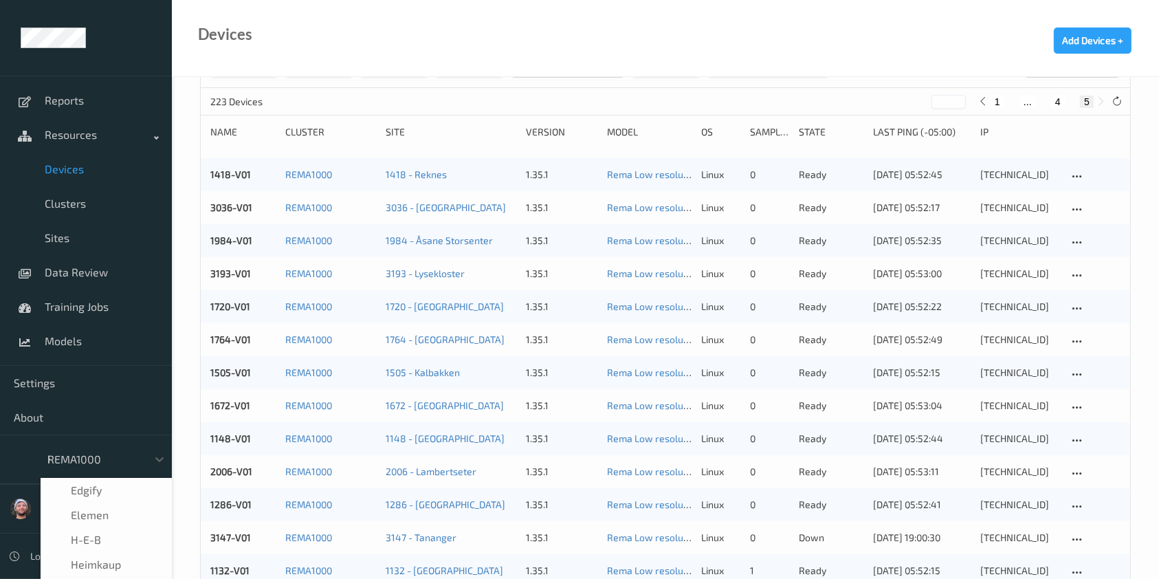
scroll to position [3, 0]
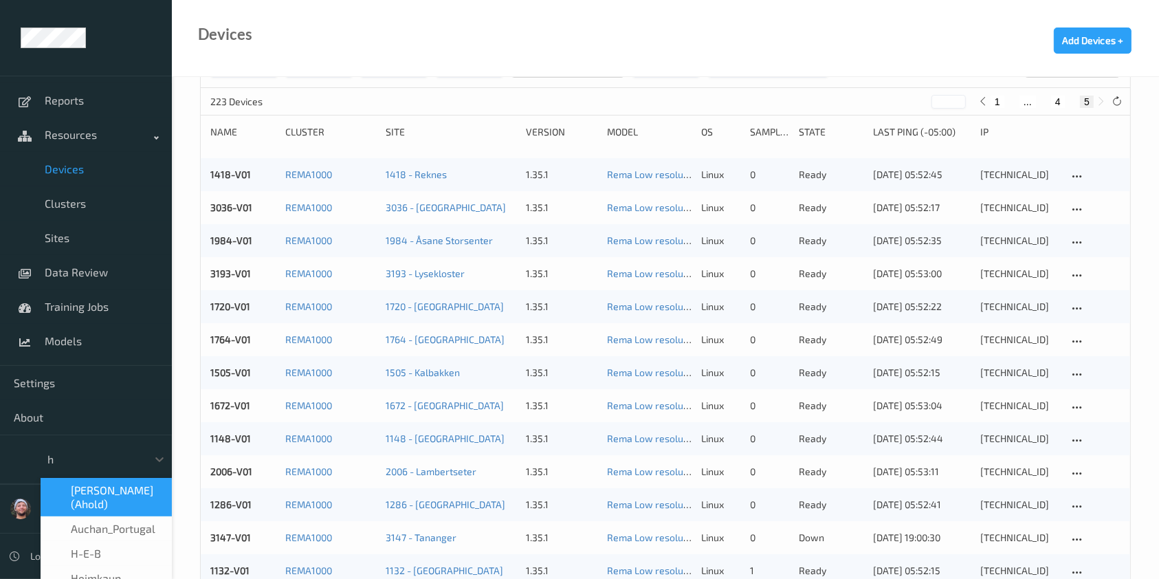
type input "h-"
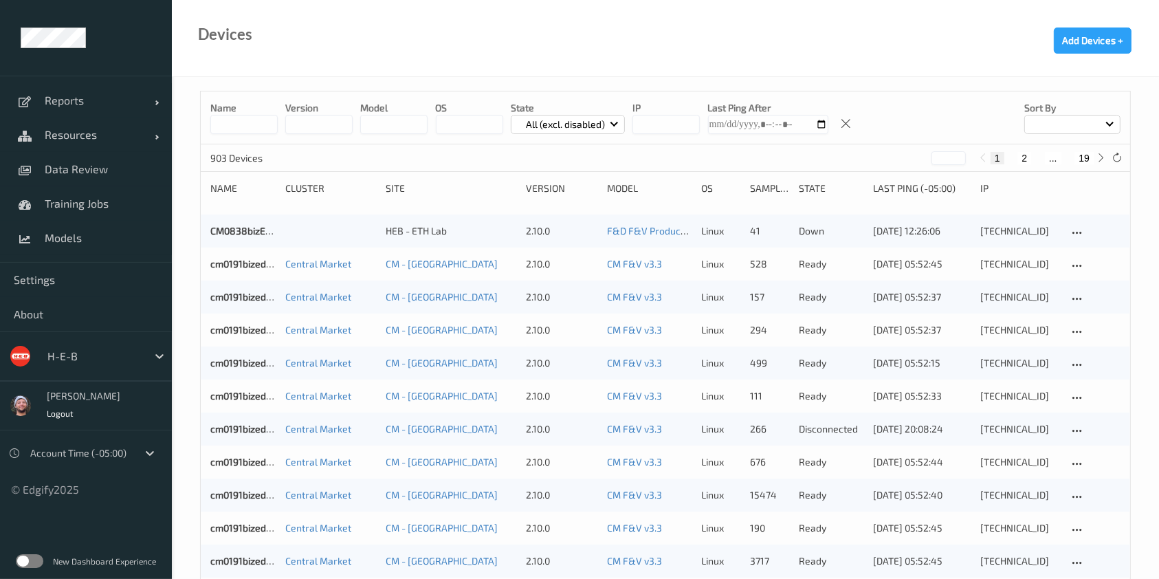
click at [1076, 159] on button "19" at bounding box center [1083, 158] width 19 height 12
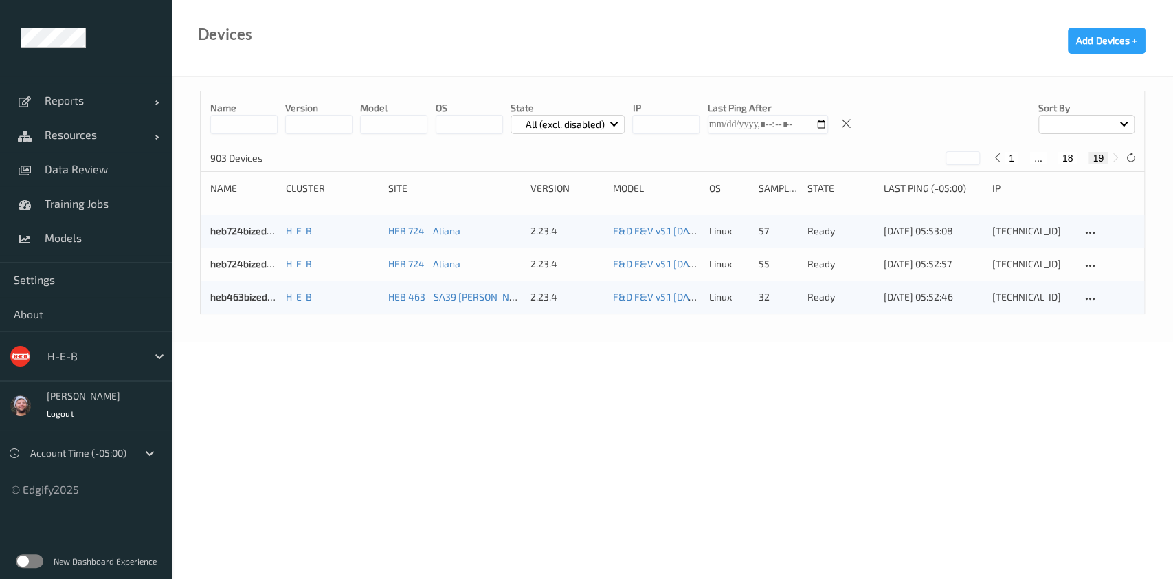
click at [1072, 159] on button "18" at bounding box center [1067, 158] width 19 height 12
type input "**"
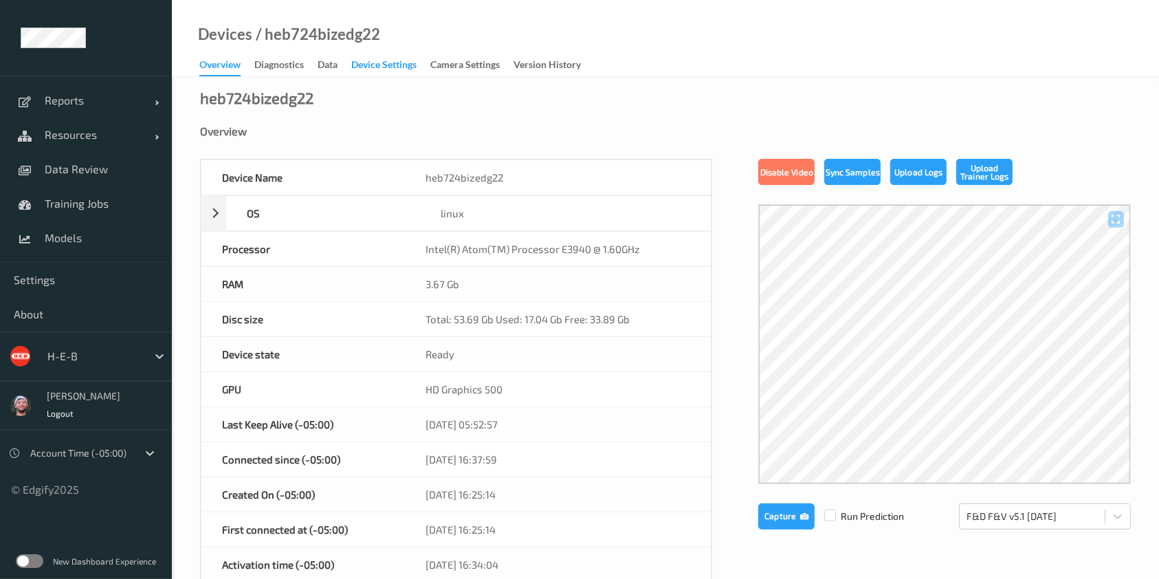
click at [390, 67] on div "Device Settings" at bounding box center [383, 66] width 65 height 17
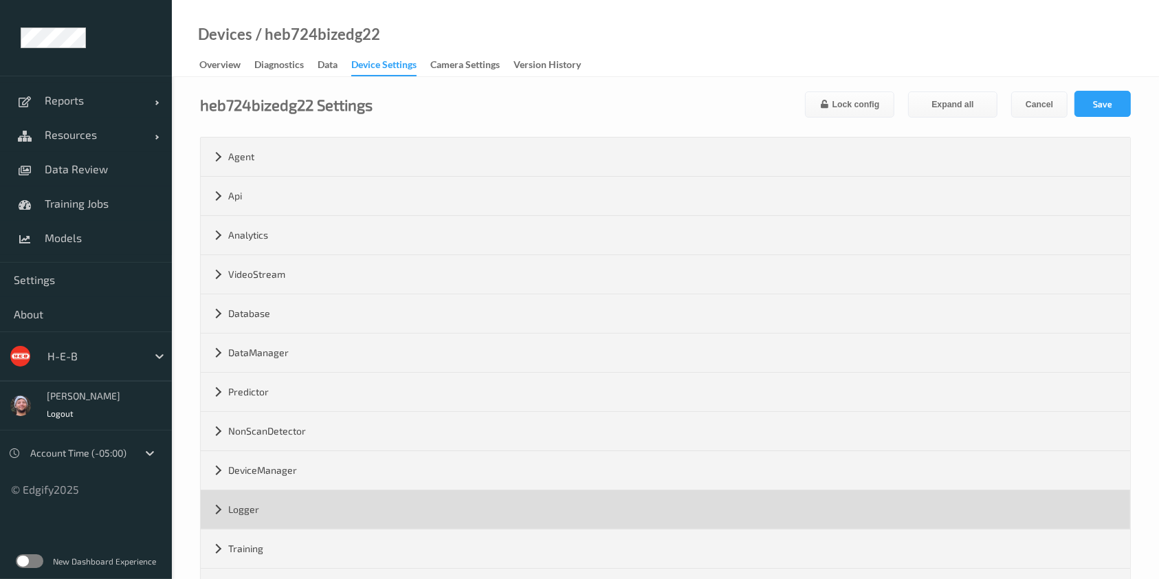
click at [307, 501] on div "Logger" at bounding box center [665, 509] width 929 height 38
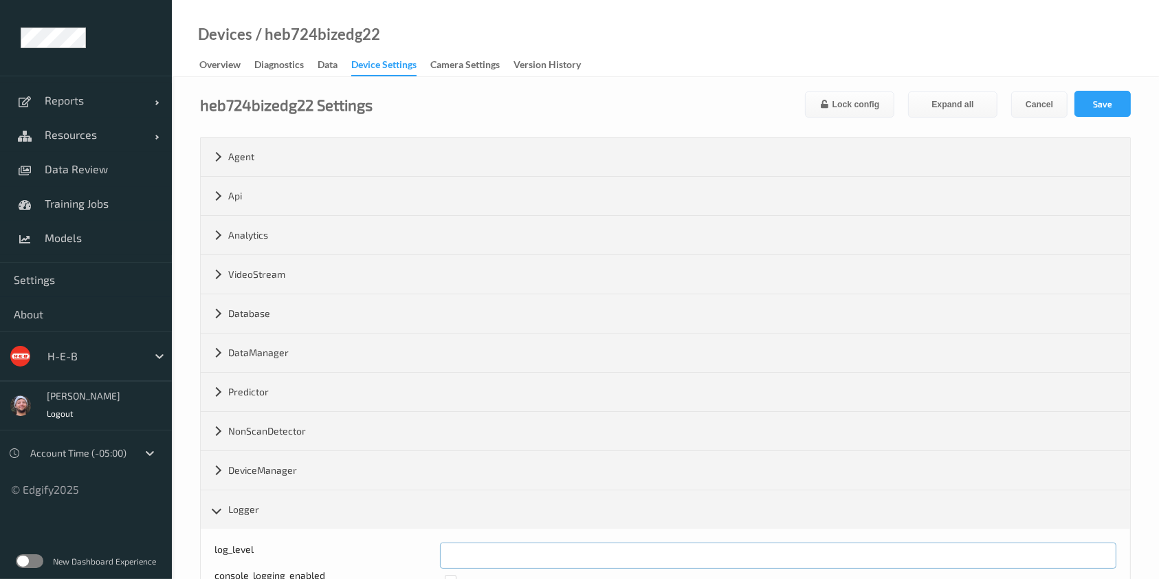
drag, startPoint x: 469, startPoint y: 552, endPoint x: 398, endPoint y: 550, distance: 70.8
click at [398, 553] on div "log_level *" at bounding box center [665, 555] width 902 height 26
type input "*"
click at [1071, 104] on div at bounding box center [1070, 105] width 7 height 3
click at [1089, 98] on button "Save" at bounding box center [1102, 104] width 56 height 26
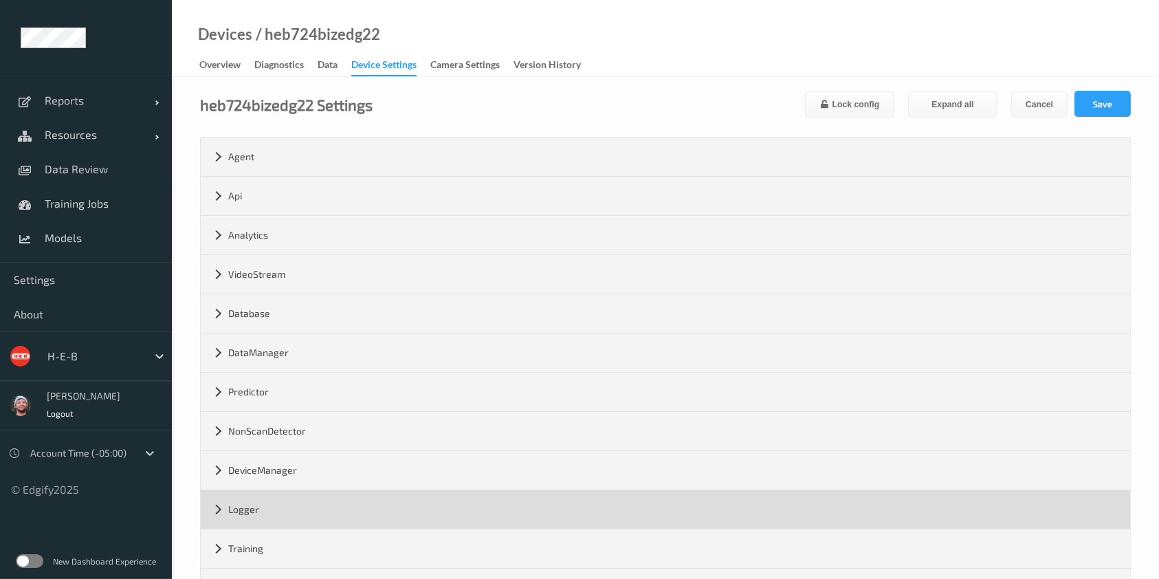
click at [259, 516] on div "Logger" at bounding box center [665, 509] width 929 height 38
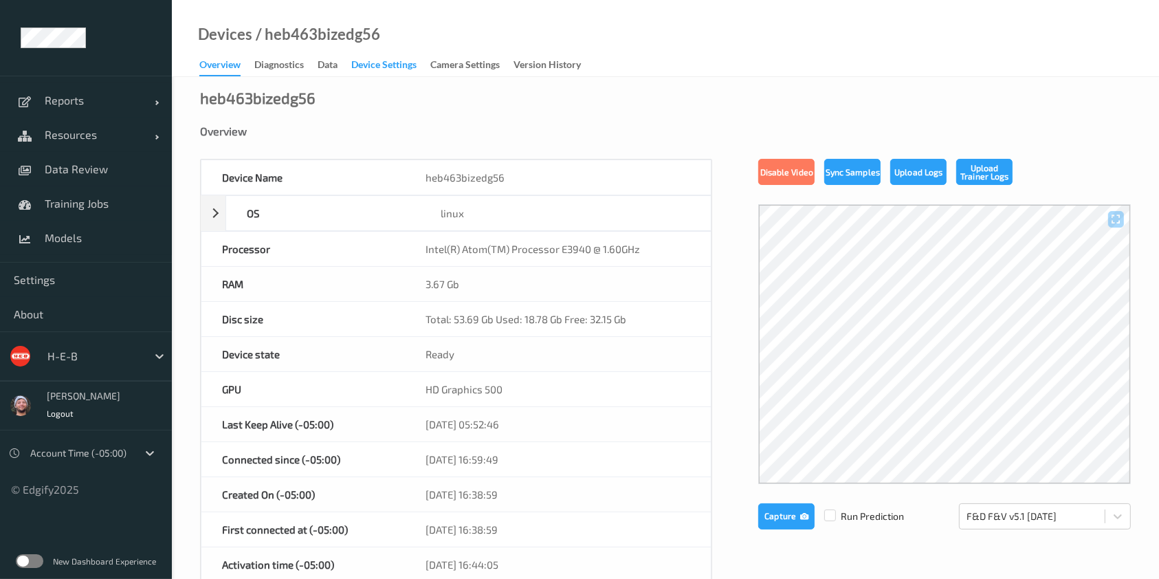
click at [371, 66] on div "Device Settings" at bounding box center [383, 66] width 65 height 17
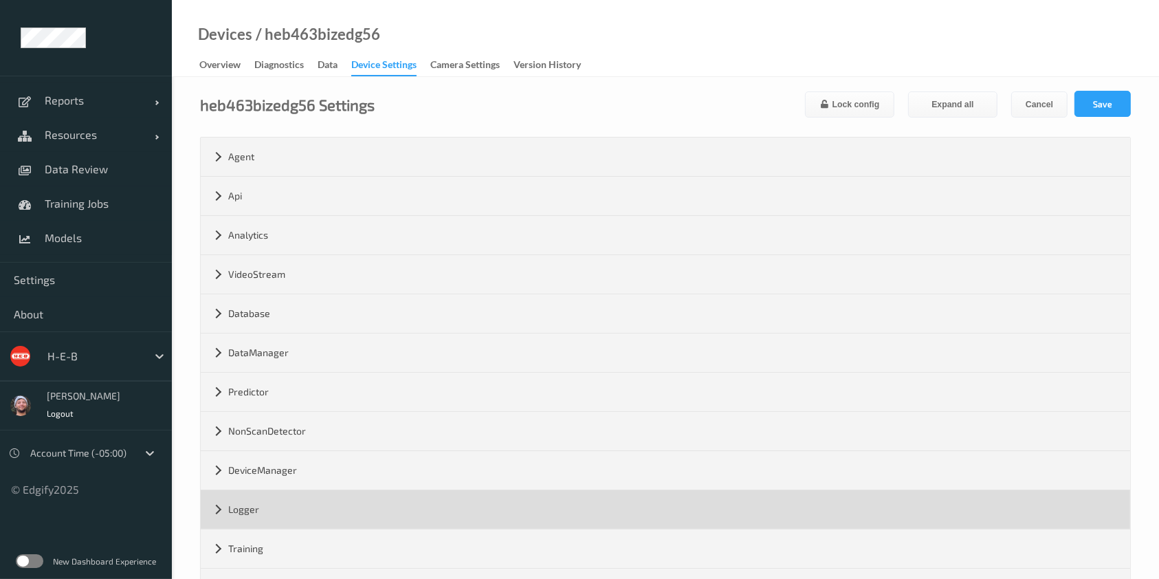
click at [315, 504] on div "Logger" at bounding box center [665, 509] width 929 height 38
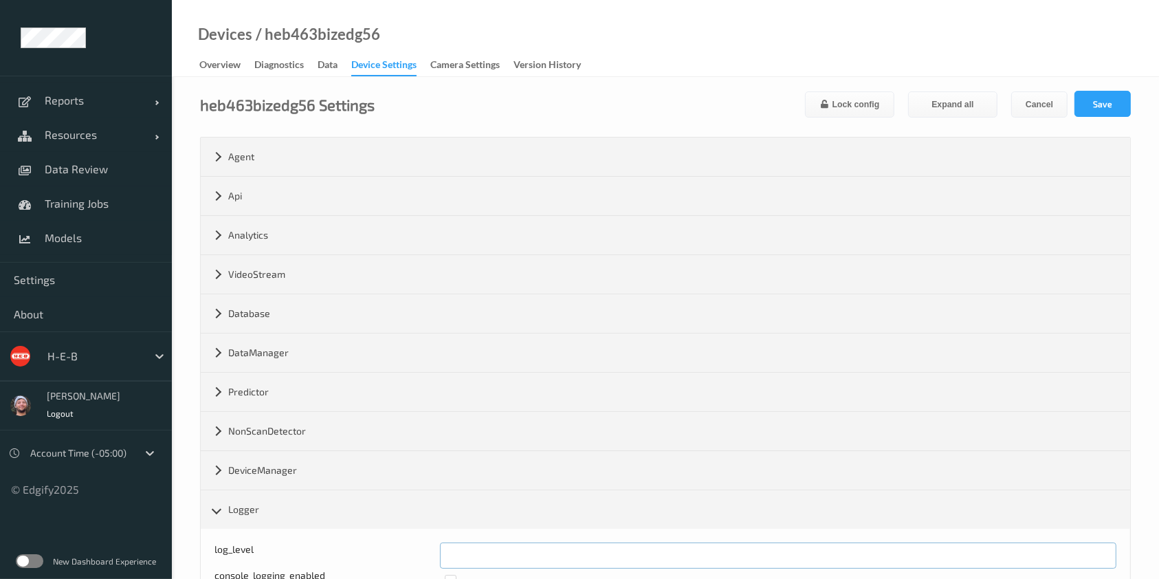
drag, startPoint x: 478, startPoint y: 546, endPoint x: 437, endPoint y: 549, distance: 41.3
click at [437, 549] on div "log_level *" at bounding box center [665, 555] width 902 height 26
type input "*"
click at [1090, 99] on button "Save" at bounding box center [1102, 104] width 56 height 26
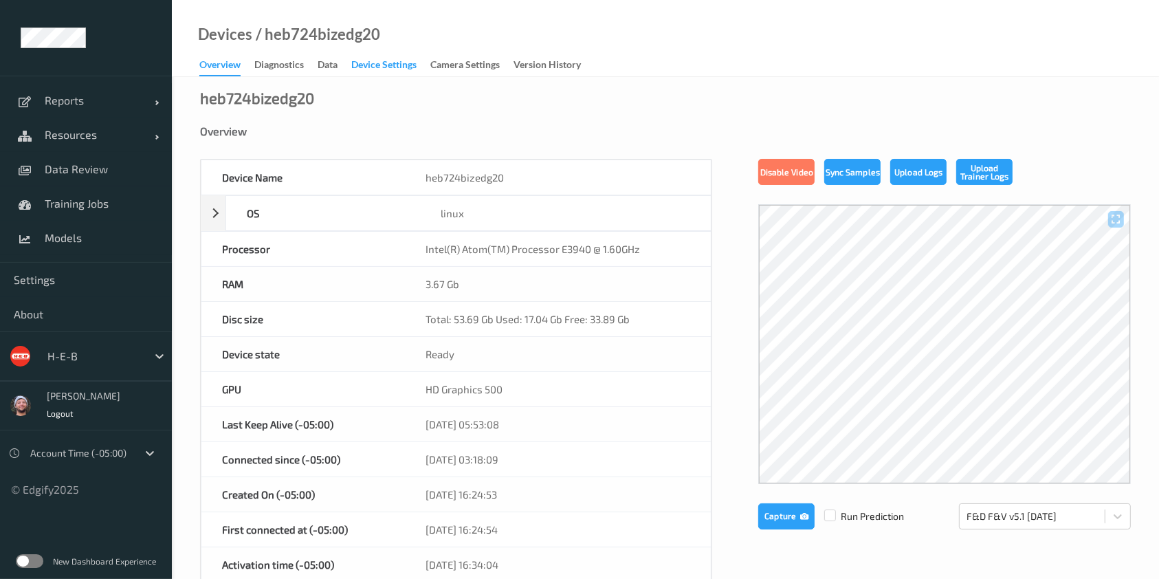
click at [390, 67] on div "Device Settings" at bounding box center [383, 66] width 65 height 17
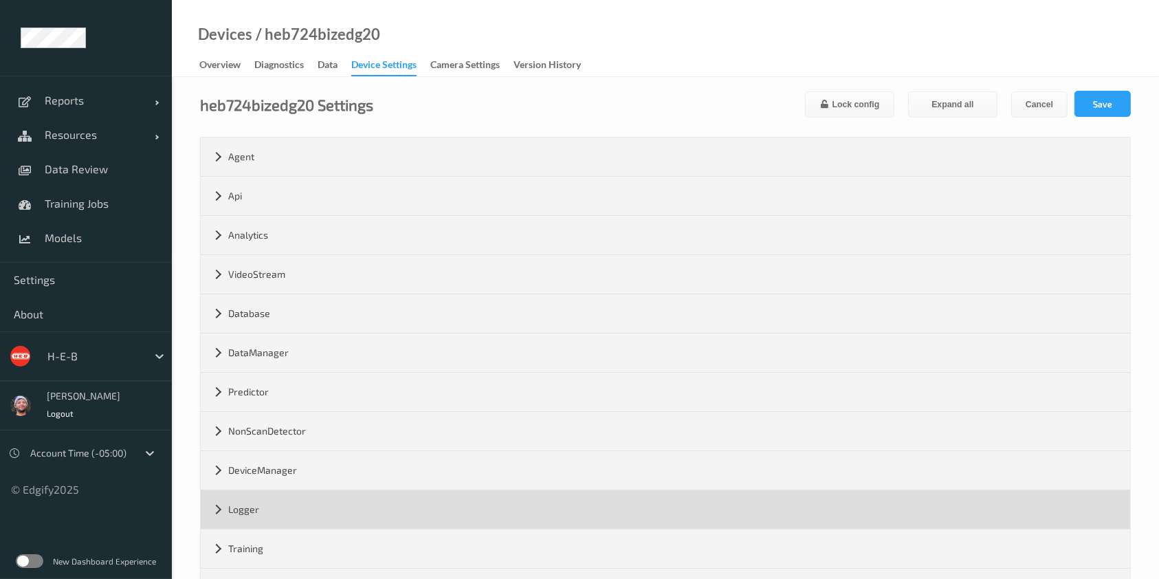
click at [297, 512] on div "Logger" at bounding box center [665, 509] width 929 height 38
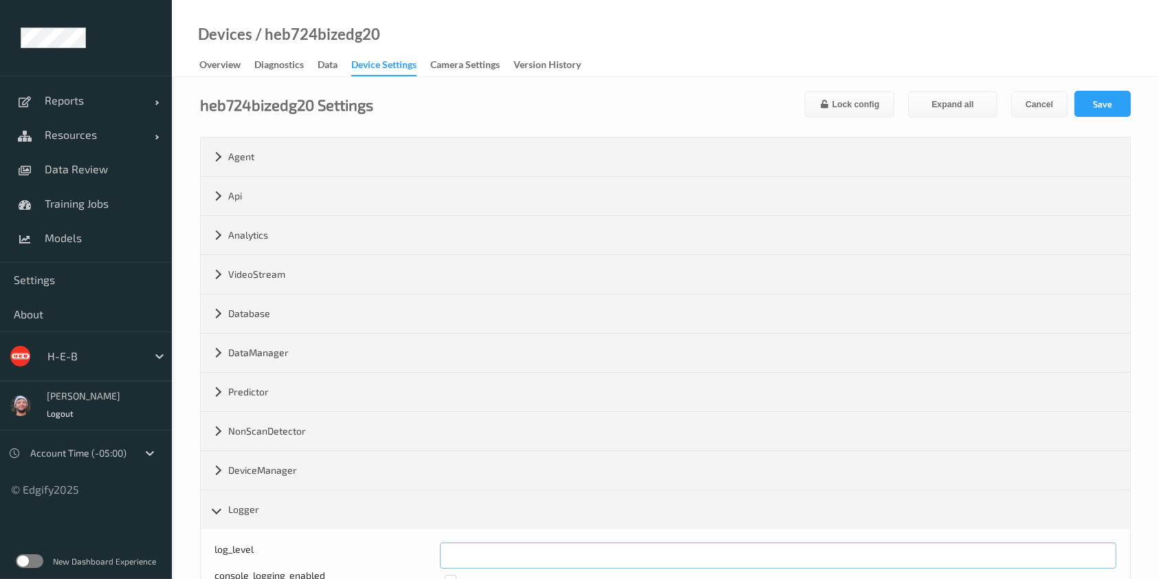
drag, startPoint x: 480, startPoint y: 554, endPoint x: 423, endPoint y: 555, distance: 57.0
click at [423, 555] on div "log_level *" at bounding box center [665, 555] width 902 height 26
type input "*"
click at [1102, 100] on button "Save" at bounding box center [1102, 104] width 56 height 26
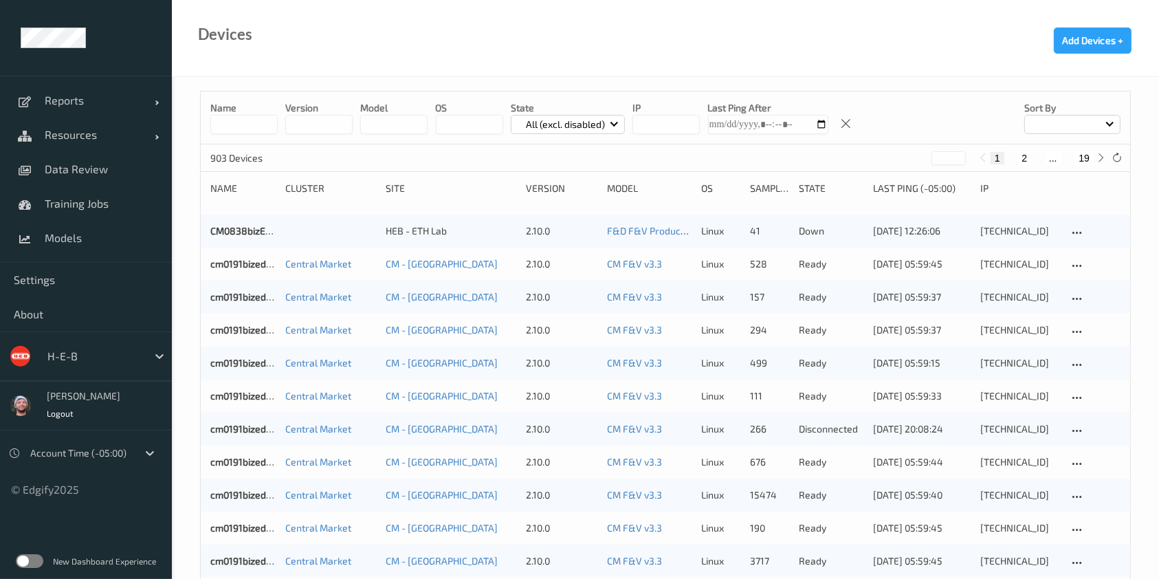
click at [1082, 155] on button "19" at bounding box center [1083, 158] width 19 height 12
click at [1055, 159] on button "18" at bounding box center [1053, 158] width 19 height 12
type input "**"
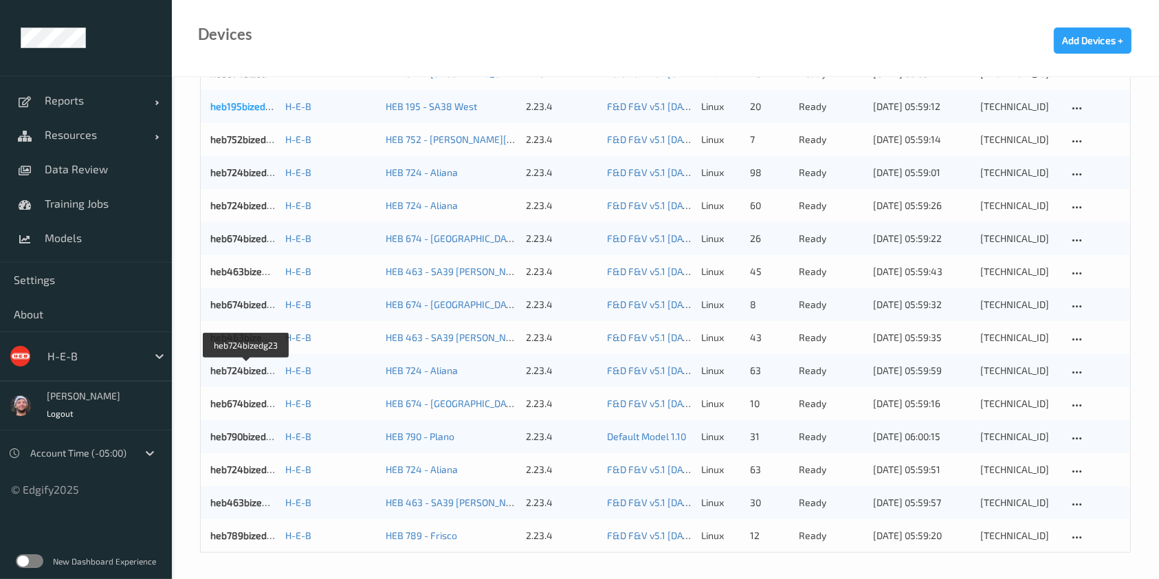
scroll to position [1314, 0]
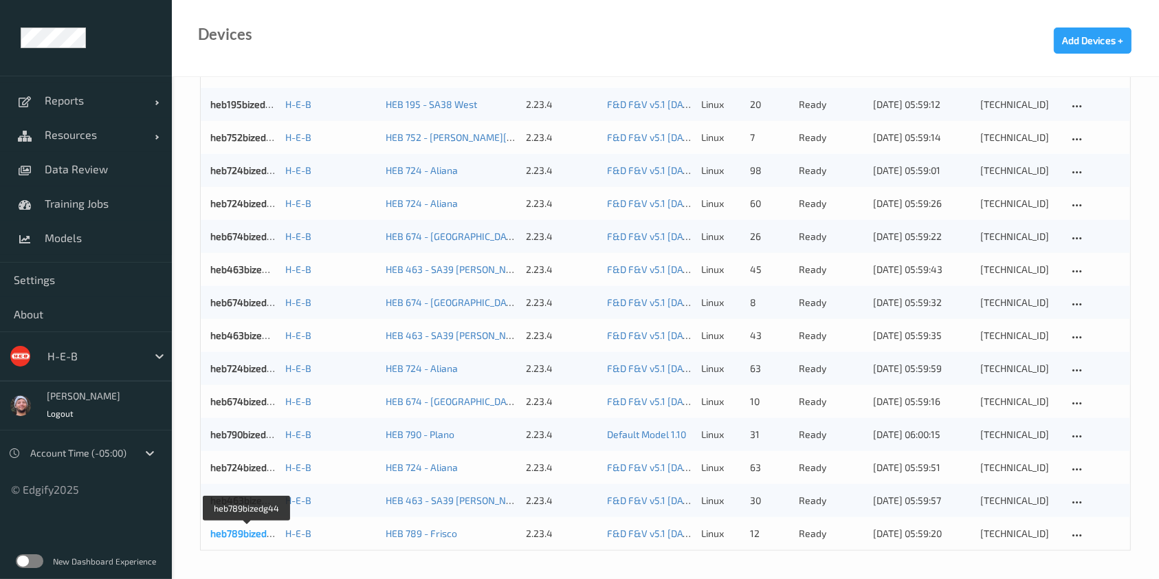
click at [229, 536] on link "heb789bizedg44" at bounding box center [247, 533] width 74 height 12
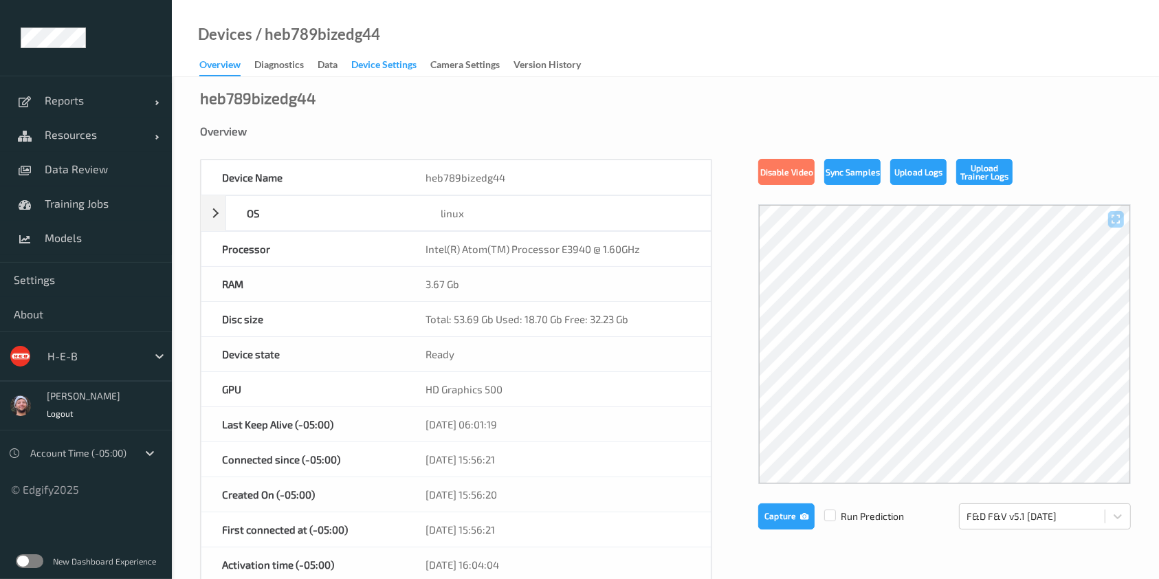
click at [402, 67] on div "Device Settings" at bounding box center [383, 66] width 65 height 17
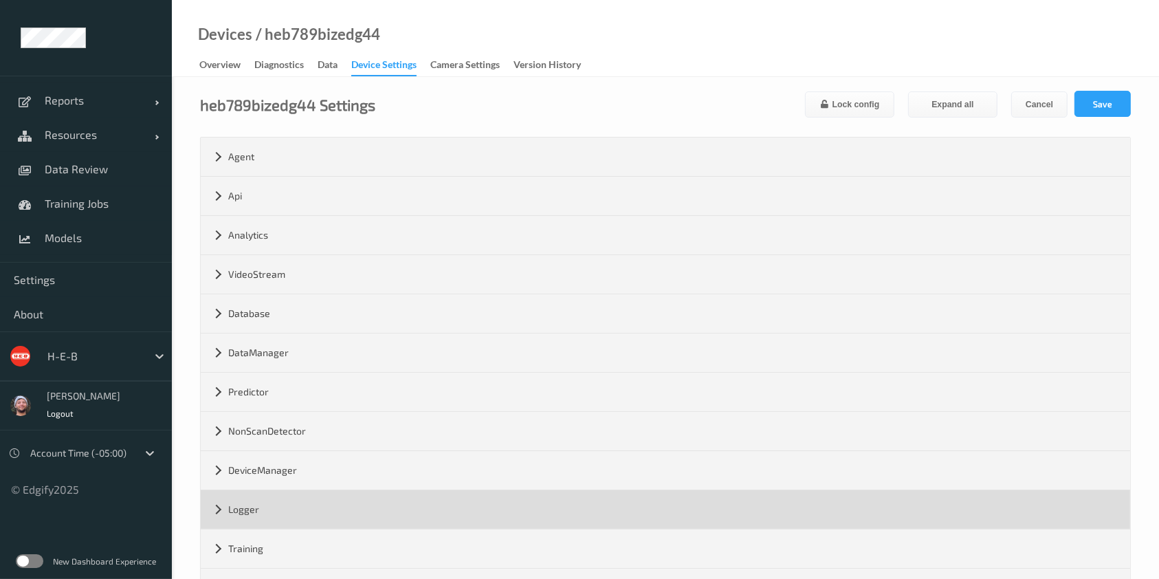
click at [443, 513] on div "Logger" at bounding box center [665, 509] width 929 height 38
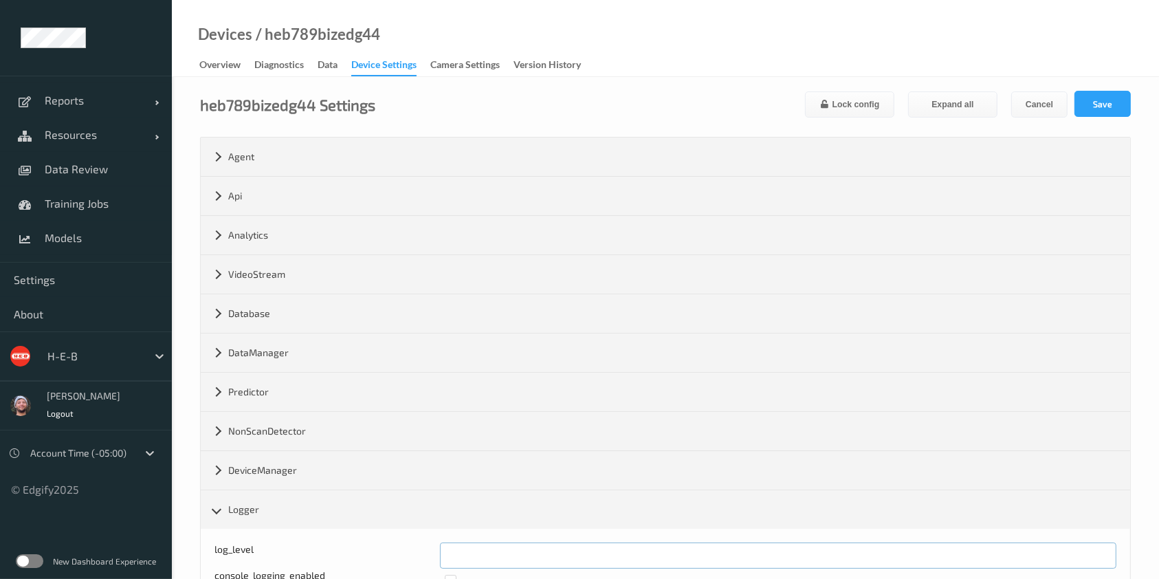
drag, startPoint x: 436, startPoint y: 548, endPoint x: 427, endPoint y: 546, distance: 8.5
click at [427, 546] on div "log_level *" at bounding box center [665, 555] width 902 height 26
type input "*"
click at [1100, 551] on input "*" at bounding box center [778, 555] width 676 height 26
click at [1115, 91] on button "Save" at bounding box center [1102, 104] width 56 height 26
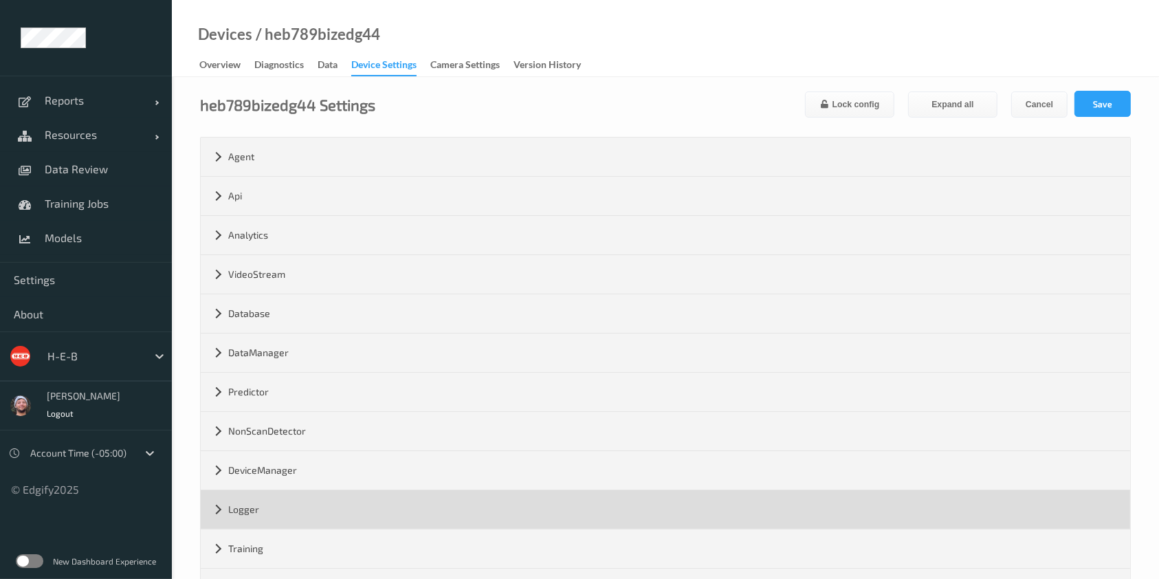
click at [311, 523] on div "Logger" at bounding box center [665, 509] width 929 height 38
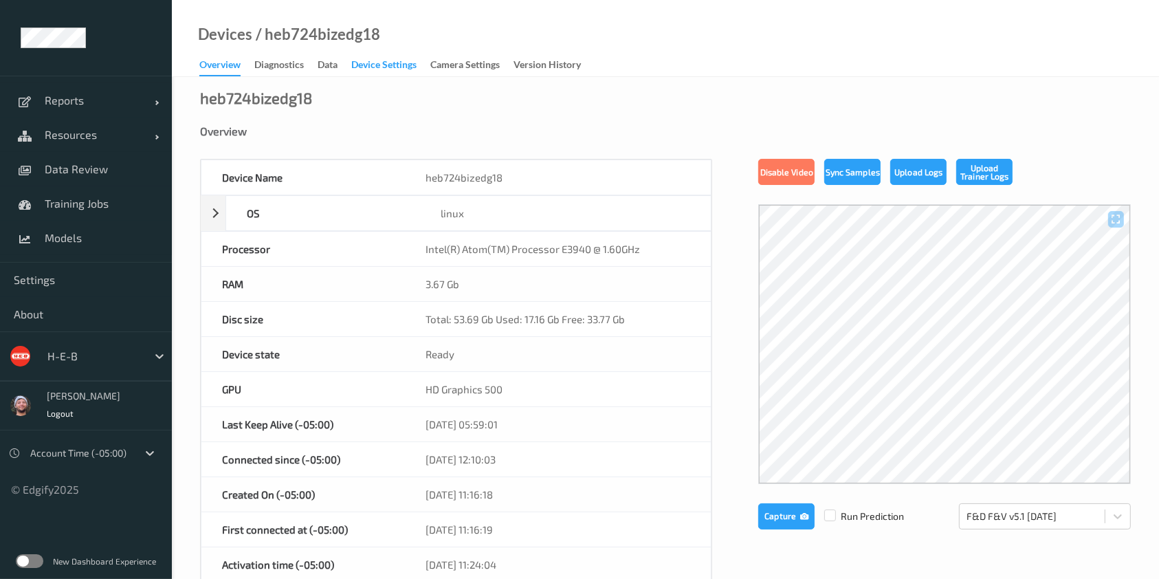
click at [394, 60] on div "Device Settings" at bounding box center [383, 66] width 65 height 17
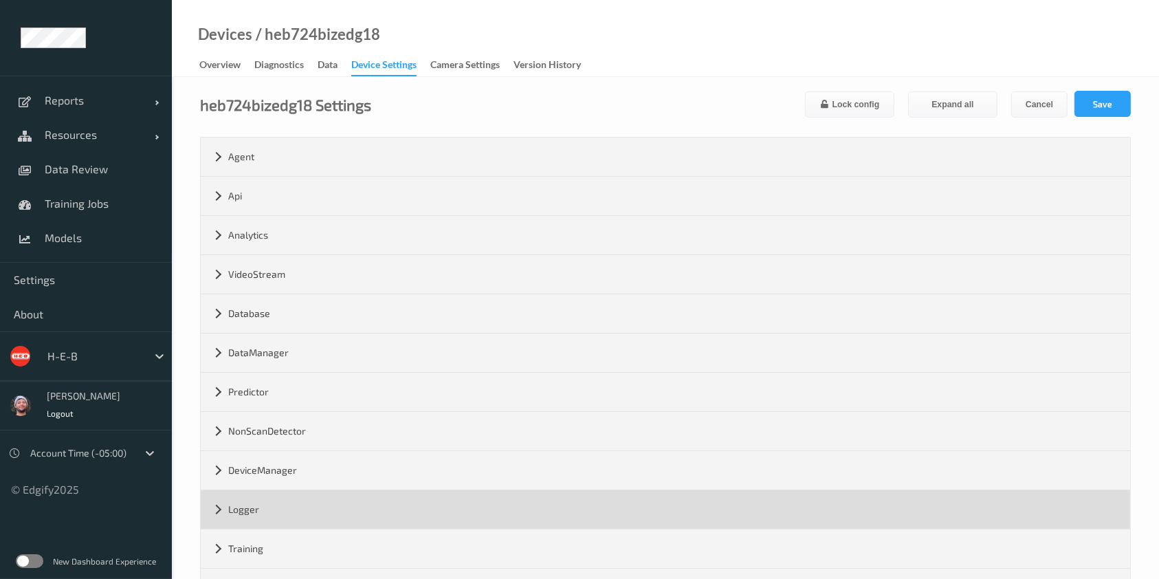
click at [289, 505] on div "Logger" at bounding box center [665, 509] width 929 height 38
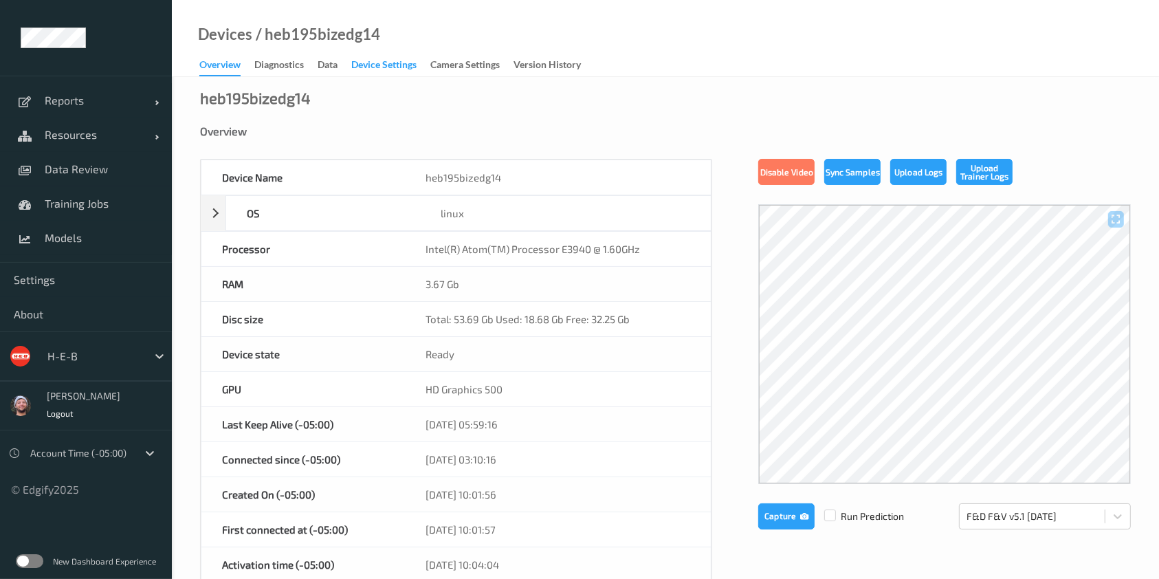
click at [401, 65] on div "Device Settings" at bounding box center [383, 66] width 65 height 17
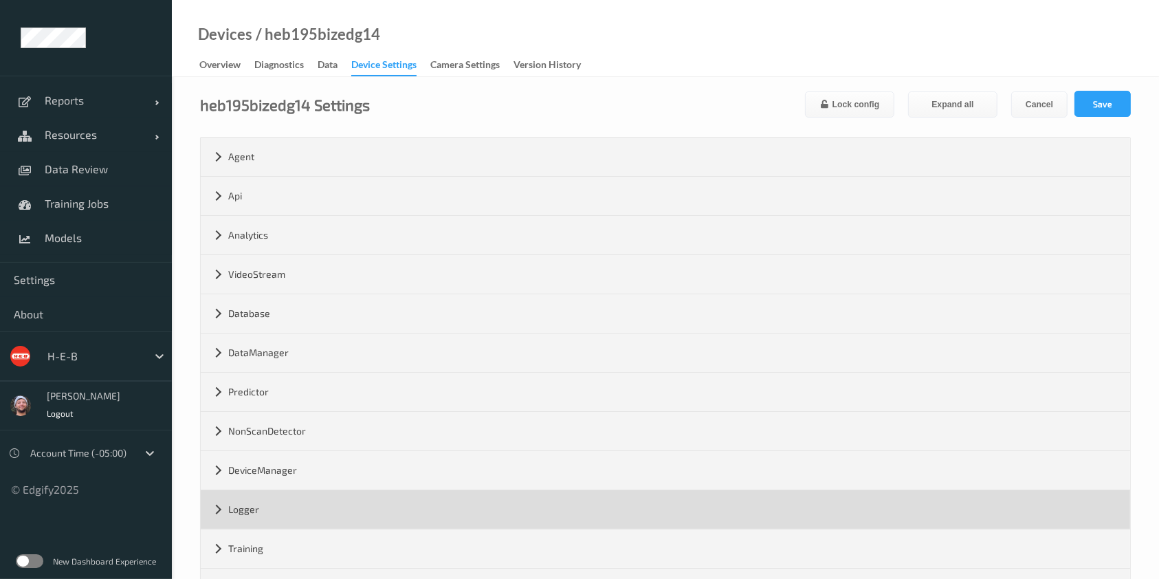
click at [311, 509] on div "Logger" at bounding box center [665, 509] width 929 height 38
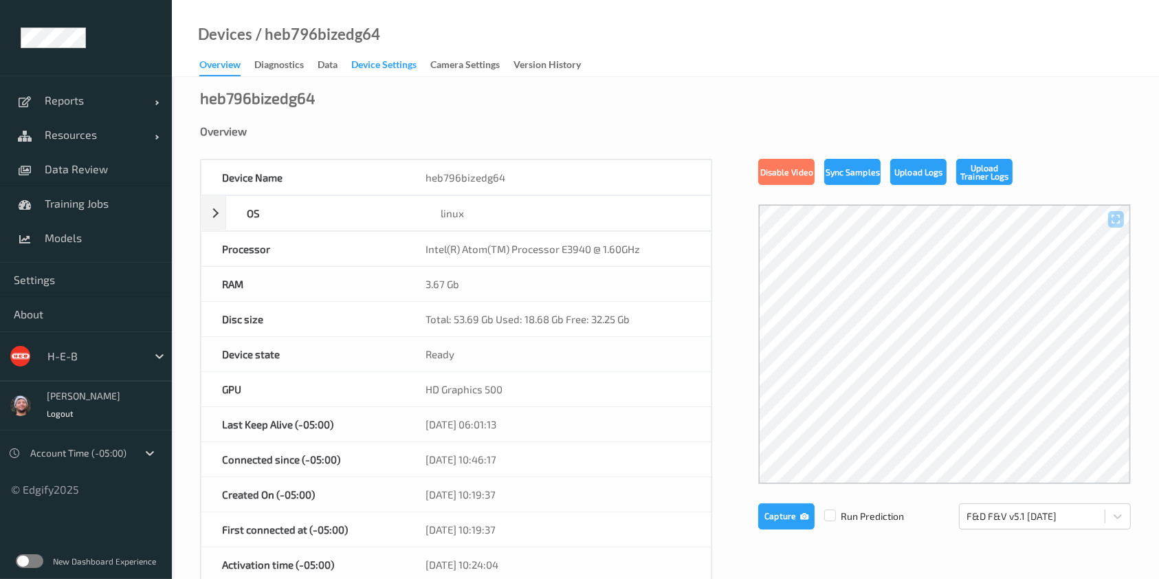
click at [391, 65] on div "Device Settings" at bounding box center [383, 66] width 65 height 17
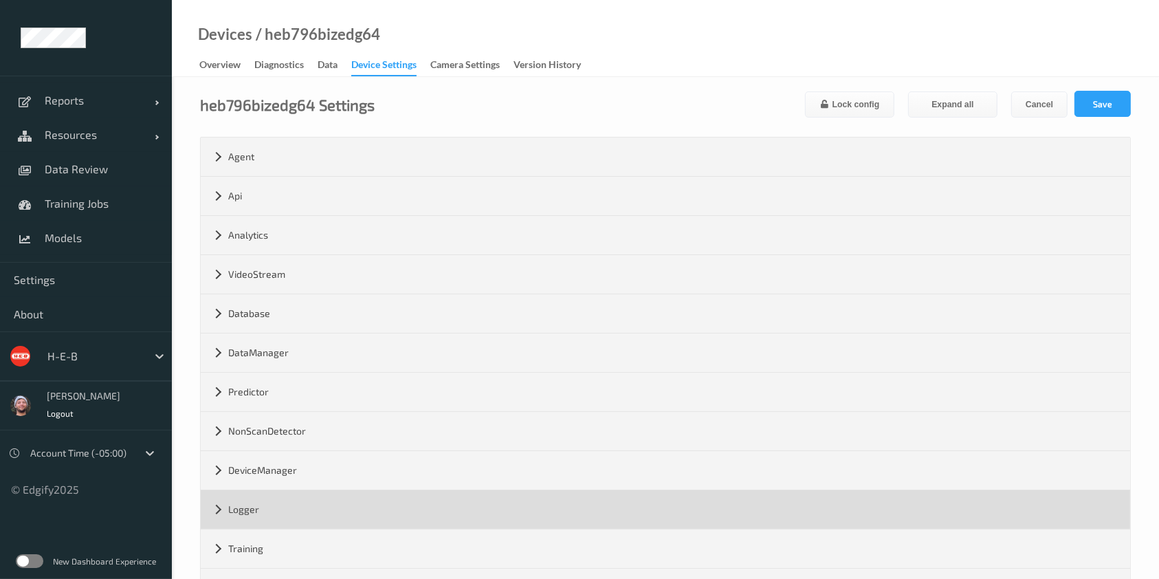
click at [271, 518] on div "Logger" at bounding box center [665, 509] width 929 height 38
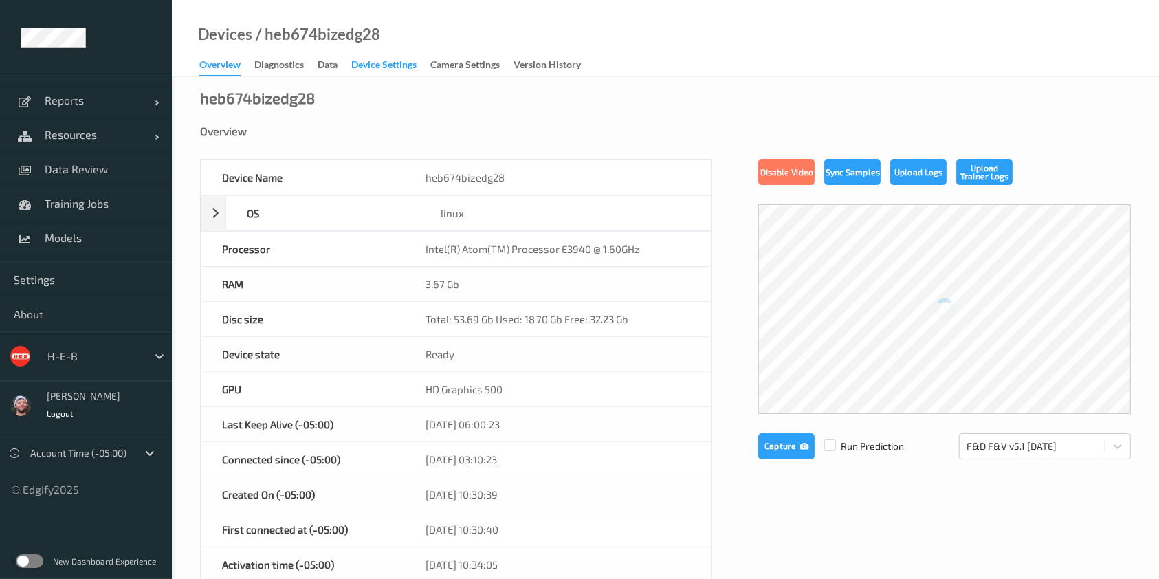
click at [357, 69] on div "Device Settings" at bounding box center [383, 66] width 65 height 17
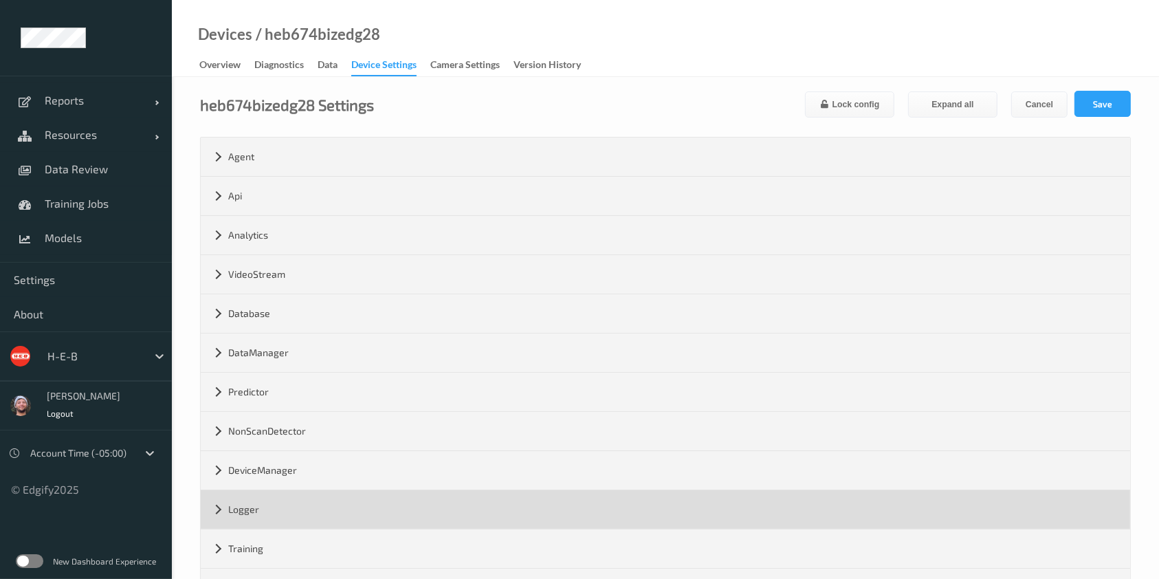
click at [246, 518] on div "Logger" at bounding box center [665, 509] width 929 height 38
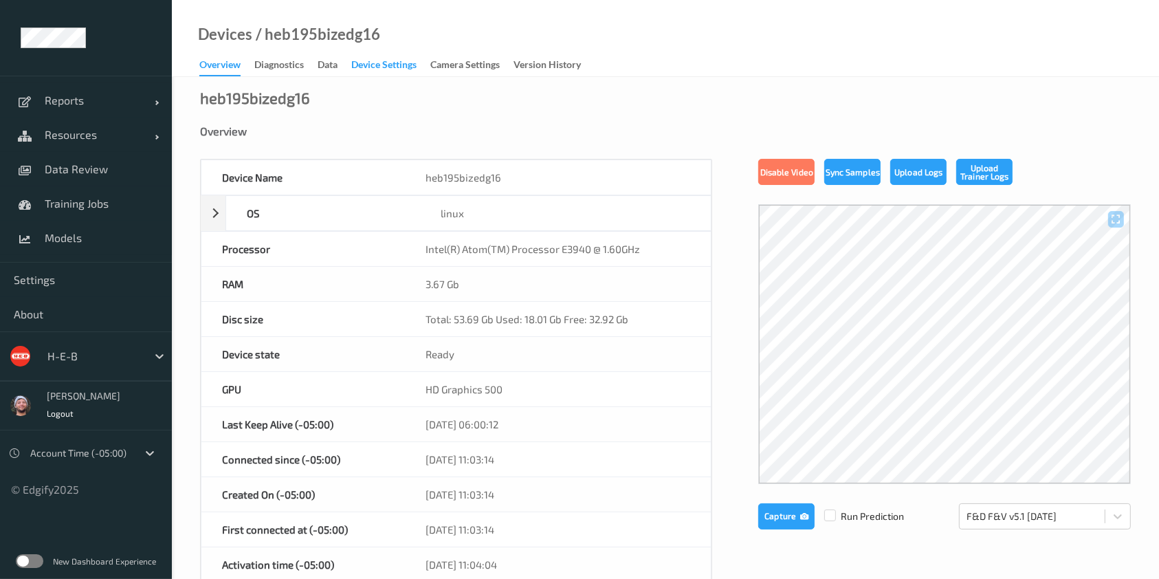
click at [383, 67] on div "Device Settings" at bounding box center [383, 66] width 65 height 17
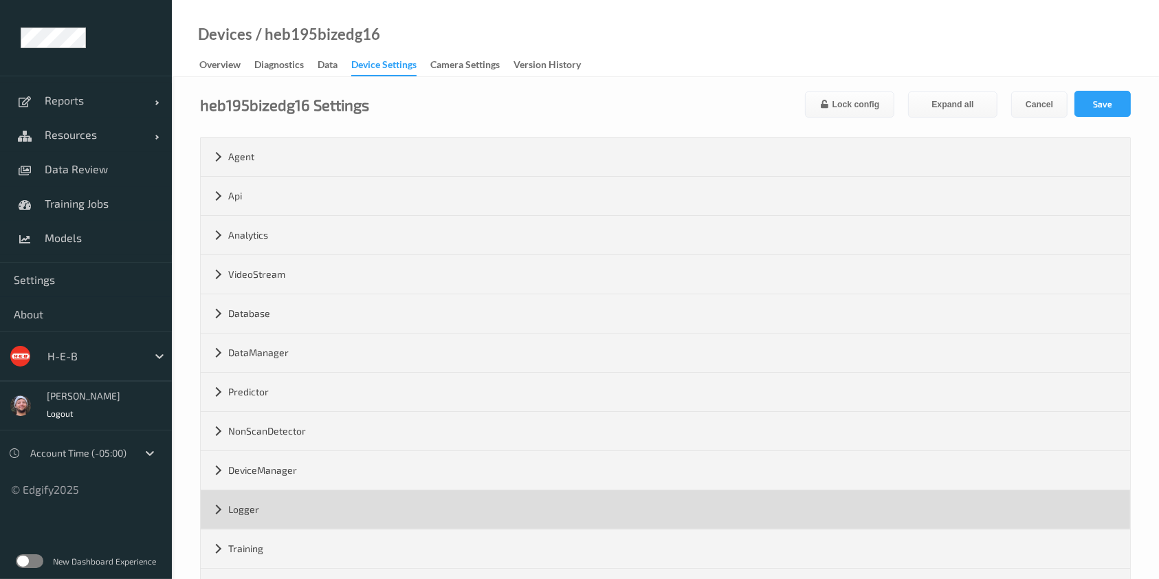
click at [332, 496] on div "Logger" at bounding box center [665, 509] width 929 height 38
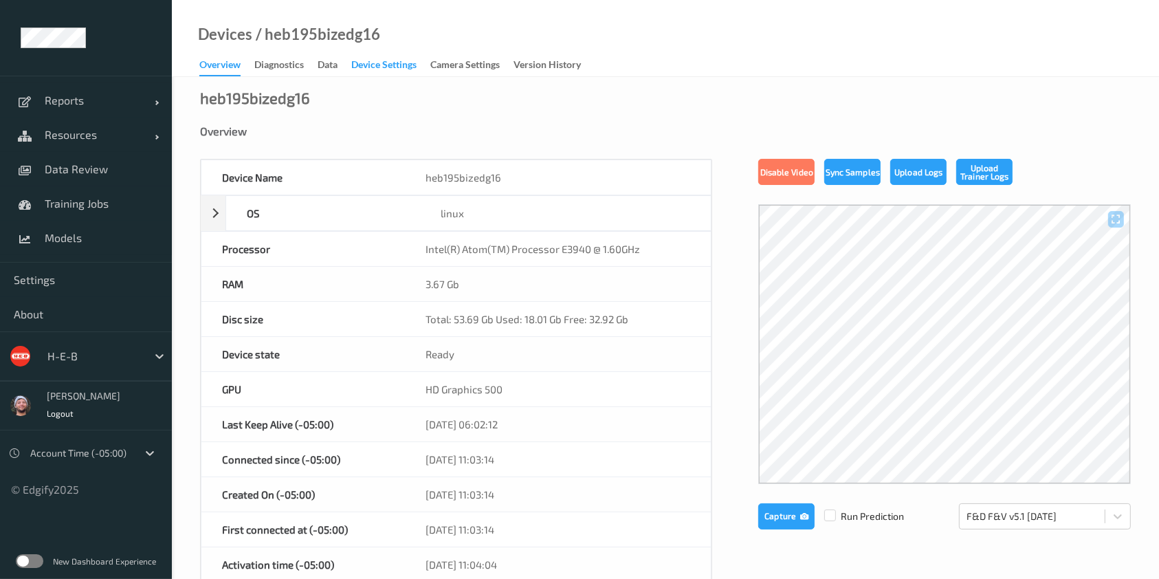
click at [397, 60] on div "Device Settings" at bounding box center [383, 66] width 65 height 17
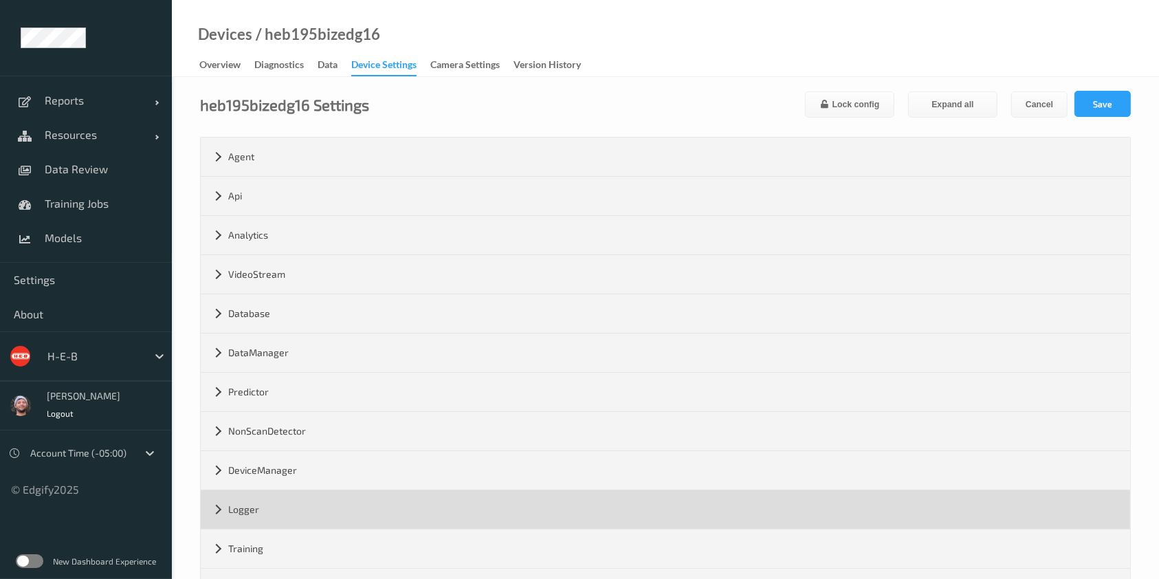
click at [320, 496] on div "Logger" at bounding box center [665, 509] width 929 height 38
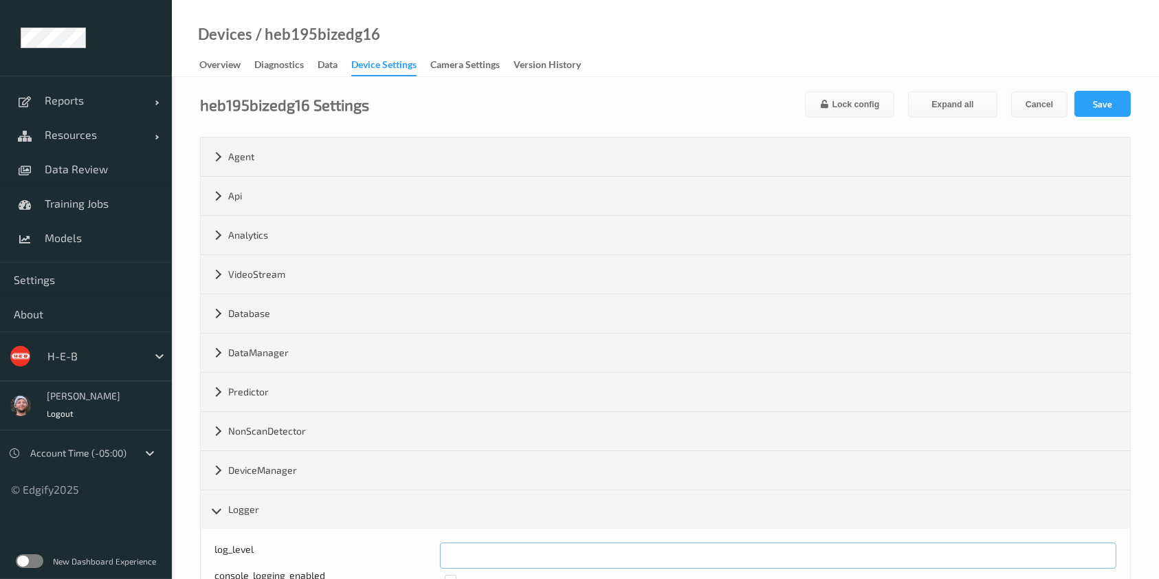
drag, startPoint x: 467, startPoint y: 556, endPoint x: 434, endPoint y: 550, distance: 33.4
click at [434, 550] on div "log_level *" at bounding box center [665, 555] width 902 height 26
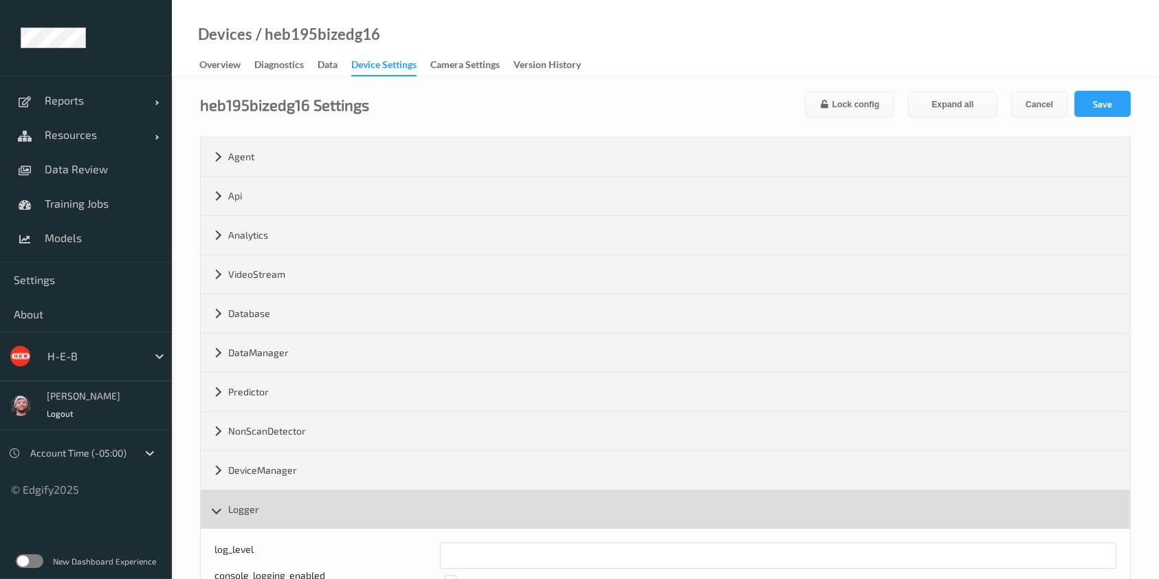
click at [427, 520] on div "Logger" at bounding box center [665, 509] width 929 height 38
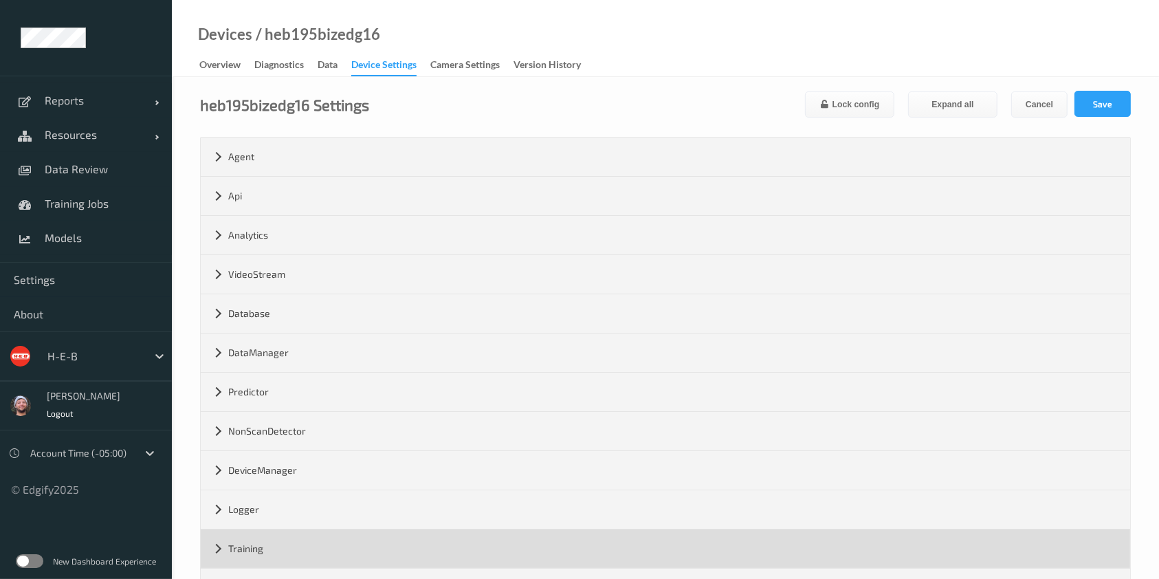
click at [282, 545] on div "Training" at bounding box center [665, 548] width 929 height 38
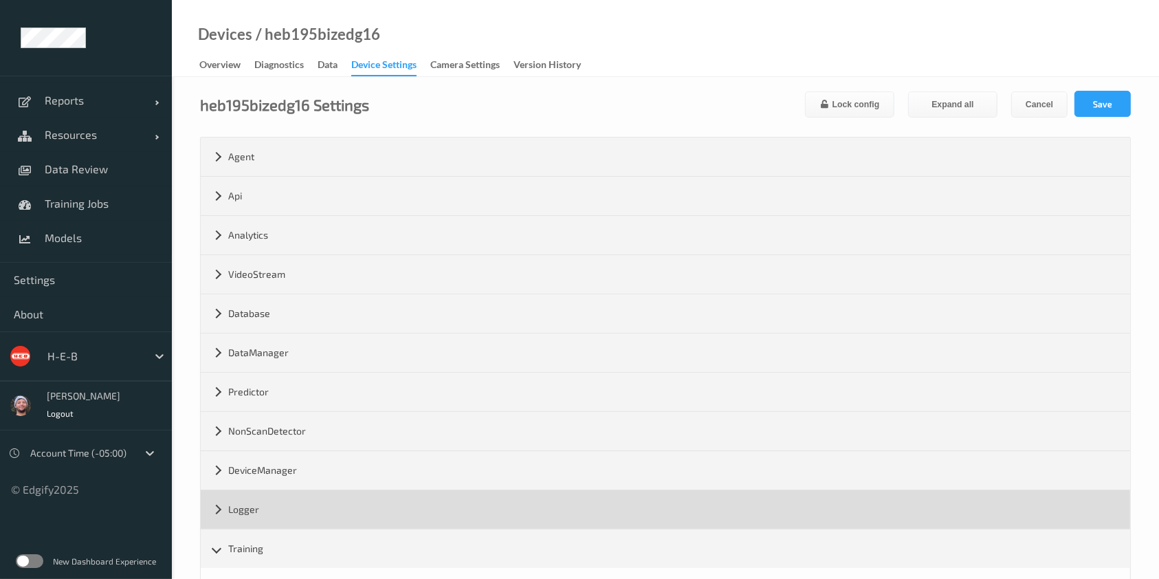
click at [267, 507] on div "Logger" at bounding box center [665, 509] width 929 height 38
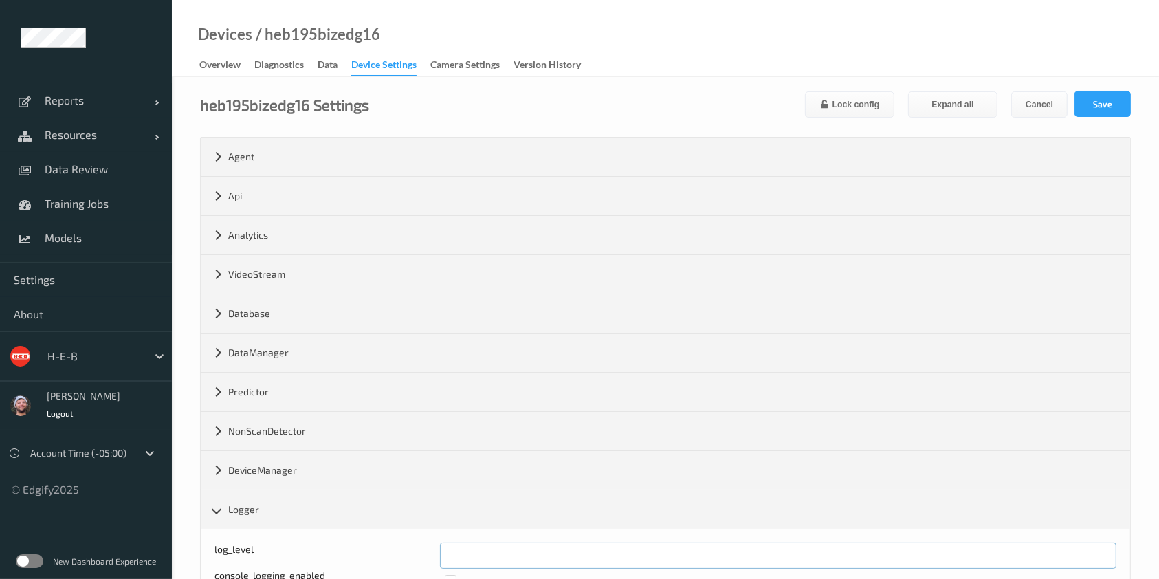
drag, startPoint x: 441, startPoint y: 558, endPoint x: 428, endPoint y: 553, distance: 13.5
click at [418, 557] on div "log_level *" at bounding box center [665, 555] width 902 height 26
type input "*"
click at [1082, 101] on button "Save" at bounding box center [1102, 104] width 56 height 26
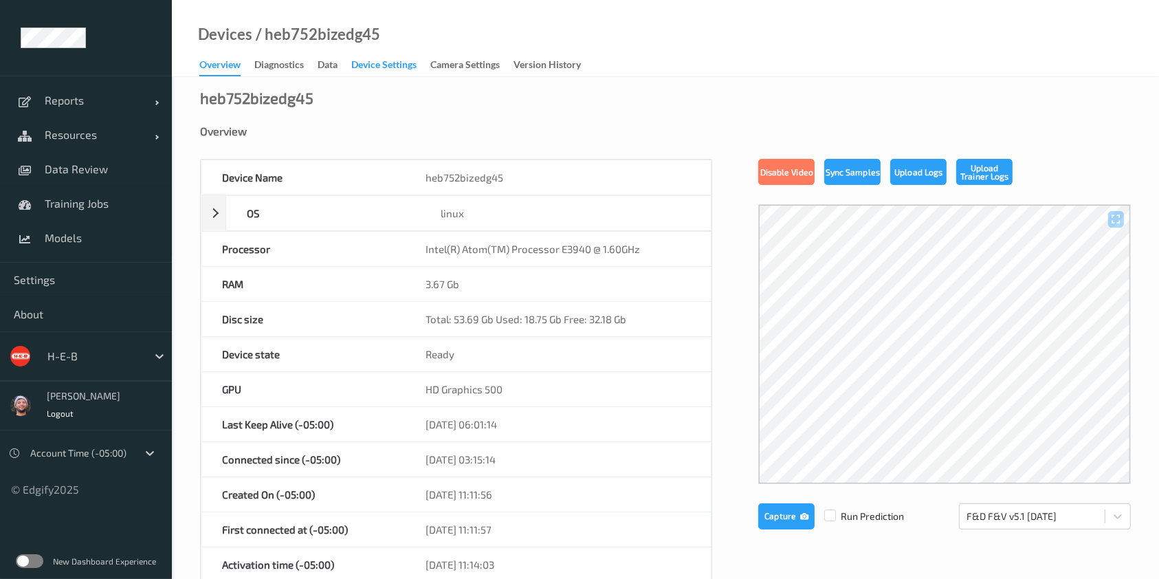
click at [382, 65] on div "Device Settings" at bounding box center [383, 66] width 65 height 17
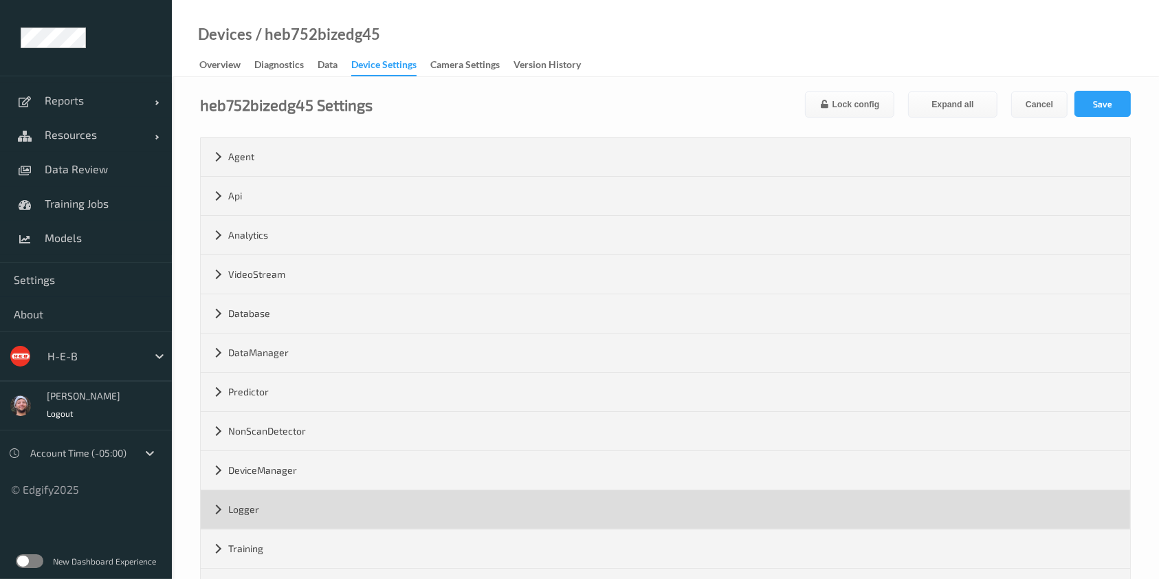
click at [427, 520] on div "Logger" at bounding box center [665, 509] width 929 height 38
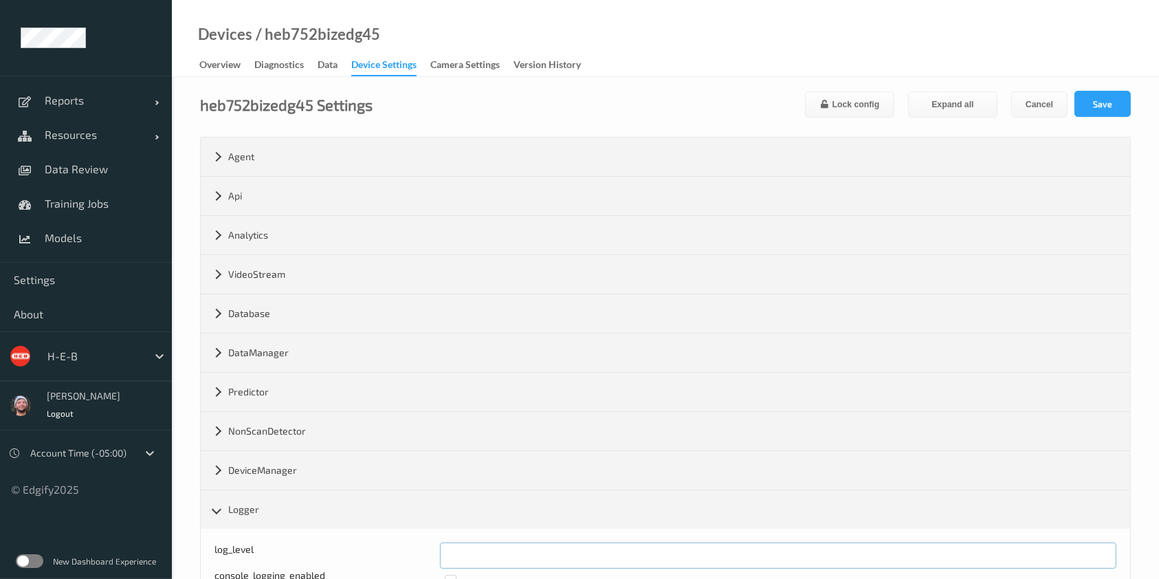
drag, startPoint x: 474, startPoint y: 554, endPoint x: 432, endPoint y: 553, distance: 41.9
click at [434, 553] on div "log_level *" at bounding box center [665, 555] width 902 height 26
type input "*"
click at [1089, 102] on button "Save" at bounding box center [1102, 104] width 56 height 26
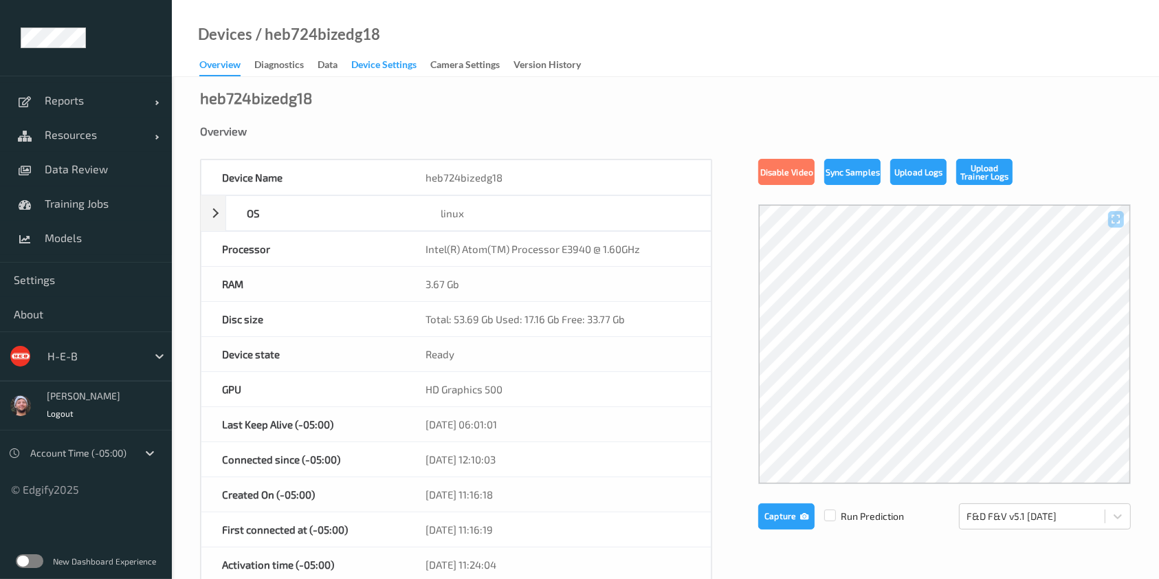
click at [381, 65] on div "Device Settings" at bounding box center [383, 66] width 65 height 17
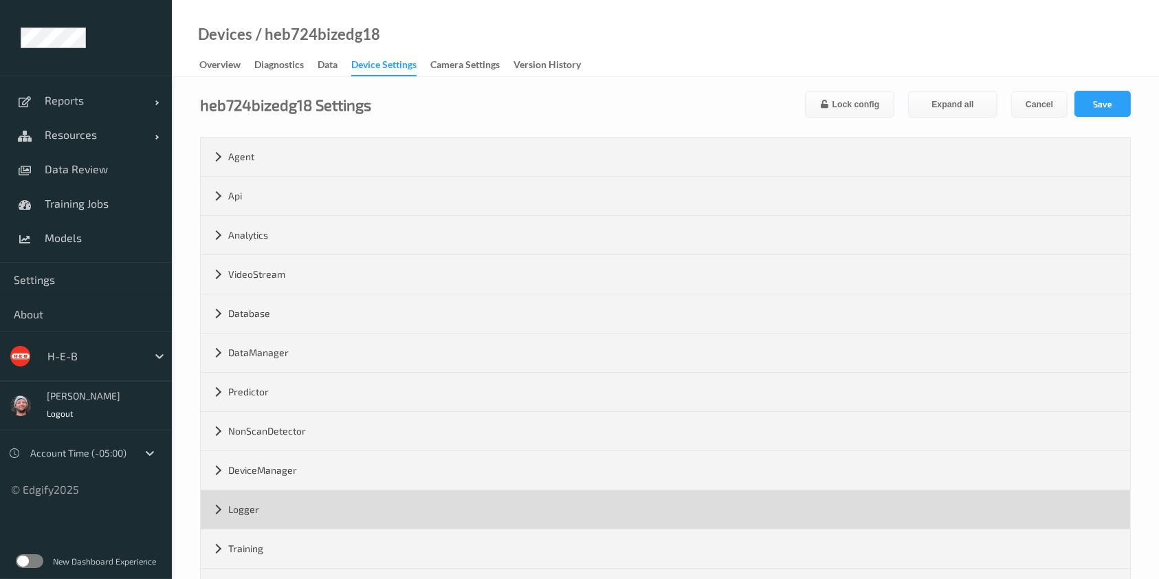
click at [427, 520] on div "Logger" at bounding box center [665, 509] width 929 height 38
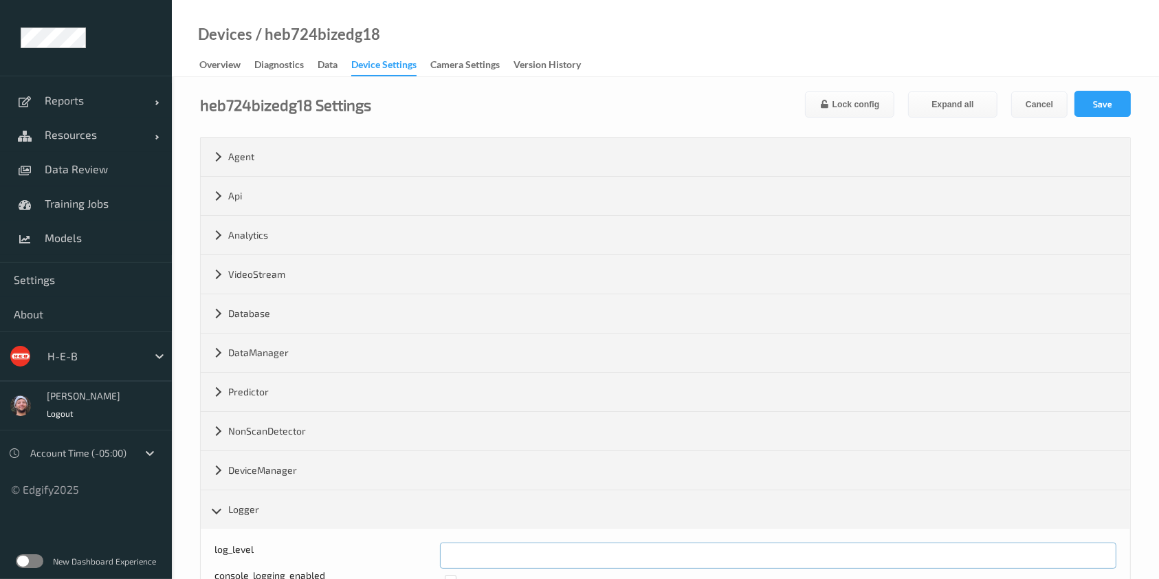
drag, startPoint x: 478, startPoint y: 548, endPoint x: 423, endPoint y: 553, distance: 55.9
click at [423, 553] on div "log_level *" at bounding box center [665, 555] width 902 height 26
type input "*"
click at [1123, 94] on button "Save" at bounding box center [1102, 104] width 56 height 26
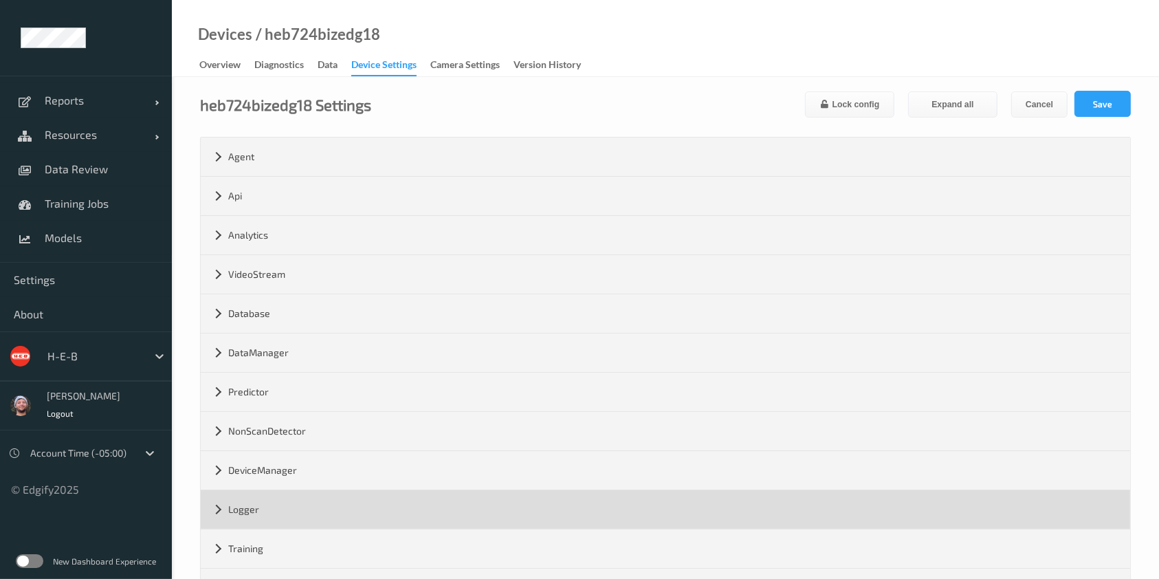
click at [405, 515] on div "Logger" at bounding box center [665, 509] width 929 height 38
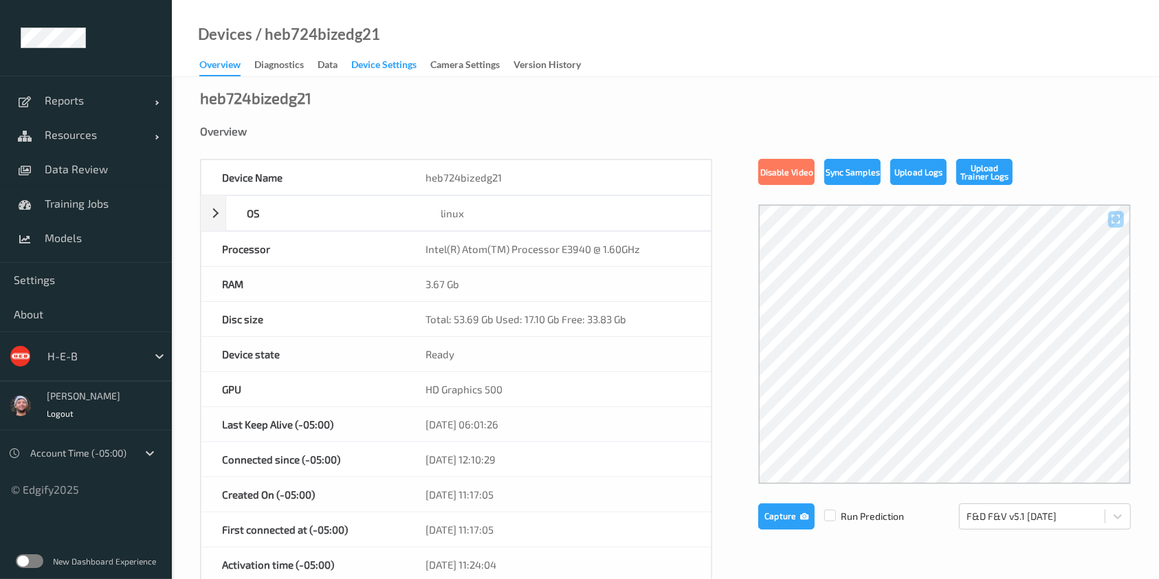
click at [381, 65] on div "Device Settings" at bounding box center [383, 66] width 65 height 17
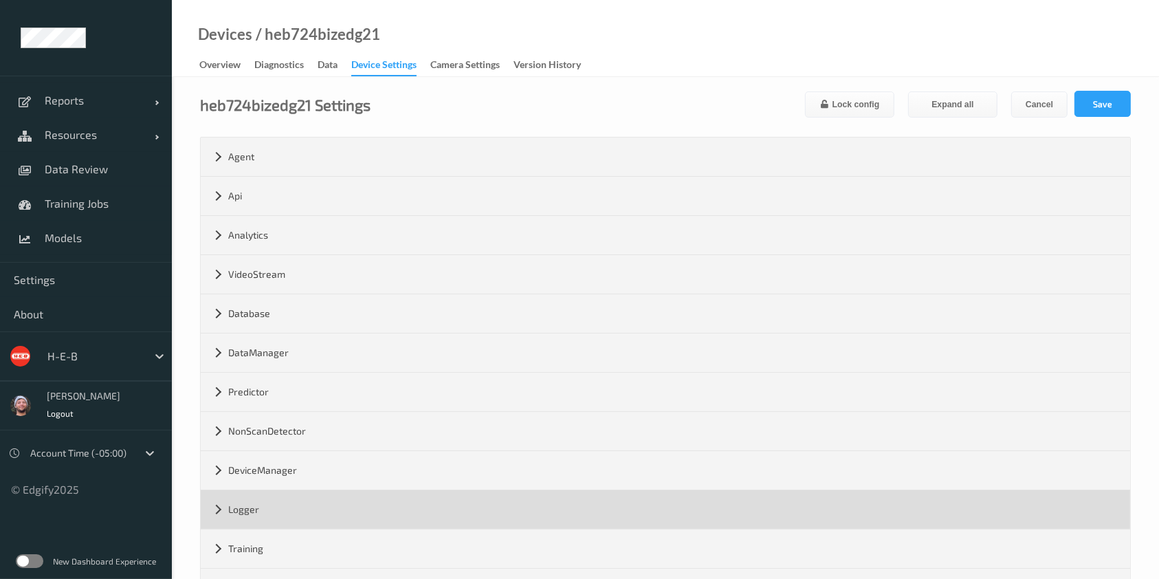
click at [427, 520] on div "Logger" at bounding box center [665, 509] width 929 height 38
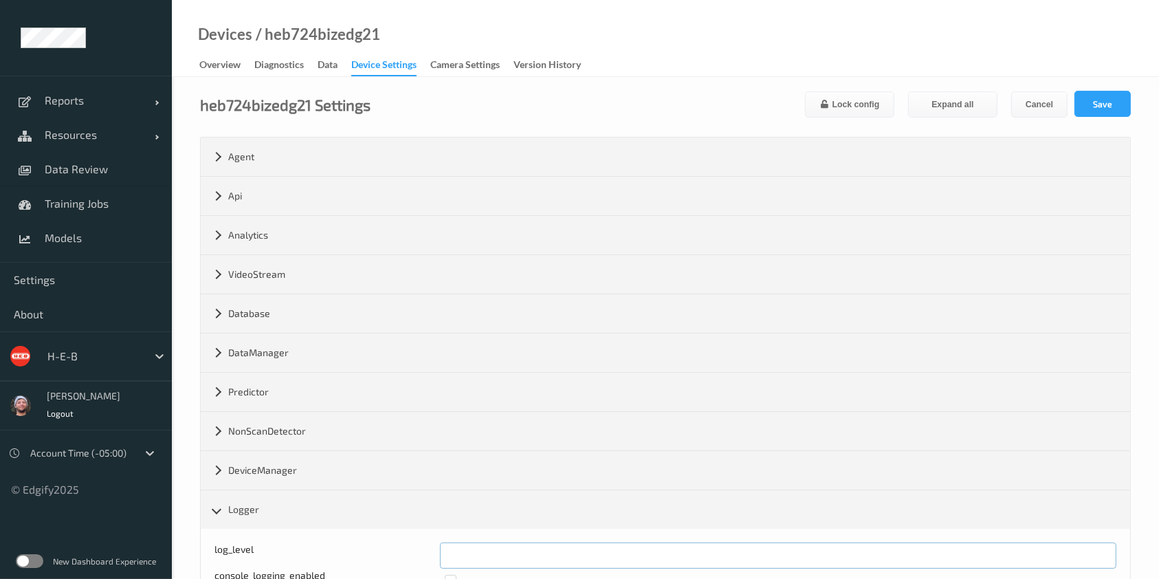
drag, startPoint x: 480, startPoint y: 548, endPoint x: 447, endPoint y: 553, distance: 34.0
click at [440, 553] on input "*" at bounding box center [778, 555] width 676 height 26
type input "*"
click at [1117, 107] on button "Save" at bounding box center [1102, 104] width 56 height 26
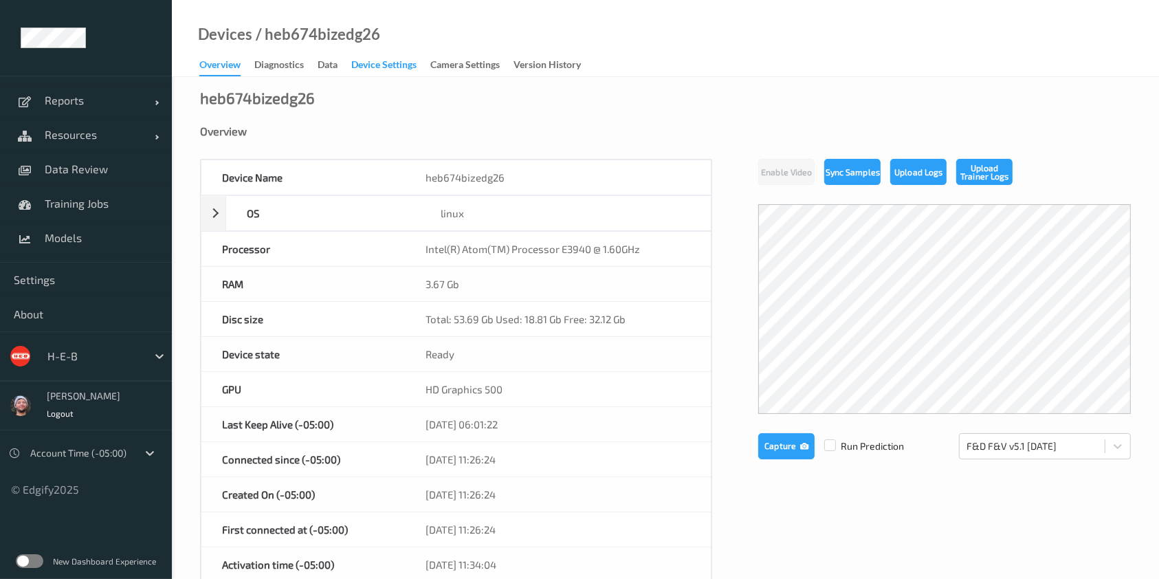
click at [381, 65] on div "Device Settings" at bounding box center [383, 66] width 65 height 17
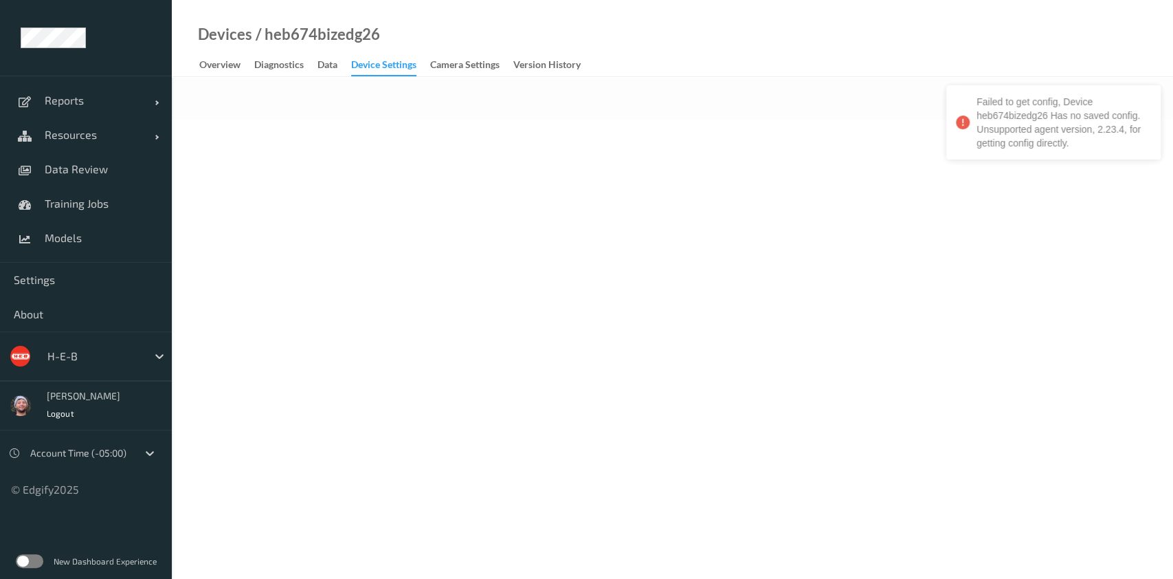
click at [427, 520] on body "Failed to get config, Device heb674bizedg26 Has no saved config. Unsupported ag…" at bounding box center [586, 289] width 1173 height 579
click at [482, 511] on body "Reports Default Report Customized Report Resources Devices Clusters Sites Data …" at bounding box center [586, 289] width 1173 height 579
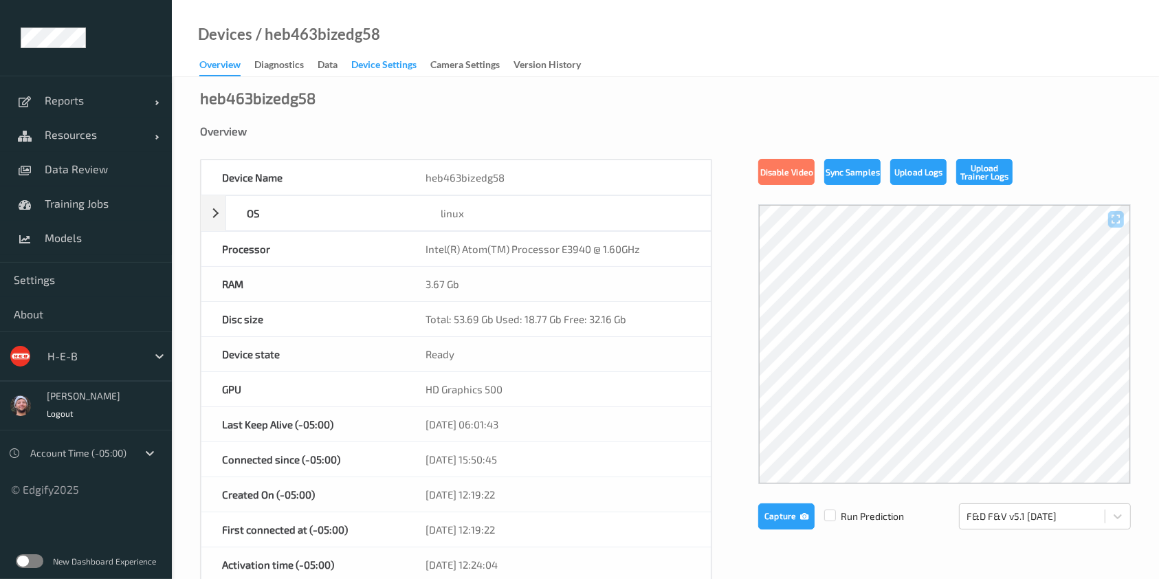
click at [381, 65] on div "Device Settings" at bounding box center [383, 66] width 65 height 17
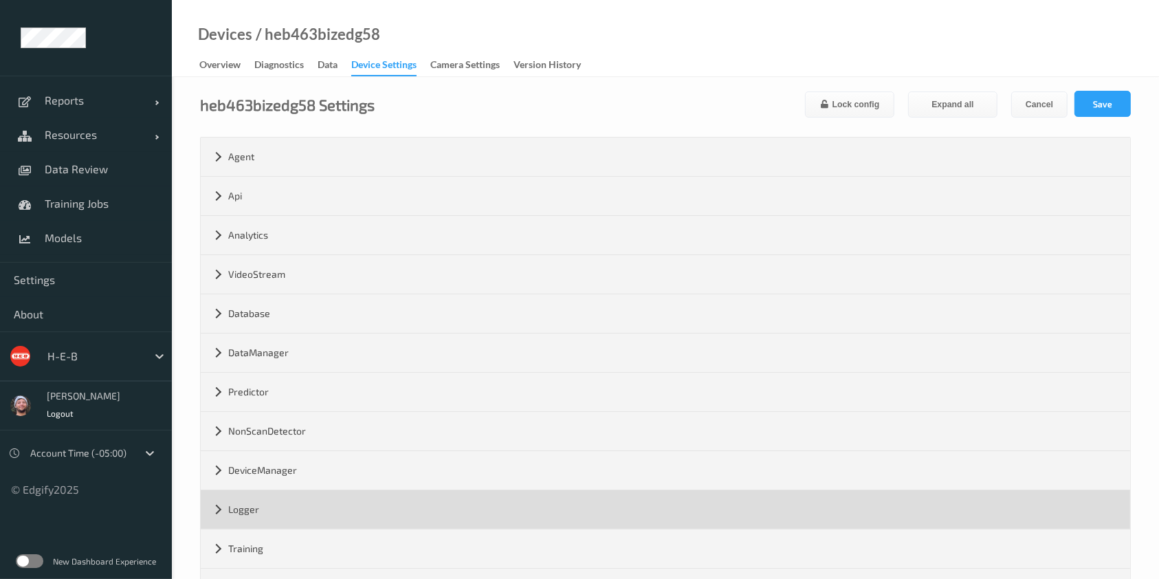
click at [427, 520] on div "Logger" at bounding box center [665, 509] width 929 height 38
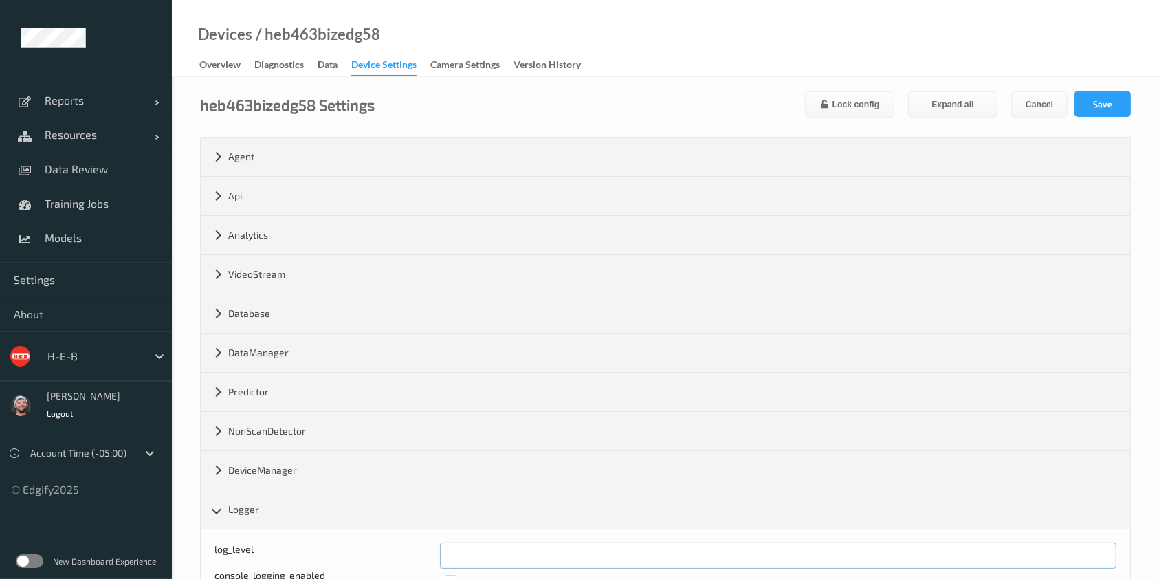
drag, startPoint x: 471, startPoint y: 549, endPoint x: 418, endPoint y: 553, distance: 53.7
click at [419, 552] on div "Log level: -1- trace, 0- debug, 1- info, 2-warn, 3-error, 4-fatal, 5-panic log_…" at bounding box center [665, 555] width 902 height 26
type input "*"
click at [1112, 99] on button "Save" at bounding box center [1102, 104] width 56 height 26
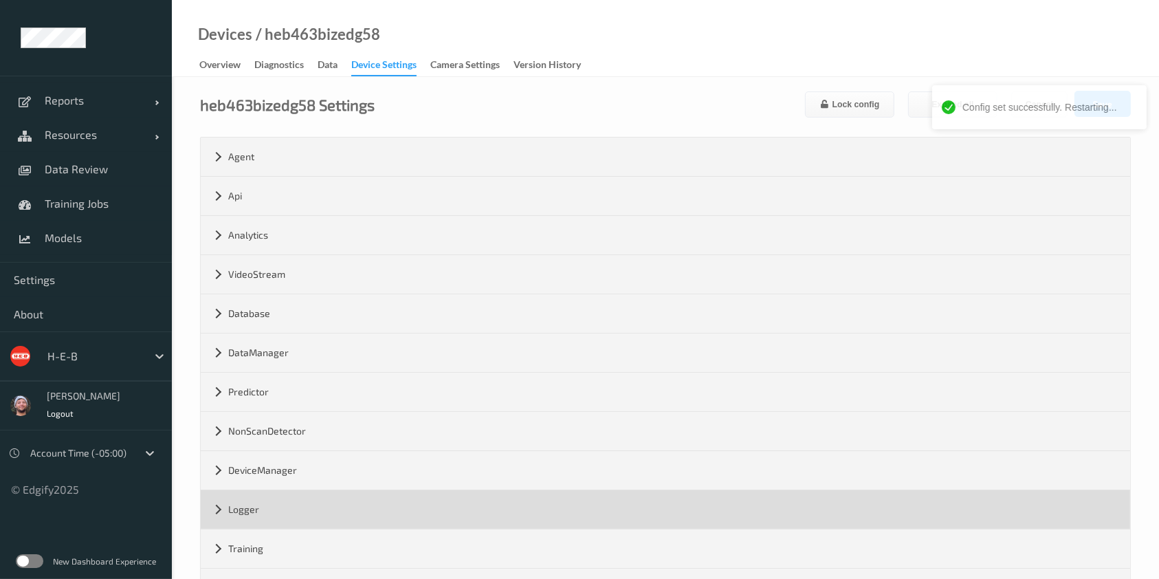
click at [482, 511] on div "Logger" at bounding box center [665, 509] width 929 height 38
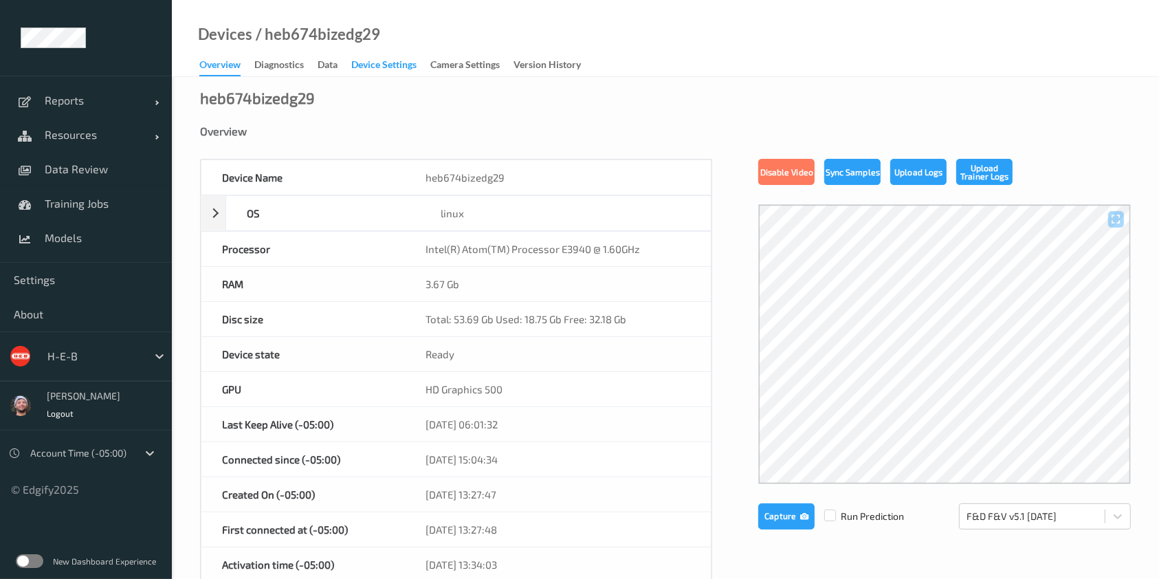
click at [381, 65] on div "Device Settings" at bounding box center [383, 66] width 65 height 17
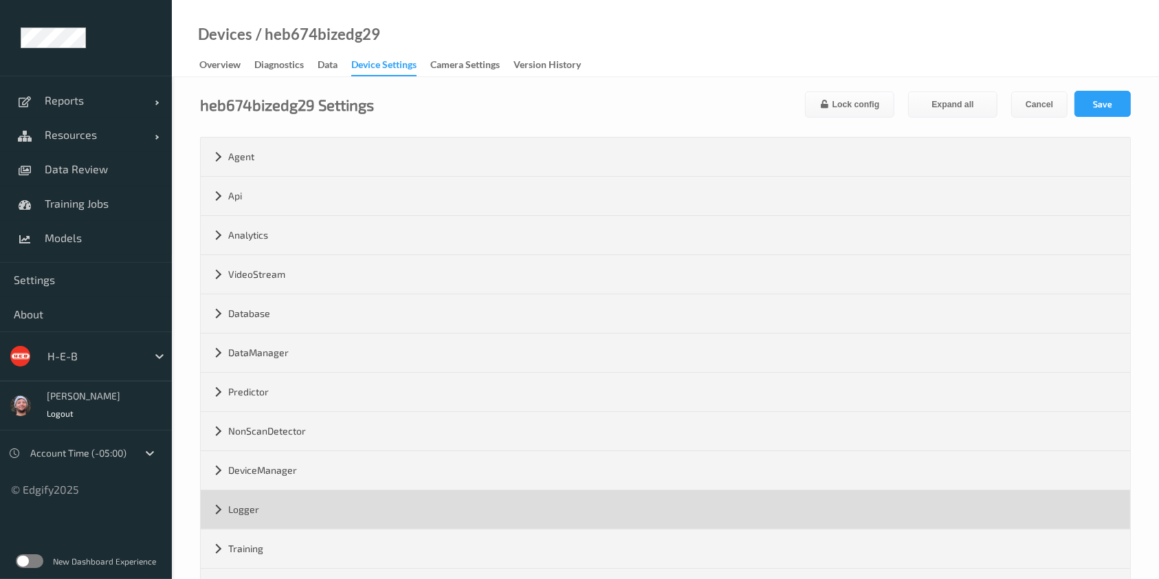
click at [427, 520] on div "Logger" at bounding box center [665, 509] width 929 height 38
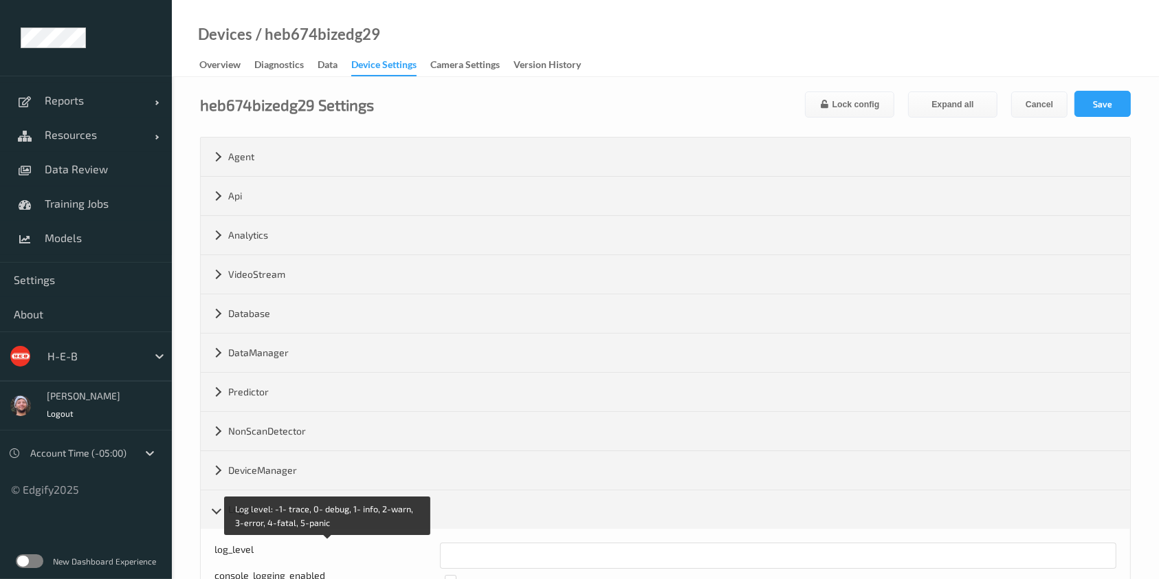
drag, startPoint x: 432, startPoint y: 554, endPoint x: 463, endPoint y: 550, distance: 30.5
click at [455, 553] on div "Log level: -1- trace, 0- debug, 1- info, 2-warn, 3-error, 4-fatal, 5-panic log_…" at bounding box center [665, 555] width 902 height 26
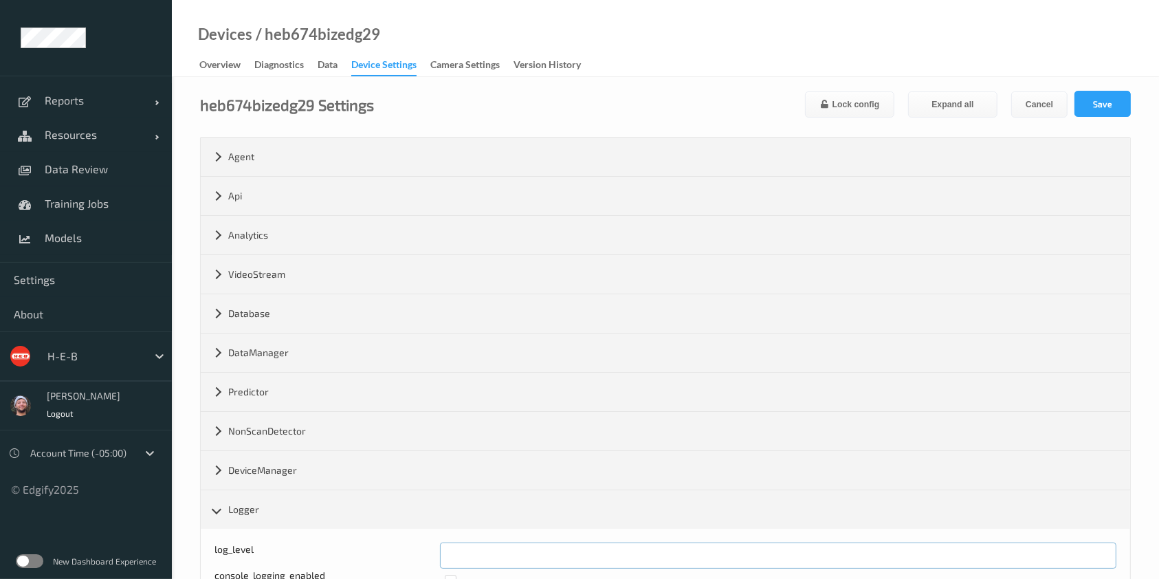
drag, startPoint x: 473, startPoint y: 550, endPoint x: 427, endPoint y: 553, distance: 46.1
click at [427, 553] on div "Log level: -1- trace, 0- debug, 1- info, 2-warn, 3-error, 4-fatal, 5-panic log_…" at bounding box center [665, 555] width 902 height 26
type input "*"
click at [1124, 92] on button "Save" at bounding box center [1102, 104] width 56 height 26
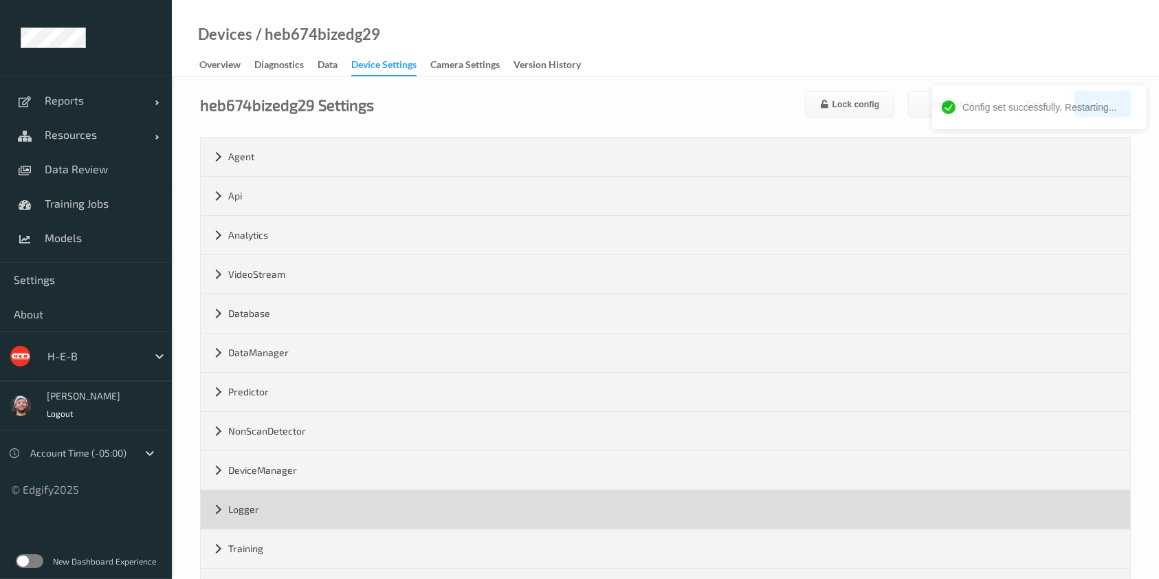
click at [482, 511] on div "Logger" at bounding box center [665, 509] width 929 height 38
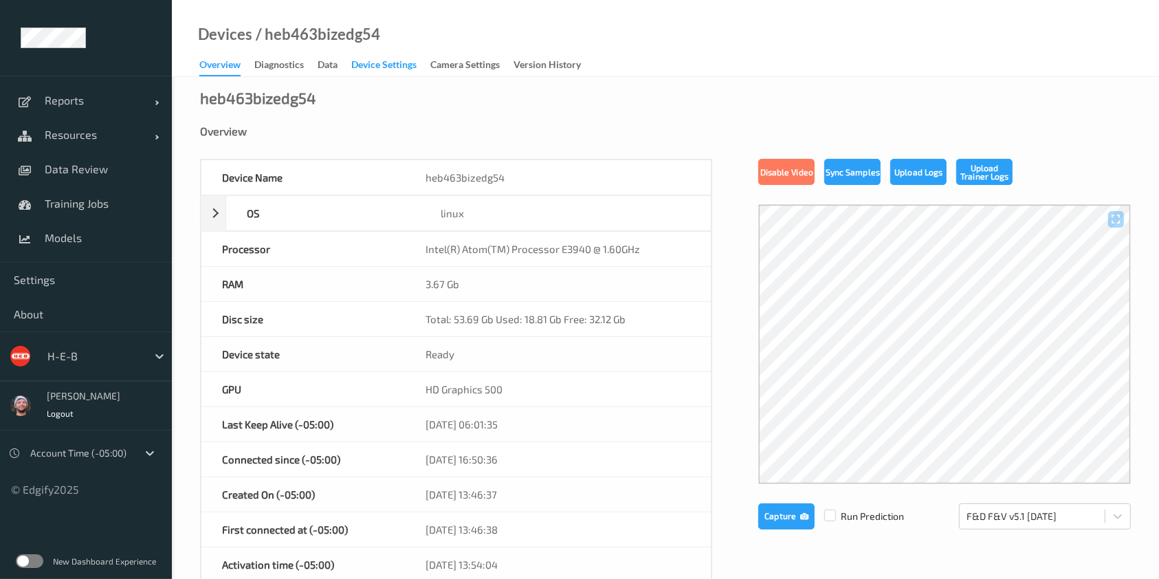
click at [381, 65] on div "Device Settings" at bounding box center [383, 66] width 65 height 17
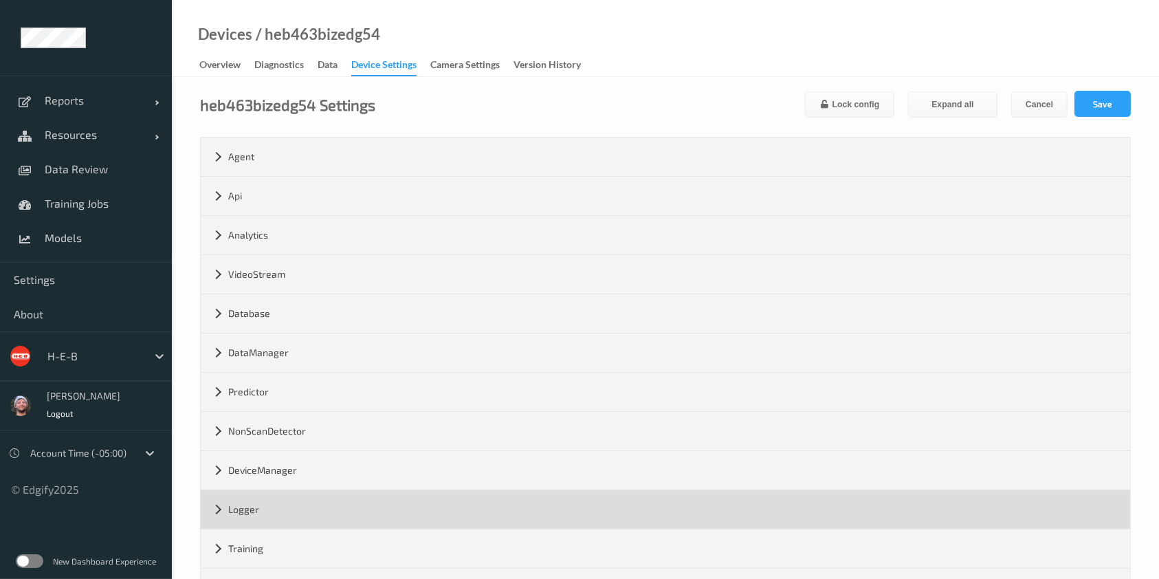
click at [427, 520] on div "Logger" at bounding box center [665, 509] width 929 height 38
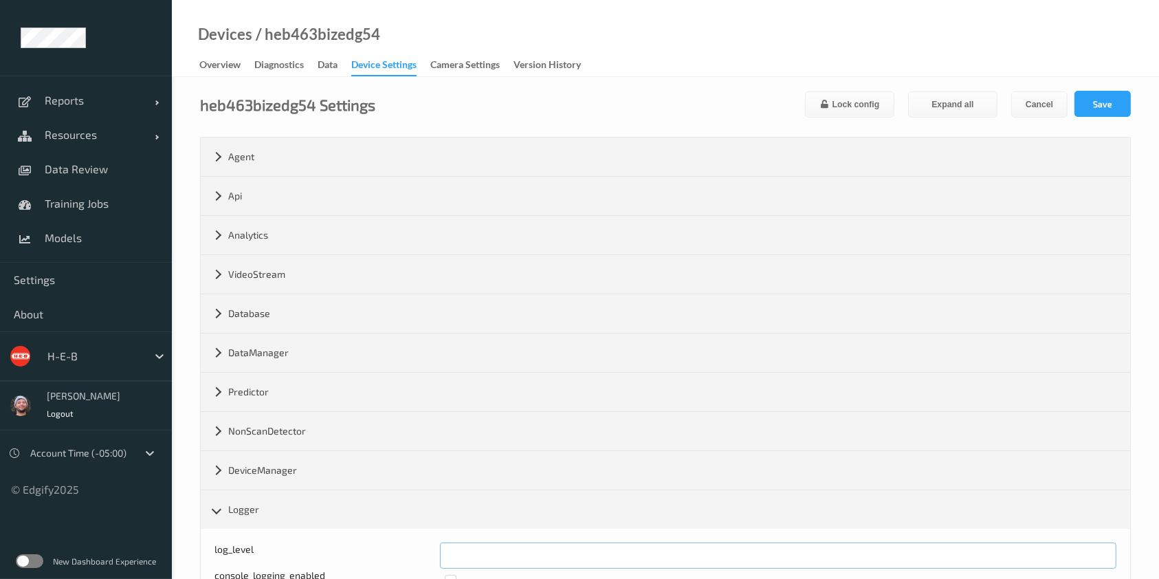
drag, startPoint x: 456, startPoint y: 546, endPoint x: 412, endPoint y: 546, distance: 44.7
click at [412, 546] on div "Log level: -1- trace, 0- debug, 1- info, 2-warn, 3-error, 4-fatal, 5-panic log_…" at bounding box center [665, 555] width 902 height 26
type input "*"
click at [1101, 110] on button "Save" at bounding box center [1102, 104] width 56 height 26
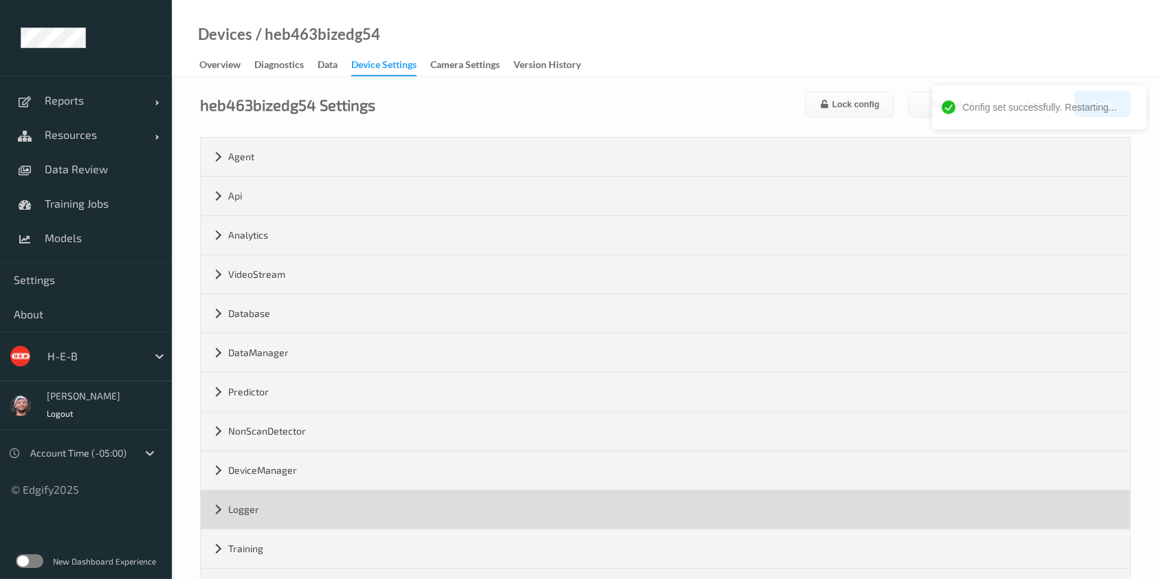
click at [482, 511] on div "Logger" at bounding box center [665, 509] width 929 height 38
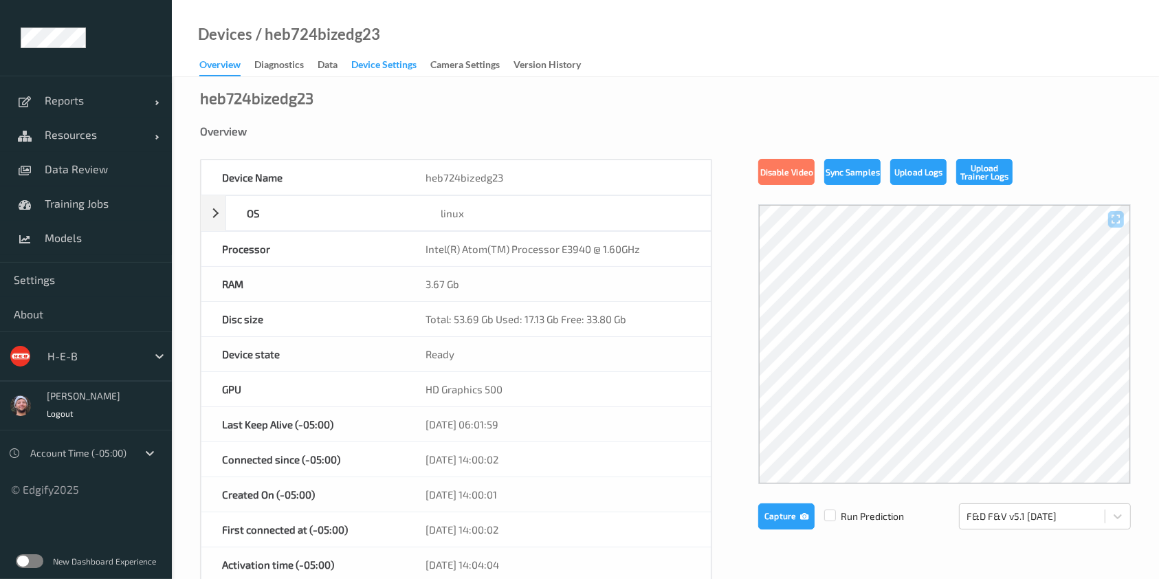
click at [381, 65] on div "Device Settings" at bounding box center [383, 66] width 65 height 17
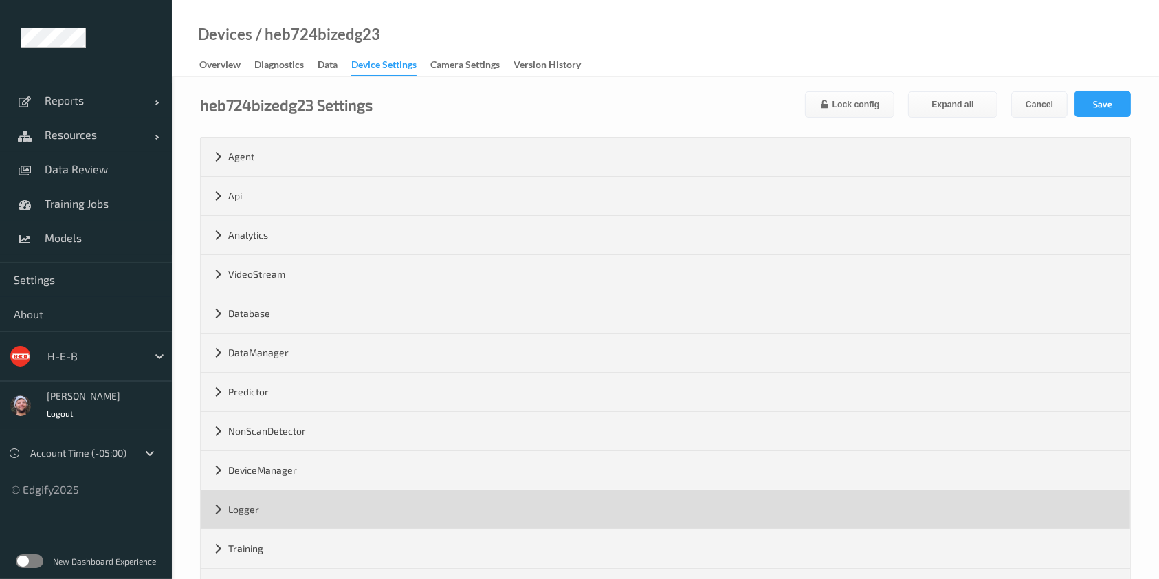
click at [427, 520] on div "Logger" at bounding box center [665, 509] width 929 height 38
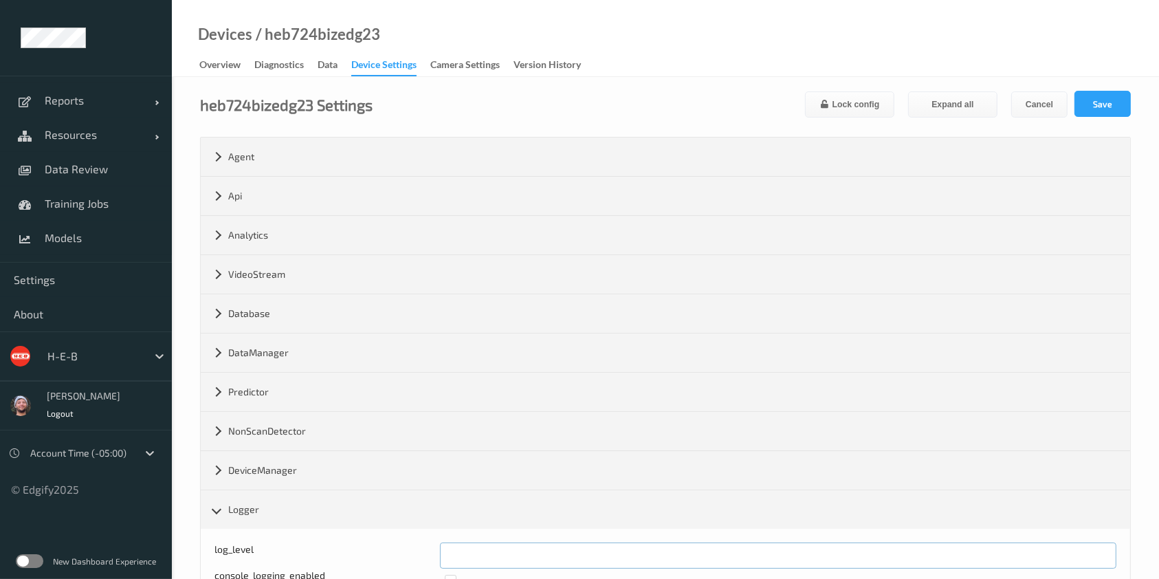
drag, startPoint x: 451, startPoint y: 549, endPoint x: 428, endPoint y: 549, distance: 22.7
click at [428, 549] on div "Log level: -1- trace, 0- debug, 1- info, 2-warn, 3-error, 4-fatal, 5-panic log_…" at bounding box center [665, 555] width 902 height 26
type input "*"
click at [1109, 102] on button "Save" at bounding box center [1102, 104] width 56 height 26
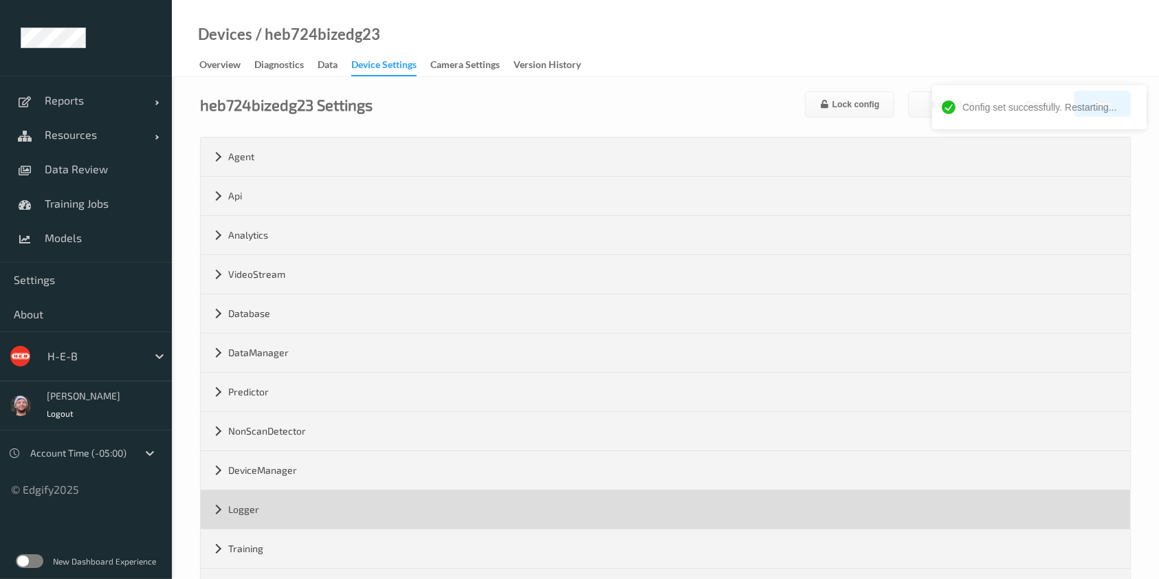
click at [482, 511] on div "Logger" at bounding box center [665, 509] width 929 height 38
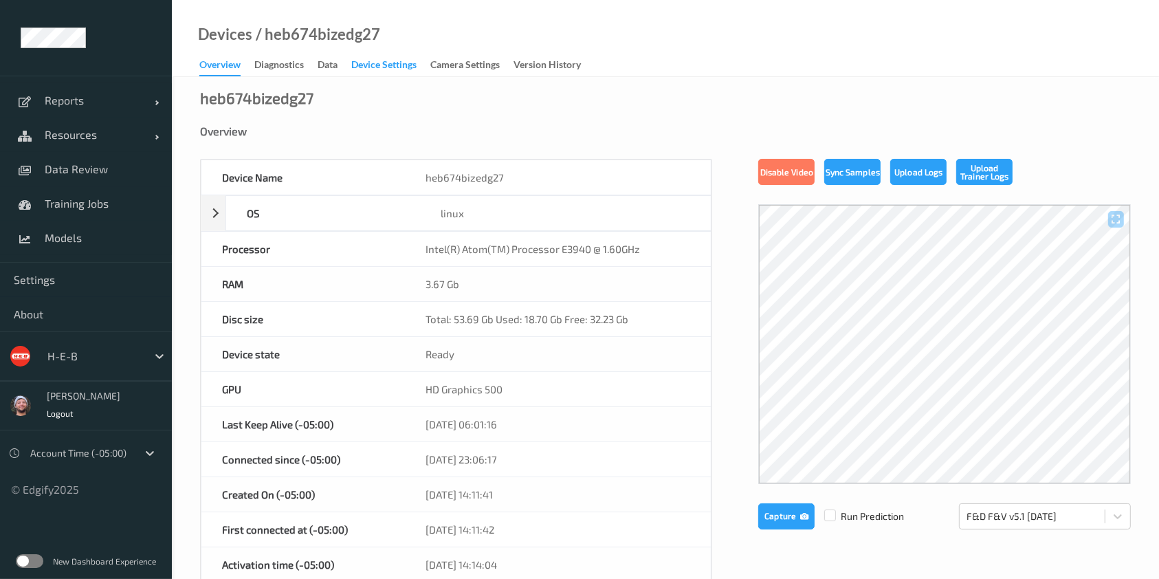
click at [381, 65] on div "Device Settings" at bounding box center [383, 66] width 65 height 17
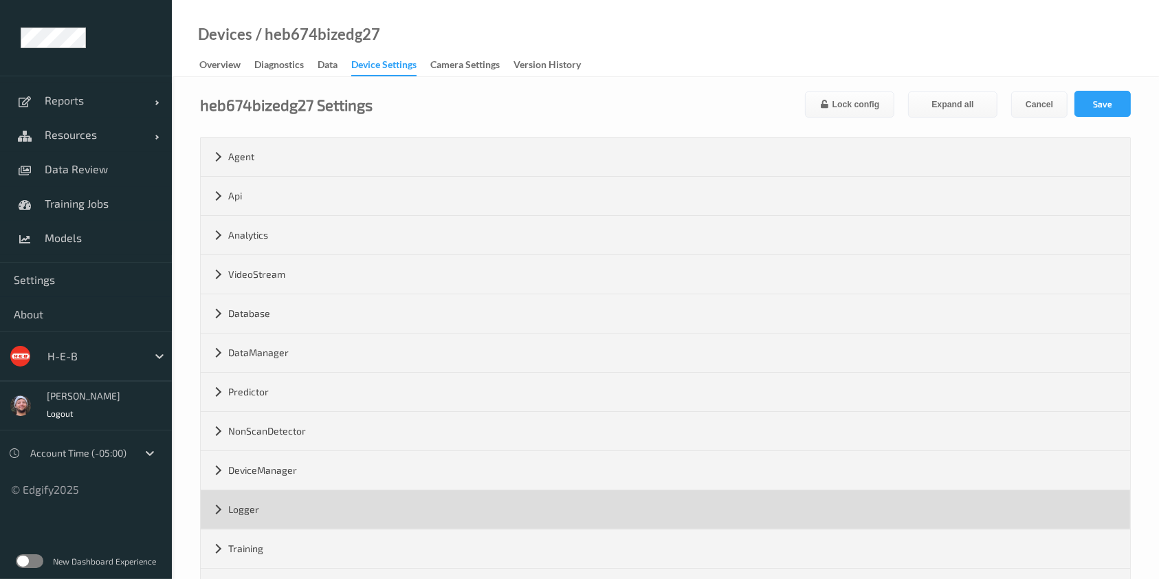
click at [427, 520] on div "Logger" at bounding box center [665, 509] width 929 height 38
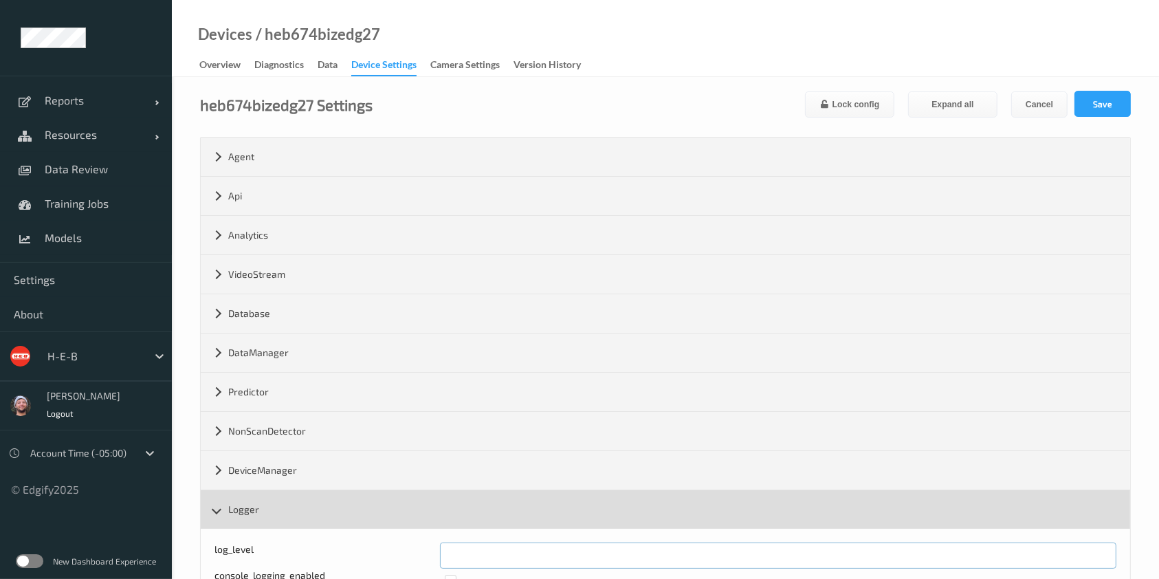
drag, startPoint x: 484, startPoint y: 559, endPoint x: 489, endPoint y: 509, distance: 49.8
click at [404, 555] on div "log_level *" at bounding box center [665, 555] width 902 height 26
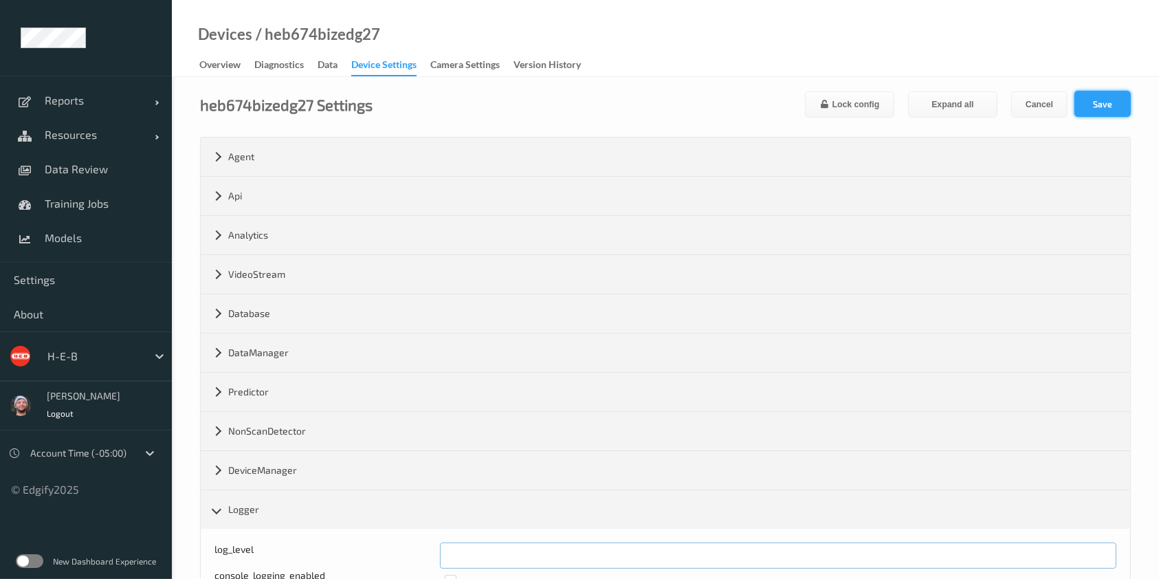
type input "*"
click at [1089, 111] on button "Save" at bounding box center [1102, 104] width 56 height 26
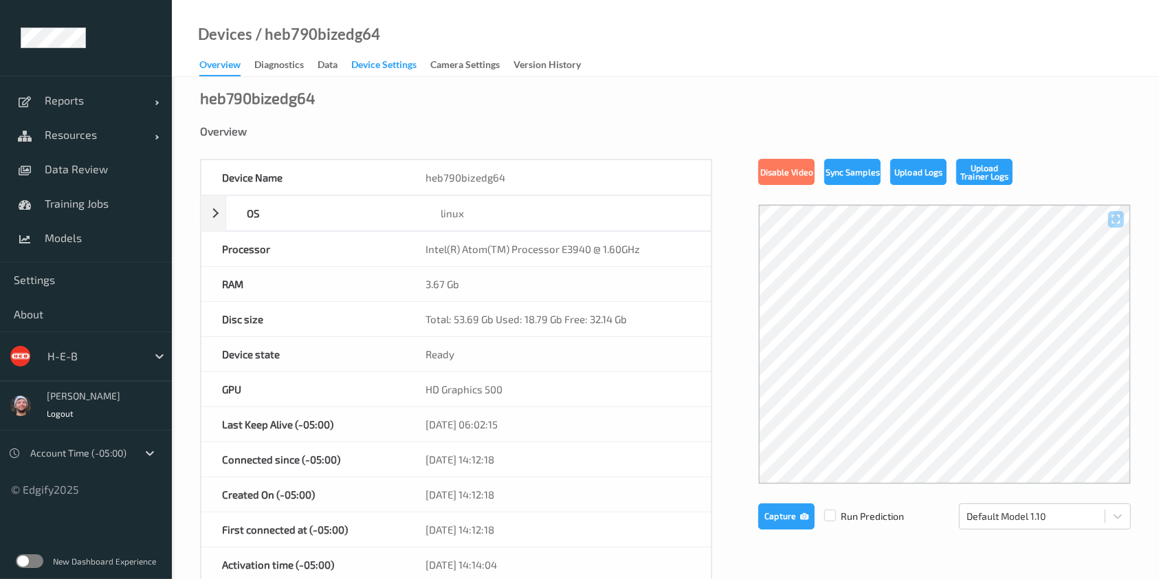
click at [381, 65] on div "Device Settings" at bounding box center [383, 66] width 65 height 17
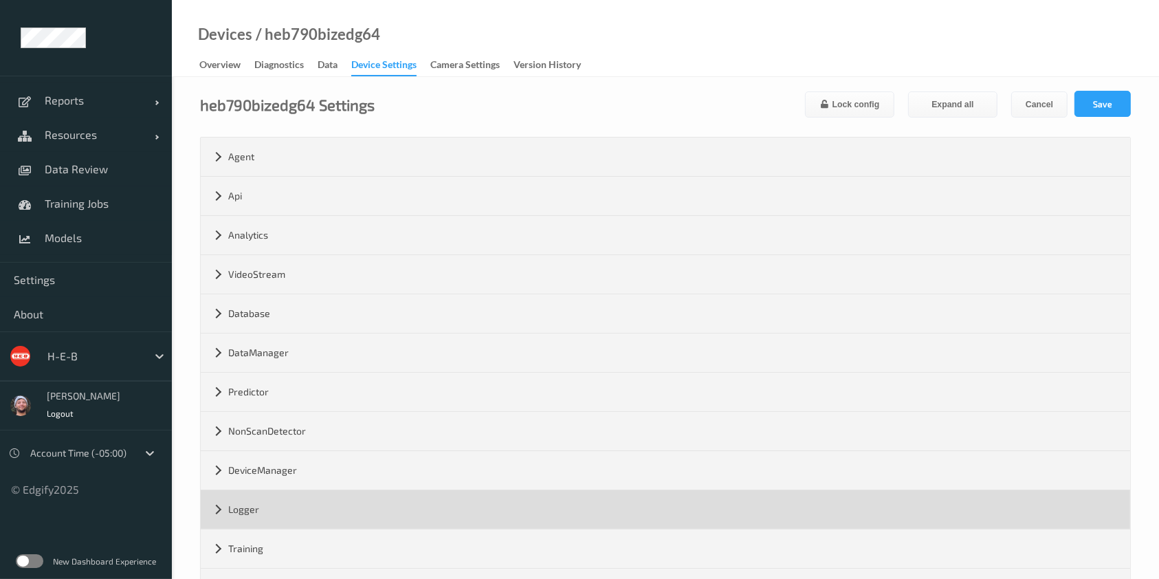
click at [427, 520] on div "Logger" at bounding box center [665, 509] width 929 height 38
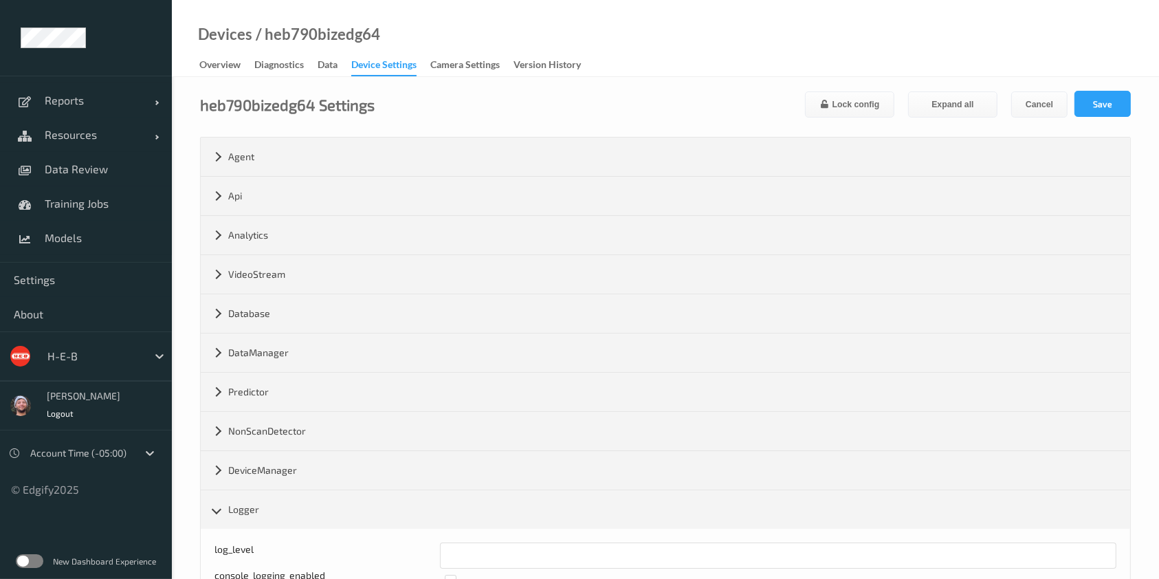
click at [451, 568] on div "console_logging_enabled" at bounding box center [665, 580] width 902 height 25
drag, startPoint x: 460, startPoint y: 558, endPoint x: 434, endPoint y: 558, distance: 26.1
click at [434, 558] on div "log_level *" at bounding box center [665, 555] width 902 height 26
type input "*"
click at [1086, 118] on form "heb790bizedg64 Settings Lock config Expand all Cancel Save Agent version 2.23.4…" at bounding box center [665, 538] width 931 height 894
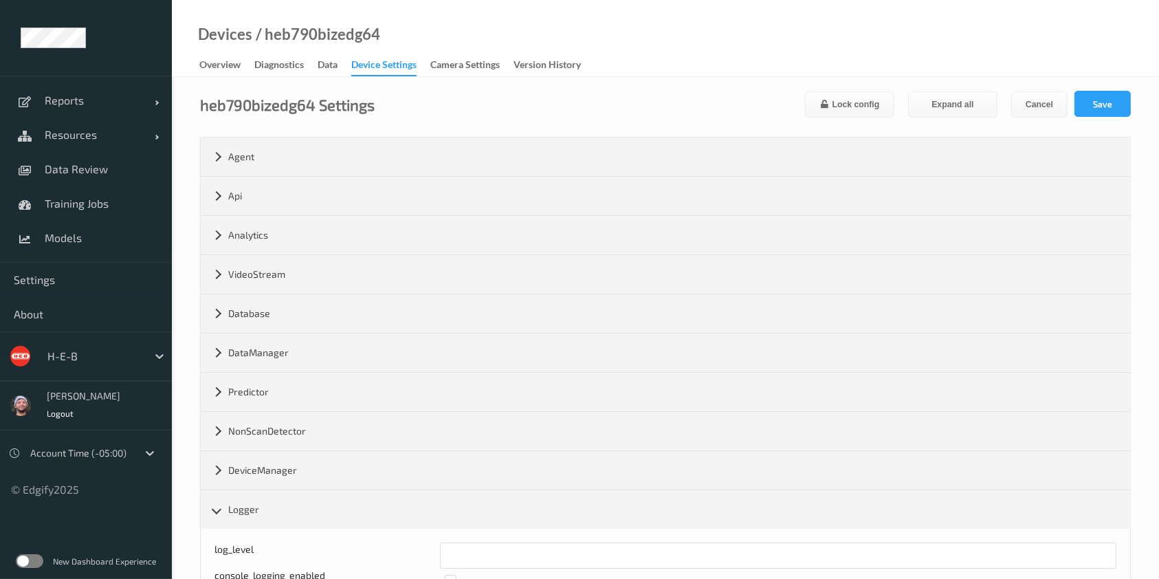
click at [1111, 79] on div "heb790bizedg64 Settings Lock config Expand all Cancel Save Agent version 2.23.4…" at bounding box center [665, 545] width 987 height 936
click at [1101, 102] on button "Save" at bounding box center [1102, 104] width 56 height 26
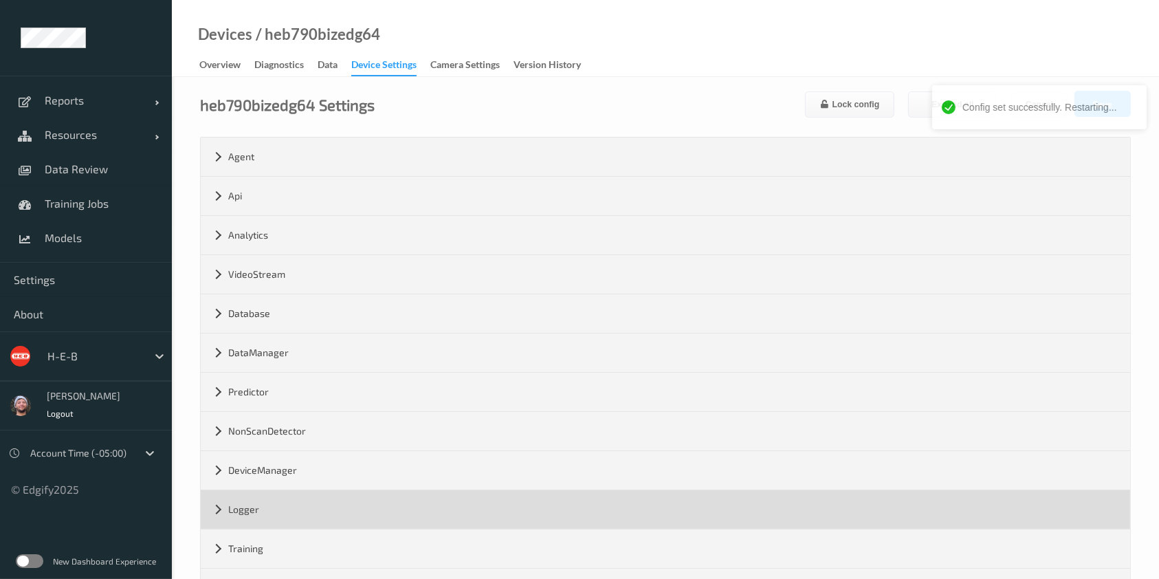
click at [482, 511] on div "Logger" at bounding box center [665, 509] width 929 height 38
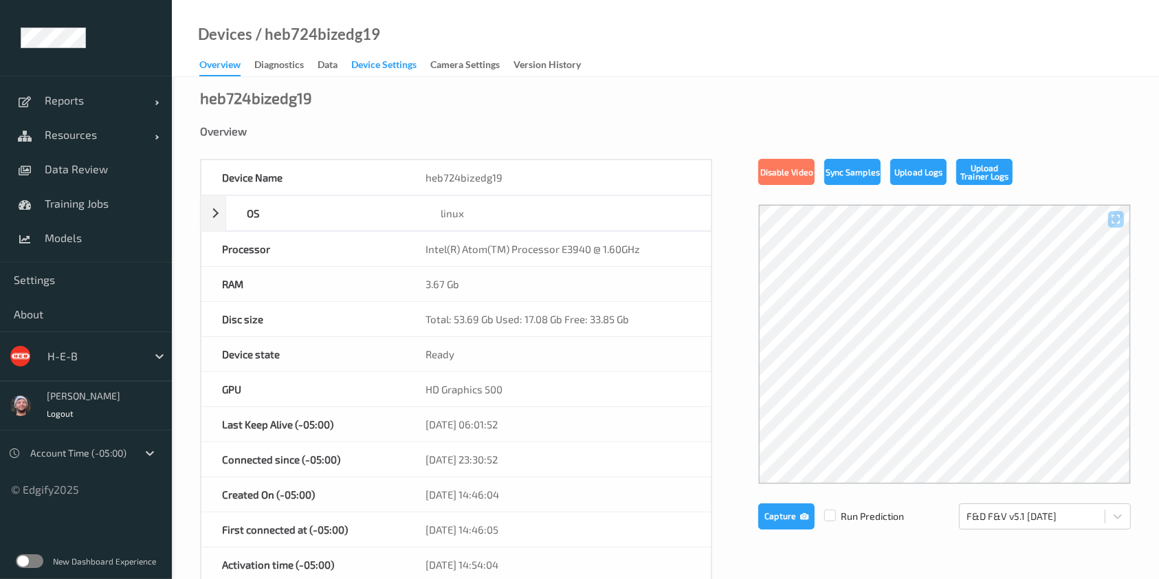
click at [381, 65] on div "Device Settings" at bounding box center [383, 66] width 65 height 17
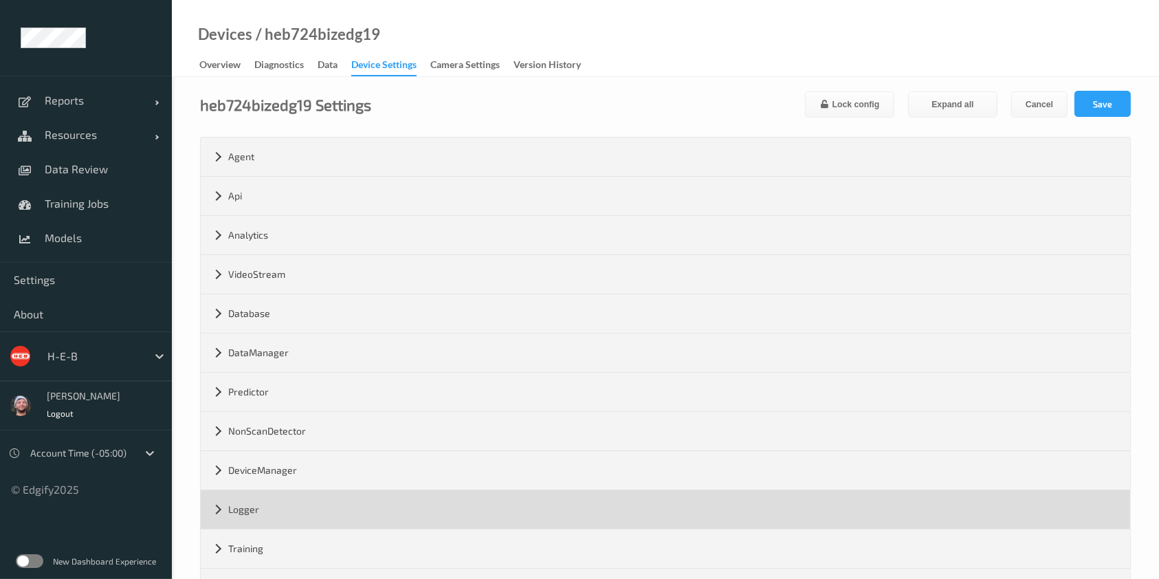
click at [427, 520] on div "Logger" at bounding box center [665, 509] width 929 height 38
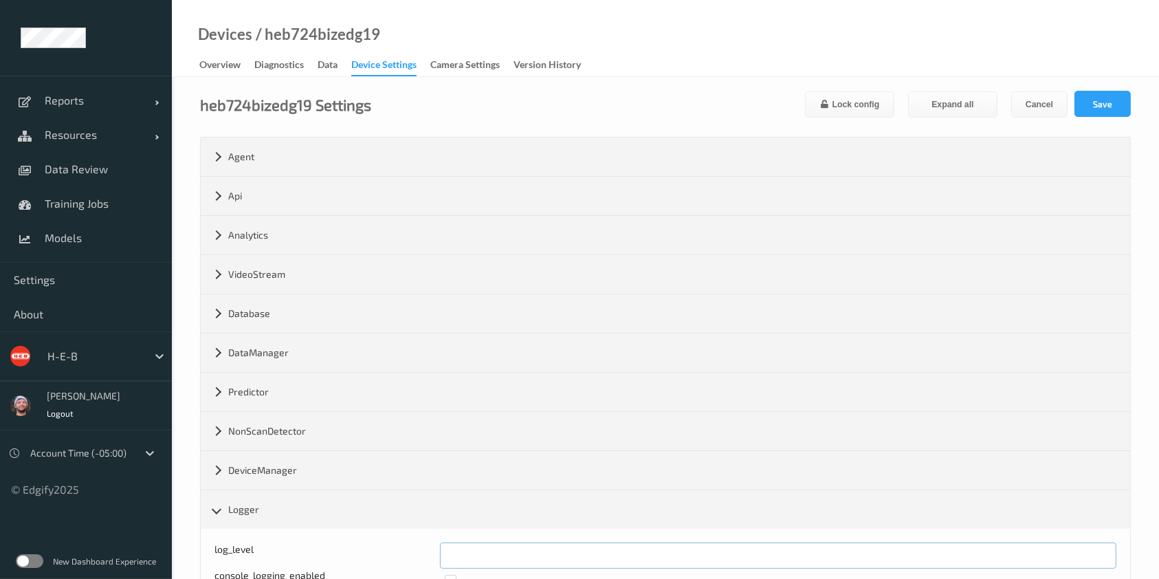
drag, startPoint x: 462, startPoint y: 558, endPoint x: 440, endPoint y: 556, distance: 22.1
click at [433, 558] on div "log_level *" at bounding box center [665, 555] width 902 height 26
type input "*"
click at [1082, 108] on button "Save" at bounding box center [1102, 104] width 56 height 26
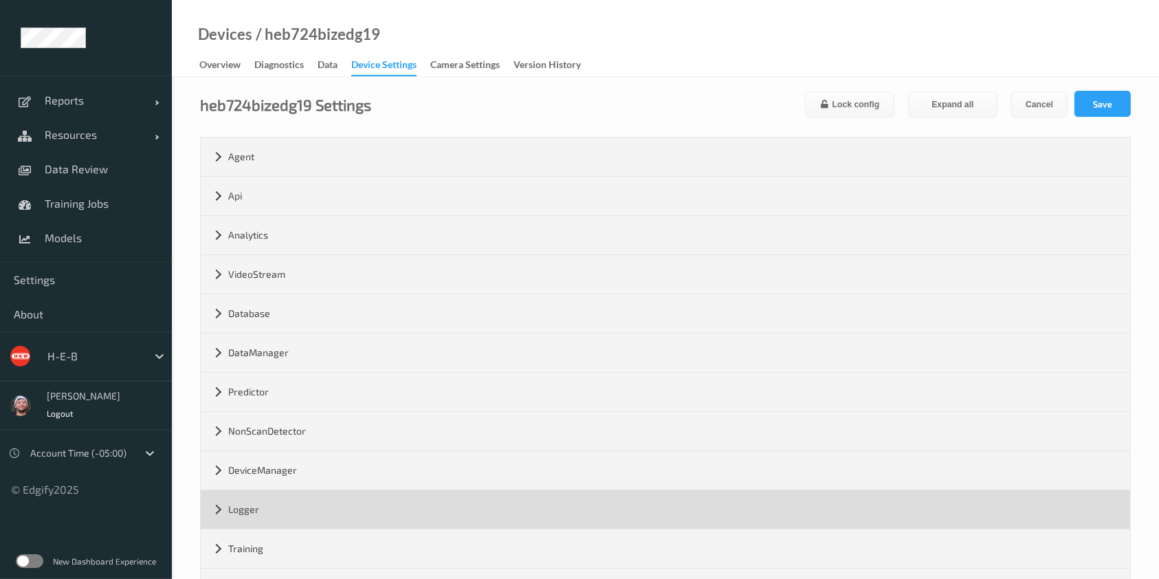
click at [449, 508] on div "Logger" at bounding box center [665, 509] width 929 height 38
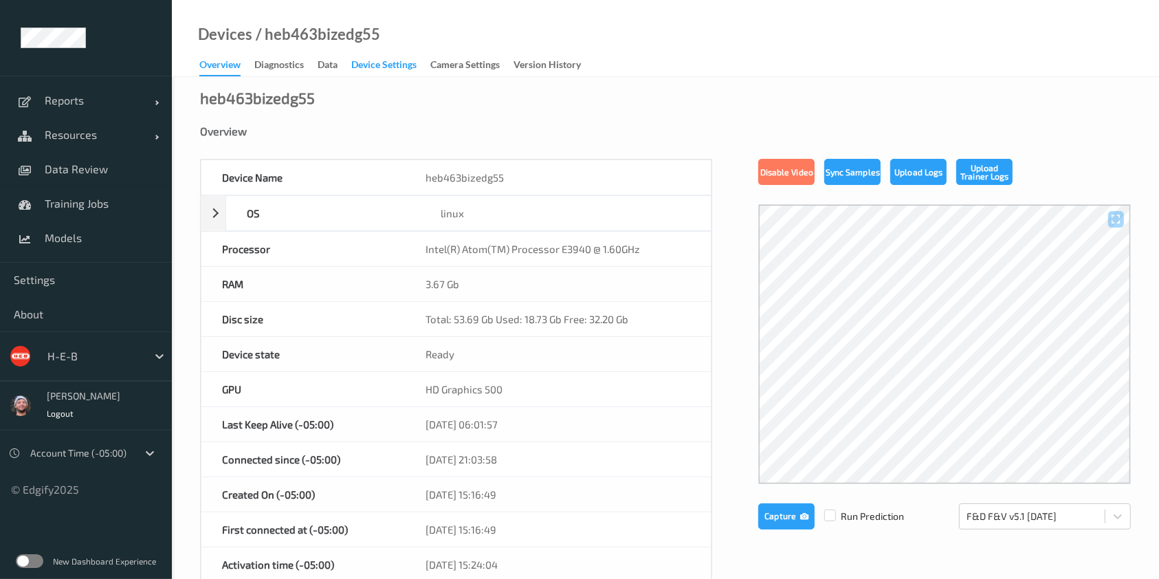
click at [381, 65] on div "Device Settings" at bounding box center [383, 66] width 65 height 17
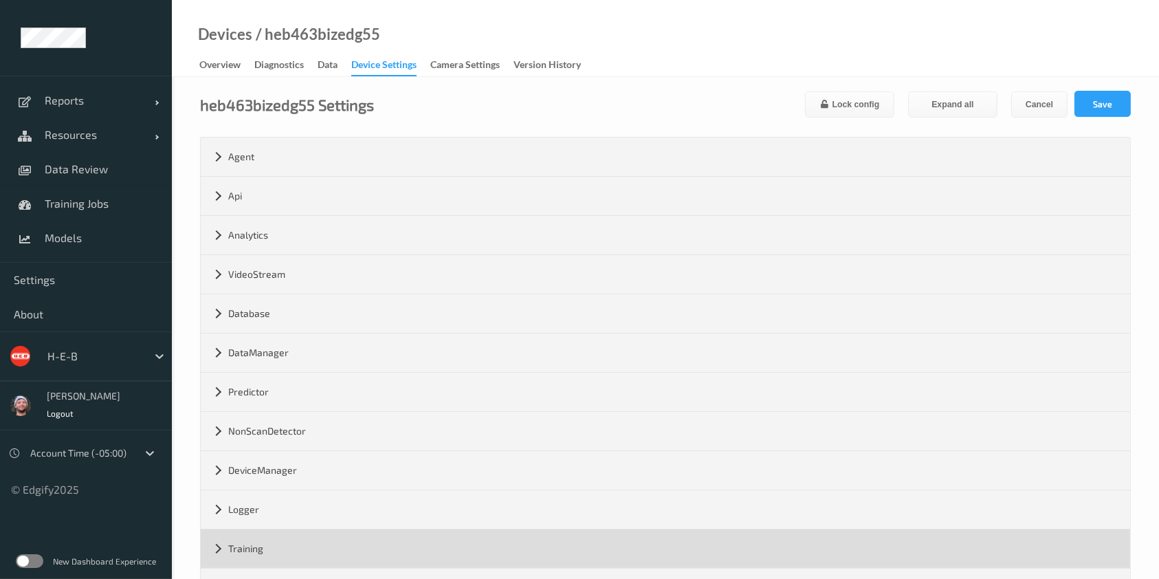
click at [423, 539] on div "Training" at bounding box center [665, 548] width 929 height 38
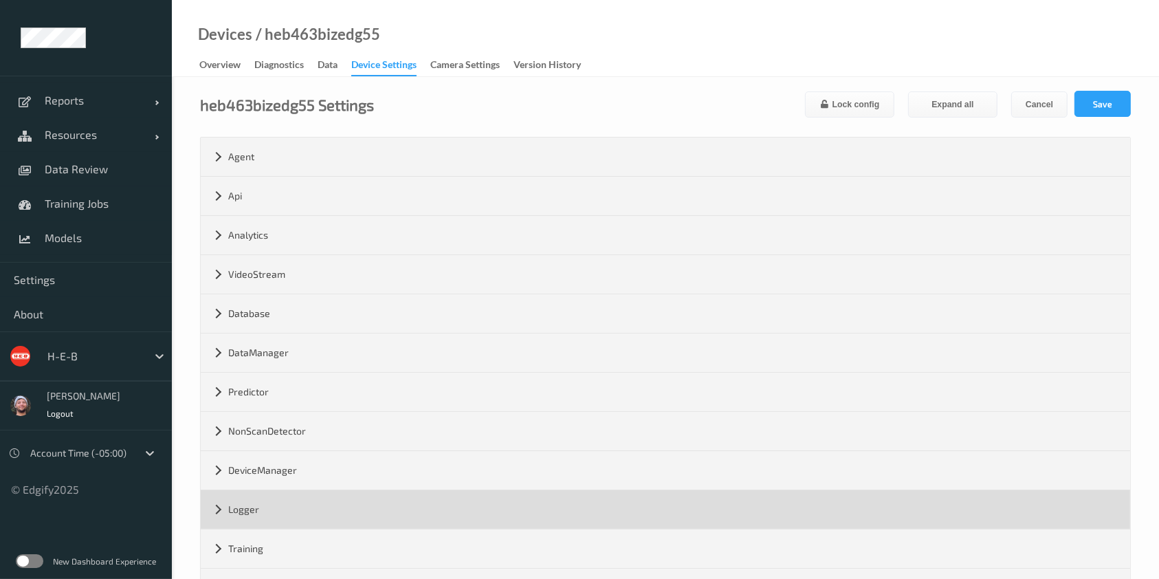
click at [427, 520] on div "Logger" at bounding box center [665, 509] width 929 height 38
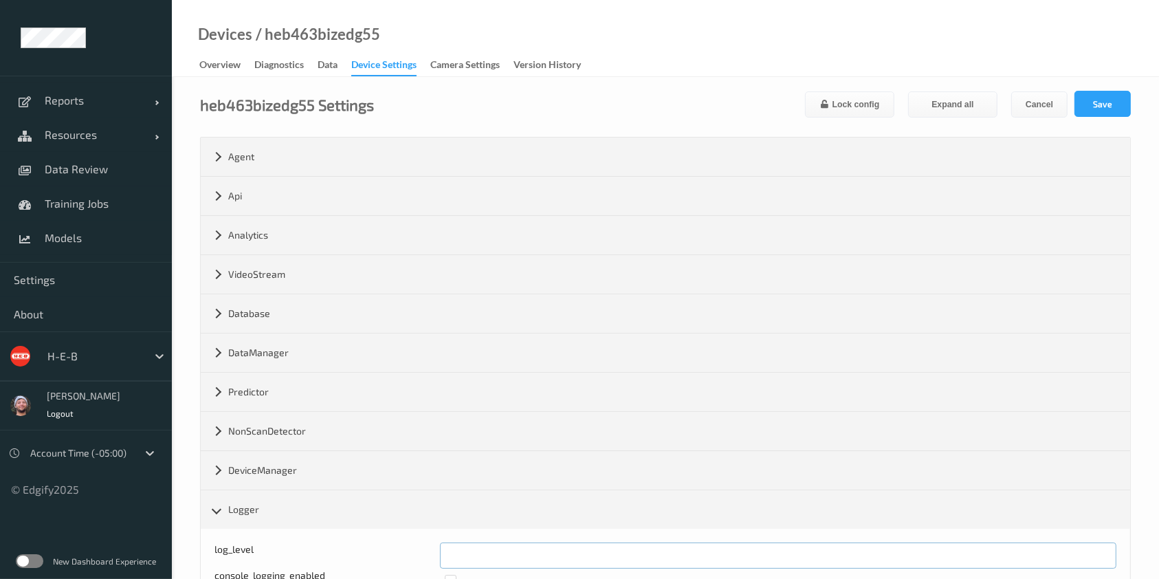
drag, startPoint x: 476, startPoint y: 555, endPoint x: 436, endPoint y: 553, distance: 39.2
click at [436, 554] on div "log_level *" at bounding box center [665, 555] width 902 height 26
type input "*"
click at [1088, 105] on button "Save" at bounding box center [1102, 104] width 56 height 26
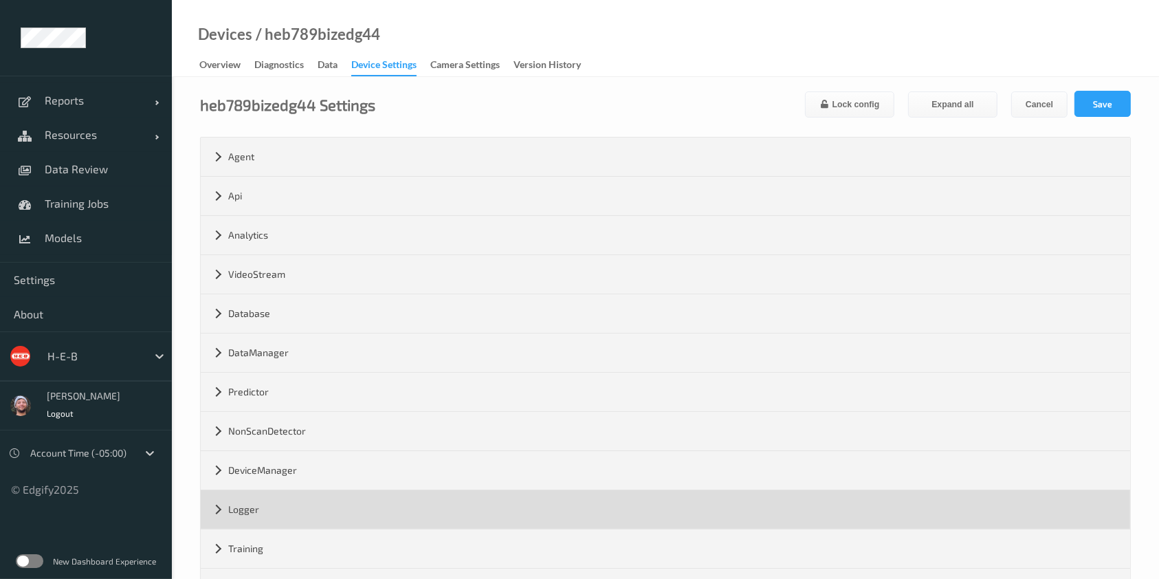
click at [366, 512] on div "Logger" at bounding box center [665, 509] width 929 height 38
click at [405, 516] on div "Logger" at bounding box center [665, 509] width 929 height 38
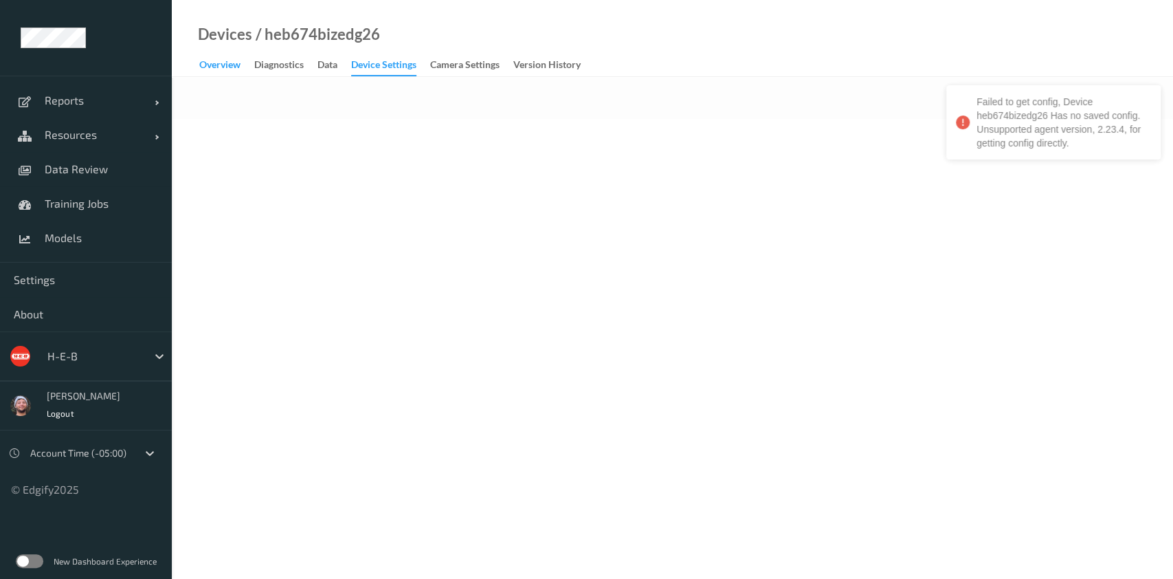
click at [221, 71] on div "Overview" at bounding box center [219, 66] width 41 height 17
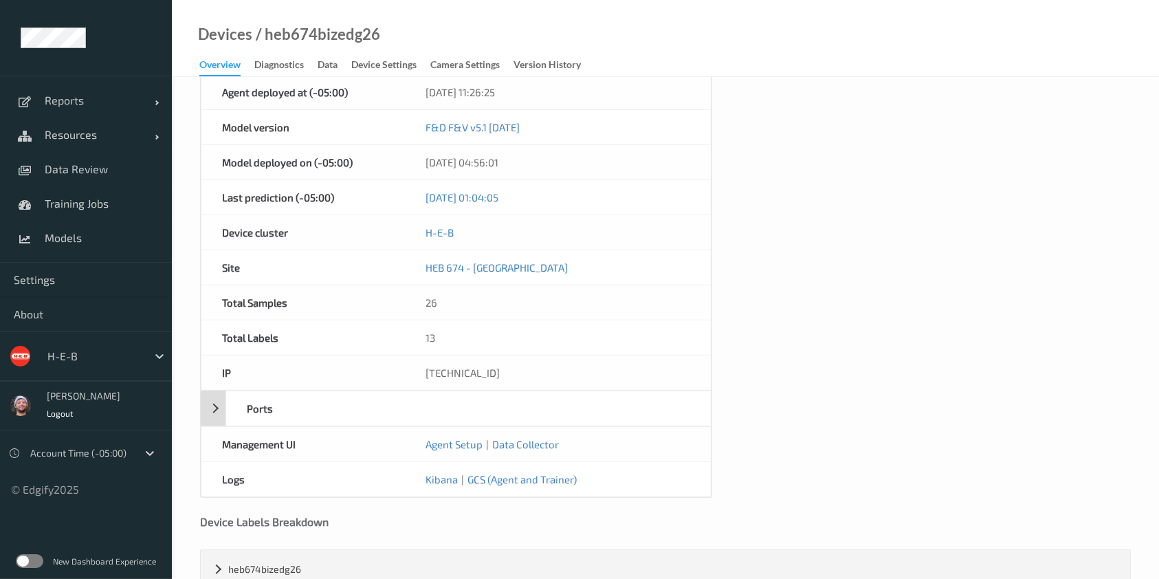
scroll to position [550, 0]
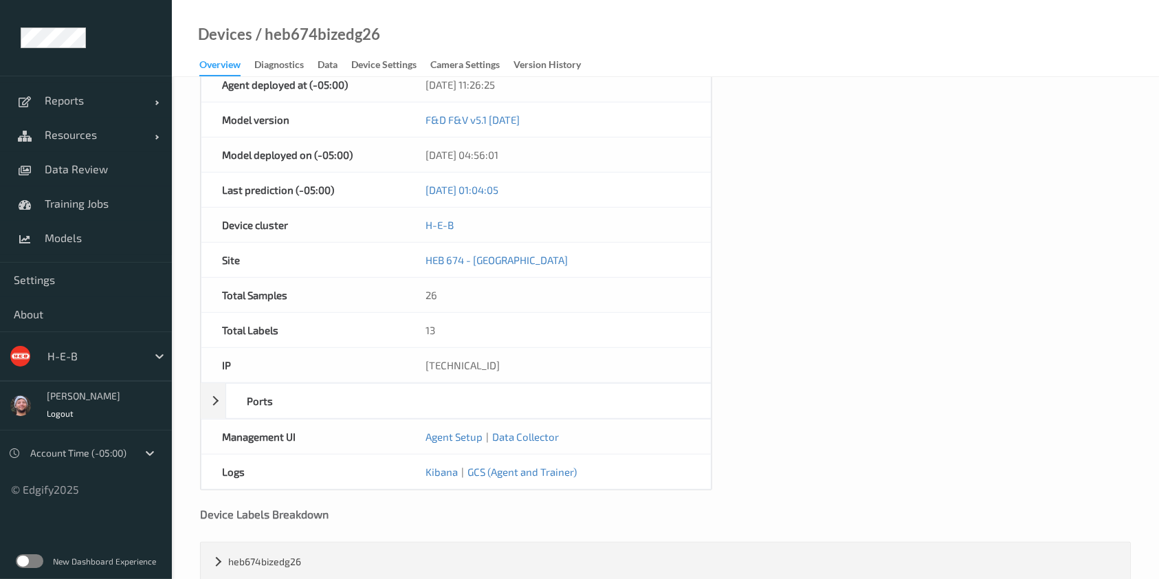
click at [467, 361] on div "[TECHNICAL_ID]" at bounding box center [557, 365] width 305 height 34
copy div "[TECHNICAL_ID]"
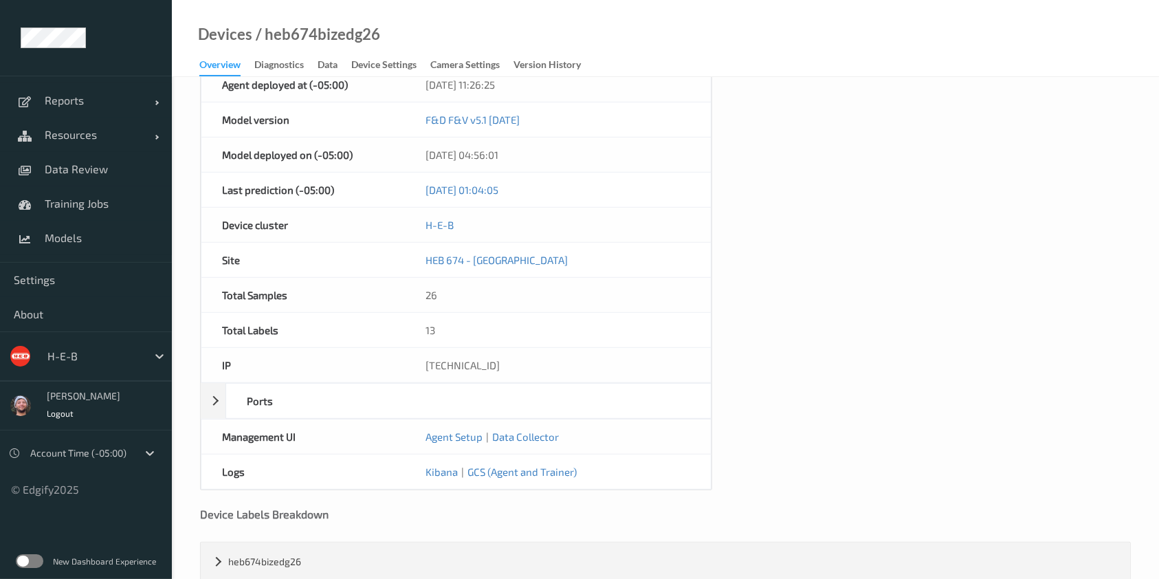
click at [884, 480] on div "Device Name heb674bizedg26 OS linux Platform debian Platform Version 12.10 Plat…" at bounding box center [665, 49] width 931 height 881
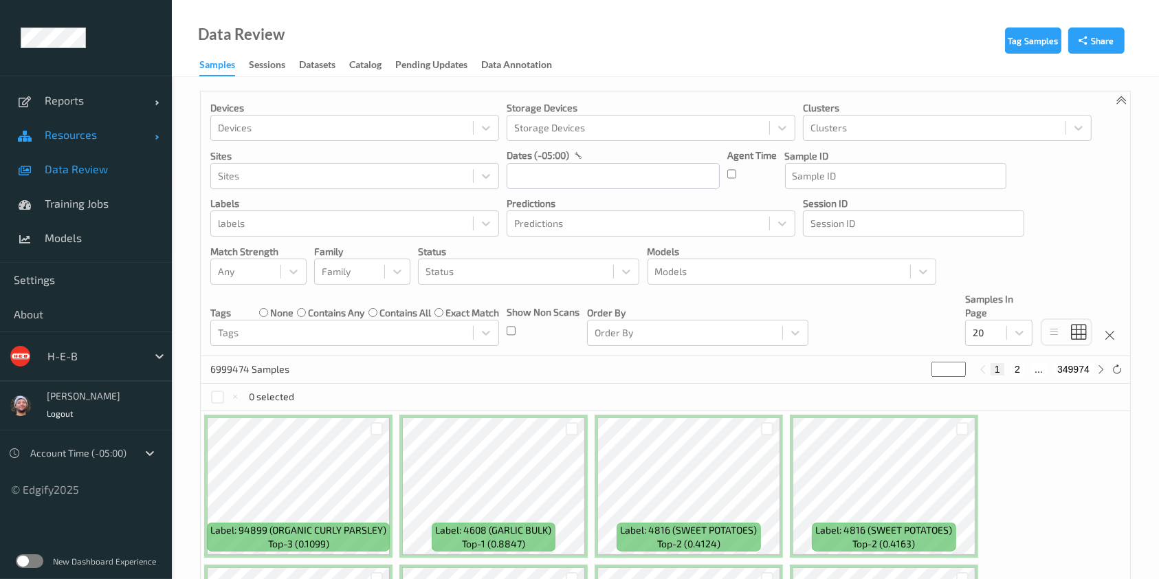
click at [98, 140] on span "Resources" at bounding box center [100, 135] width 110 height 14
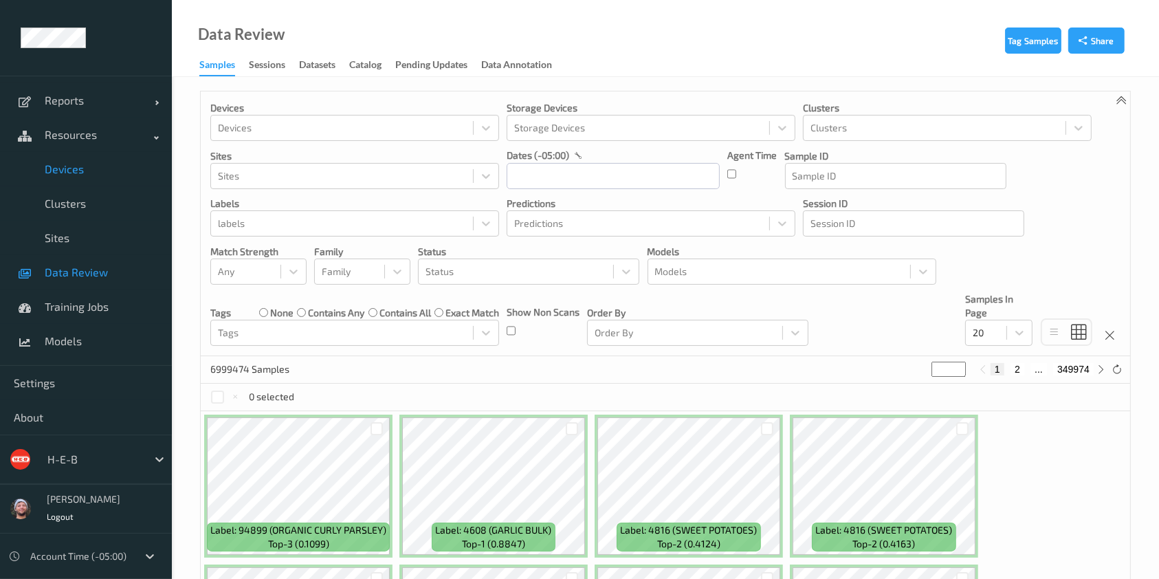
click at [88, 159] on link "Devices" at bounding box center [86, 169] width 172 height 34
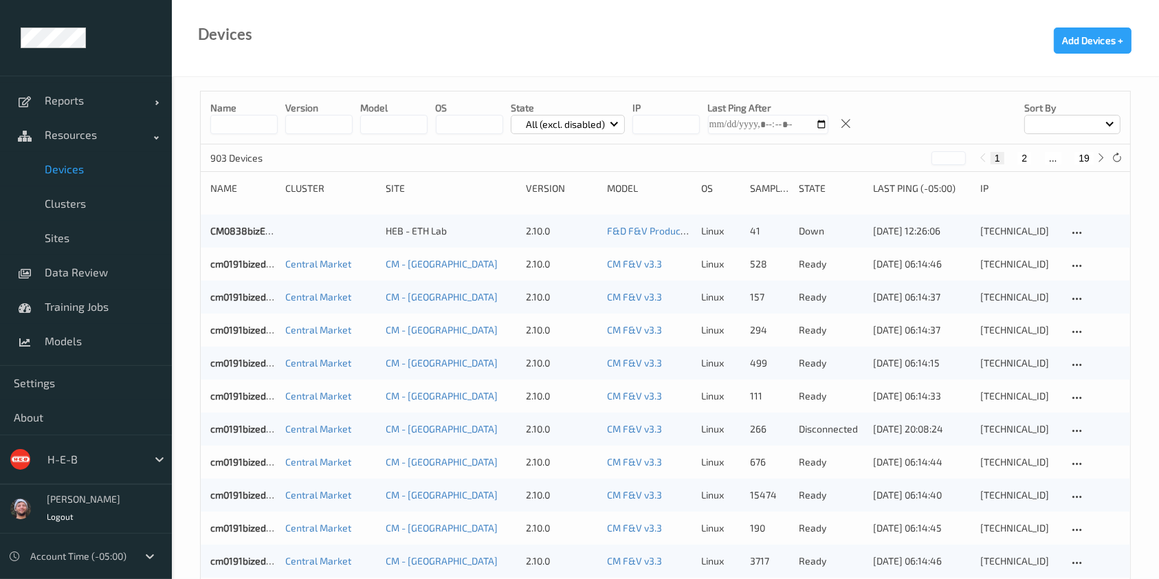
click at [529, 76] on div "Devices Add Devices +" at bounding box center [665, 38] width 987 height 77
click at [1083, 152] on button "19" at bounding box center [1083, 158] width 19 height 12
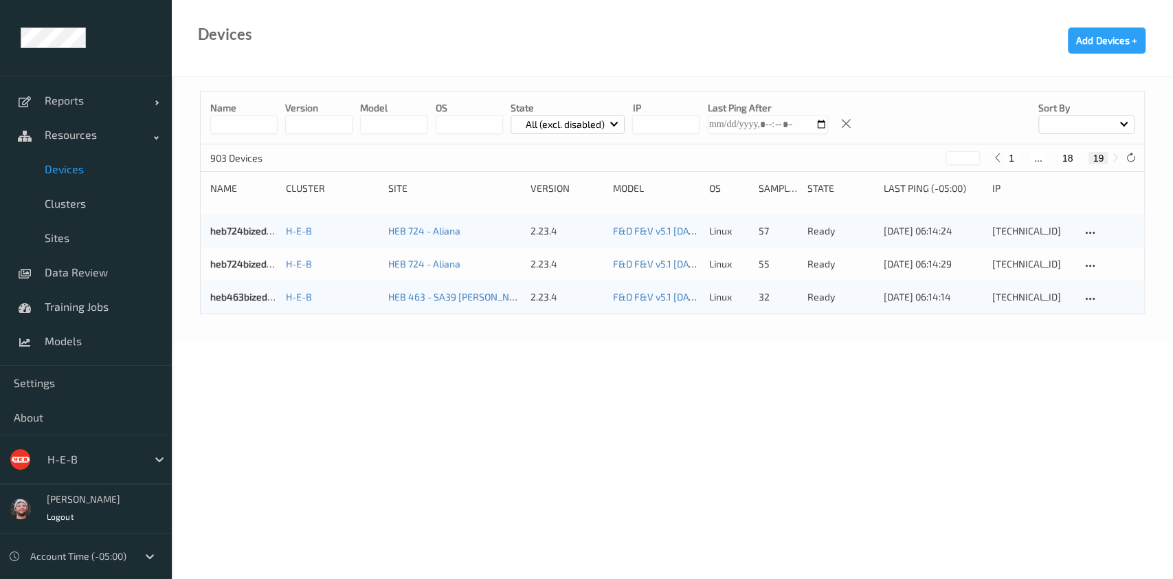
click at [1070, 155] on button "18" at bounding box center [1067, 158] width 19 height 12
type input "**"
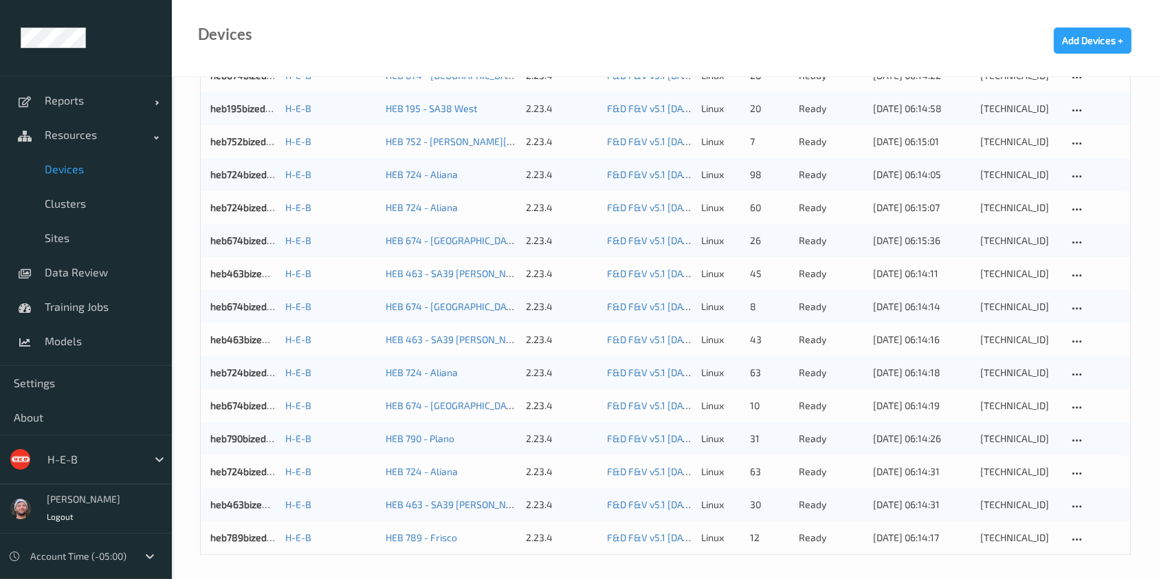
scroll to position [1314, 0]
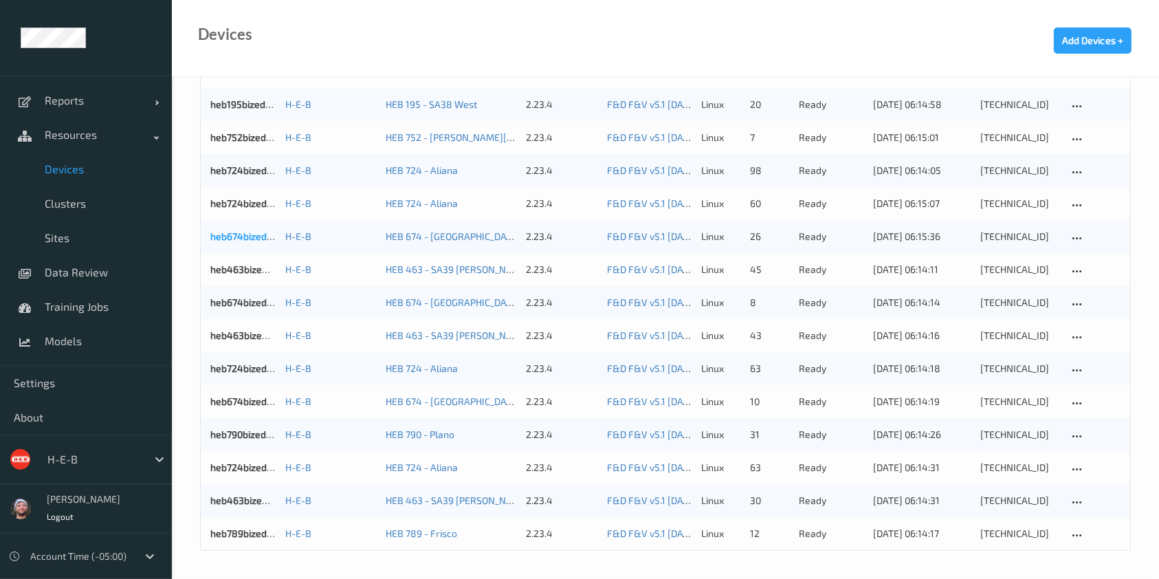
click at [242, 237] on link "heb674bizedg26" at bounding box center [246, 236] width 73 height 12
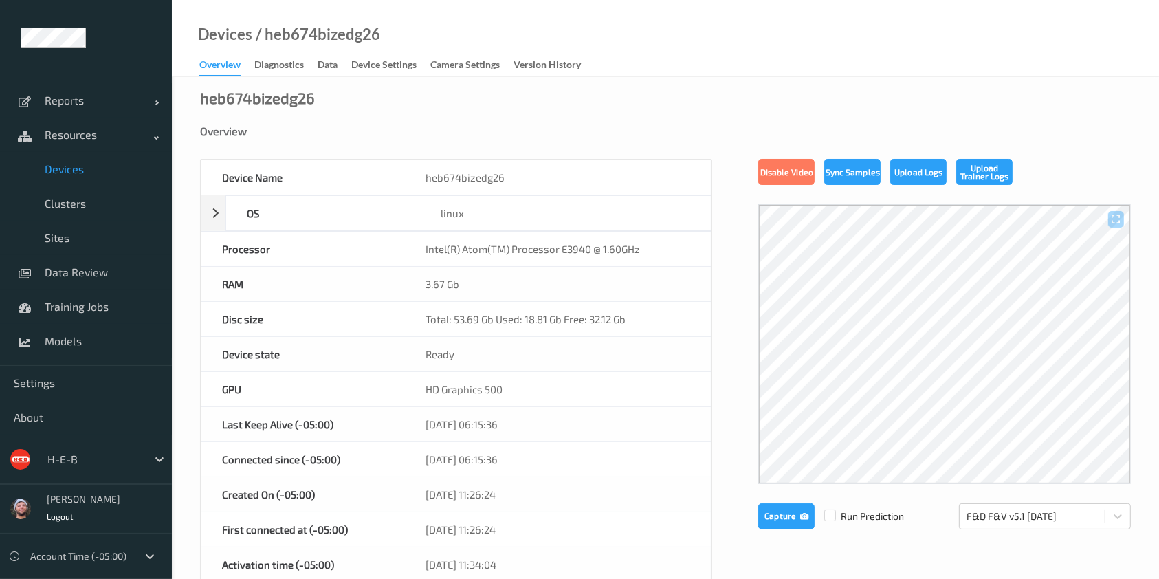
drag, startPoint x: 359, startPoint y: 58, endPoint x: 381, endPoint y: 80, distance: 31.1
click at [359, 58] on div "Device Settings" at bounding box center [383, 66] width 65 height 17
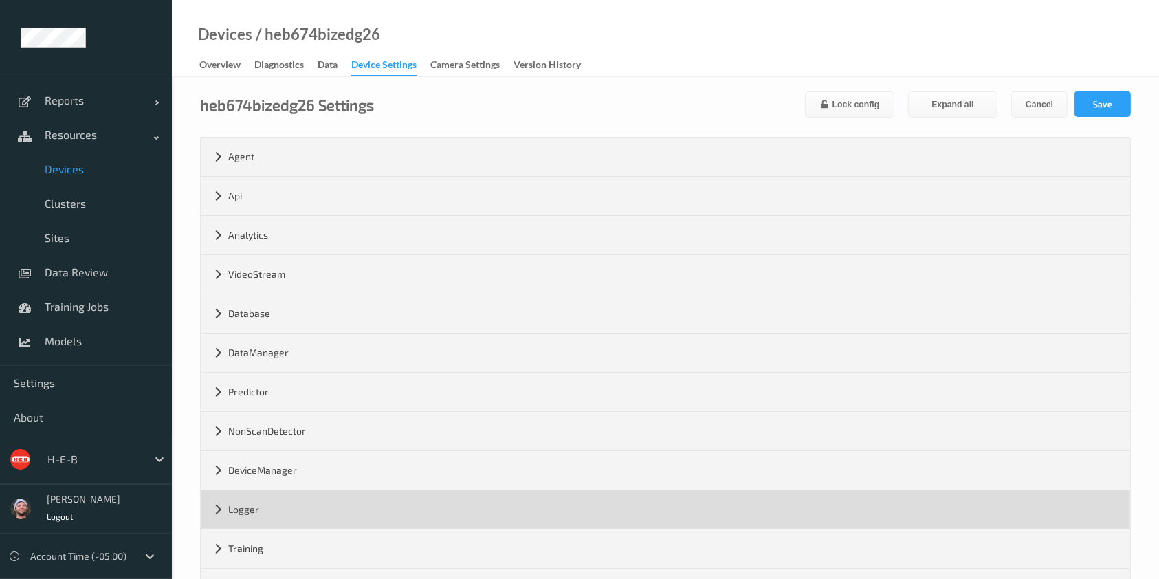
click at [276, 514] on div "Logger" at bounding box center [665, 509] width 929 height 38
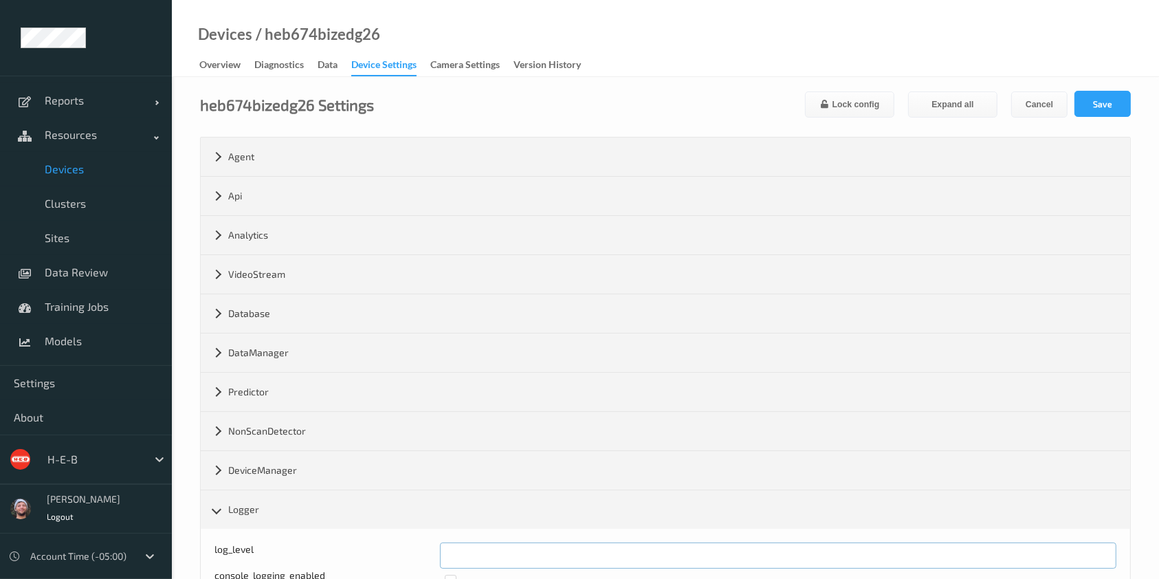
drag, startPoint x: 473, startPoint y: 555, endPoint x: 379, endPoint y: 558, distance: 93.5
click at [380, 558] on div "log_level *" at bounding box center [665, 555] width 902 height 26
type input "*"
click at [1116, 105] on button "Save" at bounding box center [1102, 104] width 56 height 26
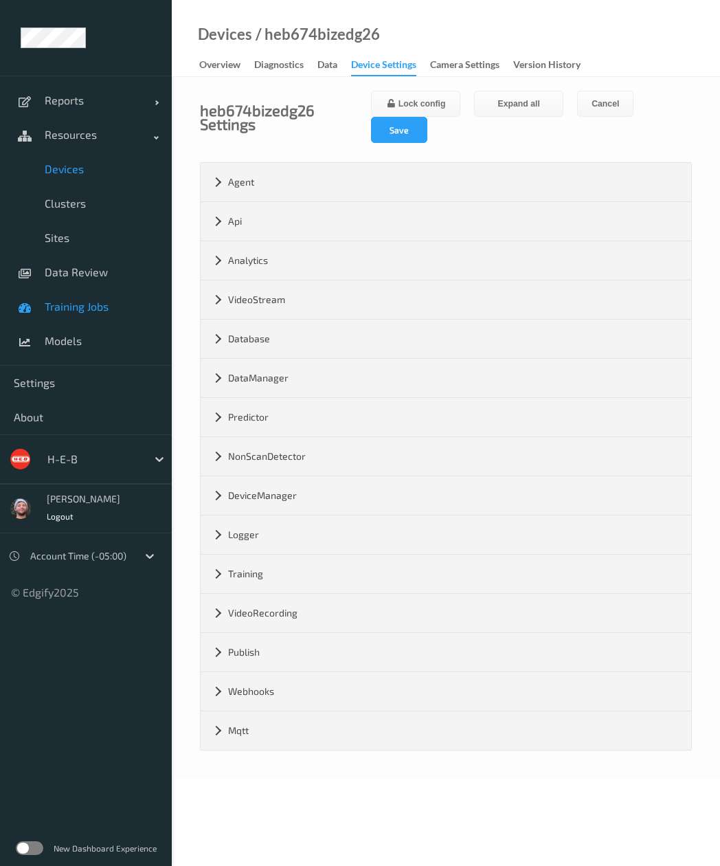
click at [80, 298] on link "Training Jobs" at bounding box center [86, 306] width 172 height 34
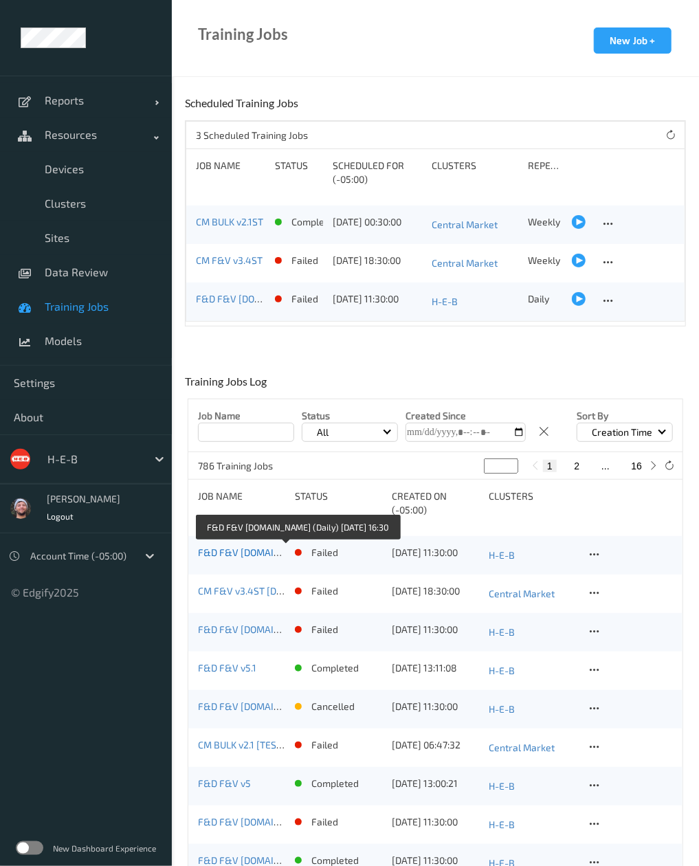
click at [252, 554] on link "F&D F&V v5.1.ST (Daily) 2025-10-14 16:30" at bounding box center [299, 552] width 203 height 12
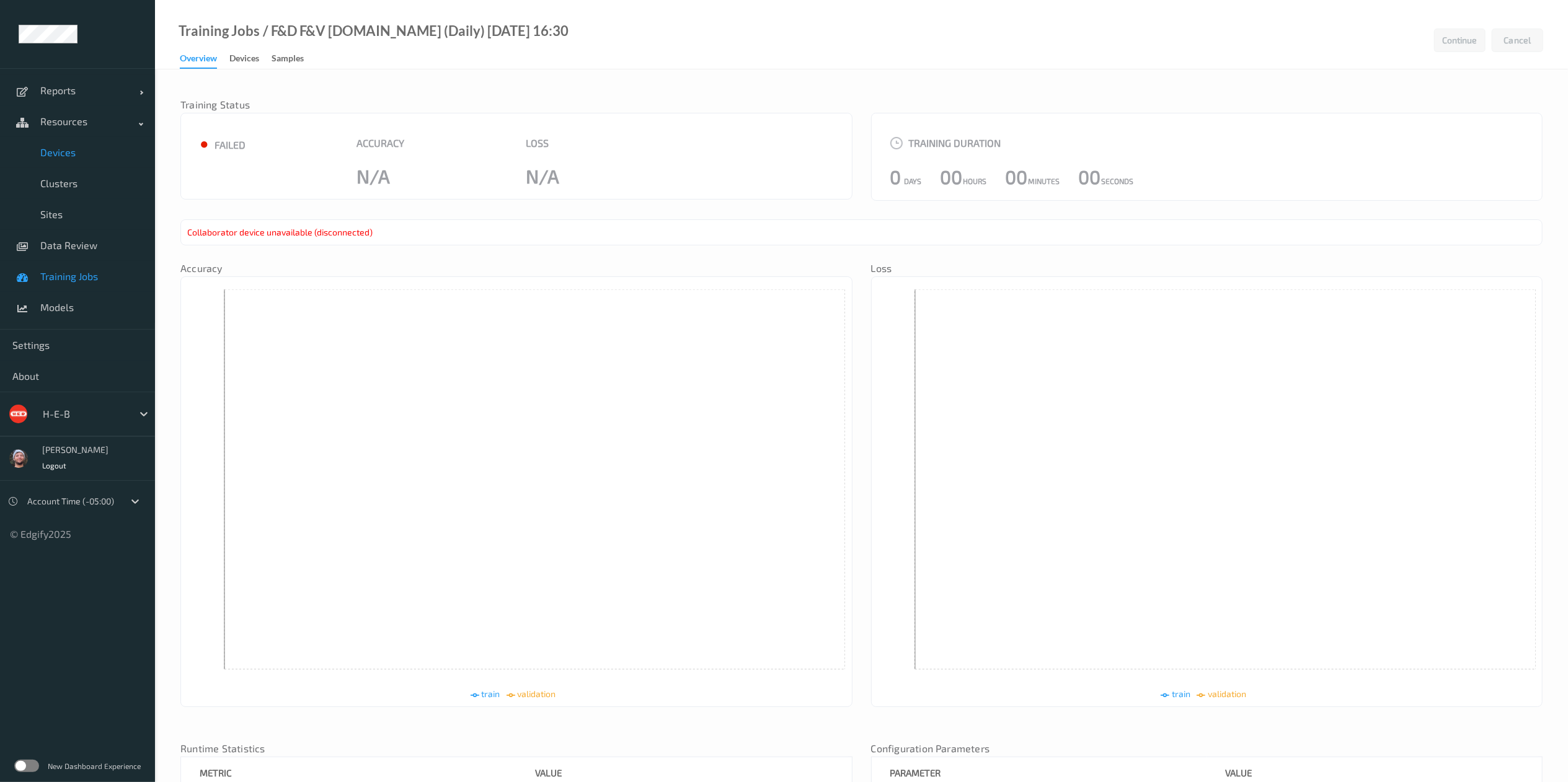
click at [74, 156] on span "Devices" at bounding box center [91, 152] width 102 height 13
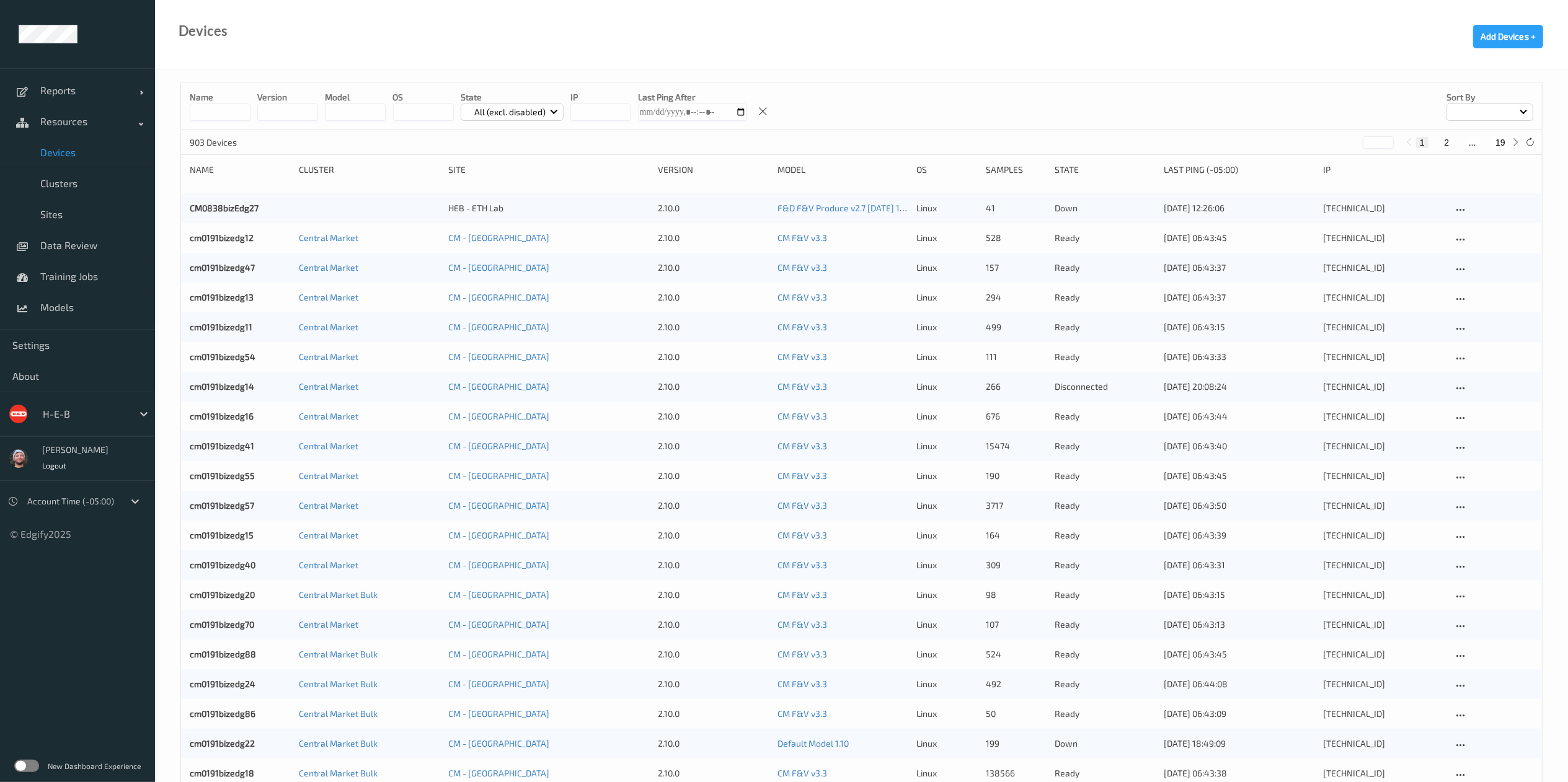
click at [239, 106] on input at bounding box center [219, 112] width 60 height 17
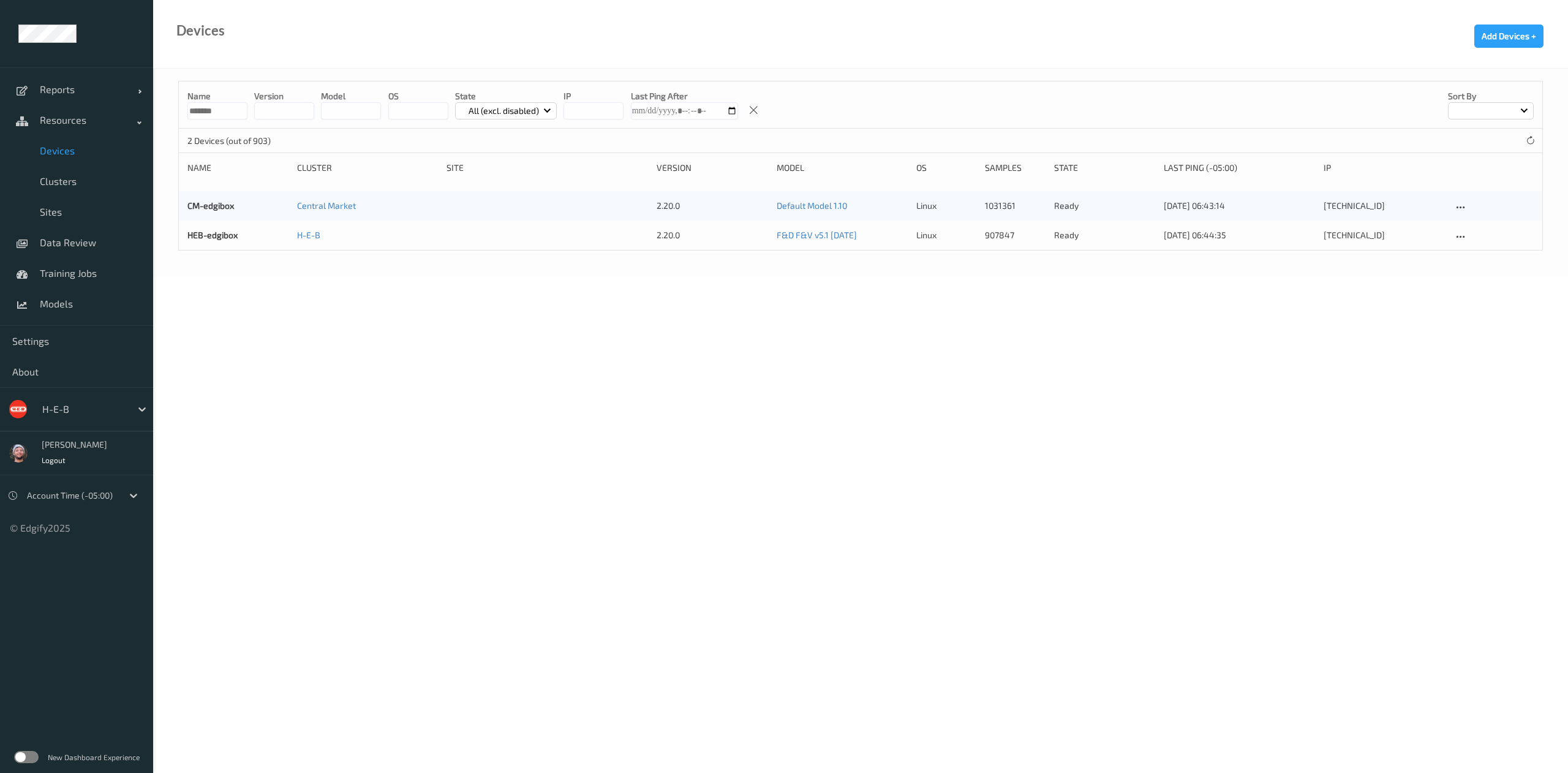
type input "*******"
click at [542, 39] on div "Devices Add Devices +" at bounding box center [861, 34] width 1416 height 69
click at [71, 289] on link "Models" at bounding box center [77, 304] width 153 height 30
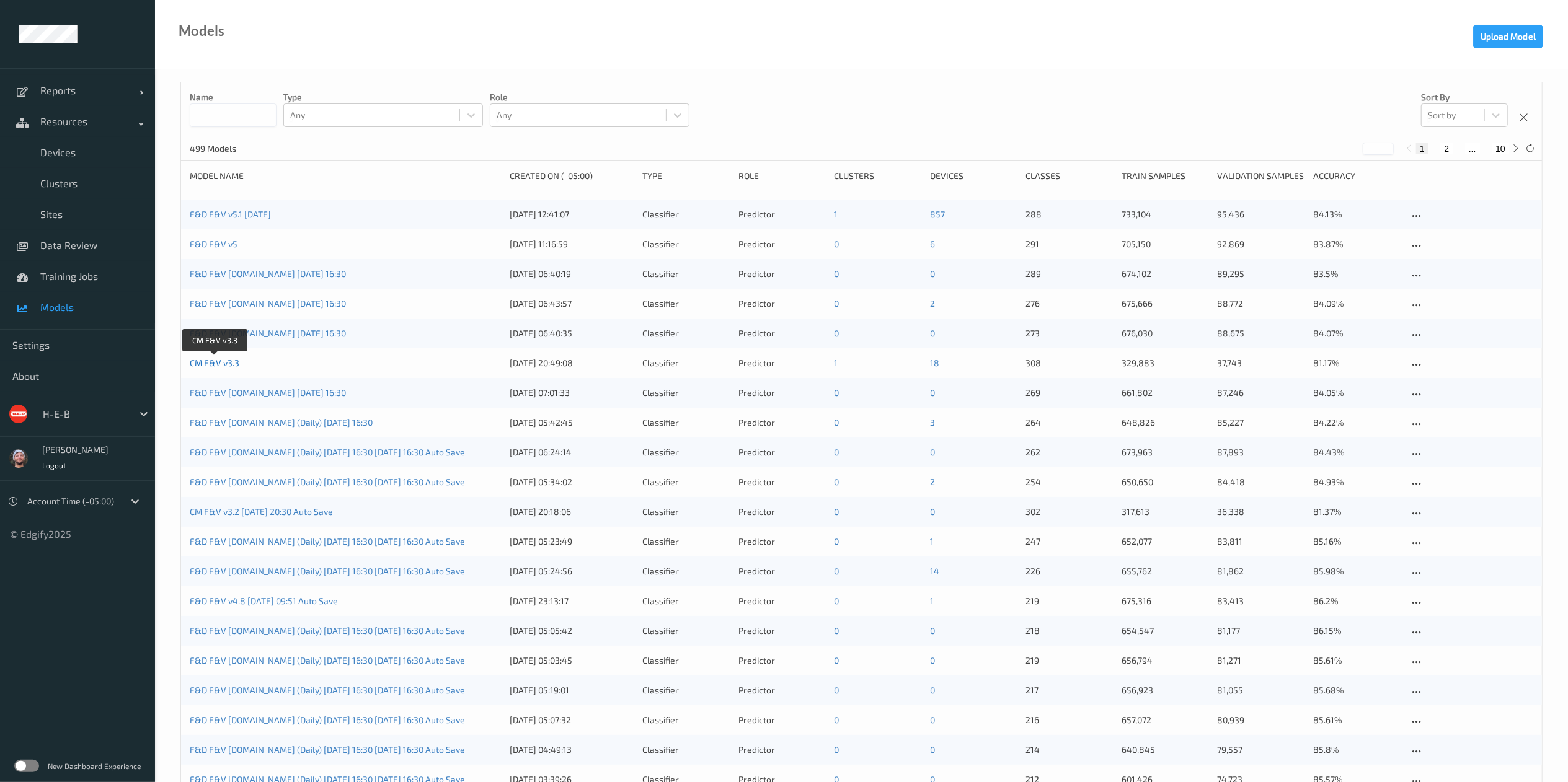
click at [233, 358] on link "CM F&V v3.3" at bounding box center [214, 363] width 50 height 11
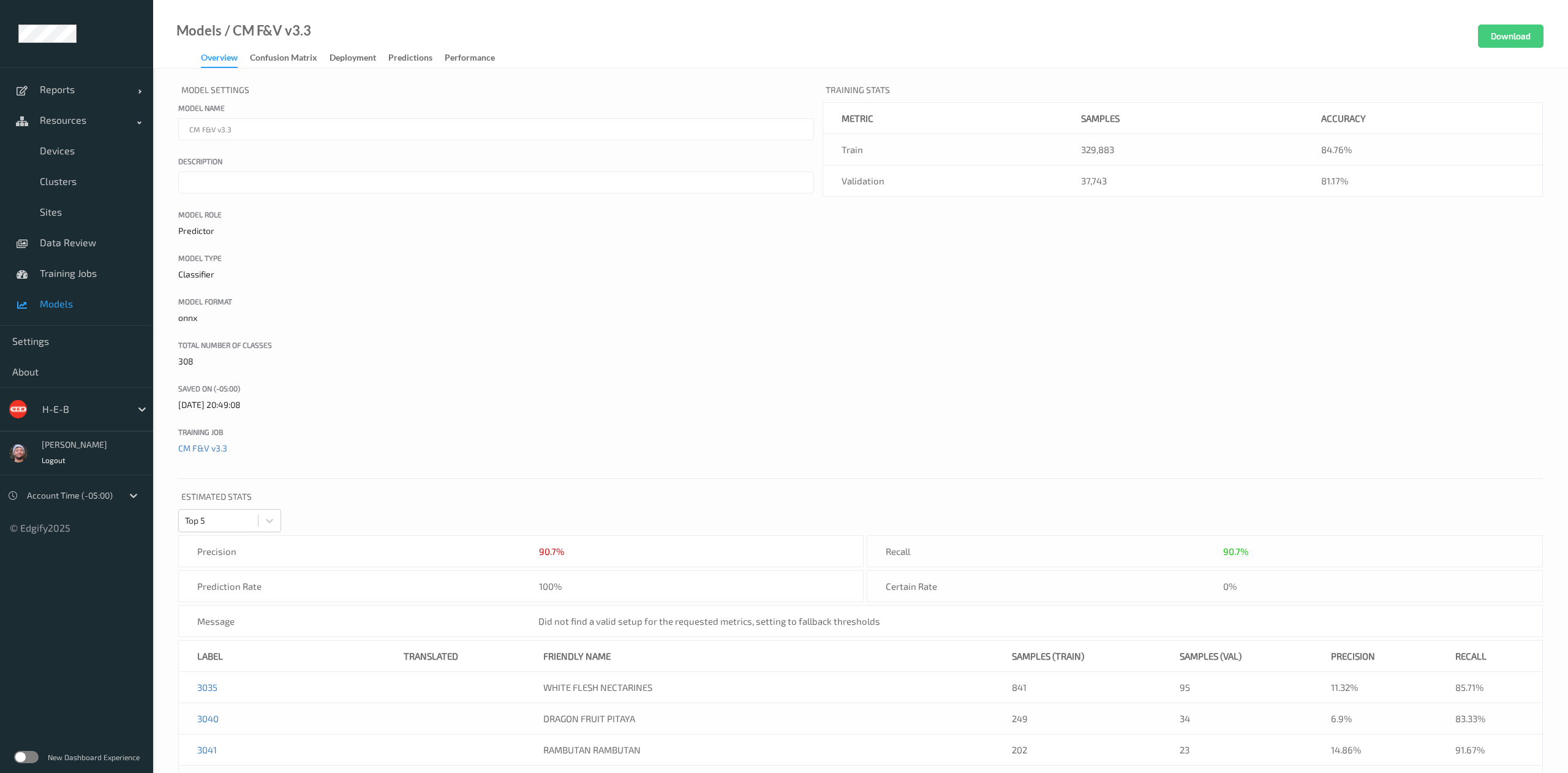
click at [291, 50] on link "Confusion matrix" at bounding box center [289, 58] width 79 height 17
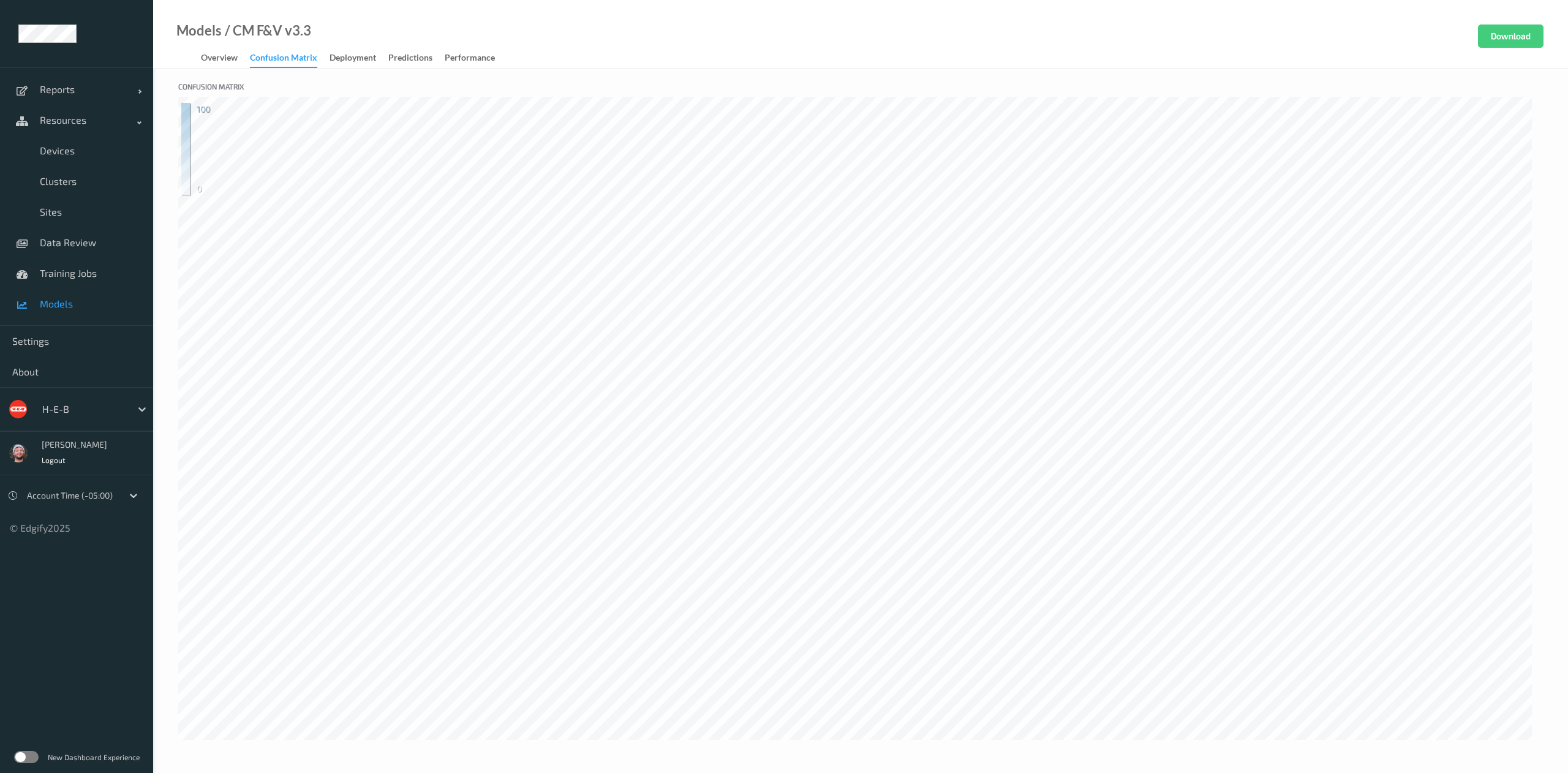
click at [364, 50] on link "Deployment" at bounding box center [359, 58] width 59 height 17
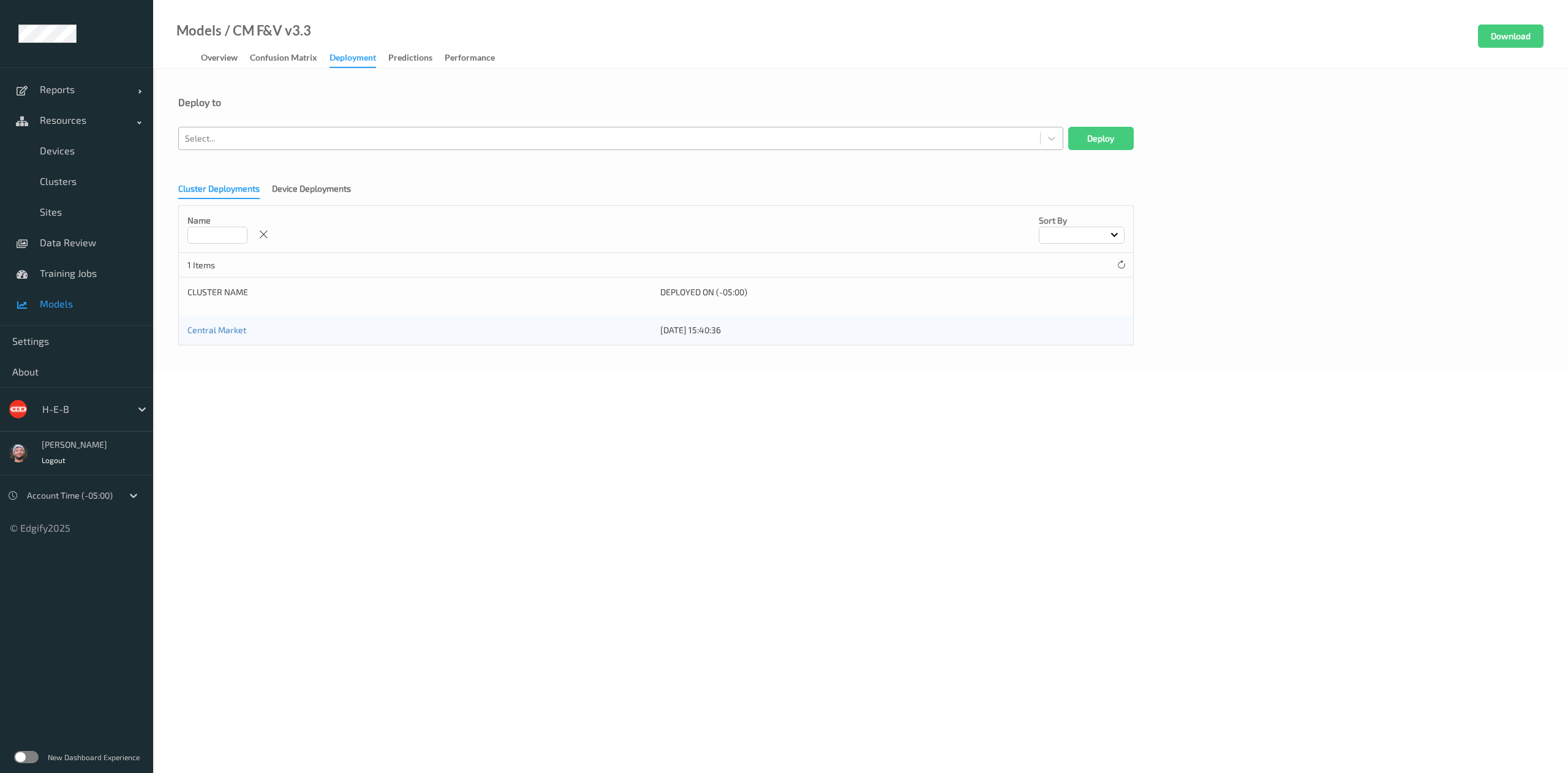
click at [328, 140] on div at bounding box center [610, 138] width 850 height 14
type input "edgi"
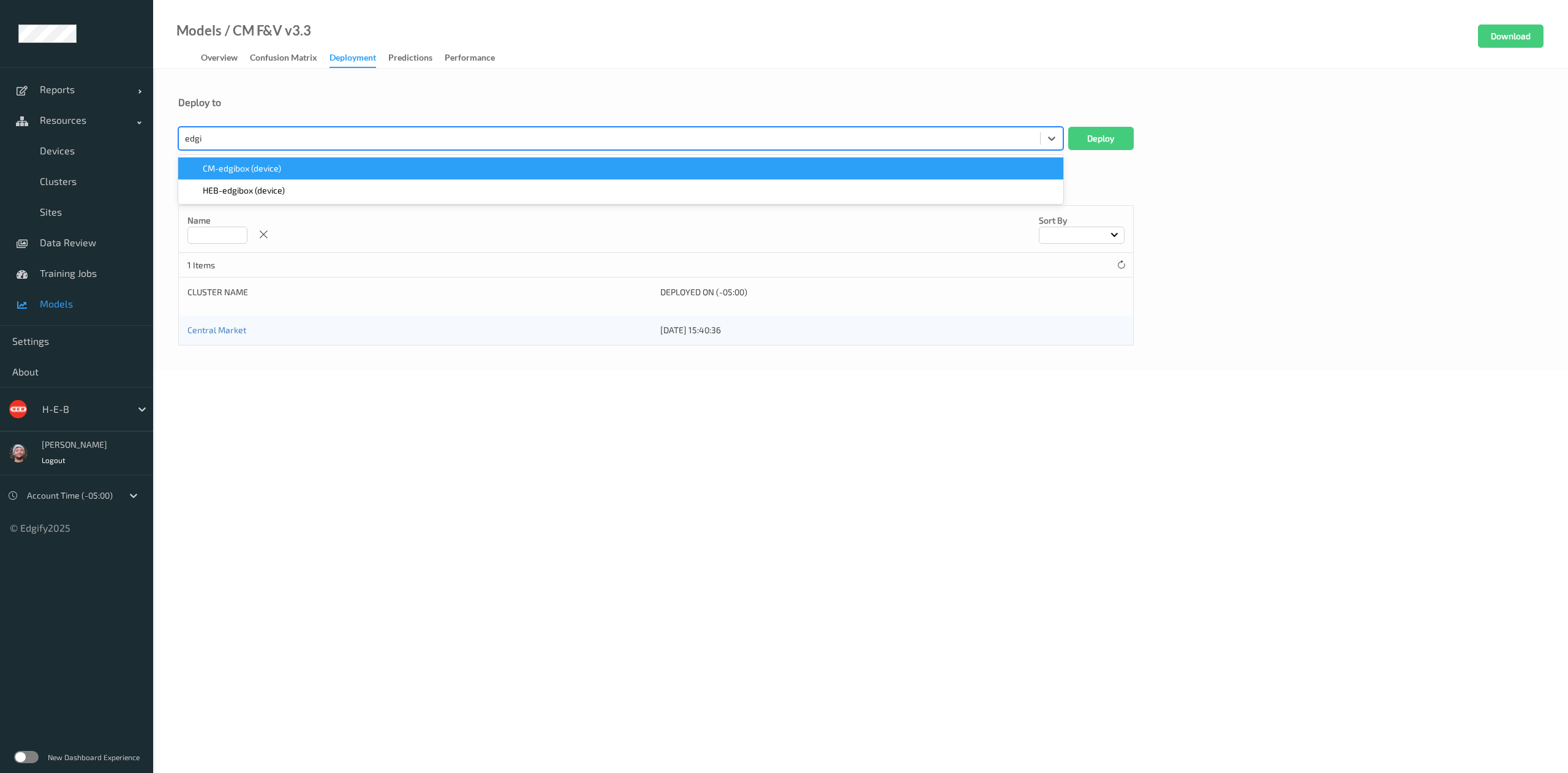
click at [268, 179] on div "HEB-edgibox (device)" at bounding box center [620, 190] width 885 height 22
type input "cm-edg"
click at [287, 171] on div "CM-edgibox (device)" at bounding box center [620, 169] width 871 height 12
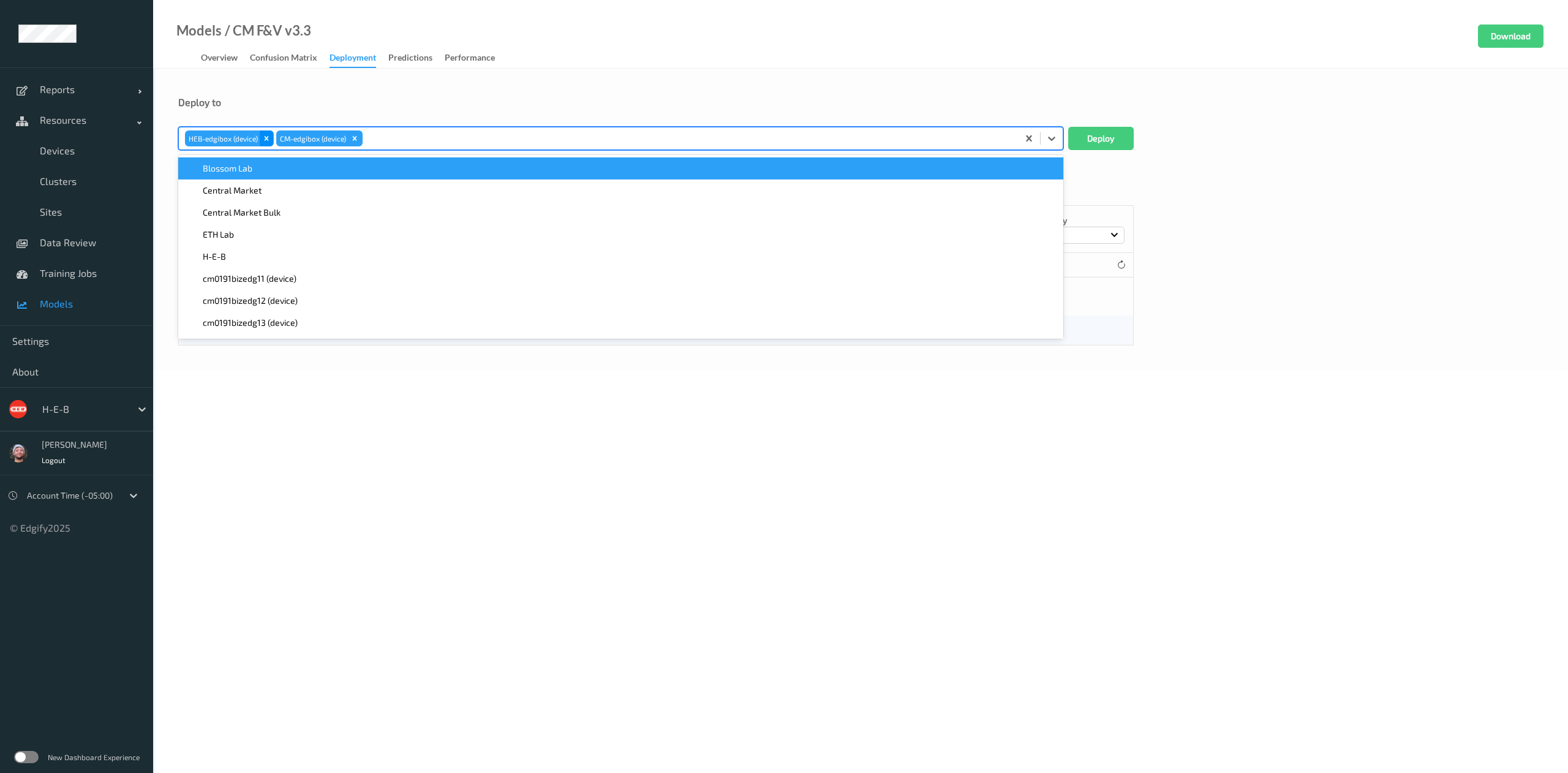
click at [266, 144] on div "Remove HEB-edgibox (device)" at bounding box center [266, 138] width 13 height 16
click at [1045, 127] on button "Deploy" at bounding box center [1102, 138] width 66 height 23
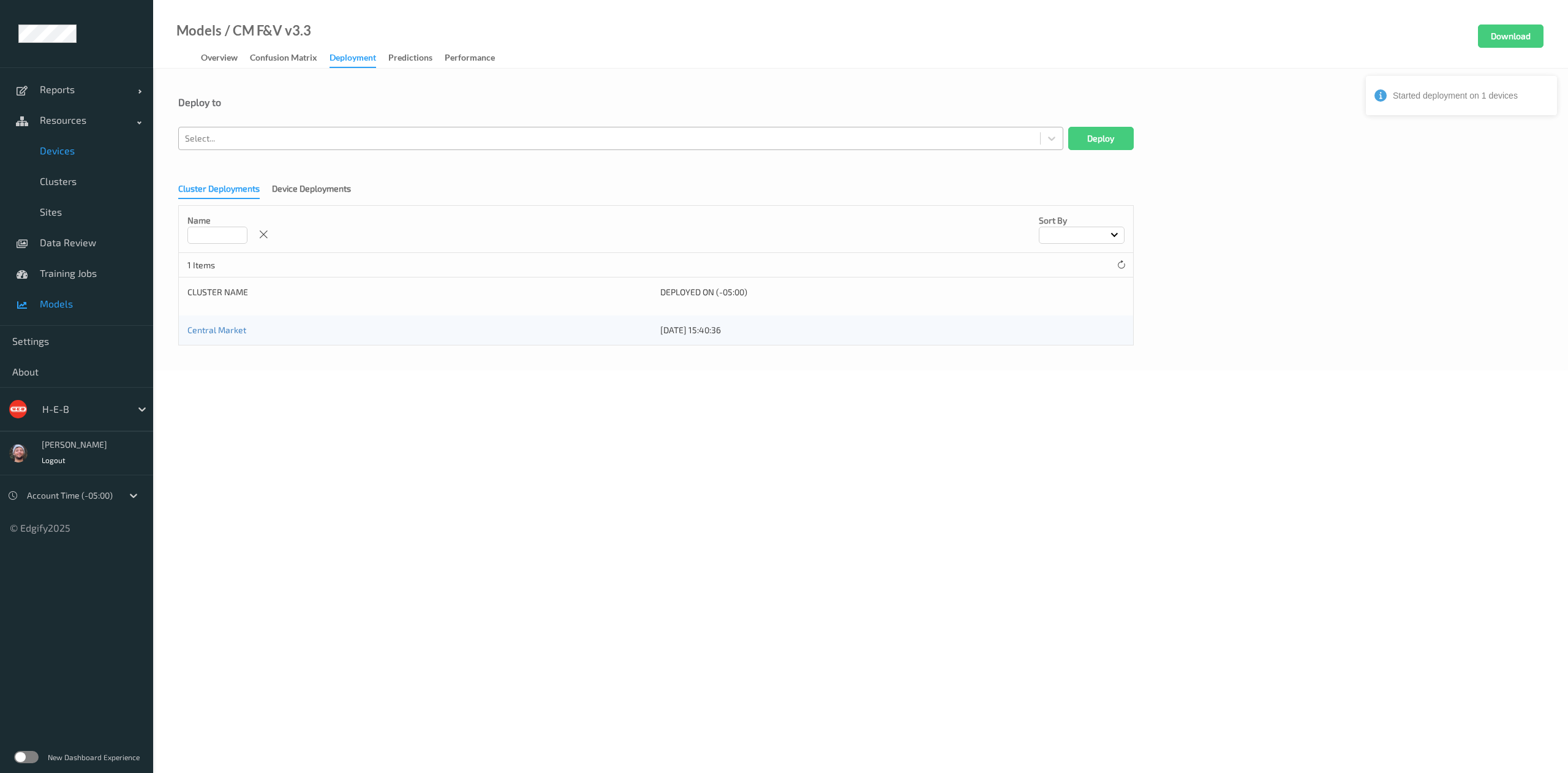
click at [46, 157] on link "Devices" at bounding box center [77, 151] width 153 height 30
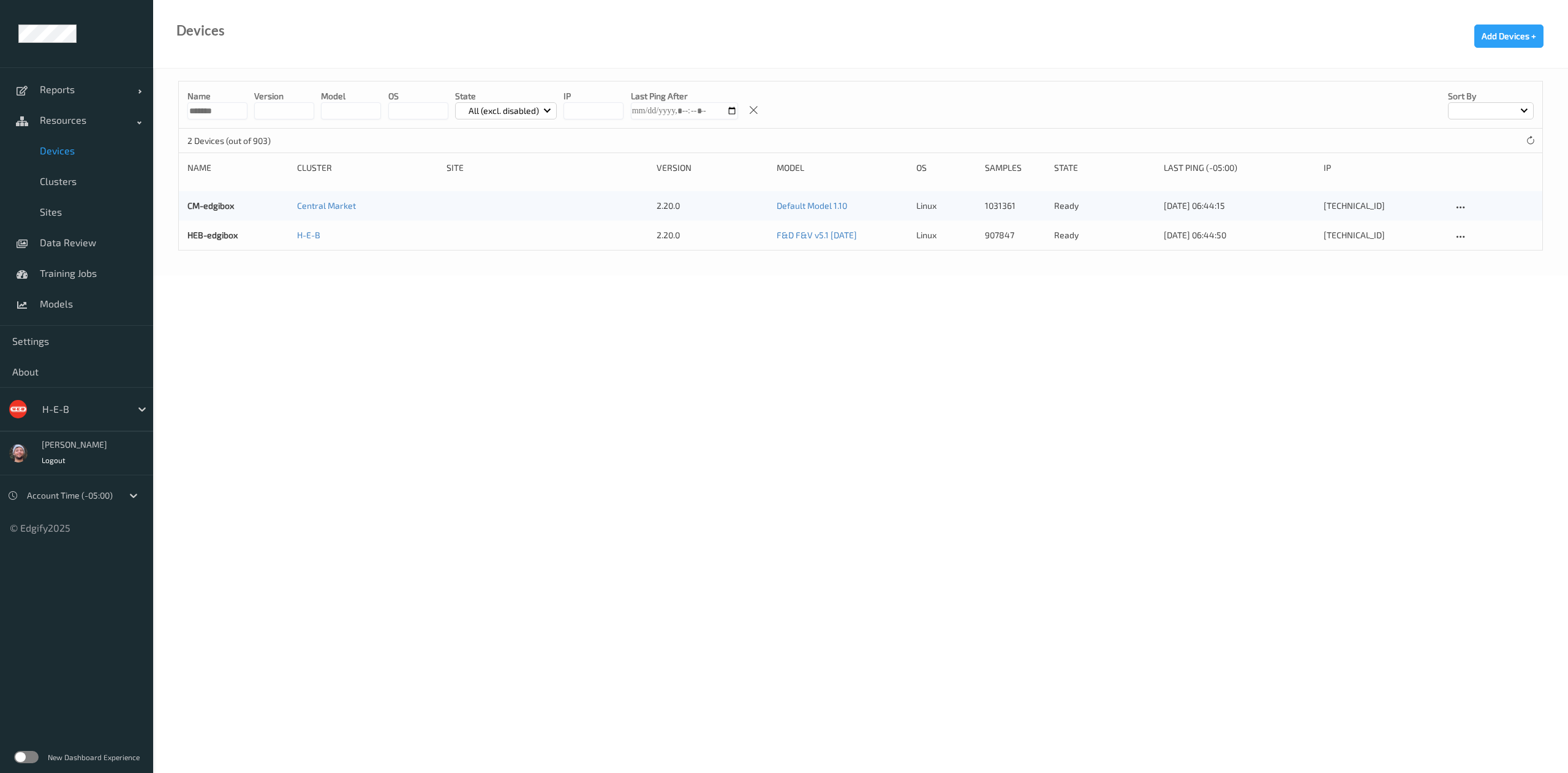
click at [275, 357] on body "Reports Default Report Customized Report Resources Devices Clusters Sites Data …" at bounding box center [784, 386] width 1568 height 773
click at [224, 107] on input "*******" at bounding box center [217, 111] width 60 height 17
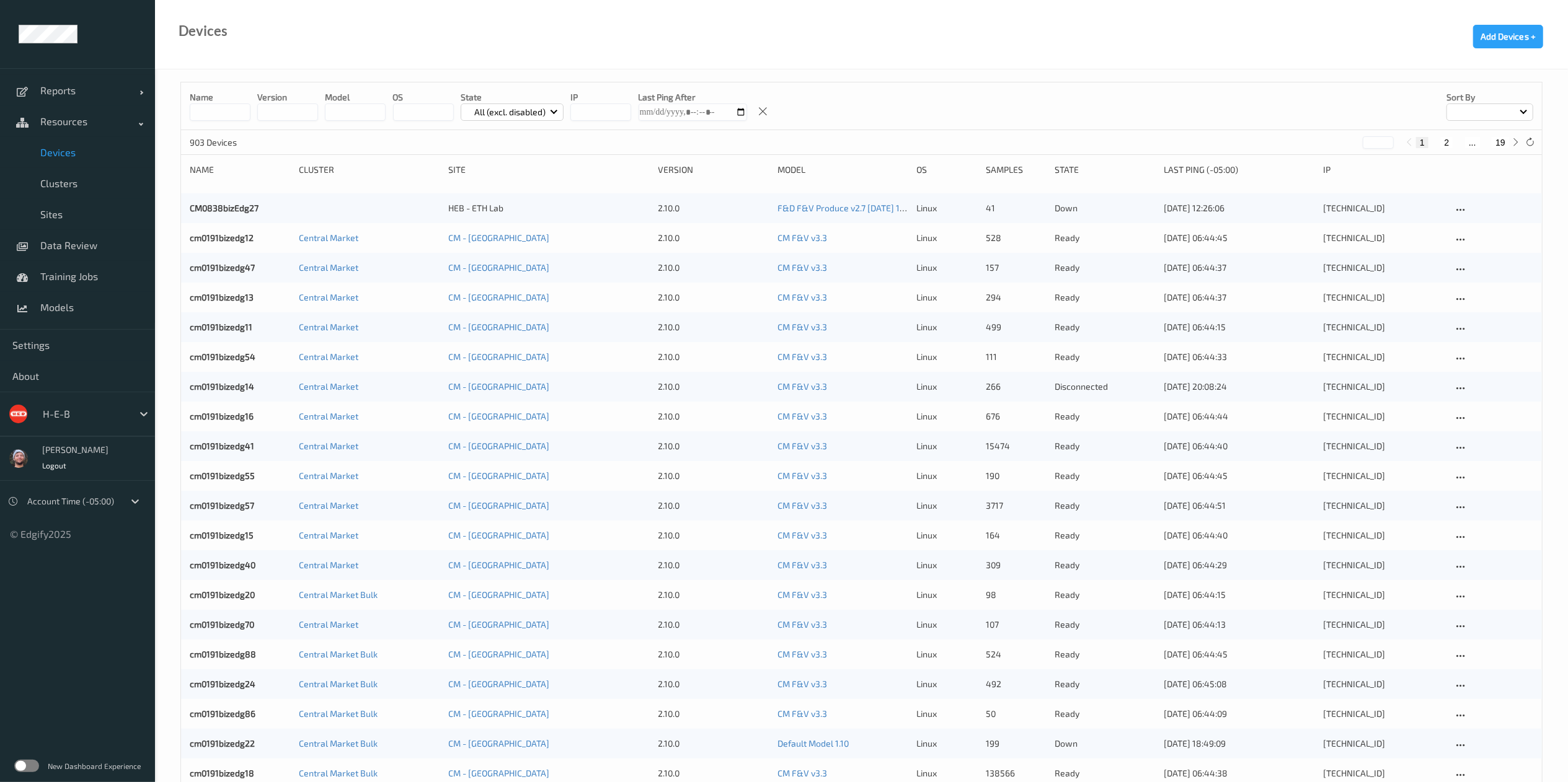
click at [269, 60] on div "Devices Add Devices +" at bounding box center [862, 34] width 1413 height 69
click at [75, 158] on span "Devices" at bounding box center [91, 152] width 102 height 13
click at [1057, 143] on button "19" at bounding box center [1500, 143] width 17 height 11
type input "**"
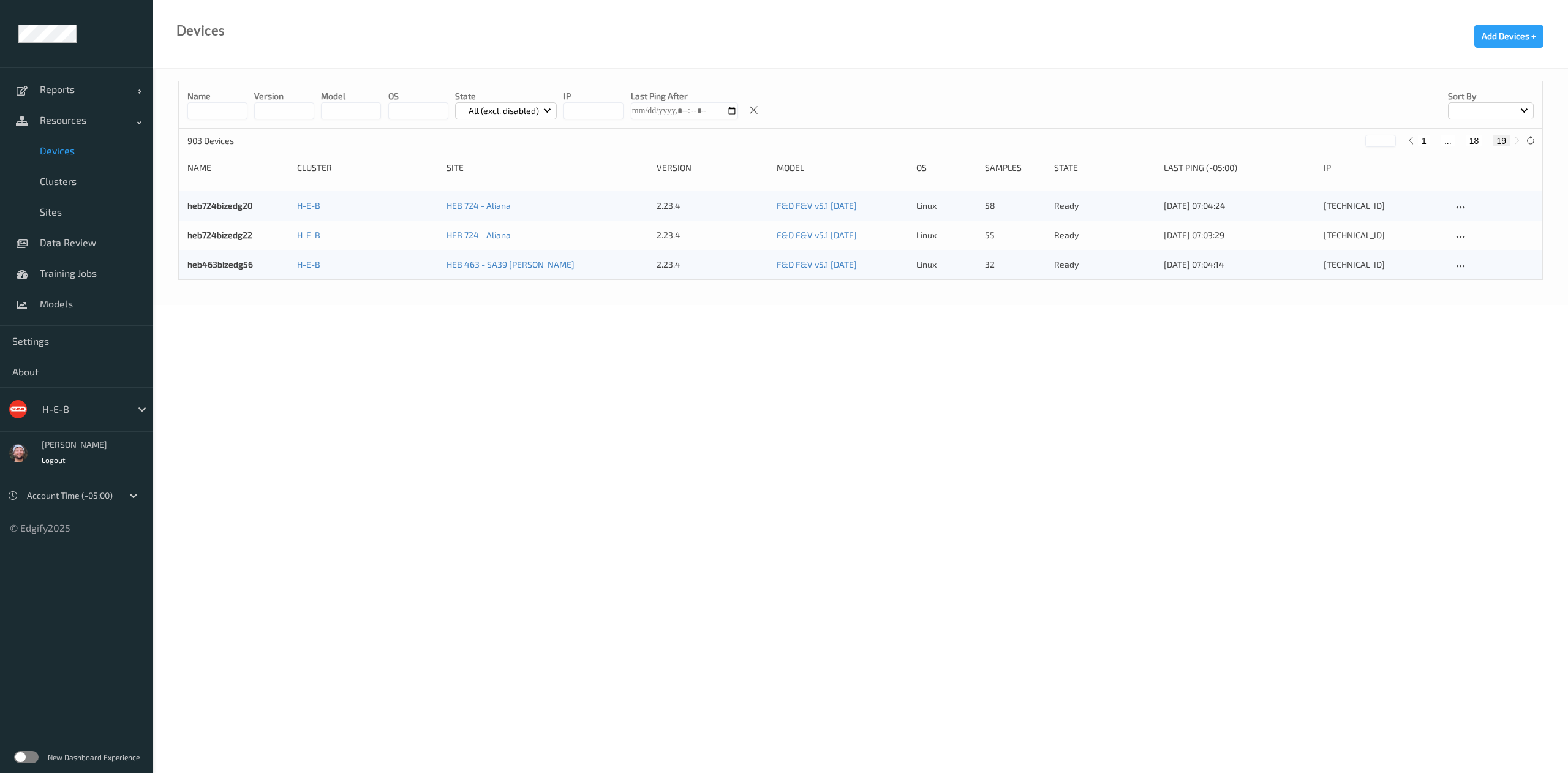
click at [329, 377] on body "Reports Default Report Customized Report Resources Devices Clusters Sites Data …" at bounding box center [784, 386] width 1568 height 773
click at [79, 246] on span "Data Review" at bounding box center [90, 243] width 101 height 12
